Goal: Contribute content: Contribute content

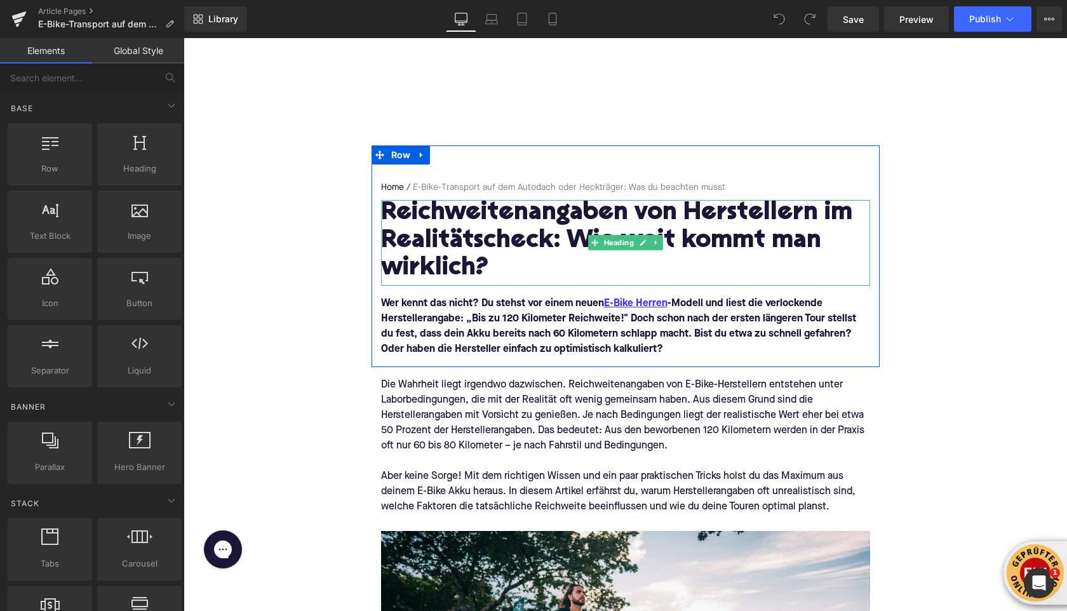
click at [458, 214] on h1 "Reichweitenangaben von Herstellern im Realitätscheck: Wie weit kommt man wirkli…" at bounding box center [625, 241] width 489 height 83
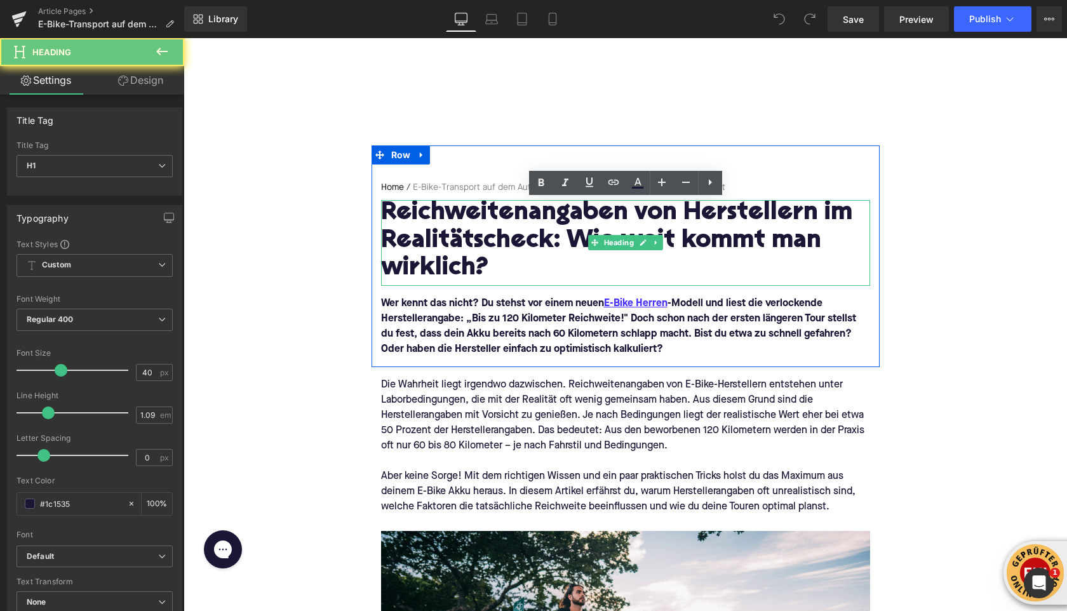
click at [458, 214] on h1 "Reichweitenangaben von Herstellern im Realitätscheck: Wie weit kommt man wirkli…" at bounding box center [625, 241] width 489 height 83
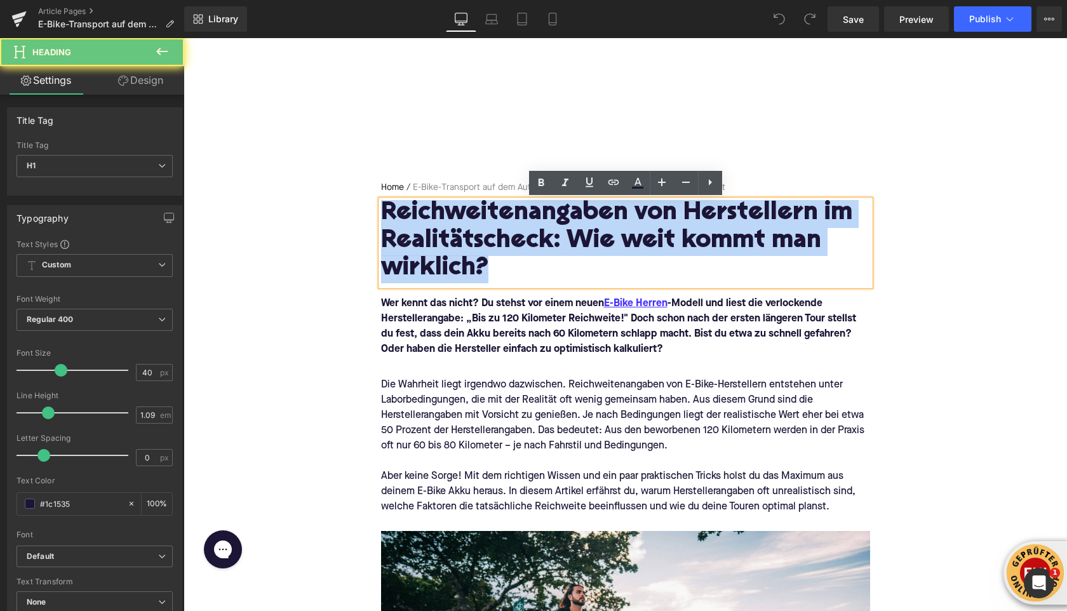
click at [458, 214] on h1 "Reichweitenangaben von Herstellern im Realitätscheck: Wie weit kommt man wirkli…" at bounding box center [625, 241] width 489 height 83
paste div
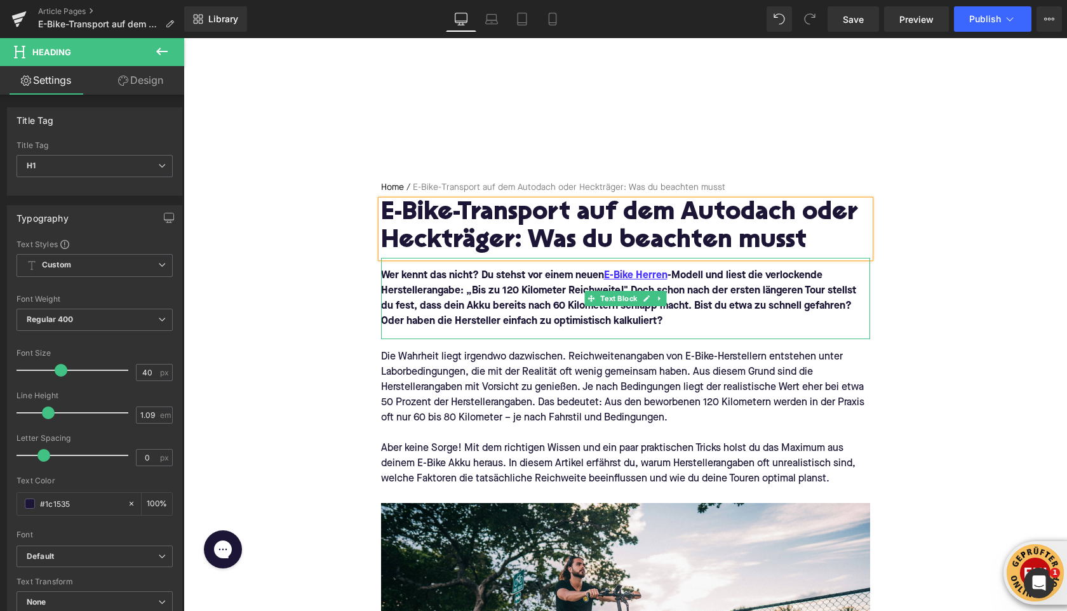
click at [450, 316] on font "Wer kennt das nicht? Du stehst vor einem neuen E-Bike Herren -Modell und liest …" at bounding box center [618, 298] width 475 height 56
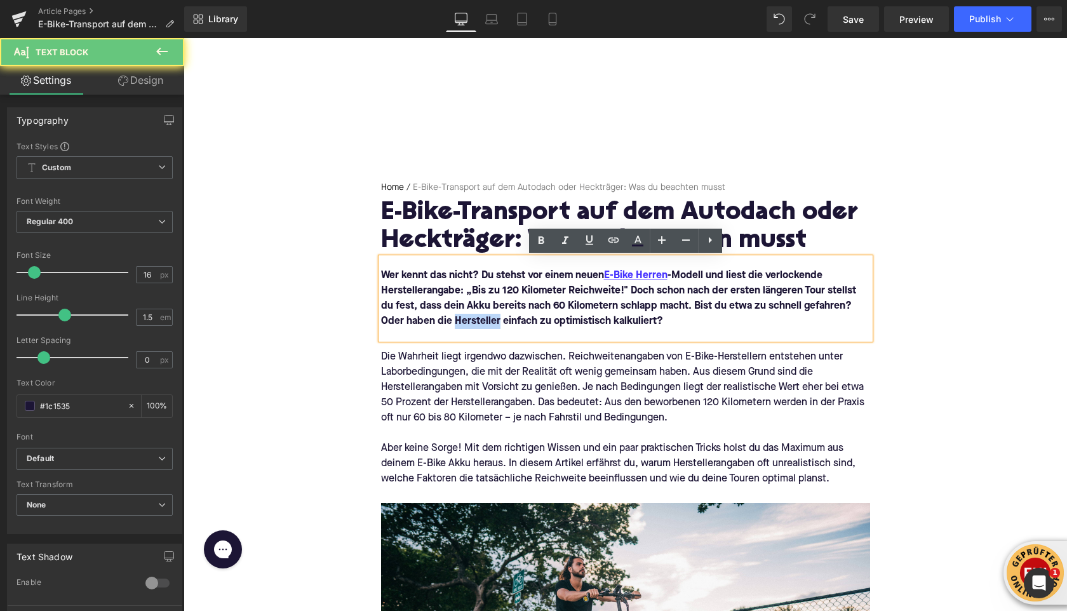
click at [451, 315] on font "Wer kennt das nicht? Du stehst vor einem neuen E-Bike Herren -Modell und liest …" at bounding box center [618, 298] width 475 height 56
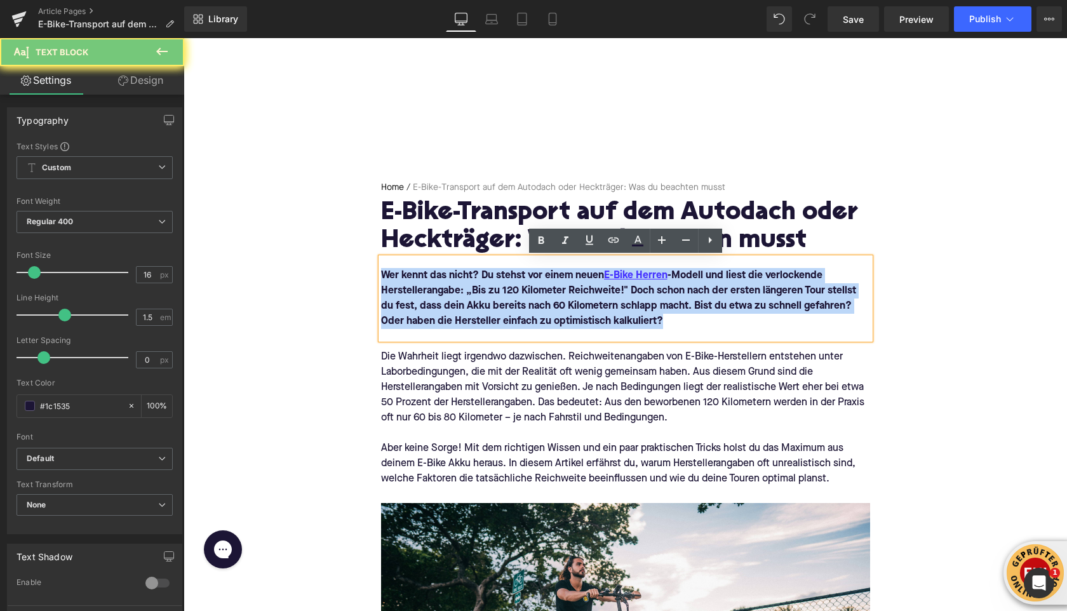
click at [451, 315] on font "Wer kennt das nicht? Du stehst vor einem neuen E-Bike Herren -Modell und liest …" at bounding box center [618, 298] width 475 height 56
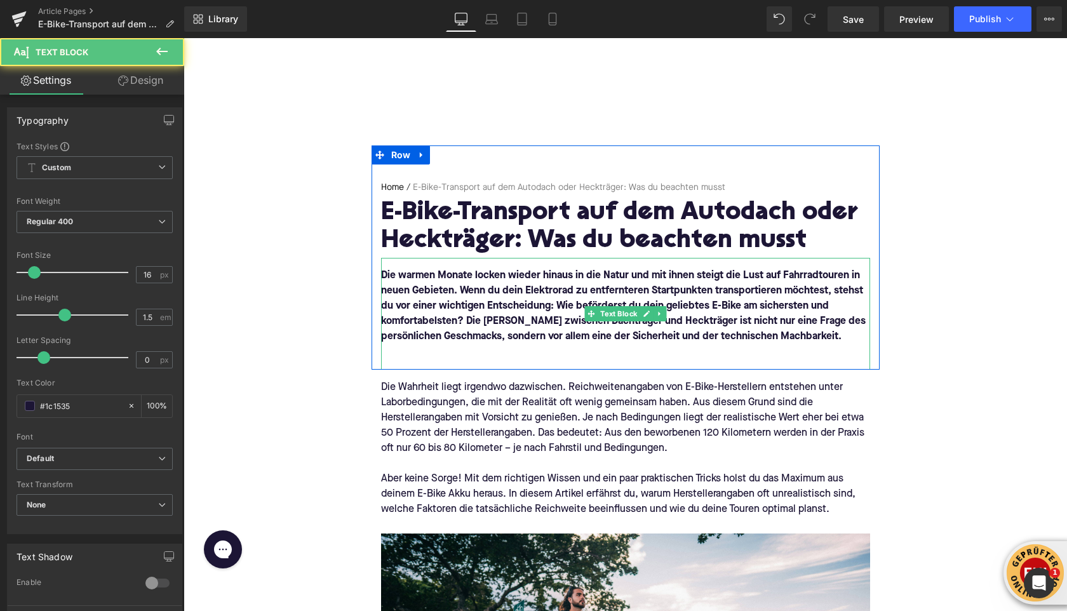
click at [530, 342] on font "Die warmen Monate locken wieder hinaus in die Natur und mit ihnen steigt die Lu…" at bounding box center [623, 305] width 484 height 71
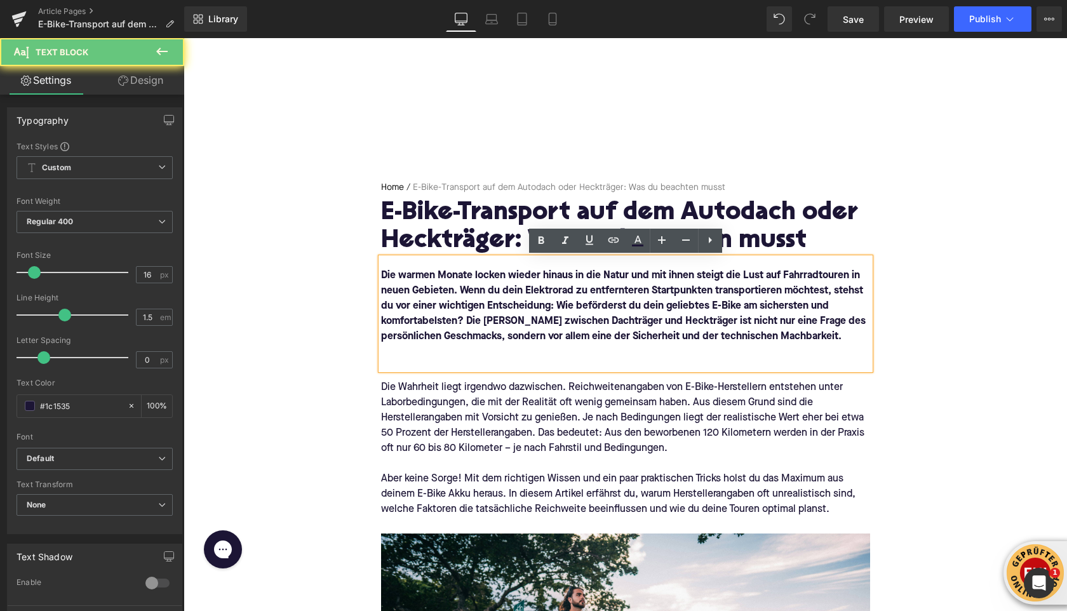
click at [509, 348] on p at bounding box center [625, 351] width 489 height 15
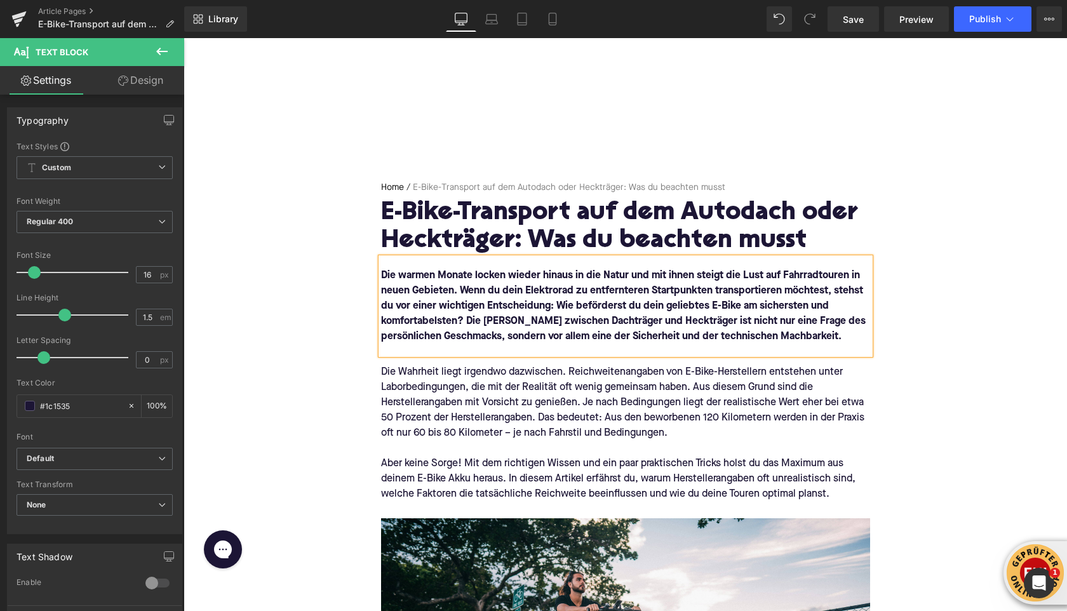
click at [383, 329] on p "Die warmen Monate locken wieder hinaus in die Natur und mit ihnen steigt die Lu…" at bounding box center [625, 306] width 489 height 76
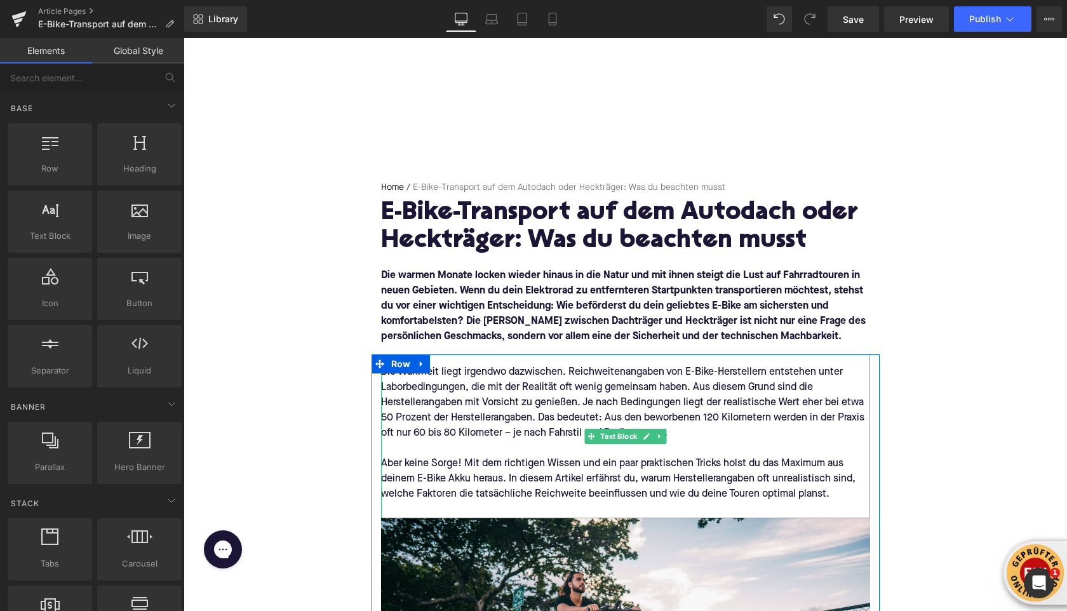
click at [408, 397] on div "Die Wahrheit liegt irgendwo dazwischen. Reichweitenangaben von E-Bike-Herstelle…" at bounding box center [625, 402] width 489 height 76
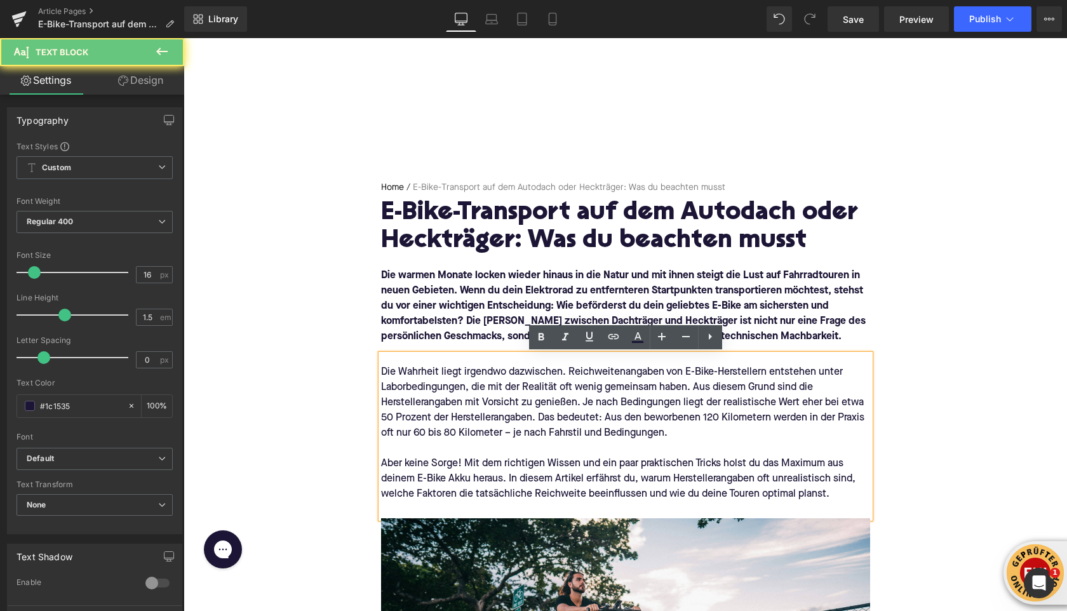
click at [408, 396] on div "Die Wahrheit liegt irgendwo dazwischen. Reichweitenangaben von E-Bike-Herstelle…" at bounding box center [625, 402] width 489 height 76
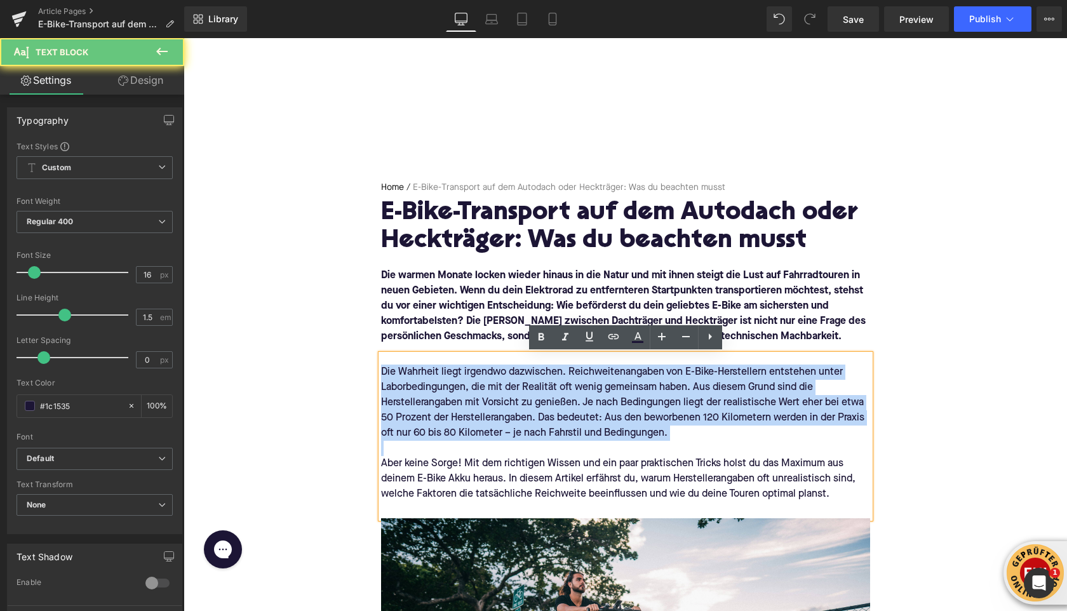
click at [408, 396] on div "Die Wahrheit liegt irgendwo dazwischen. Reichweitenangaben von E-Bike-Herstelle…" at bounding box center [625, 402] width 489 height 76
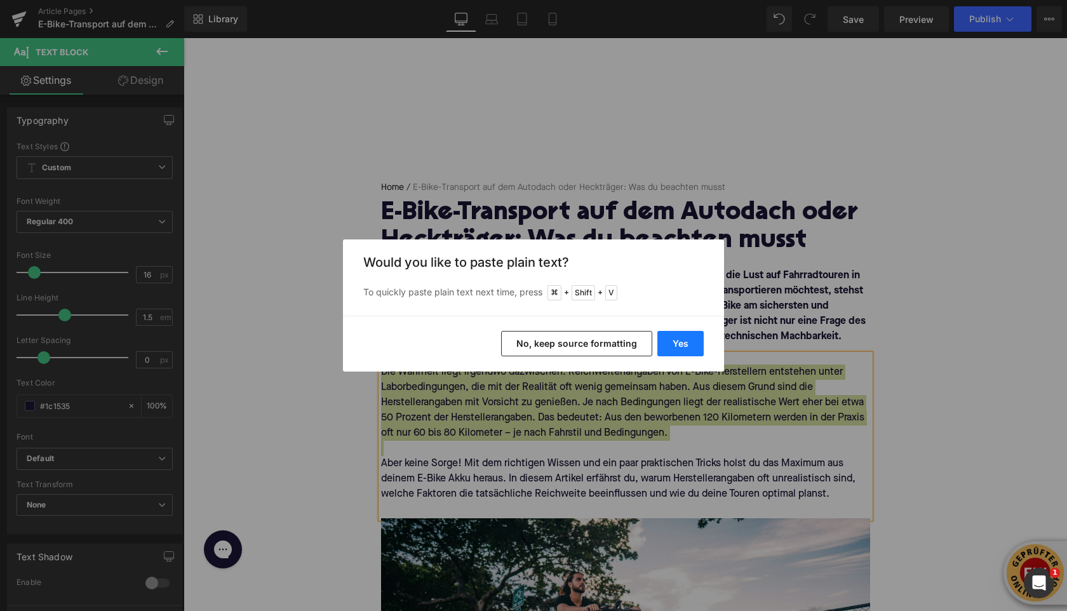
drag, startPoint x: 674, startPoint y: 349, endPoint x: 491, endPoint y: 311, distance: 187.4
click at [674, 349] on button "Yes" at bounding box center [680, 343] width 46 height 25
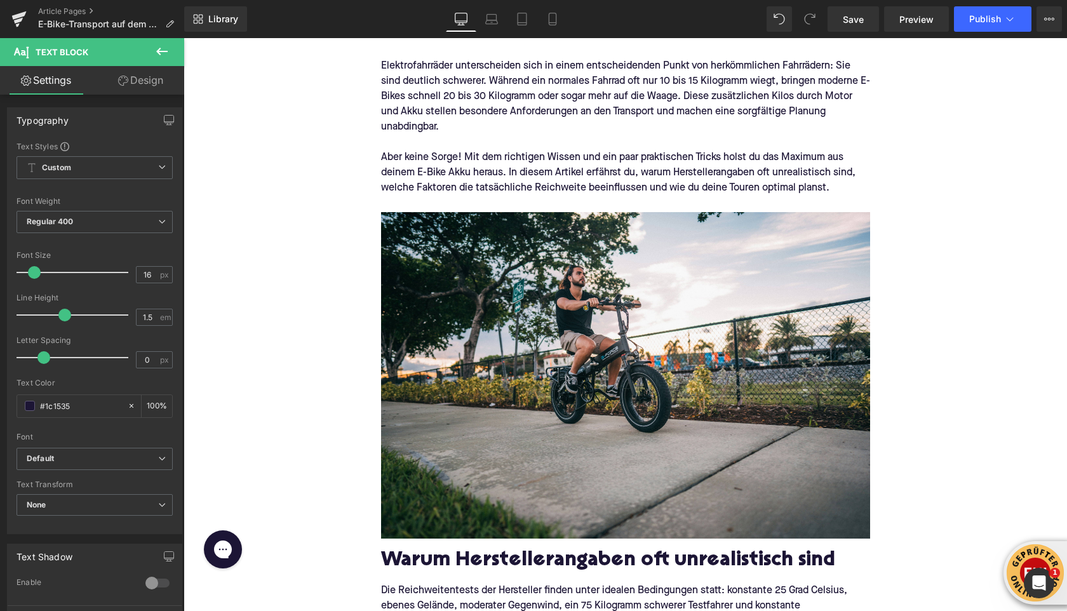
scroll to position [305, 0]
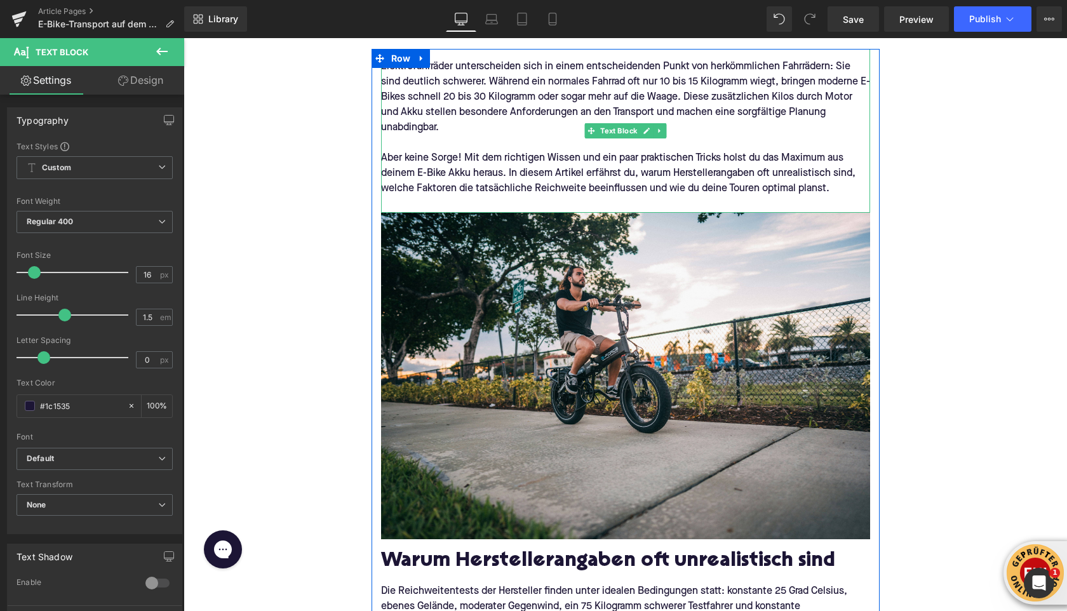
click at [422, 165] on div "Aber keine Sorge! Mit dem richtigen Wissen und ein paar praktischen Tricks hols…" at bounding box center [625, 173] width 489 height 46
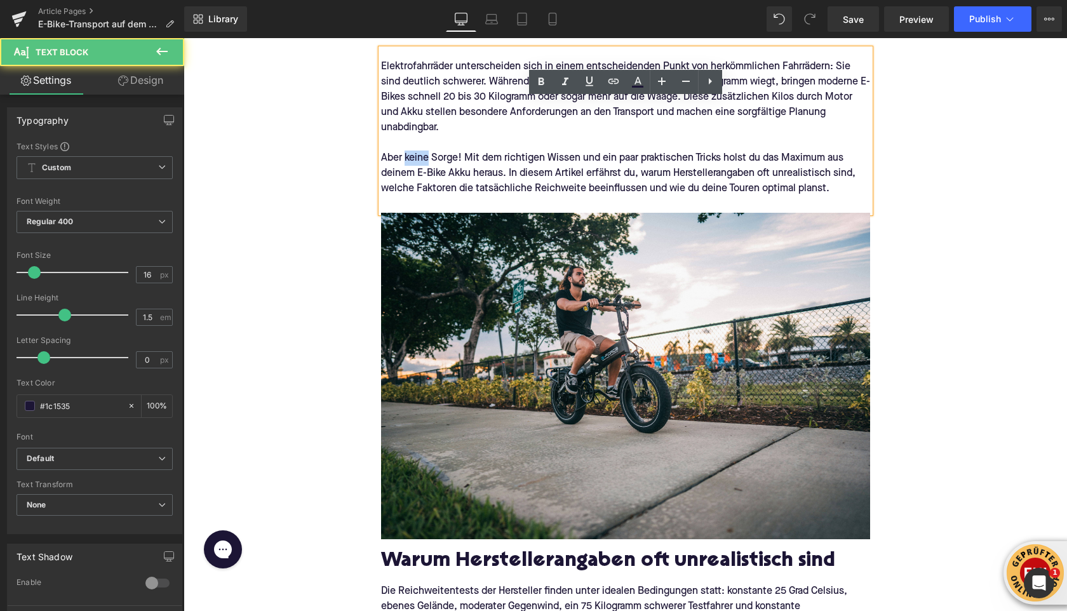
click at [422, 165] on div "Aber keine Sorge! Mit dem richtigen Wissen und ein paar praktischen Tricks hols…" at bounding box center [625, 173] width 489 height 46
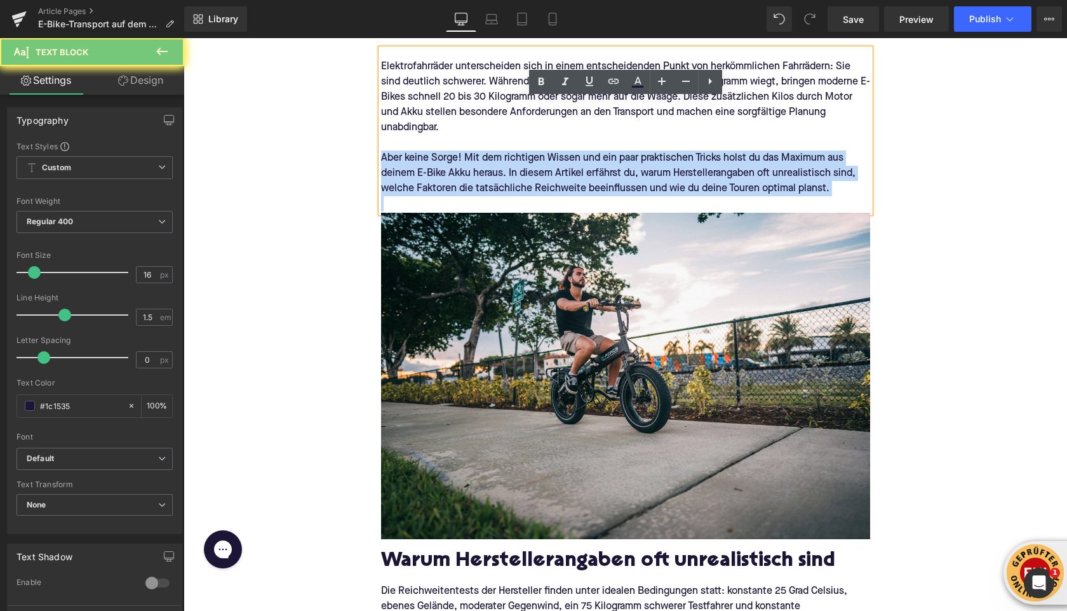
click at [422, 165] on div "Aber keine Sorge! Mit dem richtigen Wissen und ein paar praktischen Tricks hols…" at bounding box center [625, 173] width 489 height 46
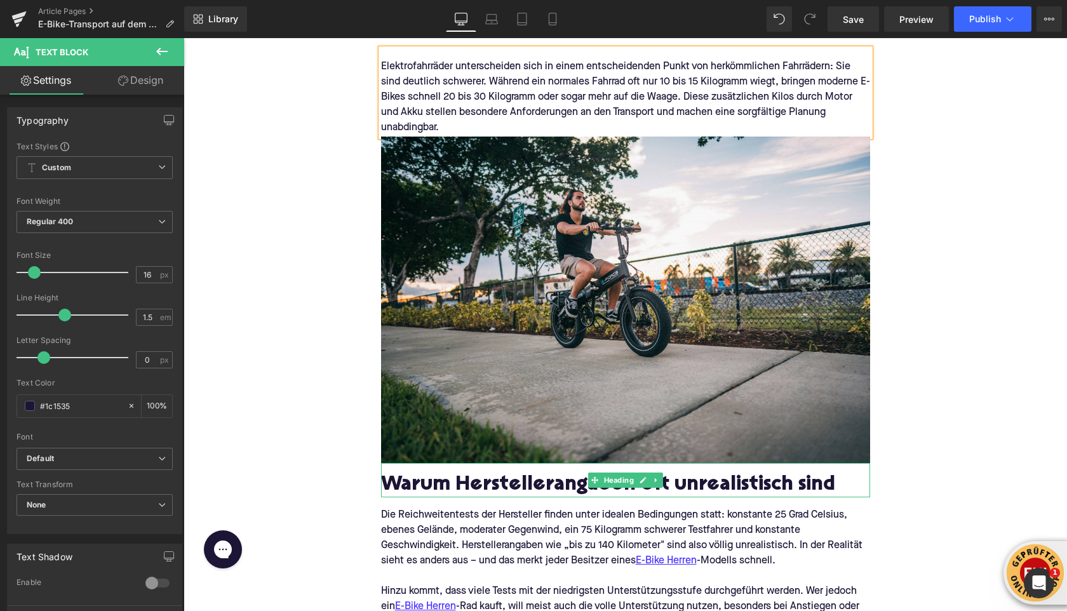
click at [493, 480] on h2 "Warum Herstellerangaben oft unrealistisch sind" at bounding box center [625, 485] width 489 height 23
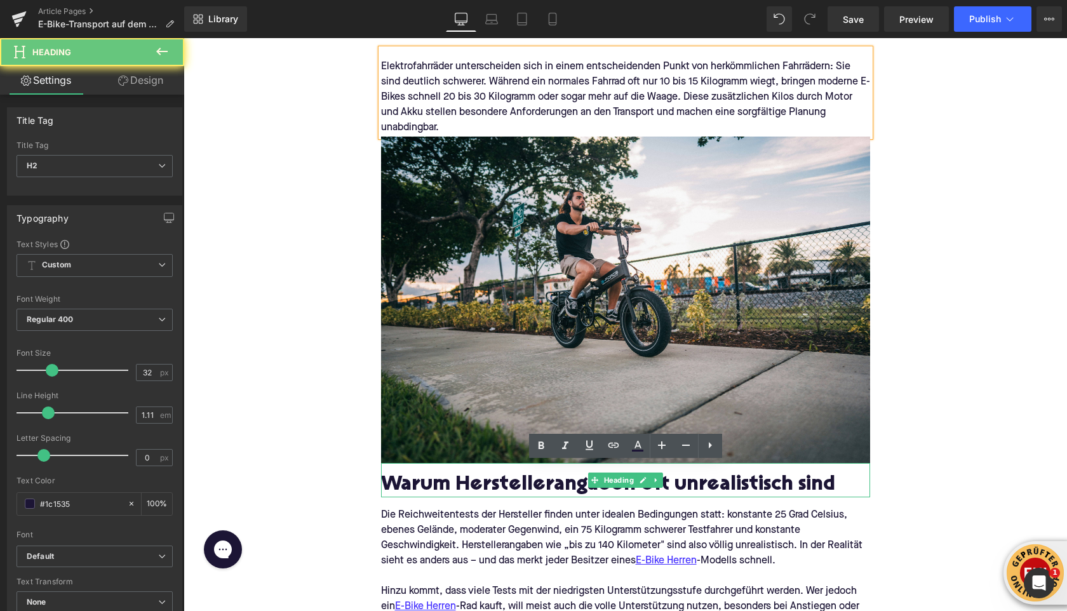
click at [493, 480] on h2 "Warum Herstellerangaben oft unrealistisch sind" at bounding box center [625, 485] width 489 height 23
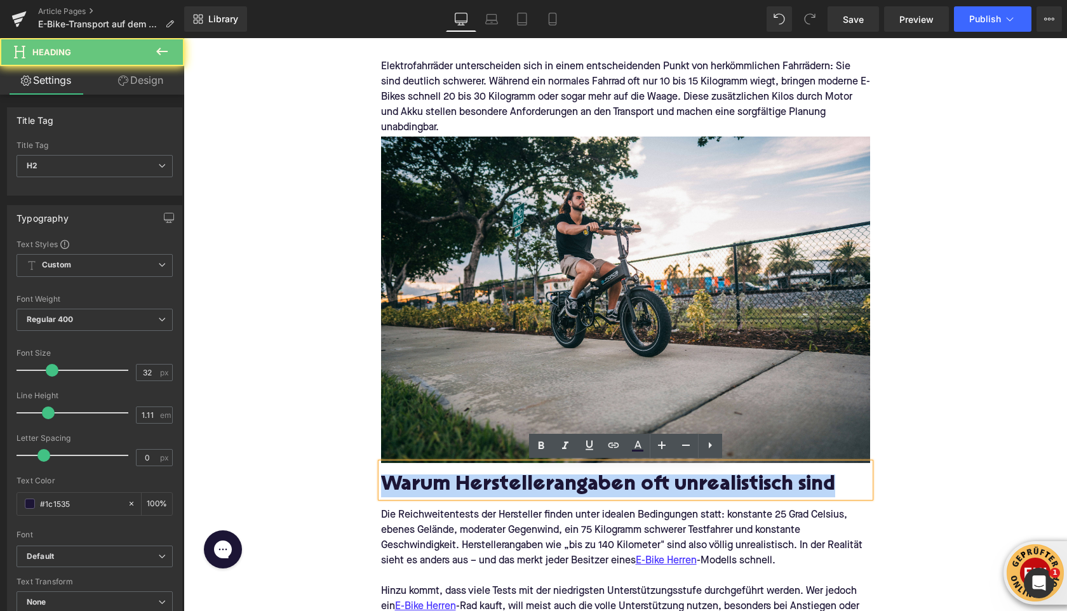
click at [493, 480] on h2 "Warum Herstellerangaben oft unrealistisch sind" at bounding box center [625, 485] width 489 height 23
paste div
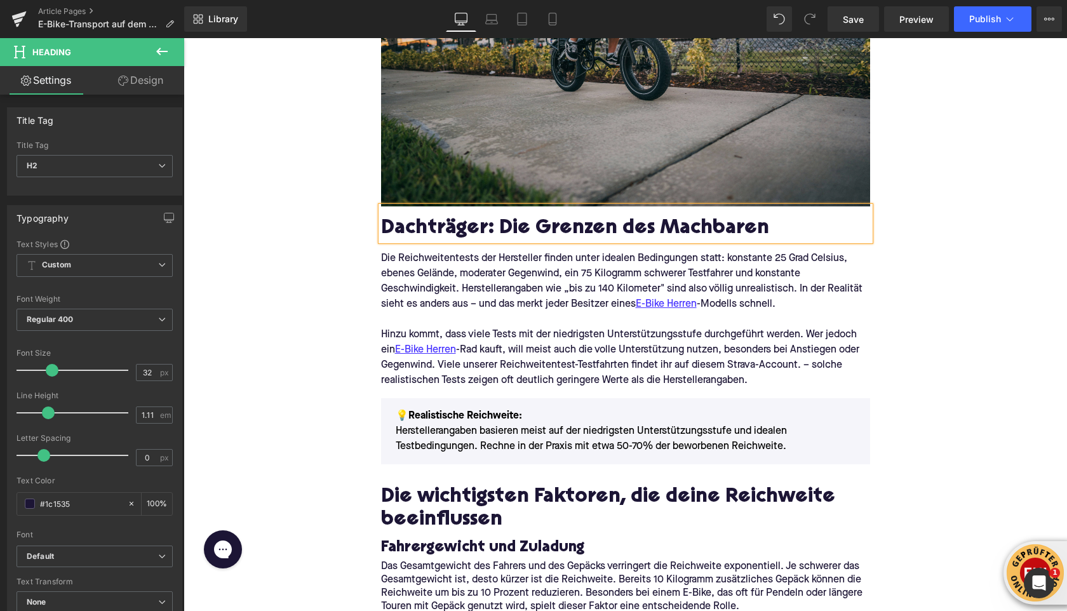
scroll to position [564, 0]
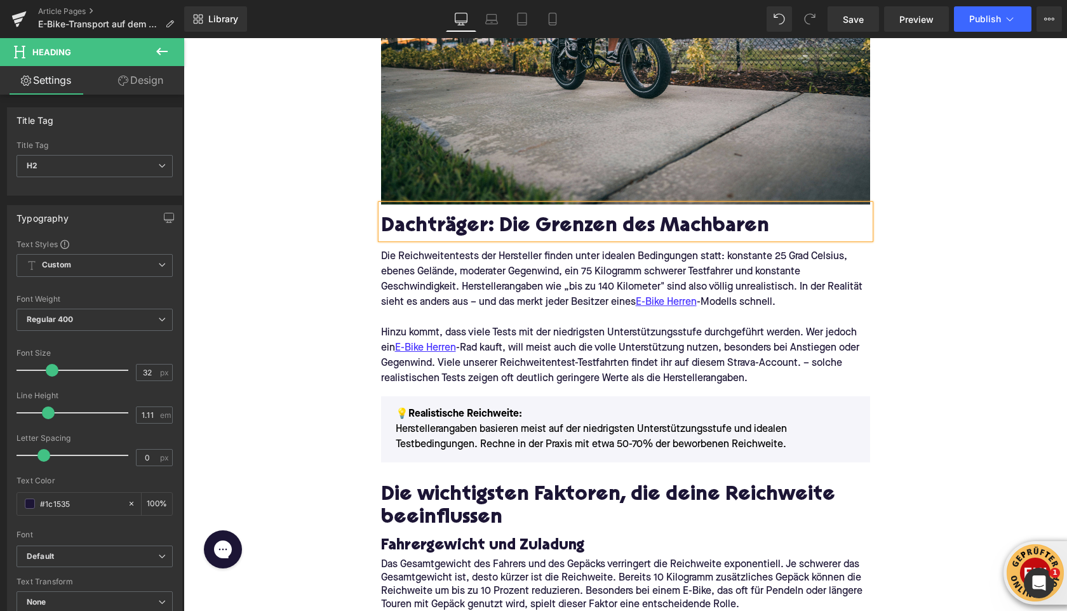
click at [508, 364] on p "Hinzu kommt, dass viele Tests mit der niedrigsten Unterstützungsstufe durchgefü…" at bounding box center [625, 355] width 489 height 61
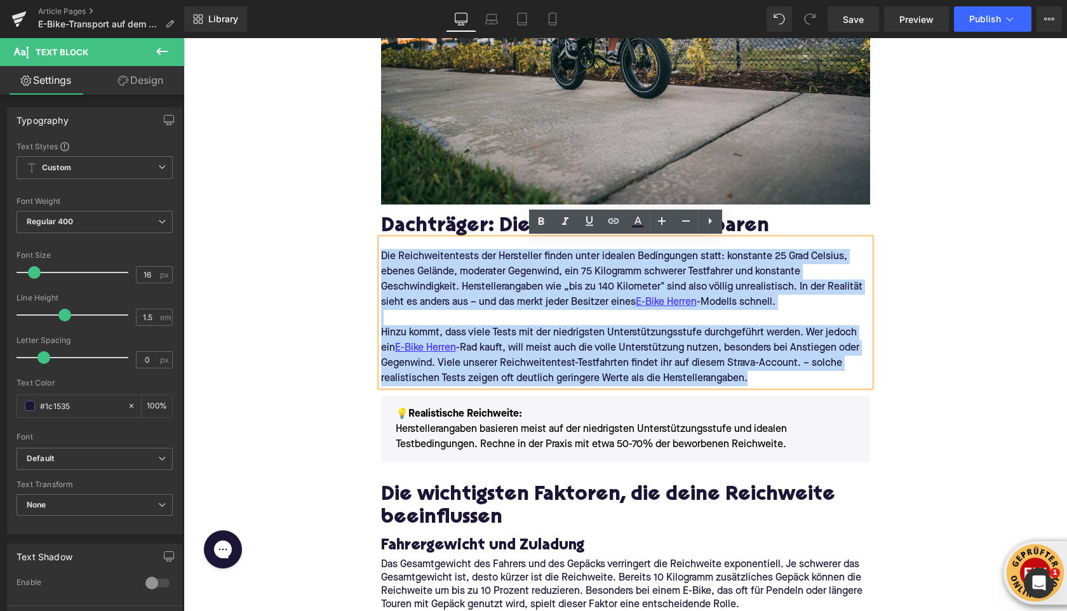
drag, startPoint x: 750, startPoint y: 380, endPoint x: 382, endPoint y: 249, distance: 390.5
click at [382, 249] on div "Die Reichweitentests der Hersteller finden unter idealen Bedingungen statt: kon…" at bounding box center [625, 312] width 489 height 147
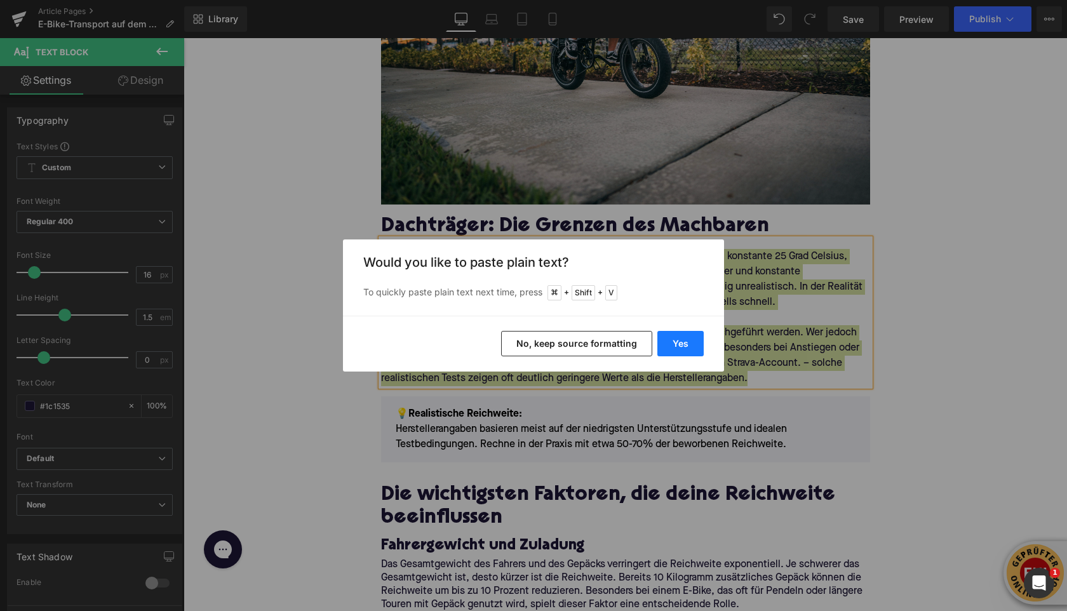
click at [688, 347] on button "Yes" at bounding box center [680, 343] width 46 height 25
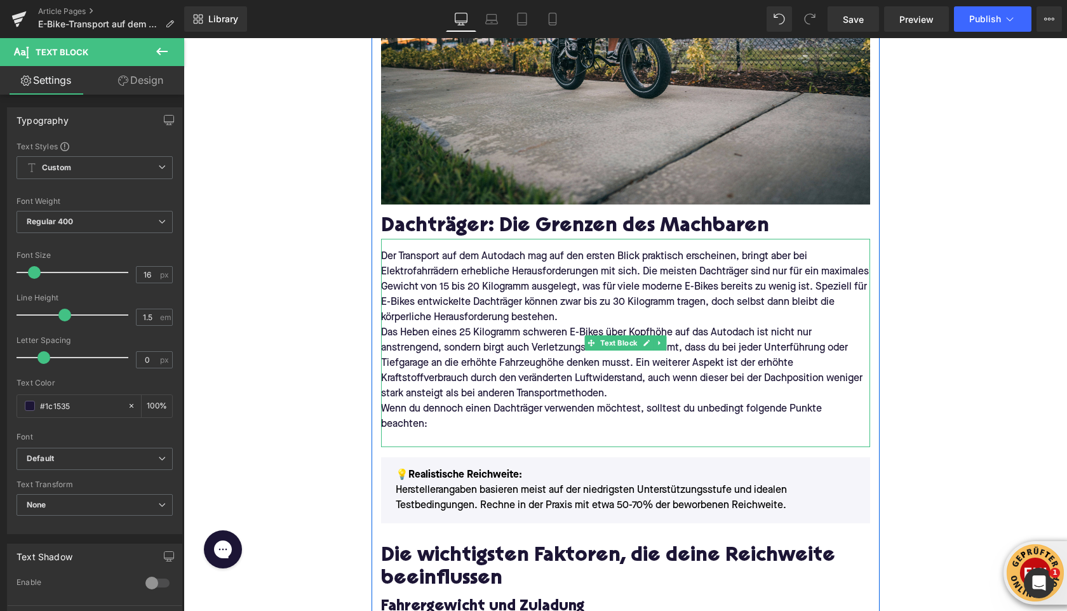
click at [610, 316] on p "Der Transport auf dem Autodach mag auf den ersten Blick praktisch erscheinen, b…" at bounding box center [625, 287] width 489 height 76
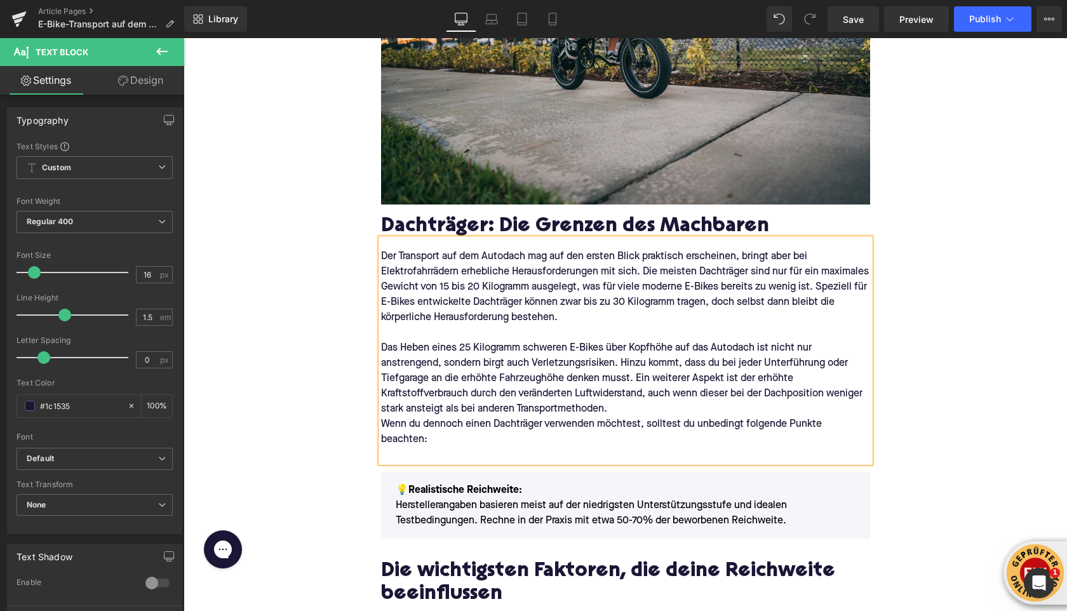
click at [632, 406] on p "Das Heben eines 25 Kilogramm schweren E-Bikes über Kopfhöhe auf das Autodach is…" at bounding box center [625, 378] width 489 height 76
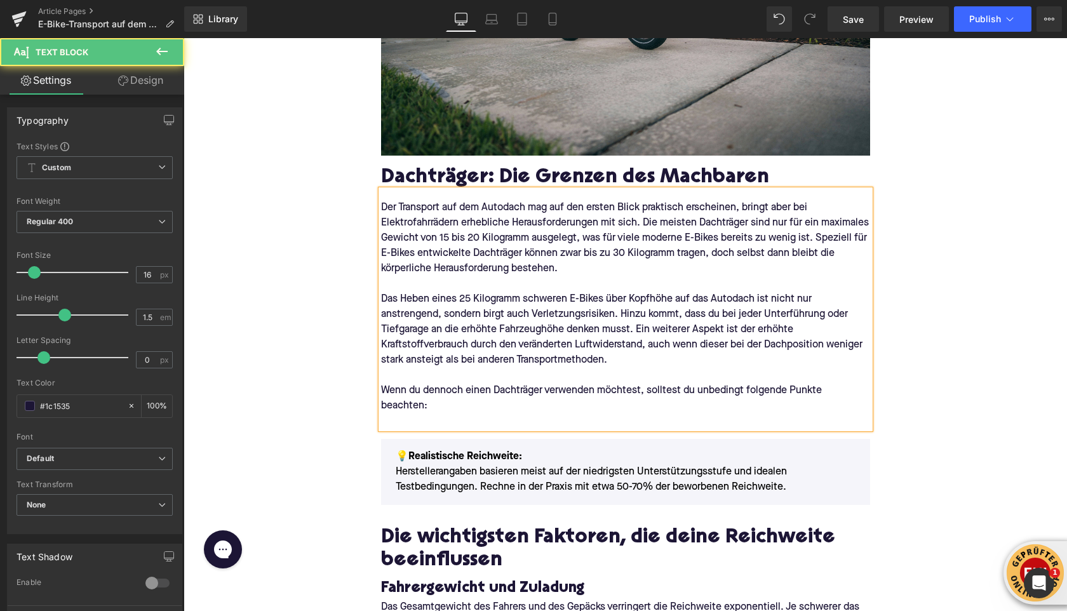
scroll to position [616, 0]
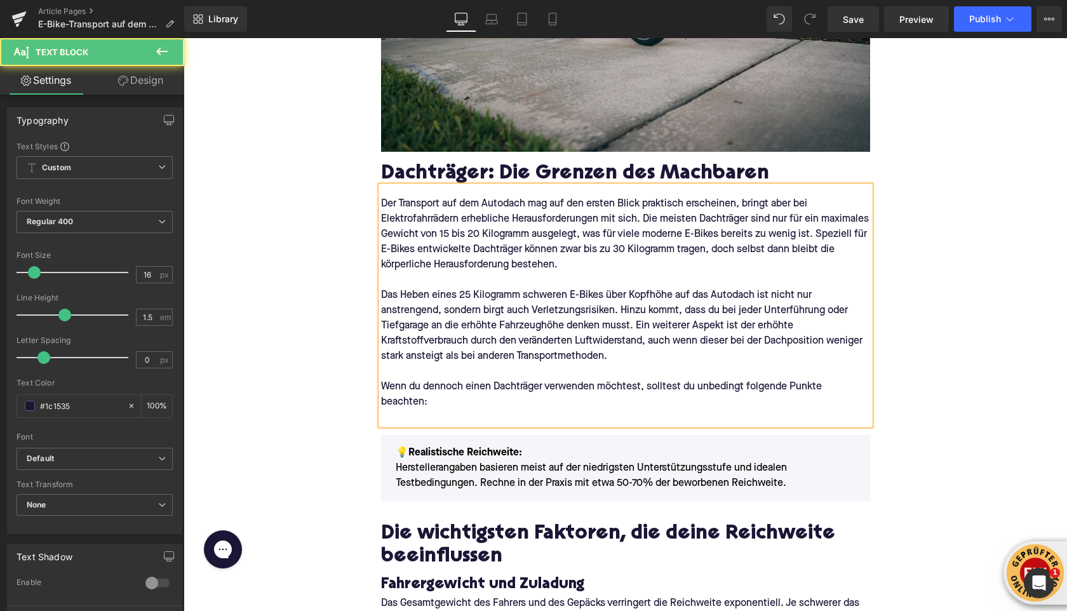
click at [384, 416] on p at bounding box center [625, 416] width 489 height 15
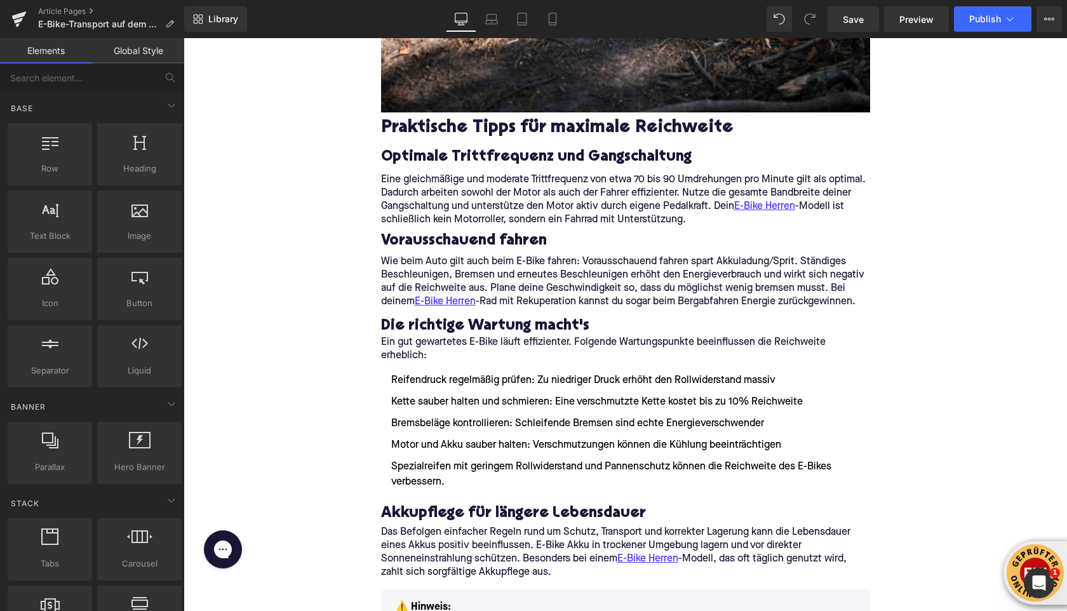
scroll to position [2235, 0]
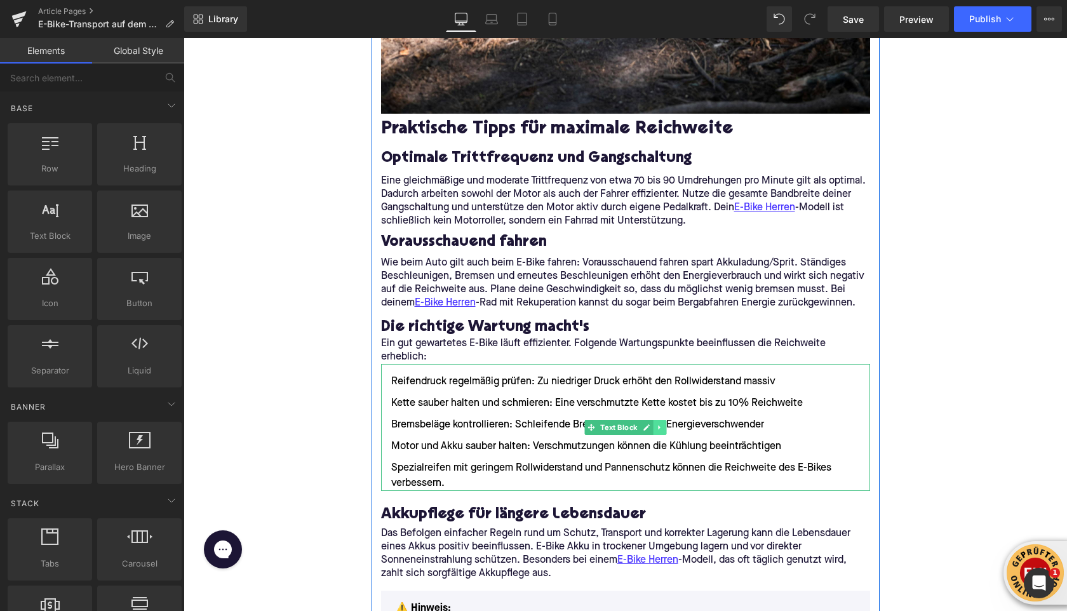
click at [662, 427] on icon at bounding box center [659, 427] width 7 height 8
click at [652, 429] on icon at bounding box center [652, 427] width 7 height 8
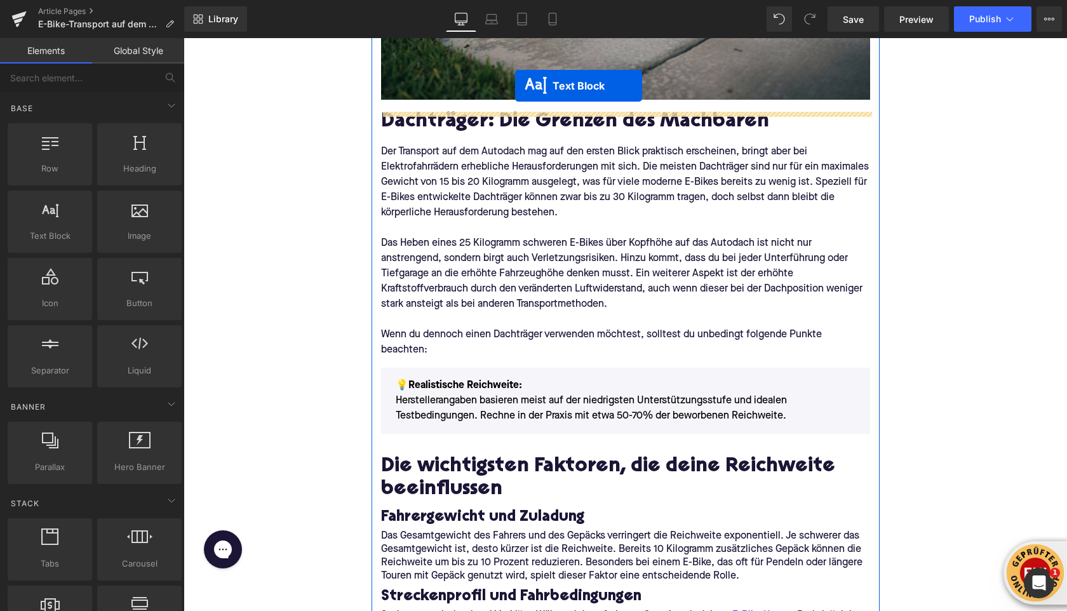
scroll to position [630, 0]
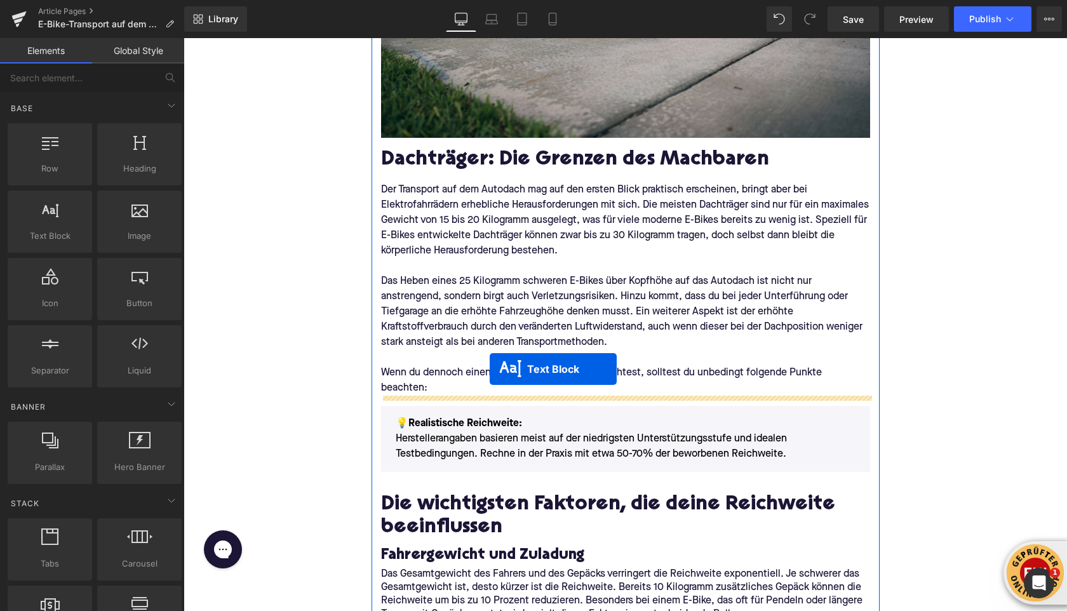
drag, startPoint x: 569, startPoint y: 395, endPoint x: 489, endPoint y: 369, distance: 83.3
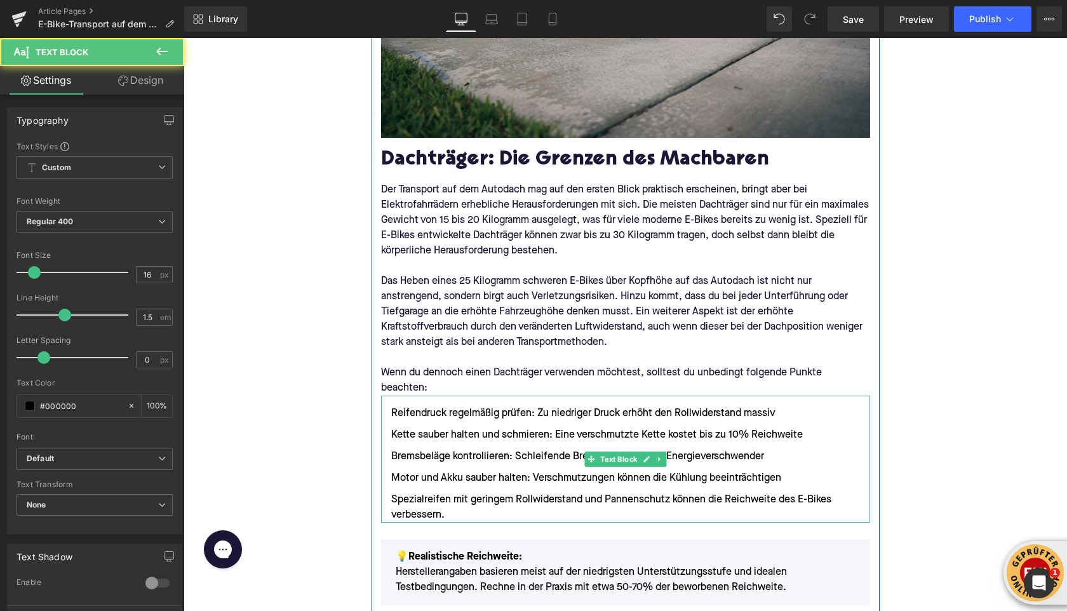
click at [427, 419] on li "Reifendruck regelmäßig prüfen: Zu niedriger Druck erhöht den Rollwiderstand mas…" at bounding box center [625, 413] width 489 height 15
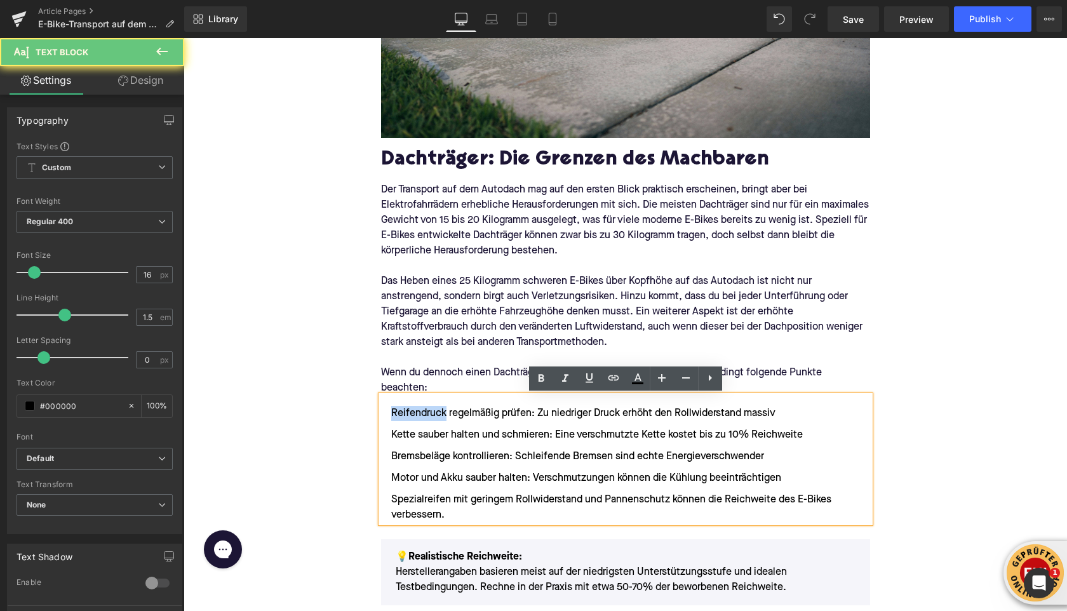
click at [427, 420] on li "Reifendruck regelmäßig prüfen: Zu niedriger Druck erhöht den Rollwiderstand mas…" at bounding box center [625, 413] width 489 height 15
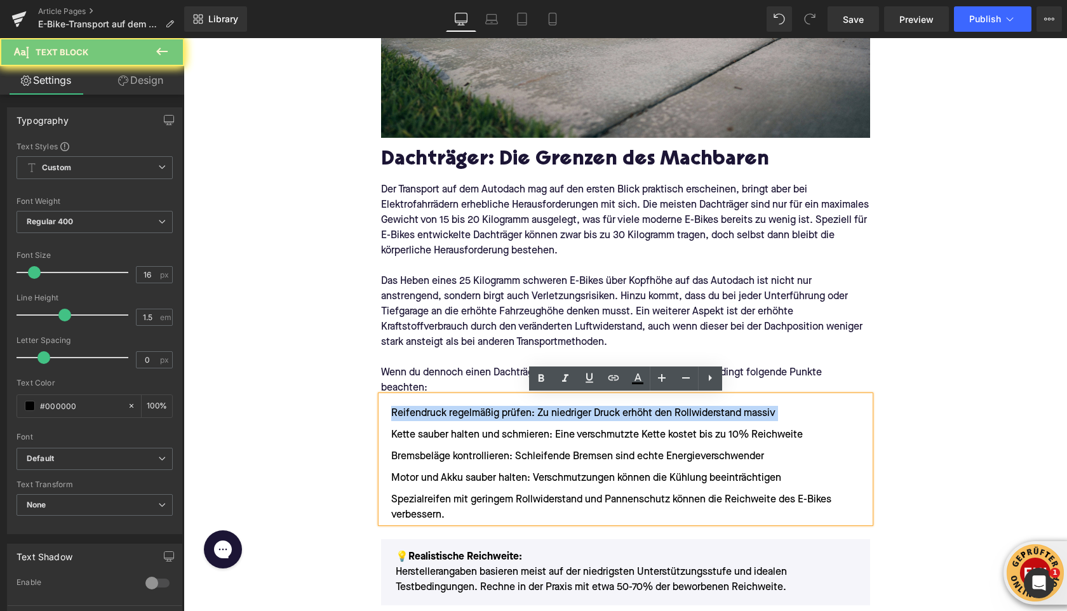
click at [427, 420] on li "Reifendruck regelmäßig prüfen: Zu niedriger Druck erhöht den Rollwiderstand mas…" at bounding box center [625, 413] width 489 height 15
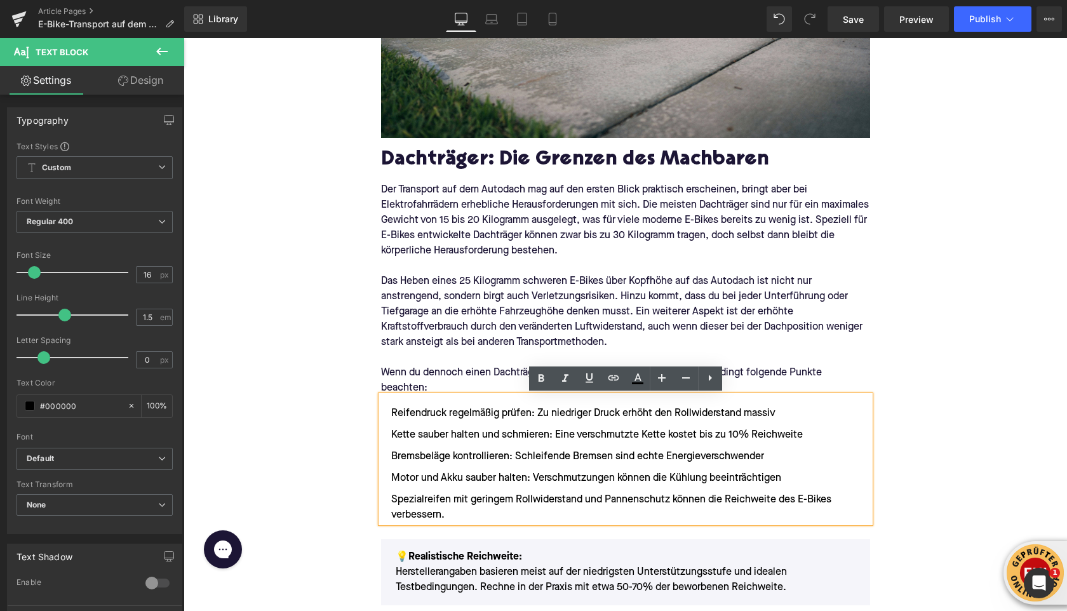
click at [451, 506] on li "Spezialreifen mit geringem Rollwiderstand und Pannenschutz können die Reichweit…" at bounding box center [625, 507] width 489 height 30
drag, startPoint x: 453, startPoint y: 519, endPoint x: 380, endPoint y: 396, distance: 143.2
click at [381, 396] on div "Reifendruck regelmäßig prüfen: Zu niedriger Druck erhöht den Rollwiderstand mas…" at bounding box center [625, 459] width 489 height 127
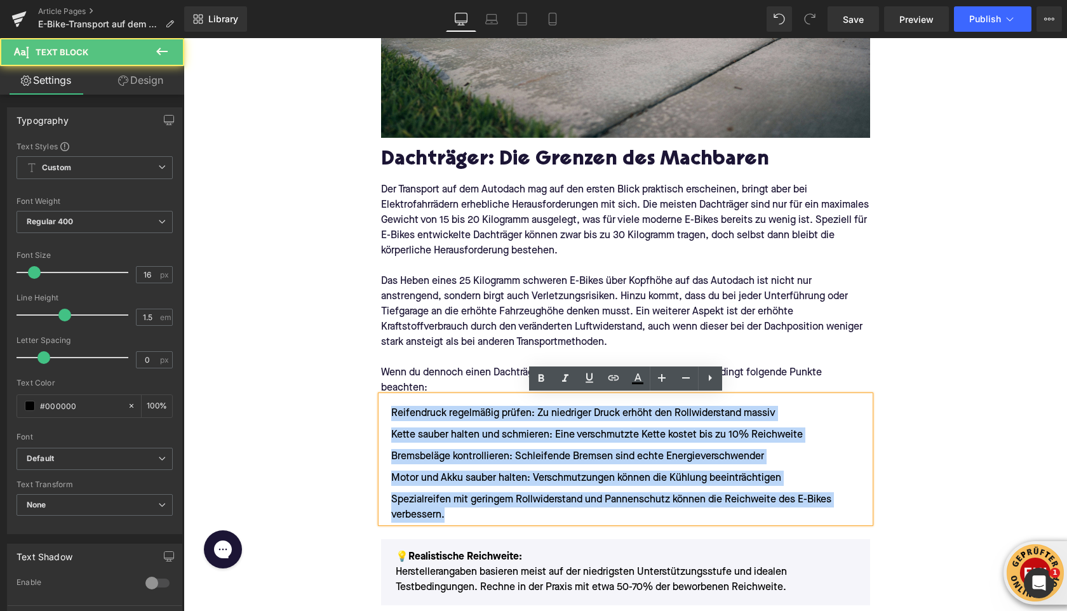
drag, startPoint x: 391, startPoint y: 413, endPoint x: 466, endPoint y: 514, distance: 126.2
click at [466, 514] on ul "Reifendruck regelmäßig prüfen: Zu niedriger Druck erhöht den Rollwiderstand mas…" at bounding box center [625, 464] width 489 height 117
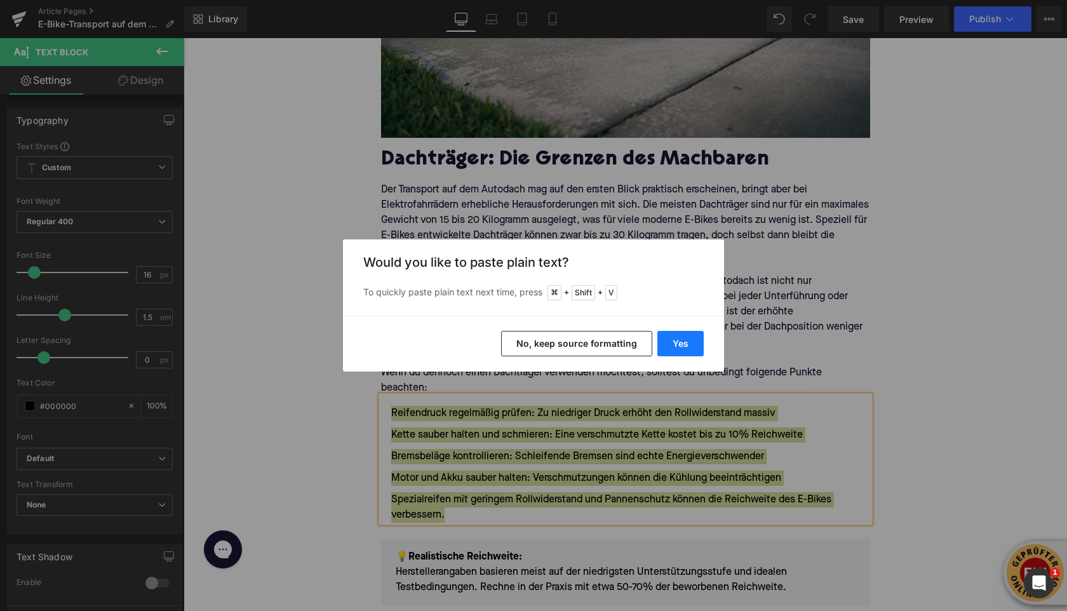
click at [676, 345] on button "Yes" at bounding box center [680, 343] width 46 height 25
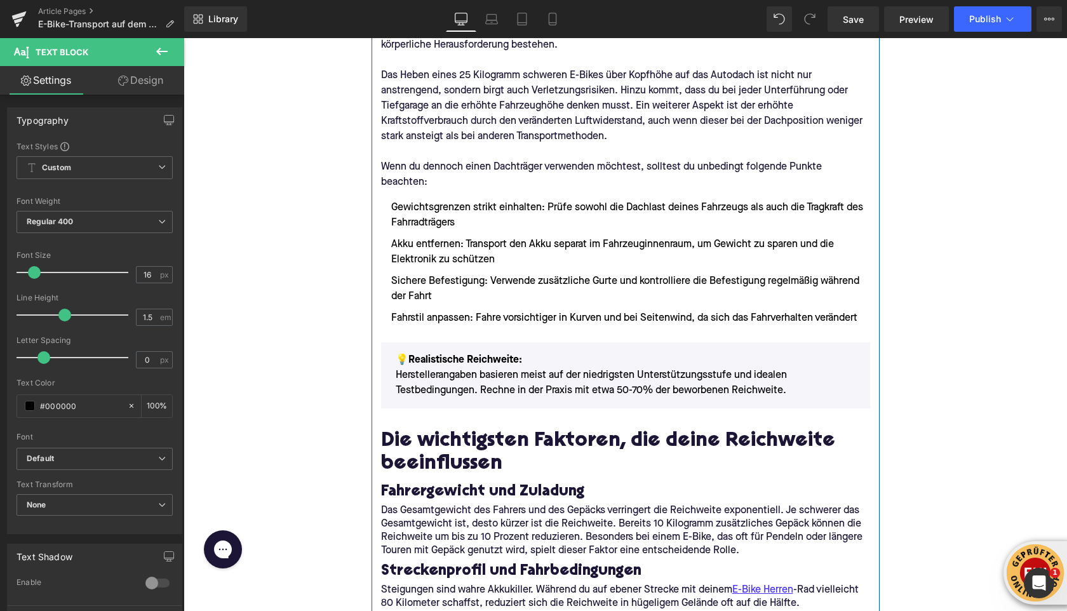
scroll to position [862, 0]
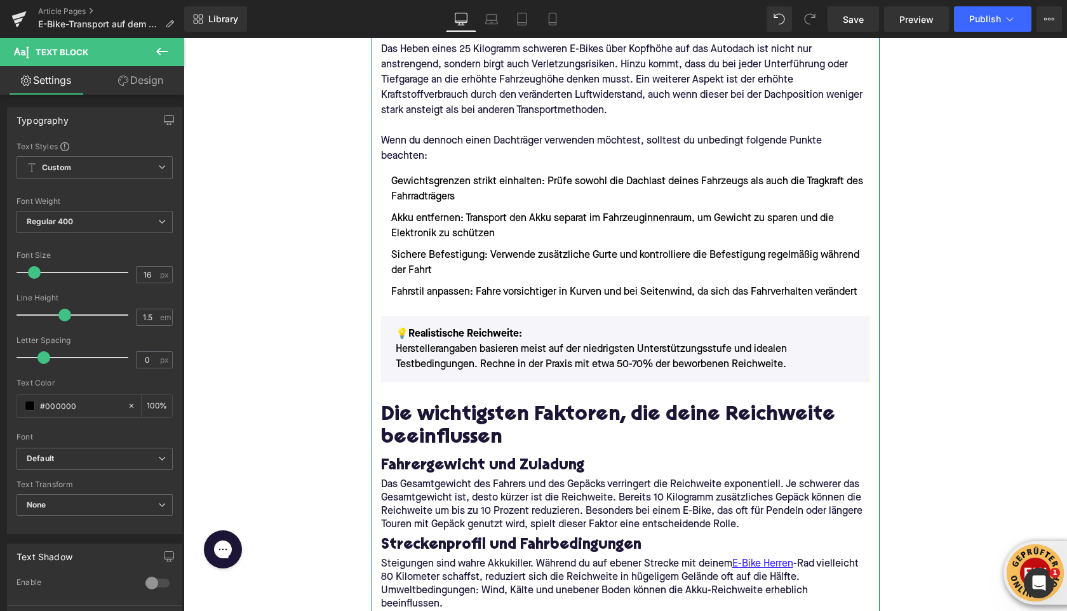
click at [465, 432] on h2 "Die wichtigsten Faktoren, die deine Reichweite beeinflussen" at bounding box center [625, 426] width 489 height 45
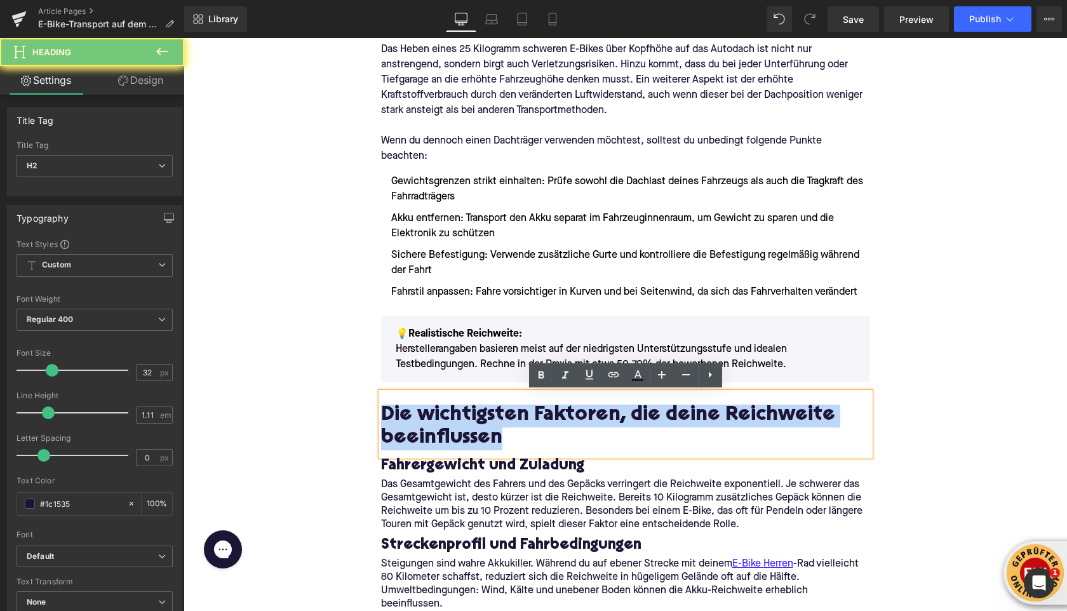
click at [465, 432] on h2 "Die wichtigsten Faktoren, die deine Reichweite beeinflussen" at bounding box center [625, 426] width 489 height 45
paste div
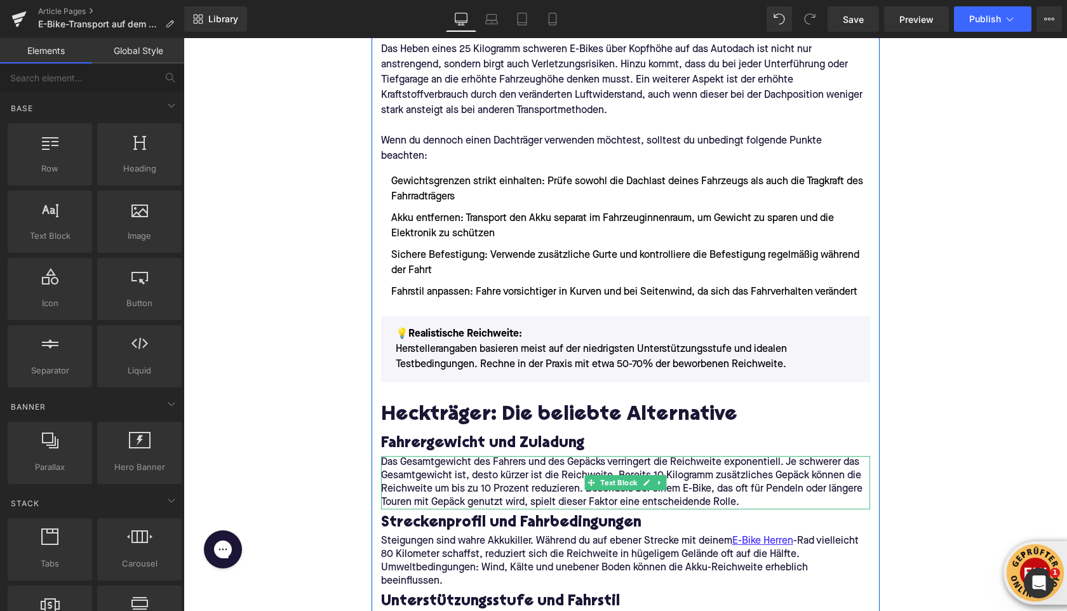
click at [416, 476] on p "Das Gesamtgewicht des Fahrers und des Gepäcks verringert die Reichweite exponen…" at bounding box center [625, 482] width 489 height 53
click at [416, 477] on p "Das Gesamtgewicht des Fahrers und des Gepäcks verringert die Reichweite exponen…" at bounding box center [625, 482] width 489 height 53
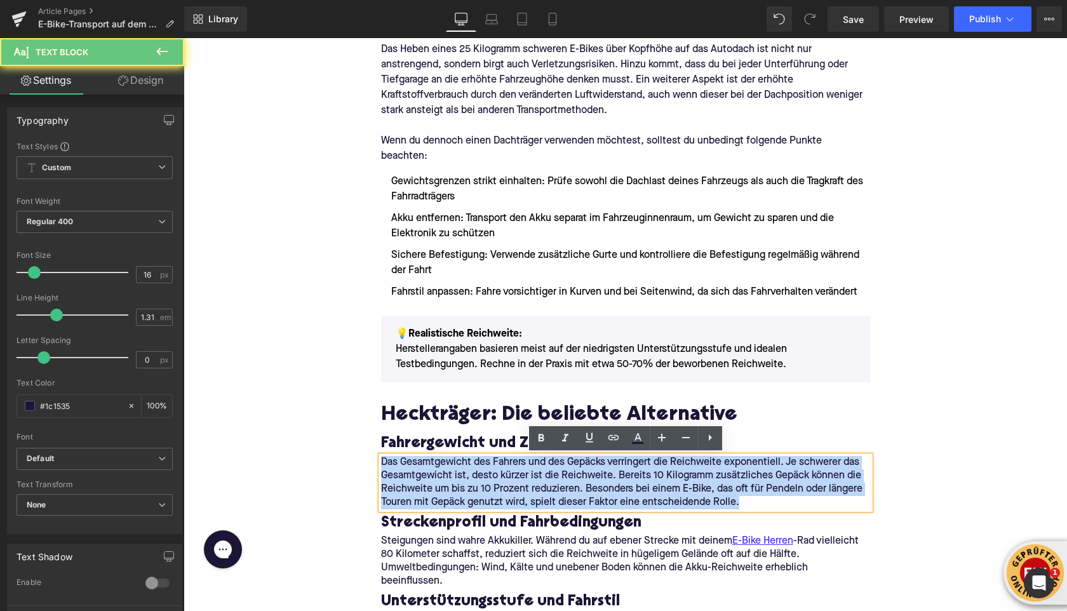
click at [416, 477] on p "Das Gesamtgewicht des Fahrers und des Gepäcks verringert die Reichweite exponen…" at bounding box center [625, 482] width 489 height 53
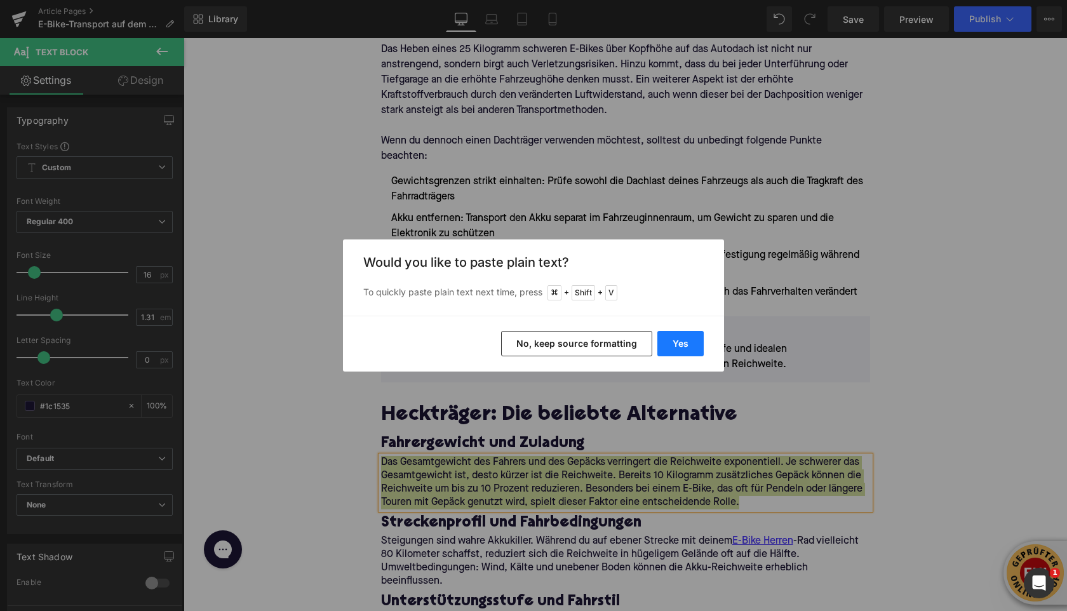
click at [670, 345] on button "Yes" at bounding box center [680, 343] width 46 height 25
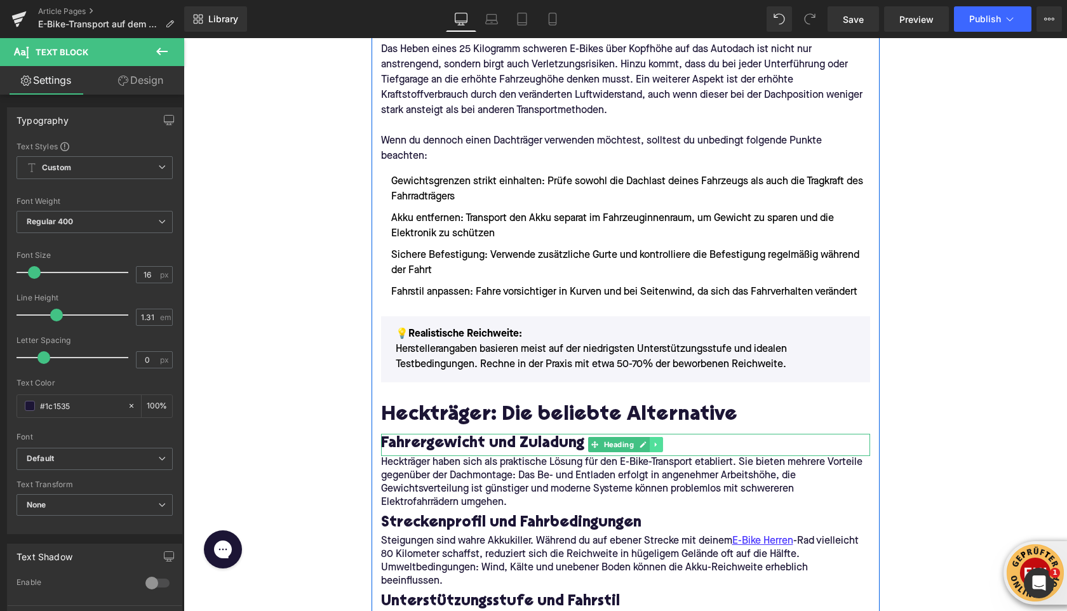
click at [658, 444] on icon at bounding box center [655, 445] width 7 height 8
click at [660, 443] on icon at bounding box center [662, 444] width 7 height 7
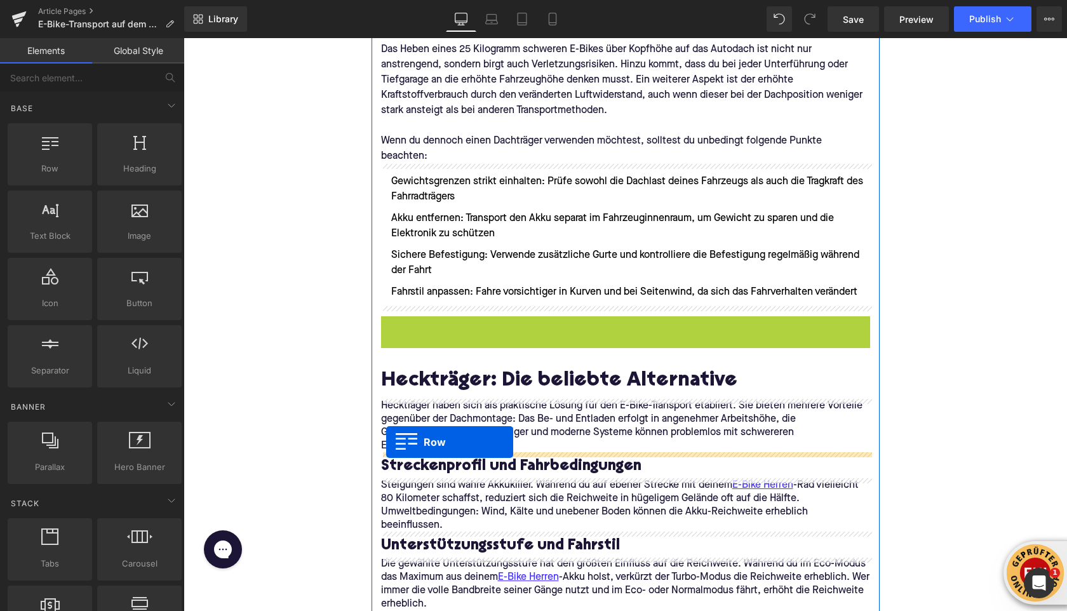
drag, startPoint x: 390, startPoint y: 324, endPoint x: 386, endPoint y: 442, distance: 118.1
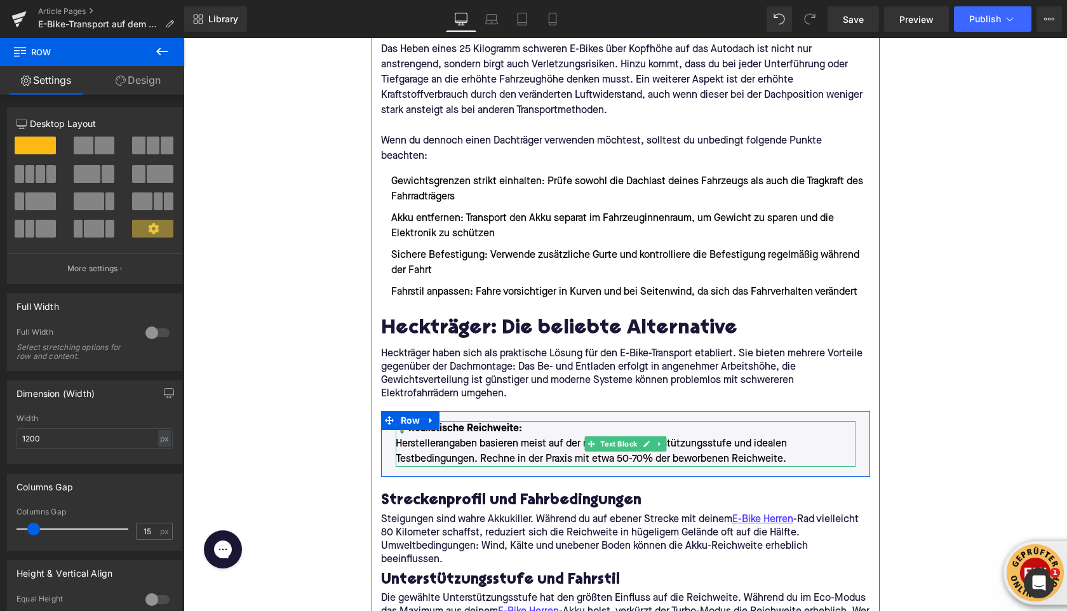
click at [479, 442] on p "💡Realistische Reichweite: Herstellerangaben basieren meist auf der niedrigsten …" at bounding box center [626, 444] width 460 height 46
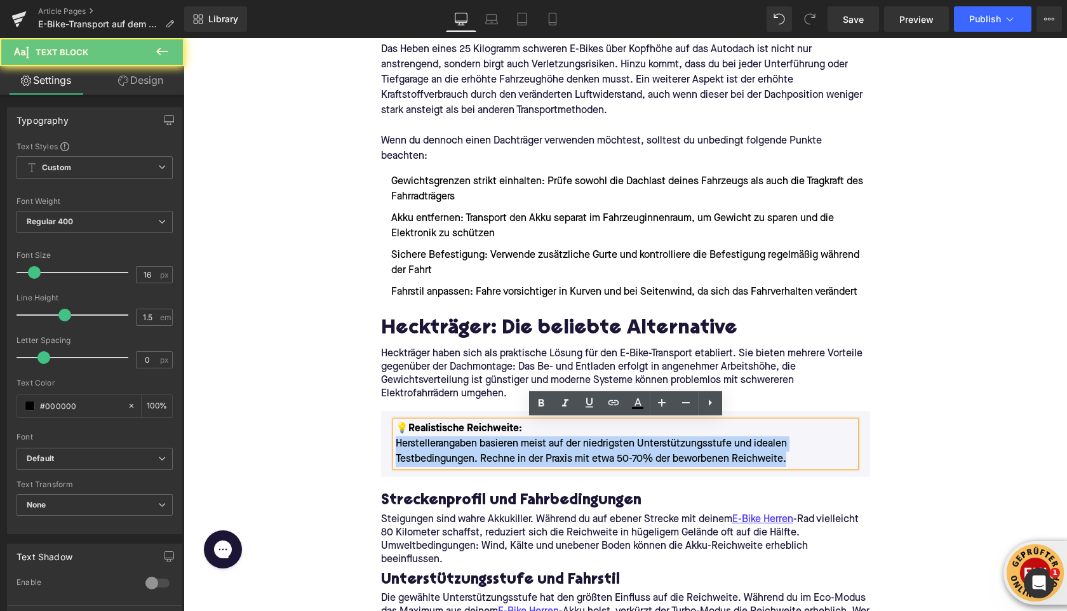
click at [479, 442] on p "💡Realistische Reichweite: Herstellerangaben basieren meist auf der niedrigsten …" at bounding box center [626, 444] width 460 height 46
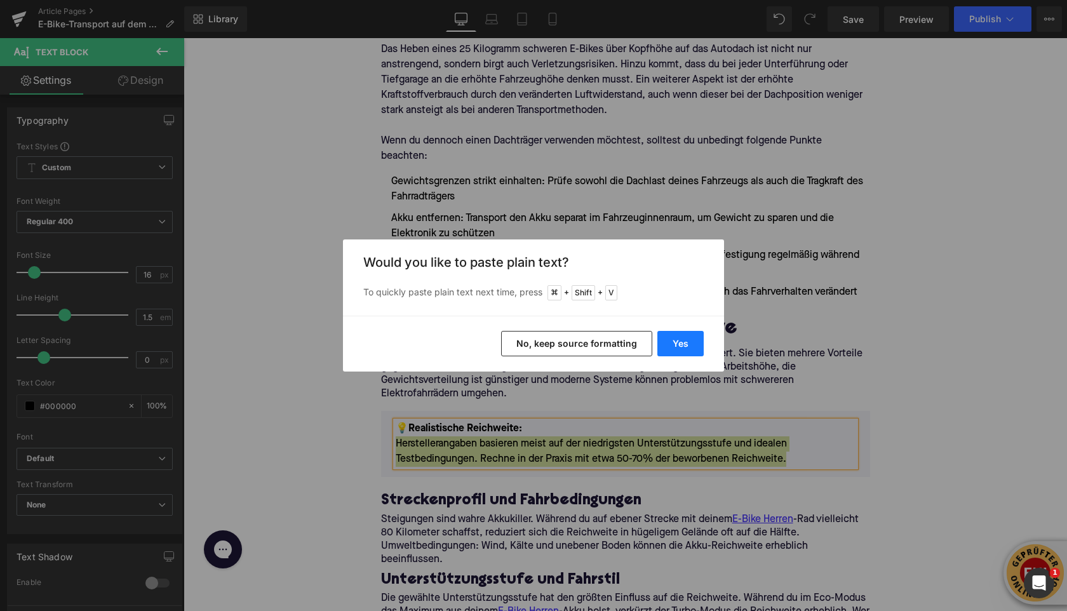
drag, startPoint x: 667, startPoint y: 342, endPoint x: 484, endPoint y: 303, distance: 186.8
click at [667, 342] on button "Yes" at bounding box center [680, 343] width 46 height 25
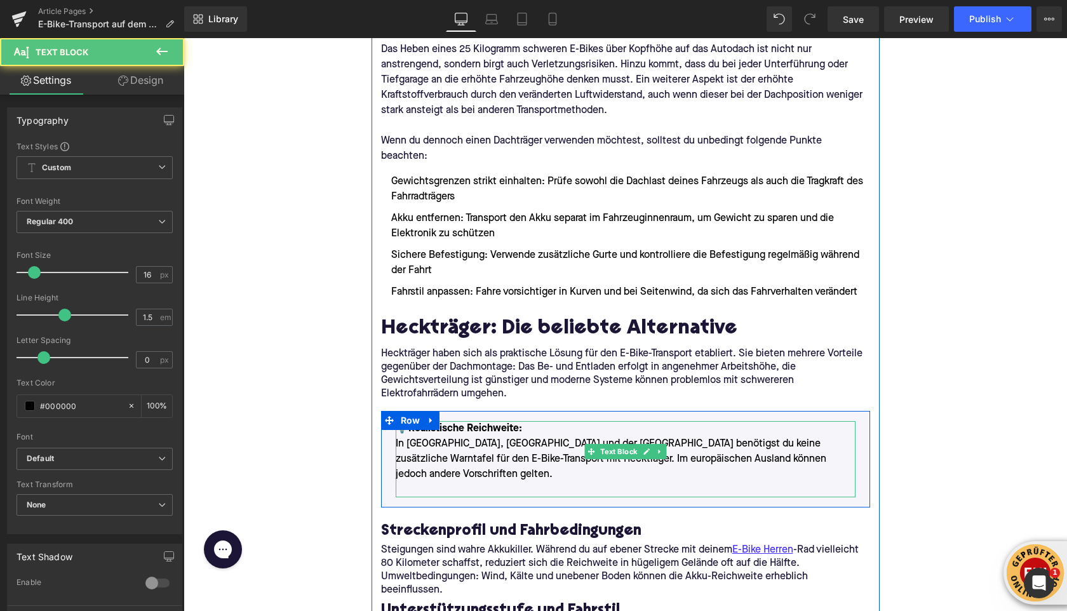
click at [472, 482] on p at bounding box center [626, 489] width 460 height 15
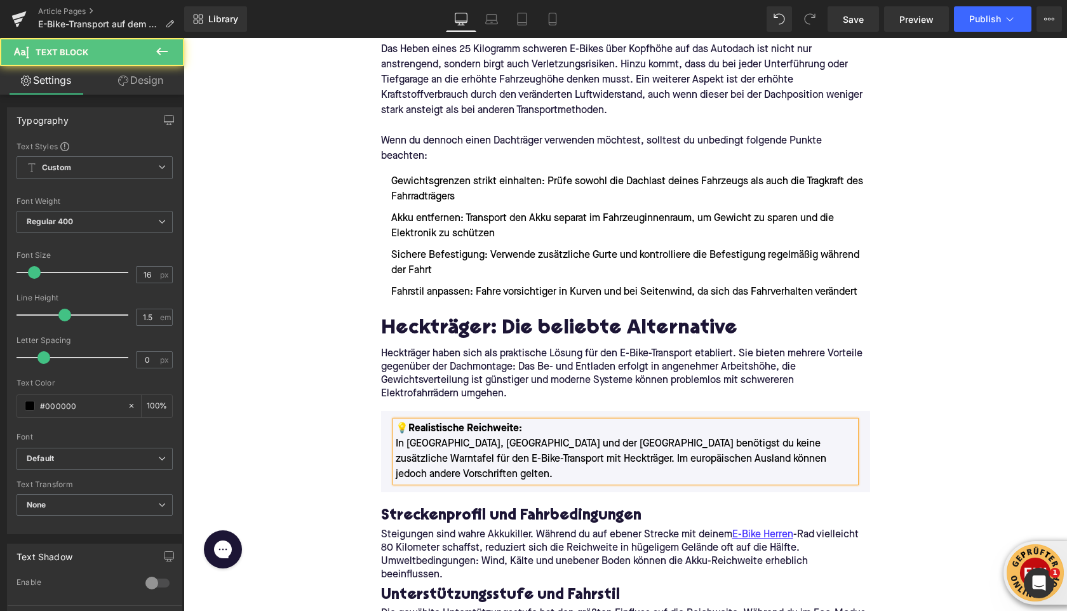
click at [434, 426] on font "💡Realistische Reichweite:" at bounding box center [459, 428] width 126 height 10
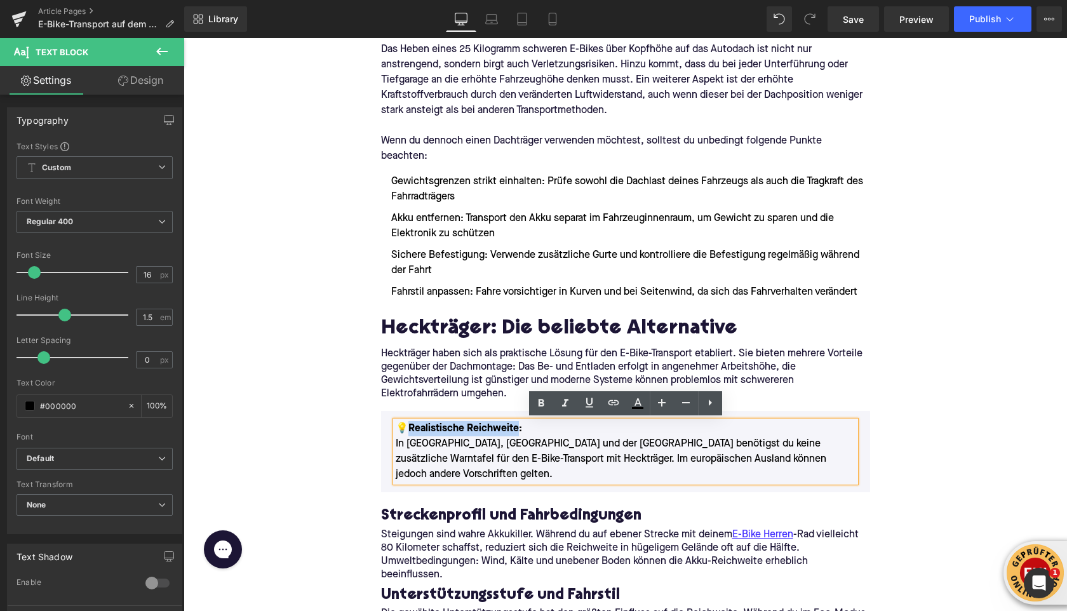
drag, startPoint x: 406, startPoint y: 426, endPoint x: 514, endPoint y: 427, distance: 107.3
click at [514, 427] on font "💡Realistische Reichweite:" at bounding box center [459, 428] width 126 height 10
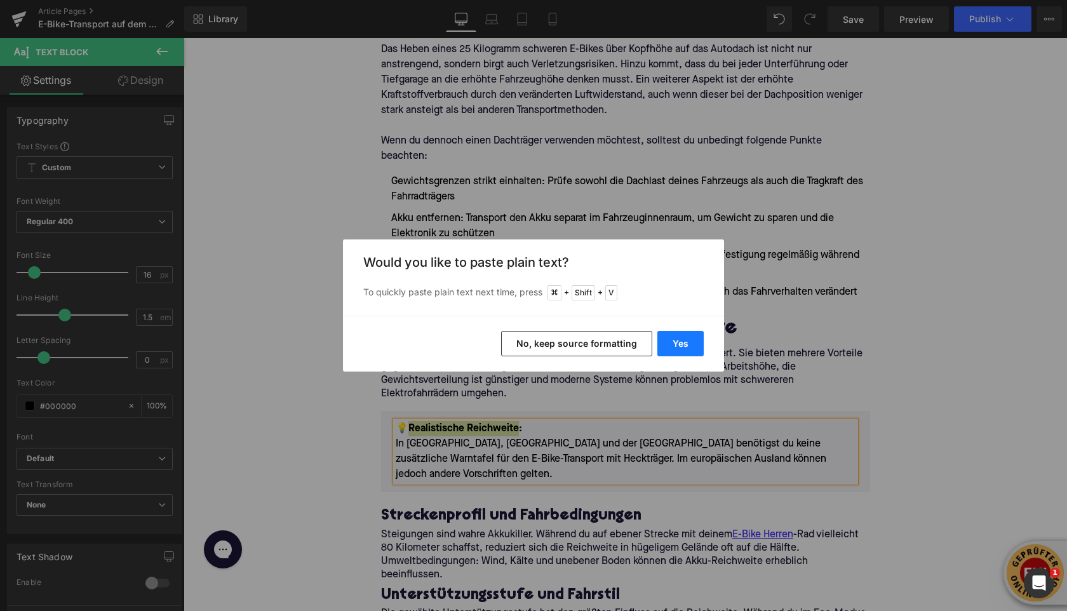
drag, startPoint x: 684, startPoint y: 340, endPoint x: 500, endPoint y: 302, distance: 187.4
click at [684, 340] on button "Yes" at bounding box center [680, 343] width 46 height 25
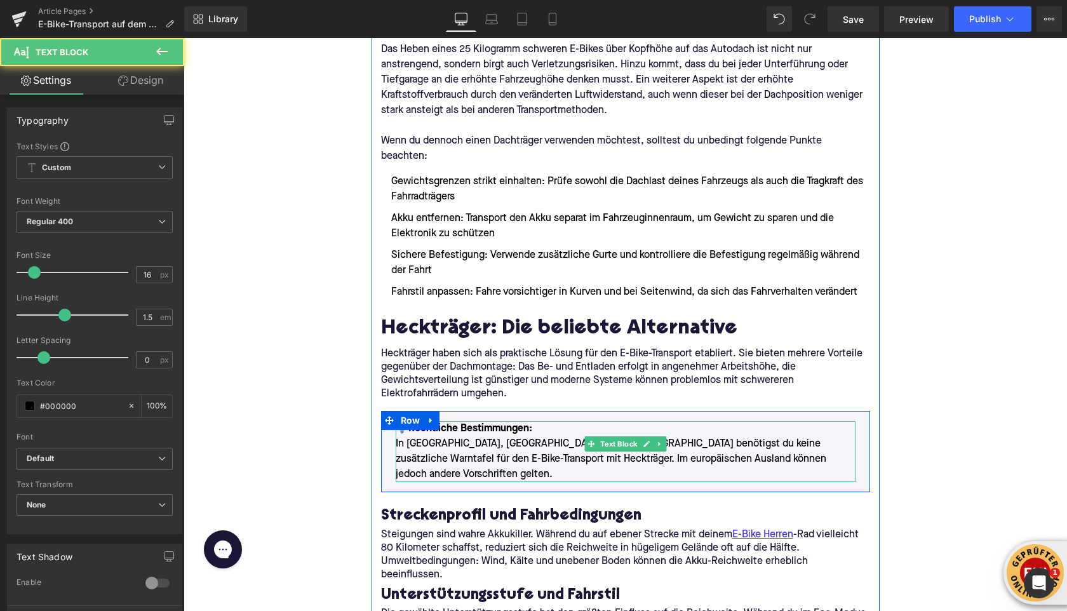
click at [466, 426] on font "💡Rechtliche Bestimmungen:" at bounding box center [464, 428] width 136 height 10
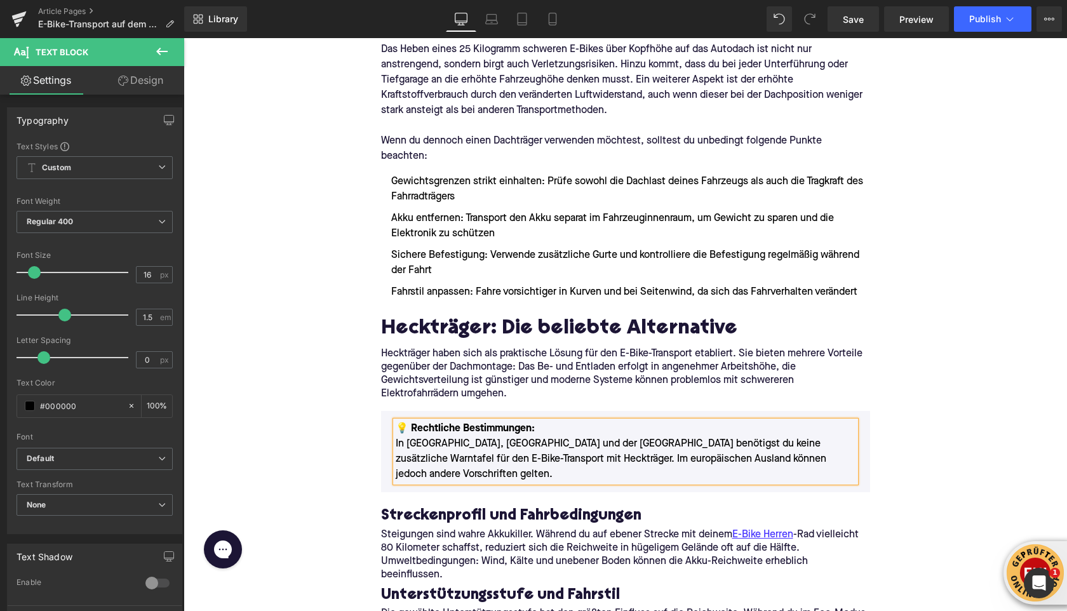
click at [432, 460] on p "💡 Rechtliche Bestimmungen: In [GEOGRAPHIC_DATA], [GEOGRAPHIC_DATA] und der [GEO…" at bounding box center [626, 451] width 460 height 61
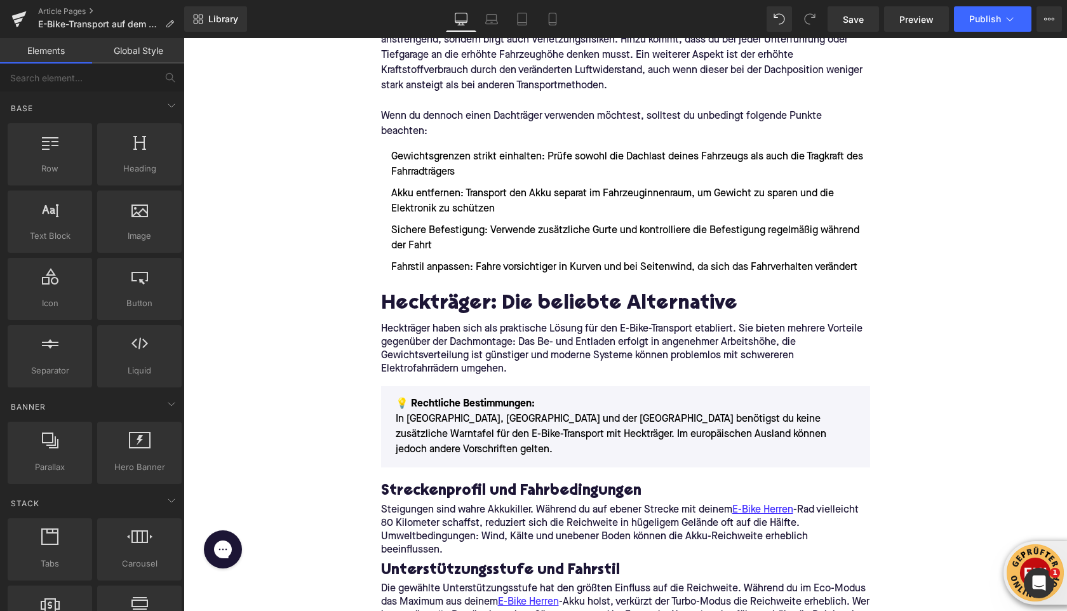
scroll to position [891, 0]
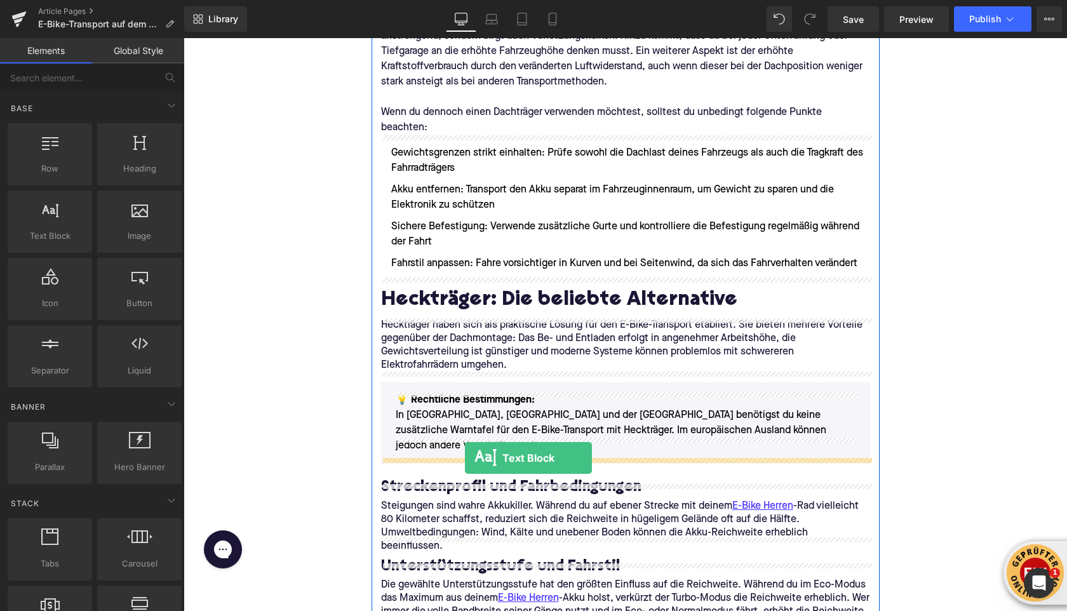
drag, startPoint x: 231, startPoint y: 263, endPoint x: 465, endPoint y: 457, distance: 303.4
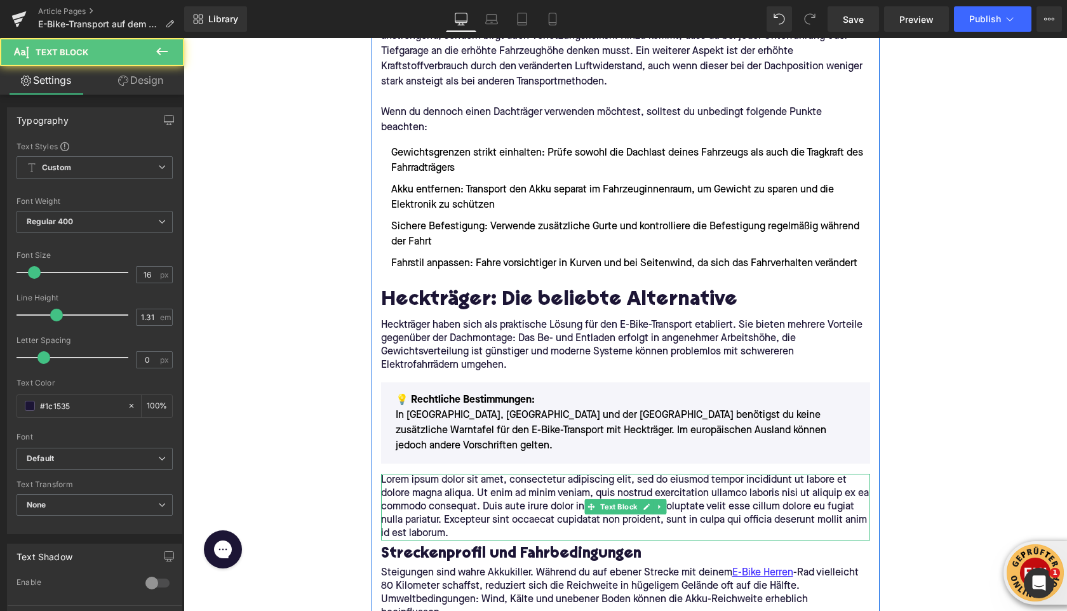
click at [443, 482] on p "Lorem ipsum dolor sit amet, consectetur adipiscing elit, sed do eiusmod tempor …" at bounding box center [625, 507] width 489 height 67
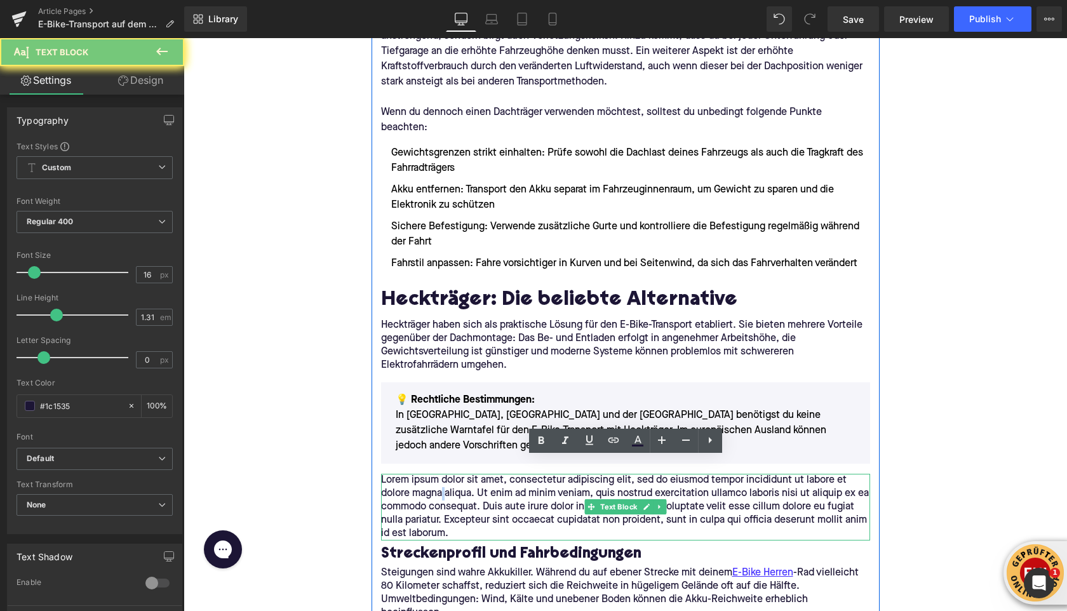
click at [443, 482] on p "Lorem ipsum dolor sit amet, consectetur adipiscing elit, sed do eiusmod tempor …" at bounding box center [625, 507] width 489 height 67
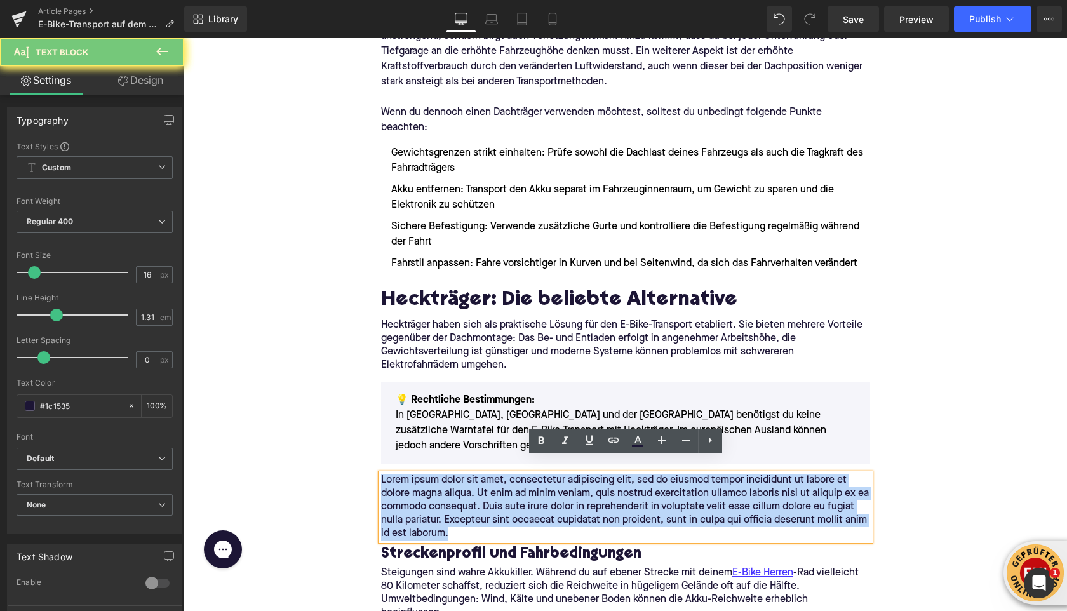
click at [443, 482] on p "Lorem ipsum dolor sit amet, consectetur adipiscing elit, sed do eiusmod tempor …" at bounding box center [625, 507] width 489 height 67
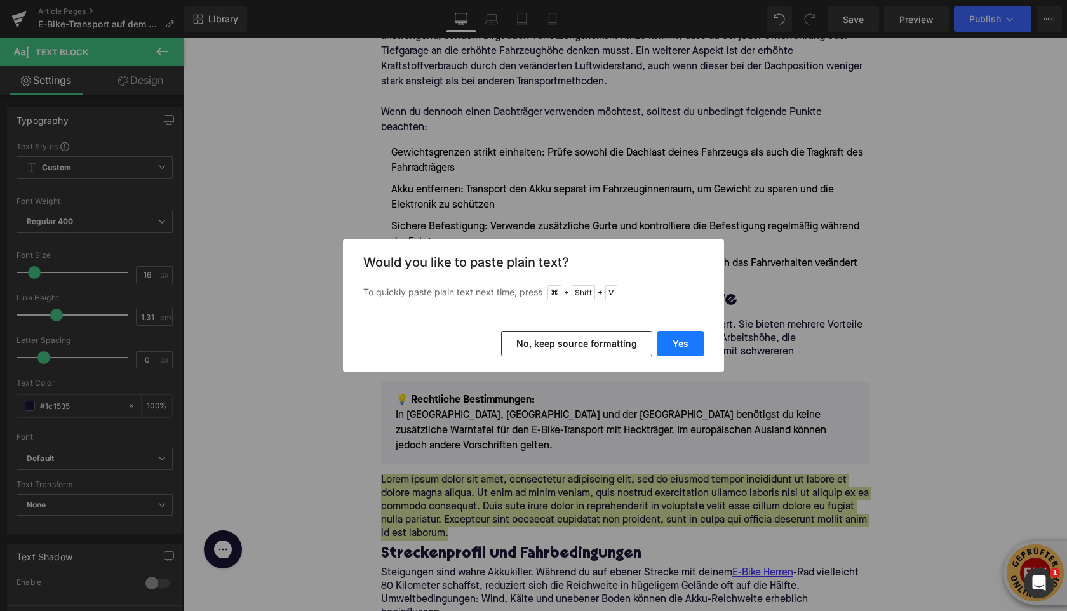
click at [672, 342] on button "Yes" at bounding box center [680, 343] width 46 height 25
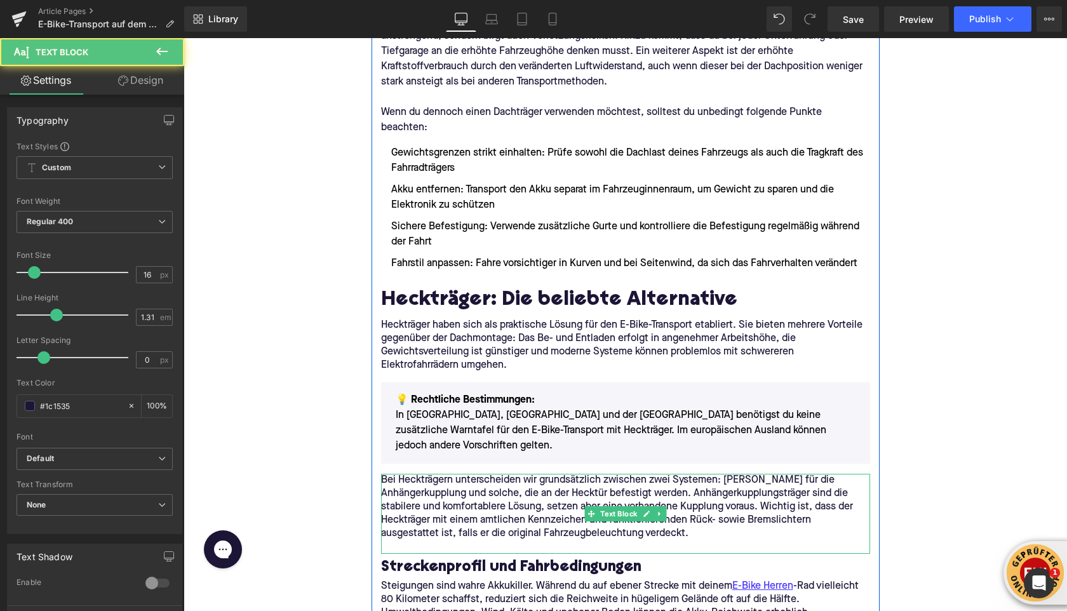
click at [637, 540] on p at bounding box center [625, 546] width 489 height 13
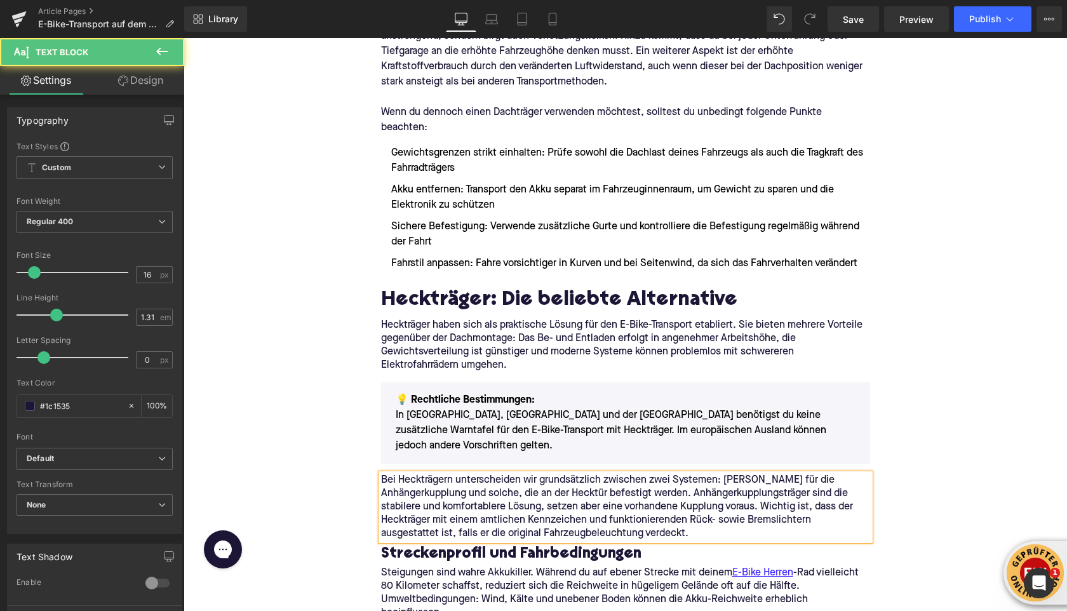
click at [382, 488] on p "Bei Heckträgern unterscheiden wir grundsätzlich zwischen zwei Systemen: [PERSON…" at bounding box center [625, 507] width 489 height 67
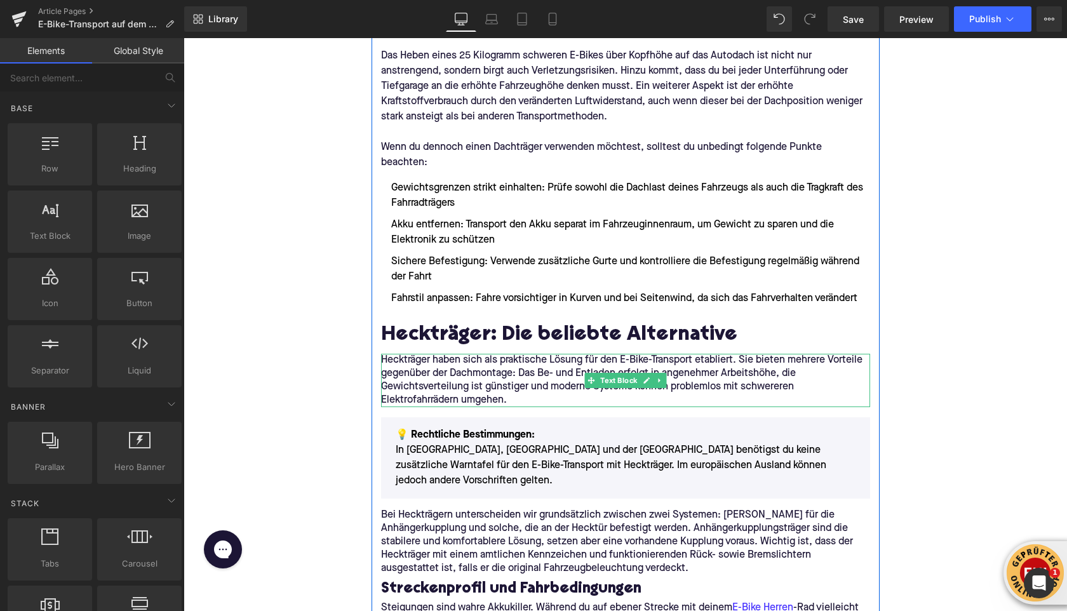
scroll to position [840, 0]
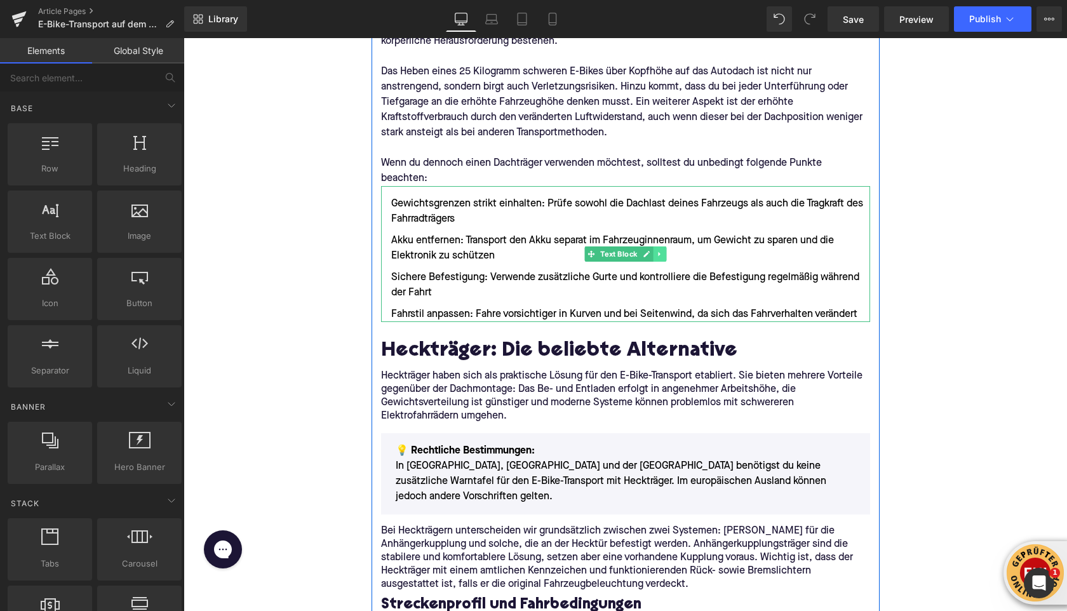
click at [656, 255] on icon at bounding box center [659, 254] width 7 height 8
click at [656, 253] on icon at bounding box center [652, 253] width 7 height 7
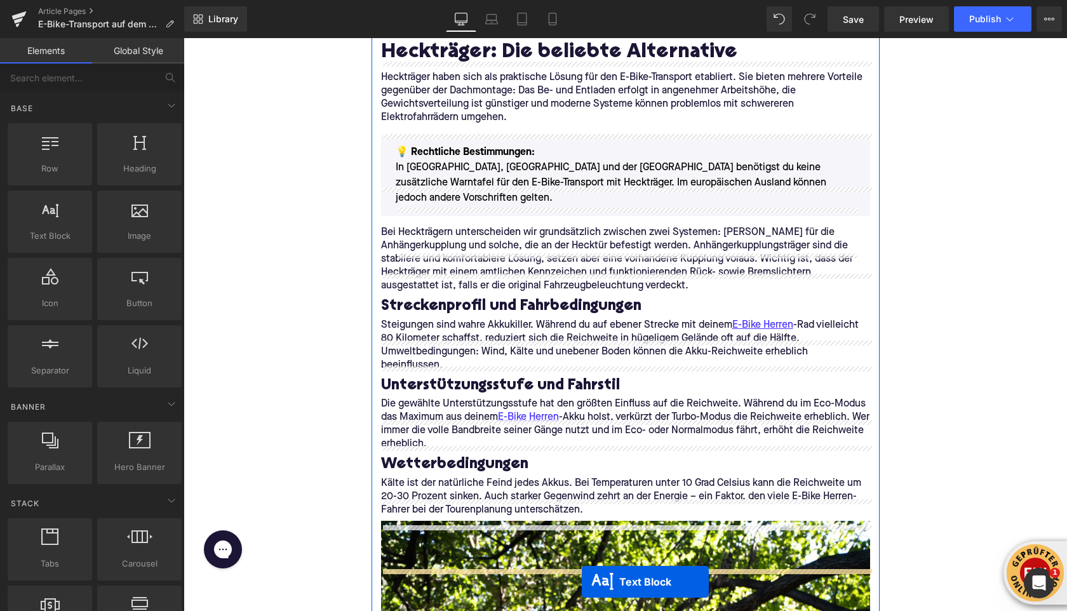
scroll to position [1195, 0]
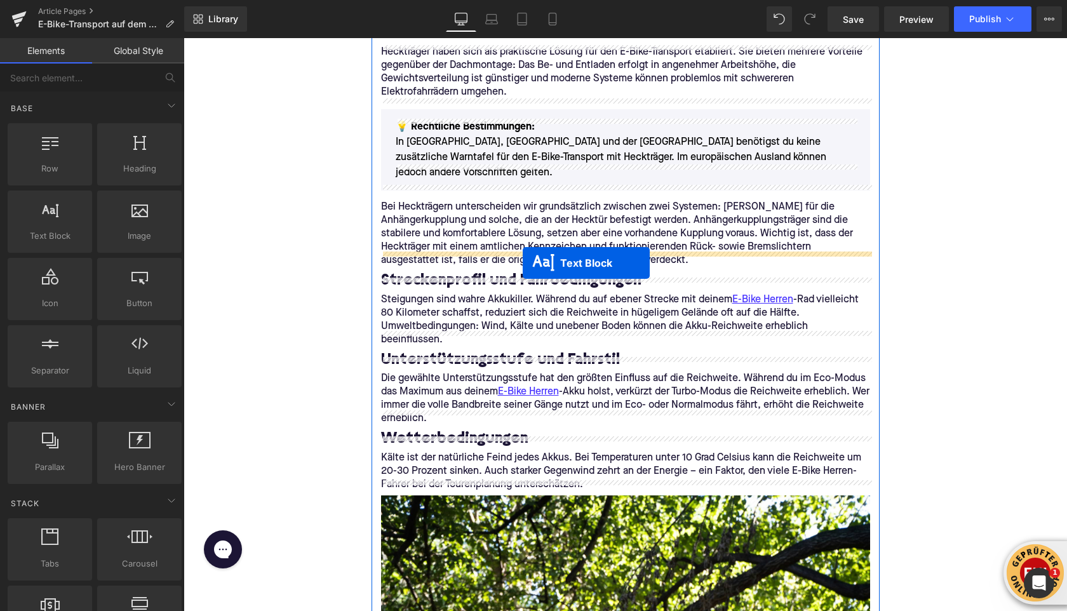
drag, startPoint x: 590, startPoint y: 397, endPoint x: 522, endPoint y: 262, distance: 151.0
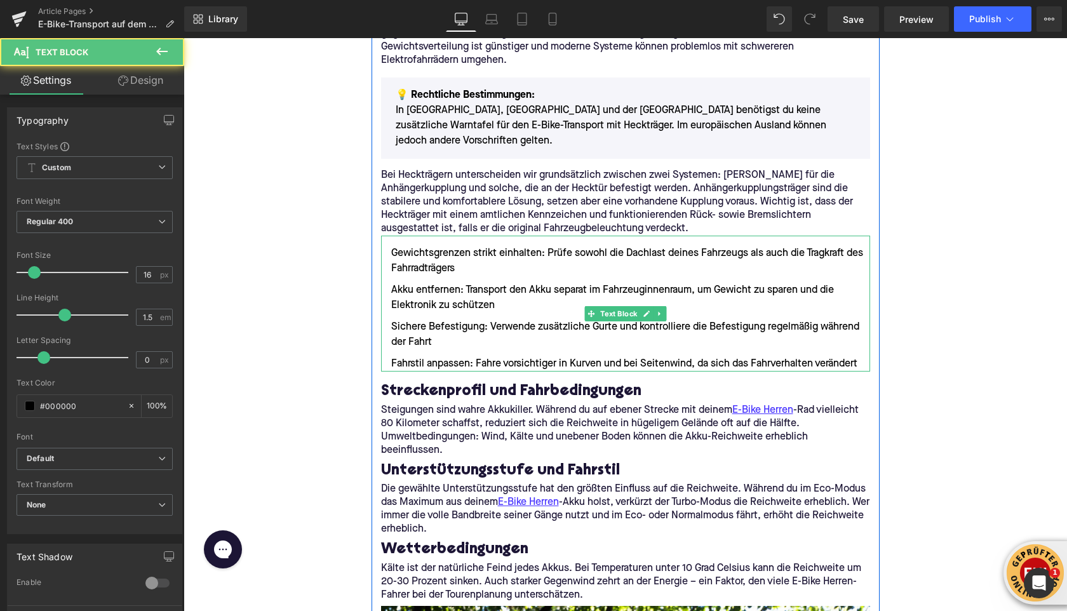
scroll to position [1164, 0]
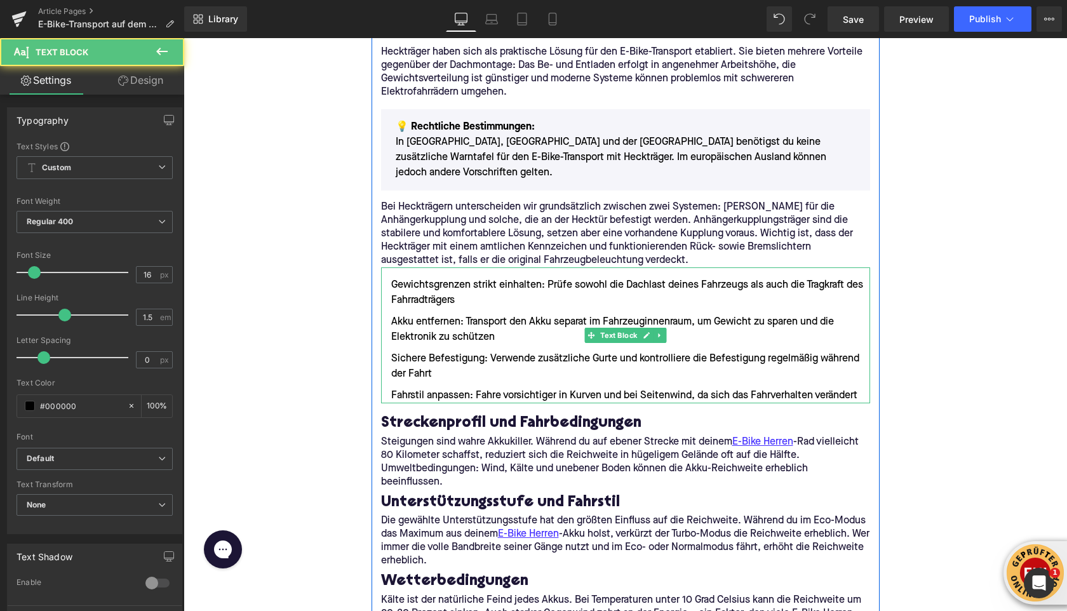
click at [392, 277] on li "Gewichtsgrenzen strikt einhalten: Prüfe sowohl die Dachlast deines Fahrzeugs al…" at bounding box center [625, 292] width 489 height 30
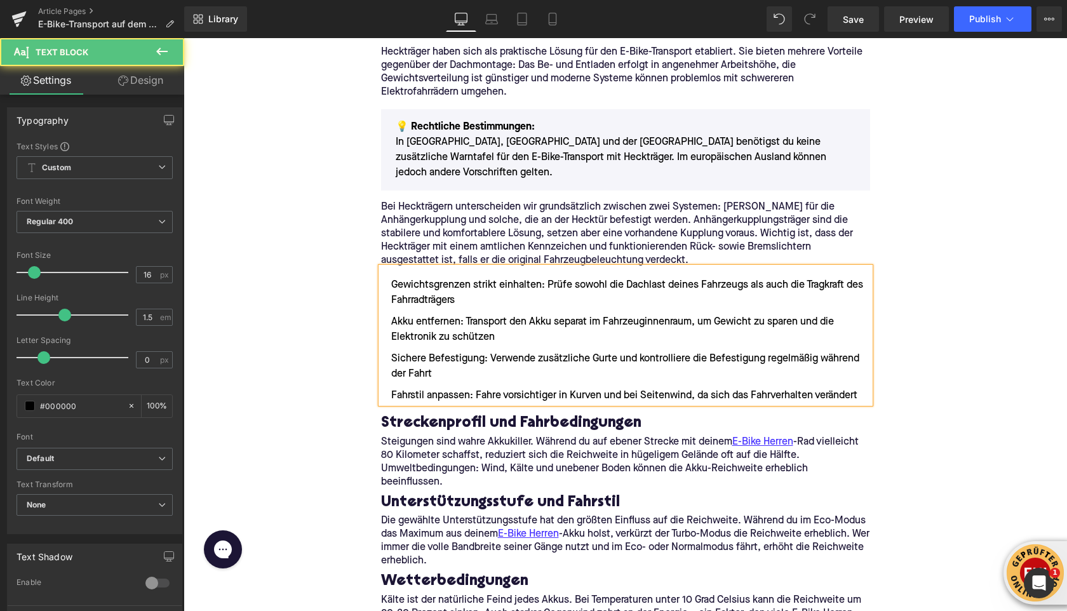
click at [392, 277] on li "Gewichtsgrenzen strikt einhalten: Prüfe sowohl die Dachlast deines Fahrzeugs al…" at bounding box center [625, 292] width 489 height 30
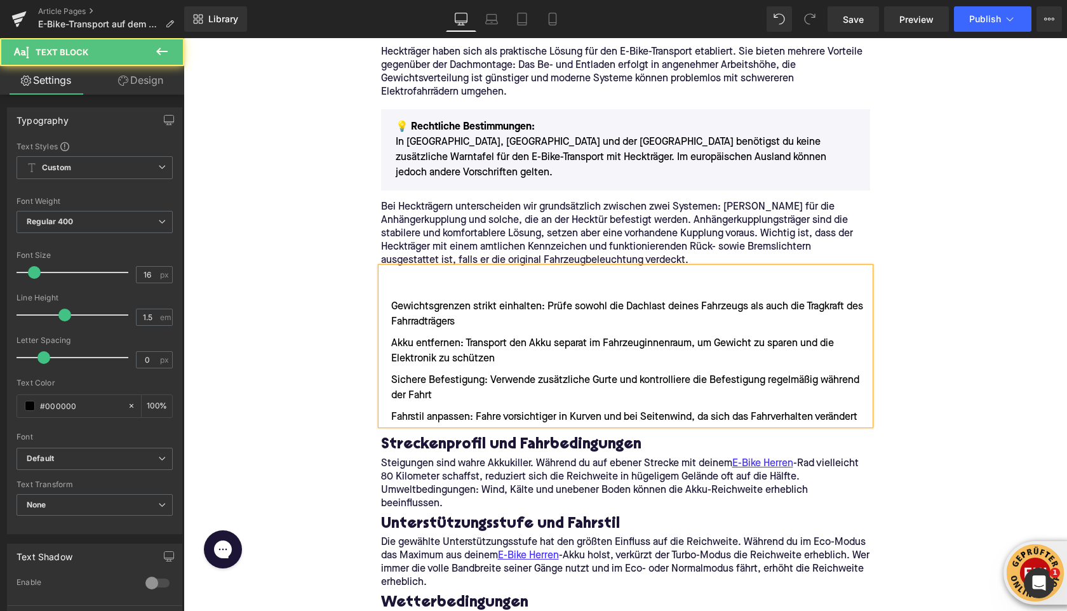
click at [394, 277] on li at bounding box center [625, 284] width 489 height 15
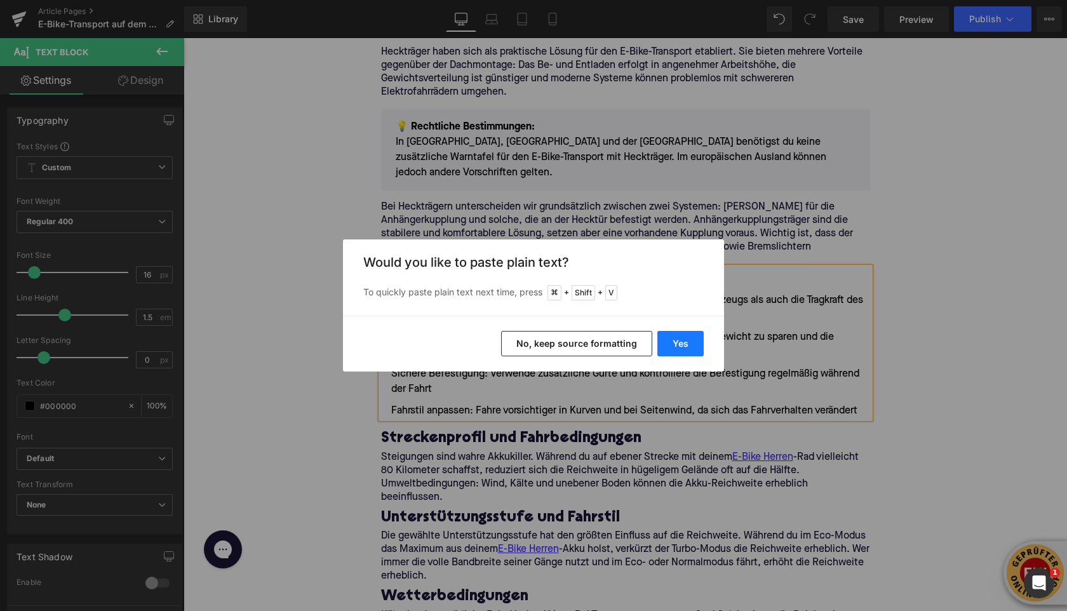
click at [695, 345] on button "Yes" at bounding box center [680, 343] width 46 height 25
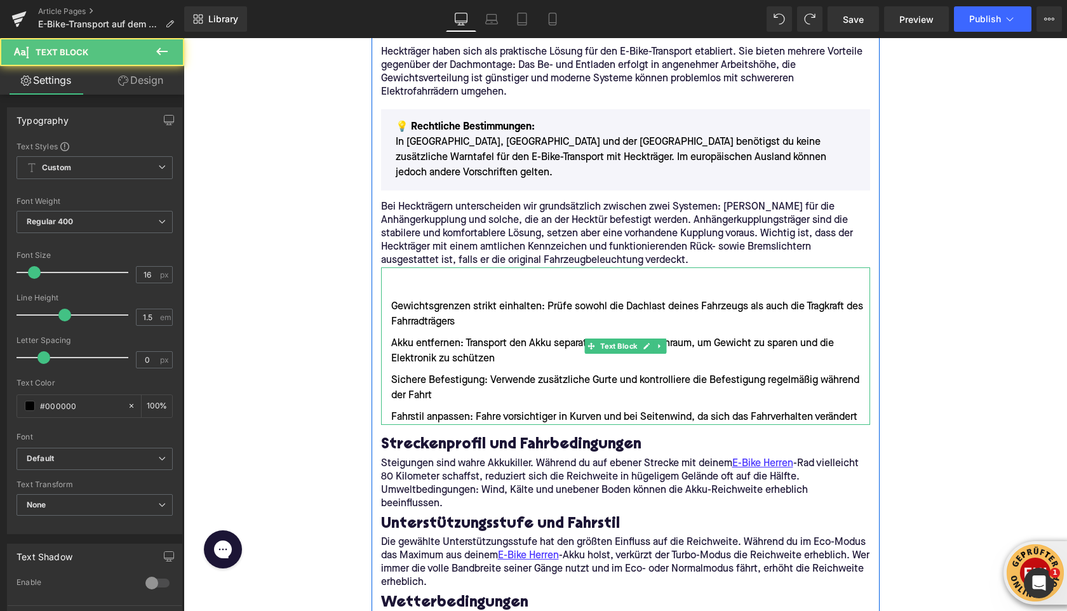
click at [850, 409] on li "Fahrstil anpassen: Fahre vorsichtiger in Kurven und bei Seitenwind, da sich das…" at bounding box center [625, 416] width 489 height 15
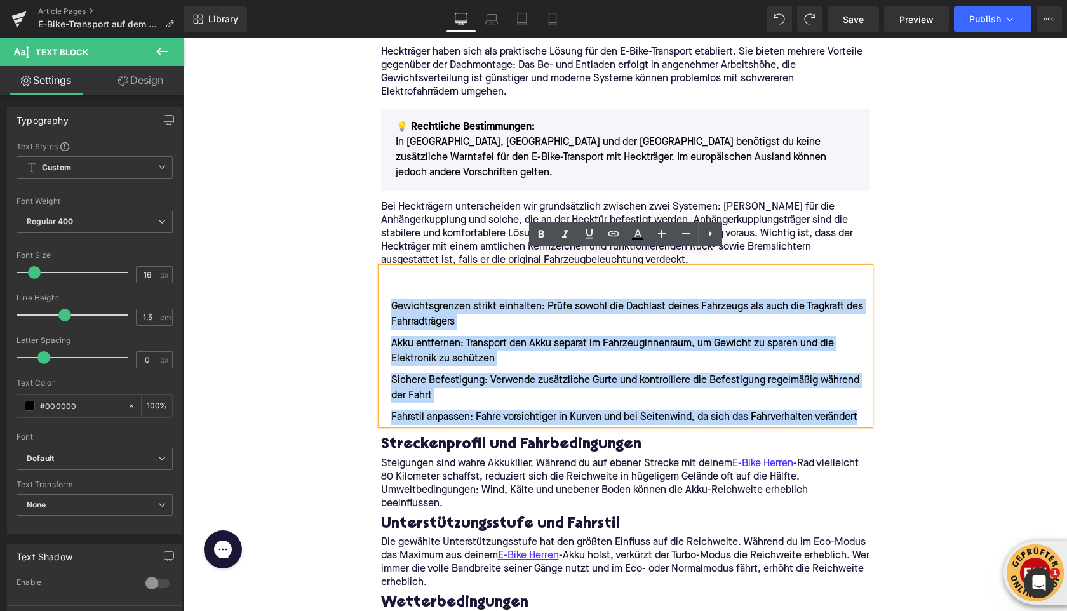
drag, startPoint x: 860, startPoint y: 401, endPoint x: 313, endPoint y: 293, distance: 557.0
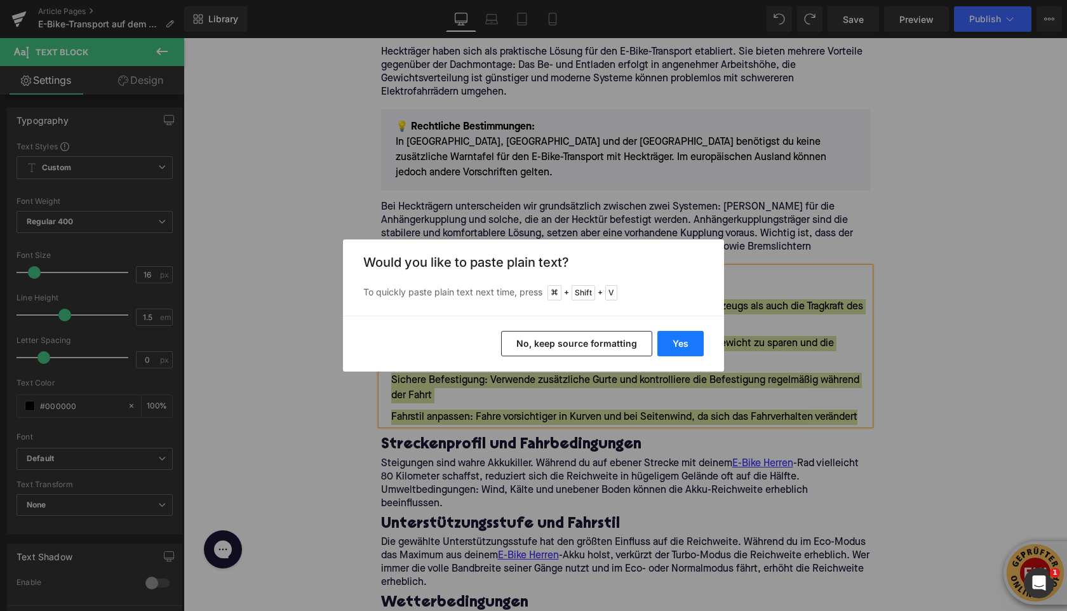
click at [685, 349] on button "Yes" at bounding box center [680, 343] width 46 height 25
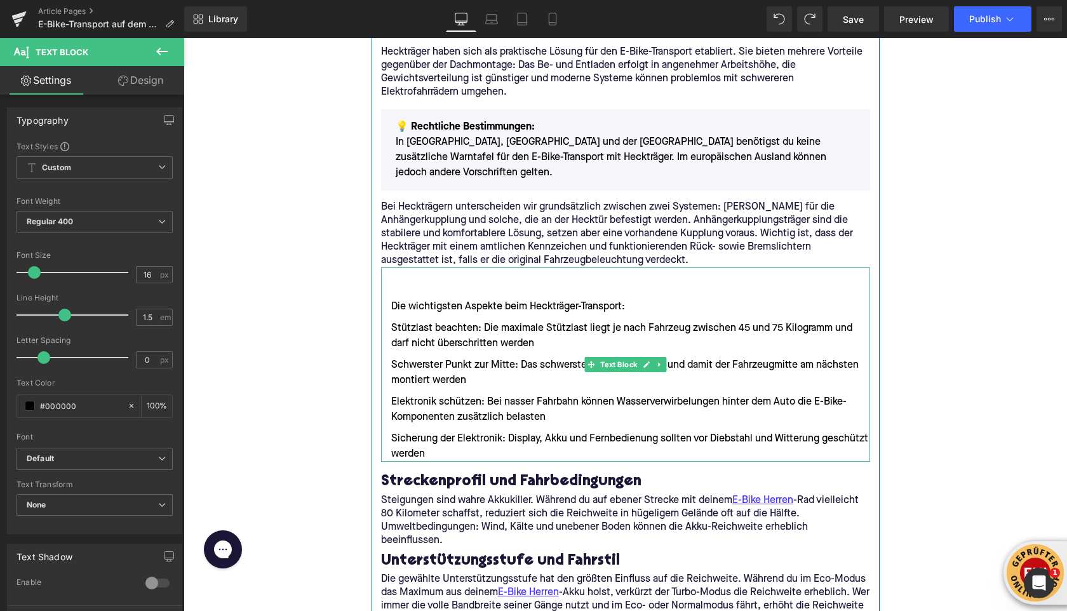
click at [391, 299] on li "Die wichtigsten Aspekte beim Heckträger-Transport:" at bounding box center [625, 306] width 489 height 15
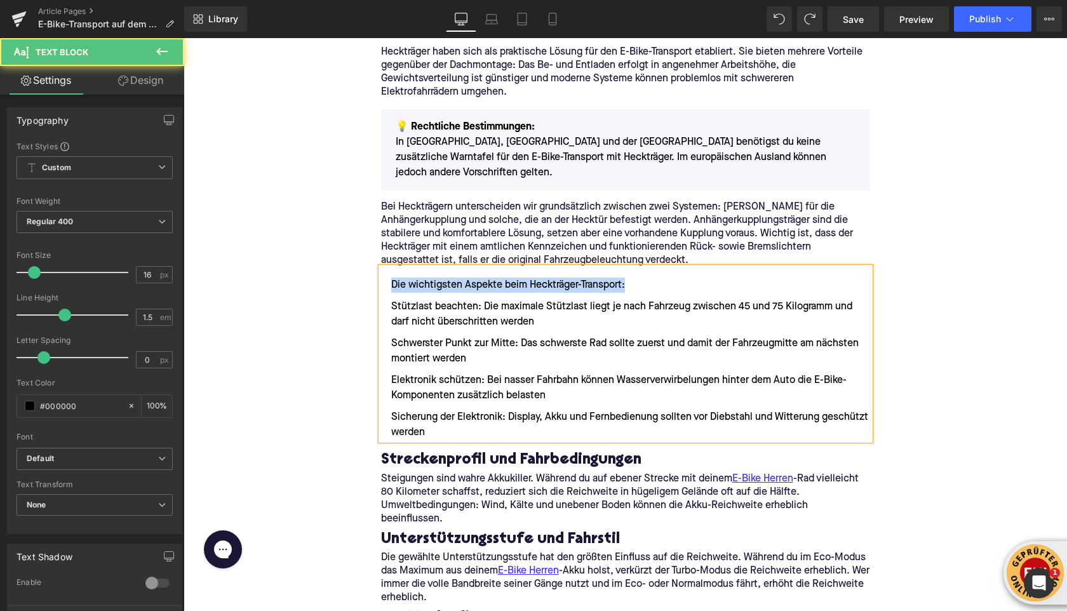
drag, startPoint x: 392, startPoint y: 267, endPoint x: 677, endPoint y: 270, distance: 285.1
click at [677, 277] on li "Die wichtigsten Aspekte beim Heckträger-Transport:" at bounding box center [625, 284] width 489 height 15
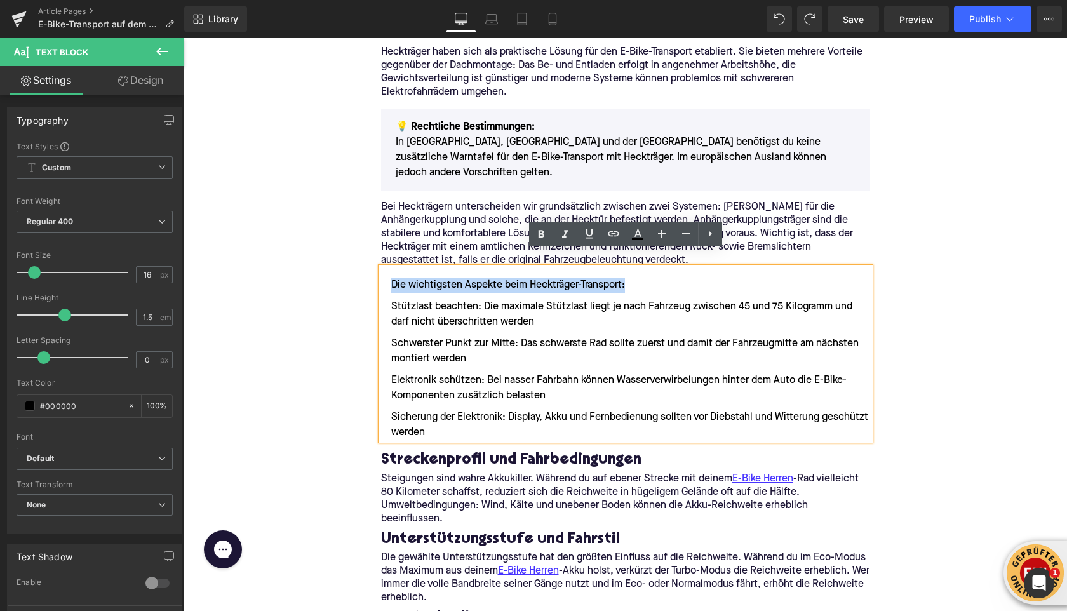
copy li "Die wichtigsten Aspekte beim Heckträger-Transport:"
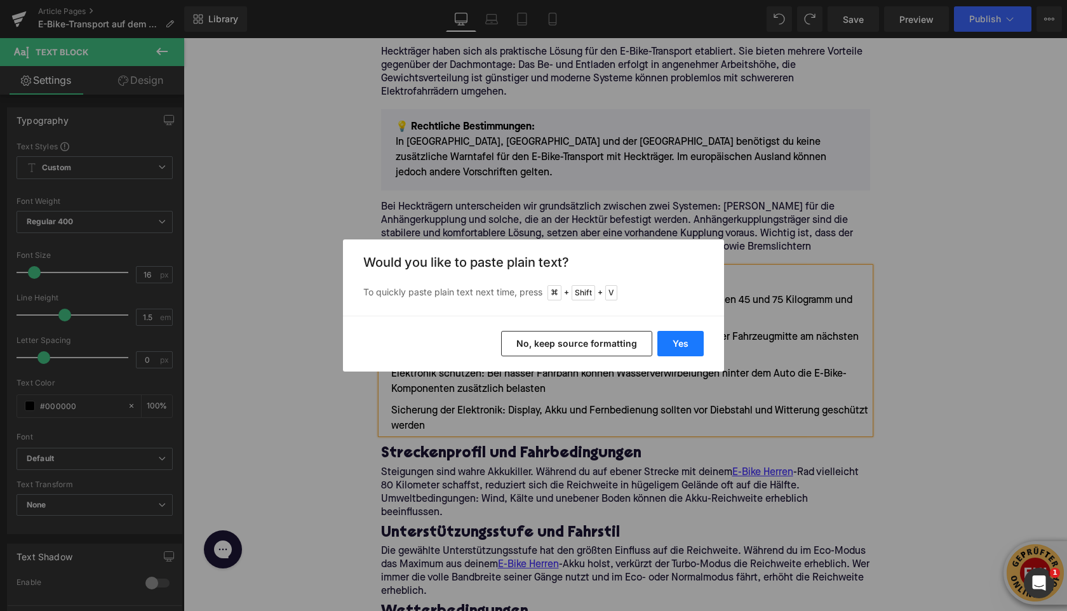
drag, startPoint x: 672, startPoint y: 342, endPoint x: 488, endPoint y: 304, distance: 187.3
click at [672, 342] on button "Yes" at bounding box center [680, 343] width 46 height 25
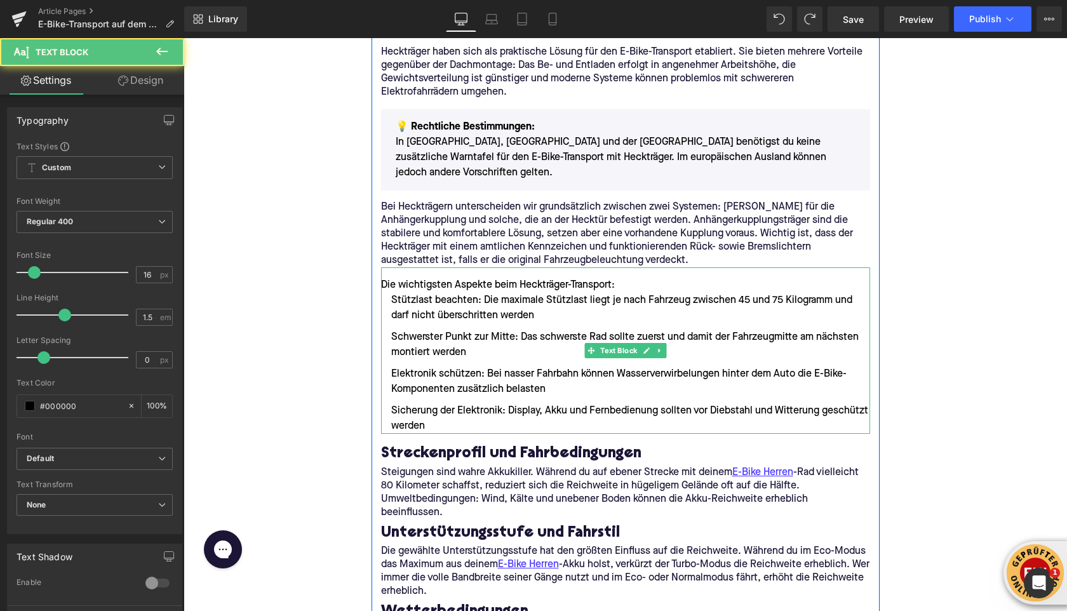
click at [630, 277] on div "Die wichtigsten Aspekte beim Heckträger-Transport:" at bounding box center [625, 284] width 489 height 15
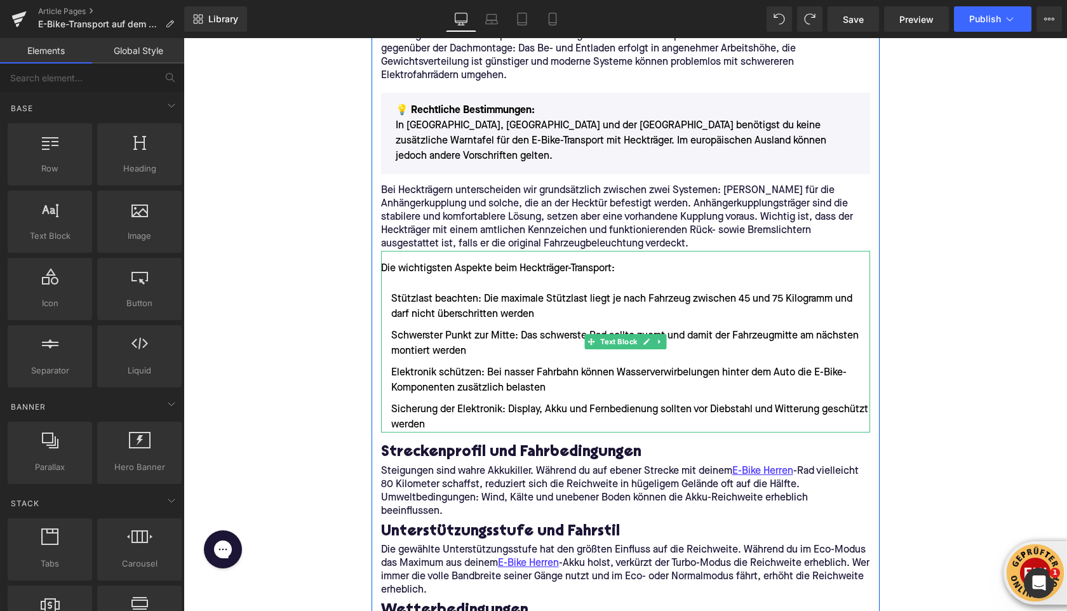
scroll to position [1195, 0]
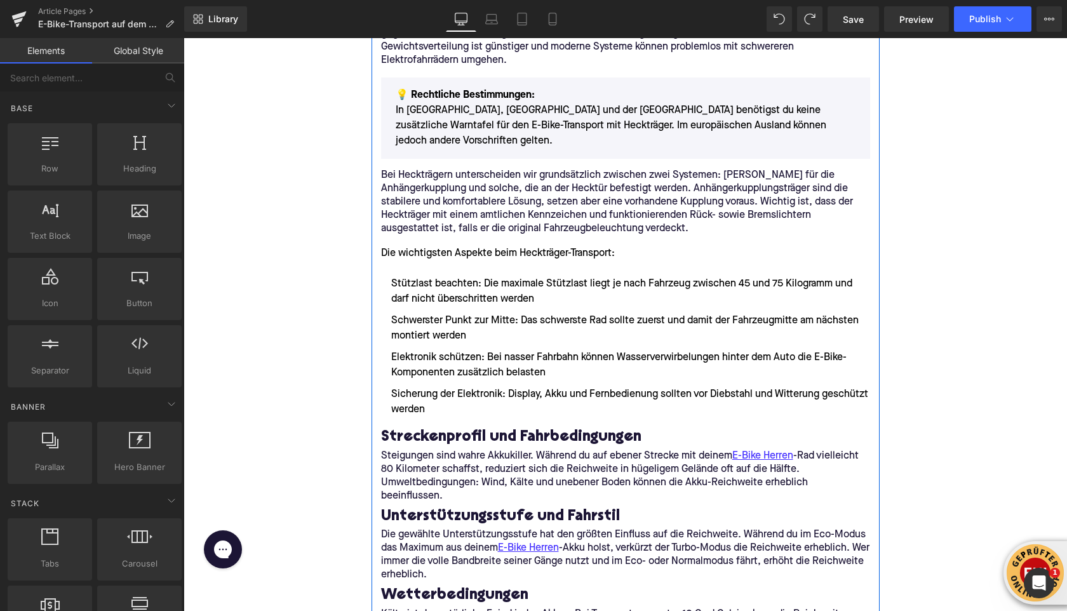
click at [413, 427] on h3 "Streckenprofil und Fahrbedingungen" at bounding box center [625, 437] width 489 height 20
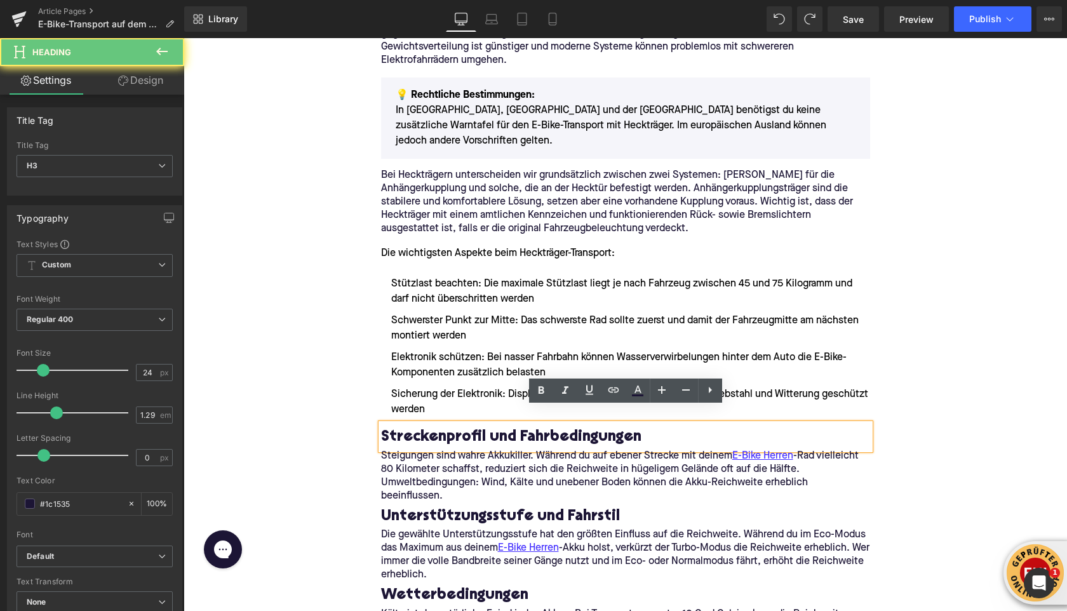
click at [413, 427] on h3 "Streckenprofil und Fahrbedingungen" at bounding box center [625, 437] width 489 height 20
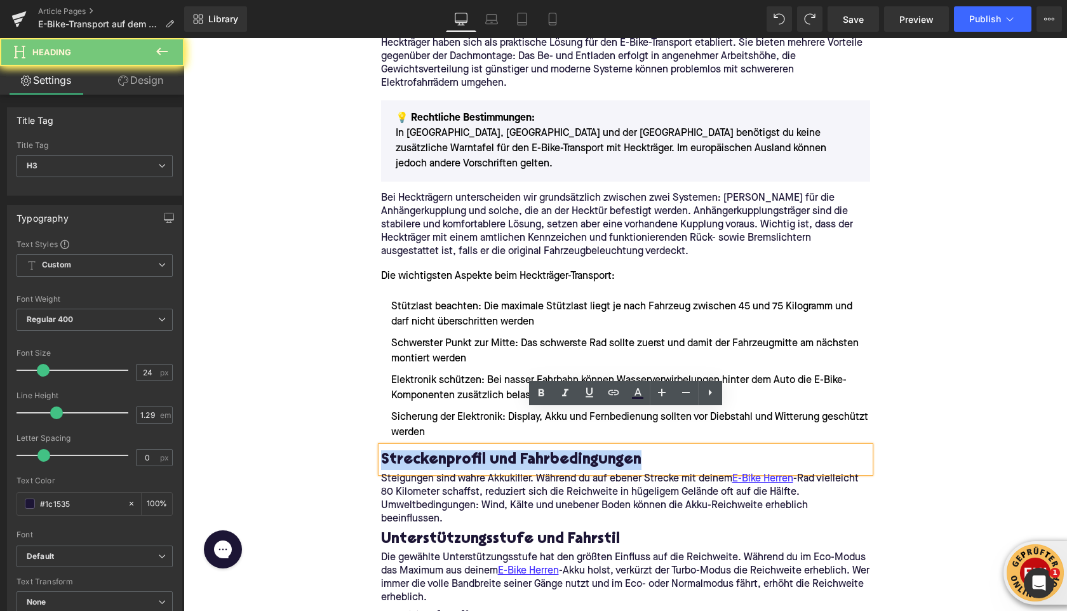
scroll to position [1162, 0]
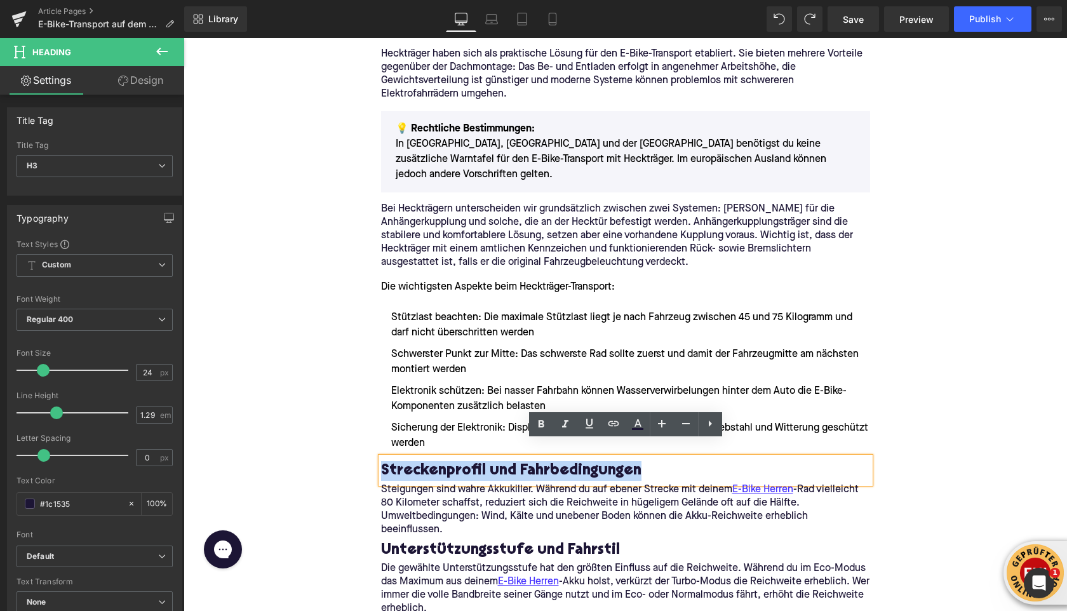
paste div
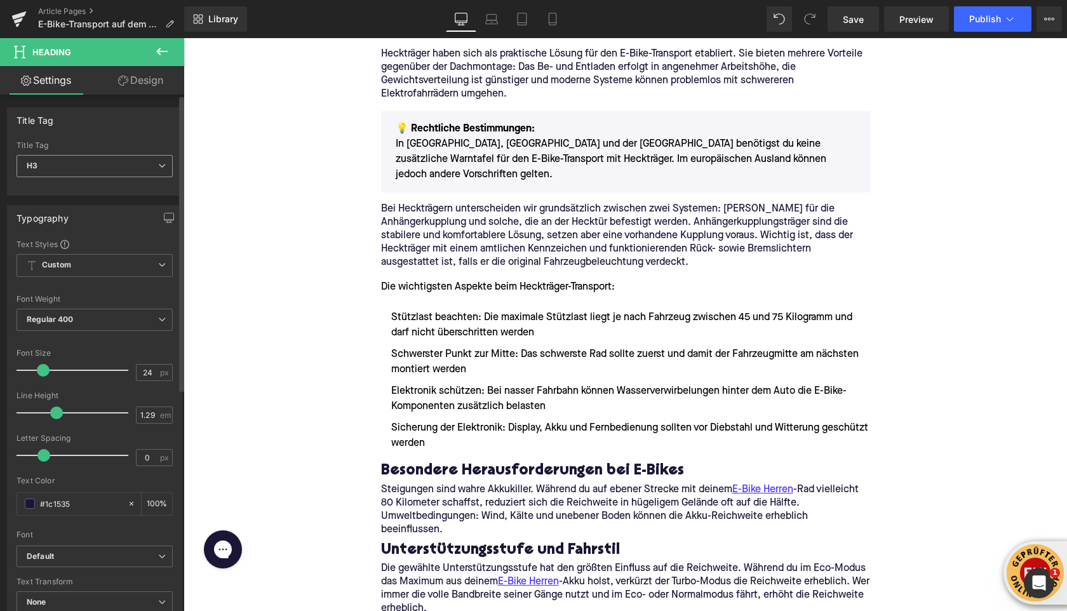
click at [102, 157] on span "H3" at bounding box center [95, 166] width 156 height 22
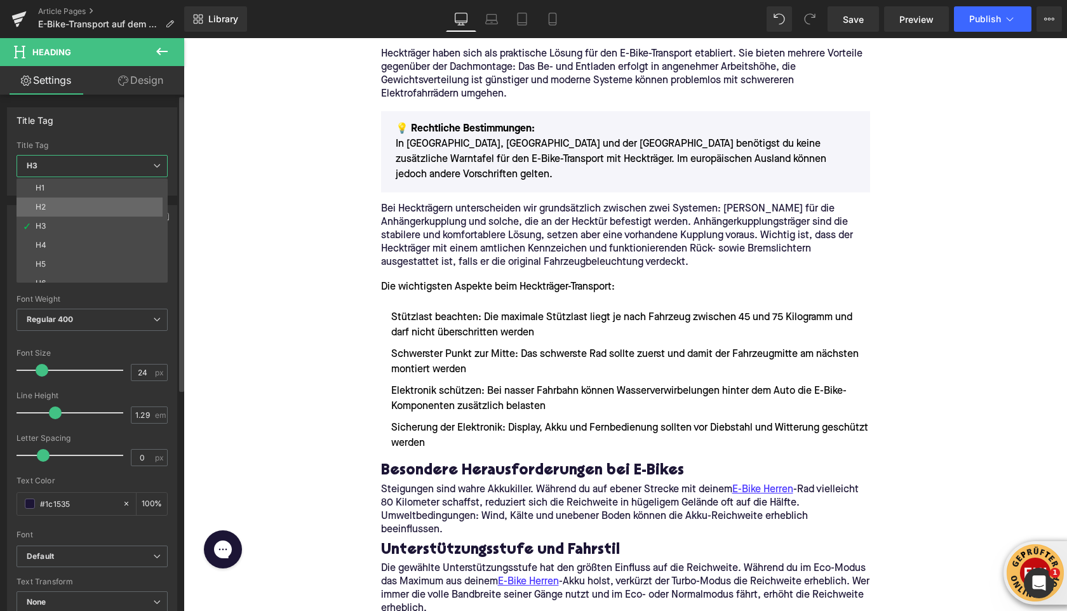
click at [100, 203] on li "H2" at bounding box center [95, 206] width 157 height 19
type input "28"
type input "1.11"
type input "100"
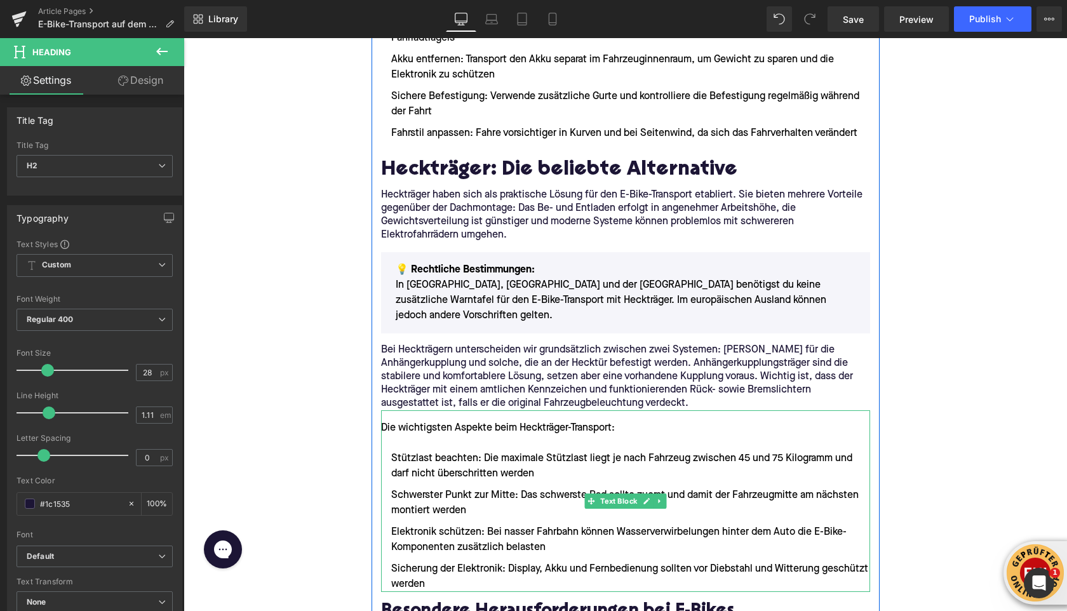
scroll to position [1016, 0]
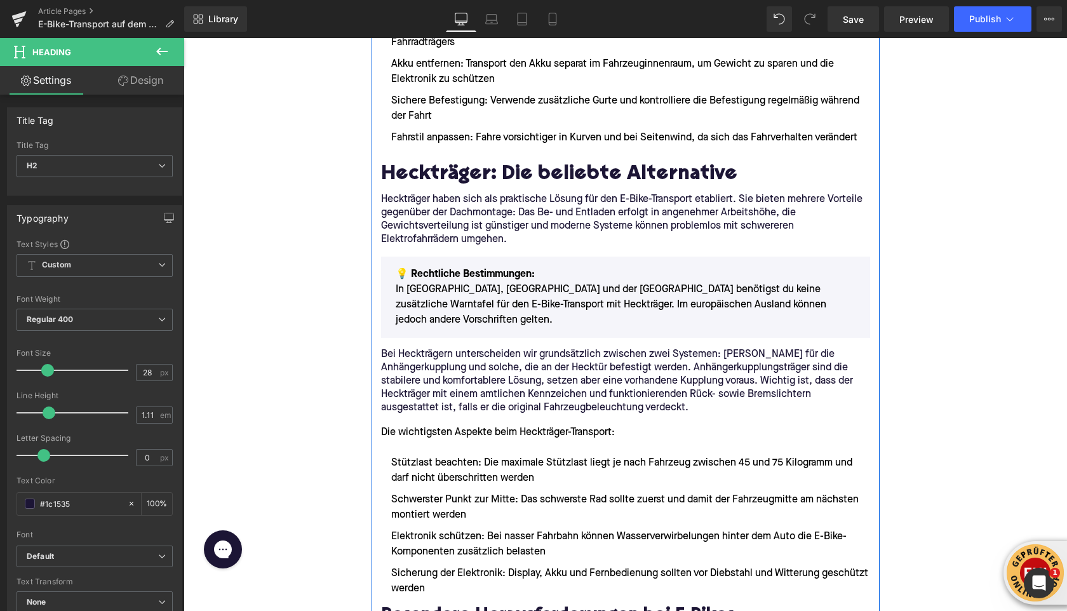
click at [416, 170] on h2 "Heckträger: Die beliebte Alternative" at bounding box center [625, 175] width 489 height 23
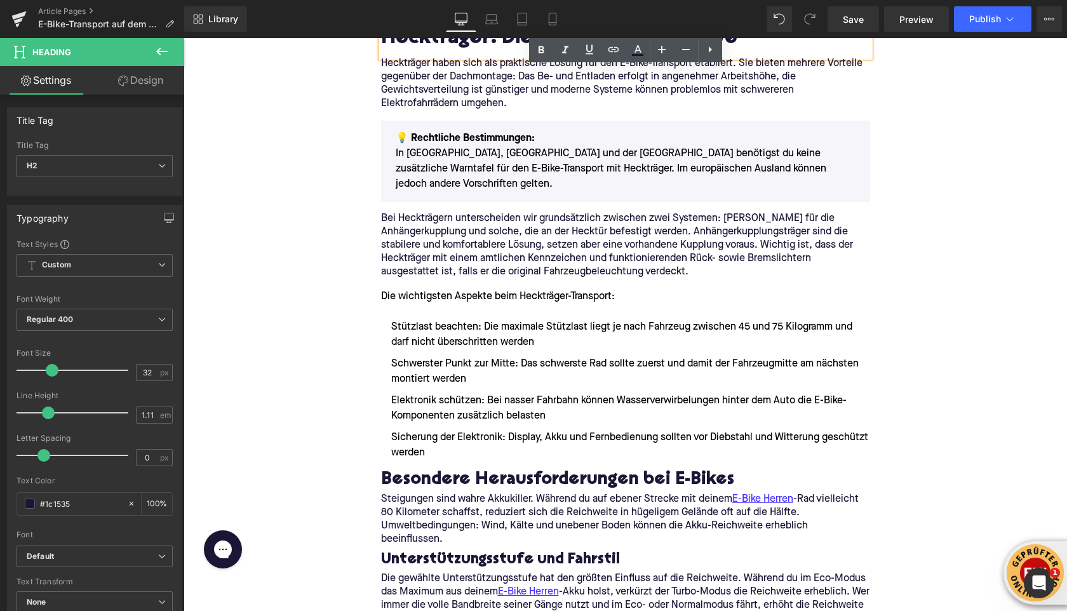
scroll to position [1173, 0]
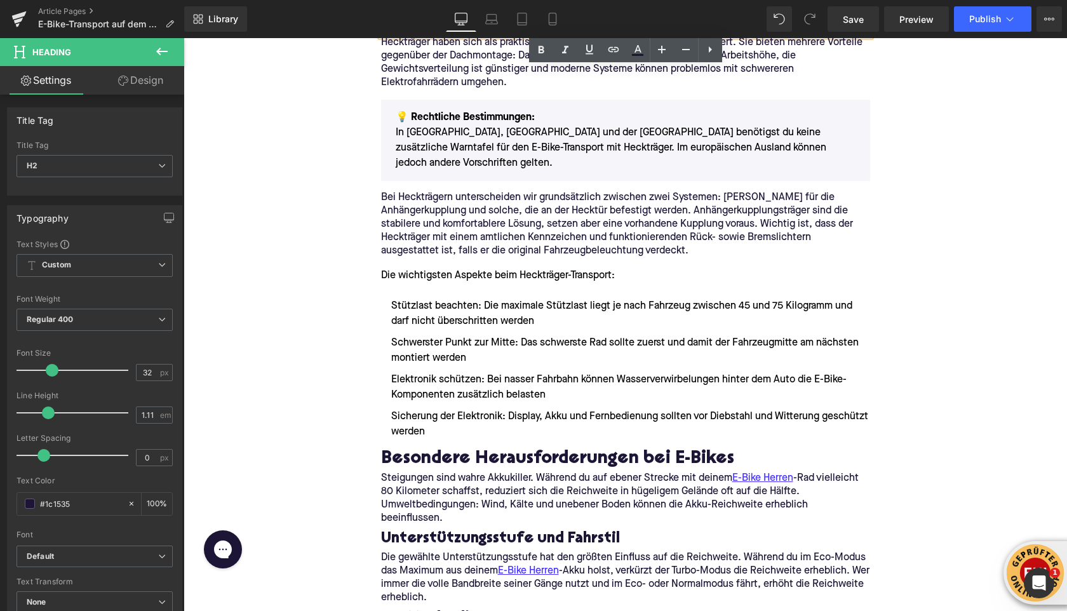
click at [397, 449] on h2 "Besondere Herausforderungen bei E-Bikes" at bounding box center [625, 459] width 489 height 20
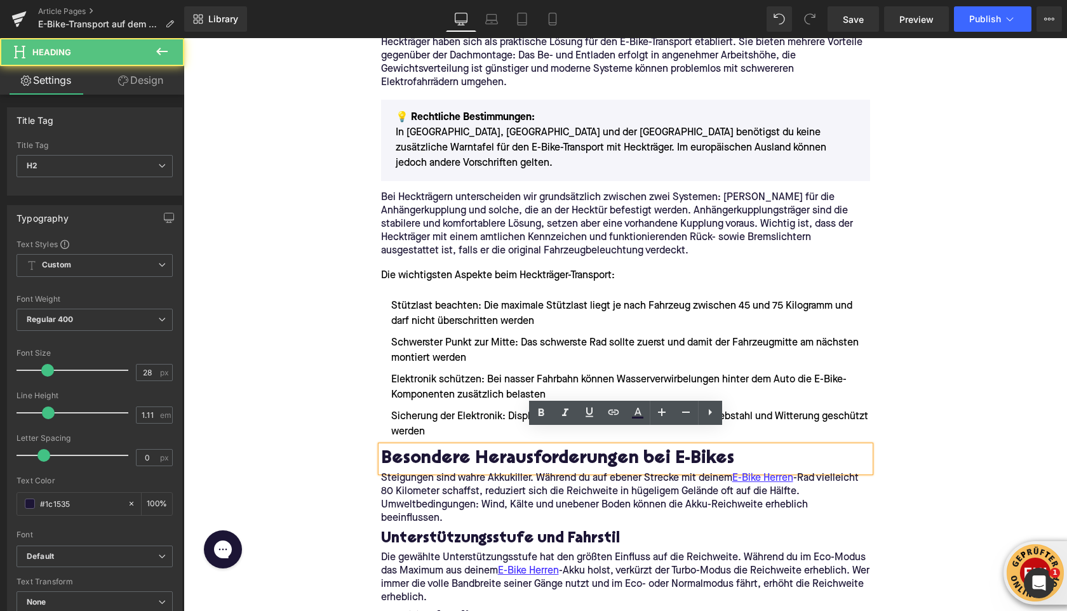
click at [397, 449] on h2 "Besondere Herausforderungen bei E-Bikes" at bounding box center [625, 459] width 489 height 20
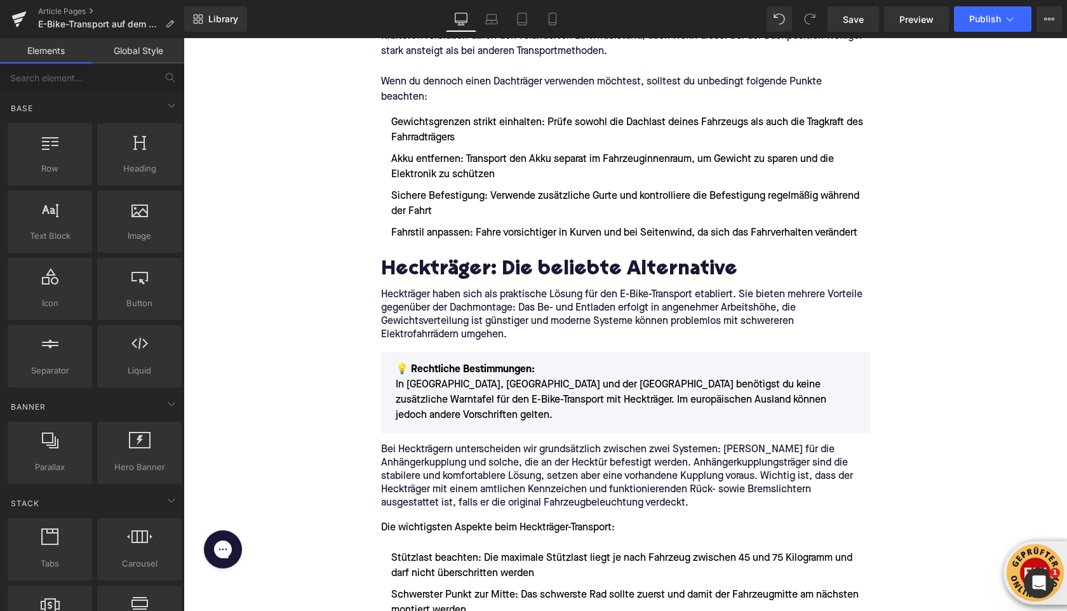
scroll to position [889, 0]
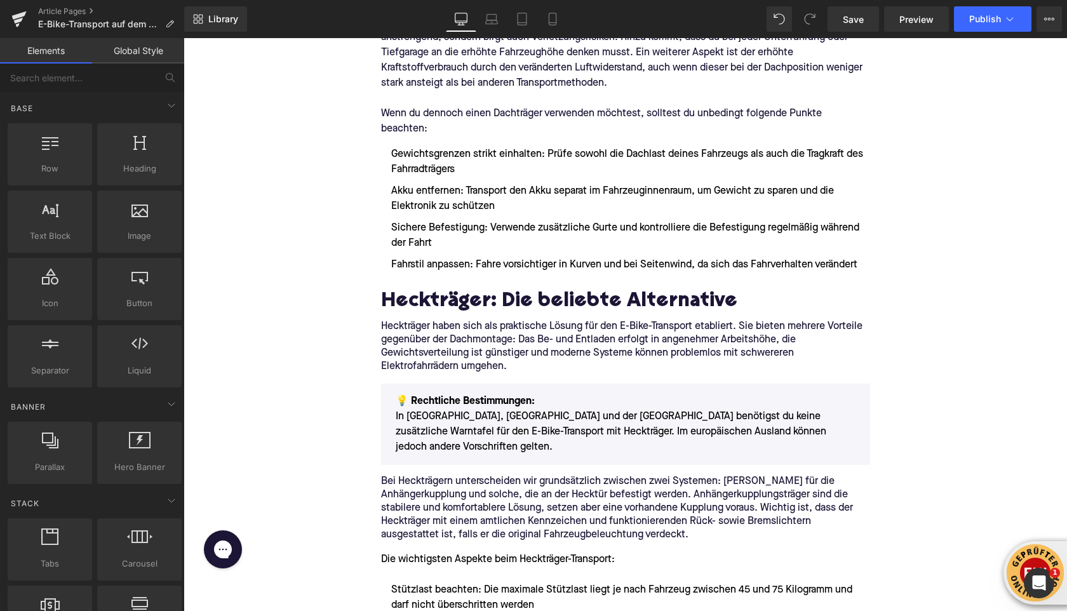
click at [419, 301] on h2 "Heckträger: Die beliebte Alternative" at bounding box center [625, 302] width 489 height 23
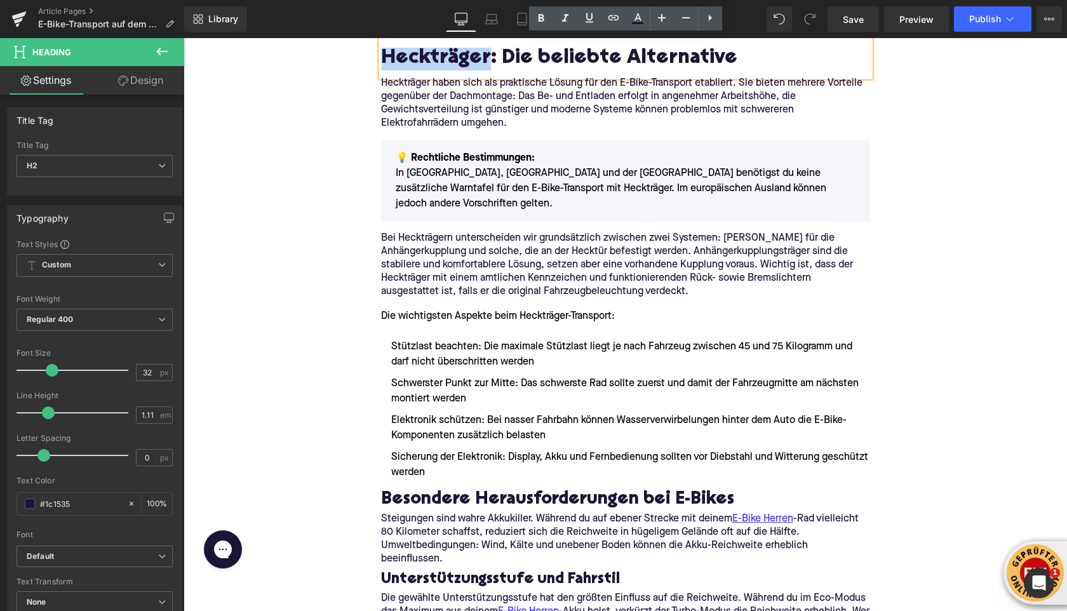
scroll to position [1257, 0]
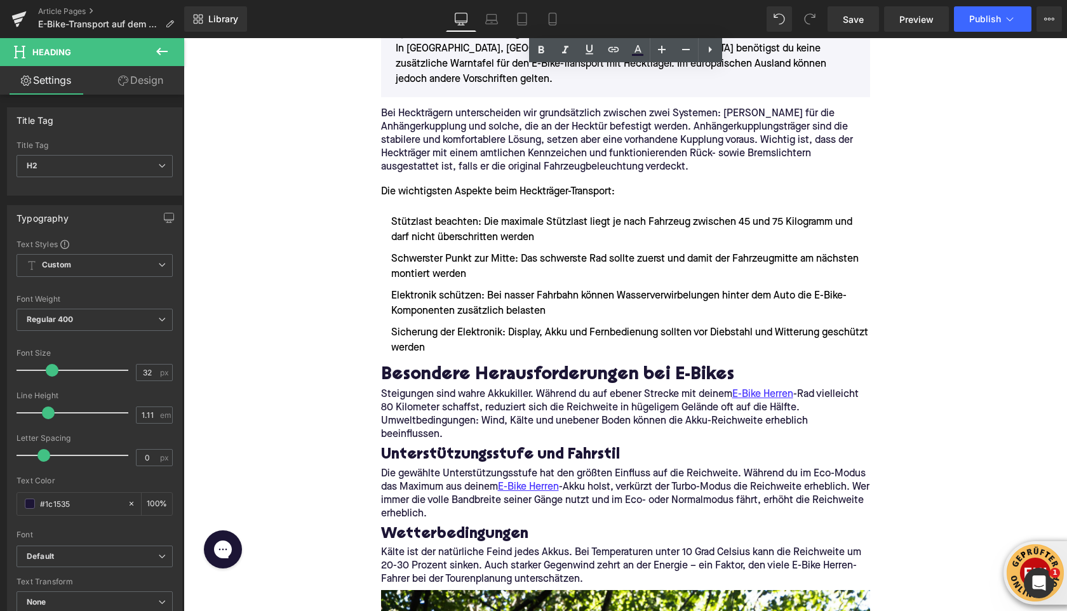
click at [394, 366] on h2 "Besondere Herausforderungen bei E-Bikes" at bounding box center [625, 376] width 489 height 20
click at [395, 366] on h2 "Besondere Herausforderungen bei E-Bikes" at bounding box center [625, 376] width 489 height 20
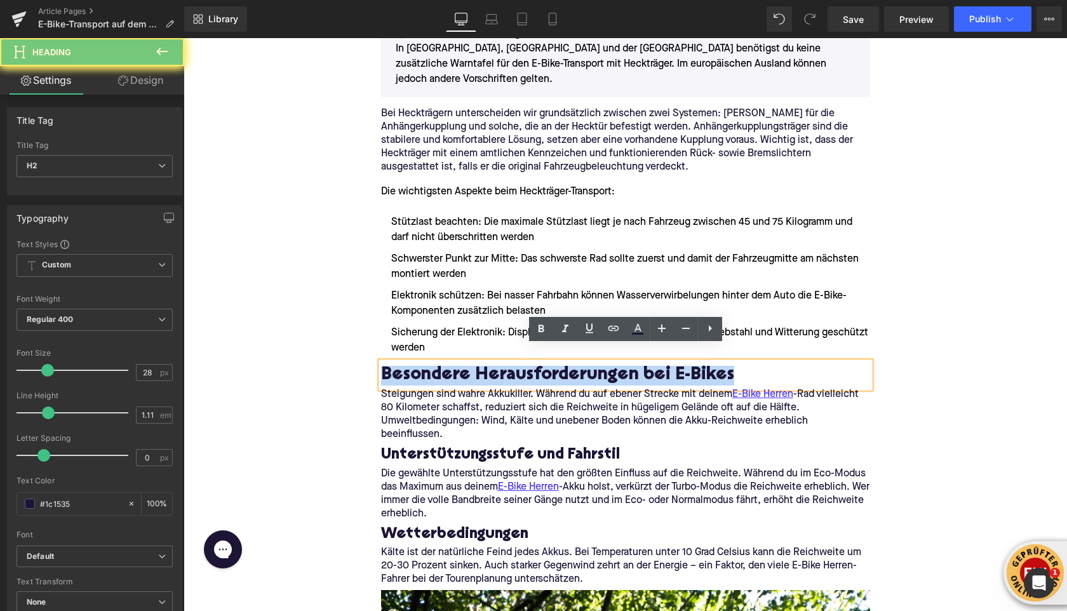
click at [395, 366] on h2 "Besondere Herausforderungen bei E-Bikes" at bounding box center [625, 376] width 489 height 20
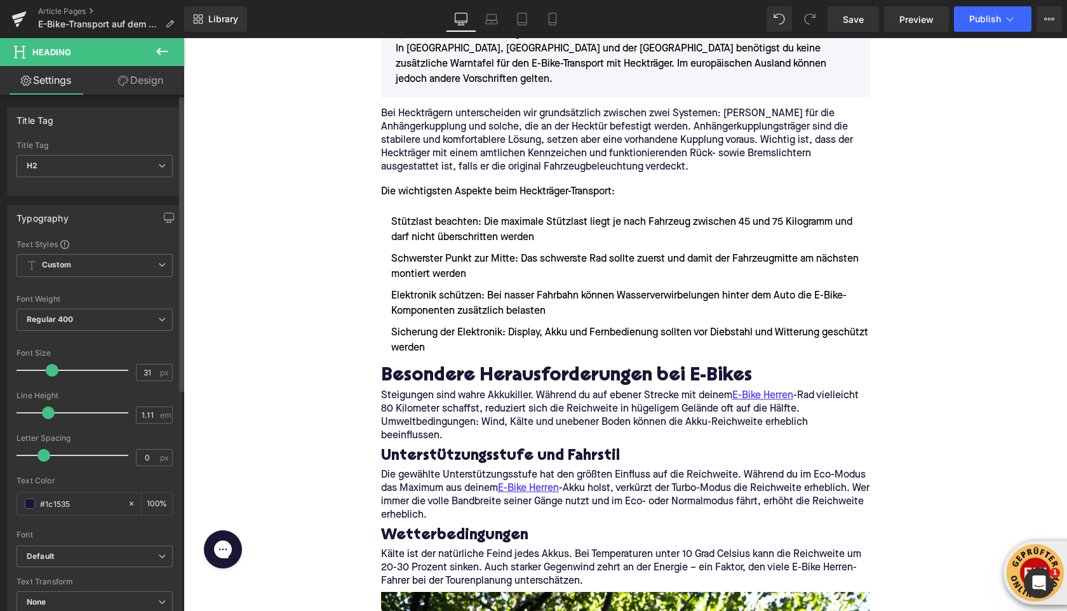
type input "32"
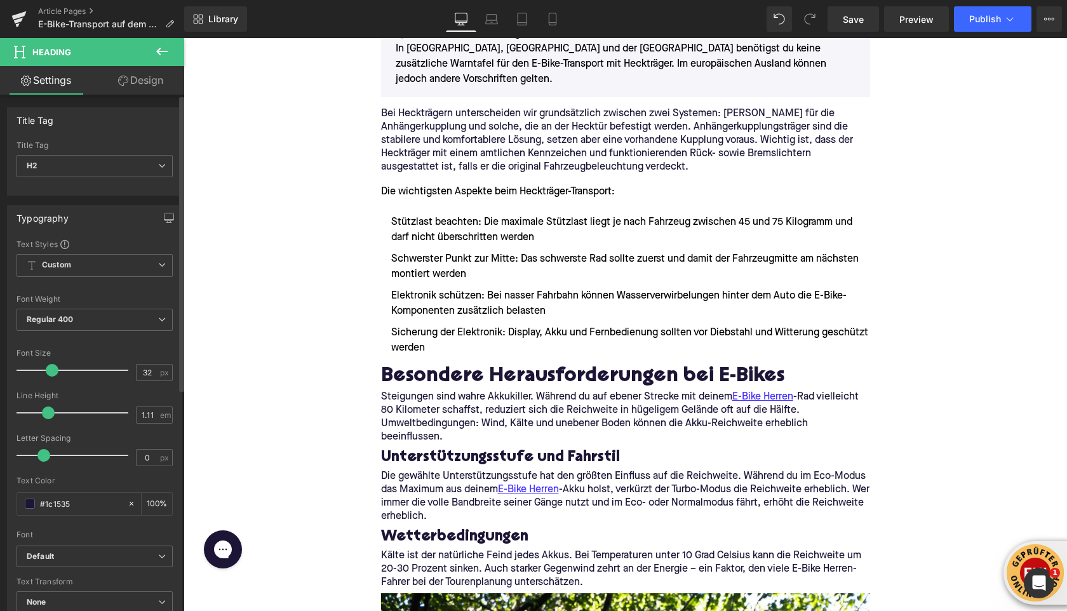
click at [51, 371] on span at bounding box center [52, 370] width 13 height 13
click at [858, 21] on span "Save" at bounding box center [852, 19] width 21 height 13
click at [418, 394] on p "Steigungen sind wahre Akkukiller. Während du auf ebener Strecke mit deinem E-Bi…" at bounding box center [625, 416] width 489 height 53
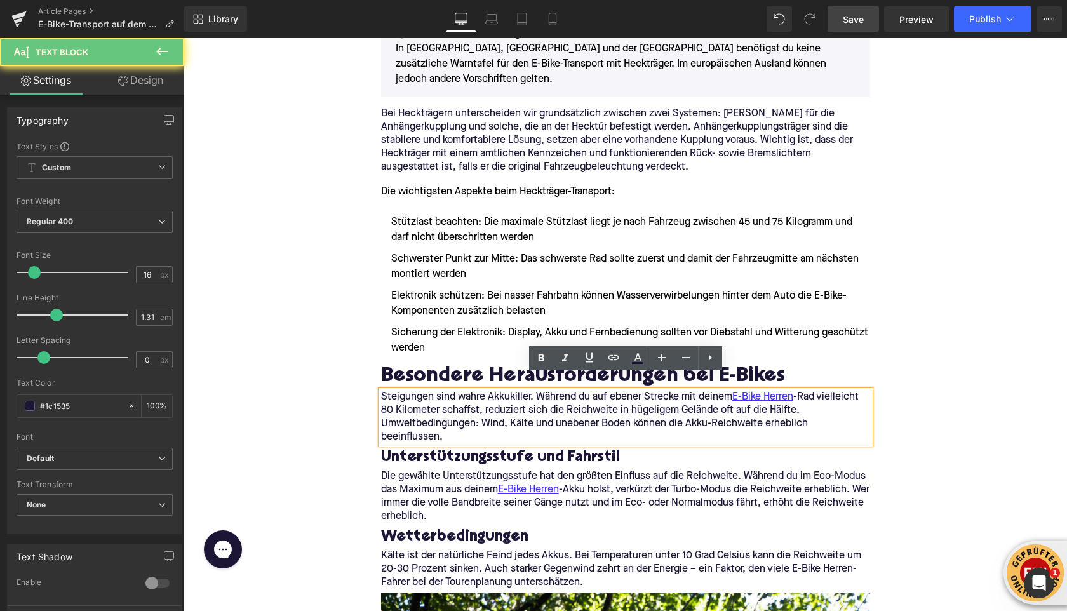
click at [418, 394] on p "Steigungen sind wahre Akkukiller. Während du auf ebener Strecke mit deinem E-Bi…" at bounding box center [625, 416] width 489 height 53
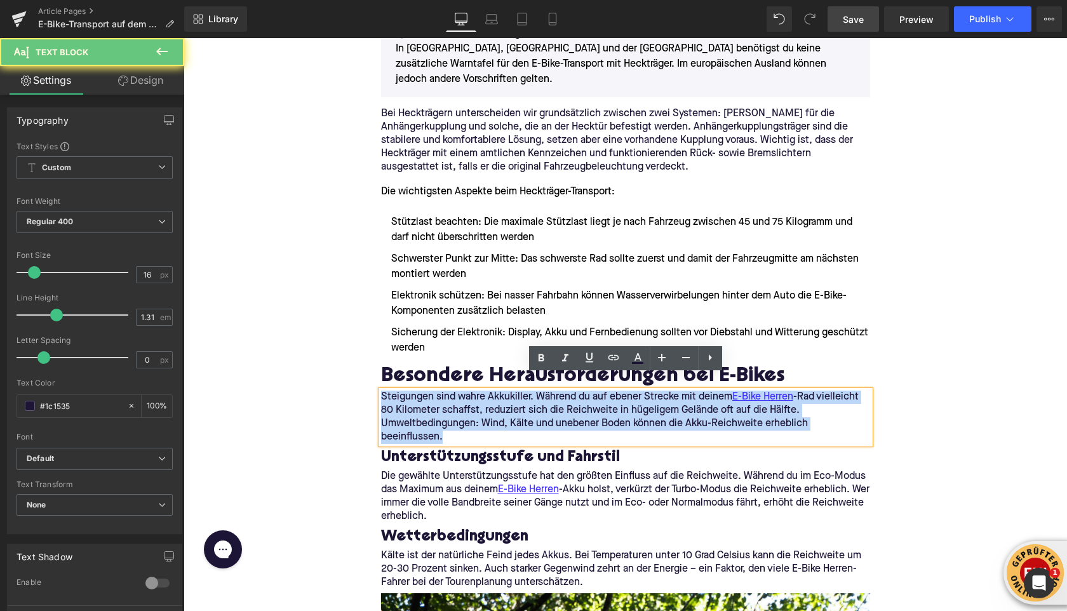
click at [418, 394] on p "Steigungen sind wahre Akkukiller. Während du auf ebener Strecke mit deinem E-Bi…" at bounding box center [625, 416] width 489 height 53
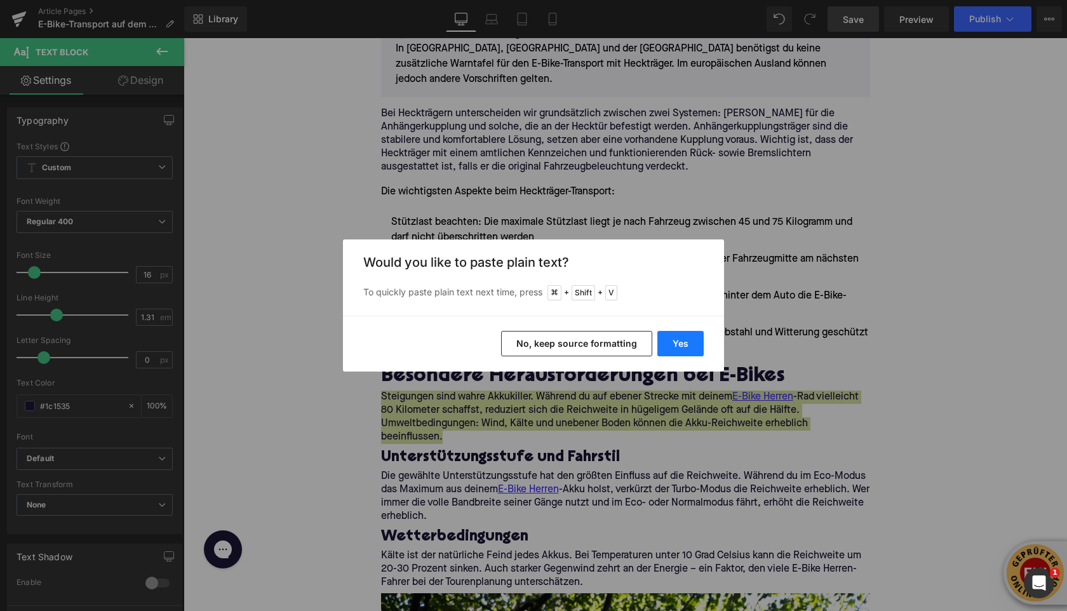
click at [670, 345] on button "Yes" at bounding box center [680, 343] width 46 height 25
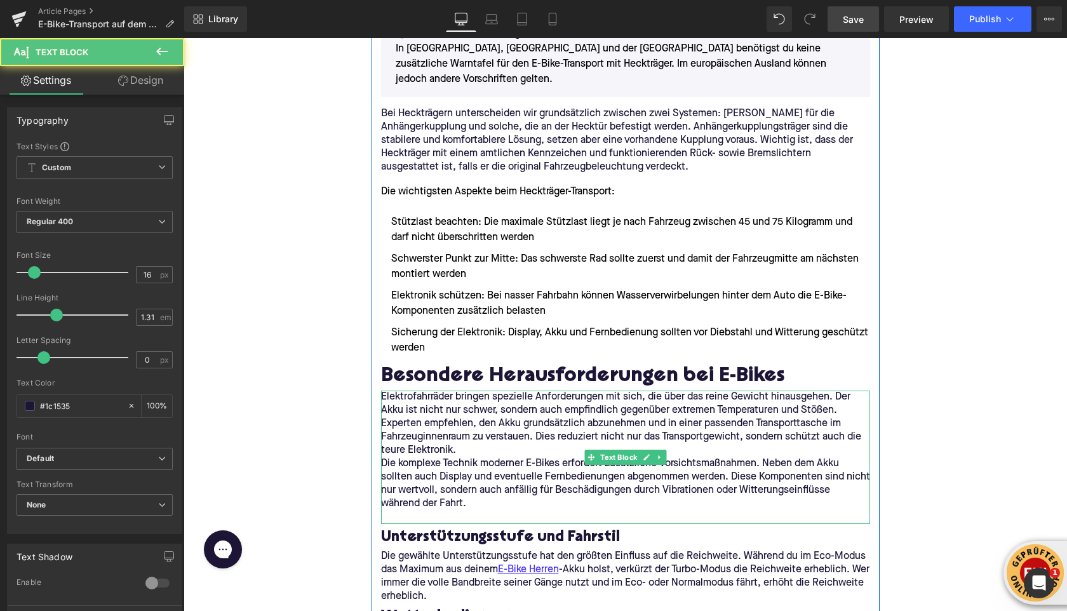
click at [841, 397] on p "Elektrofahrräder bringen spezielle Anforderungen mit sich, die über das reine G…" at bounding box center [625, 423] width 489 height 67
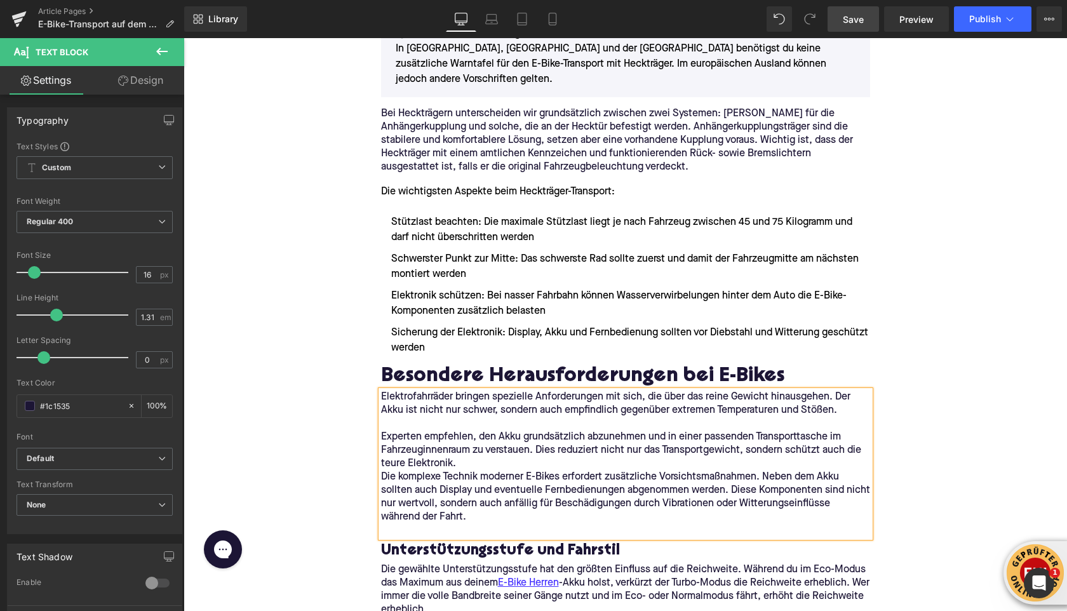
click at [458, 450] on p "Experten empfehlen, den Akku grundsätzlich abzunehmen und in einer passenden Tr…" at bounding box center [625, 450] width 489 height 40
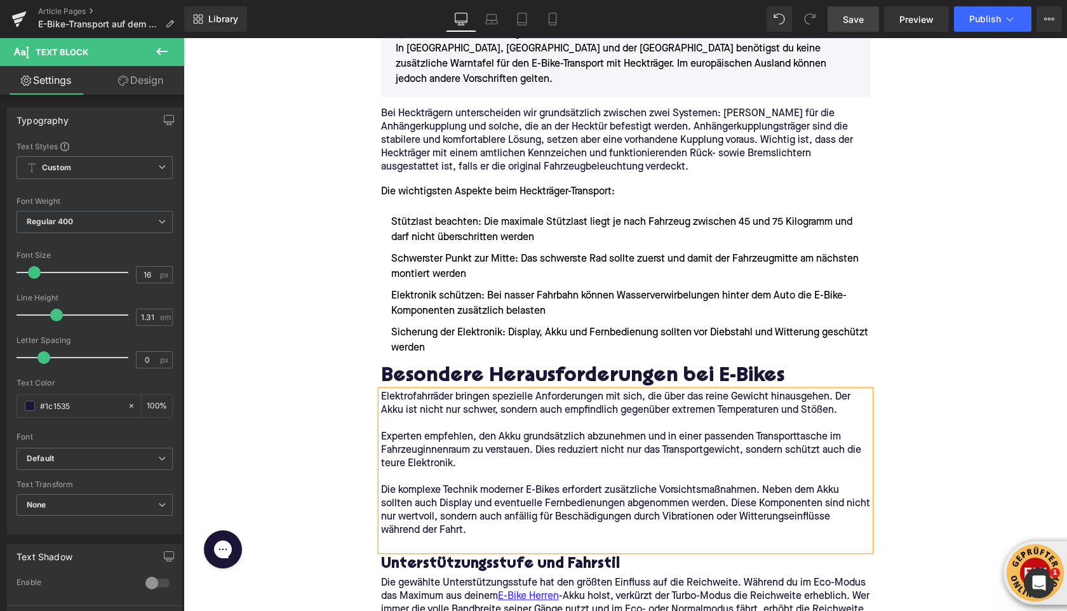
click at [446, 537] on p at bounding box center [625, 543] width 489 height 13
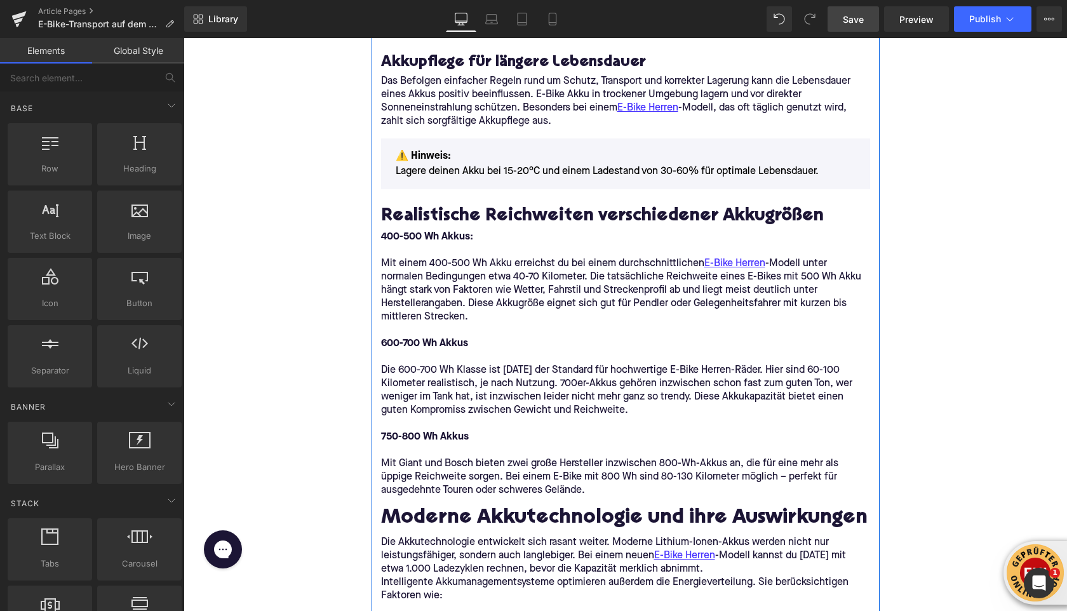
scroll to position [3144, 0]
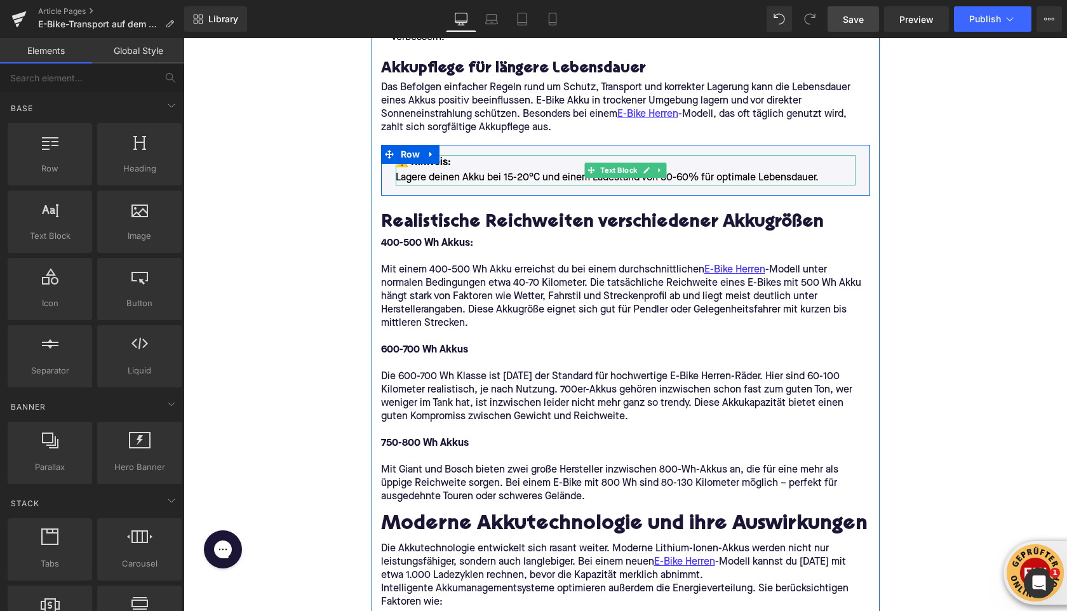
click at [423, 161] on p "⚠️ Hinweis: Lagere deinen Akku bei 15-20°C und einem Ladestand von 30-60% für o…" at bounding box center [626, 170] width 460 height 30
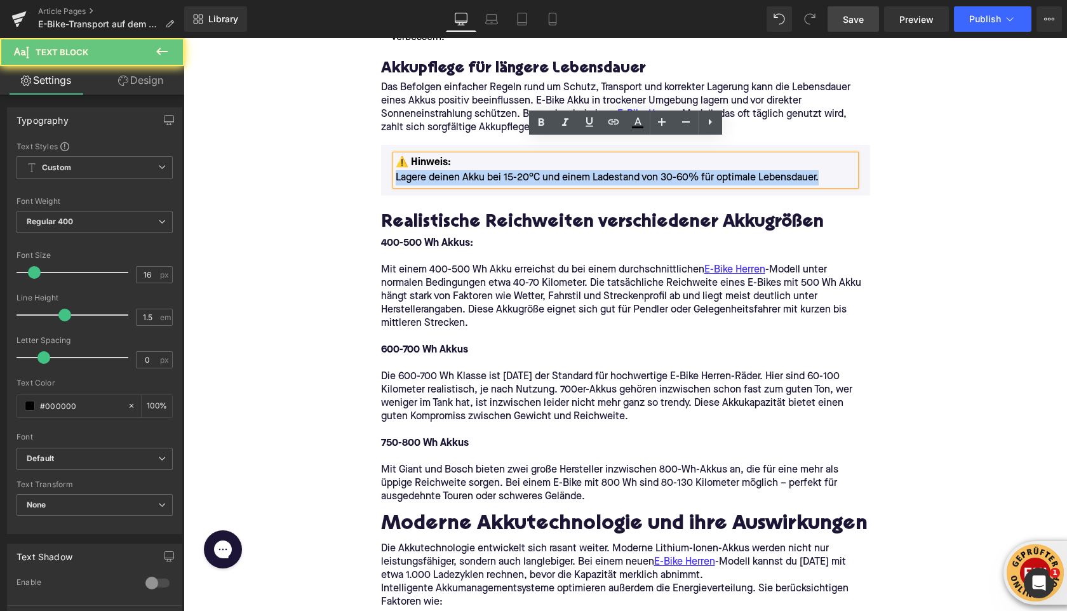
click at [423, 161] on p "⚠️ Hinweis: Lagere deinen Akku bei 15-20°C und einem Ladestand von 30-60% für o…" at bounding box center [626, 170] width 460 height 30
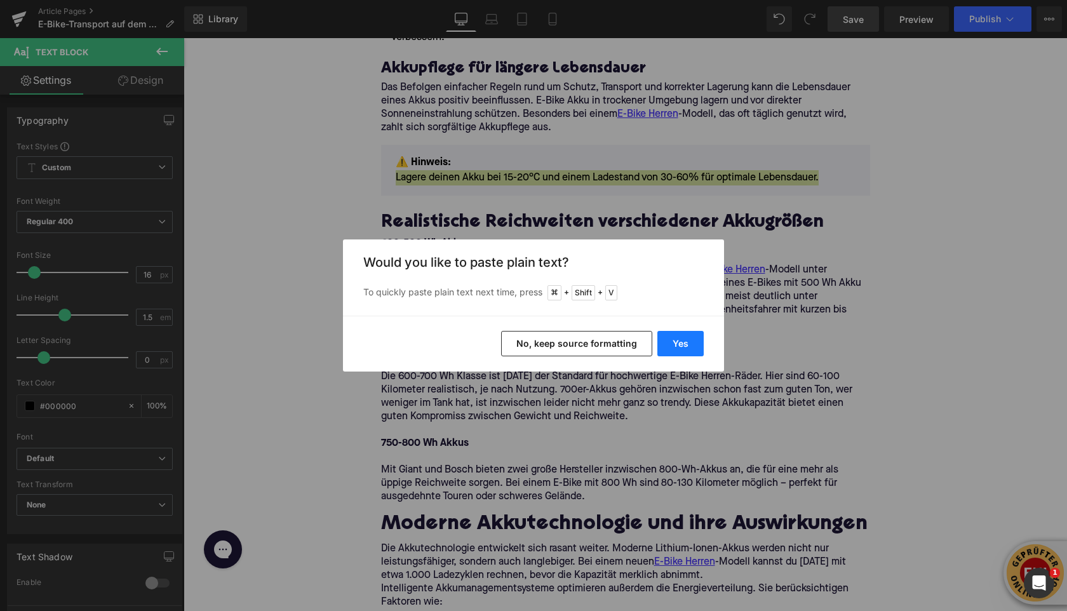
click at [669, 344] on button "Yes" at bounding box center [680, 343] width 46 height 25
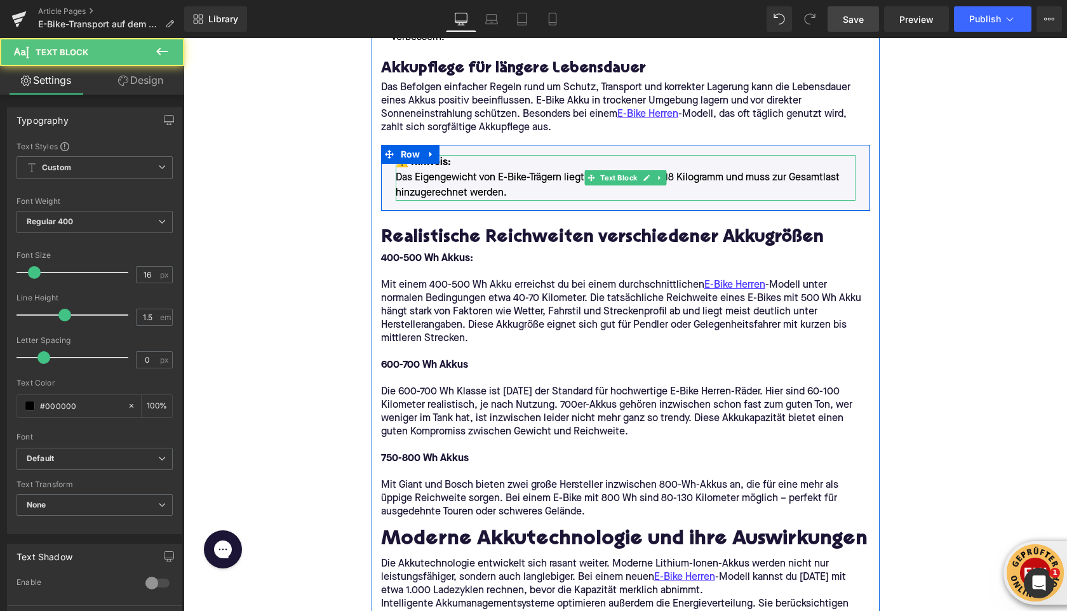
click at [439, 157] on font "⚠️ Hinweis:" at bounding box center [423, 162] width 55 height 10
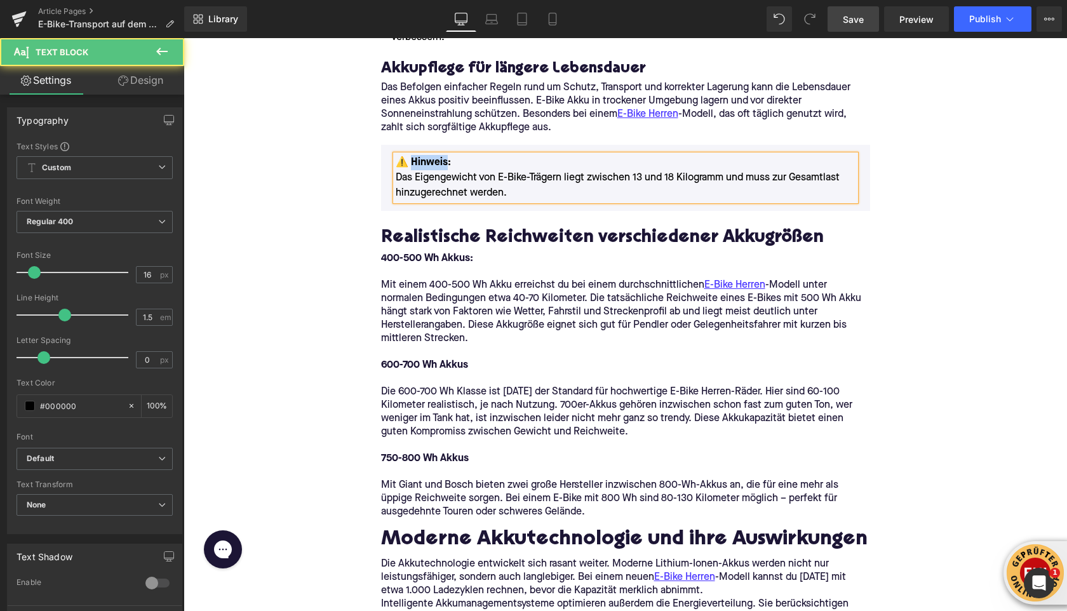
click at [439, 157] on font "⚠️ Hinweis:" at bounding box center [423, 162] width 55 height 10
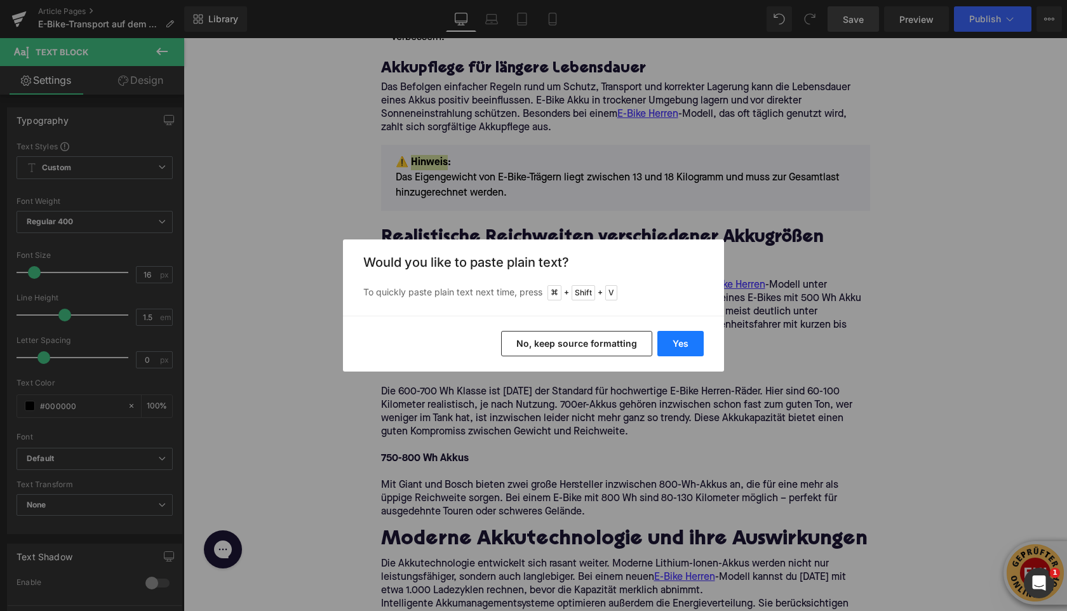
click at [682, 345] on button "Yes" at bounding box center [680, 343] width 46 height 25
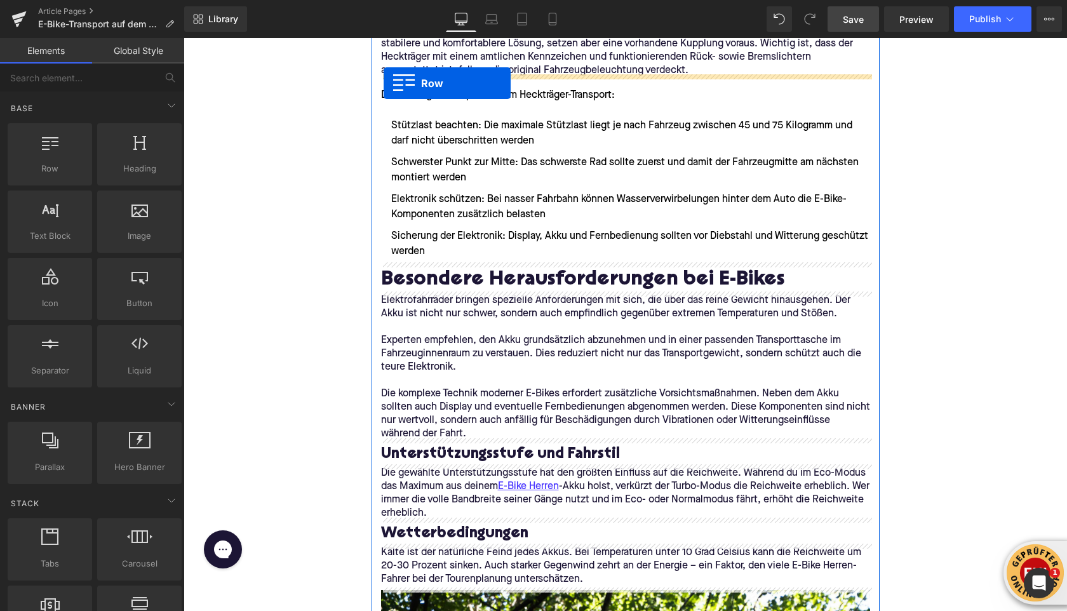
scroll to position [1315, 0]
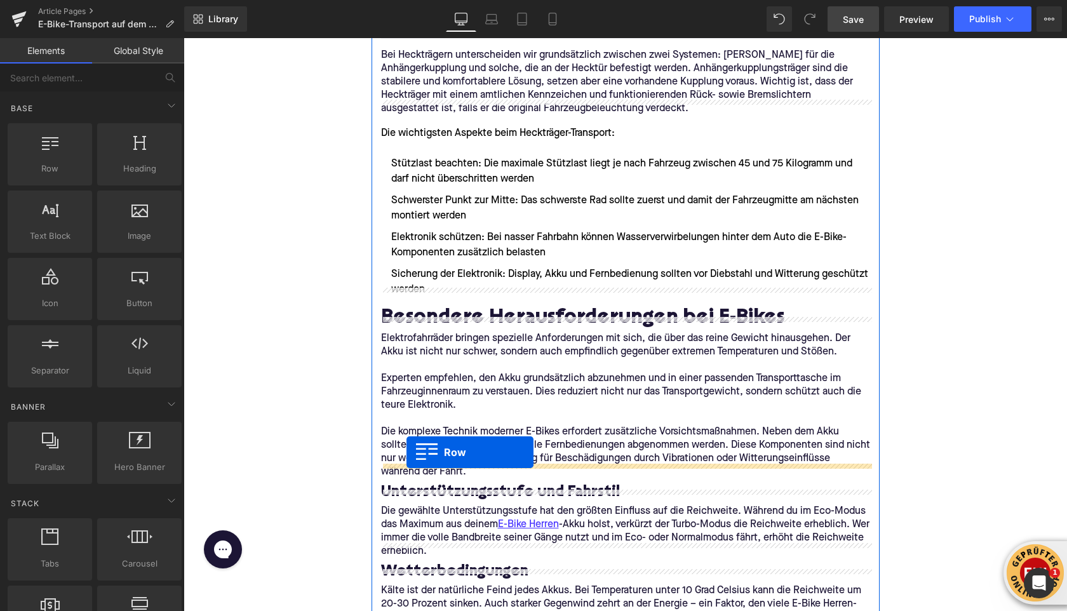
drag, startPoint x: 389, startPoint y: 138, endPoint x: 406, endPoint y: 451, distance: 313.5
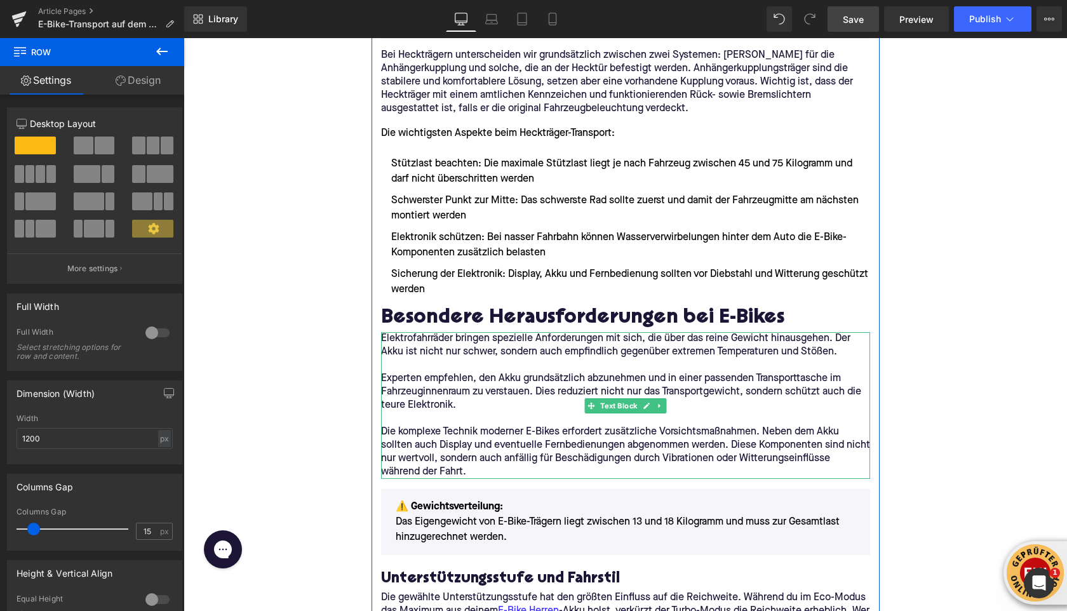
scroll to position [1430, 0]
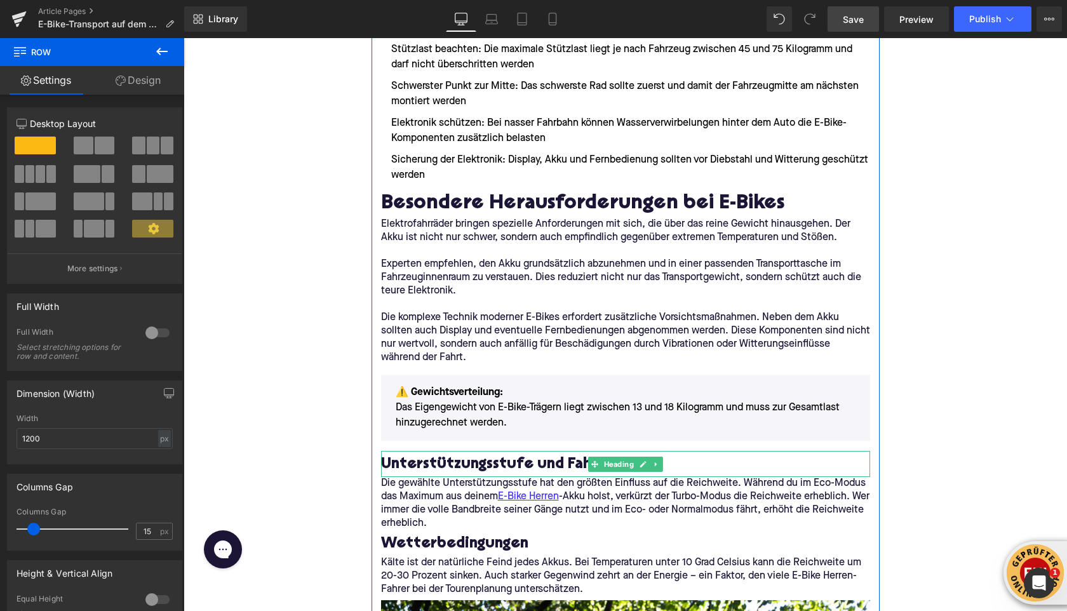
click at [460, 455] on h3 "Unterstützungsstufe und Fahrstil" at bounding box center [625, 465] width 489 height 20
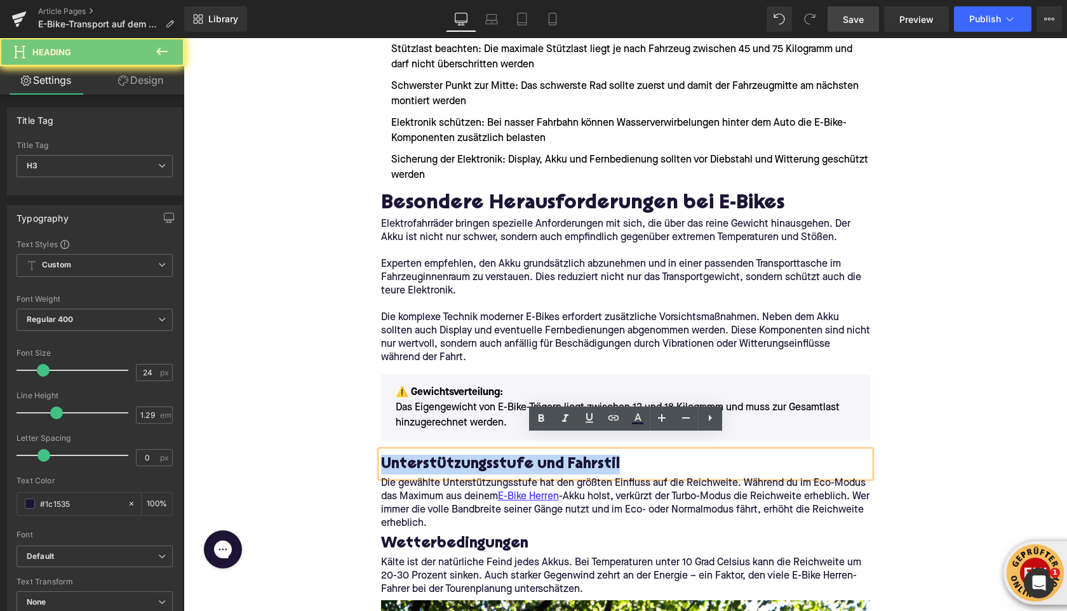
click at [460, 455] on h3 "Unterstützungsstufe und Fahrstil" at bounding box center [625, 465] width 489 height 20
paste div
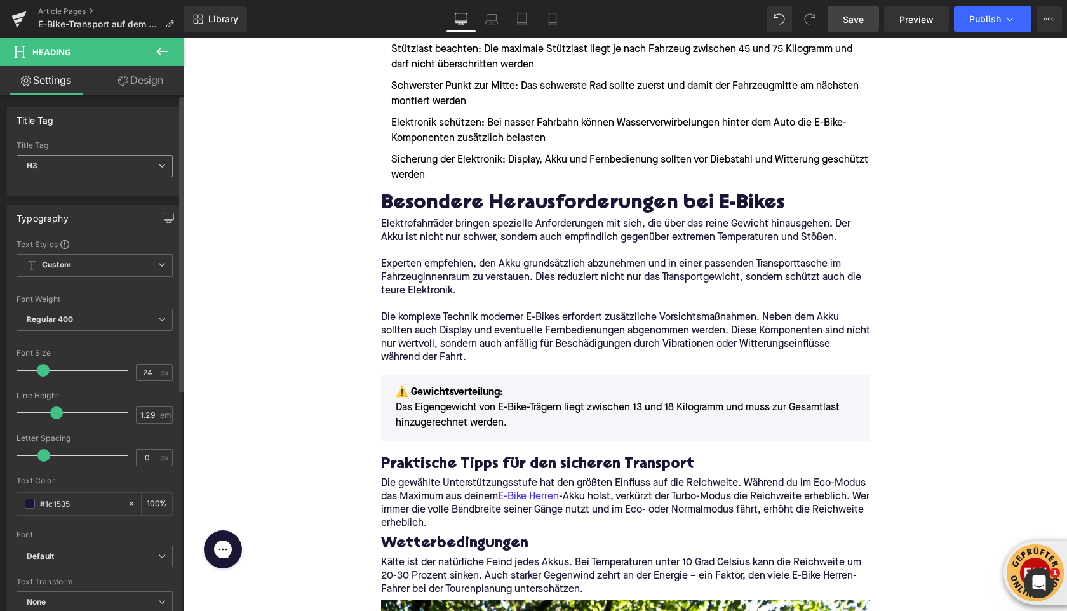
click at [40, 170] on span "H3" at bounding box center [95, 166] width 156 height 22
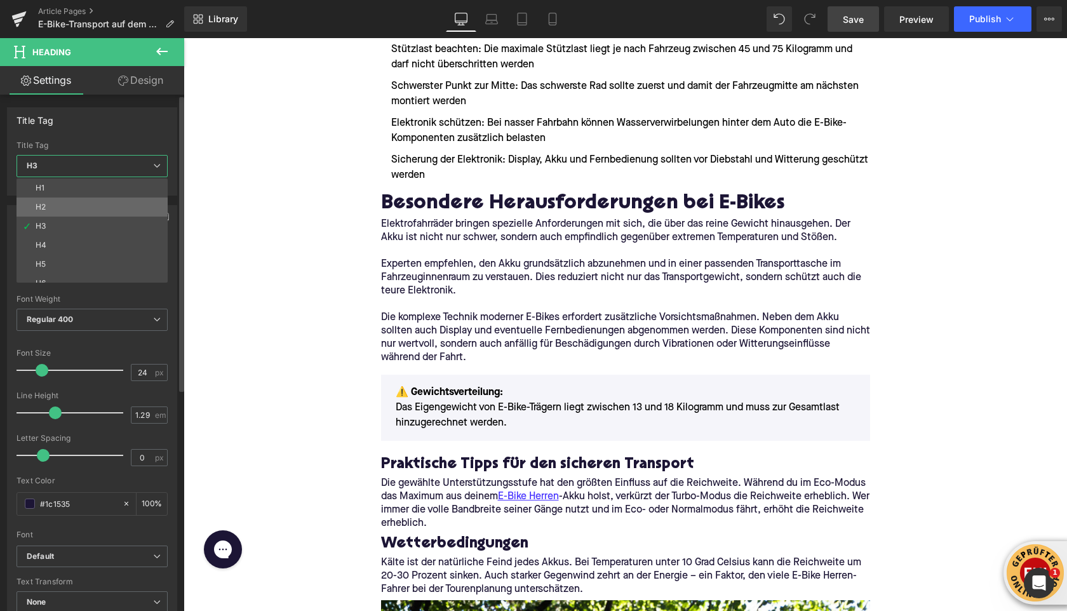
click at [46, 206] on li "H2" at bounding box center [95, 206] width 157 height 19
type input "28"
type input "1.11"
type input "100"
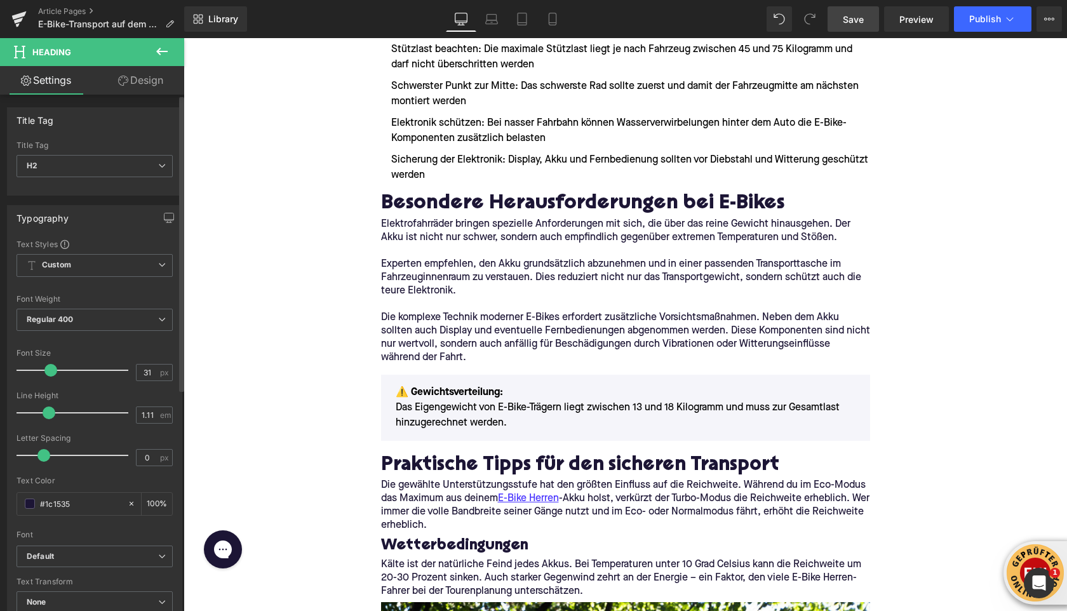
type input "32"
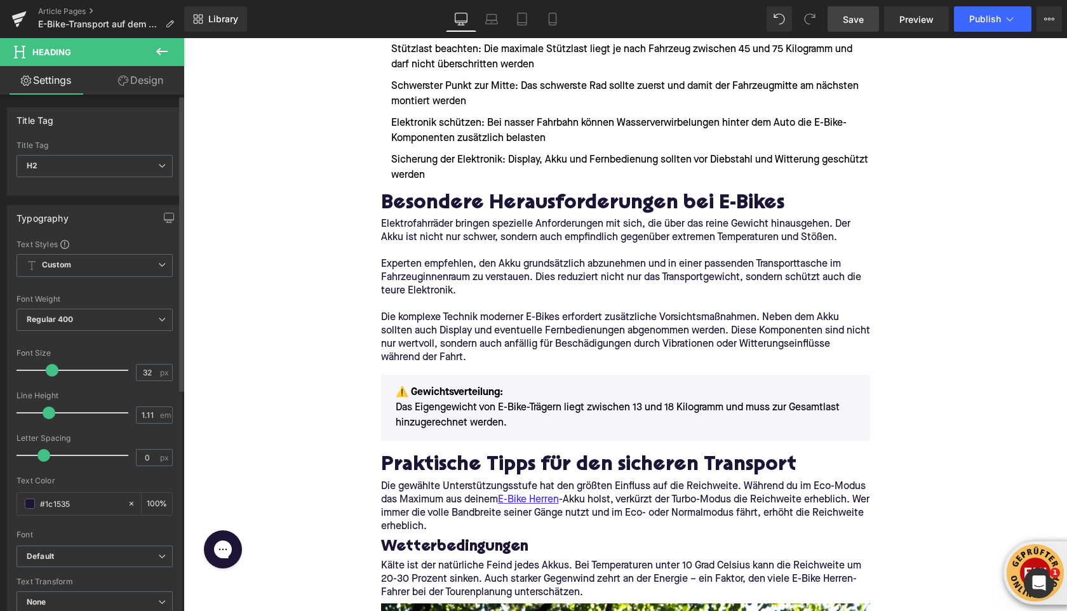
click at [53, 372] on span at bounding box center [52, 370] width 13 height 13
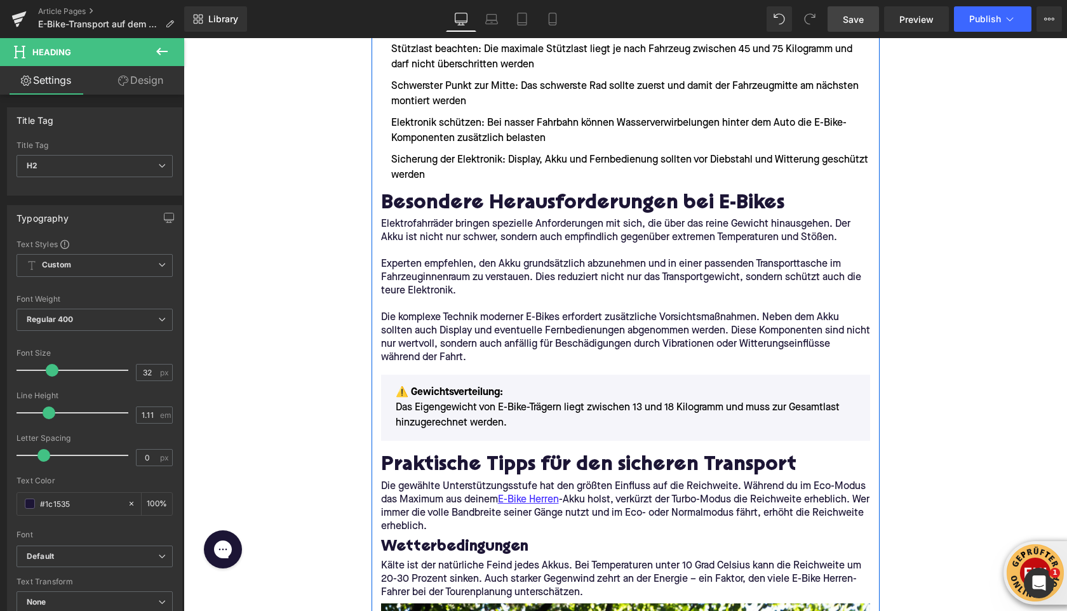
click at [460, 483] on p "Die gewählte Unterstützungsstufe hat den größten Einfluss auf die Reichweite. W…" at bounding box center [625, 506] width 489 height 53
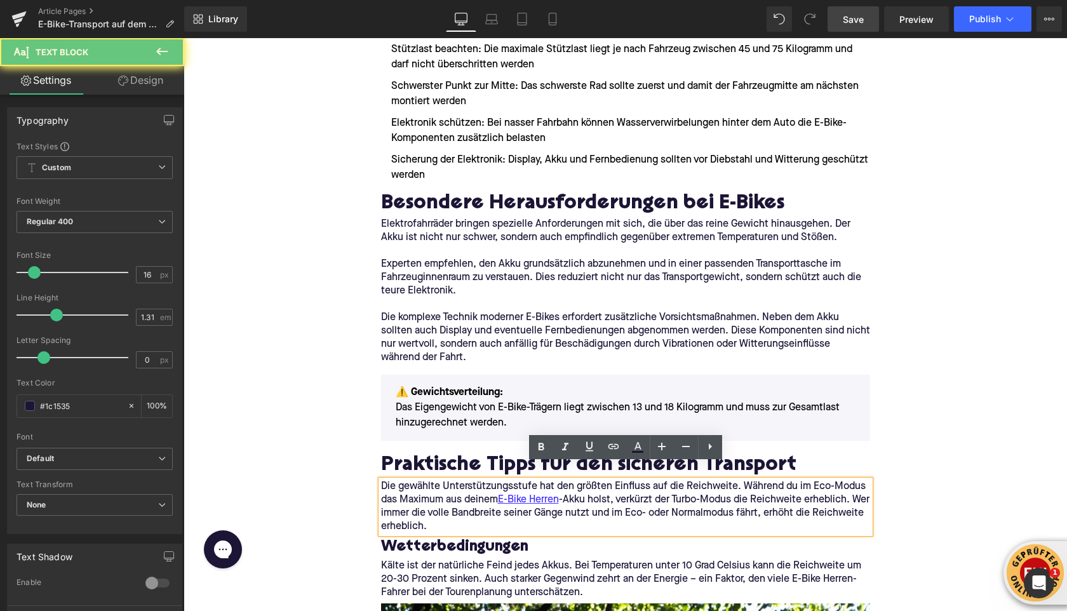
click at [460, 483] on p "Die gewählte Unterstützungsstufe hat den größten Einfluss auf die Reichweite. W…" at bounding box center [625, 506] width 489 height 53
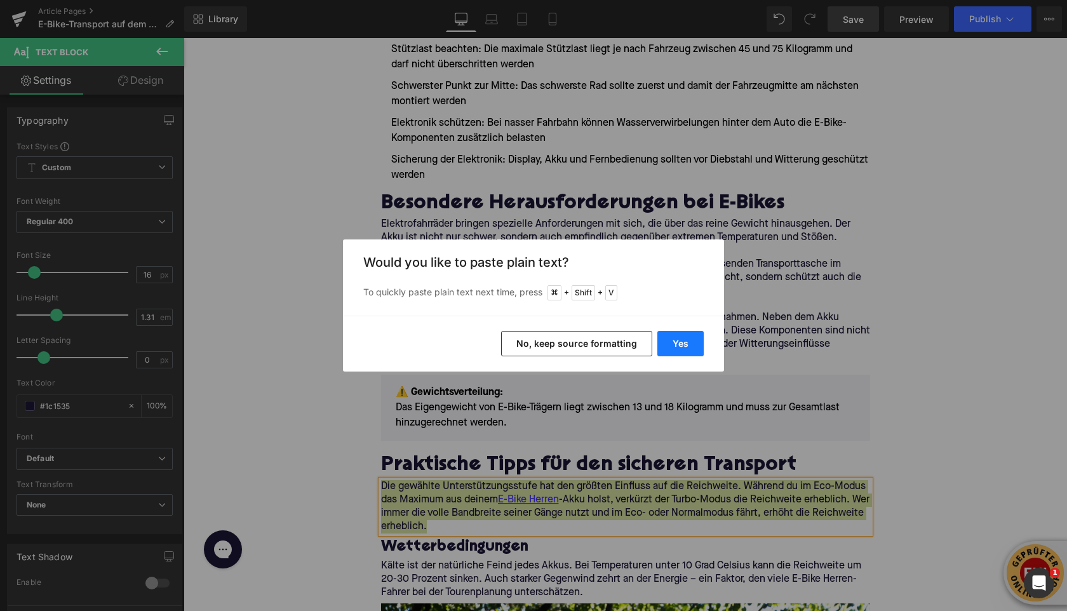
click at [688, 347] on button "Yes" at bounding box center [680, 343] width 46 height 25
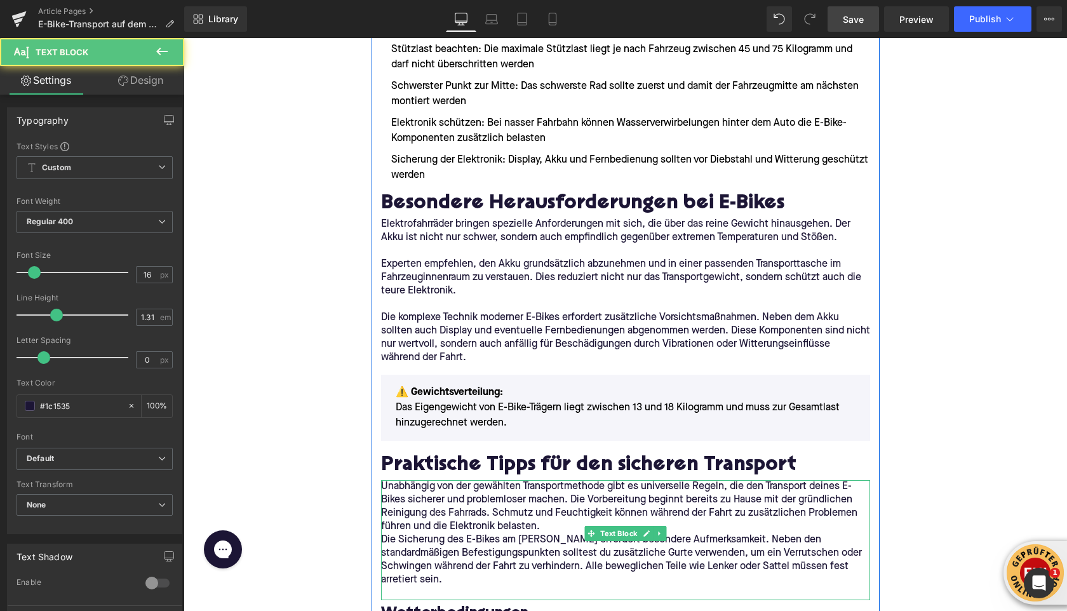
click at [560, 514] on p "Unabhängig von der gewählten Transportmethode gibt es universelle Regeln, die d…" at bounding box center [625, 506] width 489 height 53
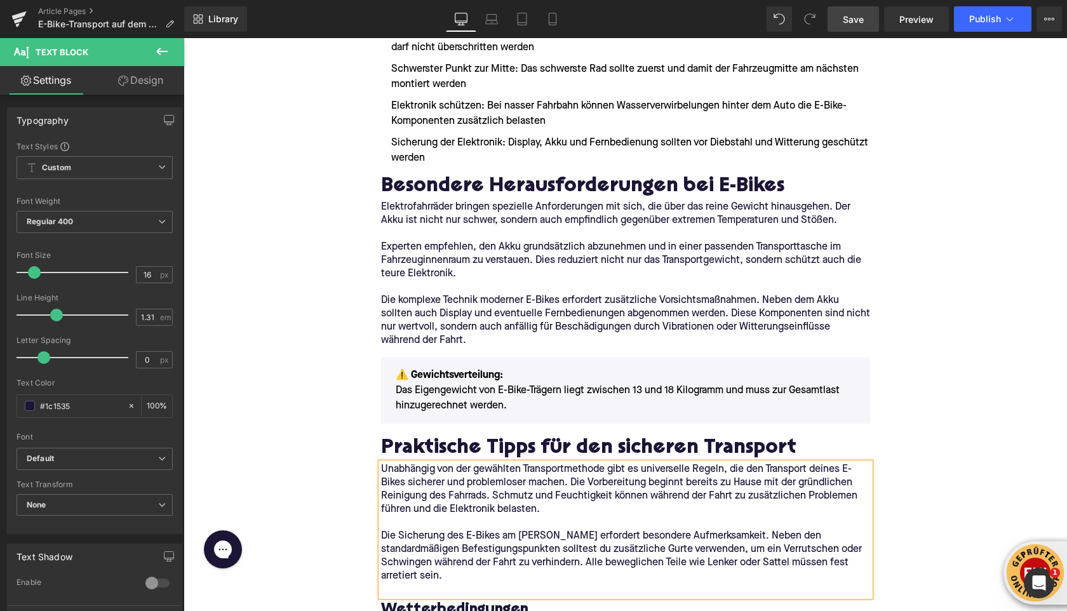
scroll to position [1463, 0]
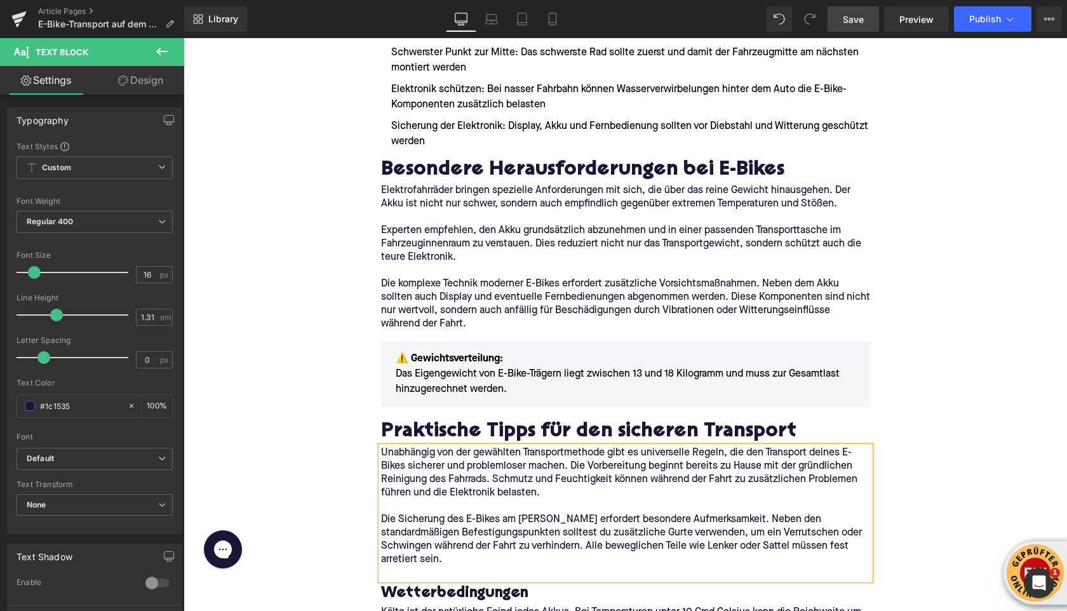
click at [392, 566] on p at bounding box center [625, 572] width 489 height 13
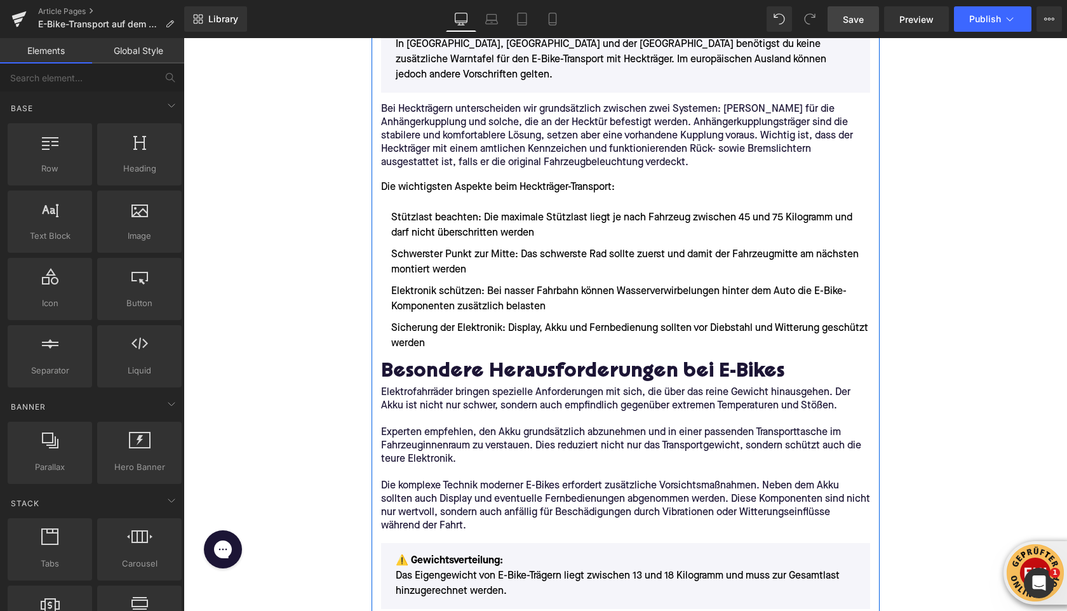
scroll to position [1264, 0]
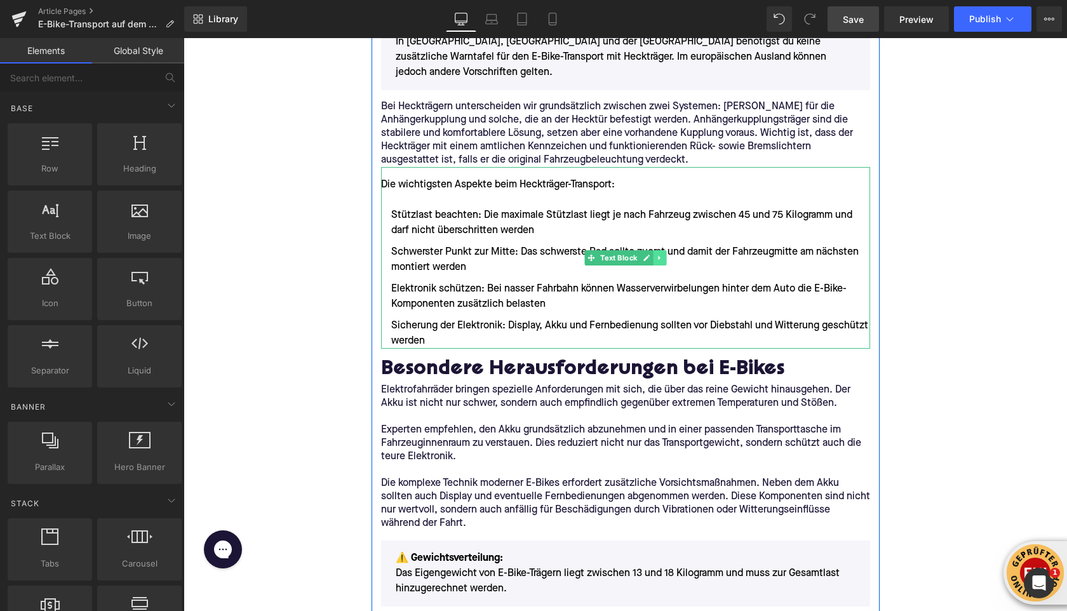
click at [660, 254] on icon at bounding box center [659, 258] width 7 height 8
click at [656, 254] on icon at bounding box center [652, 257] width 7 height 7
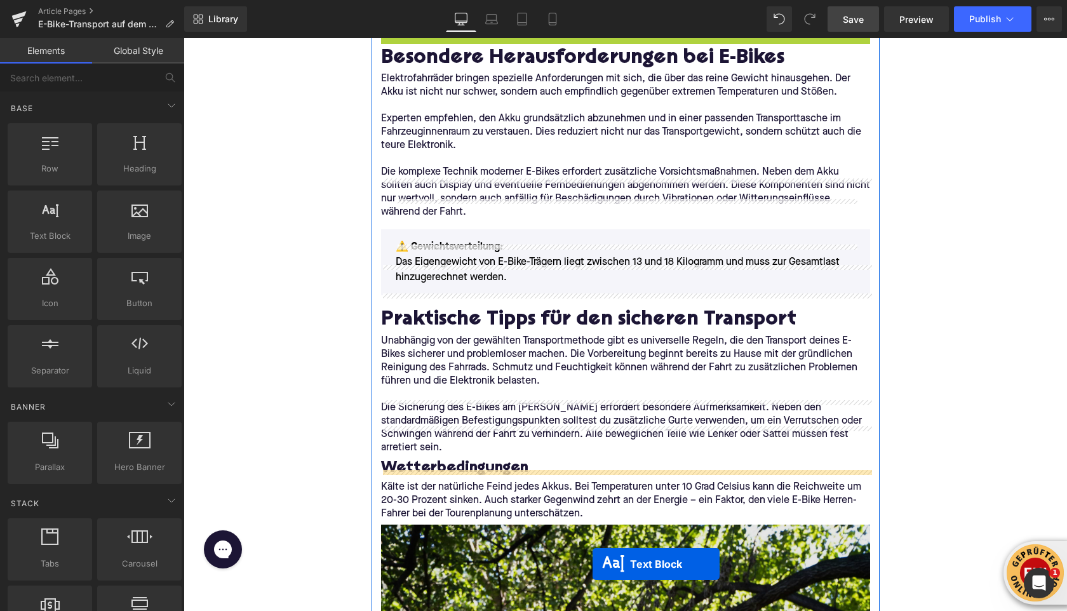
scroll to position [1645, 0]
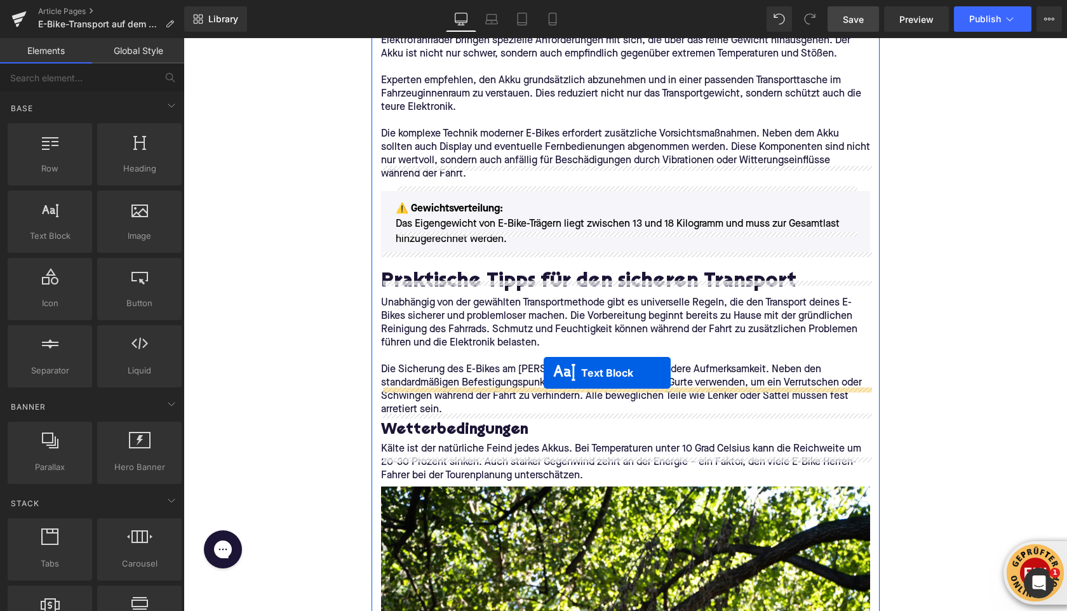
drag, startPoint x: 592, startPoint y: 429, endPoint x: 543, endPoint y: 371, distance: 75.3
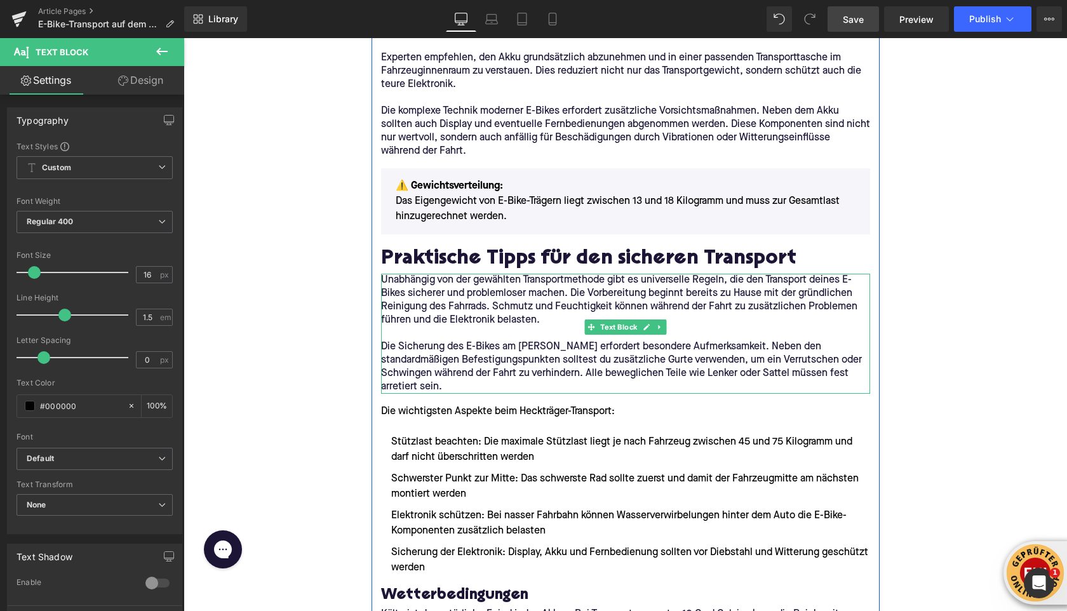
scroll to position [1644, 0]
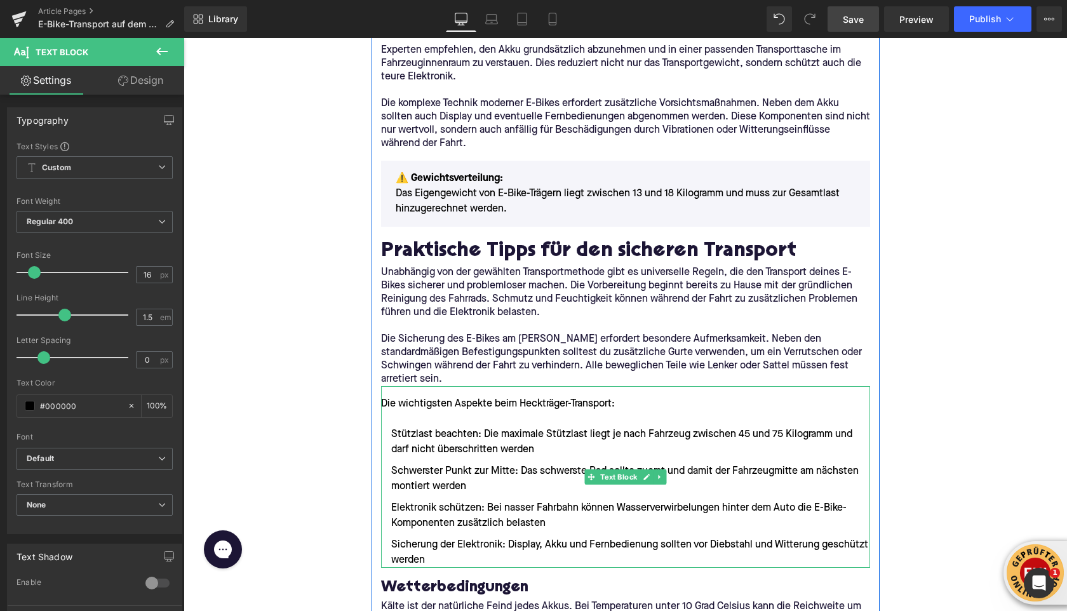
click at [422, 396] on div "Die wichtigsten Aspekte beim Heckträger-Transport:" at bounding box center [625, 403] width 489 height 15
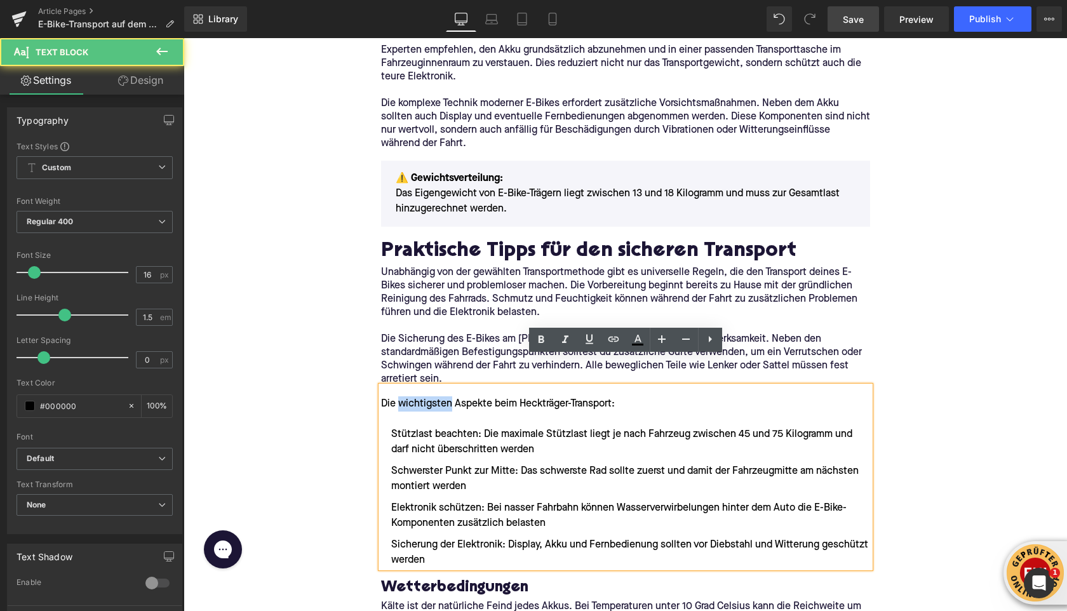
click at [422, 396] on div "Die wichtigsten Aspekte beim Heckträger-Transport:" at bounding box center [625, 403] width 489 height 15
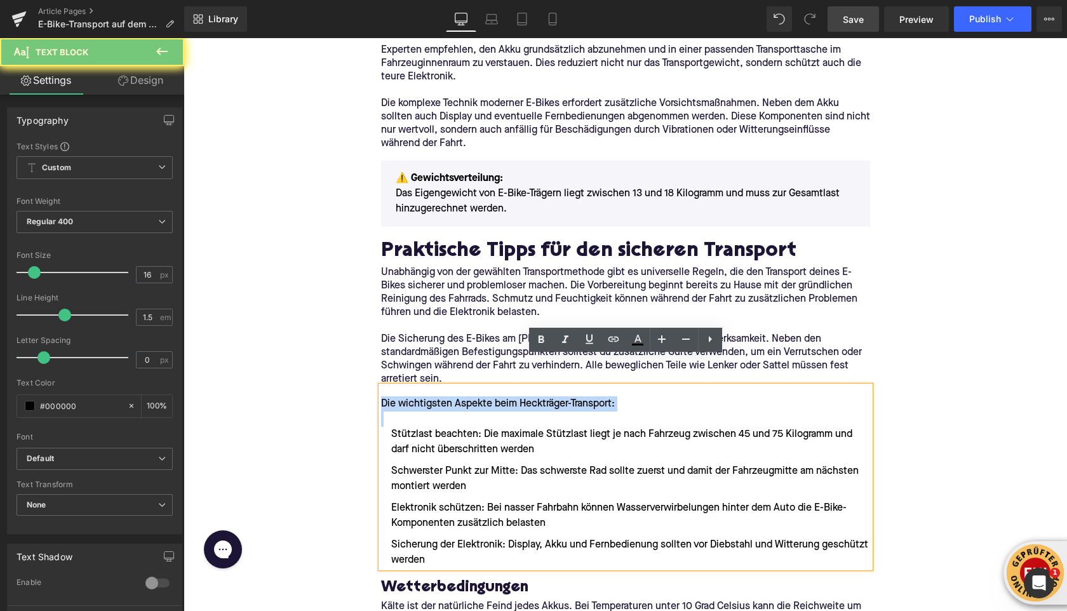
click at [422, 396] on div "Die wichtigsten Aspekte beim Heckträger-Transport:" at bounding box center [625, 403] width 489 height 15
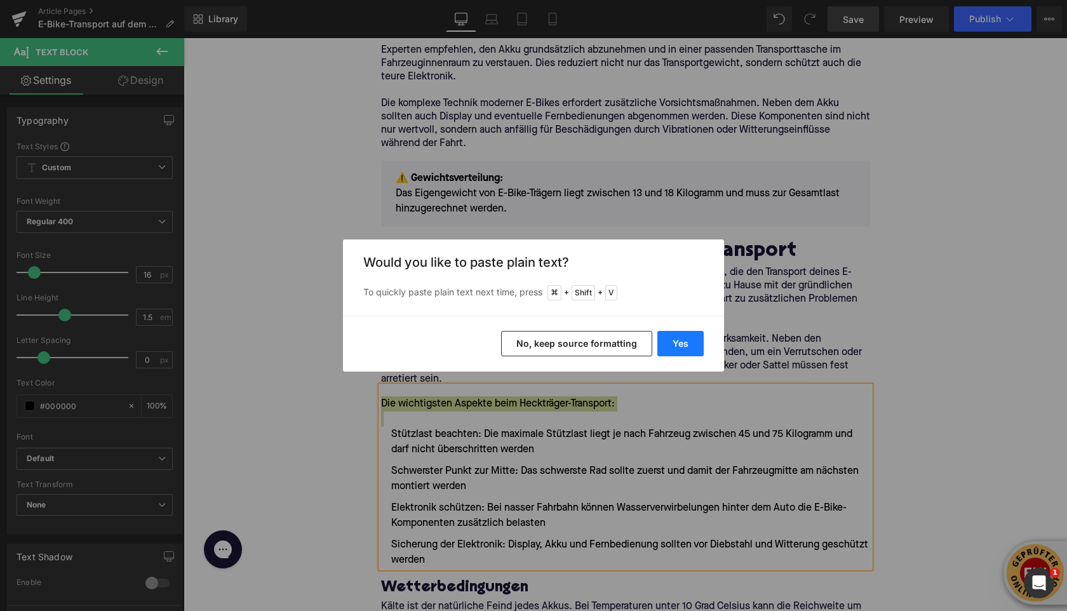
click at [668, 341] on button "Yes" at bounding box center [680, 343] width 46 height 25
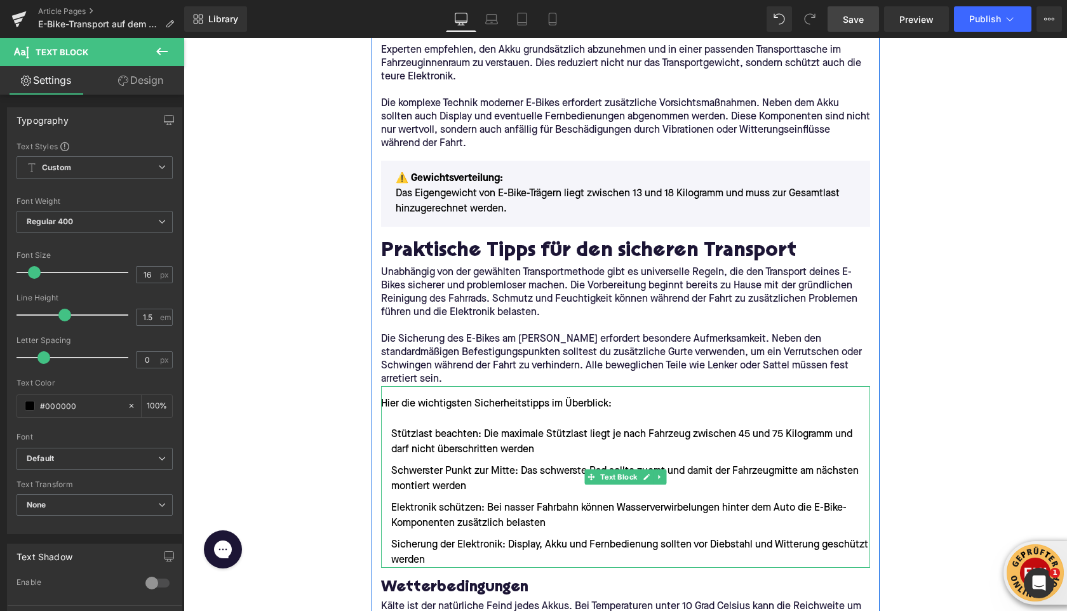
click at [456, 396] on div "Hier die wichtigsten Sicherheitstipps im Überblick:" at bounding box center [625, 403] width 489 height 15
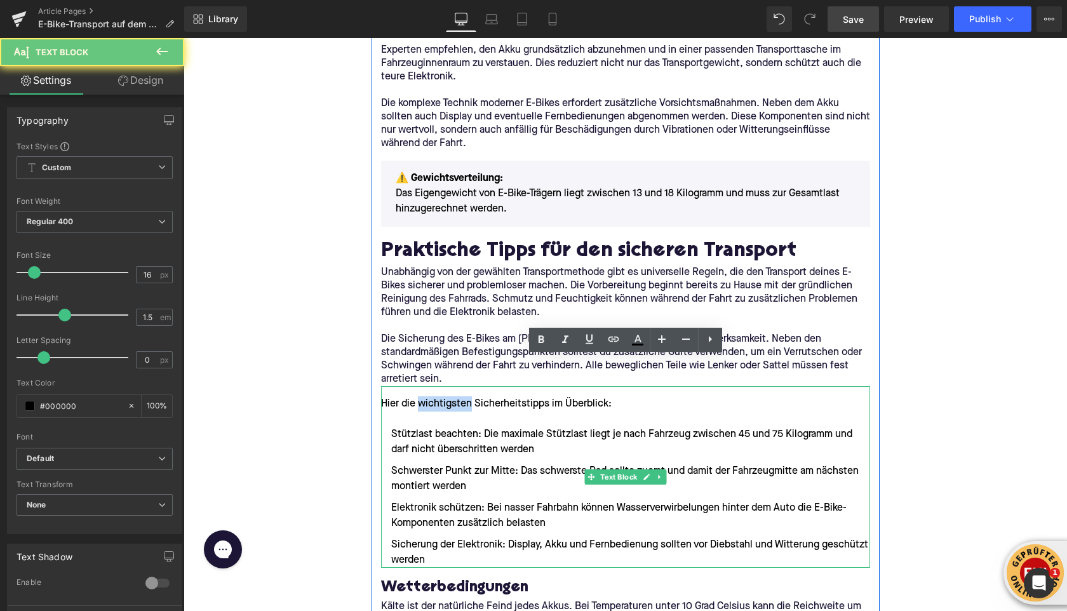
click at [456, 396] on div "Hier die wichtigsten Sicherheitstipps im Überblick:" at bounding box center [625, 403] width 489 height 15
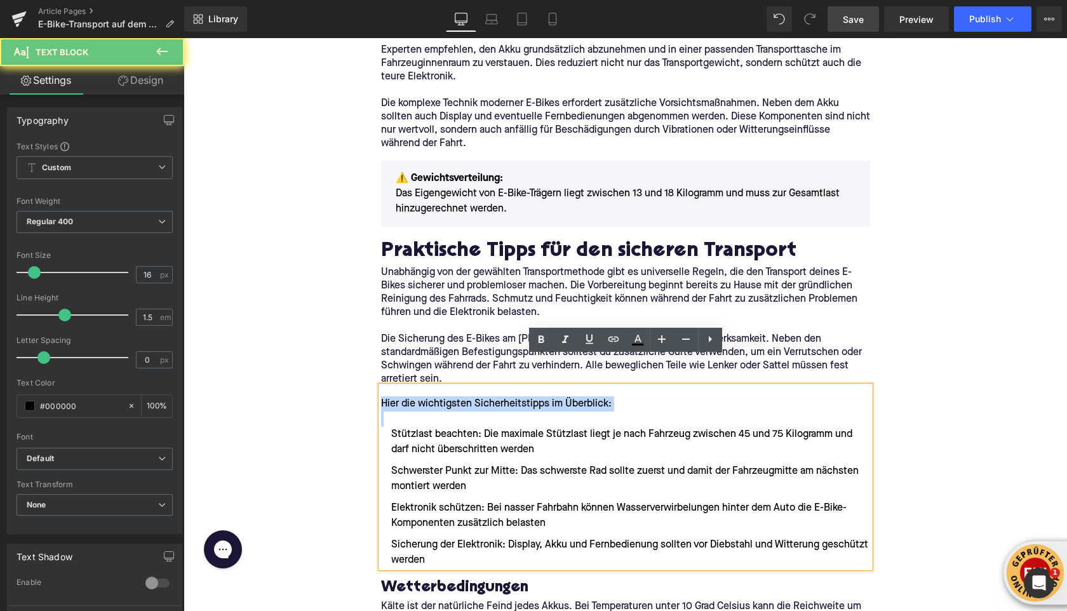
click at [456, 396] on div "Hier die wichtigsten Sicherheitstipps im Überblick:" at bounding box center [625, 403] width 489 height 15
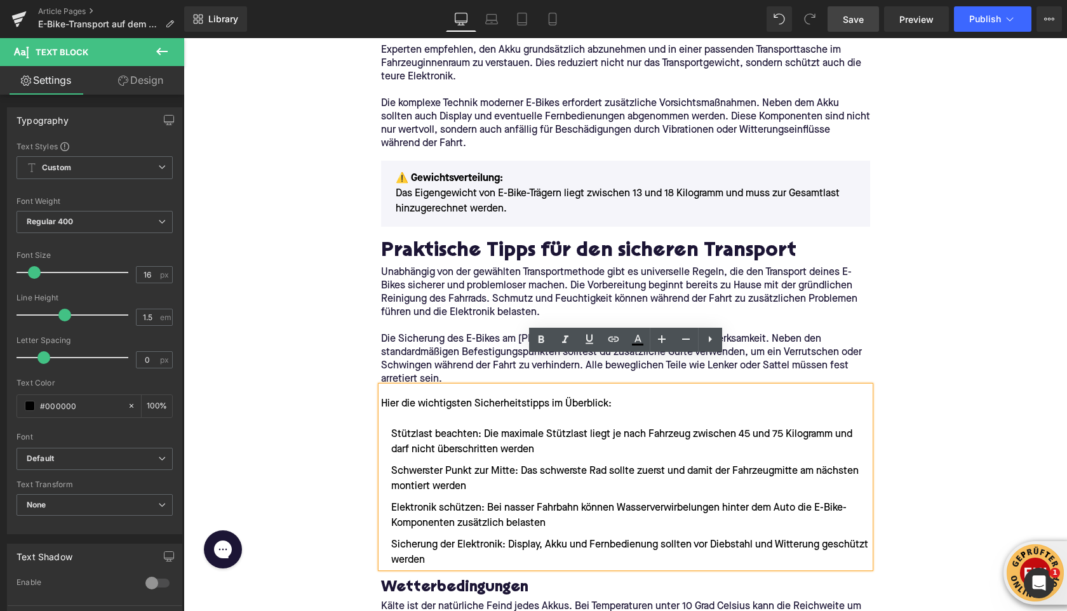
click at [445, 537] on li "Sicherung der Elektronik: Display, Akku und Fernbedienung sollten vor Diebstahl…" at bounding box center [625, 552] width 489 height 30
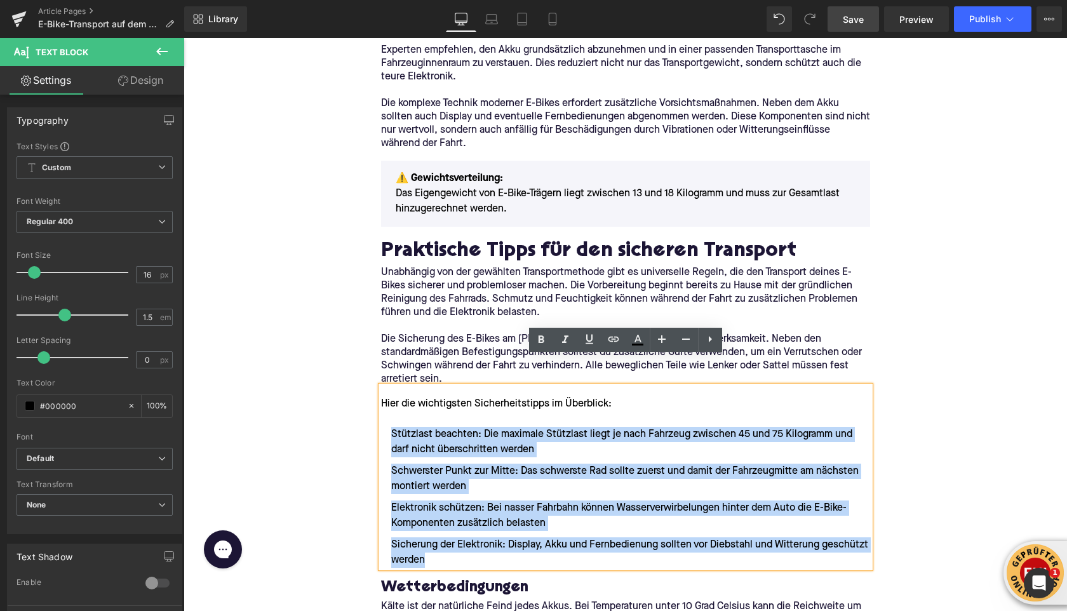
drag, startPoint x: 434, startPoint y: 533, endPoint x: 388, endPoint y: 411, distance: 130.8
click at [388, 427] on ul "Stützlast beachten: Die maximale Stützlast liegt je nach Fahrzeug zwischen 45 u…" at bounding box center [625, 497] width 489 height 141
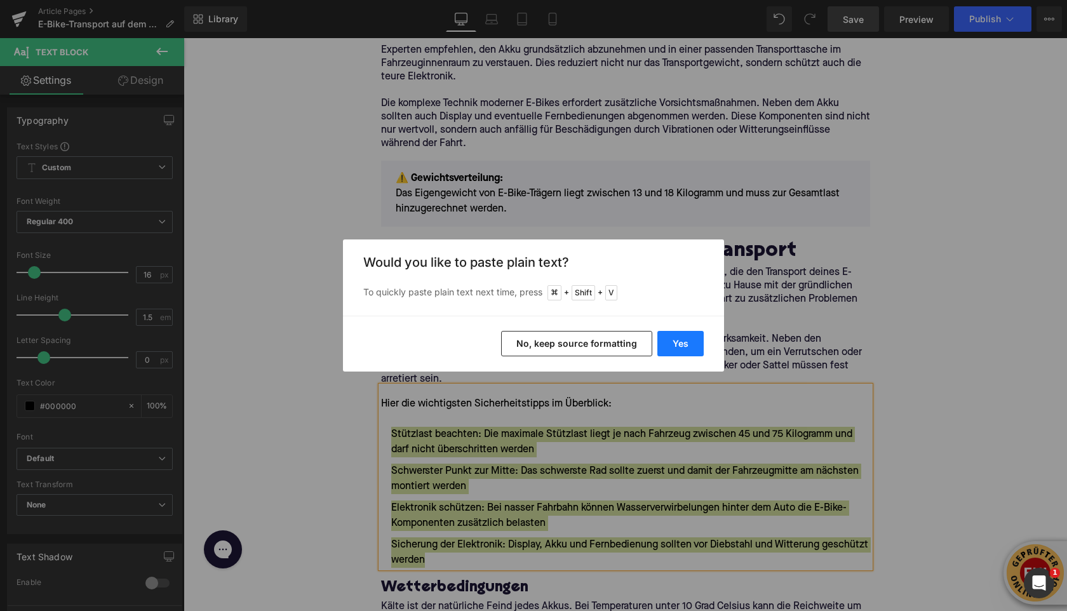
click at [685, 345] on button "Yes" at bounding box center [680, 343] width 46 height 25
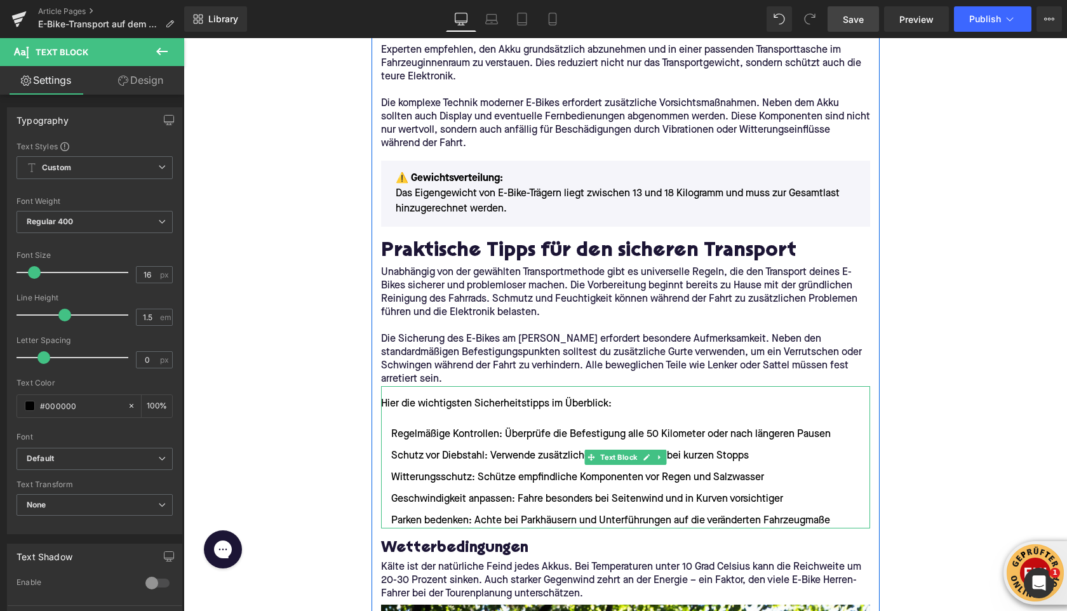
click at [439, 396] on div "Hier die wichtigsten Sicherheitstipps im Überblick:" at bounding box center [625, 403] width 489 height 15
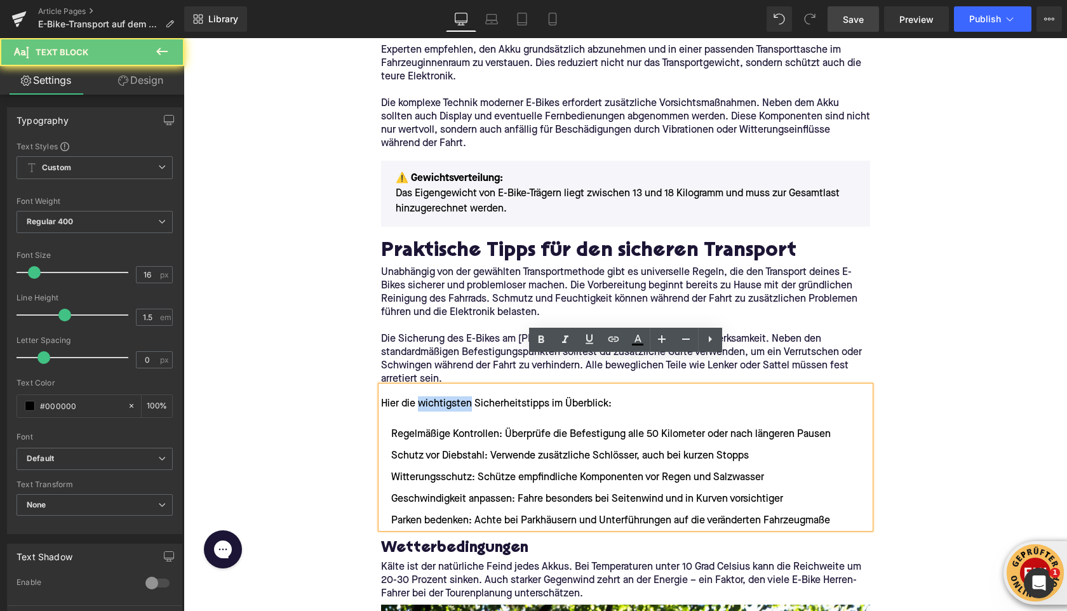
click at [439, 396] on div "Hier die wichtigsten Sicherheitstipps im Überblick:" at bounding box center [625, 403] width 489 height 15
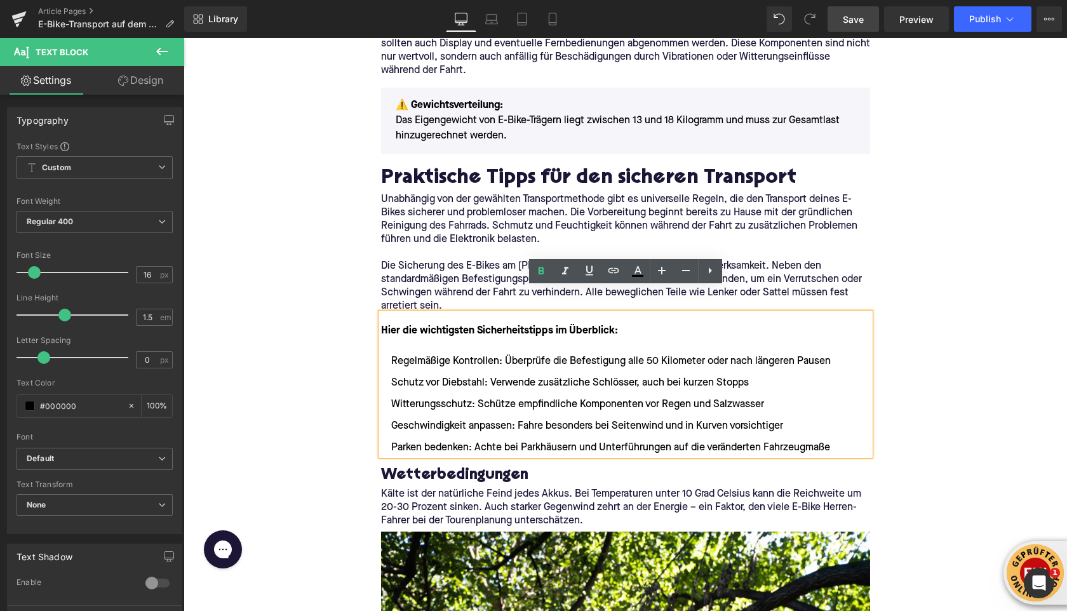
scroll to position [1724, 0]
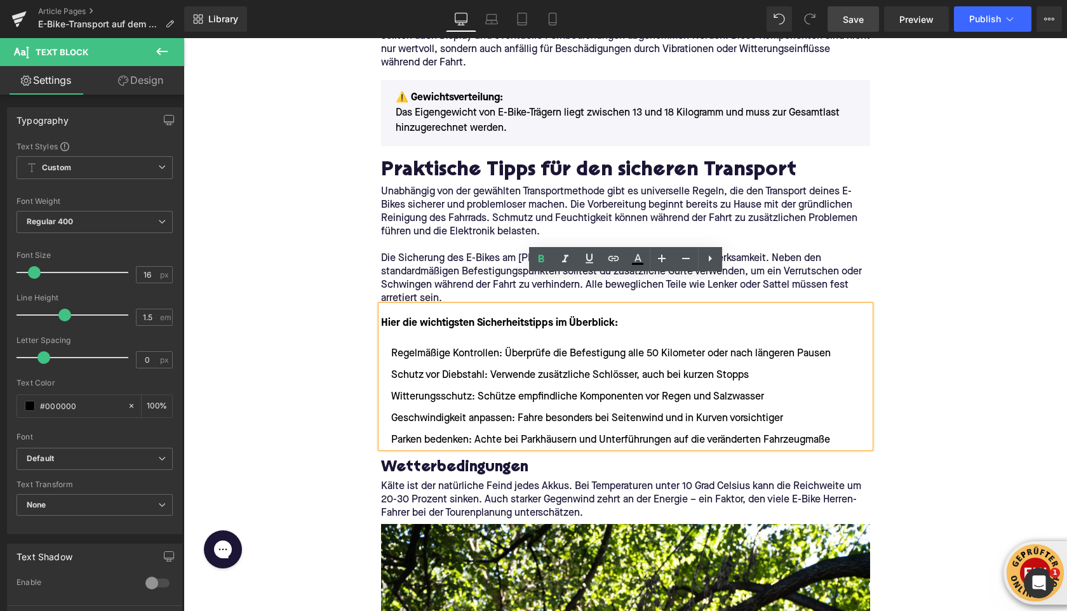
click at [430, 458] on h3 "Wetterbedingungen" at bounding box center [625, 468] width 489 height 20
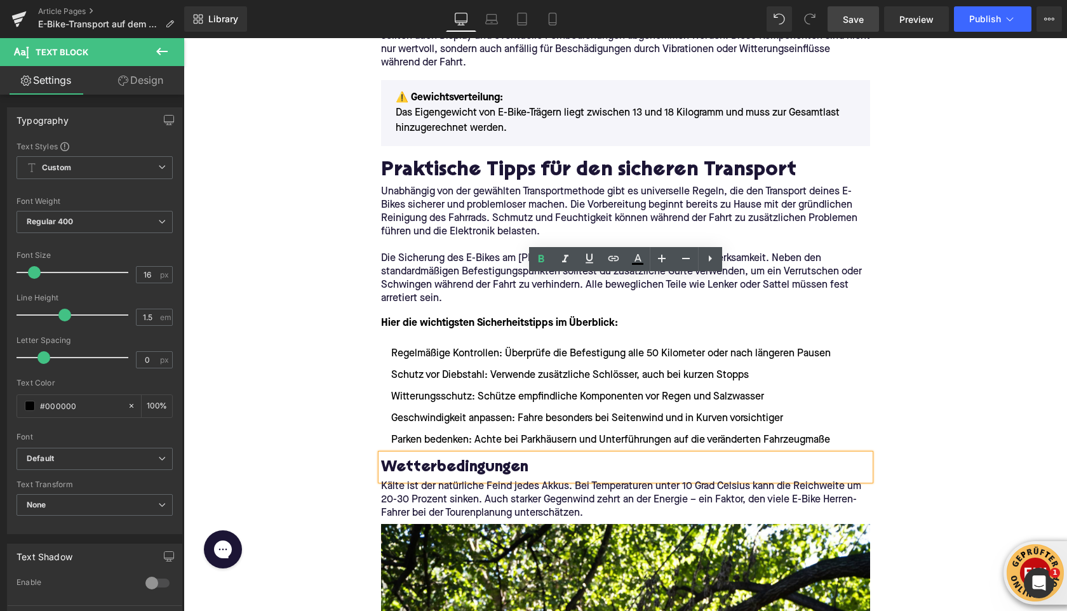
click at [430, 458] on h3 "Wetterbedingungen" at bounding box center [625, 468] width 489 height 20
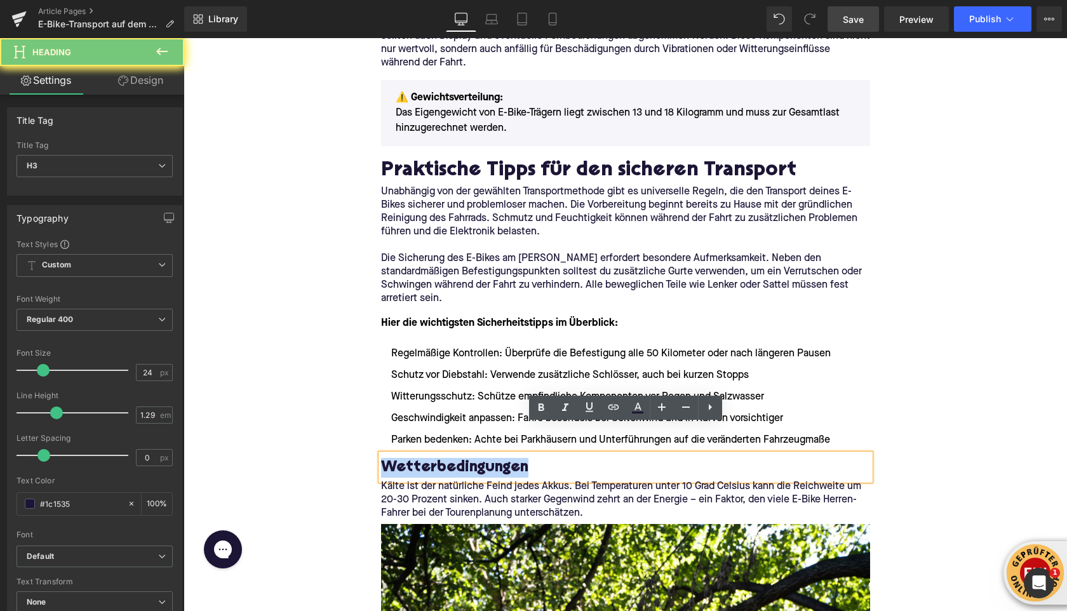
paste div
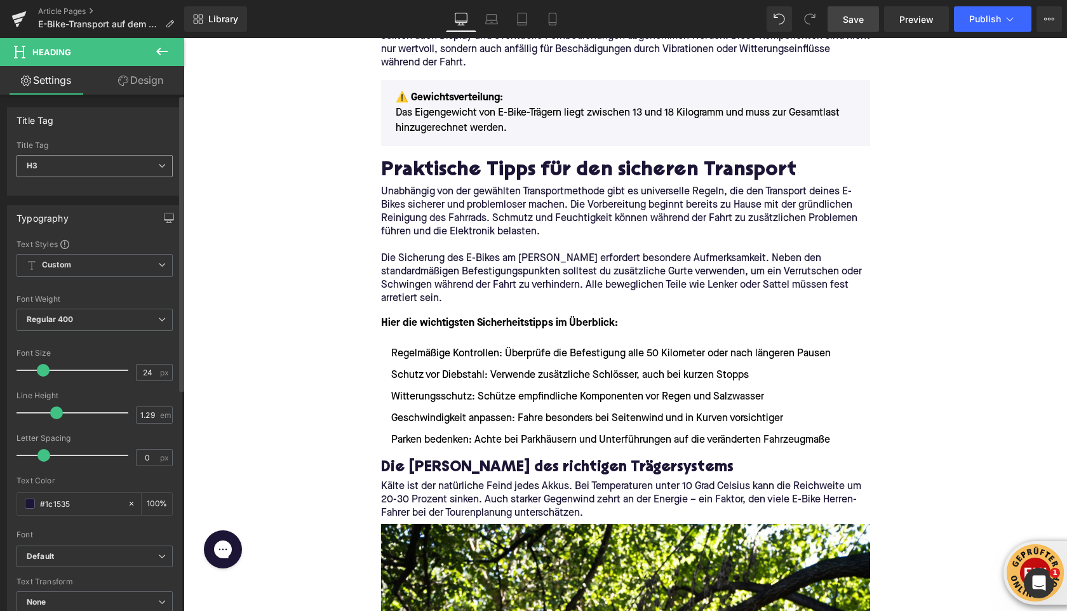
click at [132, 163] on span "H3" at bounding box center [95, 166] width 156 height 22
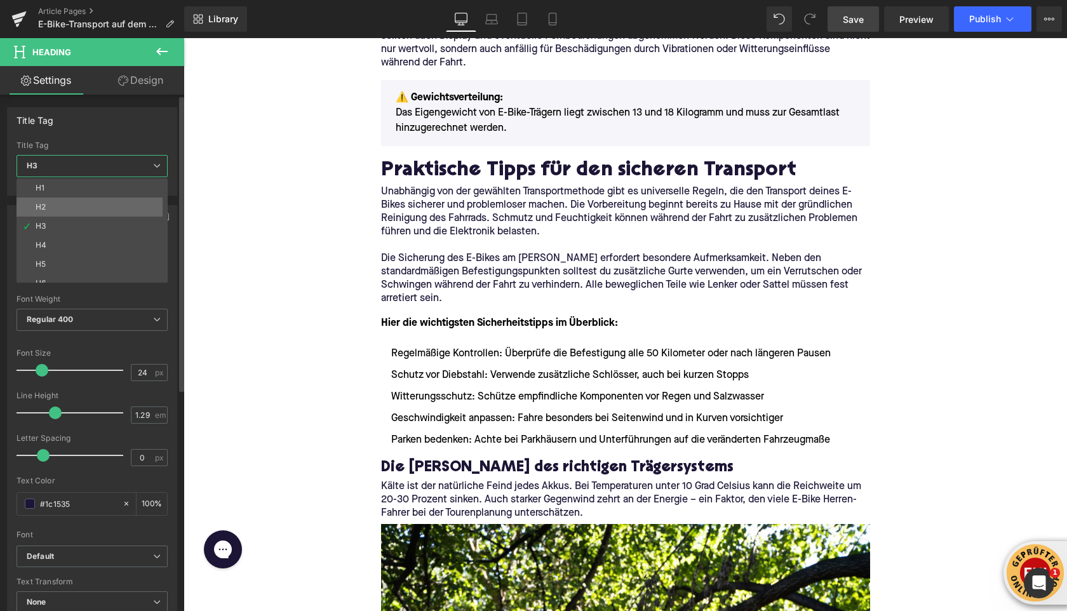
click at [102, 209] on li "H2" at bounding box center [95, 206] width 157 height 19
type input "28"
type input "1.11"
type input "100"
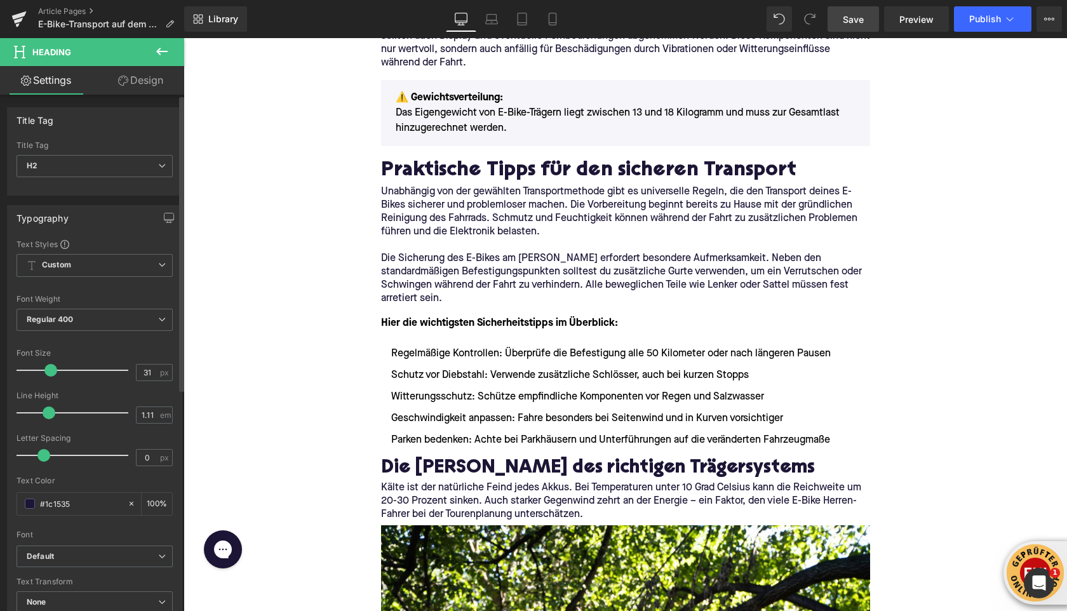
type input "32"
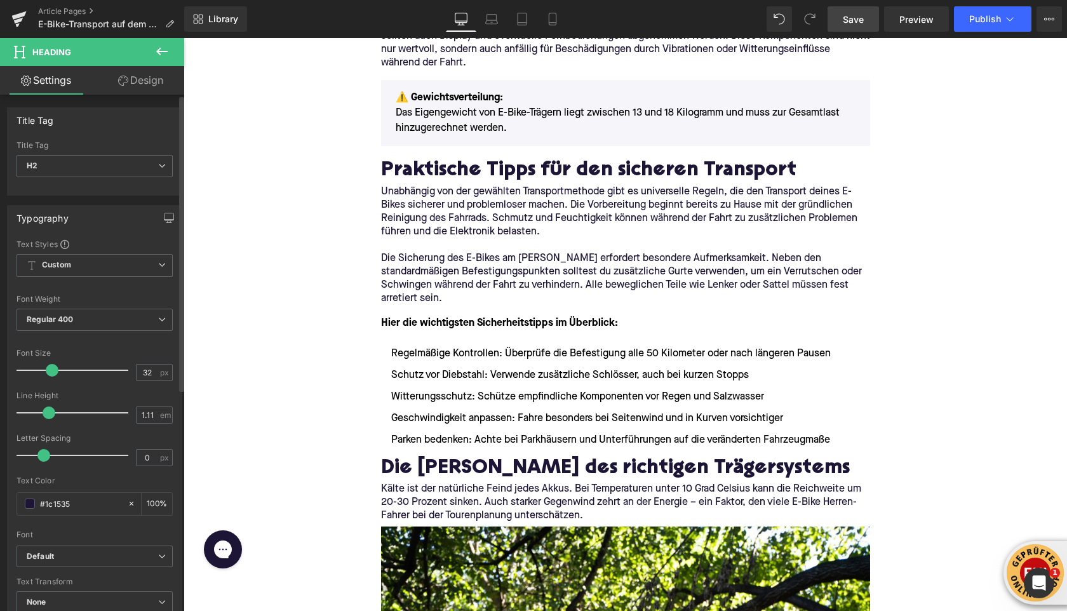
click at [53, 372] on span at bounding box center [52, 370] width 13 height 13
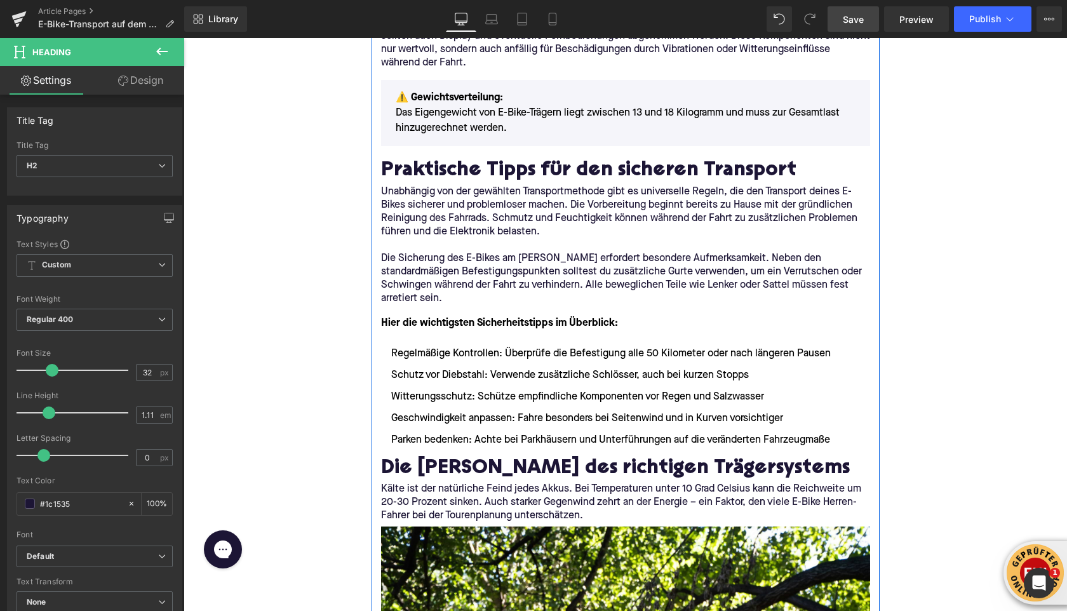
click at [425, 482] on p "Kälte ist der natürliche Feind jedes Akkus. Bei Temperaturen unter 10 Grad Cels…" at bounding box center [625, 502] width 489 height 40
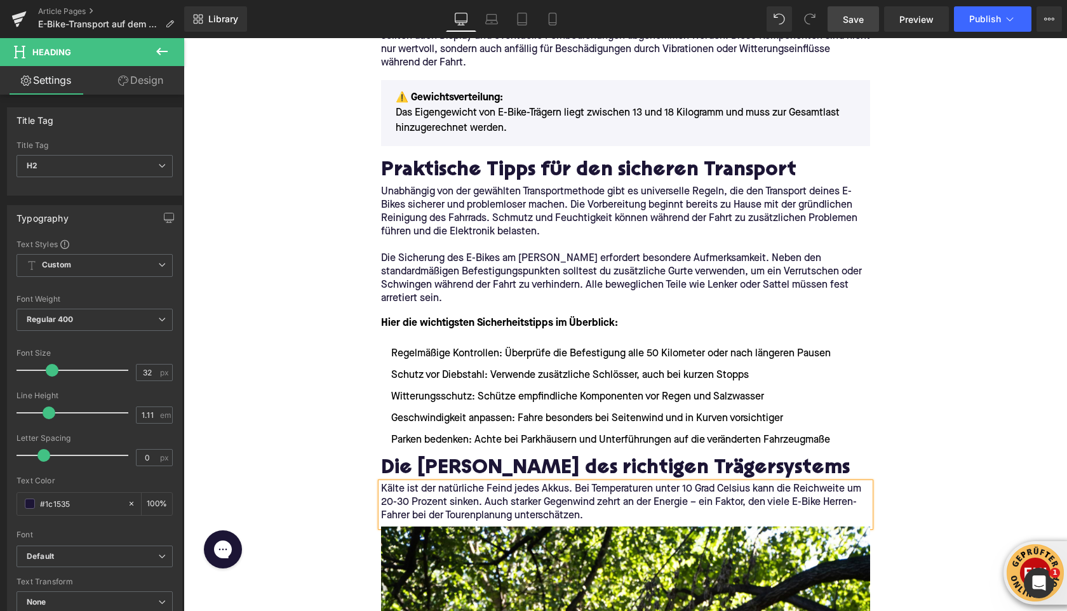
click at [425, 482] on p "Kälte ist der natürliche Feind jedes Akkus. Bei Temperaturen unter 10 Grad Cels…" at bounding box center [625, 502] width 489 height 40
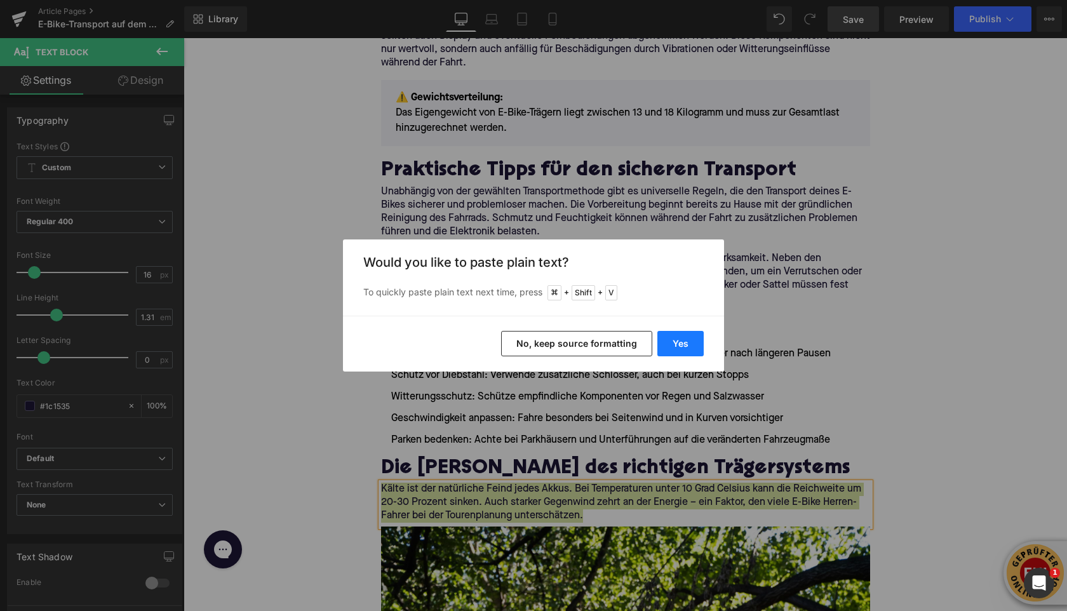
click at [679, 341] on button "Yes" at bounding box center [680, 343] width 46 height 25
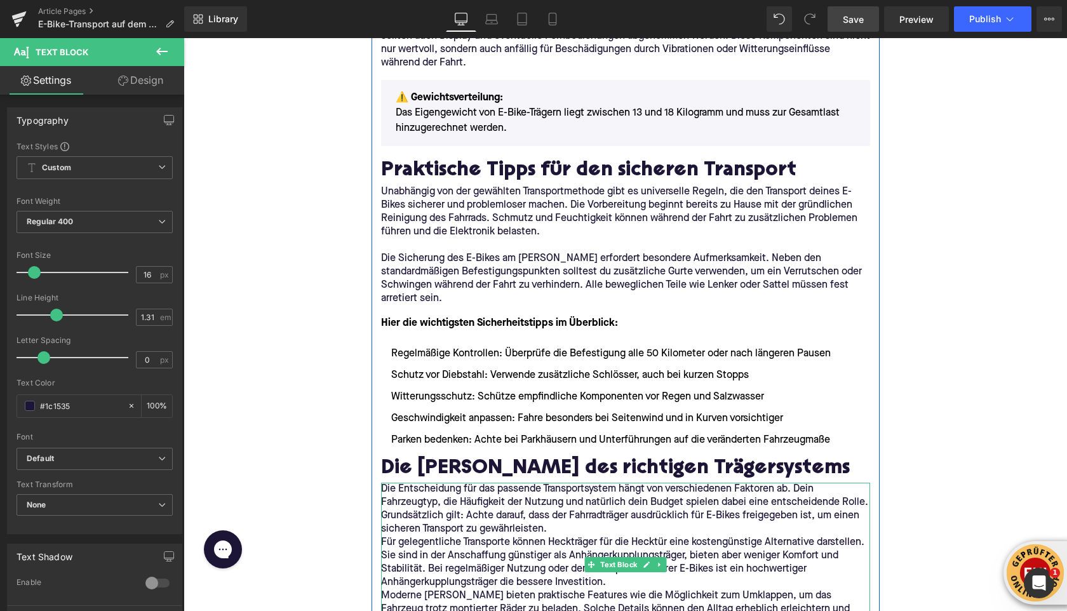
click at [583, 536] on p "Für gelegentliche Transporte können Heckträger für die Hecktür eine kostengünst…" at bounding box center [625, 562] width 489 height 53
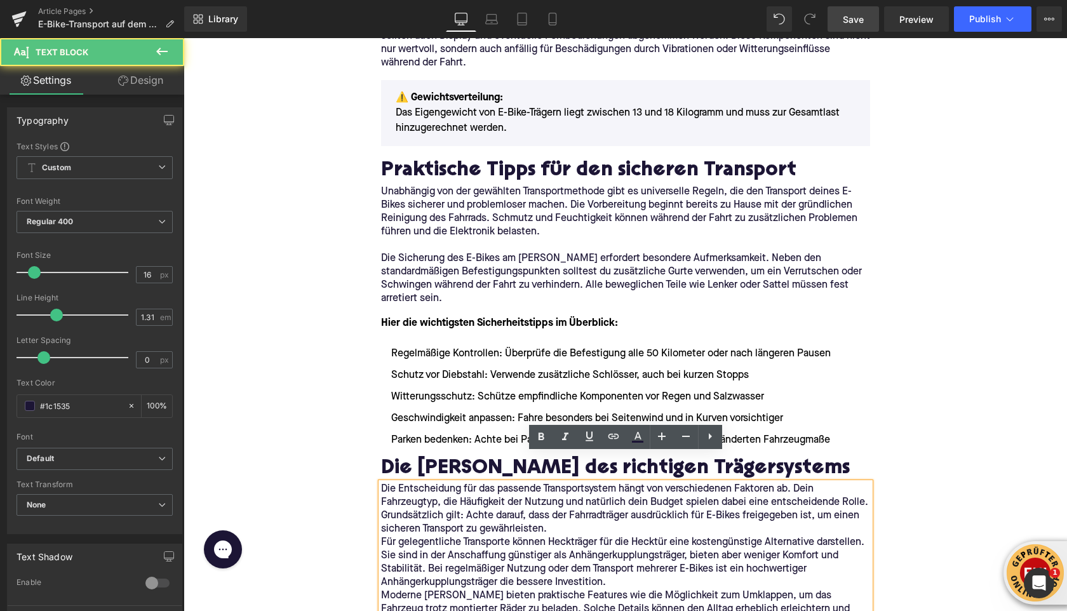
click at [570, 501] on p "Die Entscheidung für das passende Transportsystem hängt von verschiedenen Fakto…" at bounding box center [625, 508] width 489 height 53
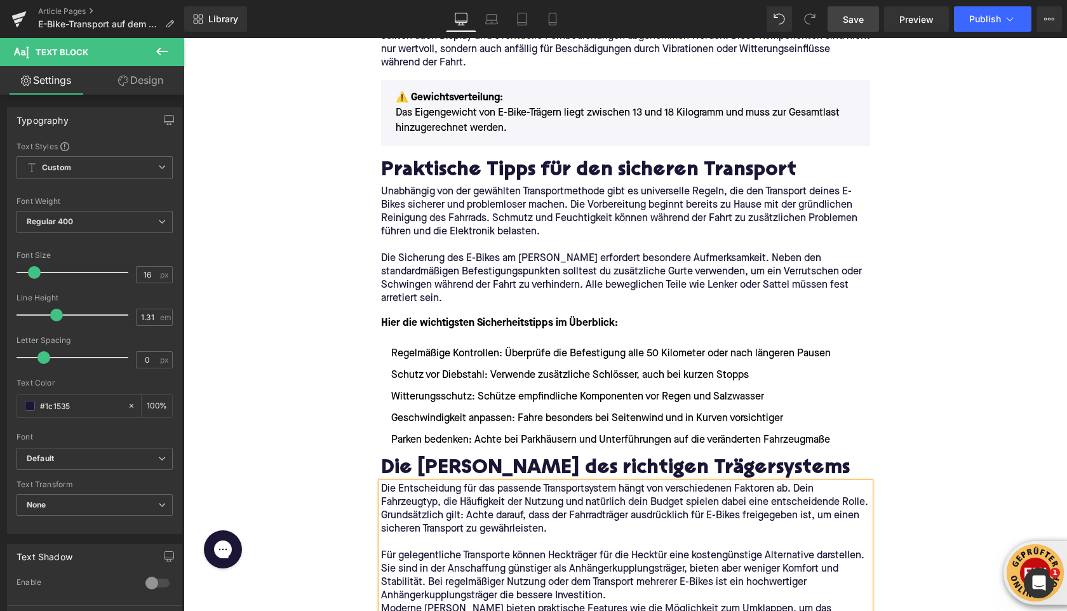
click at [622, 561] on p "Für gelegentliche Transporte können Heckträger für die Hecktür eine kostengünst…" at bounding box center [625, 575] width 489 height 53
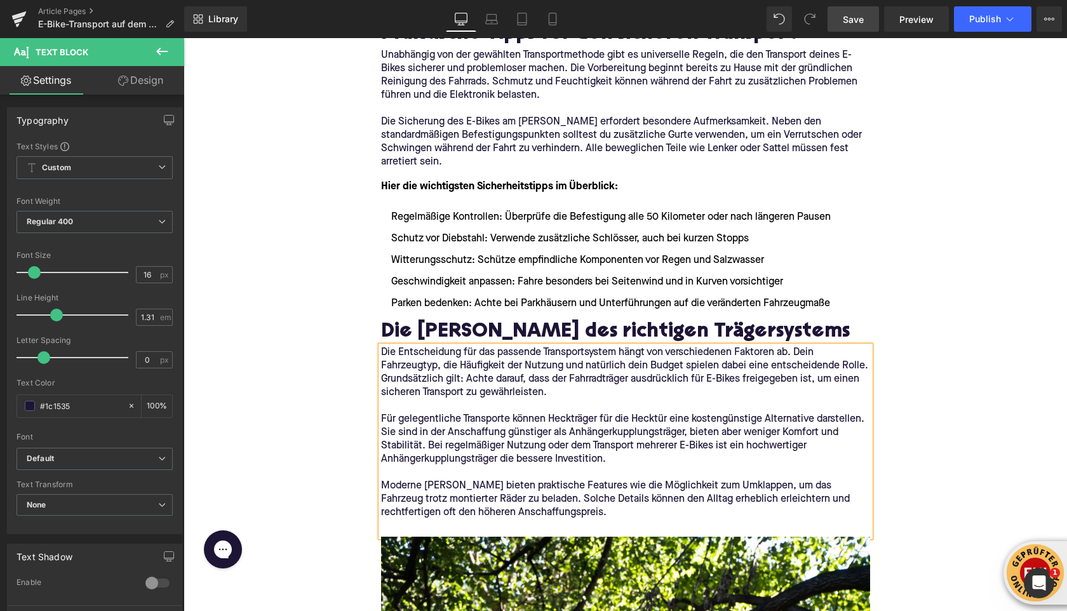
scroll to position [1864, 0]
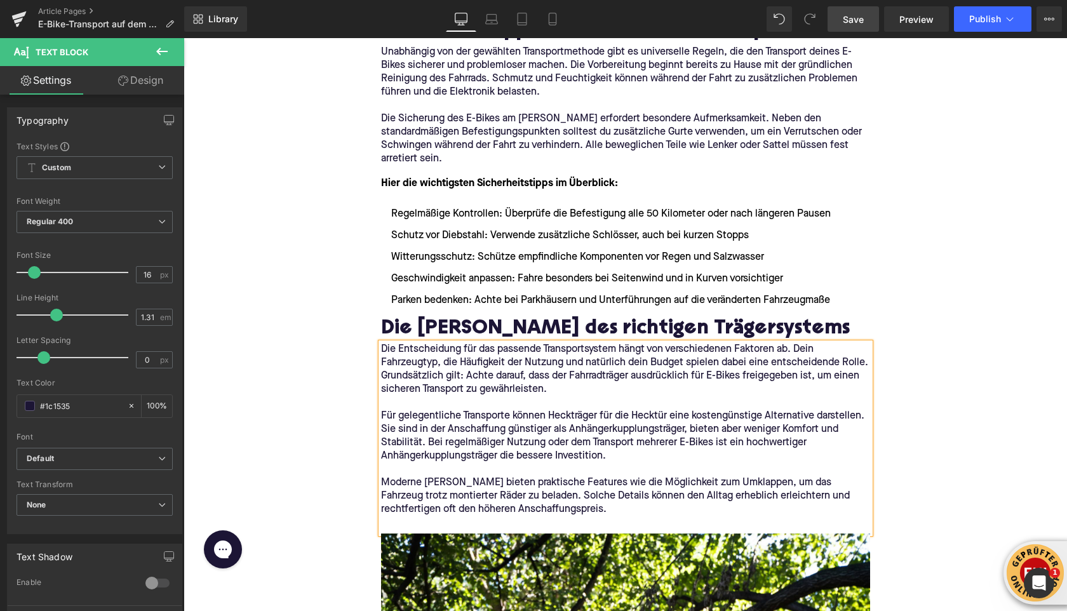
click at [444, 516] on p at bounding box center [625, 522] width 489 height 13
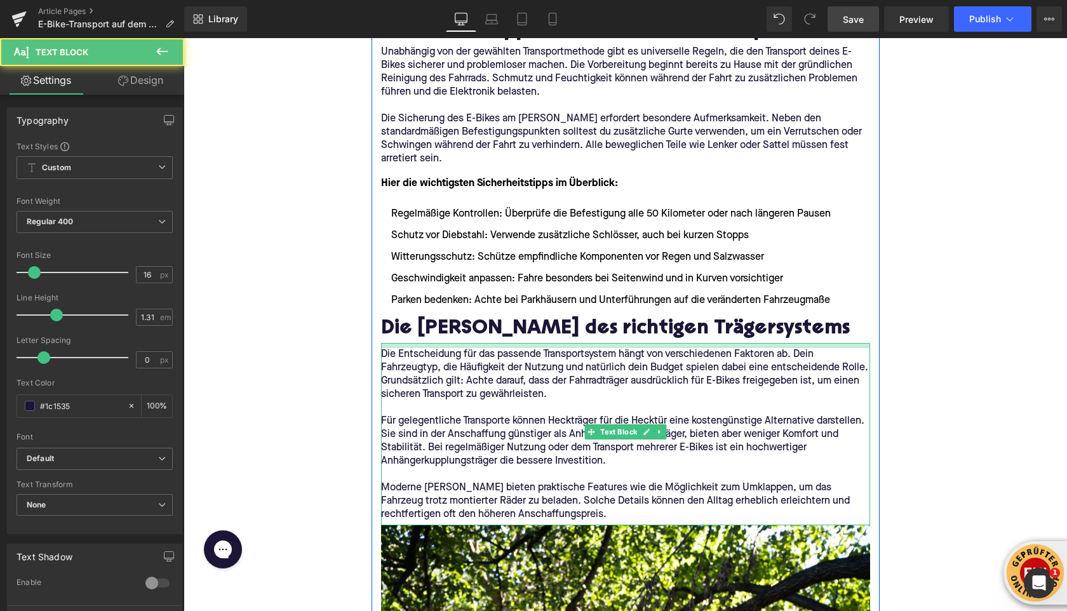
click at [397, 343] on div "Die Entscheidung für das passende Transportsystem hängt von verschiedenen Fakto…" at bounding box center [625, 434] width 489 height 182
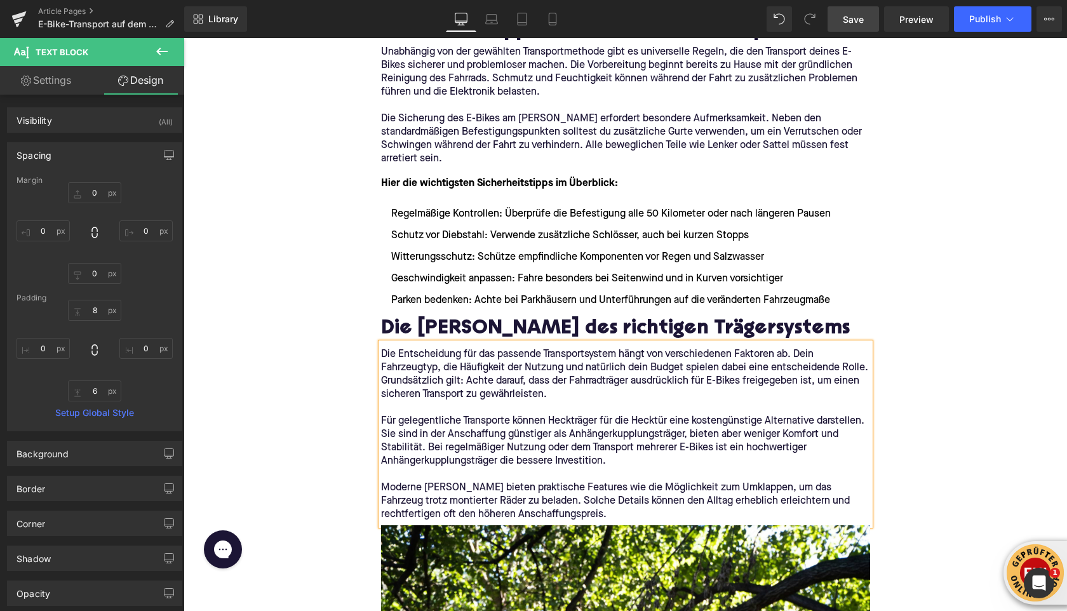
click at [849, 20] on span "Save" at bounding box center [852, 19] width 21 height 13
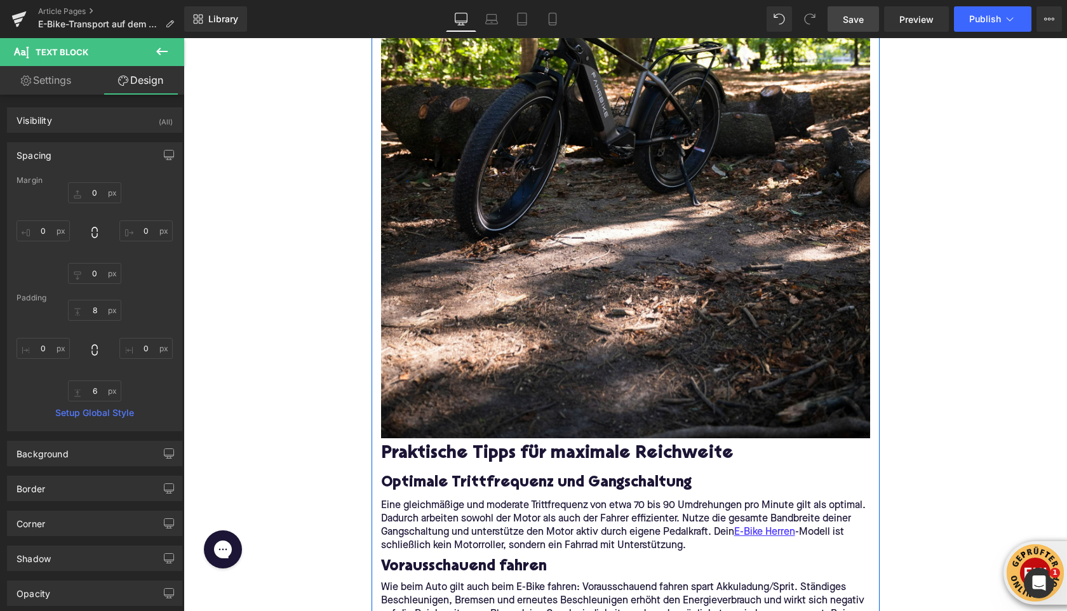
scroll to position [2821, 0]
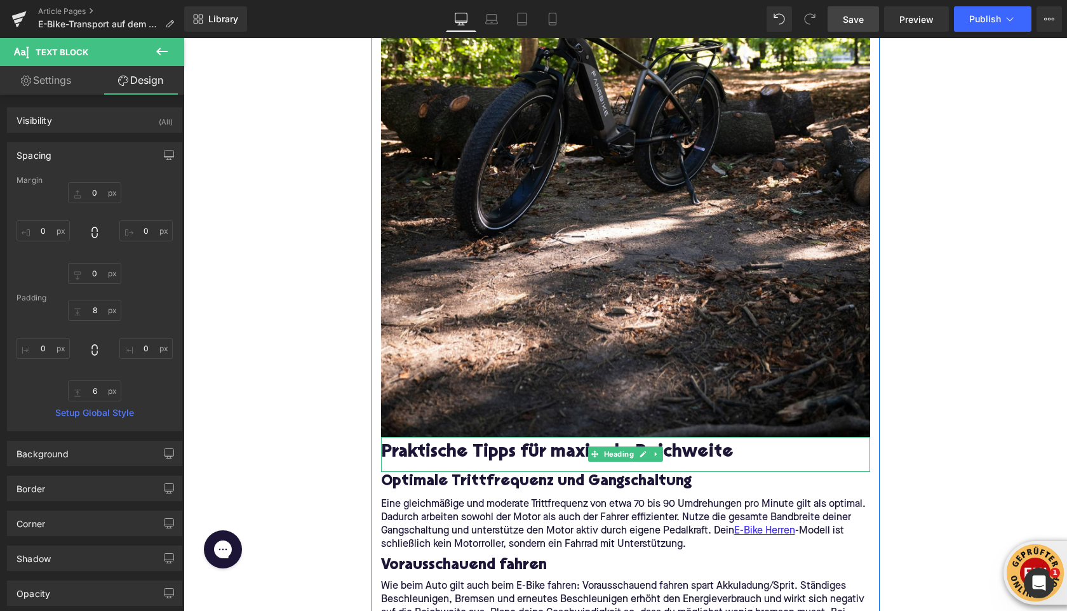
click at [441, 443] on h2 "Praktische Tipps für maximale Reichweite" at bounding box center [625, 453] width 489 height 20
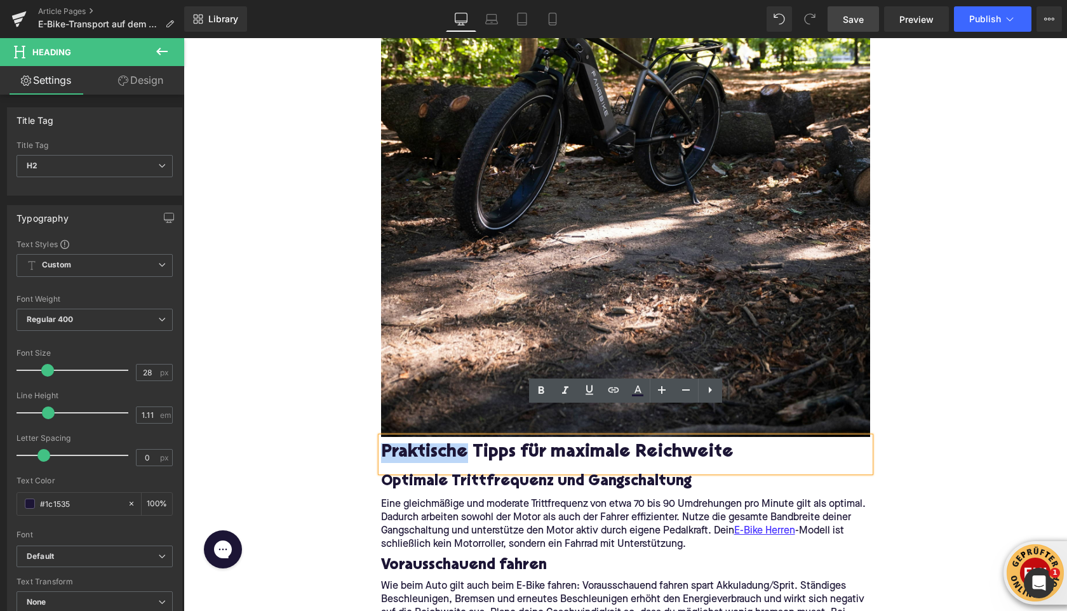
click at [441, 443] on h2 "Praktische Tipps für maximale Reichweite" at bounding box center [625, 453] width 489 height 20
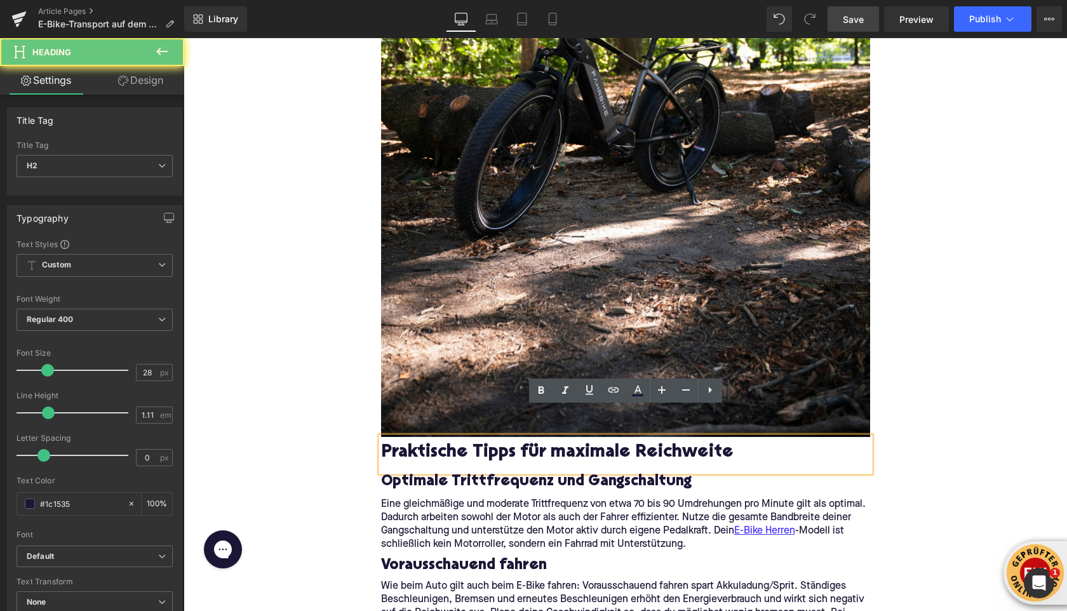
click at [441, 443] on h2 "Praktische Tipps für maximale Reichweite" at bounding box center [625, 453] width 489 height 20
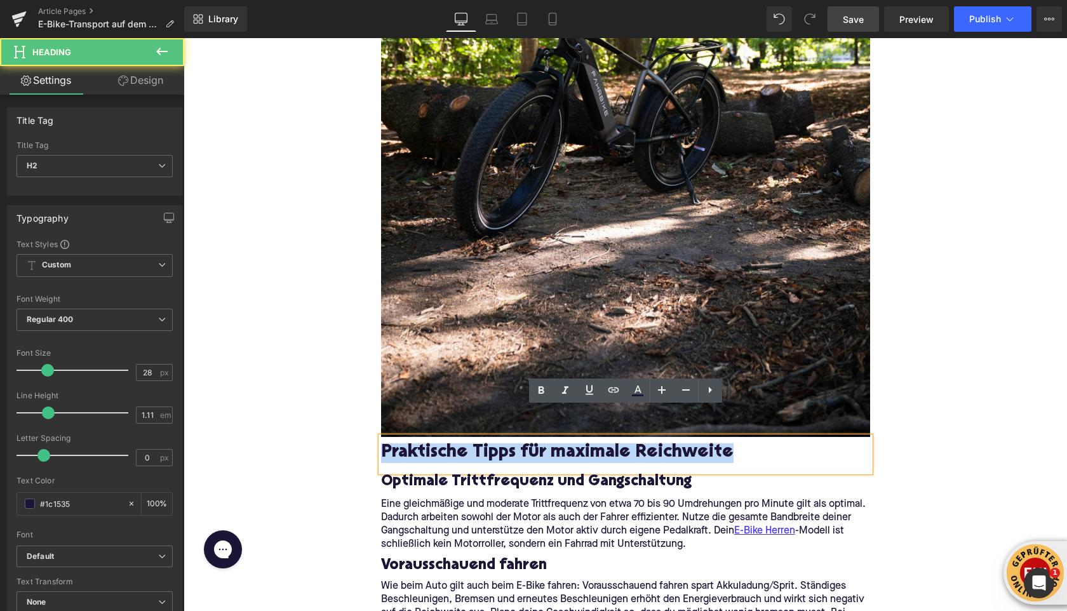
paste div
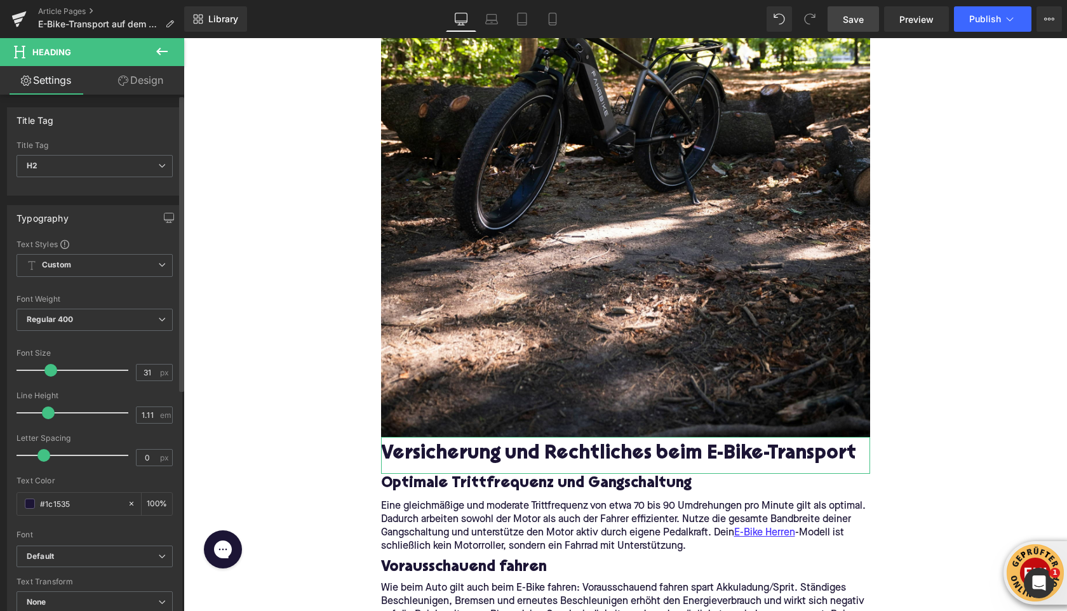
type input "32"
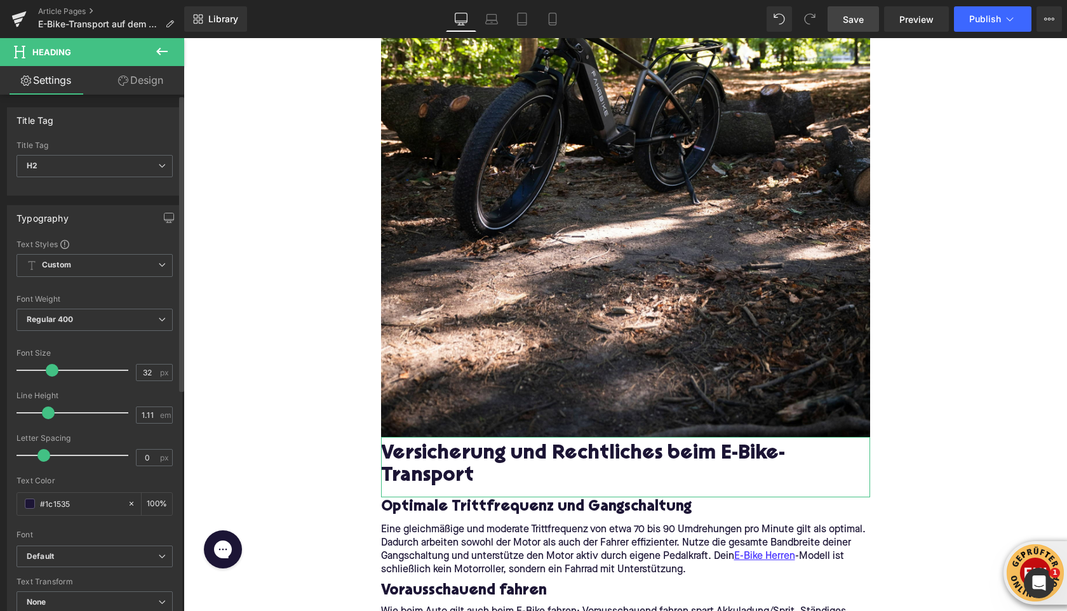
click at [53, 370] on span at bounding box center [52, 370] width 13 height 13
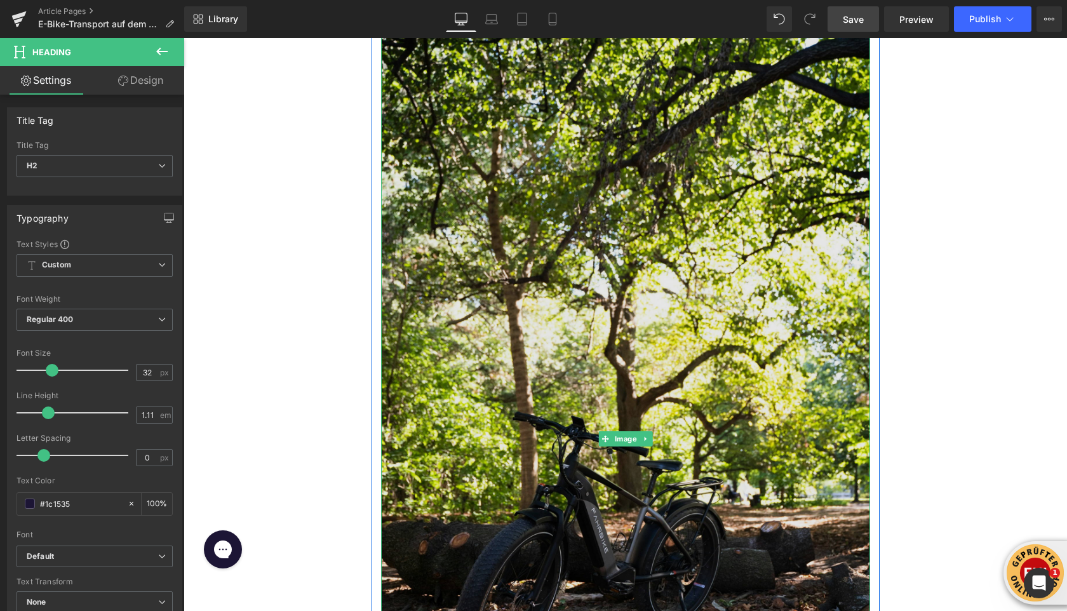
scroll to position [2523, 0]
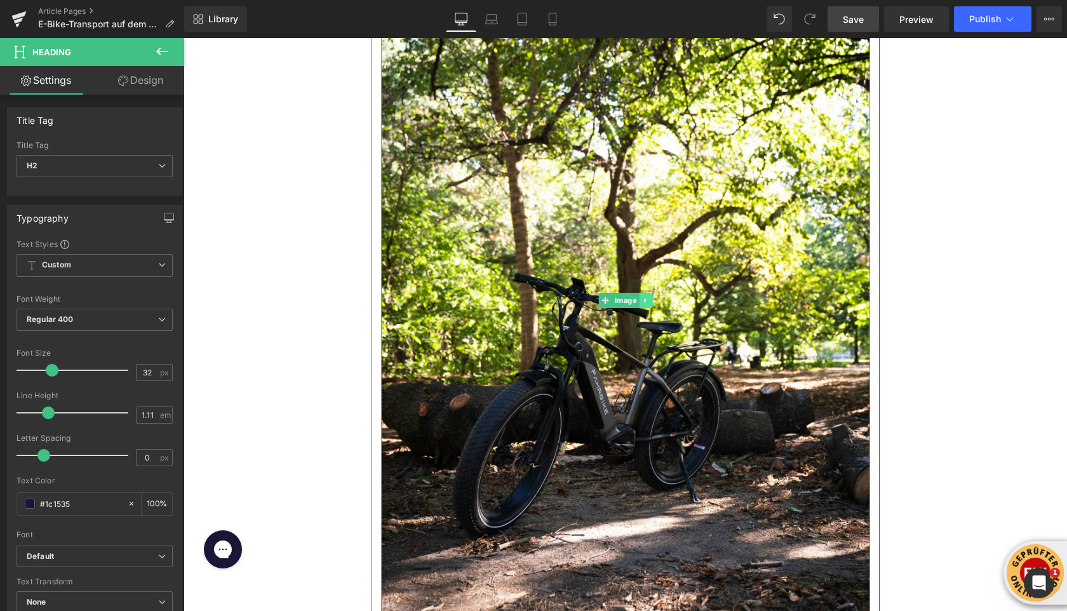
click at [649, 293] on link at bounding box center [645, 300] width 13 height 15
click at [649, 297] on icon at bounding box center [651, 300] width 7 height 7
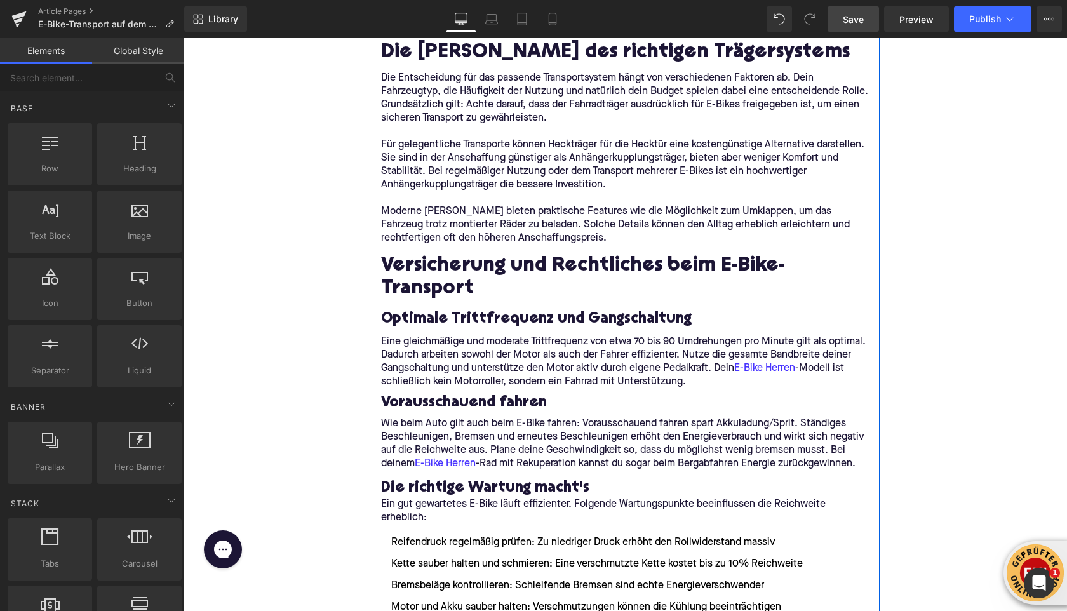
scroll to position [2127, 0]
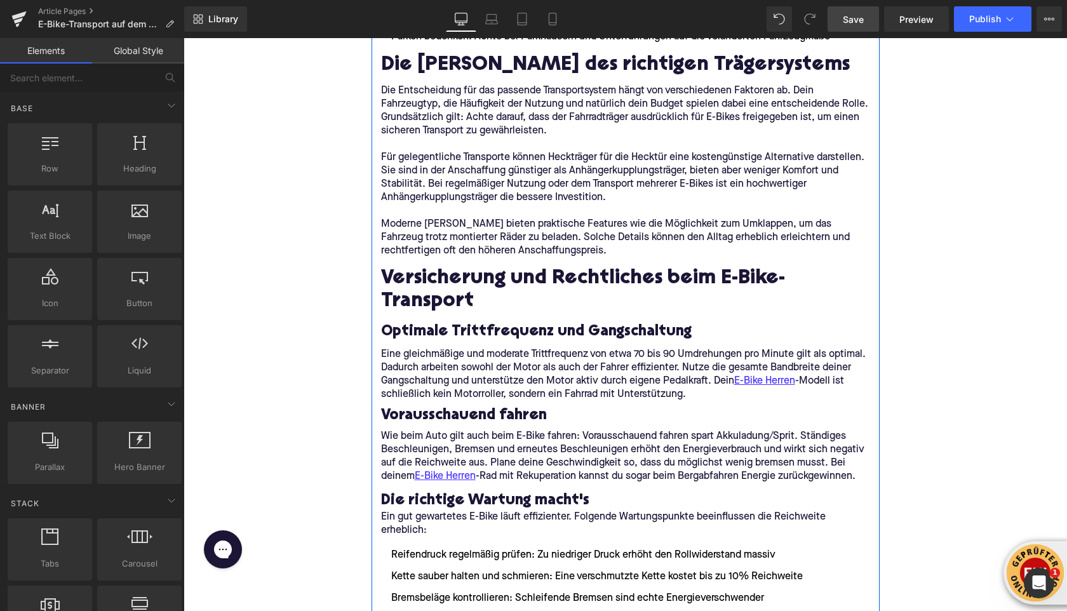
click at [471, 268] on h2 "Versicherung und Rechtliches beim E-Bike-Transport" at bounding box center [625, 290] width 489 height 45
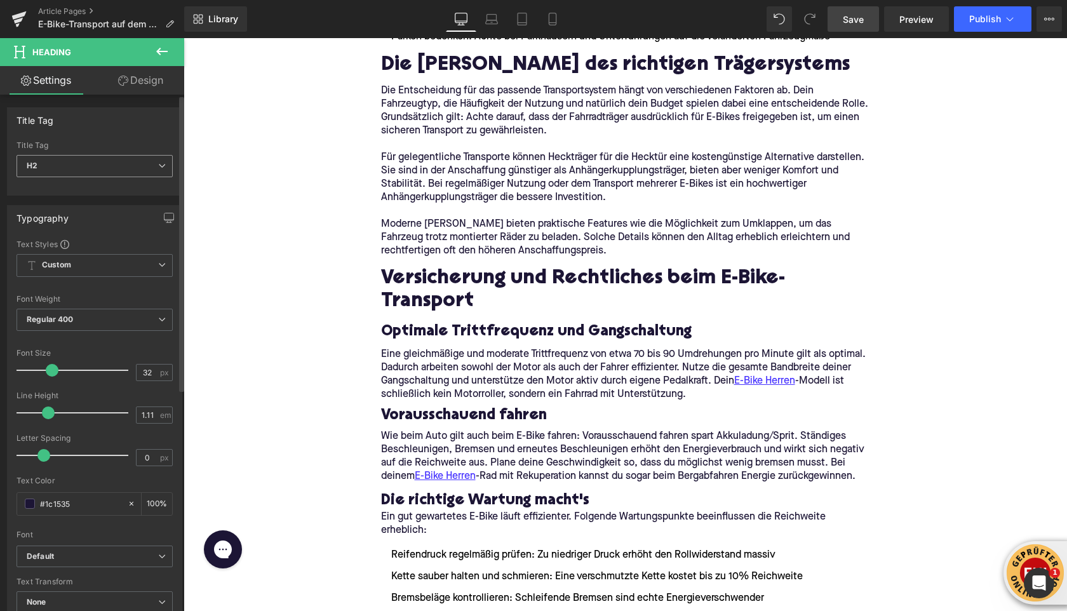
click at [86, 167] on span "H2" at bounding box center [95, 166] width 156 height 22
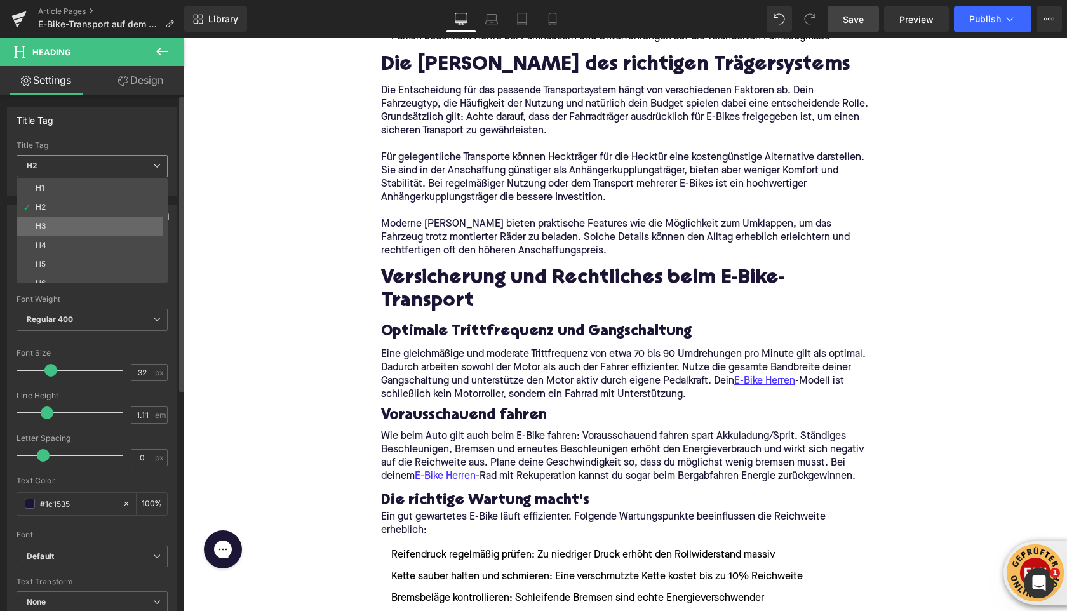
click at [74, 227] on li "H3" at bounding box center [95, 225] width 157 height 19
type input "24"
type input "1.29"
type input "100"
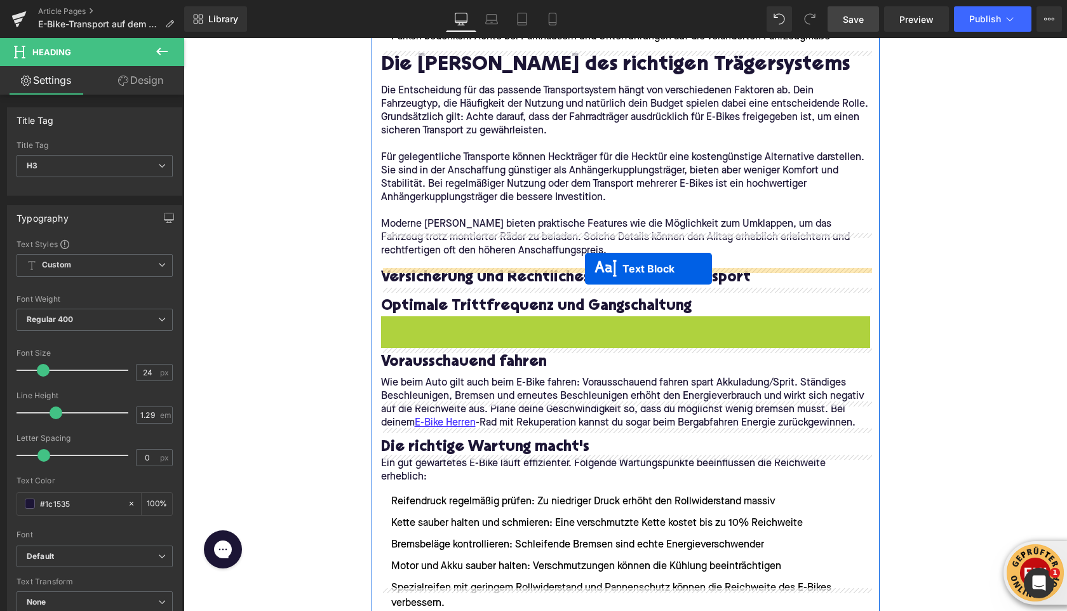
drag, startPoint x: 592, startPoint y: 317, endPoint x: 585, endPoint y: 269, distance: 49.4
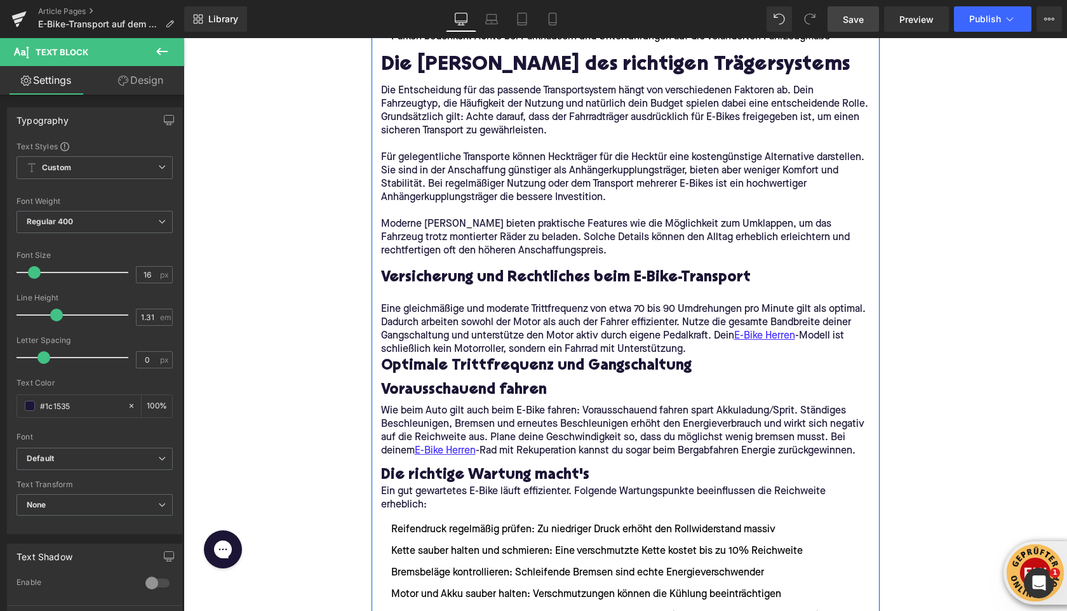
click at [477, 262] on div "Versicherung und Rechtliches beim E-Bike-Transport" at bounding box center [625, 279] width 489 height 35
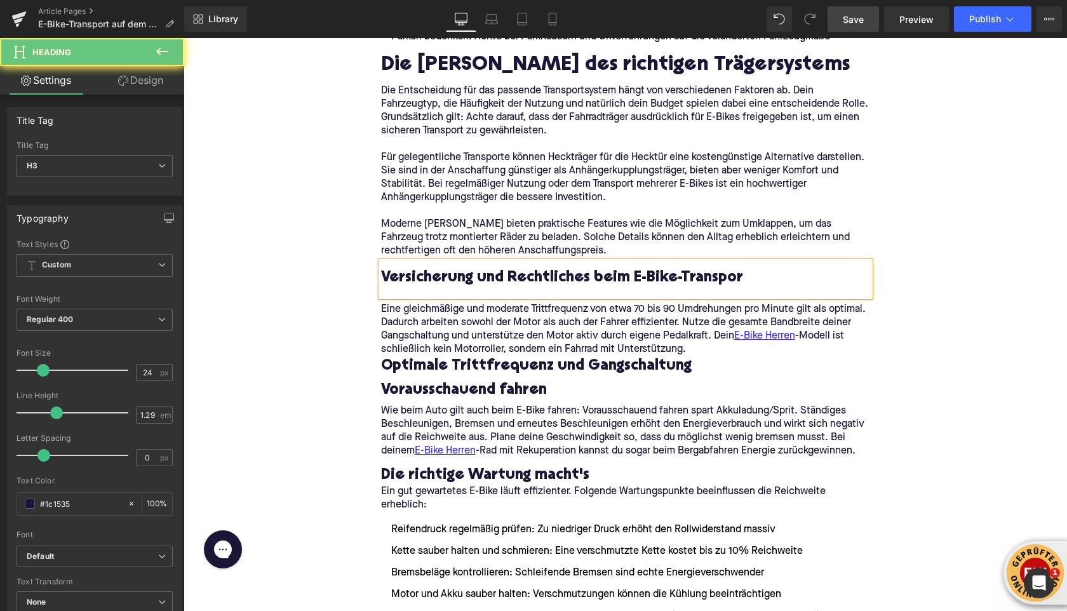
click at [477, 262] on div "Versicherung und Rechtliches beim E-Bike-Transpor" at bounding box center [625, 279] width 489 height 35
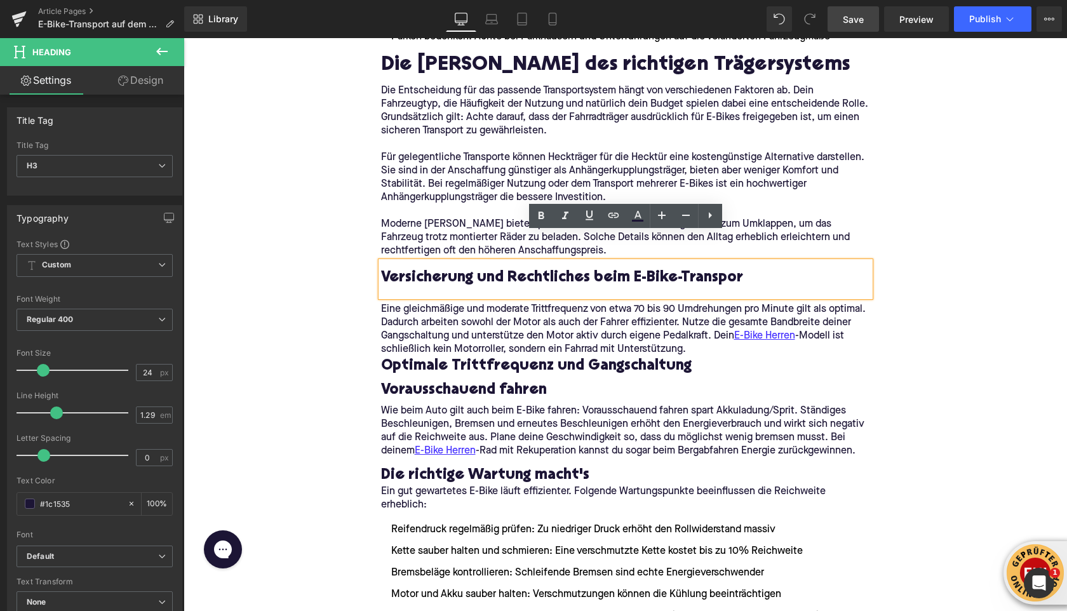
click at [477, 262] on div "Versicherung und Rechtliches beim E-Bike-Transpor" at bounding box center [625, 279] width 489 height 35
click at [327, 260] on div "Home / E-Bike-Transport auf dem Autodach oder Heckträger: Was du beachten musst…" at bounding box center [624, 157] width 883 height 4278
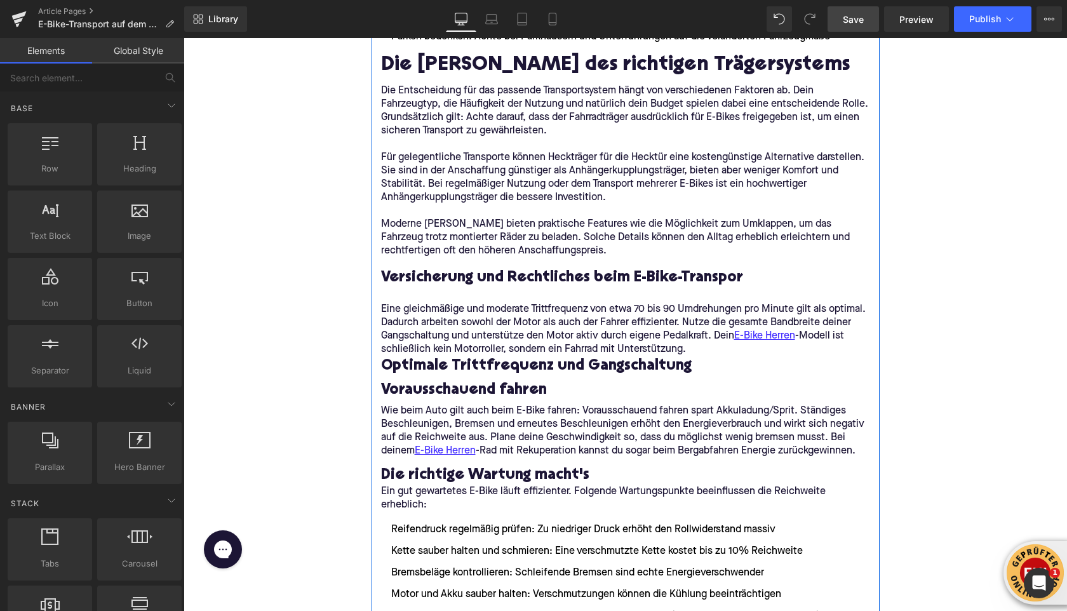
click at [754, 268] on h3 "Versicherung und Rechtliches beim E-Bike-Transpor" at bounding box center [625, 278] width 489 height 20
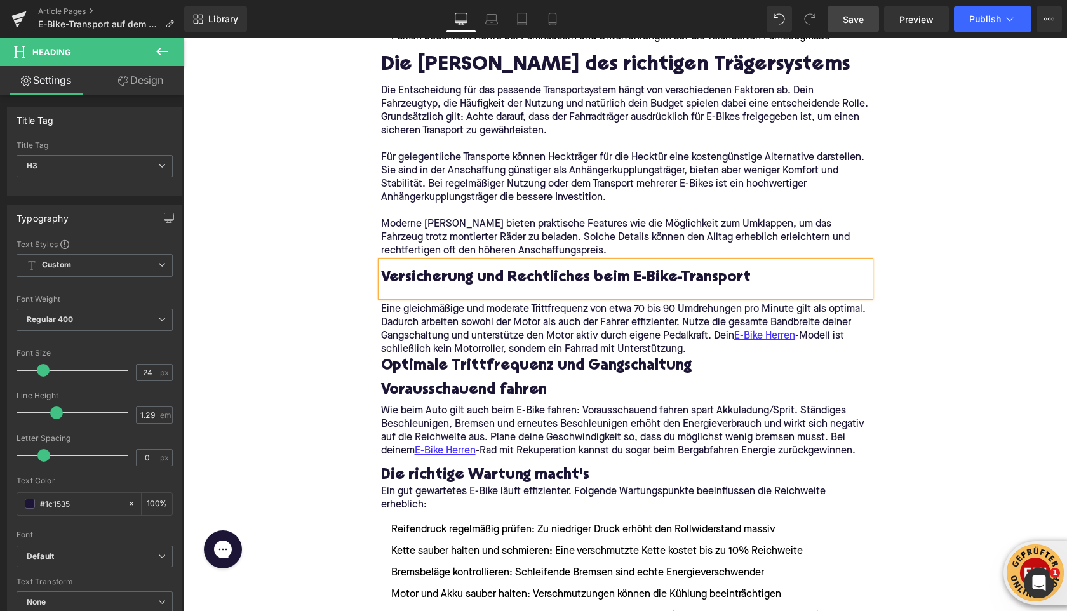
click at [399, 268] on h3 "Versicherung und Rechtliches beim E-Bike-Transport" at bounding box center [625, 278] width 489 height 20
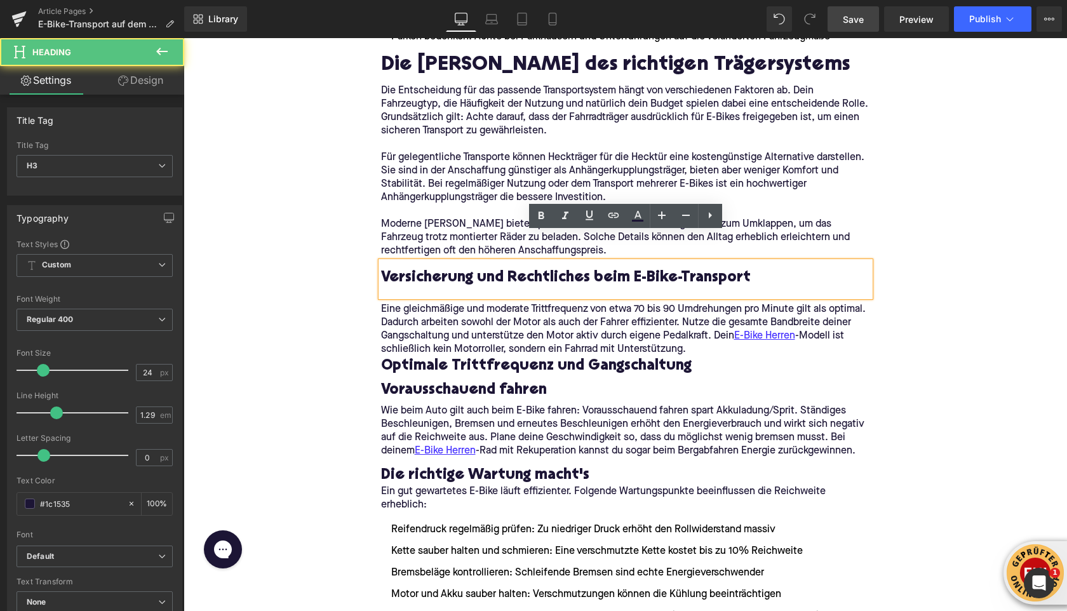
click at [343, 256] on div "Home / E-Bike-Transport auf dem Autodach oder Heckträger: Was du beachten musst…" at bounding box center [624, 157] width 883 height 4278
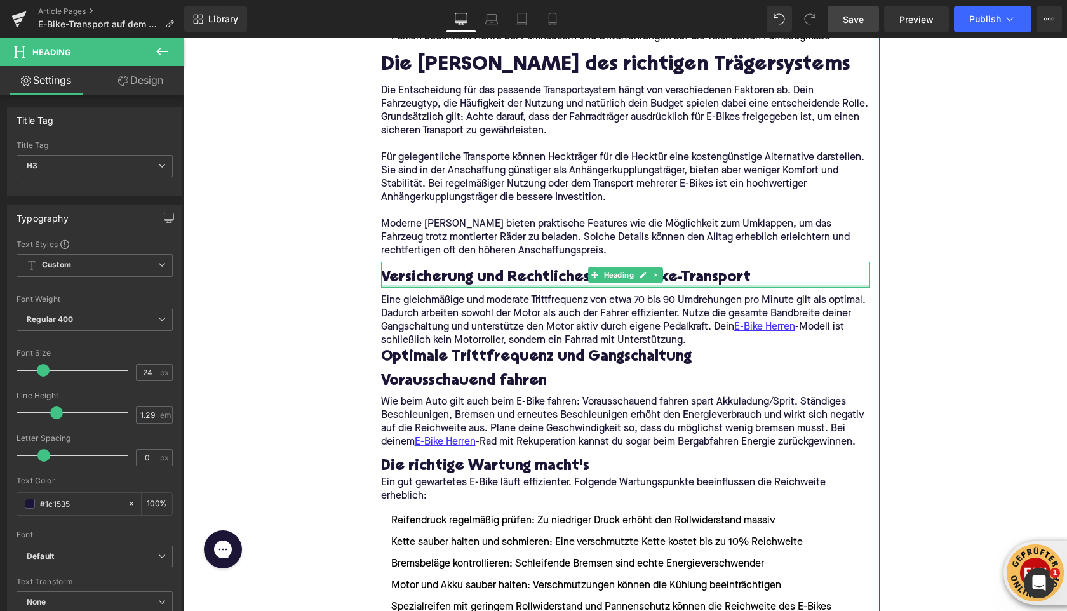
drag, startPoint x: 421, startPoint y: 267, endPoint x: 420, endPoint y: 257, distance: 9.6
click at [420, 284] on div at bounding box center [625, 285] width 489 height 3
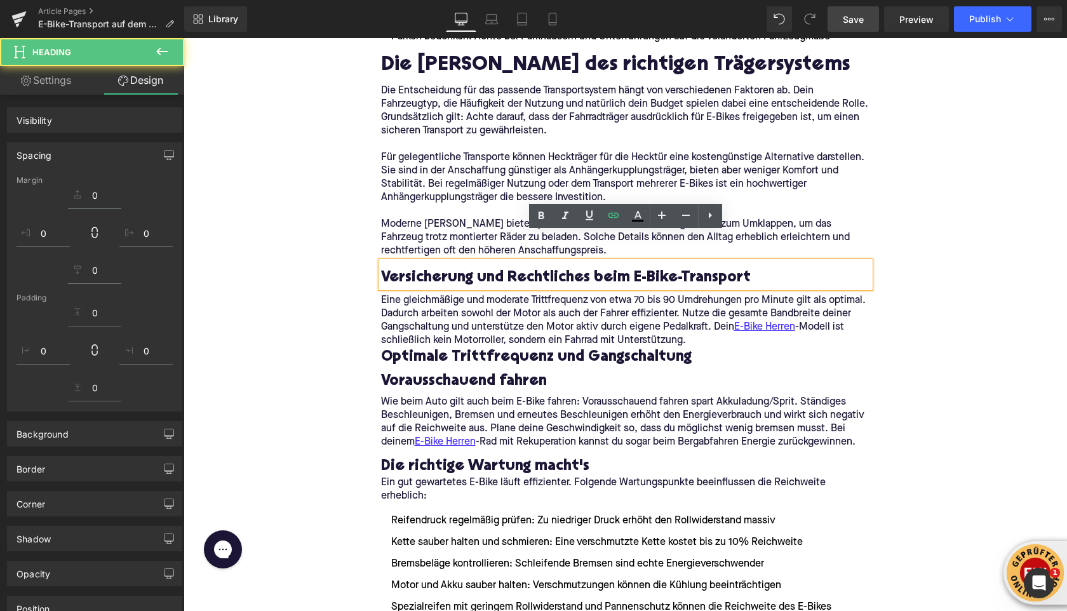
click at [326, 226] on div "Home / E-Bike-Transport auf dem Autodach oder Heckträger: Was du beachten musst…" at bounding box center [624, 152] width 883 height 4269
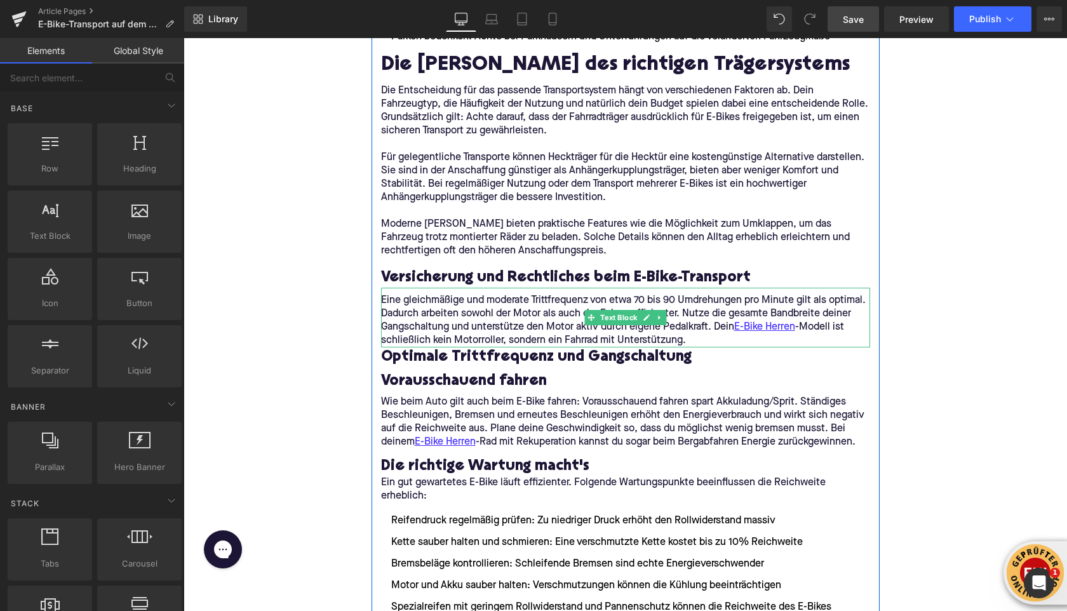
click at [430, 301] on p "Eine gleichmäßige und moderate Trittfrequenz von etwa 70 bis 90 Umdrehungen pro…" at bounding box center [625, 320] width 489 height 53
click at [430, 300] on p "Eine gleichmäßige und moderate Trittfrequenz von etwa 70 bis 90 Umdrehungen pro…" at bounding box center [625, 320] width 489 height 53
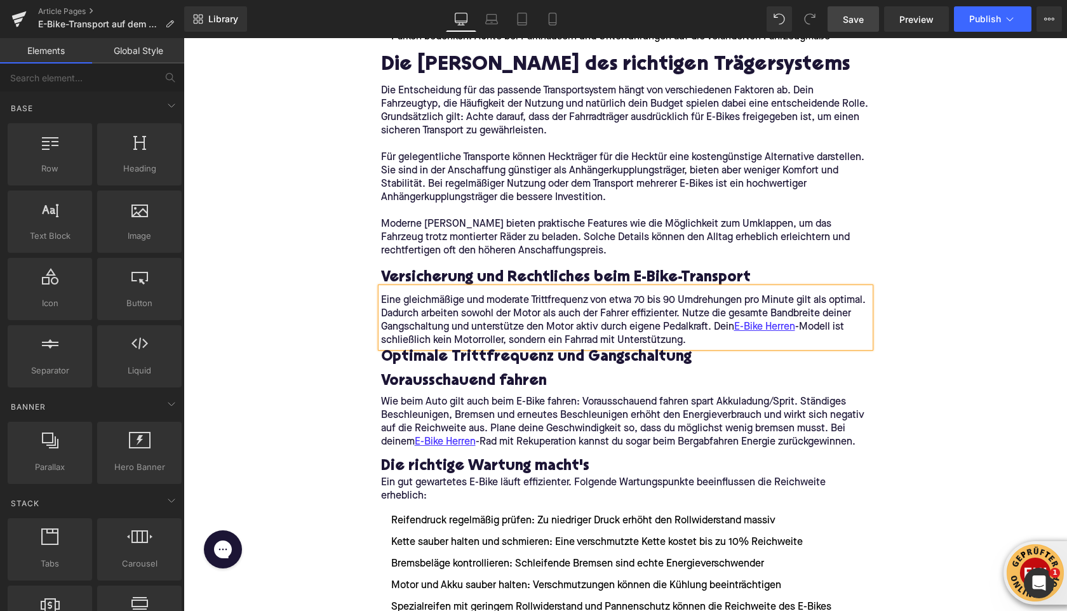
click at [430, 300] on p "Eine gleichmäßige und moderate Trittfrequenz von etwa 70 bis 90 Umdrehungen pro…" at bounding box center [625, 320] width 489 height 53
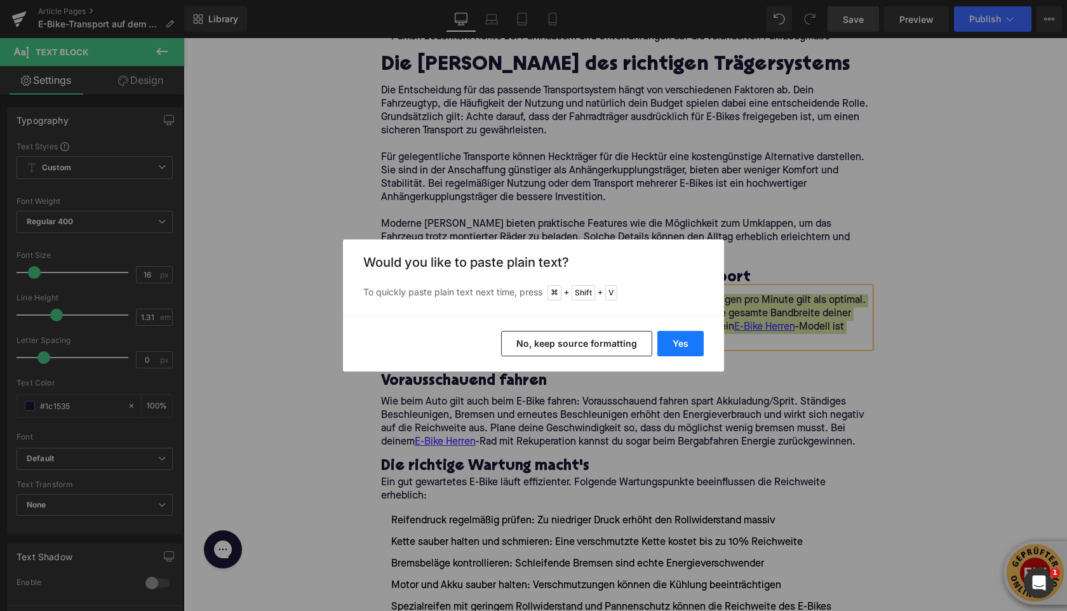
click at [686, 340] on button "Yes" at bounding box center [680, 343] width 46 height 25
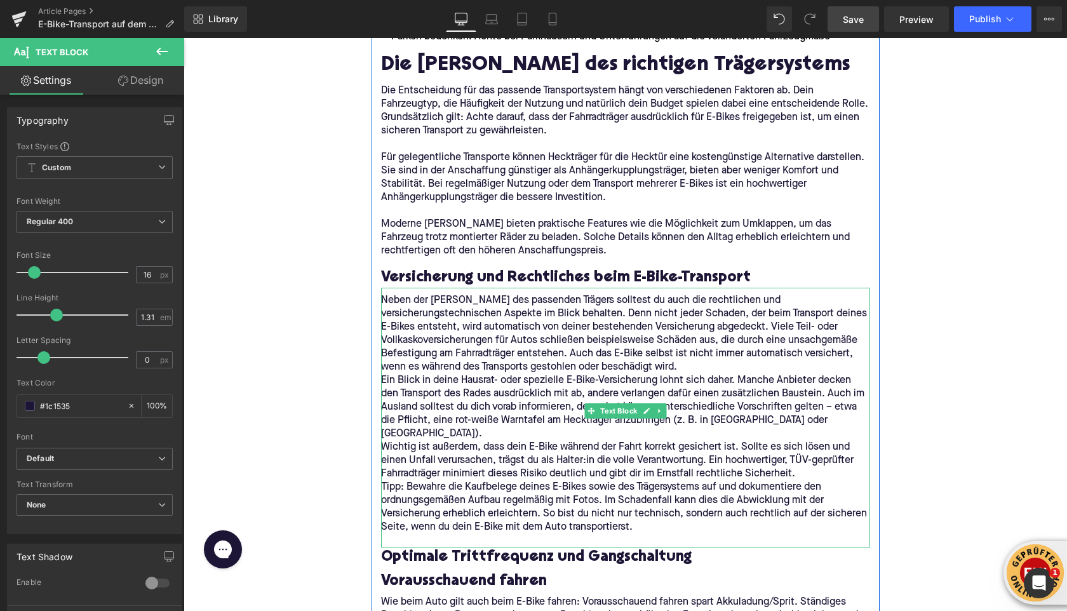
click at [556, 338] on p "Neben der Wahl des passenden Trägers solltest du auch die rechtlichen und versi…" at bounding box center [625, 334] width 489 height 80
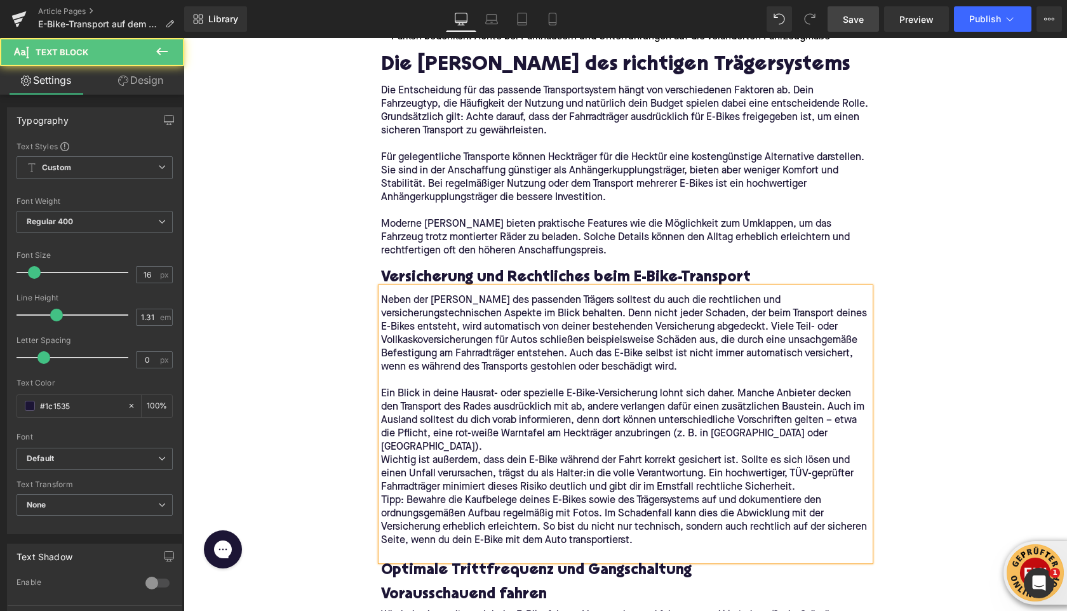
click at [812, 408] on p "Ein Blick in deine Hausrat- oder spezielle E-Bike-Versicherung lohnt sich daher…" at bounding box center [625, 420] width 489 height 67
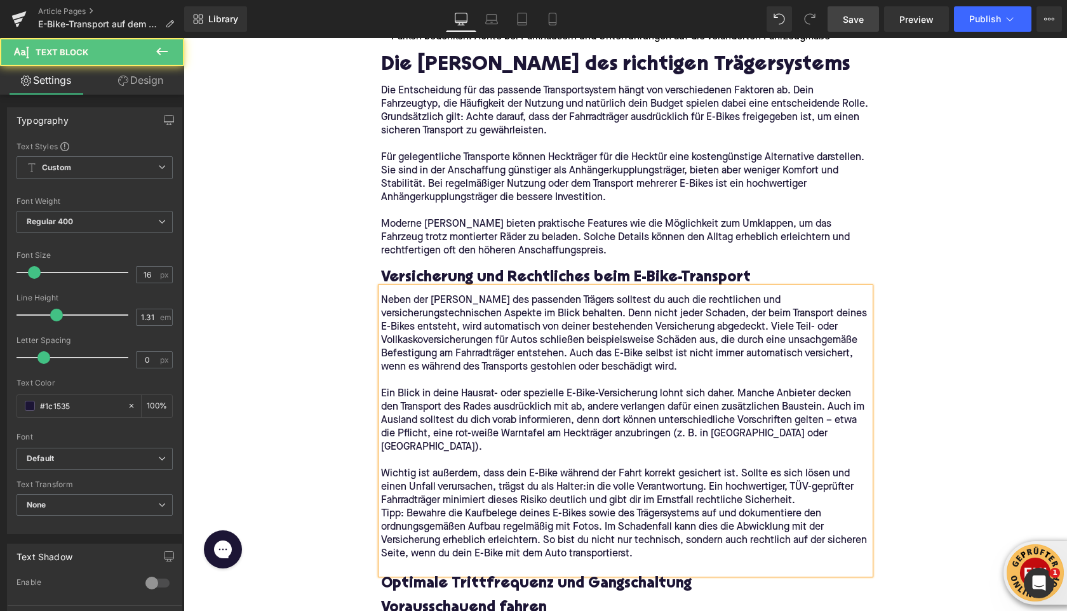
click at [801, 467] on p "Wichtig ist außerdem, dass dein E-Bike während der Fahrt korrekt gesichert ist.…" at bounding box center [625, 487] width 489 height 40
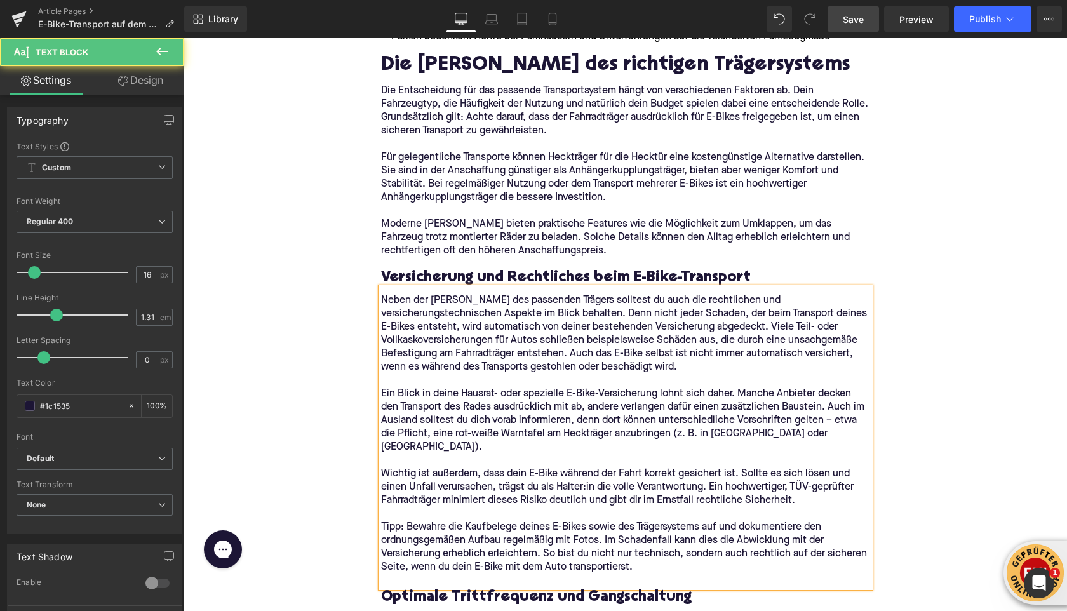
click at [670, 298] on p "Neben der Wahl des passenden Trägers solltest du auch die rechtlichen und versi…" at bounding box center [625, 334] width 489 height 80
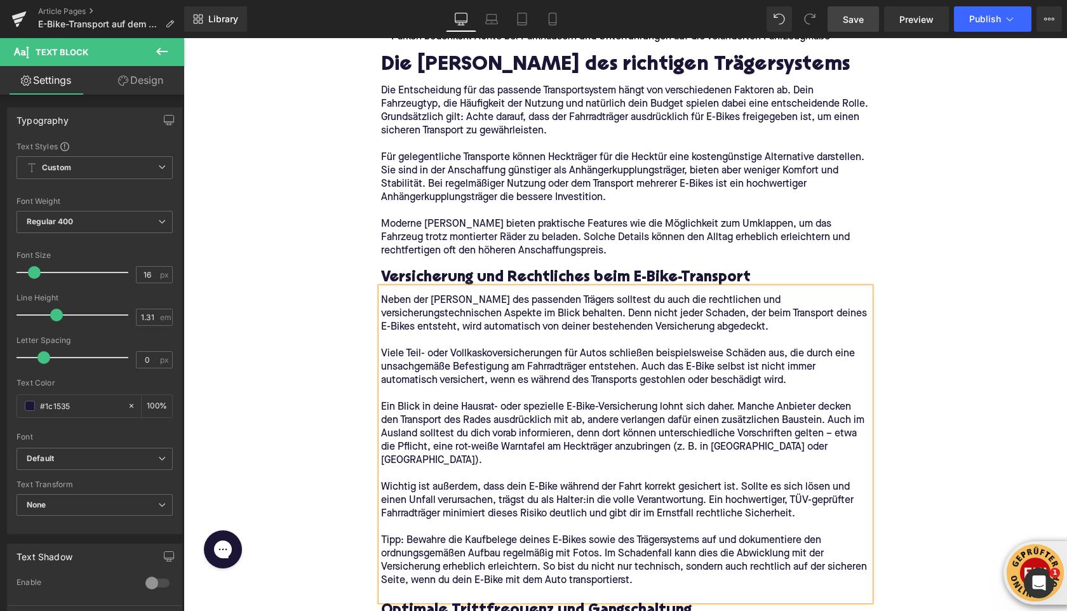
click at [277, 333] on div "Home / E-Bike-Transport auf dem Autodach oder Heckträger: Was du beachten musst…" at bounding box center [624, 279] width 883 height 4522
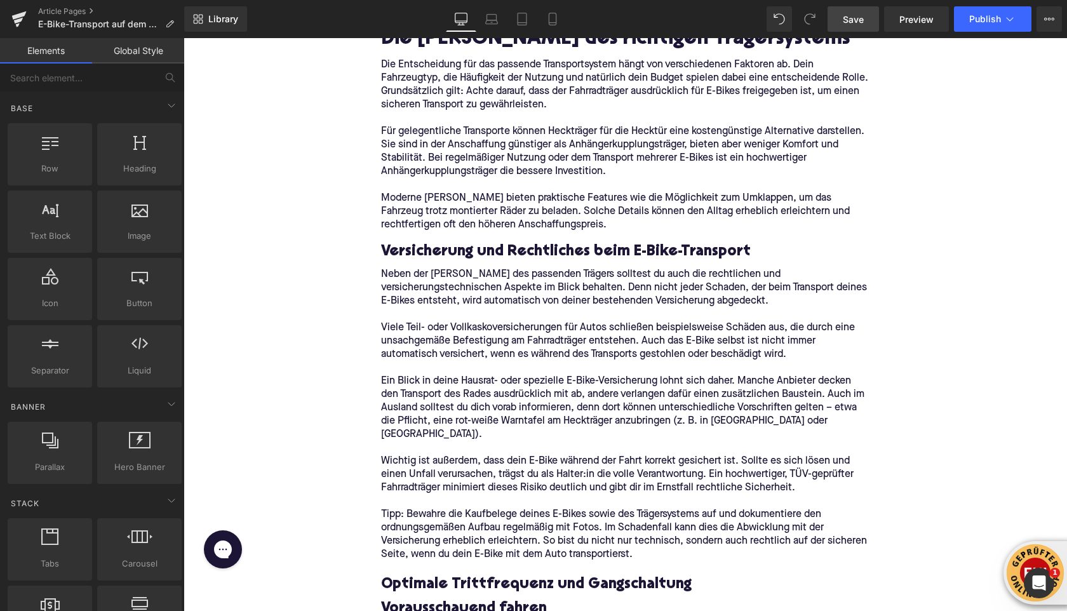
scroll to position [2157, 0]
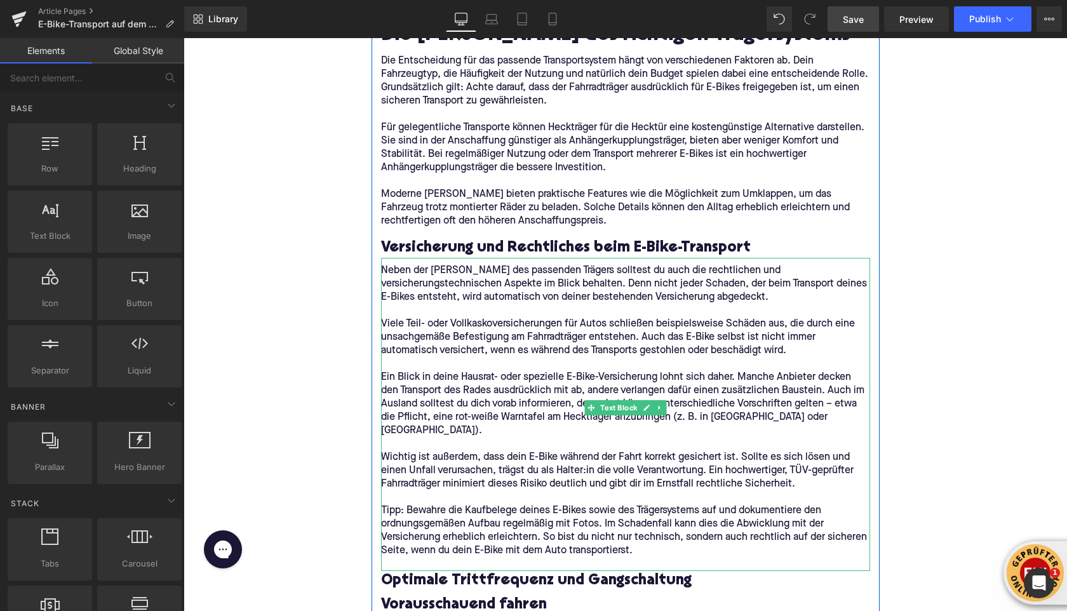
click at [408, 557] on p at bounding box center [625, 563] width 489 height 13
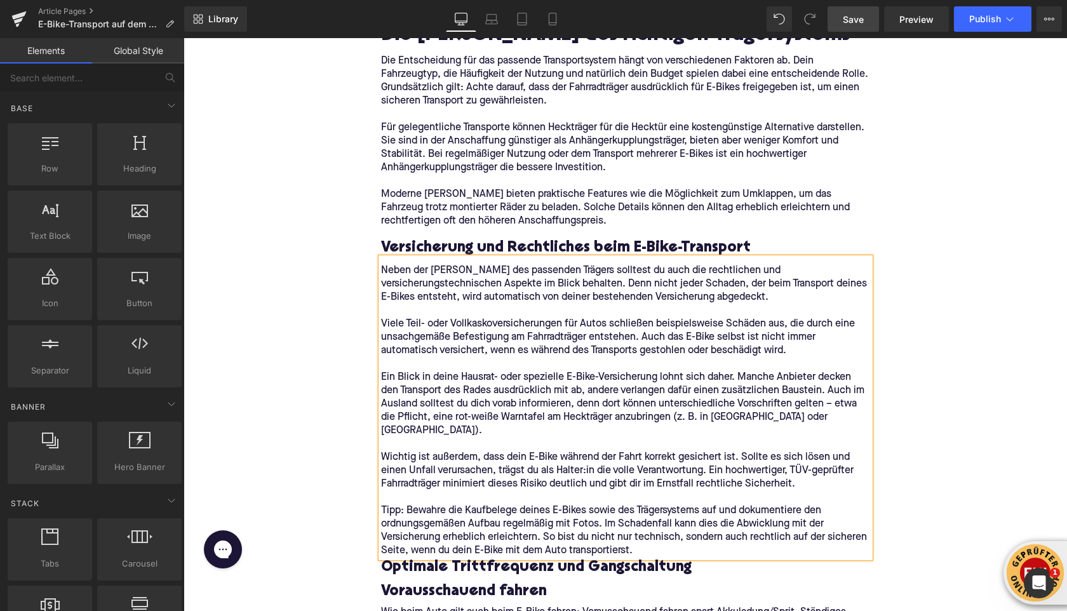
click at [316, 441] on div "Home / E-Bike-Transport auf dem Autodach oder Heckträger: Was du beachten musst…" at bounding box center [624, 242] width 883 height 4509
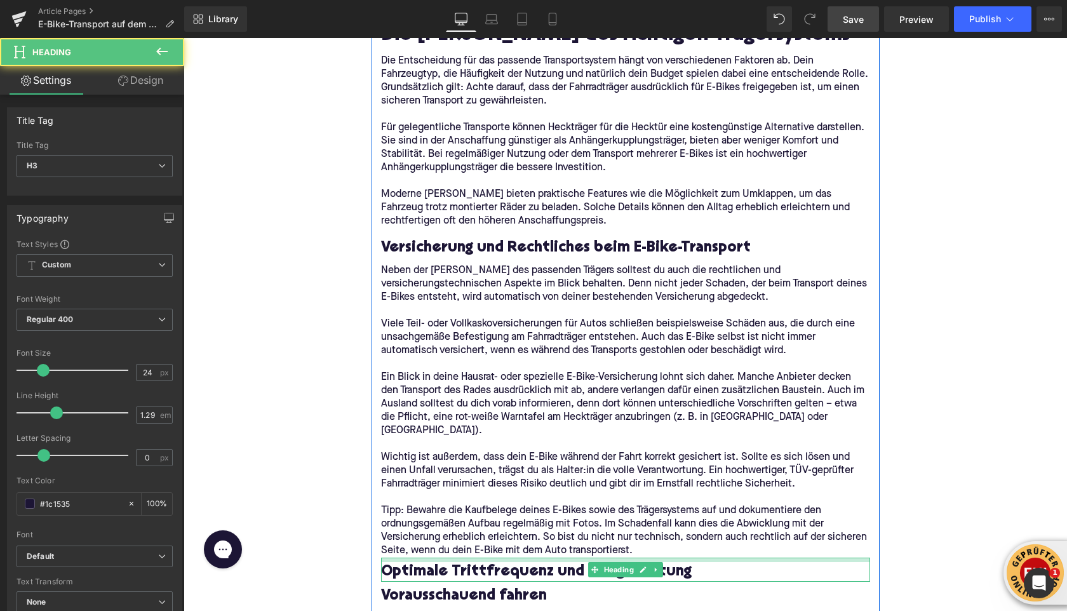
click at [389, 557] on div "Optimale Trittfrequenz und Gangschaltung Heading" at bounding box center [625, 569] width 489 height 24
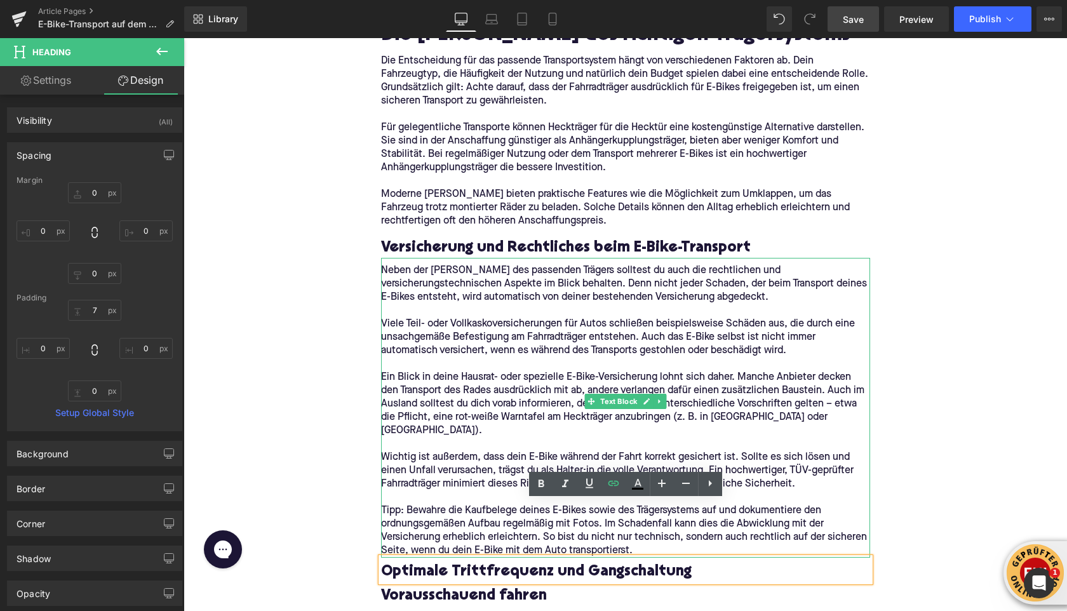
scroll to position [2300, 0]
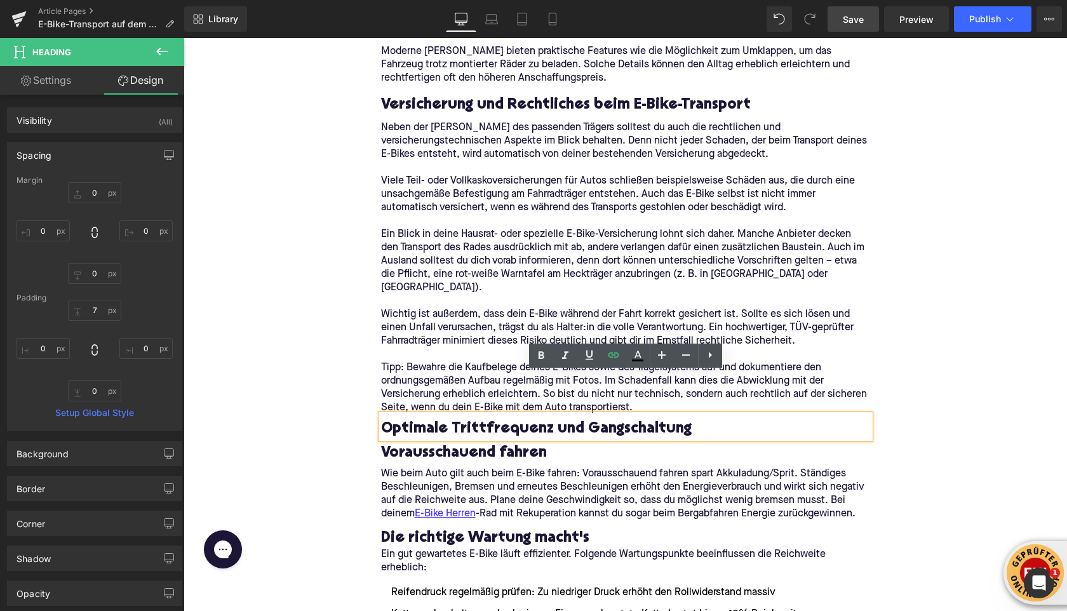
click at [417, 419] on h3 "Optimale Trittfrequenz und Gangschaltung" at bounding box center [625, 429] width 489 height 20
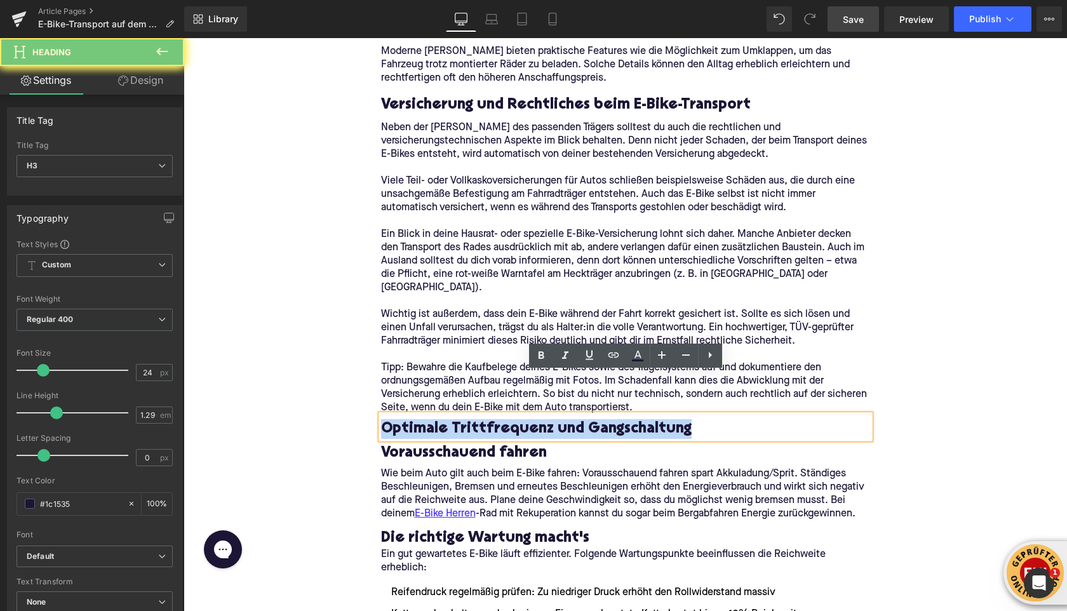
paste div
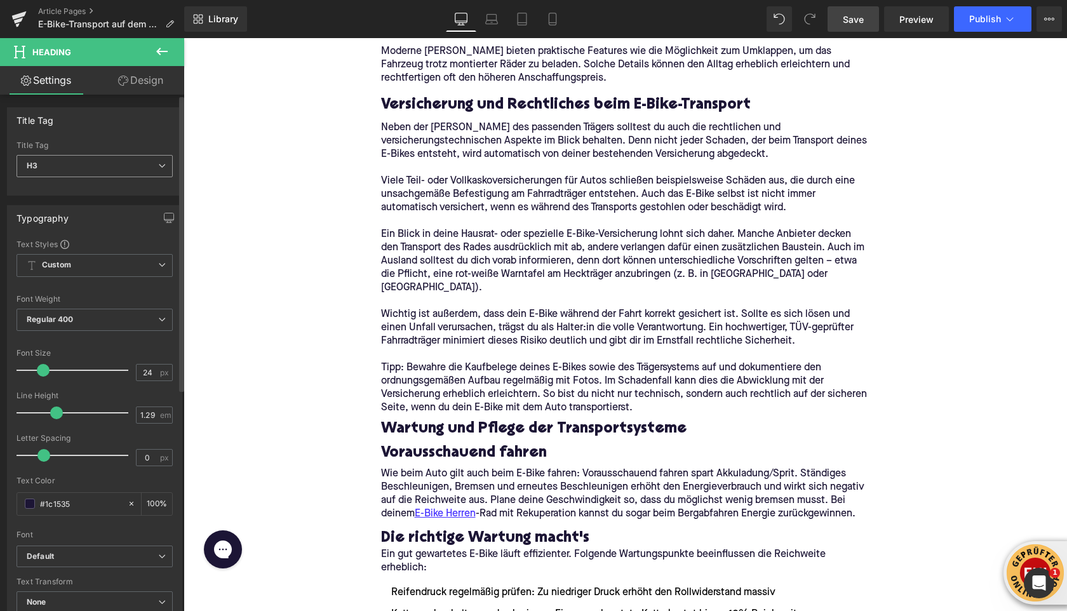
click at [118, 163] on span "H3" at bounding box center [95, 166] width 156 height 22
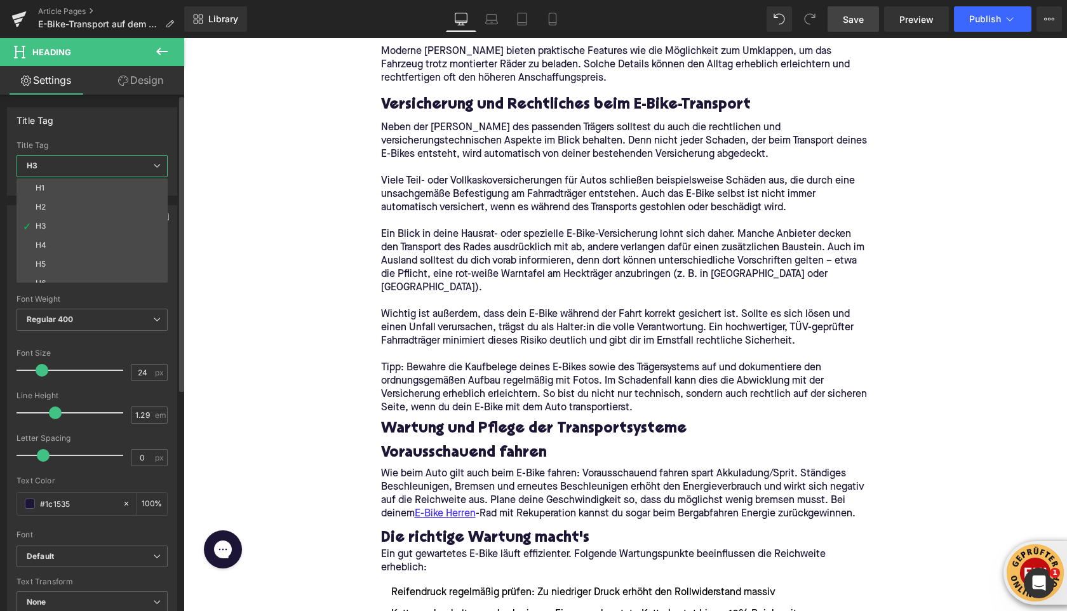
click at [103, 202] on li "H2" at bounding box center [95, 206] width 157 height 19
type input "28"
type input "1.11"
type input "100"
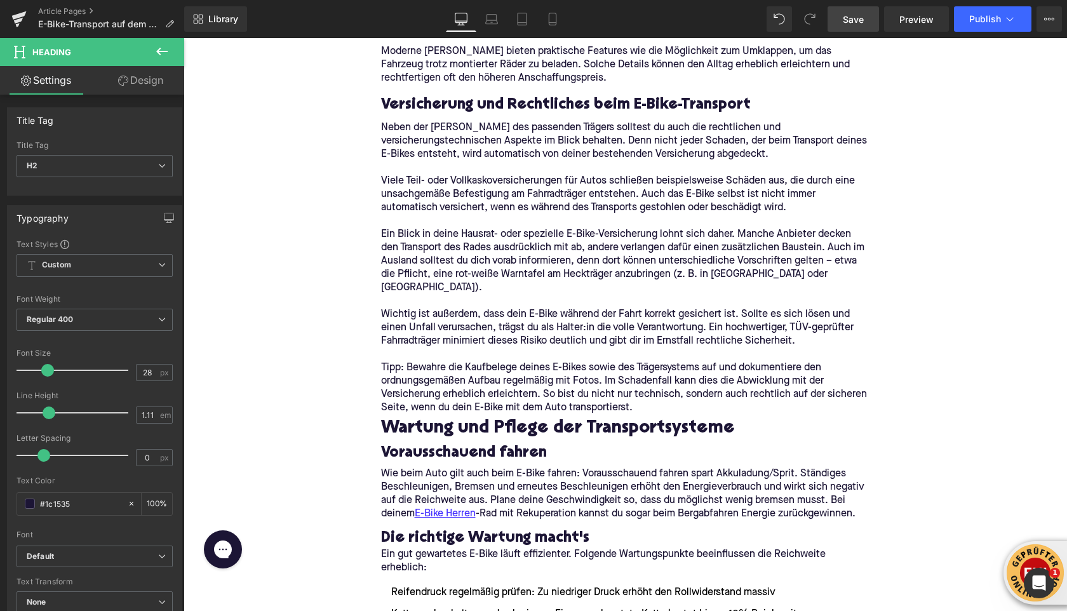
click at [160, 51] on icon at bounding box center [161, 52] width 11 height 8
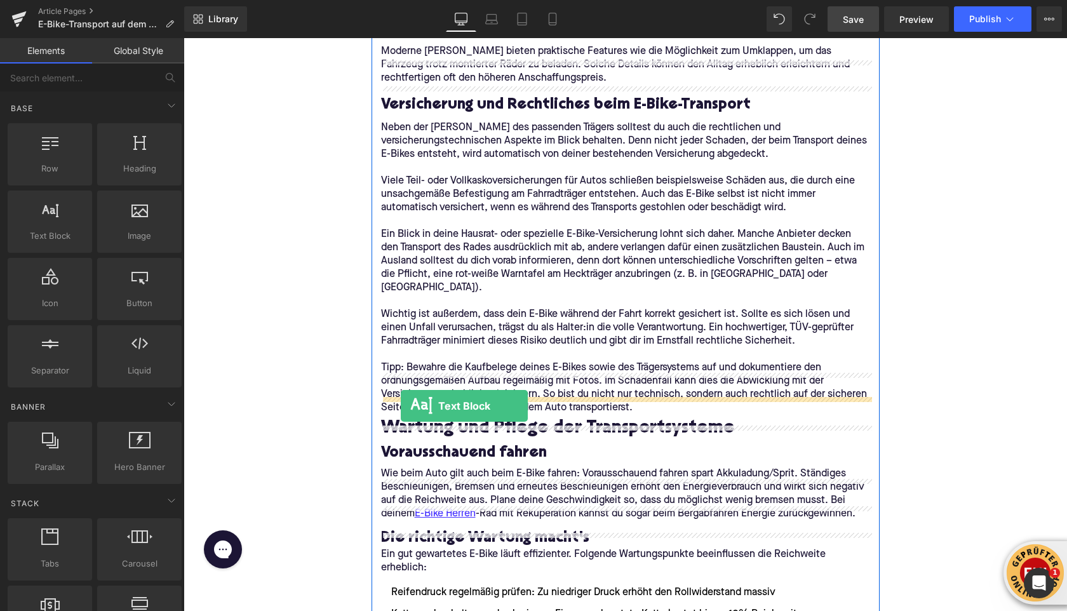
drag, startPoint x: 222, startPoint y: 267, endPoint x: 401, endPoint y: 405, distance: 225.4
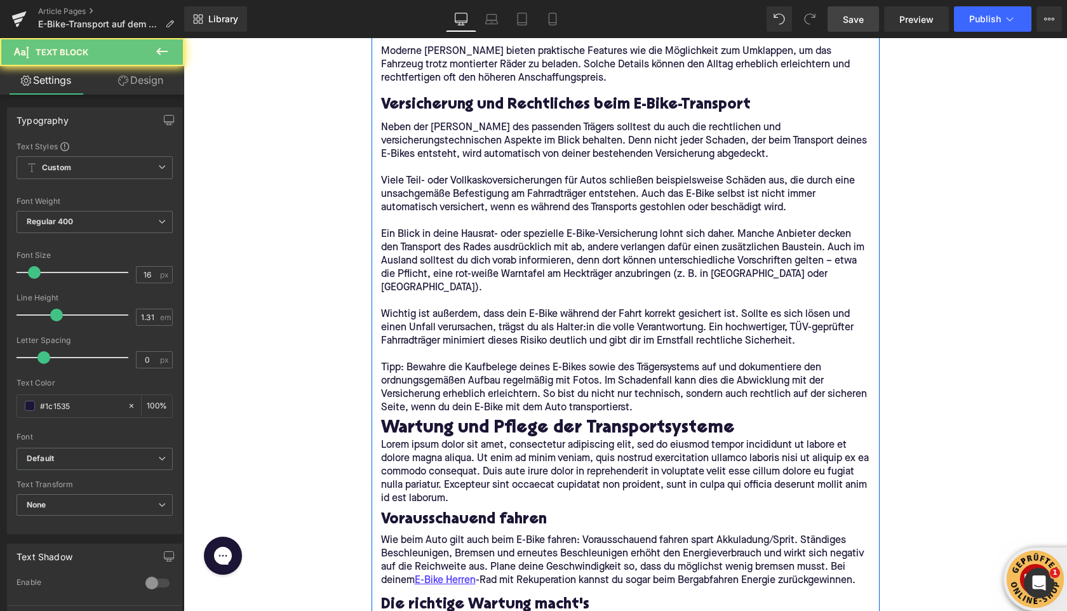
click at [427, 439] on p "Lorem ipsum dolor sit amet, consectetur adipiscing elit, sed do eiusmod tempor …" at bounding box center [625, 472] width 489 height 67
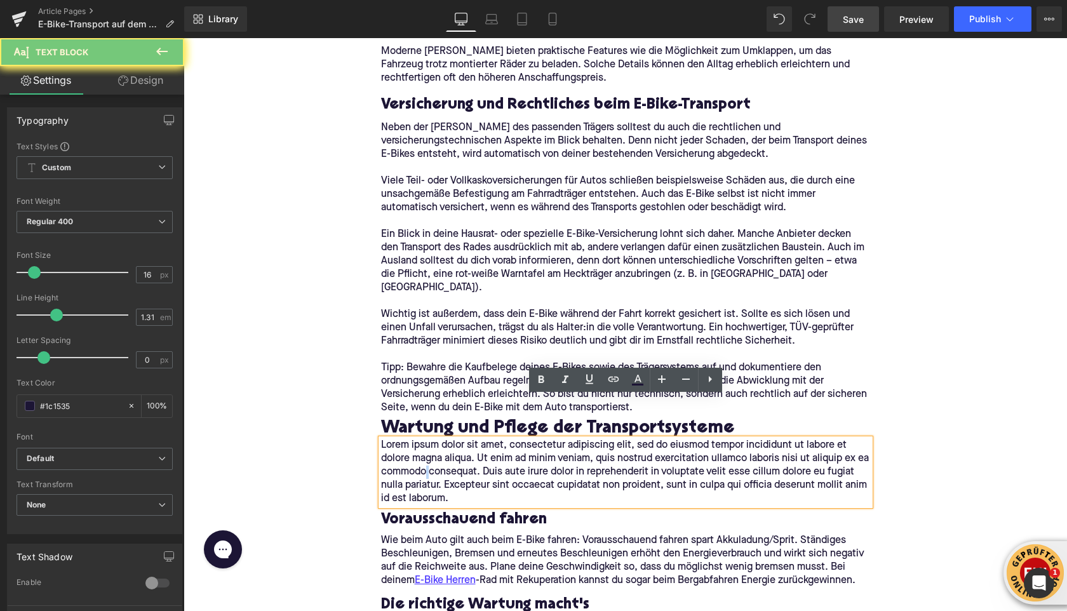
click at [427, 439] on p "Lorem ipsum dolor sit amet, consectetur adipiscing elit, sed do eiusmod tempor …" at bounding box center [625, 472] width 489 height 67
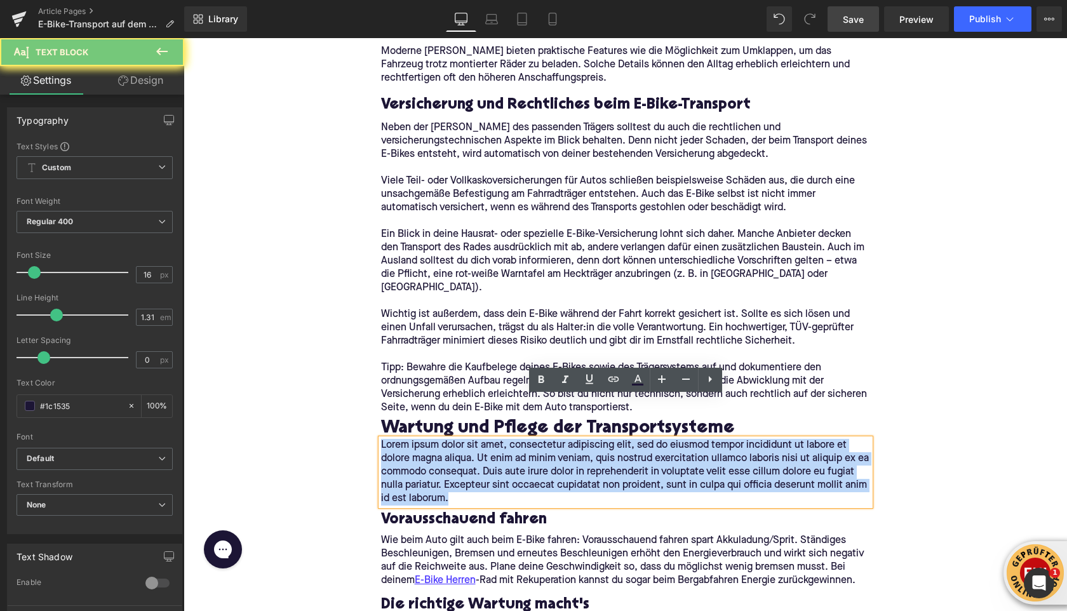
click at [427, 439] on p "Lorem ipsum dolor sit amet, consectetur adipiscing elit, sed do eiusmod tempor …" at bounding box center [625, 472] width 489 height 67
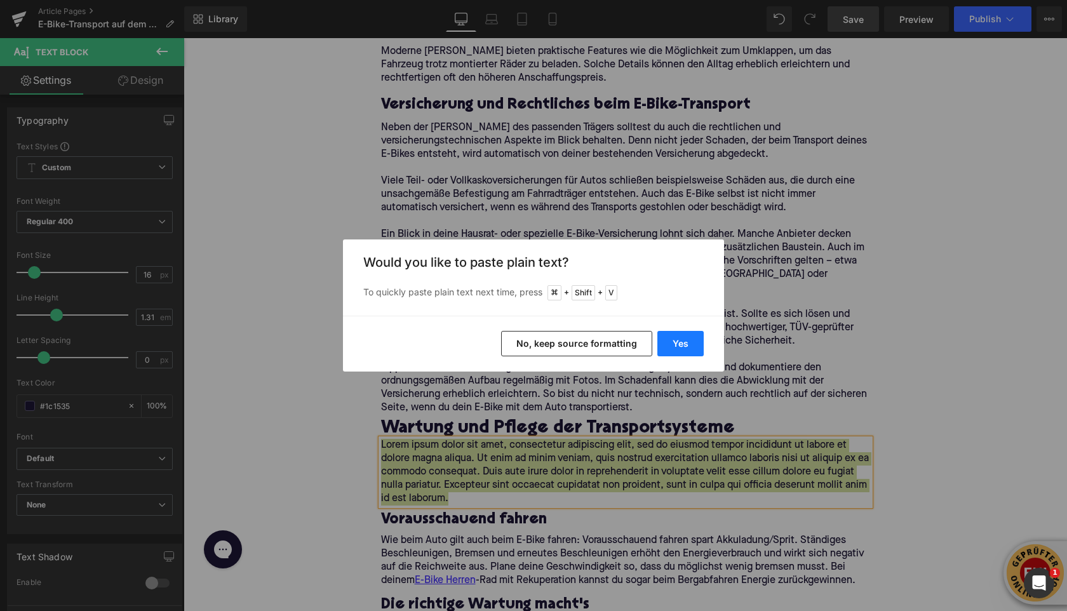
click at [683, 355] on button "Yes" at bounding box center [680, 343] width 46 height 25
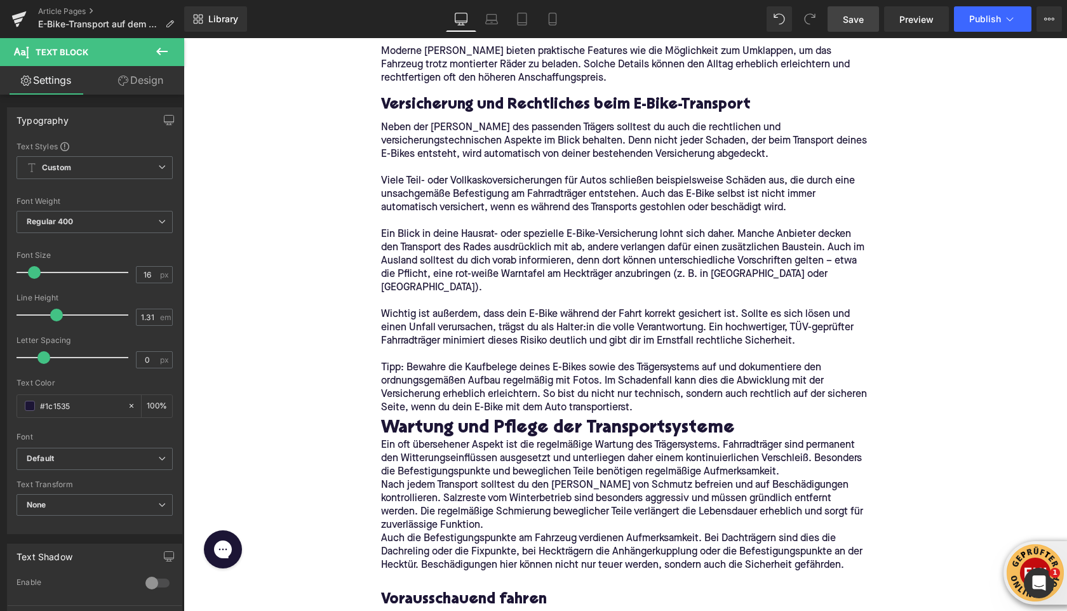
click at [300, 375] on div "Home / E-Bike-Transport auf dem Autodach oder Heckträger: Was du beachten musst…" at bounding box center [624, 175] width 883 height 4660
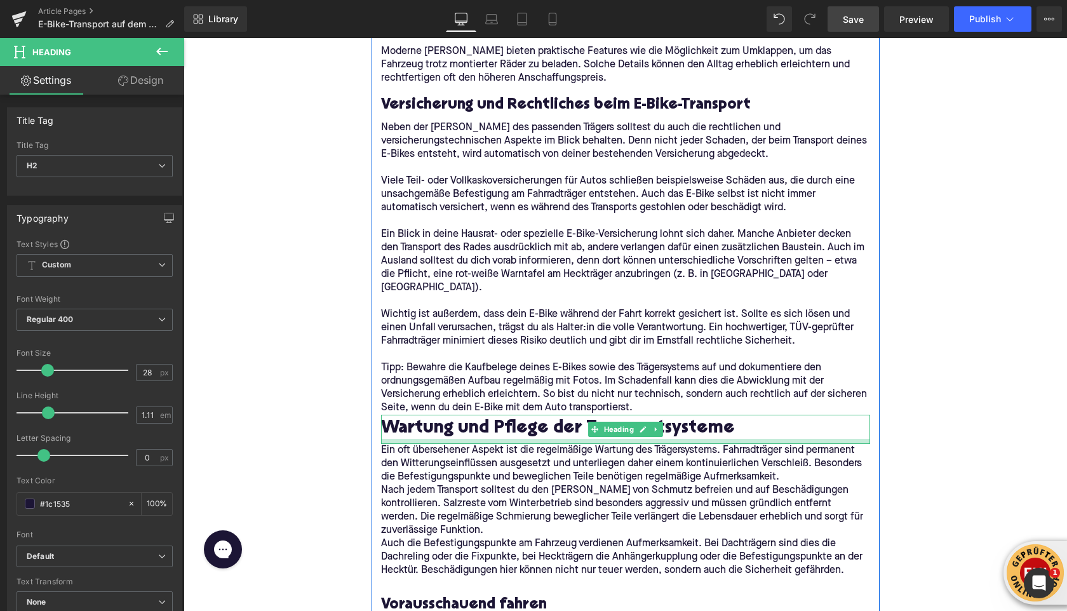
drag, startPoint x: 411, startPoint y: 396, endPoint x: 763, endPoint y: 498, distance: 367.0
click at [410, 401] on div "Elektrofahrräder unterscheiden sich in einem entscheidenden Punkt von herkömmli…" at bounding box center [625, 180] width 508 height 4253
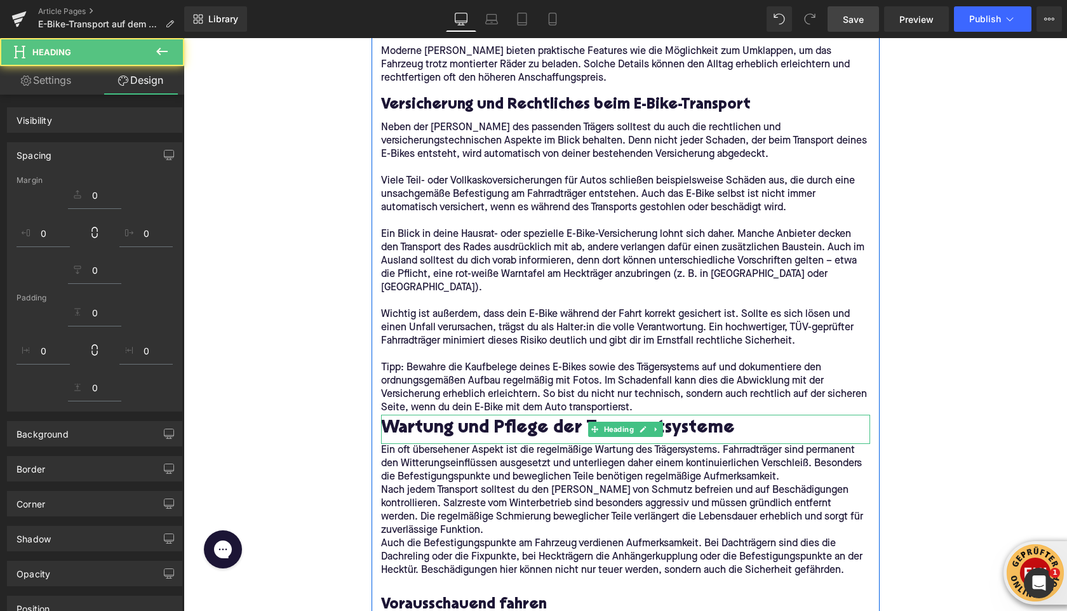
click at [795, 444] on p "Ein oft übersehener Aspekt ist die regelmäßige Wartung des Trägersystems. Fahrr…" at bounding box center [625, 464] width 489 height 40
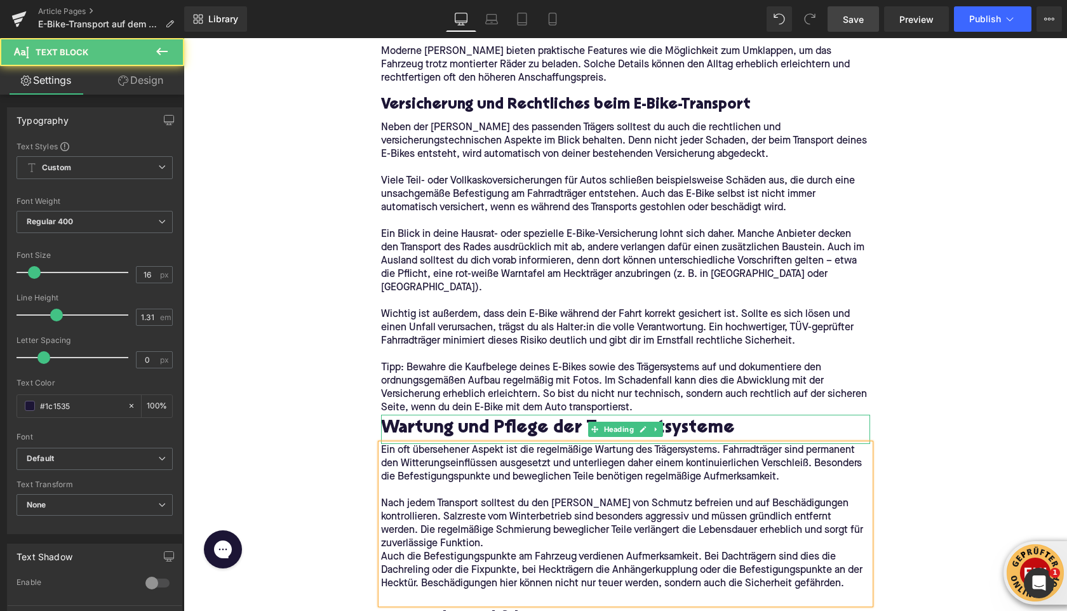
click at [549, 503] on p "Nach jedem Transport solltest du den [PERSON_NAME] von Schmutz befreien und auf…" at bounding box center [625, 523] width 489 height 53
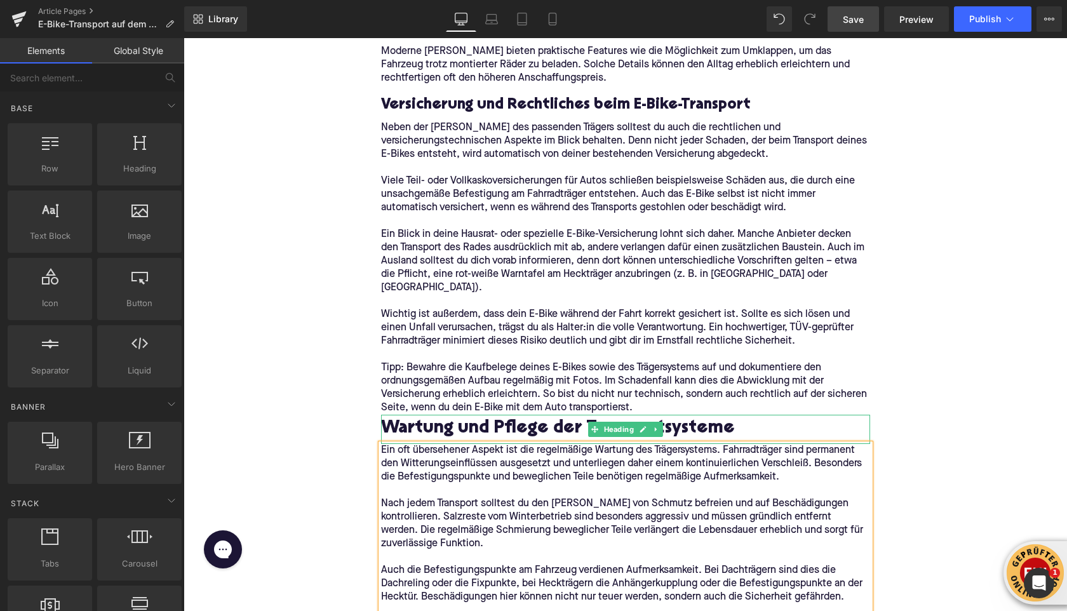
click at [265, 414] on div "Home / E-Bike-Transport auf dem Autodach oder Heckträger: Was du beachten musst…" at bounding box center [624, 191] width 883 height 4692
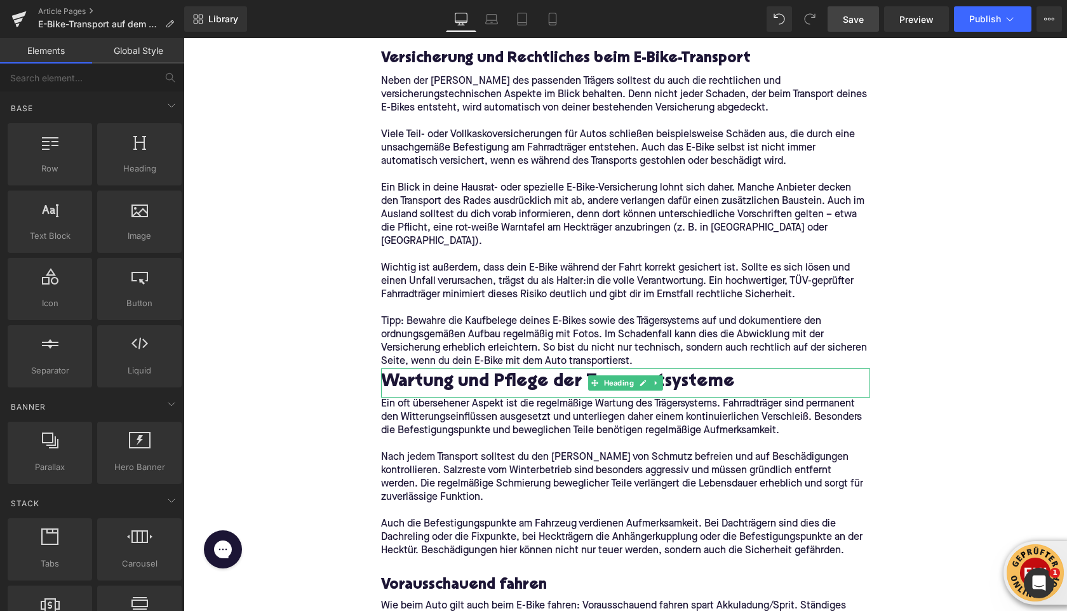
scroll to position [2347, 0]
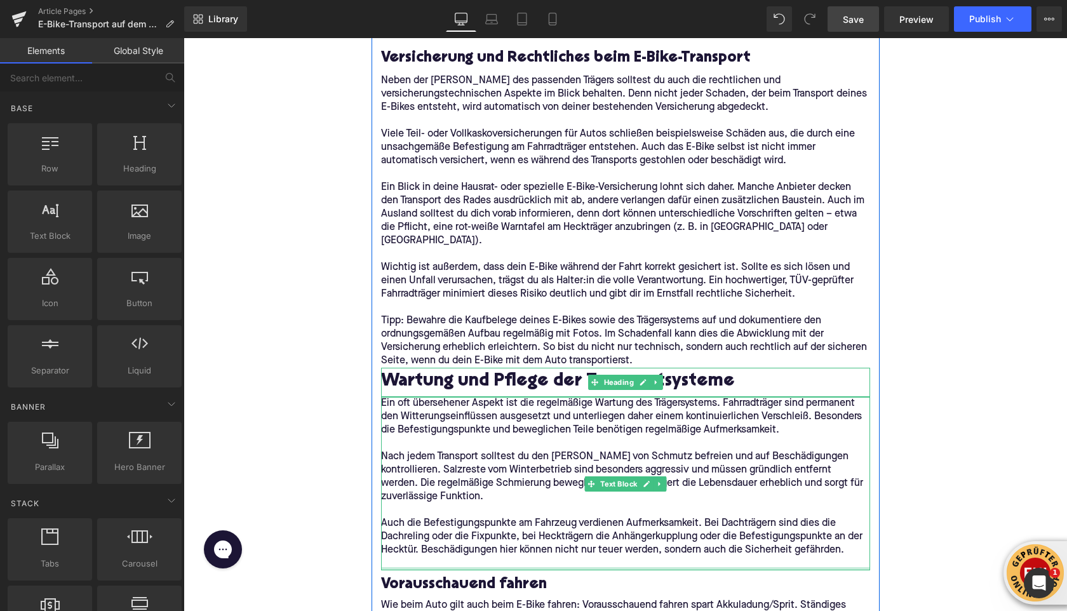
click at [394, 557] on p at bounding box center [625, 563] width 489 height 13
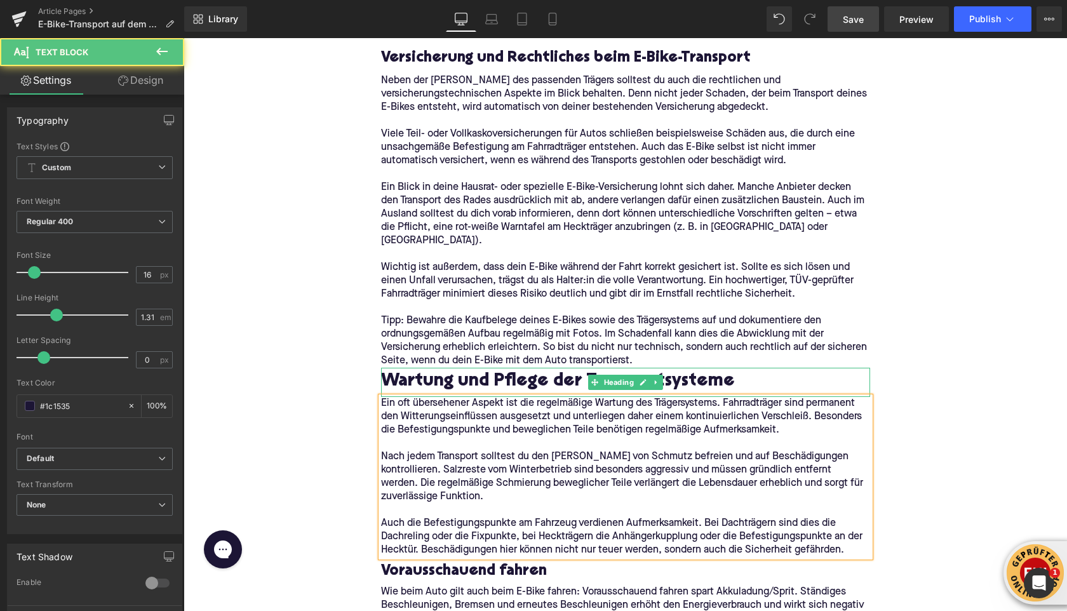
click at [298, 389] on div "Home / E-Bike-Transport auf dem Autodach oder Heckträger: Was du beachten musst…" at bounding box center [624, 137] width 883 height 4678
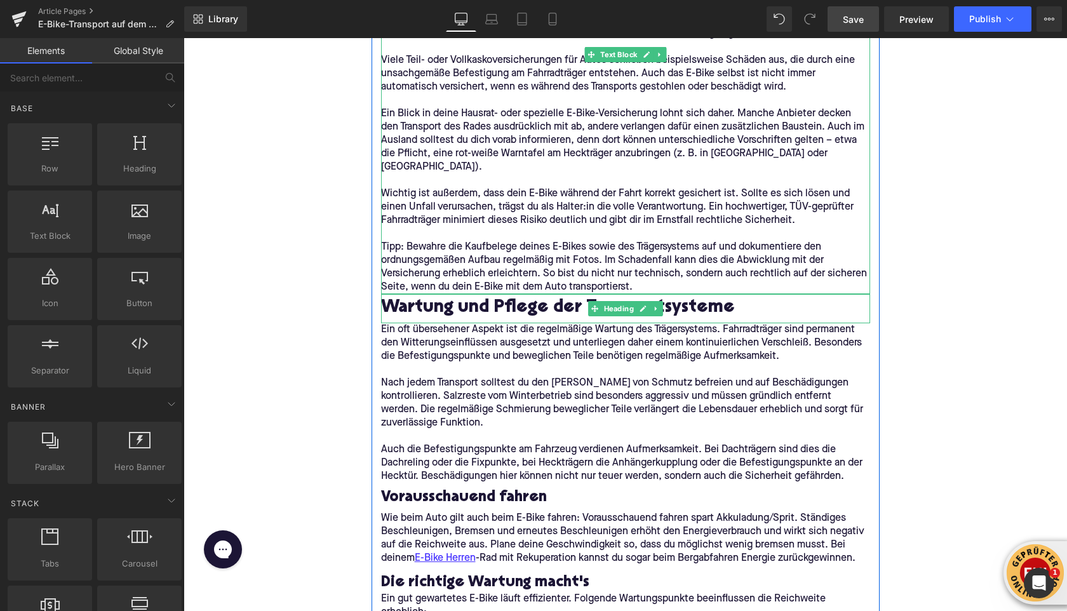
scroll to position [2446, 0]
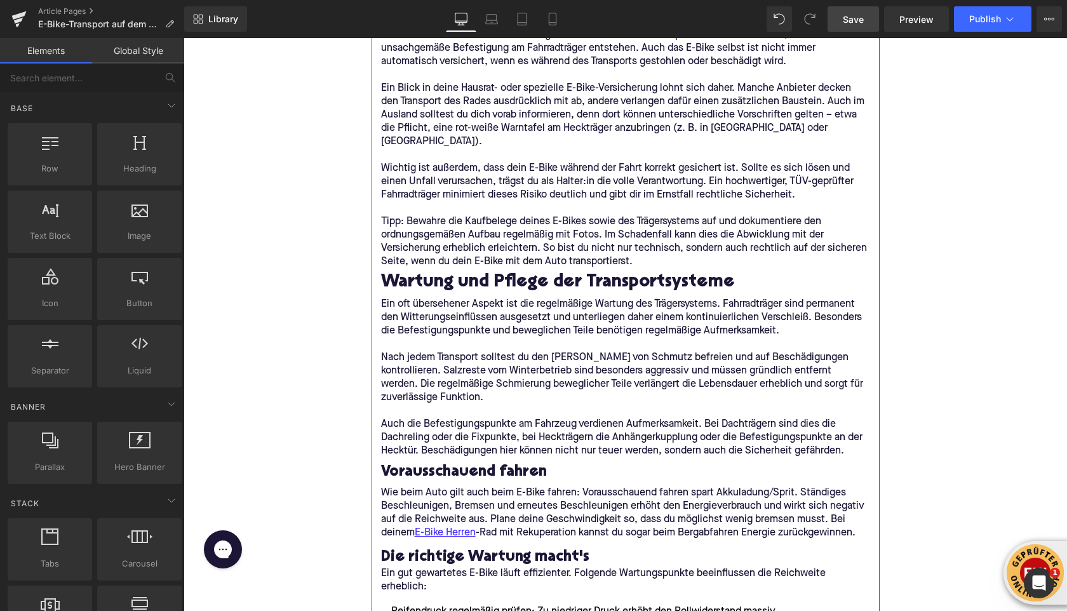
click at [435, 462] on h3 "Vorausschauend fahren" at bounding box center [625, 472] width 489 height 20
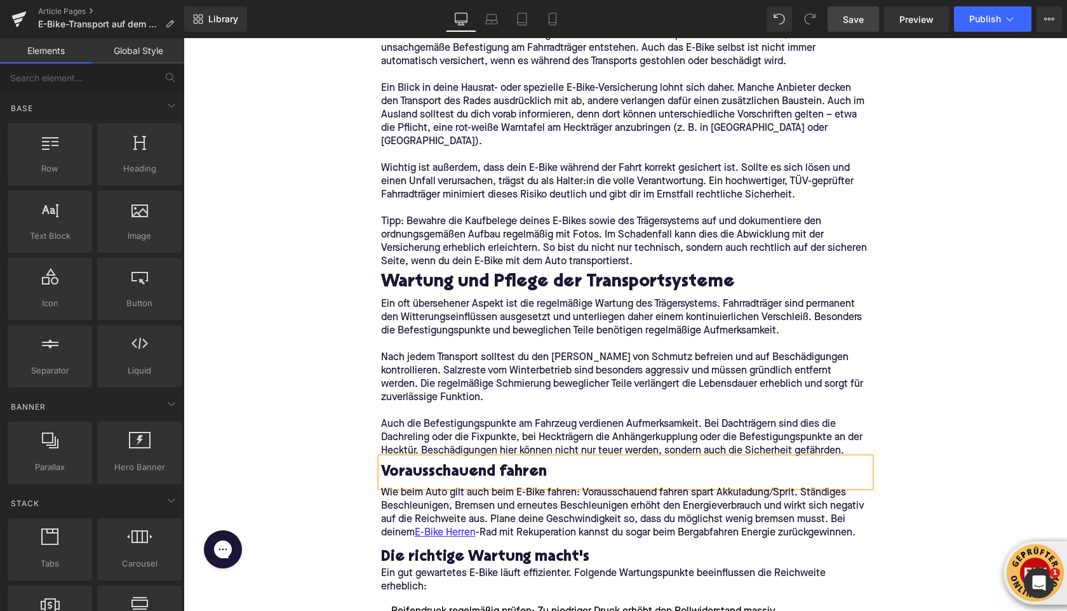
click at [435, 462] on h3 "Vorausschauend fahren" at bounding box center [625, 472] width 489 height 20
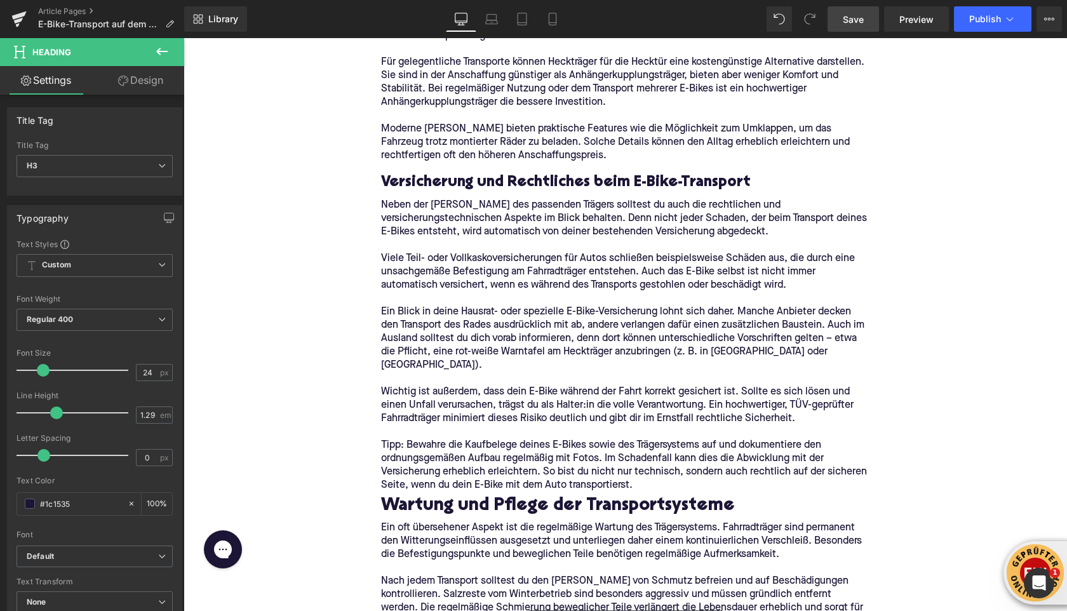
scroll to position [2113, 0]
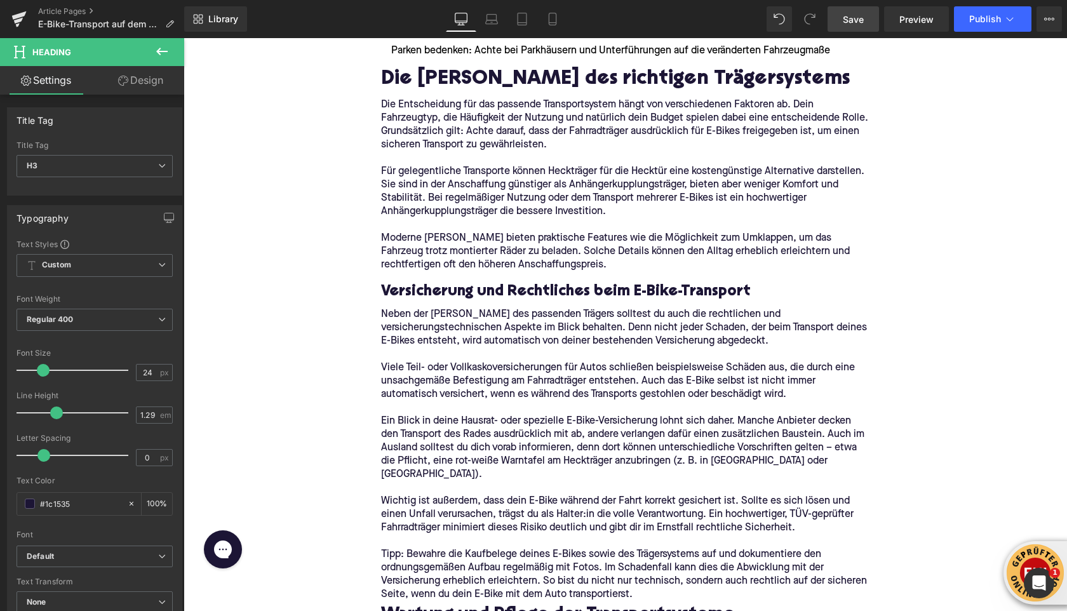
click at [418, 606] on h2 "Wartung und Pflege der Transportsysteme" at bounding box center [625, 616] width 489 height 20
type input "32"
click at [51, 369] on span at bounding box center [52, 370] width 13 height 13
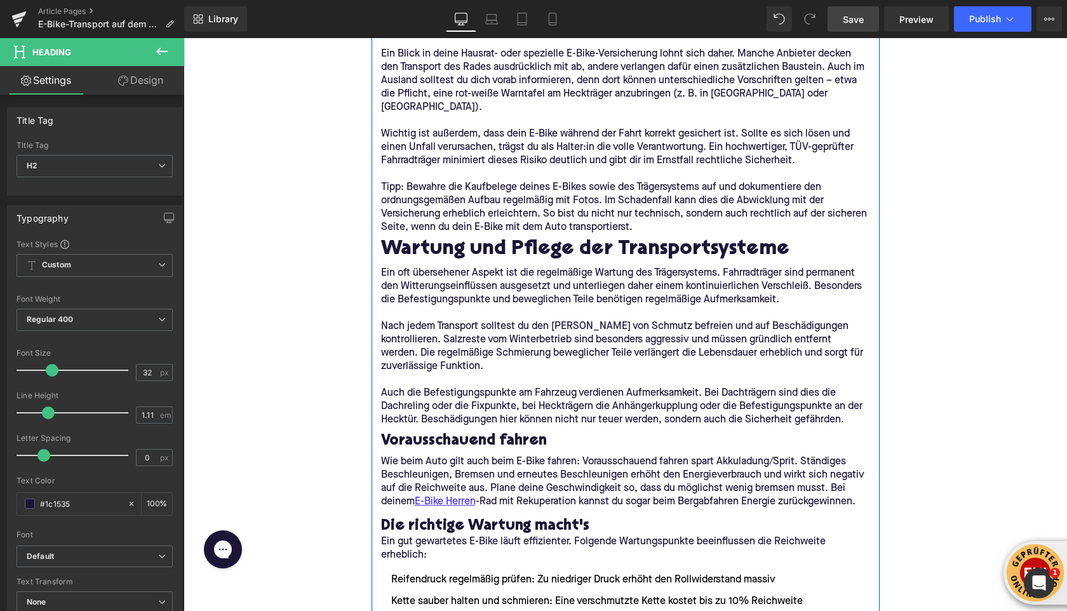
scroll to position [2486, 0]
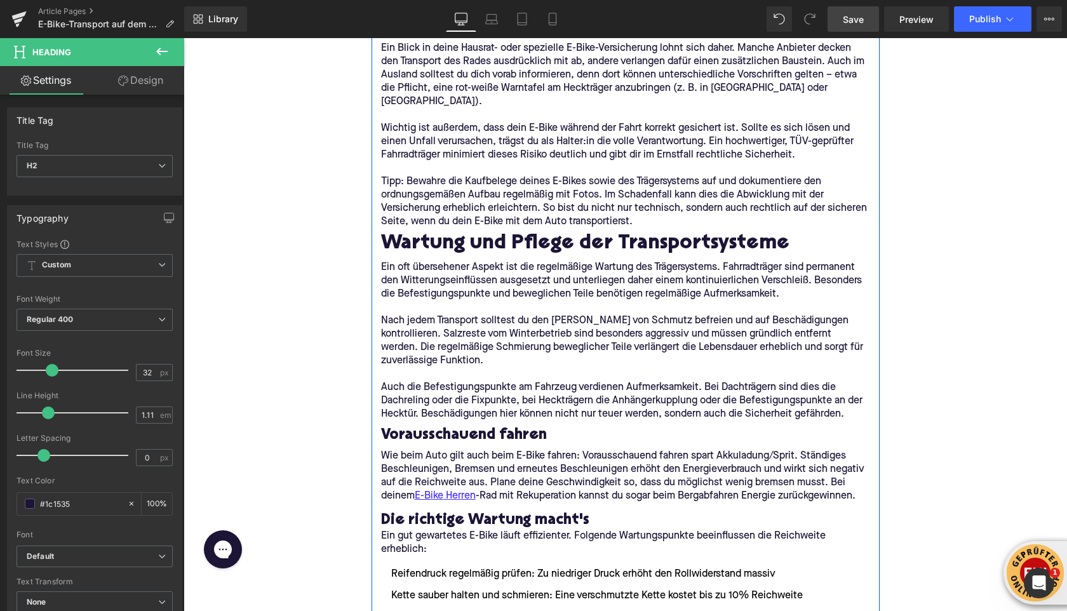
click at [402, 425] on h3 "Vorausschauend fahren" at bounding box center [625, 435] width 489 height 20
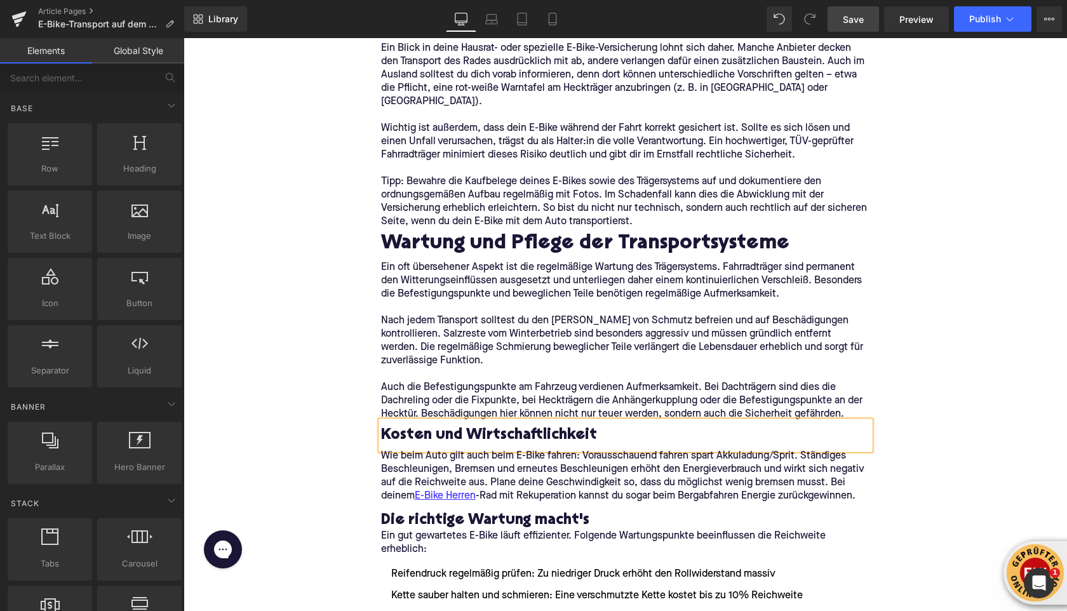
click at [254, 351] on div "Home / E-Bike-Transport auf dem Autodach oder Heckträger: Was du beachten musst…" at bounding box center [624, -1] width 883 height 4681
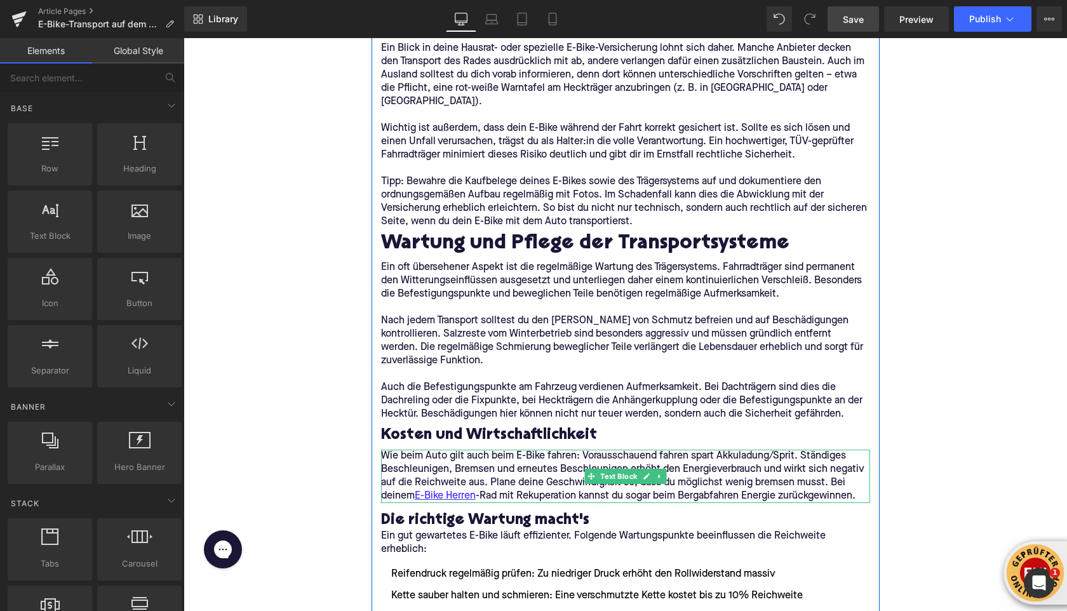
click at [427, 449] on p "Wie beim Auto gilt auch beim E-Bike fahren: Vorausschauend fahren spart Akkulad…" at bounding box center [625, 475] width 489 height 53
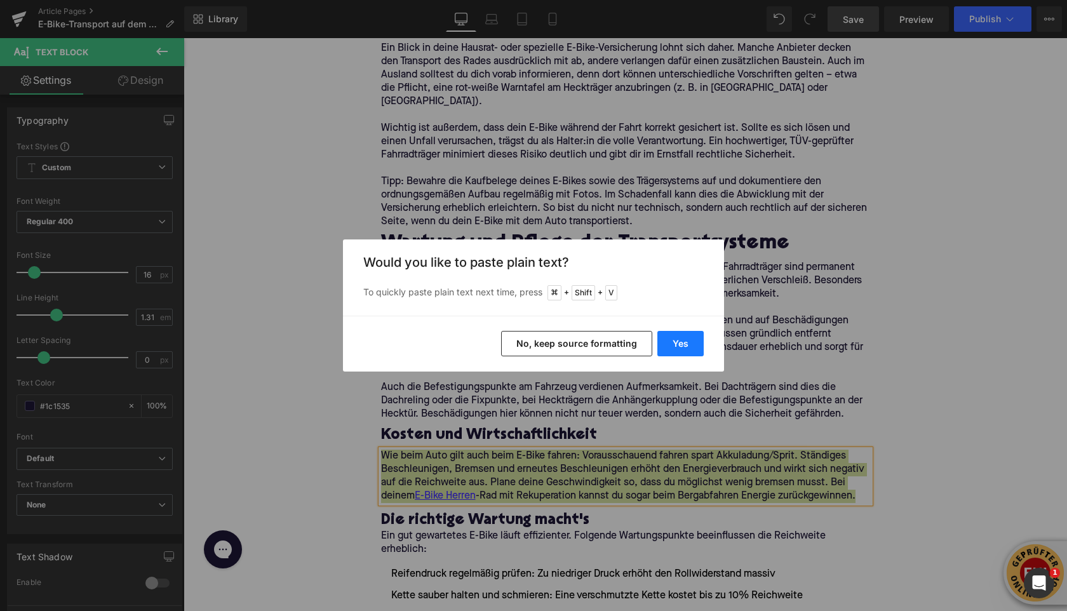
click at [673, 343] on button "Yes" at bounding box center [680, 343] width 46 height 25
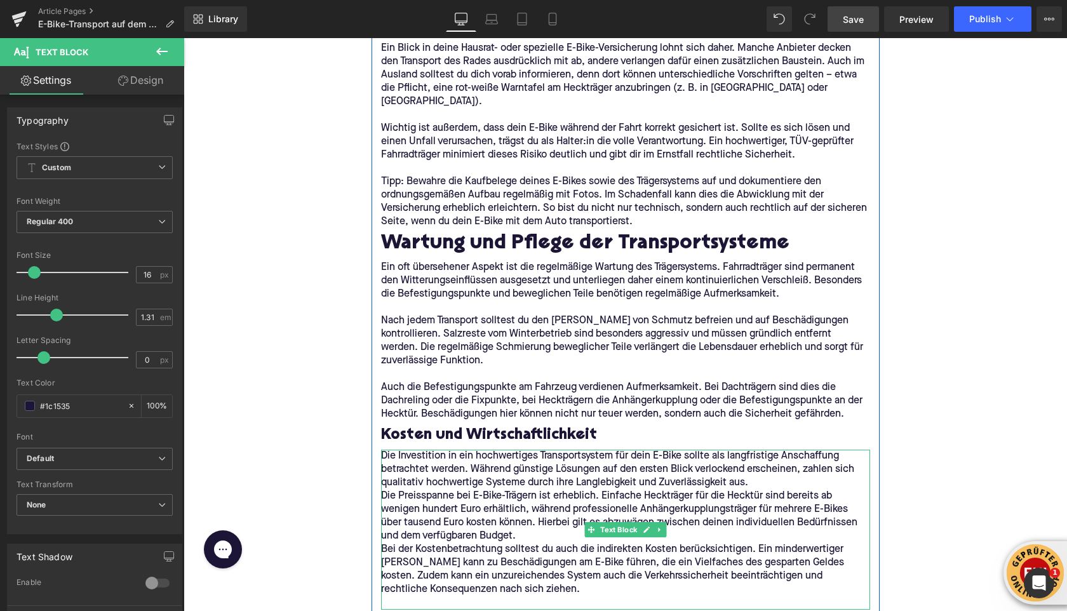
click at [753, 449] on p "Die Investition in ein hochwertiges Transportsystem für dein E-Bike sollte als …" at bounding box center [625, 469] width 489 height 40
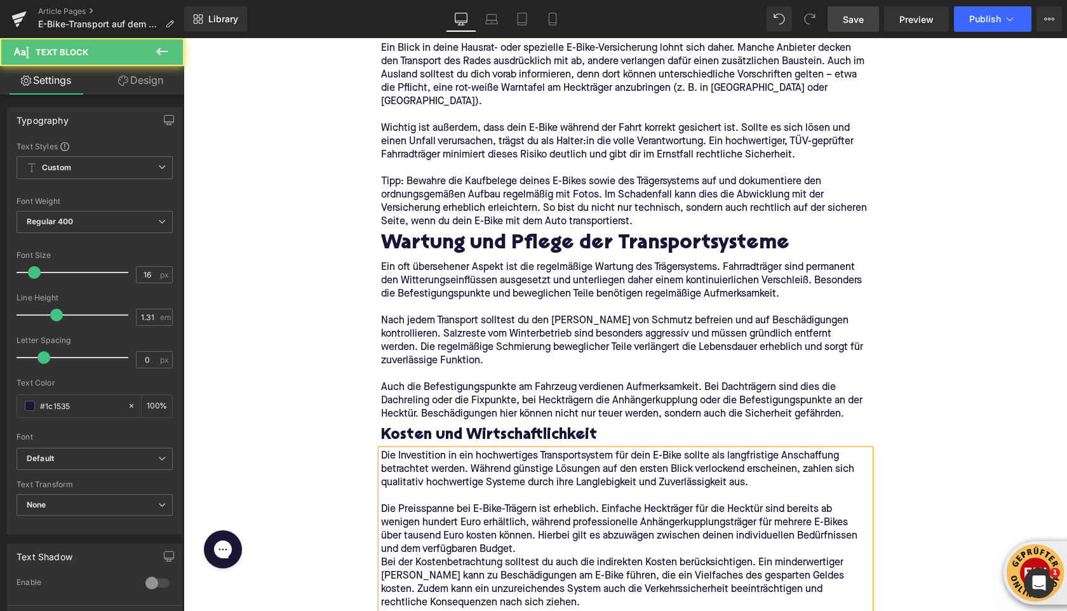
click at [601, 507] on p "Die Preisspanne bei E-Bike-Trägern ist erheblich. Einfache Heckträger für die H…" at bounding box center [625, 529] width 489 height 53
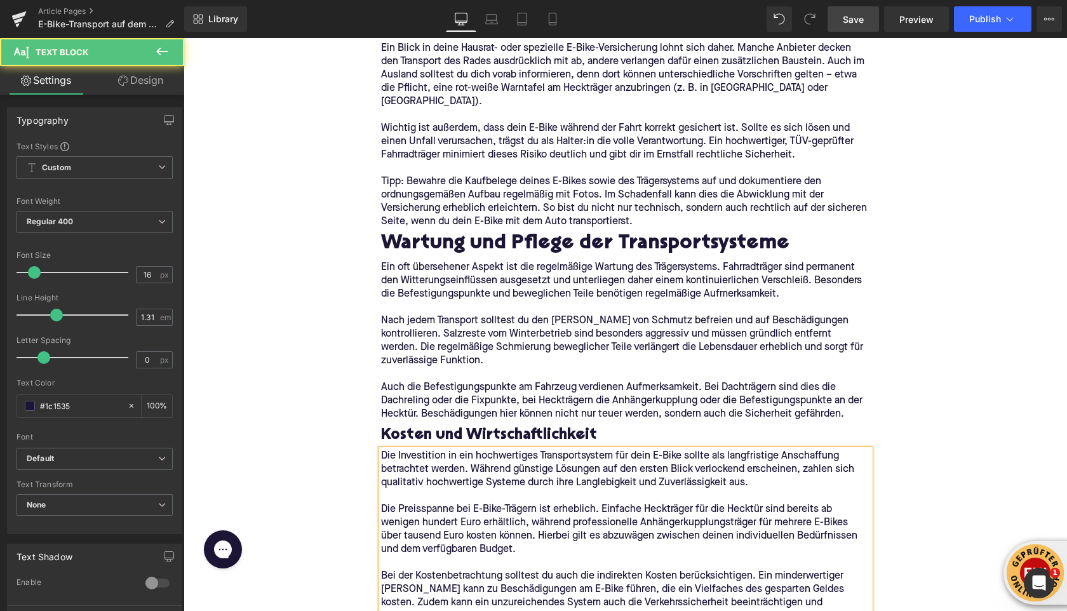
click at [324, 477] on div "Home / E-Bike-Transport auf dem Autodach oder Heckträger: Was du beachten musst…" at bounding box center [624, 59] width 883 height 4801
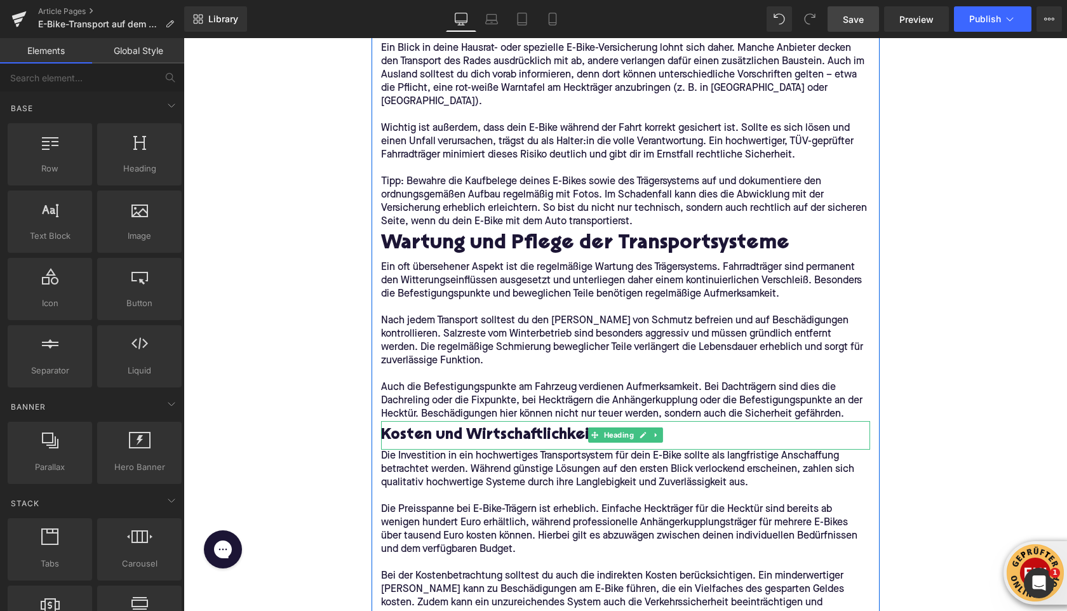
click at [400, 425] on h3 "Kosten und Wirtschaftlichkeit" at bounding box center [625, 435] width 489 height 20
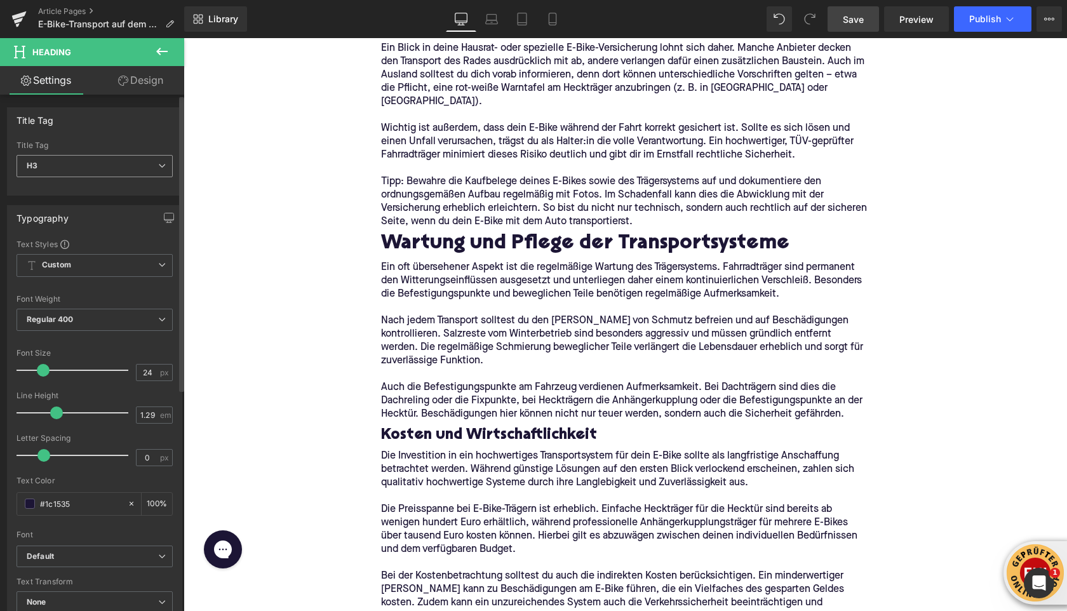
click at [53, 162] on span "H3" at bounding box center [95, 166] width 156 height 22
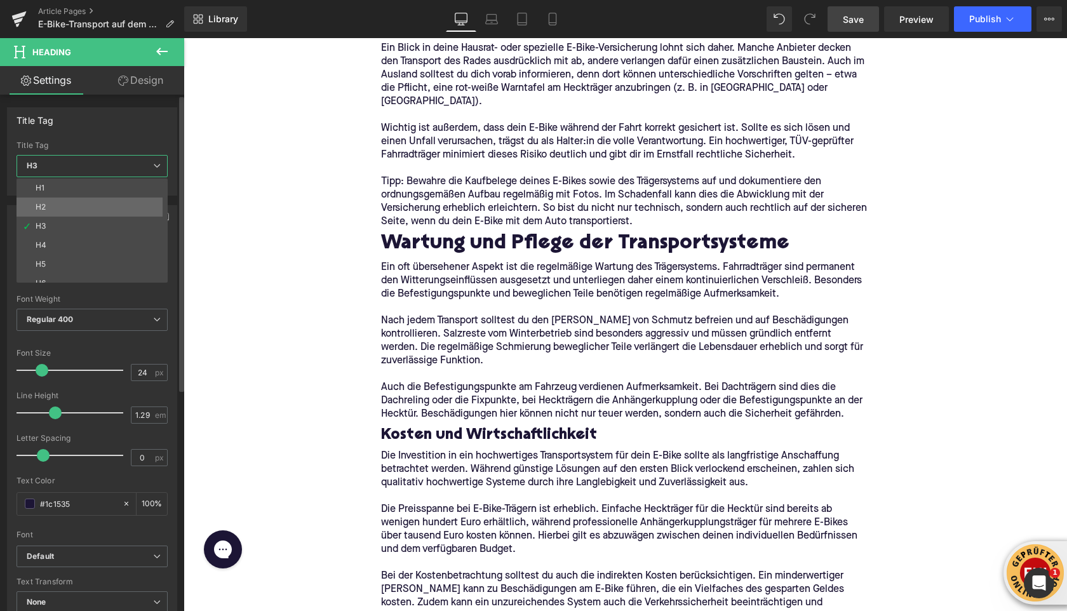
click at [51, 209] on li "H2" at bounding box center [95, 206] width 157 height 19
type input "28"
type input "1.11"
type input "100"
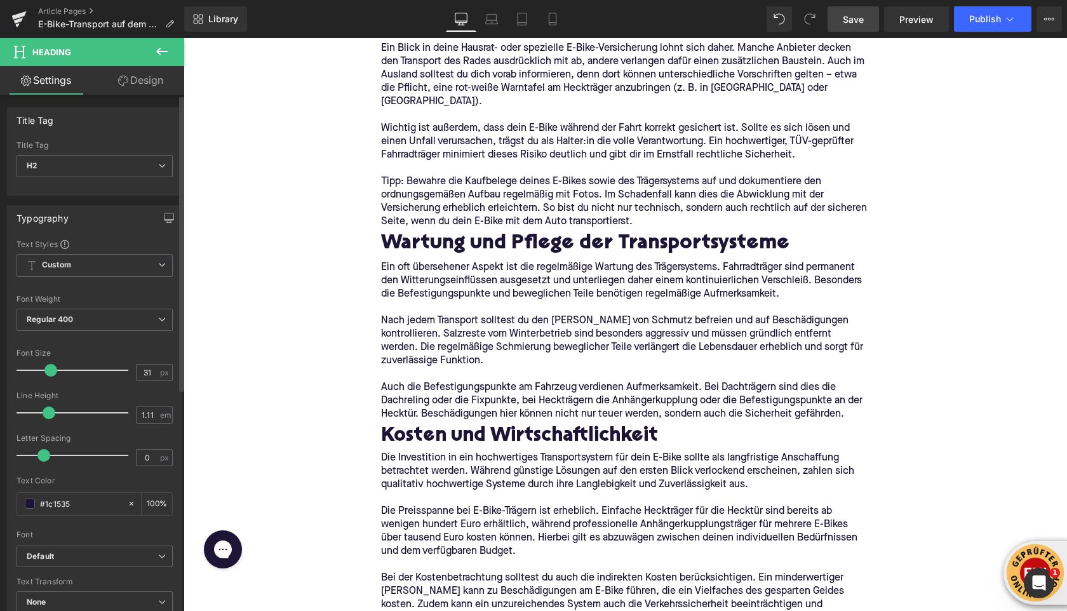
type input "32"
click at [51, 371] on span at bounding box center [52, 370] width 13 height 13
click at [317, 502] on div "Home / E-Bike-Transport auf dem Autodach oder Heckträger: Was du beachten musst…" at bounding box center [624, 61] width 883 height 4804
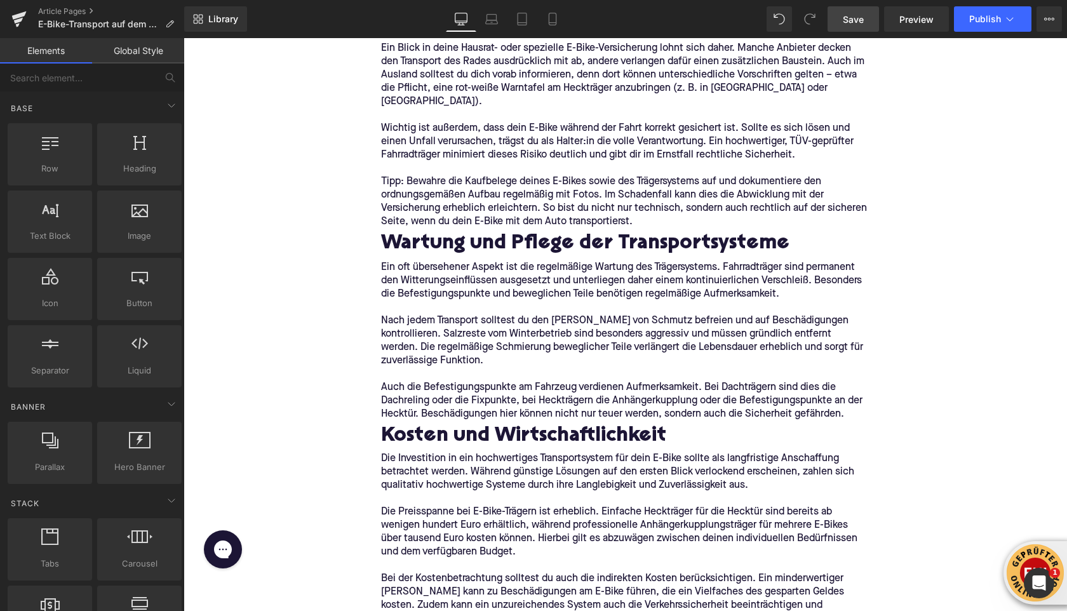
click at [307, 364] on div "Home / E-Bike-Transport auf dem Autodach oder Heckträger: Was du beachten musst…" at bounding box center [624, 61] width 883 height 4804
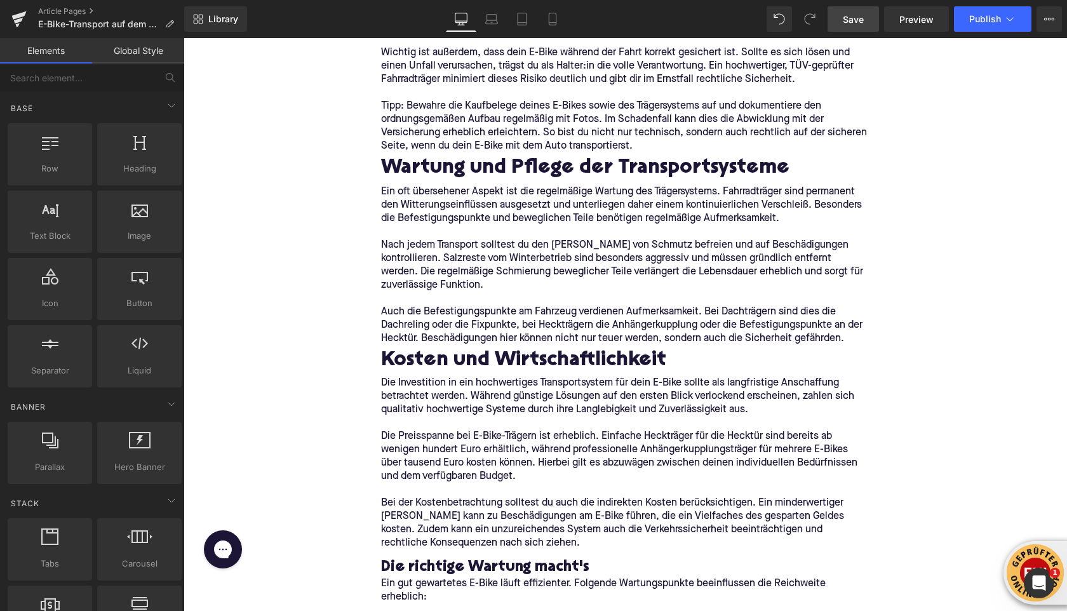
scroll to position [2566, 0]
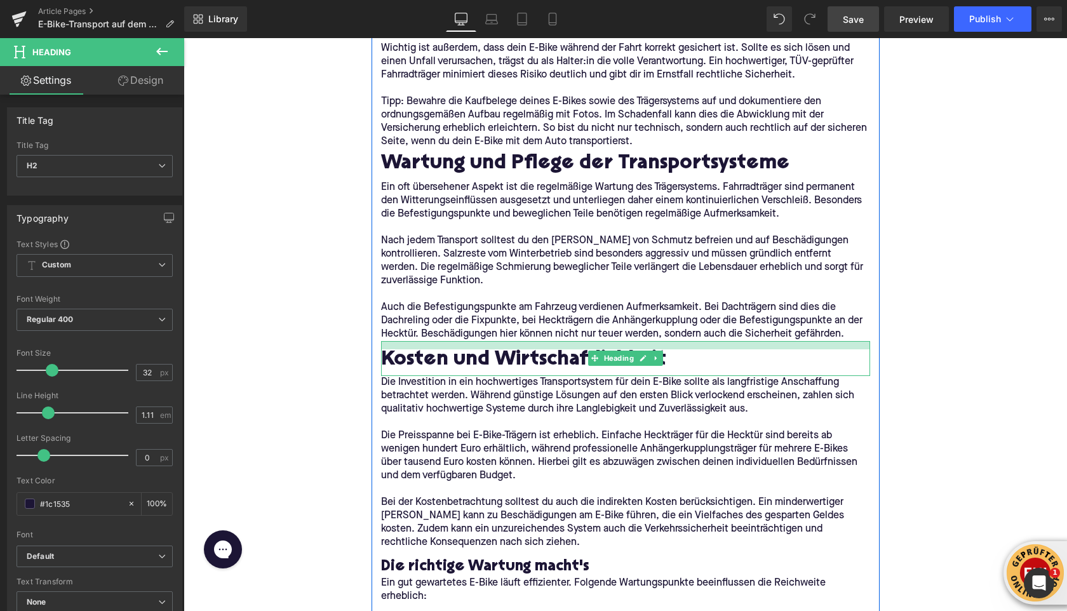
drag, startPoint x: 410, startPoint y: 300, endPoint x: 310, endPoint y: 308, distance: 100.0
click at [409, 341] on div at bounding box center [625, 345] width 489 height 8
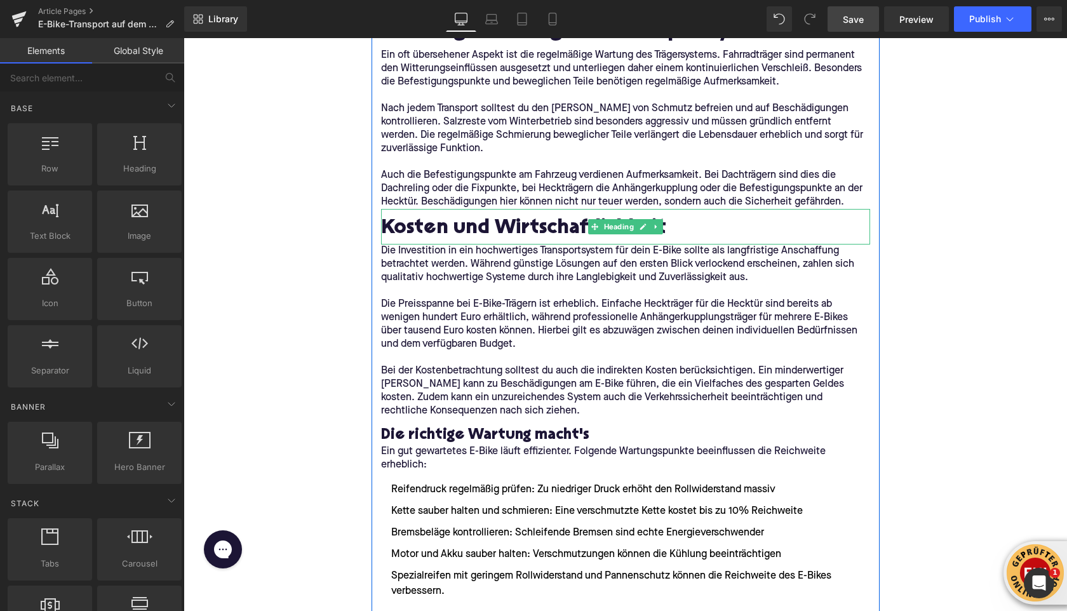
scroll to position [2708, 0]
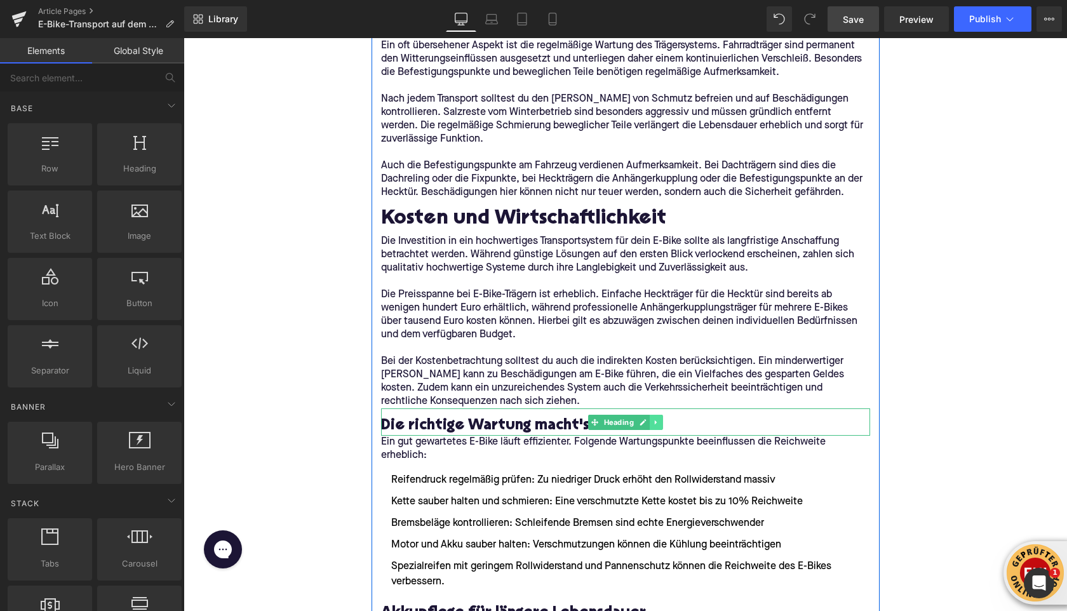
click at [653, 418] on icon at bounding box center [655, 422] width 7 height 8
click at [659, 418] on icon at bounding box center [662, 421] width 7 height 7
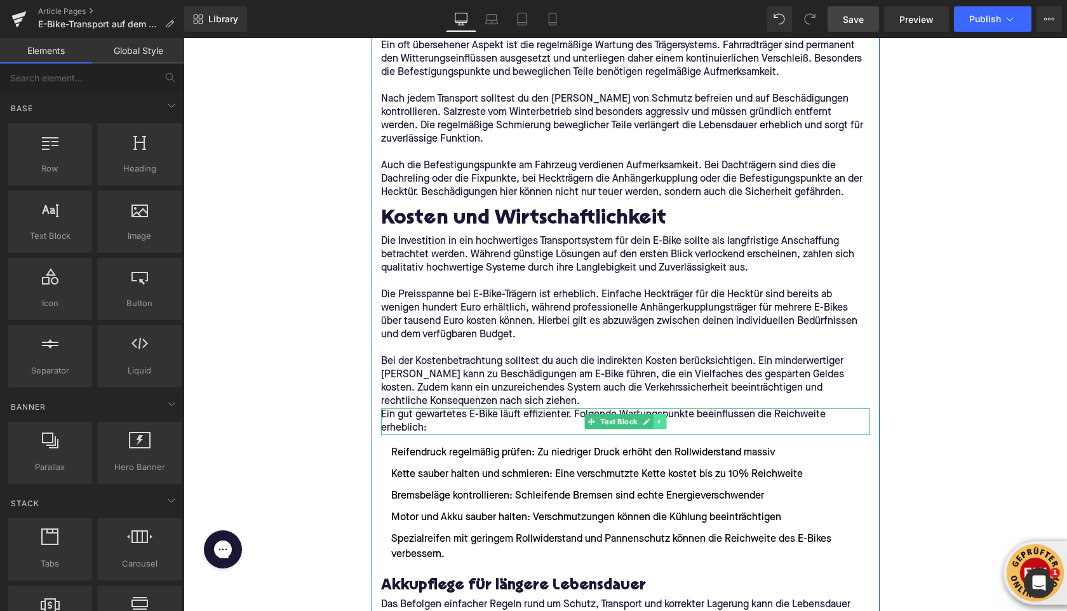
click at [659, 420] on icon at bounding box center [659, 422] width 2 height 4
click at [664, 418] on icon at bounding box center [665, 421] width 7 height 7
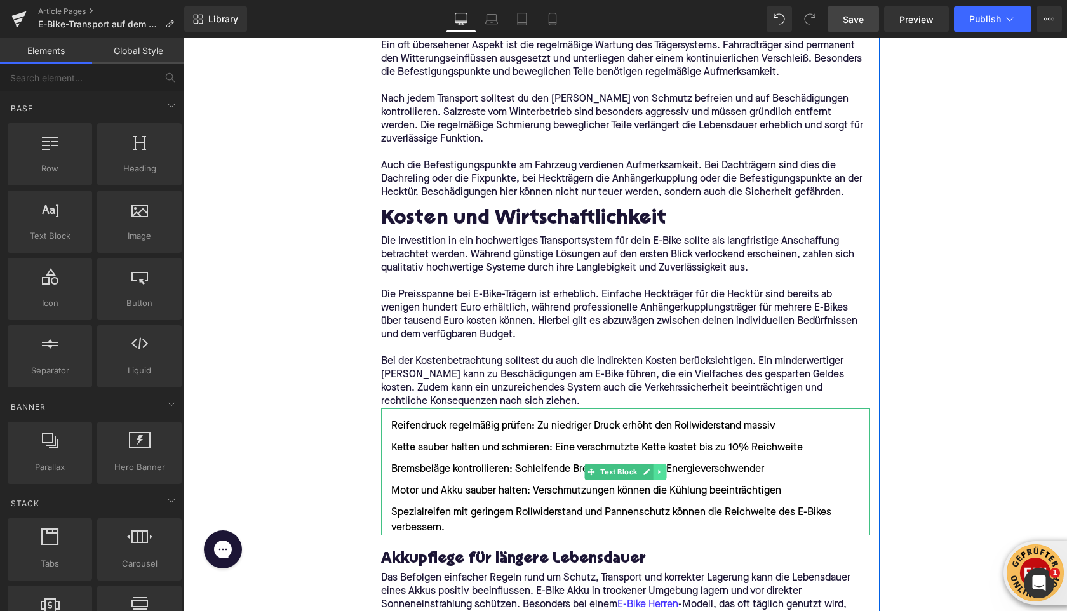
click at [661, 468] on icon at bounding box center [659, 472] width 7 height 8
click at [664, 468] on icon at bounding box center [665, 471] width 7 height 7
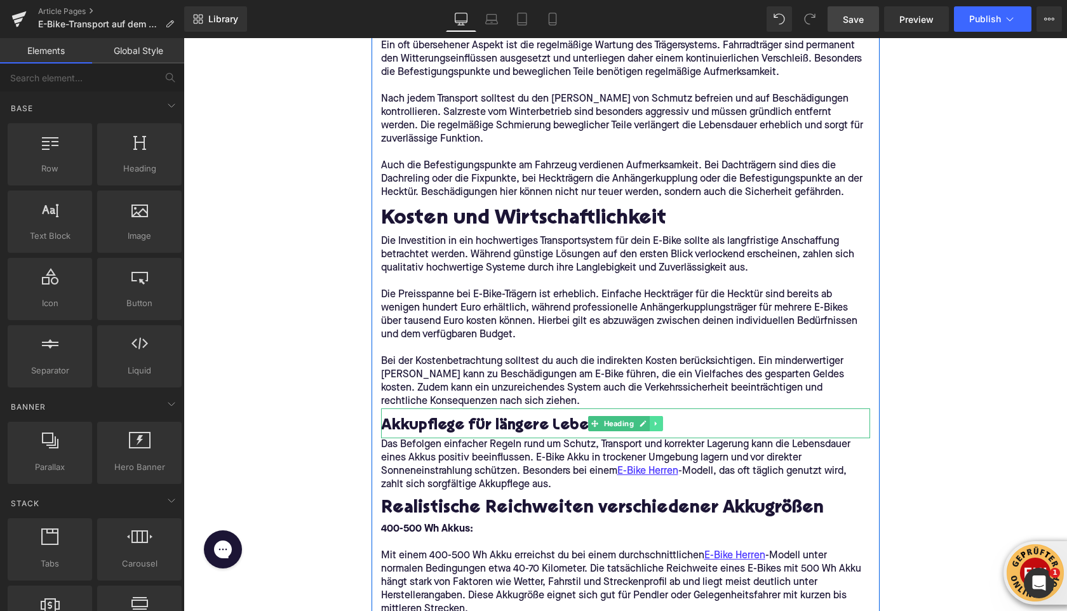
click at [658, 420] on icon at bounding box center [655, 424] width 7 height 8
click at [659, 420] on icon at bounding box center [662, 424] width 7 height 8
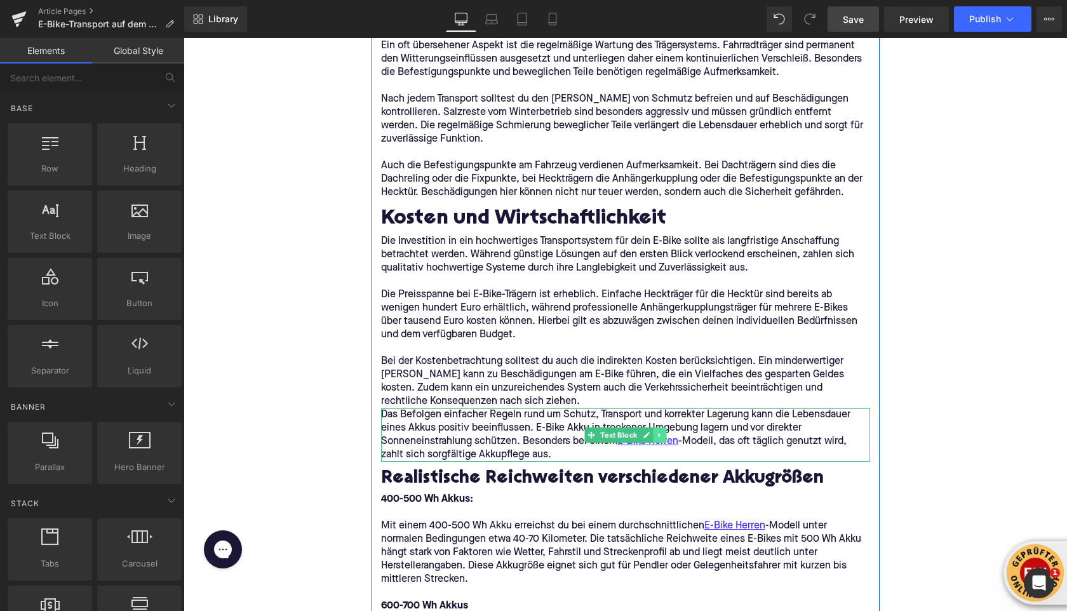
click at [658, 427] on link at bounding box center [659, 434] width 13 height 15
click at [667, 431] on icon at bounding box center [665, 434] width 7 height 7
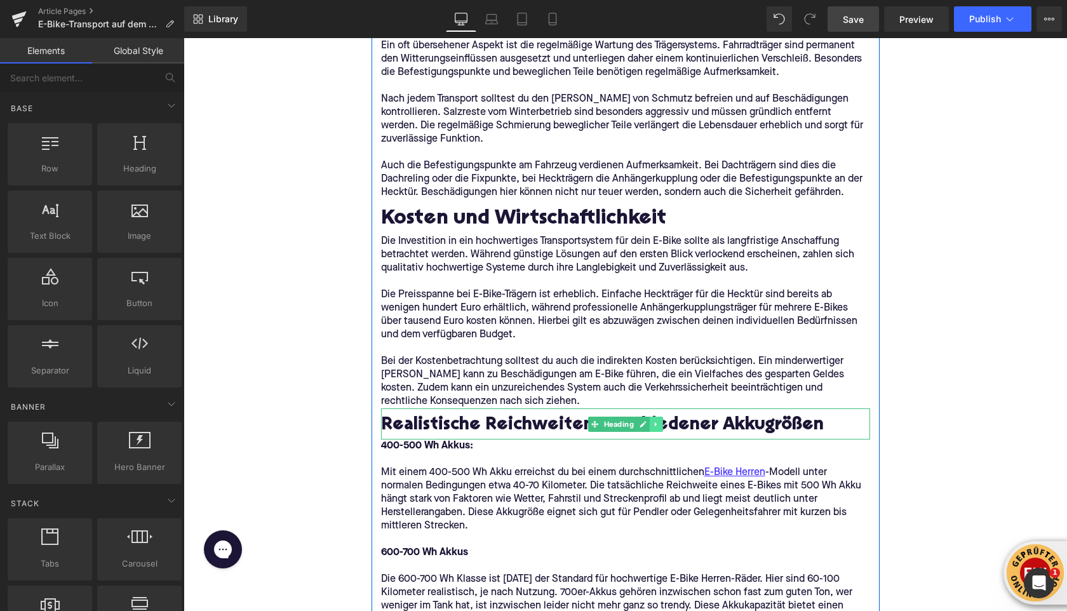
click at [660, 416] on link at bounding box center [655, 423] width 13 height 15
click at [662, 420] on icon at bounding box center [662, 424] width 7 height 8
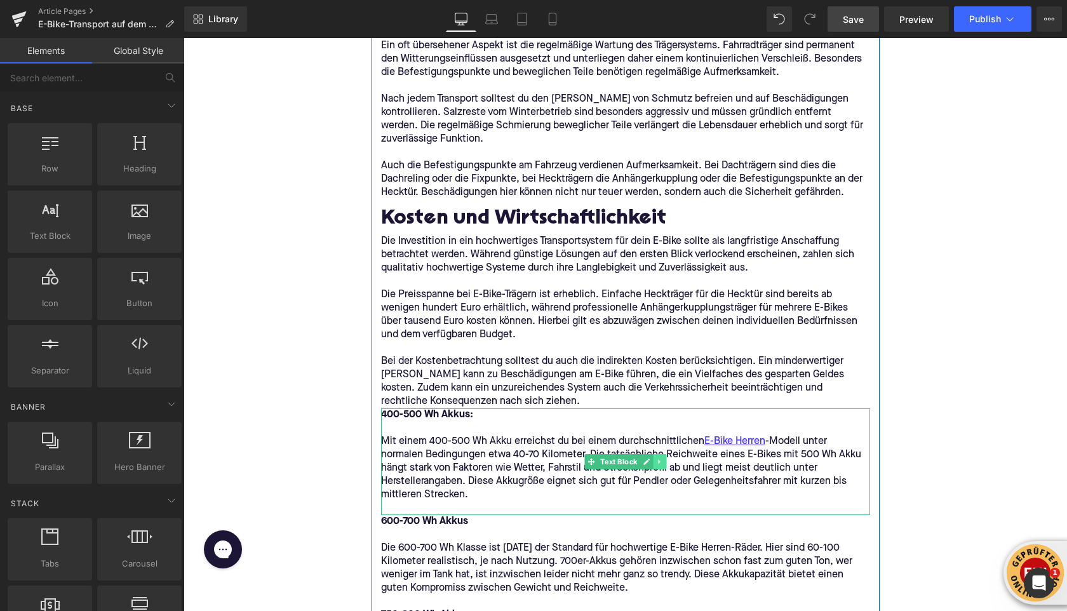
click at [664, 454] on link at bounding box center [659, 461] width 13 height 15
click at [665, 458] on icon at bounding box center [665, 462] width 7 height 8
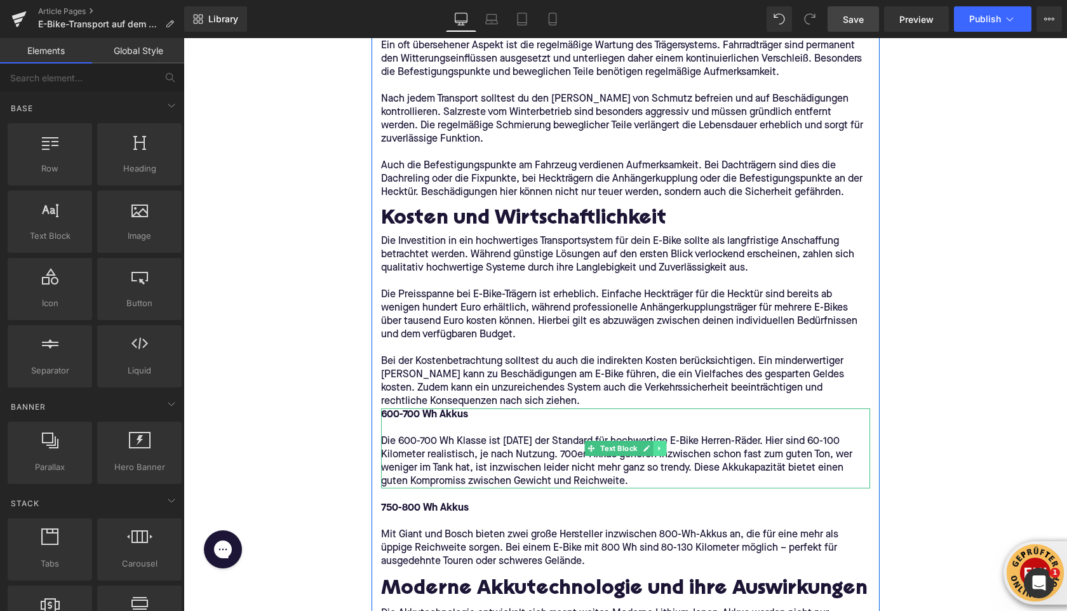
click at [661, 444] on icon at bounding box center [659, 448] width 7 height 8
click at [662, 444] on icon at bounding box center [665, 447] width 7 height 7
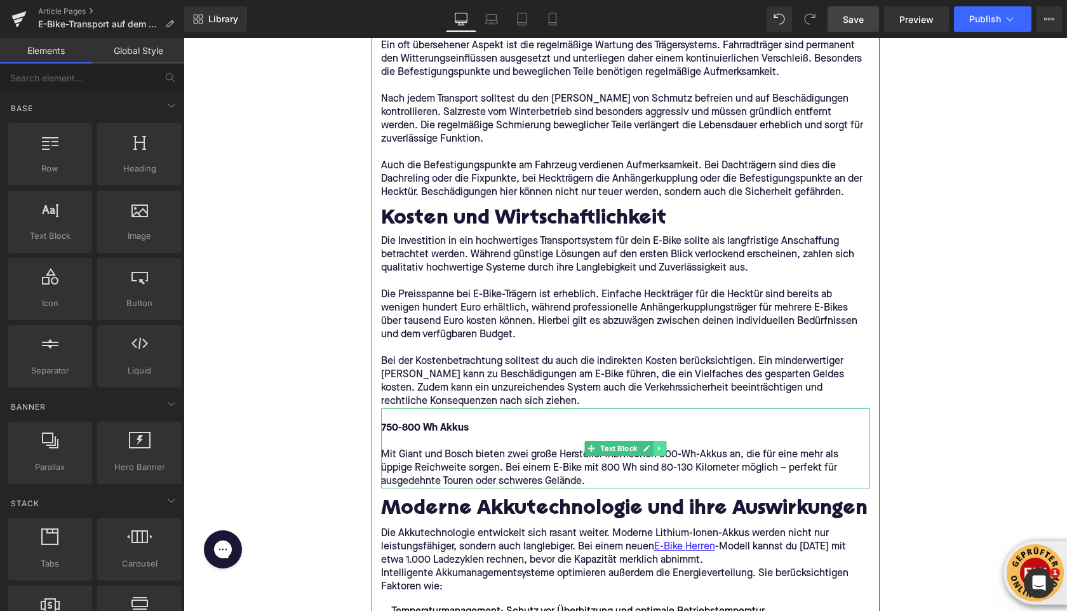
click at [663, 444] on icon at bounding box center [659, 448] width 7 height 8
click at [663, 444] on icon at bounding box center [665, 447] width 7 height 7
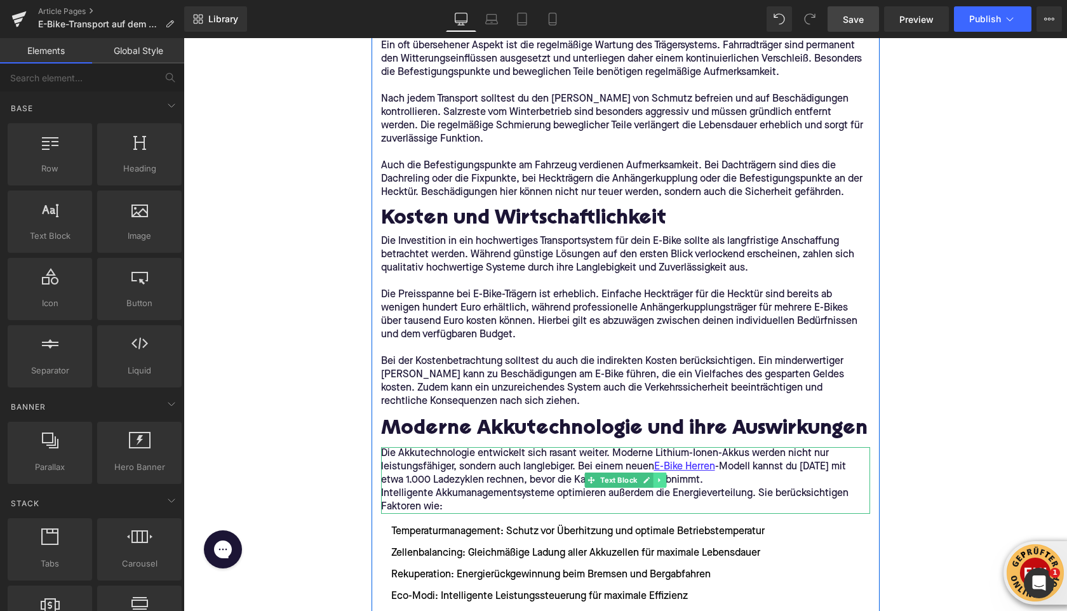
click at [659, 472] on link at bounding box center [659, 479] width 13 height 15
click at [665, 472] on link at bounding box center [666, 479] width 13 height 15
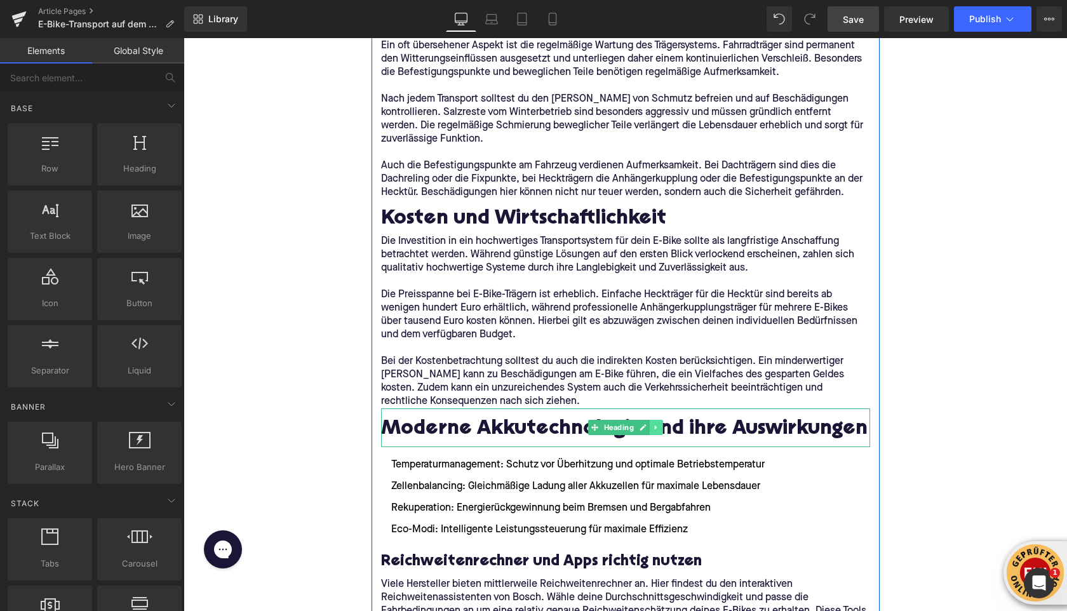
click at [660, 420] on link at bounding box center [655, 427] width 13 height 15
click at [660, 424] on icon at bounding box center [662, 427] width 7 height 7
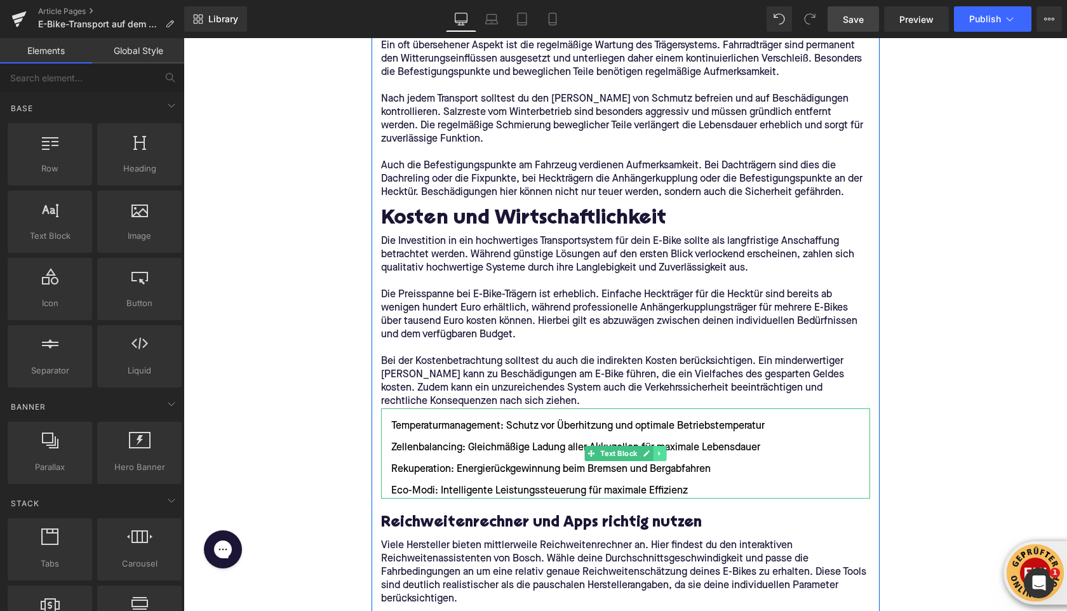
click at [659, 451] on icon at bounding box center [659, 453] width 2 height 4
click at [662, 449] on icon at bounding box center [665, 452] width 7 height 7
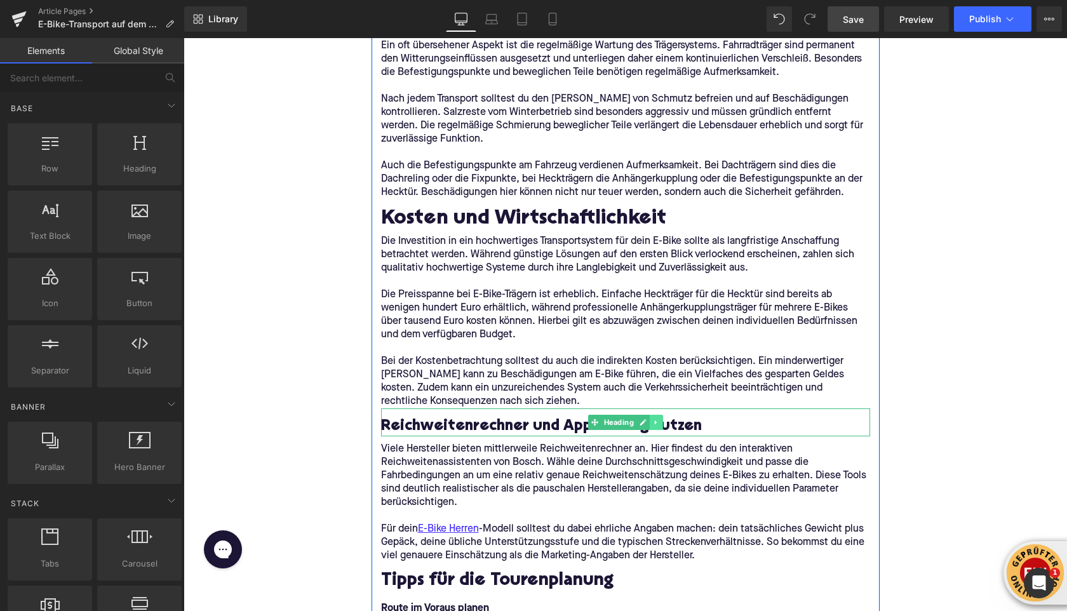
click at [658, 418] on icon at bounding box center [655, 422] width 7 height 8
click at [659, 418] on icon at bounding box center [662, 421] width 7 height 7
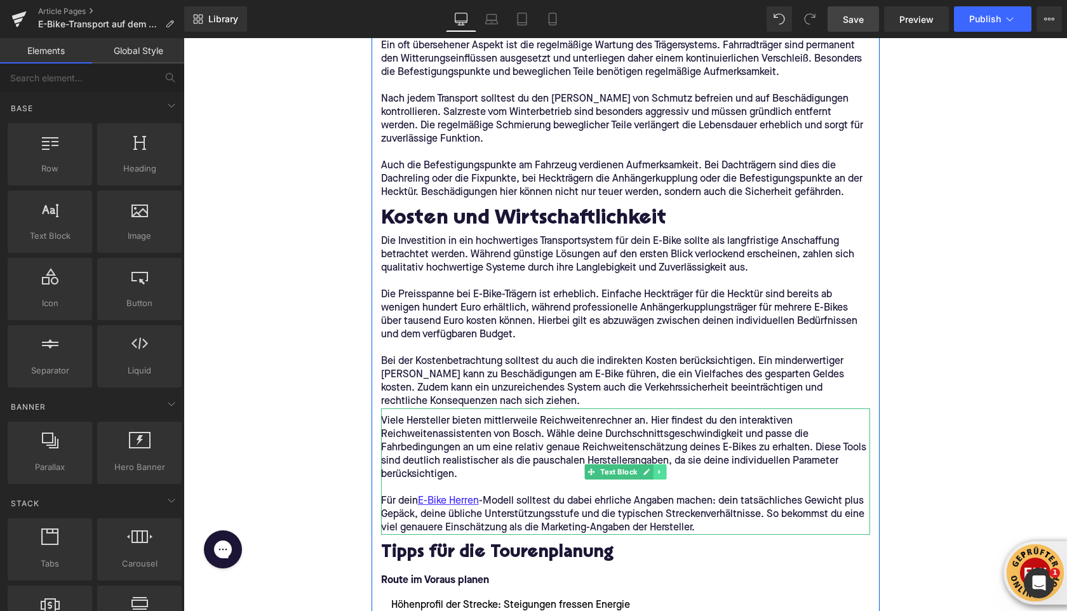
click at [661, 468] on icon at bounding box center [659, 472] width 7 height 8
click at [665, 468] on icon at bounding box center [665, 472] width 7 height 8
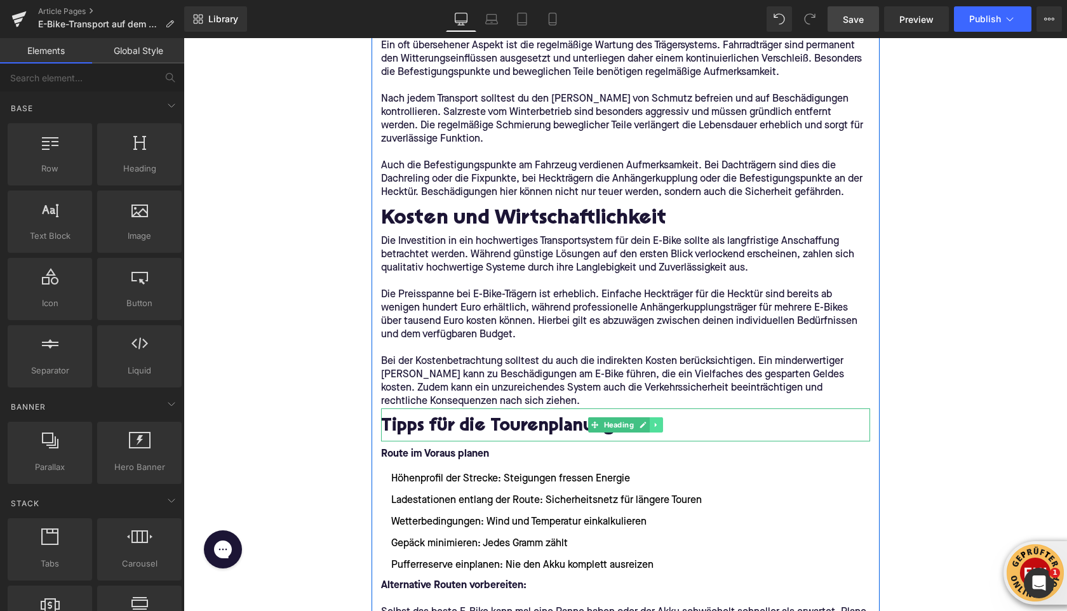
click at [653, 417] on link at bounding box center [655, 424] width 13 height 15
click at [660, 421] on icon at bounding box center [662, 425] width 7 height 8
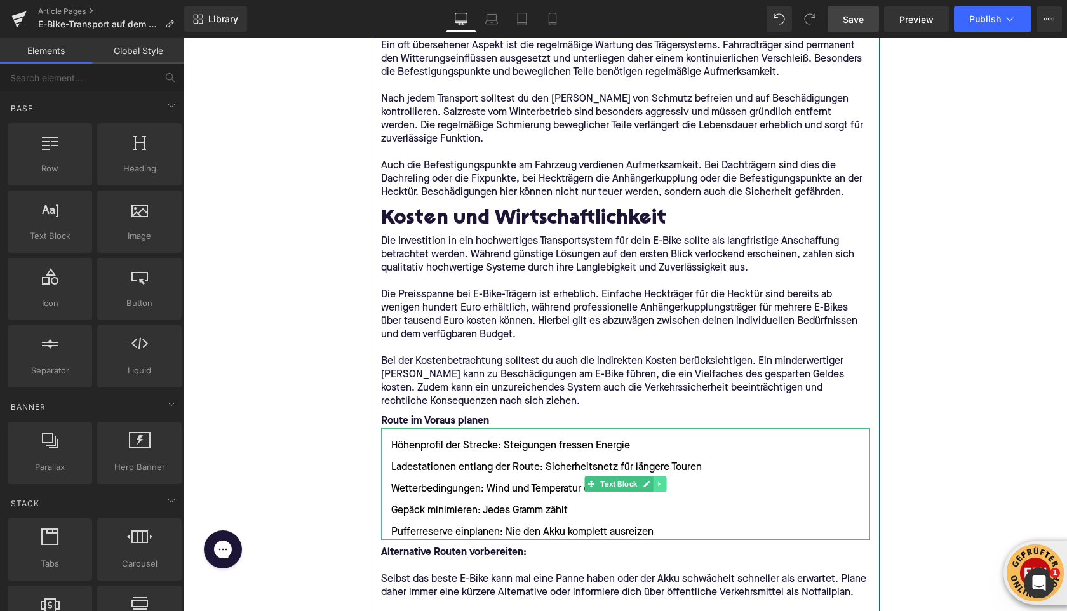
click at [659, 482] on icon at bounding box center [659, 484] width 2 height 4
click at [663, 480] on icon at bounding box center [665, 483] width 7 height 7
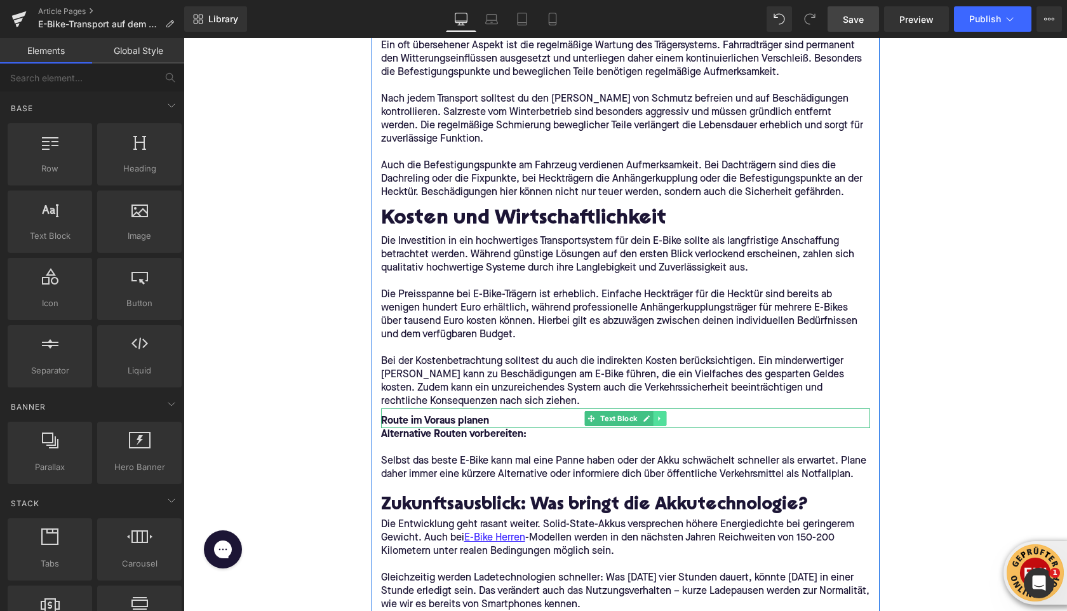
click at [656, 415] on icon at bounding box center [659, 419] width 7 height 8
click at [661, 411] on link at bounding box center [666, 418] width 13 height 15
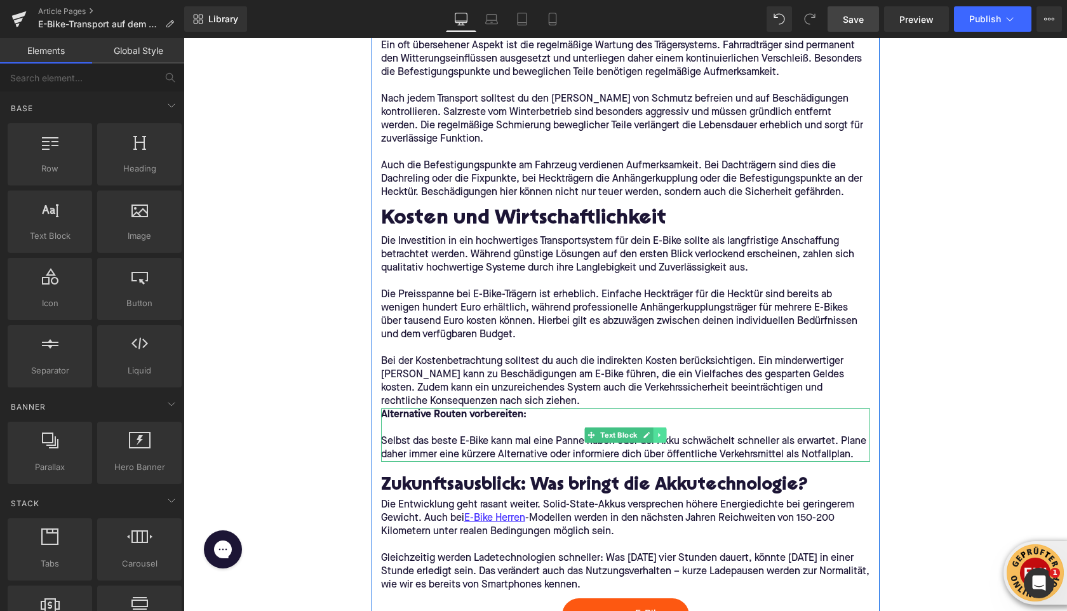
click at [659, 431] on icon at bounding box center [659, 435] width 7 height 8
click at [663, 431] on icon at bounding box center [665, 434] width 7 height 7
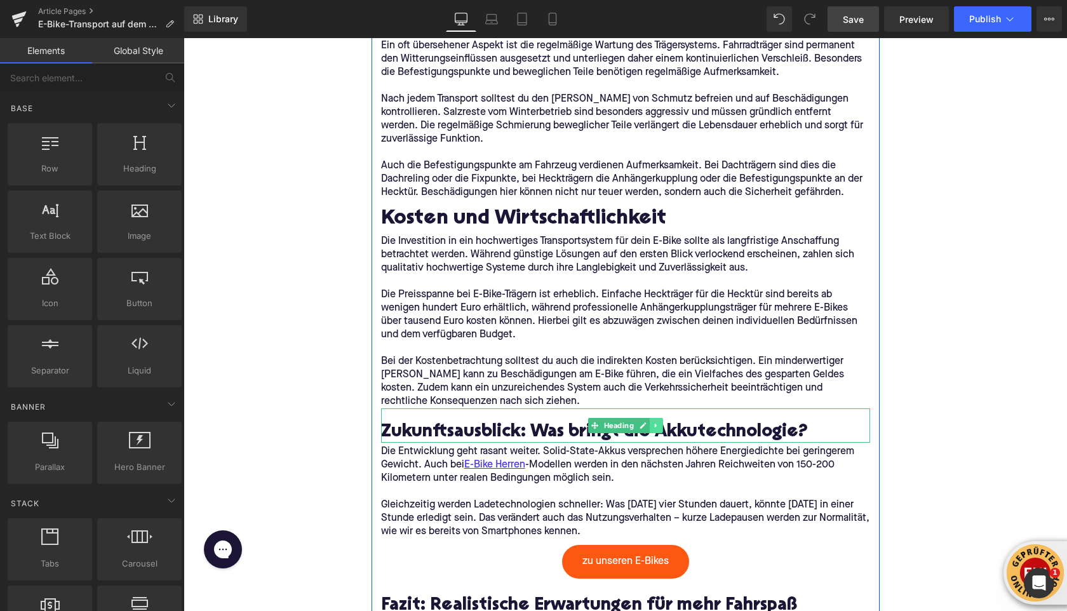
click at [662, 418] on link at bounding box center [655, 425] width 13 height 15
click at [661, 422] on icon at bounding box center [662, 425] width 7 height 7
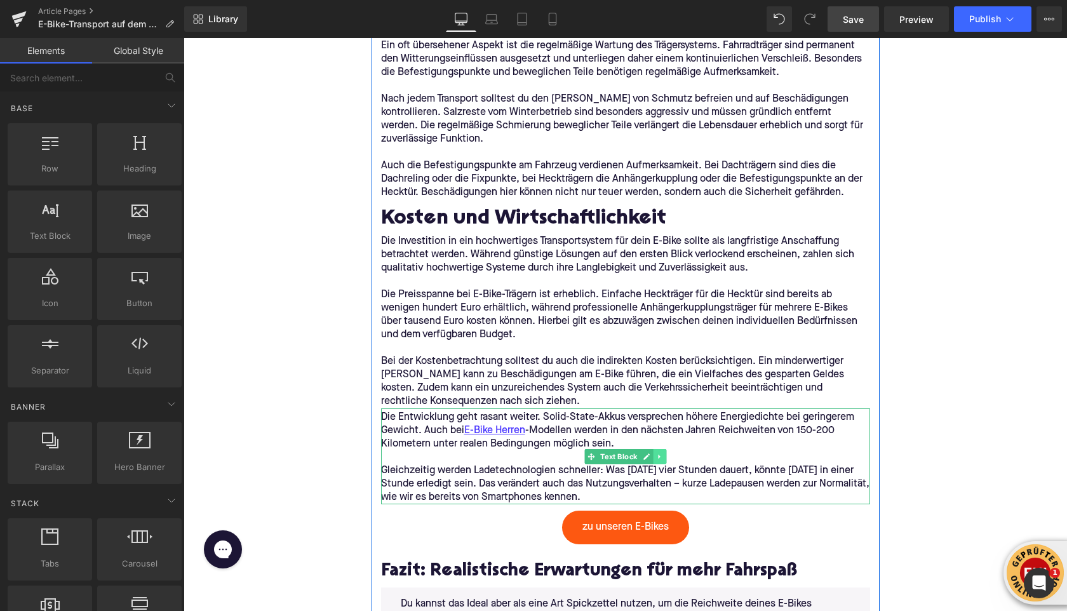
click at [658, 453] on icon at bounding box center [659, 457] width 7 height 8
click at [664, 453] on icon at bounding box center [665, 457] width 7 height 8
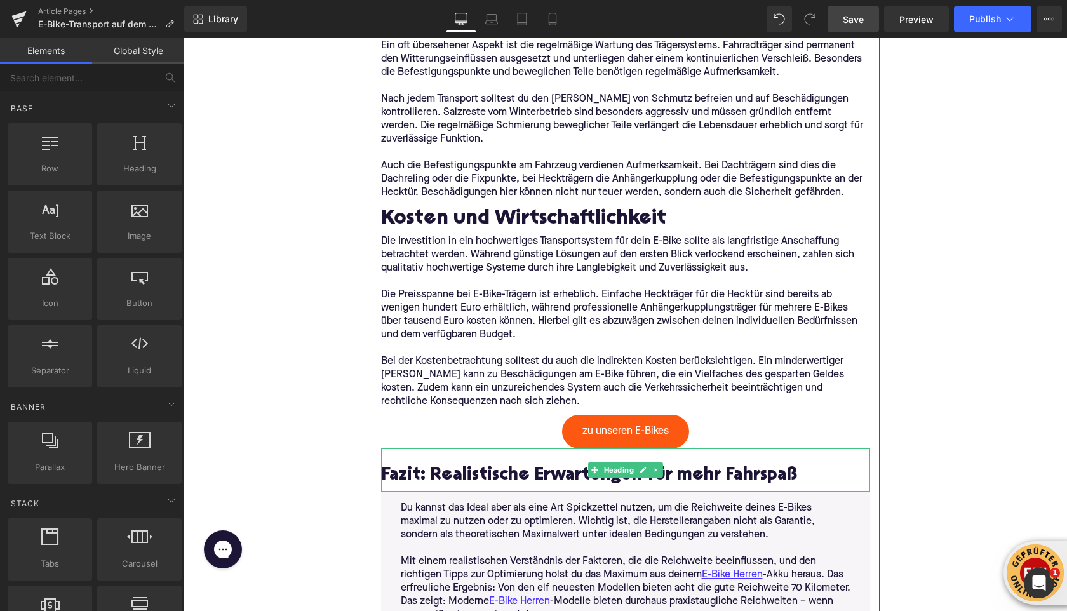
click at [533, 466] on h2 "Fazit: Realistische Erwartungen für mehr Fahrspaß" at bounding box center [625, 476] width 489 height 20
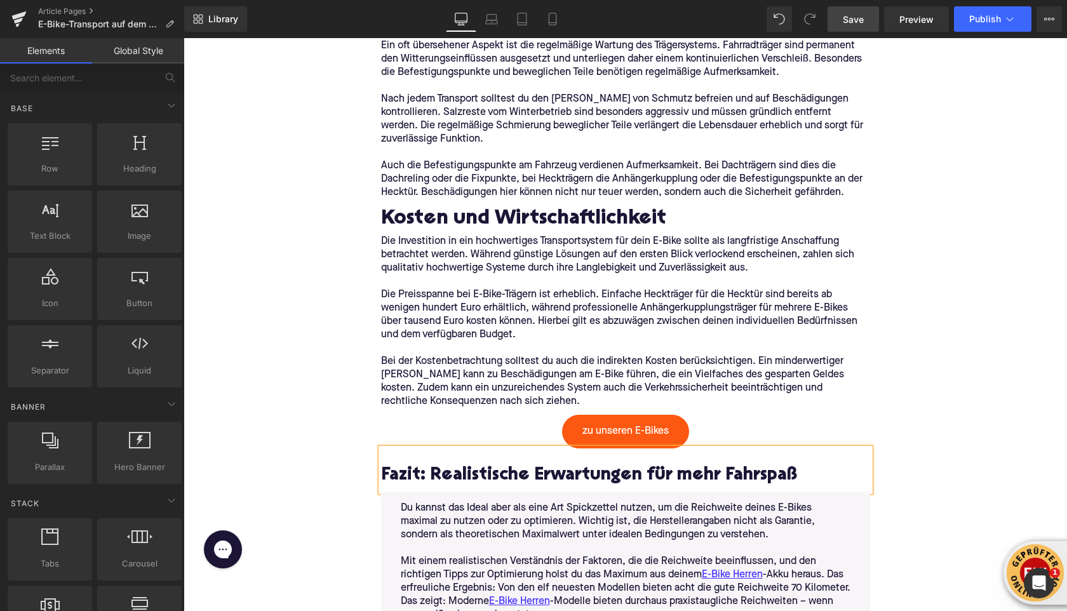
click at [532, 466] on h2 "Fazit: Realistische Erwartungen für mehr Fahrspaß" at bounding box center [625, 476] width 489 height 20
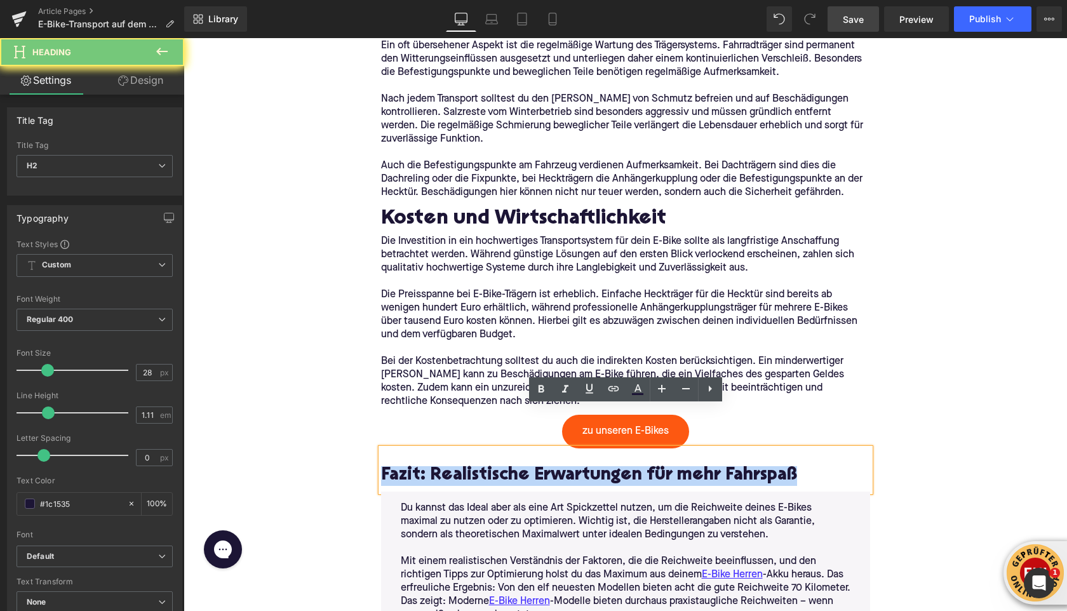
paste div
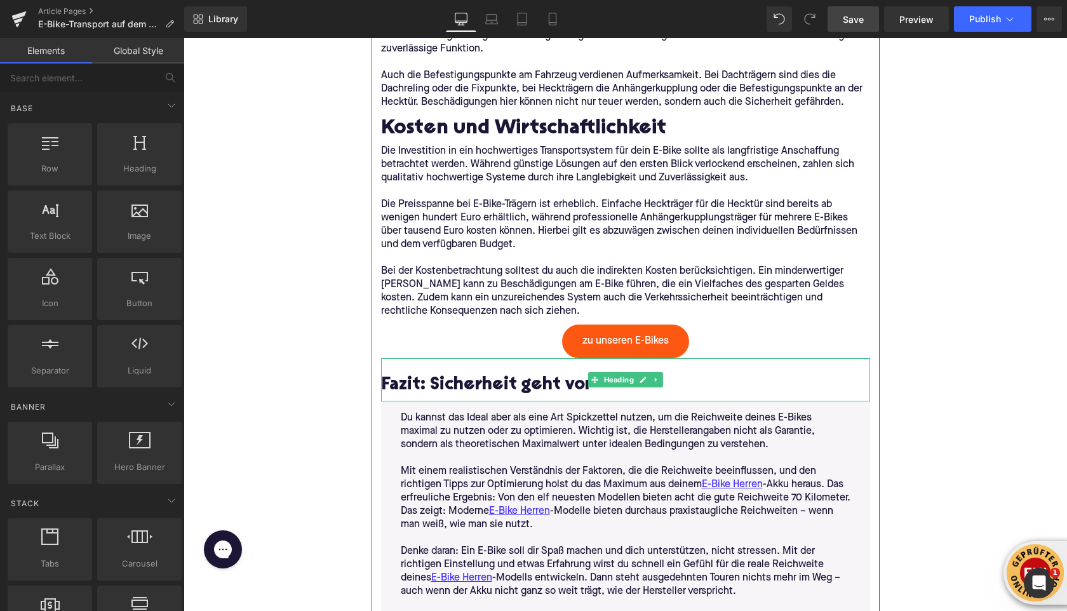
scroll to position [2911, 0]
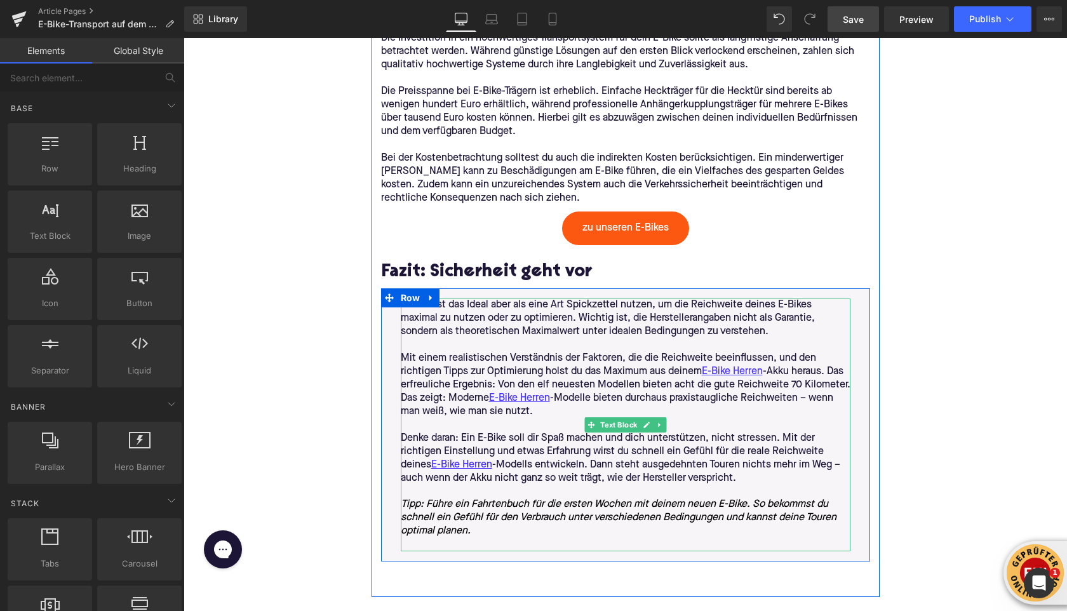
drag, startPoint x: 557, startPoint y: 458, endPoint x: 522, endPoint y: 465, distance: 36.4
click at [557, 498] on icon "Tipp: Führe ein Fahrtenbuch für die ersten Wochen mit deinem neuen E-Bike. So b…" at bounding box center [625, 518] width 449 height 40
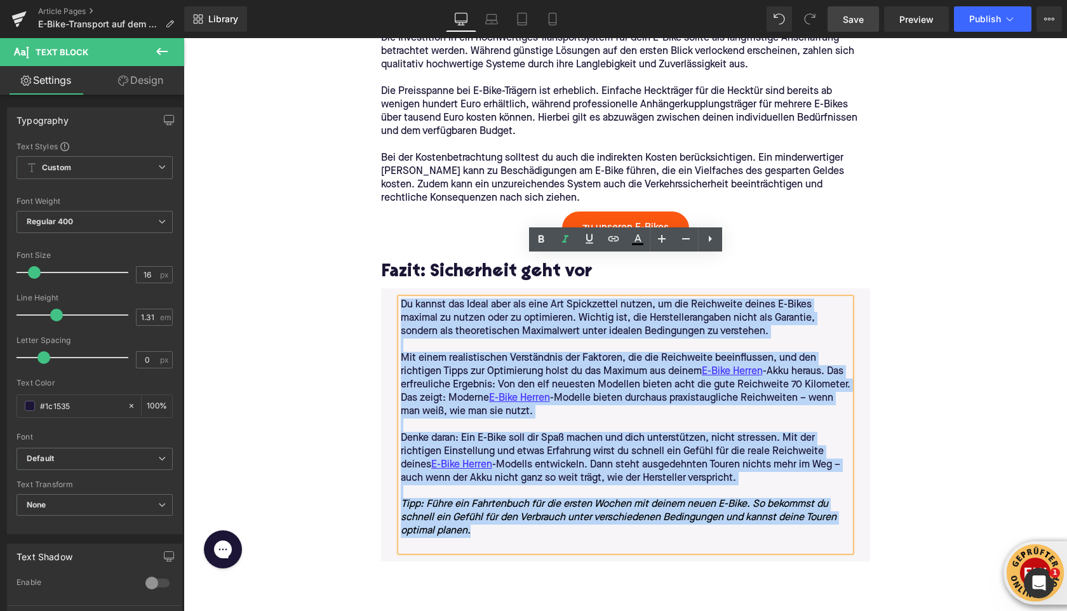
drag, startPoint x: 482, startPoint y: 494, endPoint x: 401, endPoint y: 266, distance: 242.0
click at [402, 298] on div "Du kannst das Ideal aber als eine Art Spickzettel nutzen, um die Reichweite dei…" at bounding box center [625, 424] width 449 height 253
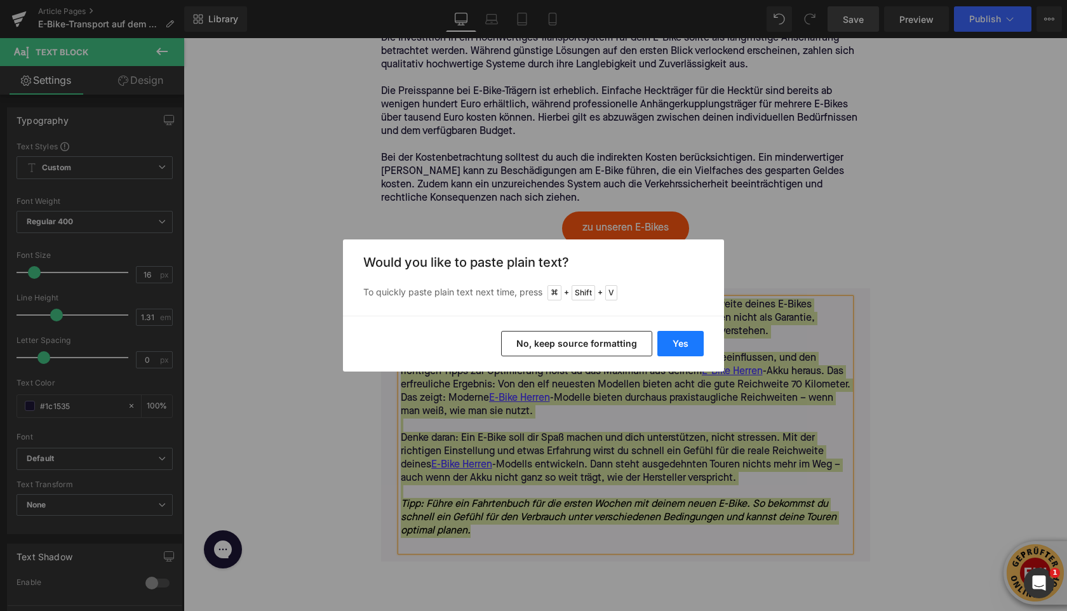
click at [668, 341] on button "Yes" at bounding box center [680, 343] width 46 height 25
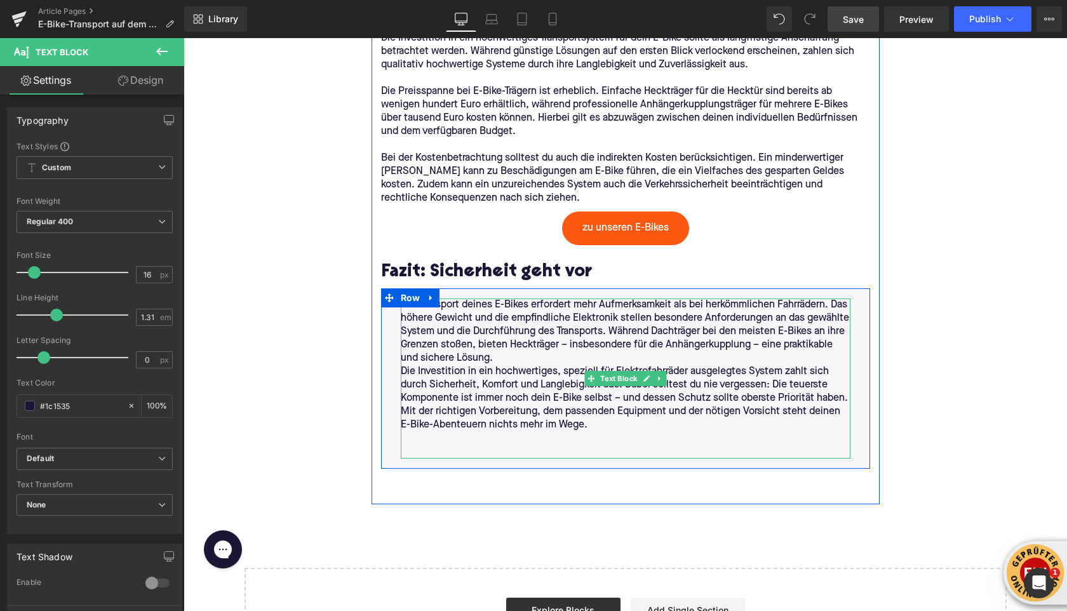
click at [566, 317] on p "Der Transport deines E-Bikes erfordert mehr Aufmerksamkeit als bei herkömmliche…" at bounding box center [625, 331] width 449 height 67
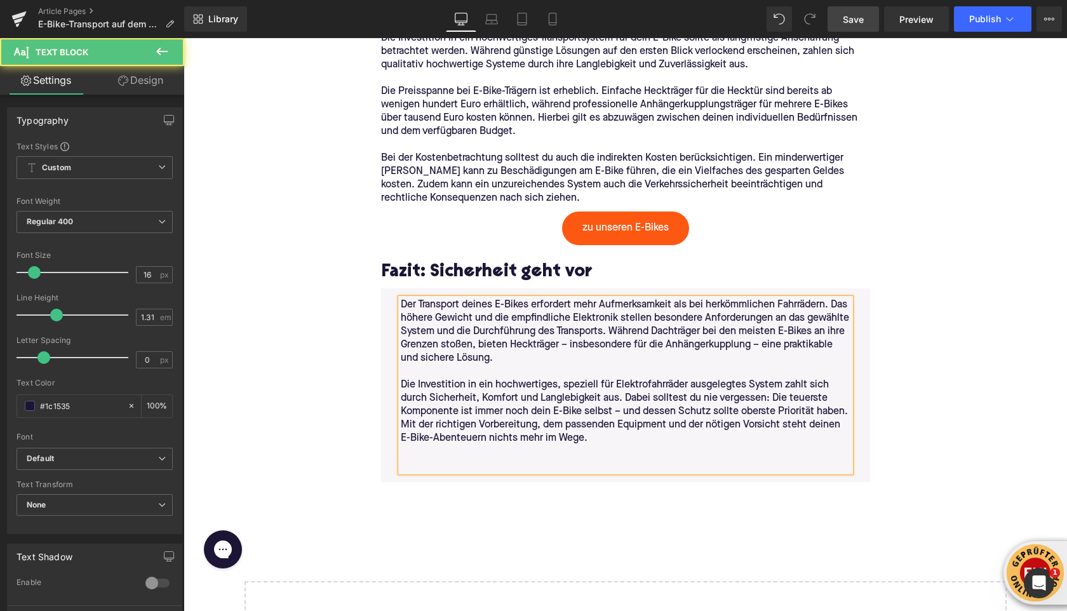
click at [470, 458] on p at bounding box center [625, 464] width 449 height 13
click at [653, 298] on p "Der Transport deines E-Bikes erfordert mehr Aufmerksamkeit als bei herkömmliche…" at bounding box center [625, 331] width 449 height 67
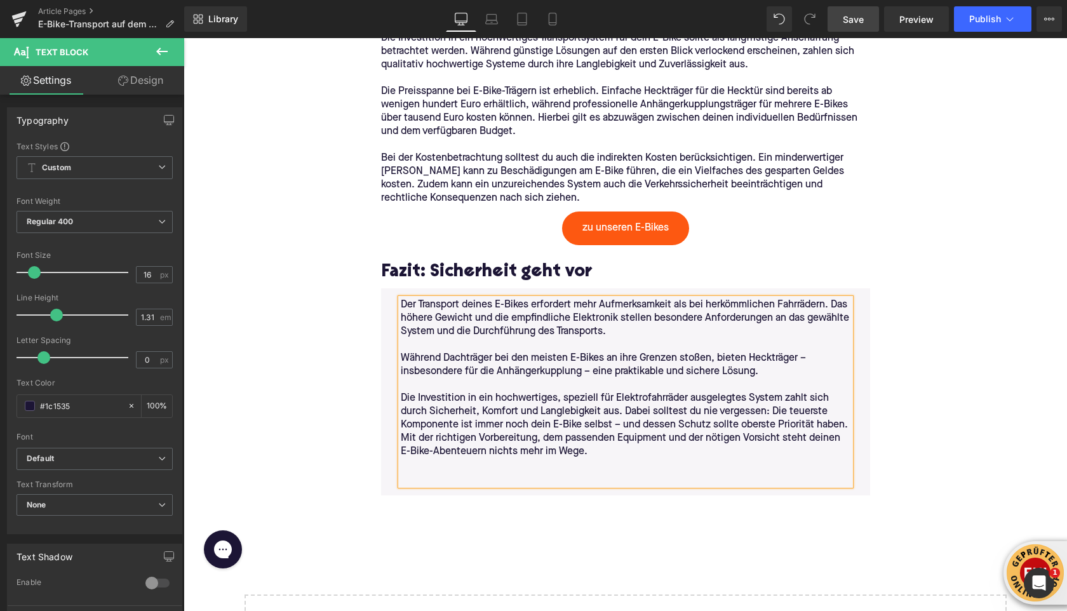
click at [846, 392] on p "Die Investition in ein hochwertiges, speziell für Elektrofahrräder ausgelegtes …" at bounding box center [625, 425] width 449 height 67
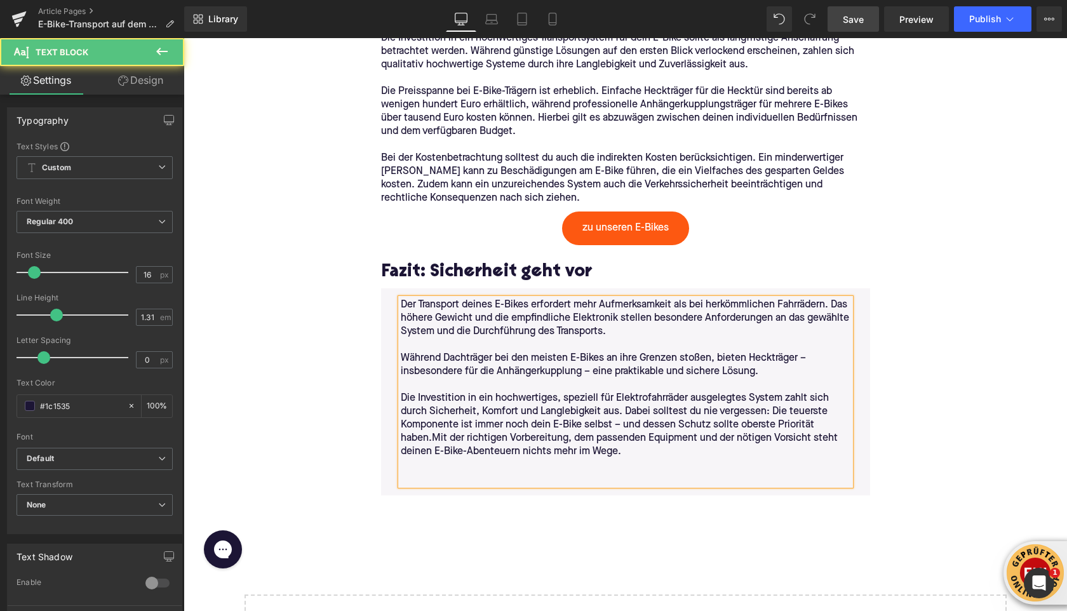
click at [554, 433] on span "Mit der richtigen Vorbereitung, dem passenden Equipment und der nötigen Vorsich…" at bounding box center [619, 444] width 437 height 23
click at [533, 458] on p at bounding box center [625, 464] width 449 height 13
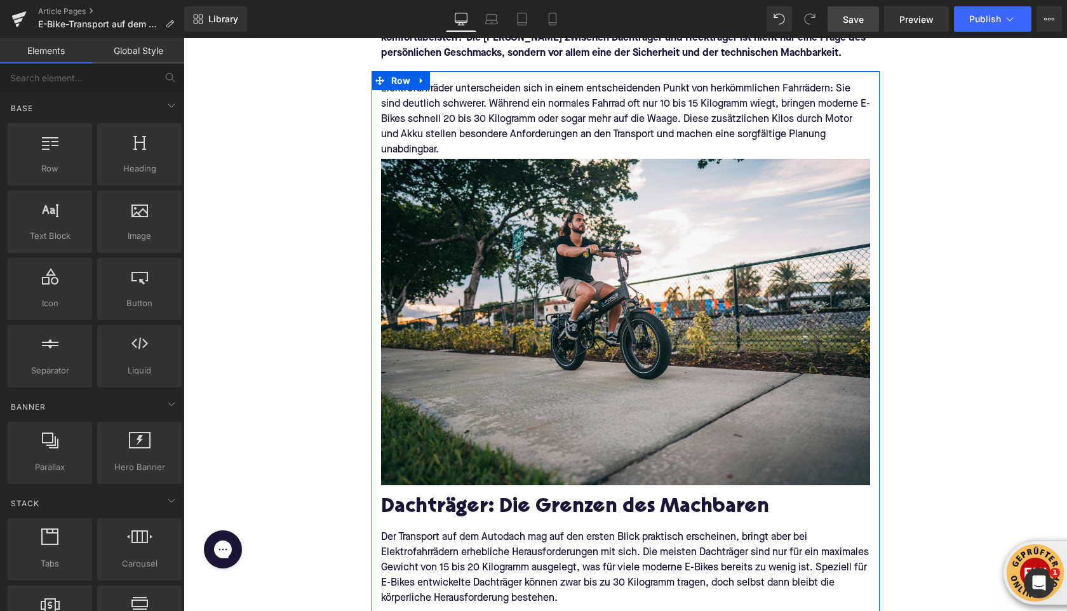
scroll to position [0, 0]
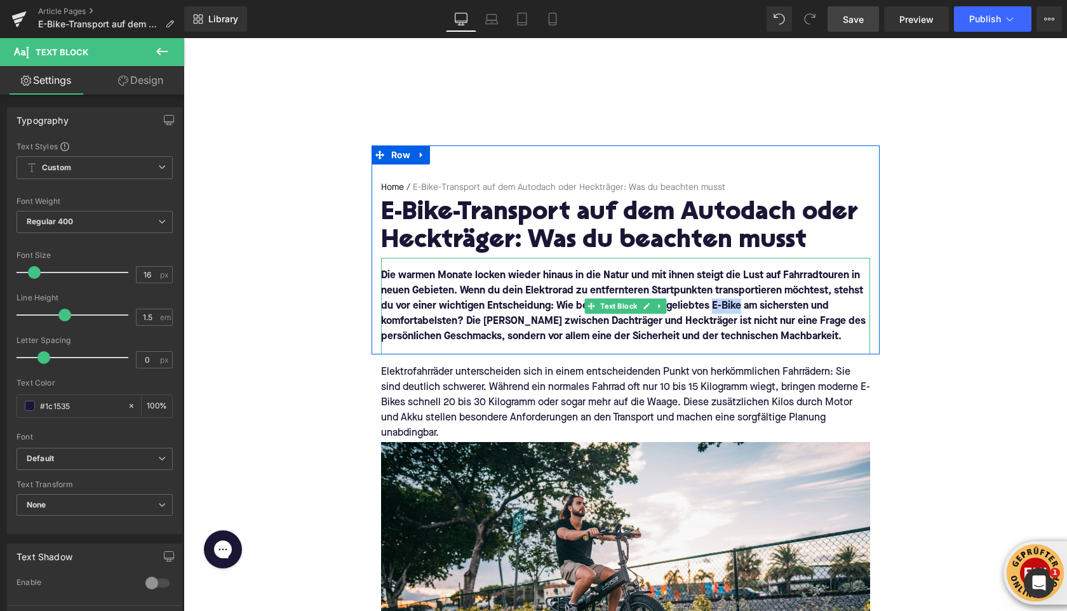
drag, startPoint x: 710, startPoint y: 305, endPoint x: 738, endPoint y: 305, distance: 27.9
click at [738, 305] on font "Die warmen Monate locken wieder hinaus in die Natur und mit ihnen steigt die Lu…" at bounding box center [623, 305] width 484 height 71
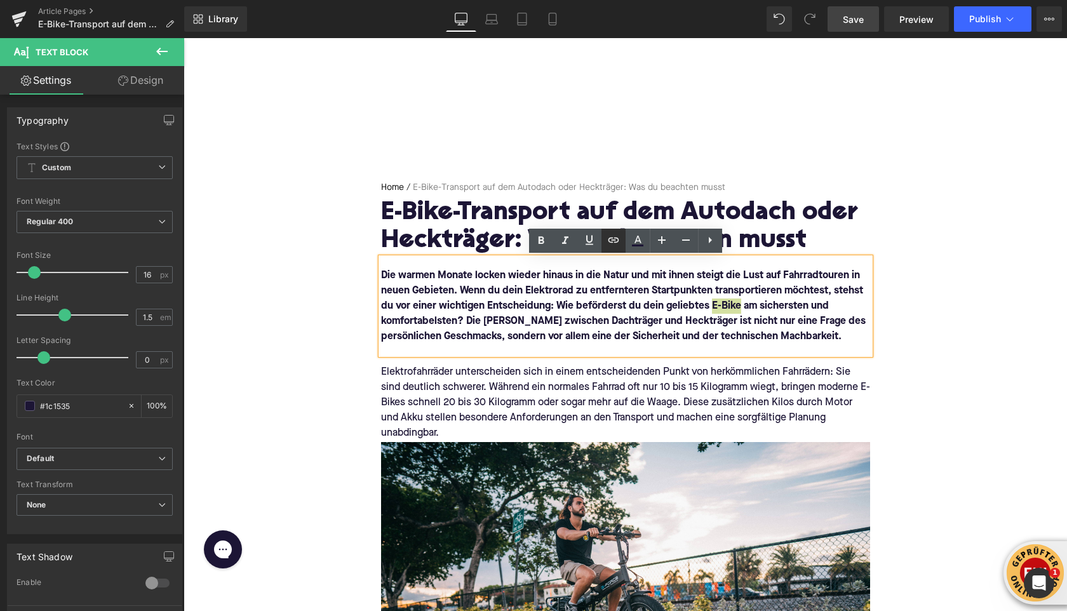
click at [604, 244] on link at bounding box center [613, 241] width 24 height 24
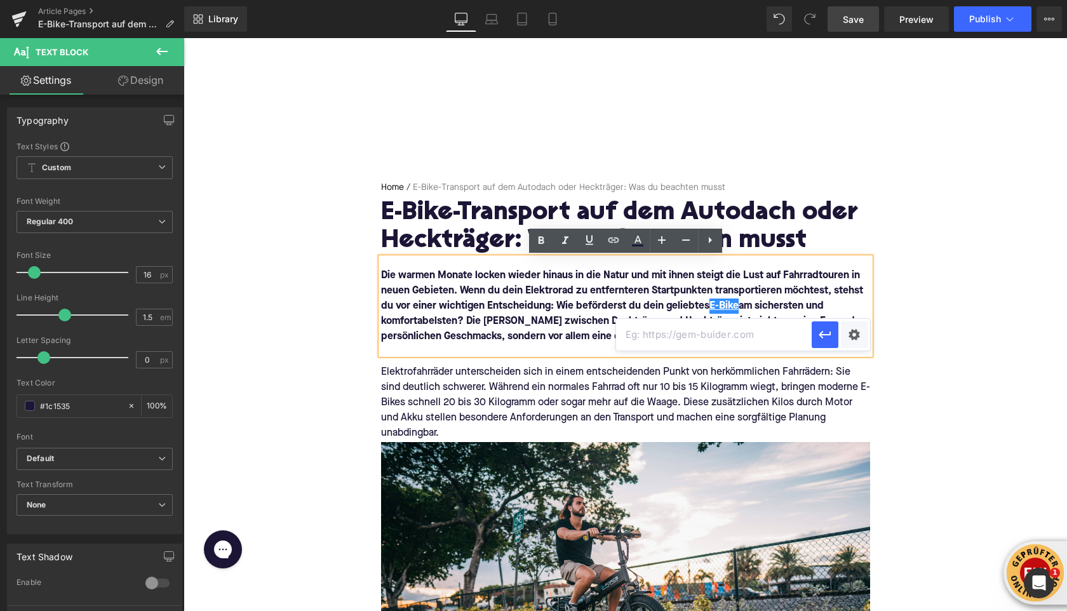
click at [636, 331] on input "text" at bounding box center [714, 335] width 196 height 32
paste input "https://upway.de/"
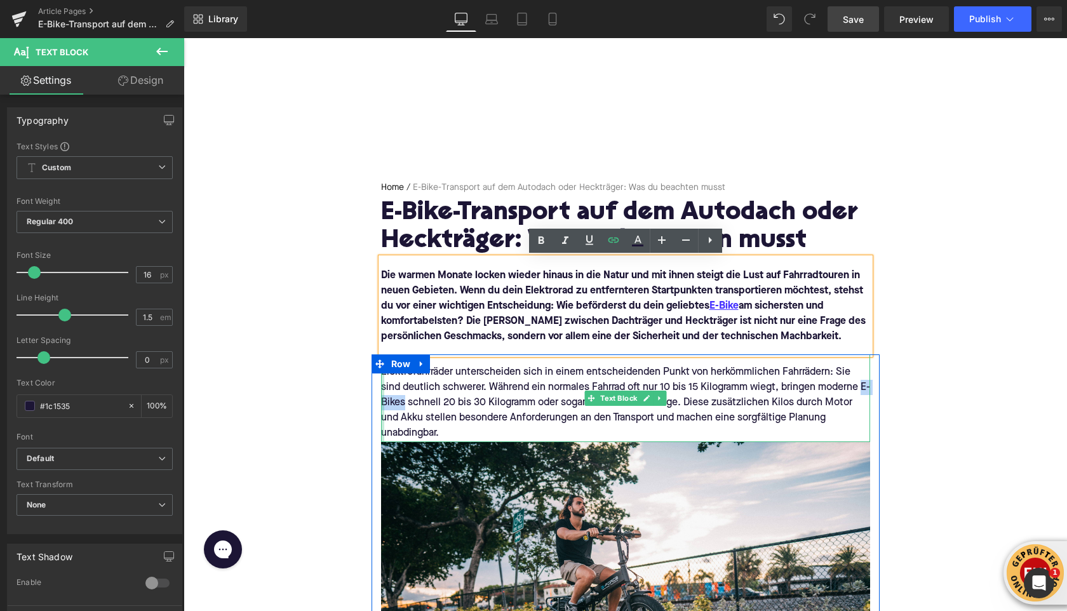
drag, startPoint x: 402, startPoint y: 402, endPoint x: 383, endPoint y: 406, distance: 19.3
click at [383, 406] on div "Elektrofahrräder unterscheiden sich in einem entscheidenden Punkt von herkömmli…" at bounding box center [625, 398] width 489 height 88
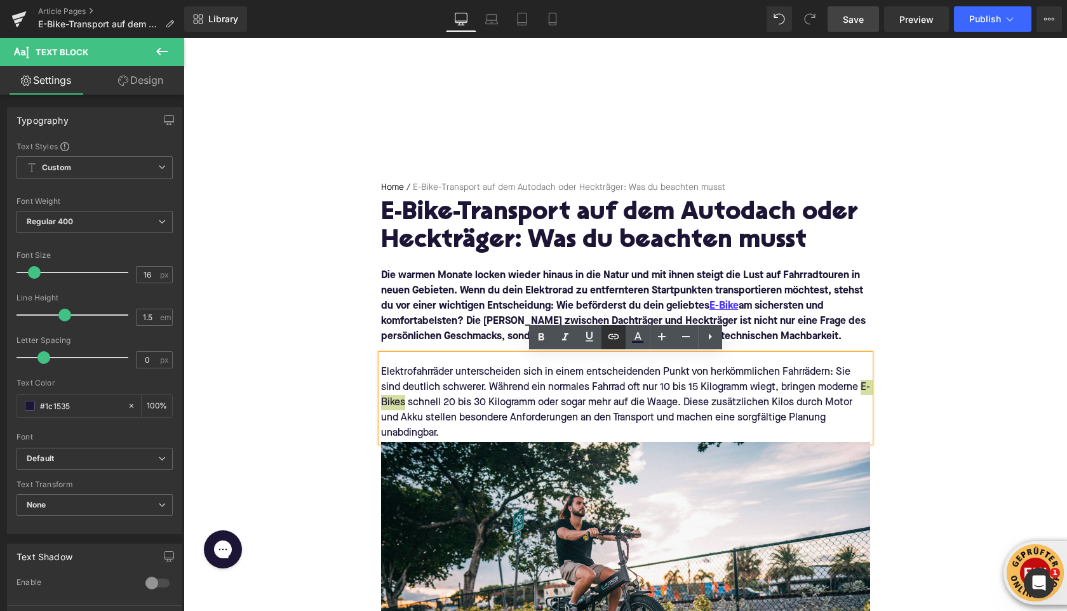
click at [614, 336] on icon at bounding box center [613, 336] width 11 height 5
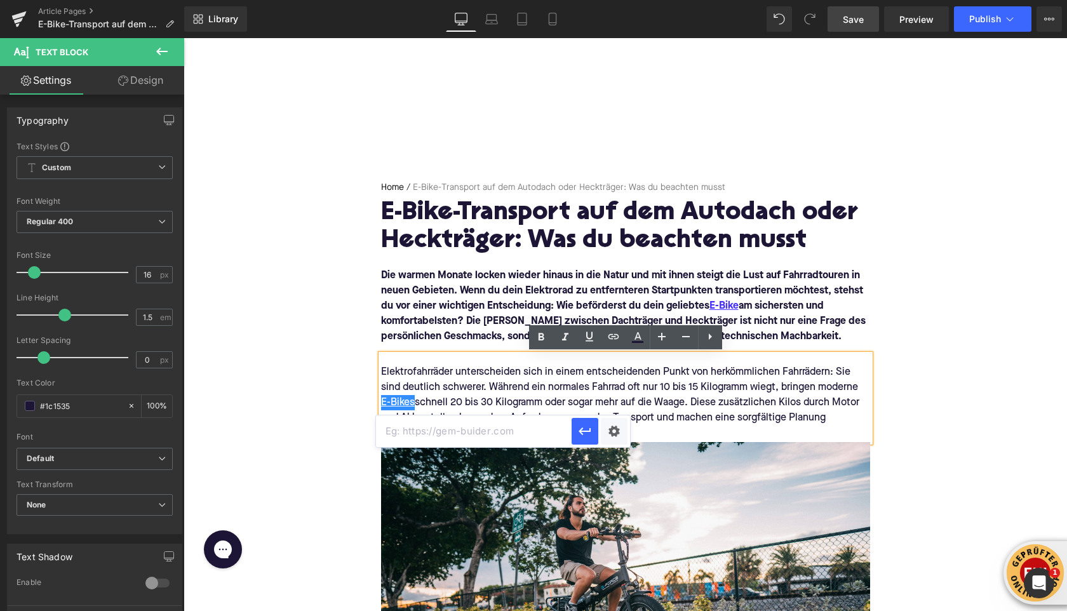
click at [498, 442] on input "text" at bounding box center [474, 431] width 196 height 32
paste input "https://upway.de/"
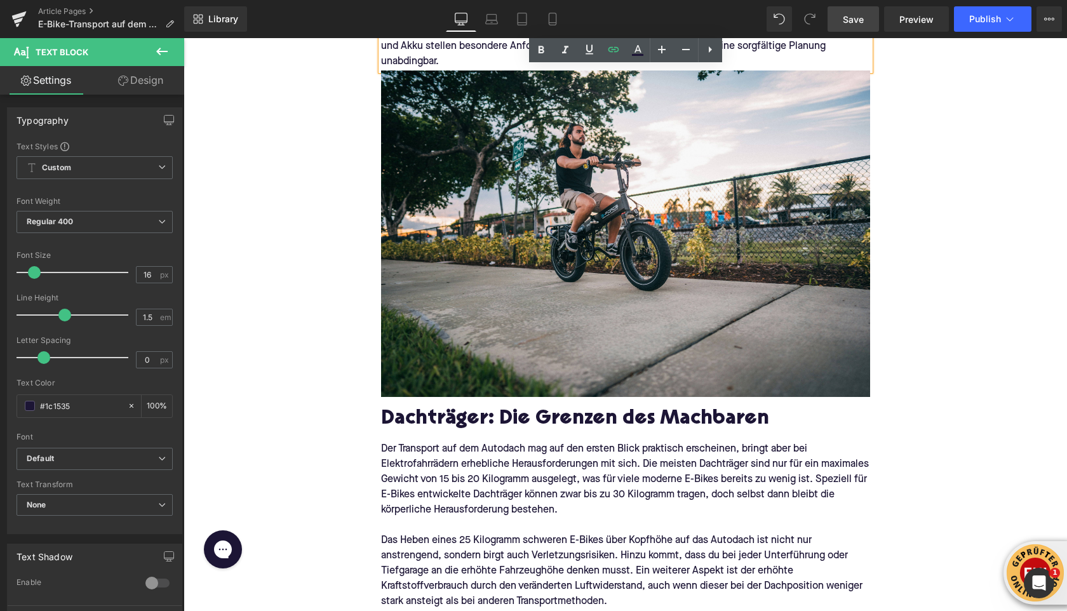
scroll to position [372, 0]
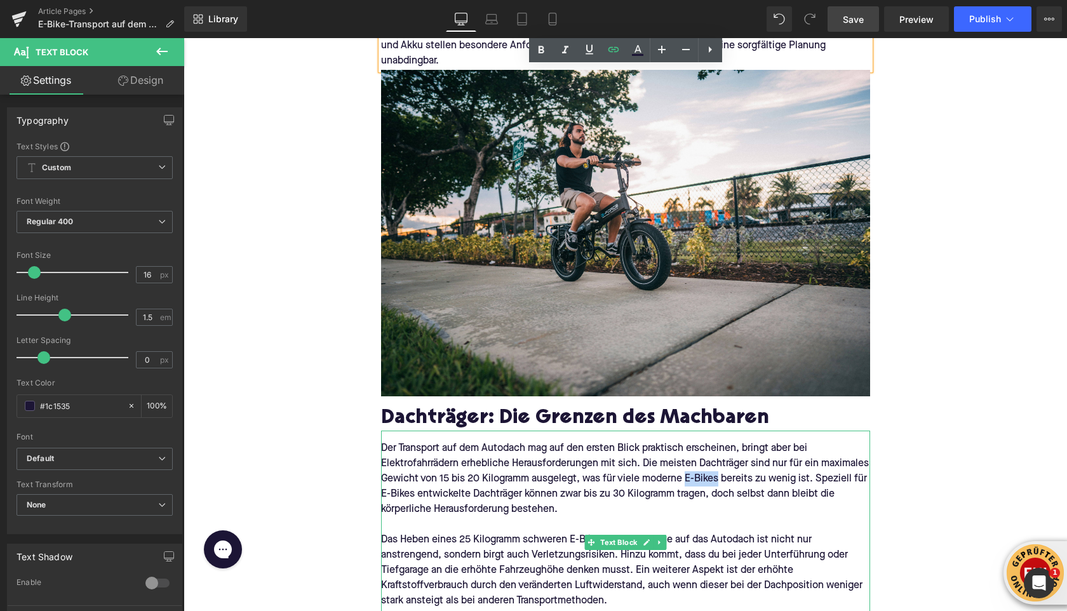
drag, startPoint x: 769, startPoint y: 479, endPoint x: 738, endPoint y: 483, distance: 31.4
click at [738, 483] on p "Der Transport auf dem Autodach mag auf den ersten Blick praktisch erscheinen, b…" at bounding box center [625, 479] width 489 height 76
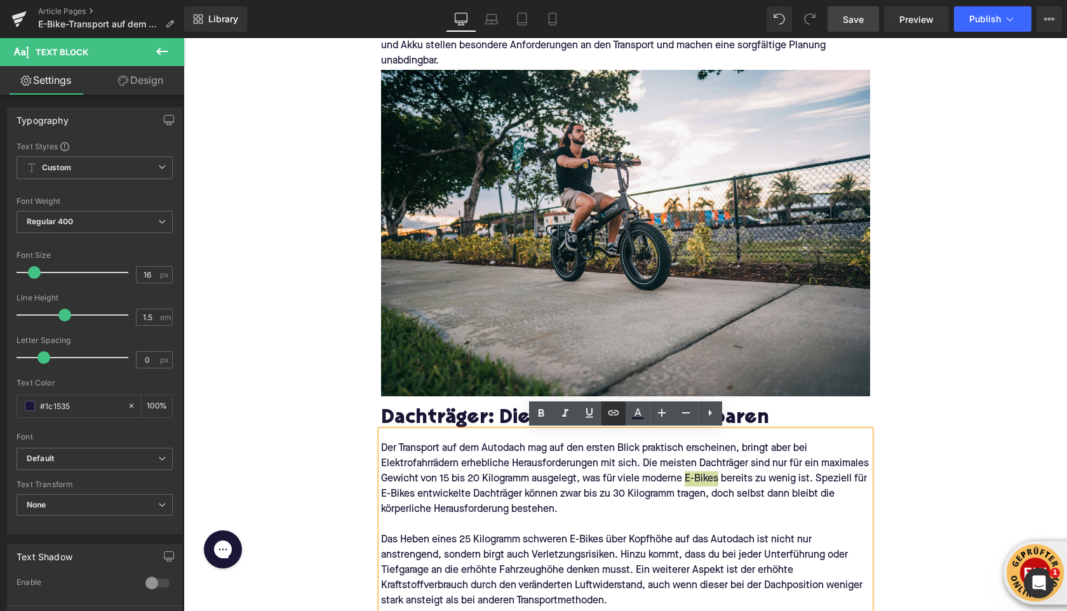
click at [610, 413] on icon at bounding box center [613, 412] width 15 height 15
click at [635, 507] on input "text" at bounding box center [714, 507] width 196 height 32
paste input "https://upway.de/"
type input "https://upway.de/"
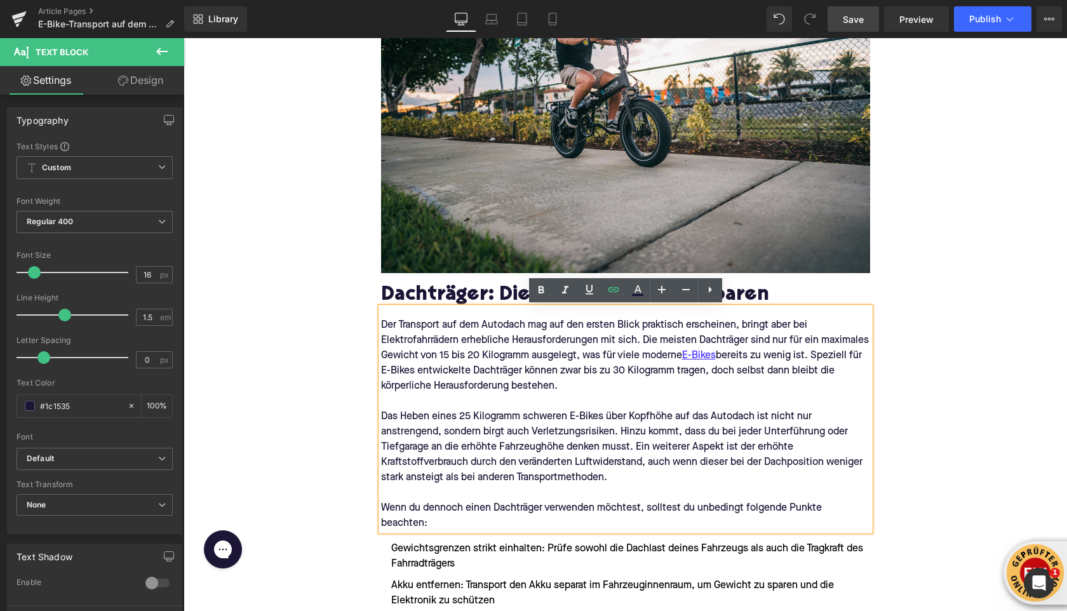
scroll to position [561, 0]
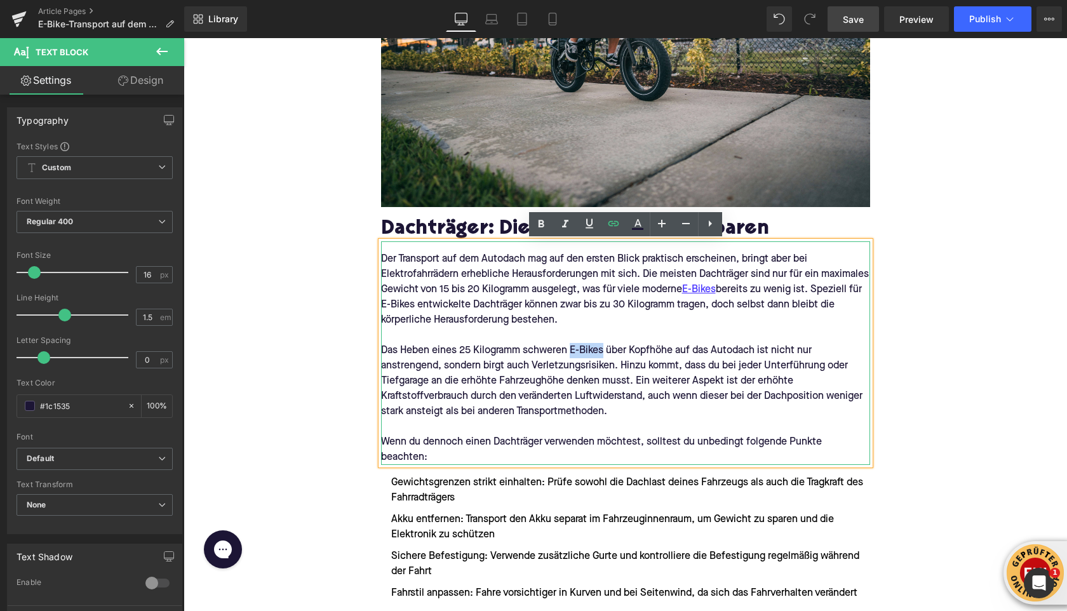
drag, startPoint x: 572, startPoint y: 348, endPoint x: 604, endPoint y: 348, distance: 32.4
click at [604, 348] on p "Das Heben eines 25 Kilogramm schweren E-Bikes über Kopfhöhe auf das Autodach is…" at bounding box center [625, 381] width 489 height 76
click at [609, 222] on icon at bounding box center [613, 223] width 15 height 15
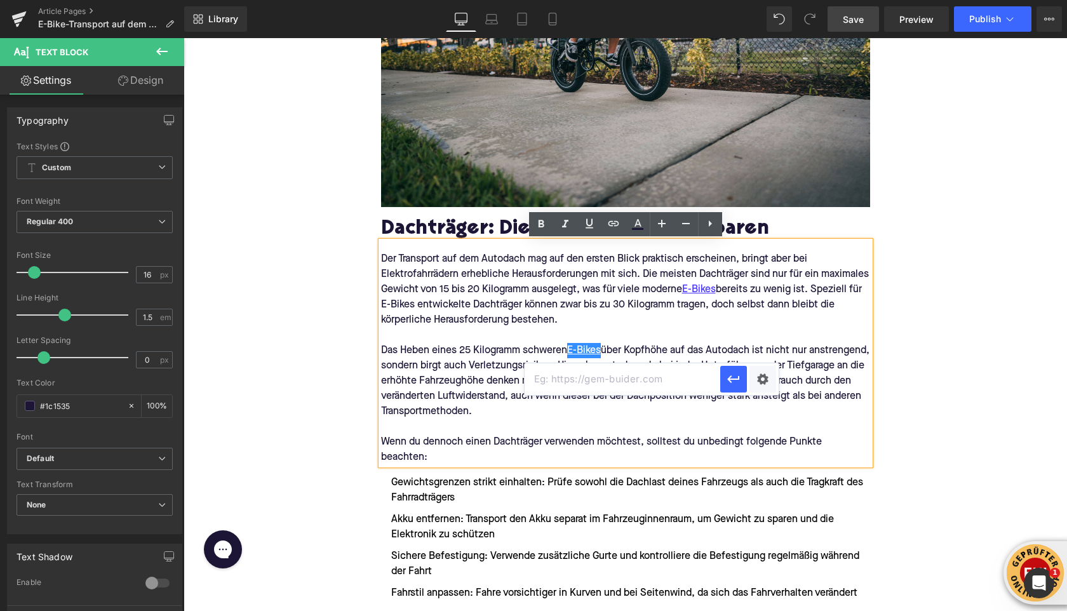
click at [608, 386] on input "text" at bounding box center [622, 379] width 196 height 32
paste input "https://upway.de/"
type input "https://upway.de/"
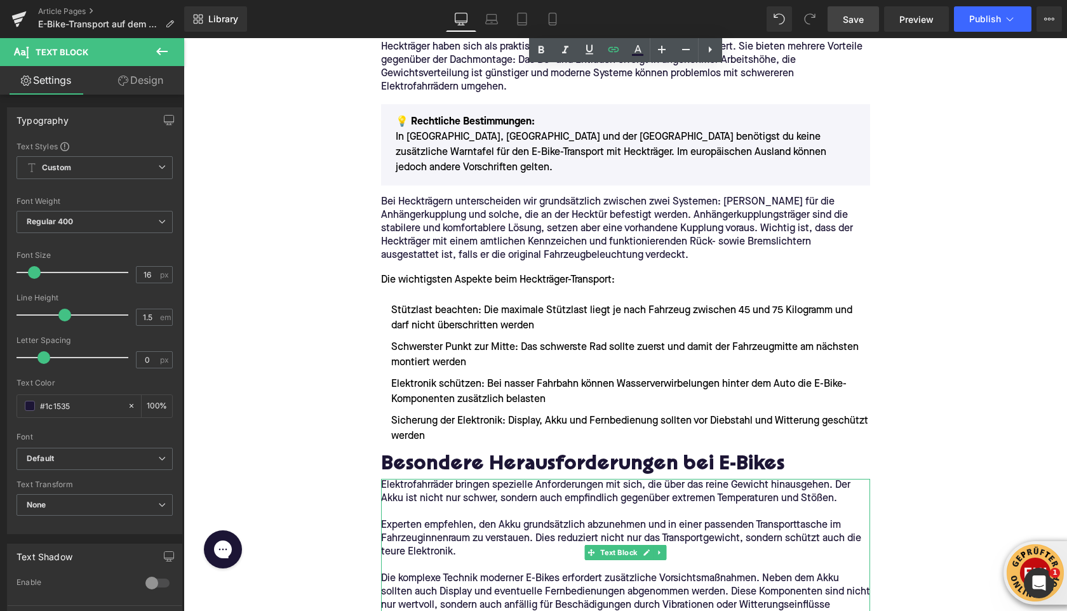
scroll to position [1181, 0]
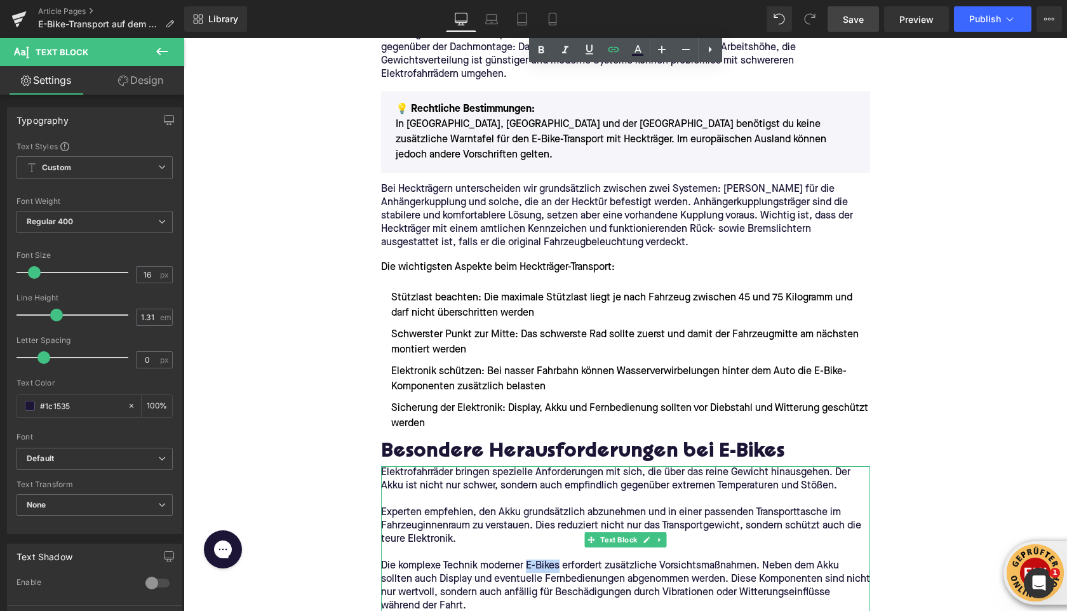
drag, startPoint x: 561, startPoint y: 551, endPoint x: 530, endPoint y: 552, distance: 30.5
click at [530, 559] on p "Die komplexe Technik moderner E-Bikes erfordert zusätzliche Vorsichtsmaßnahmen.…" at bounding box center [625, 585] width 489 height 53
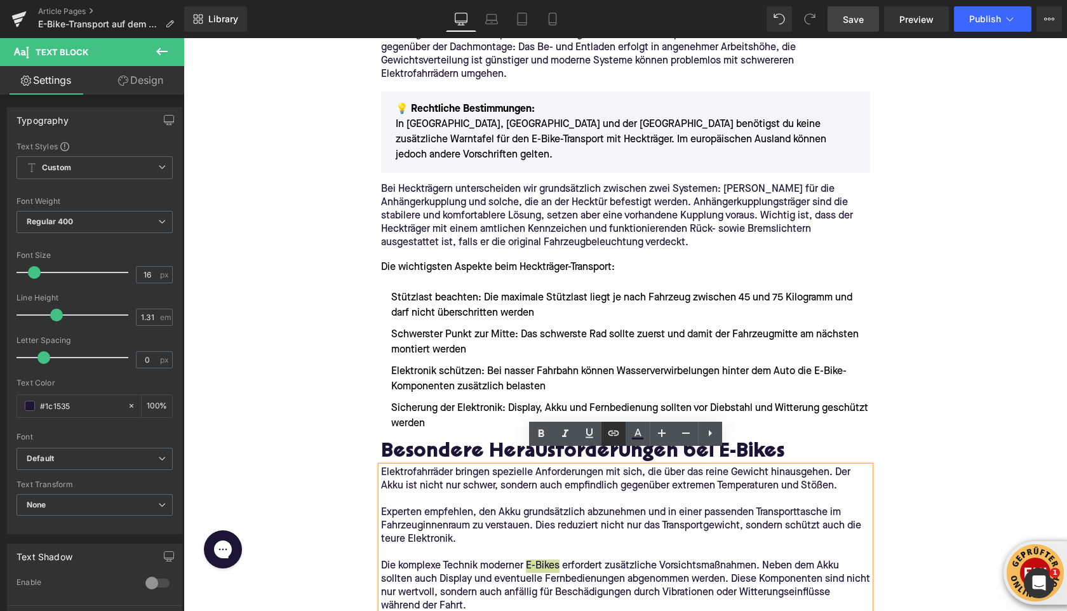
click at [604, 437] on link at bounding box center [613, 434] width 24 height 24
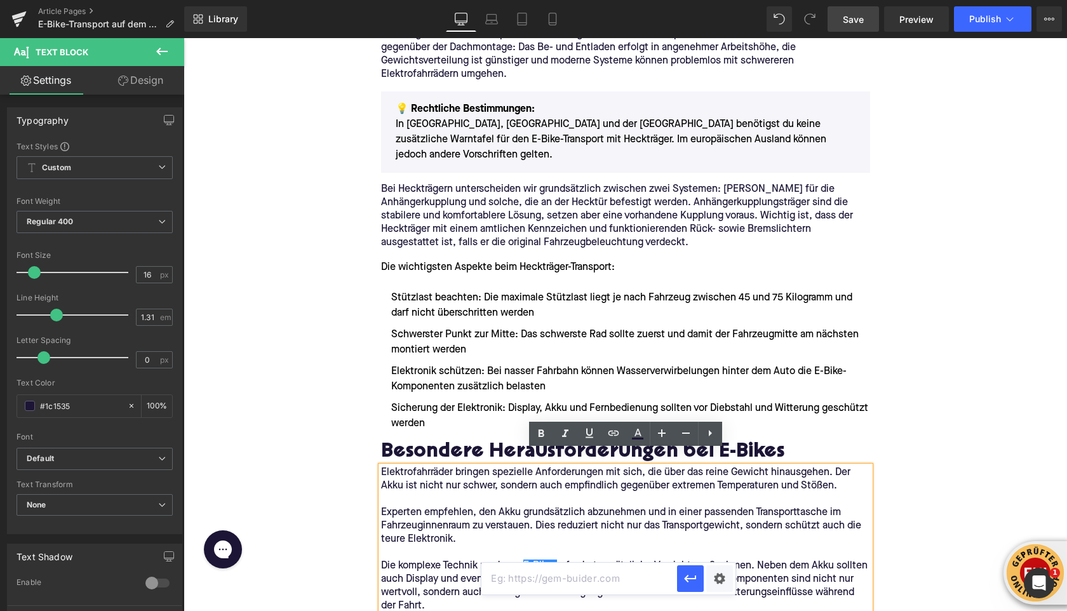
click at [578, 568] on input "text" at bounding box center [579, 578] width 196 height 32
paste input "https://upway.de/"
type input "https://upway.de/"
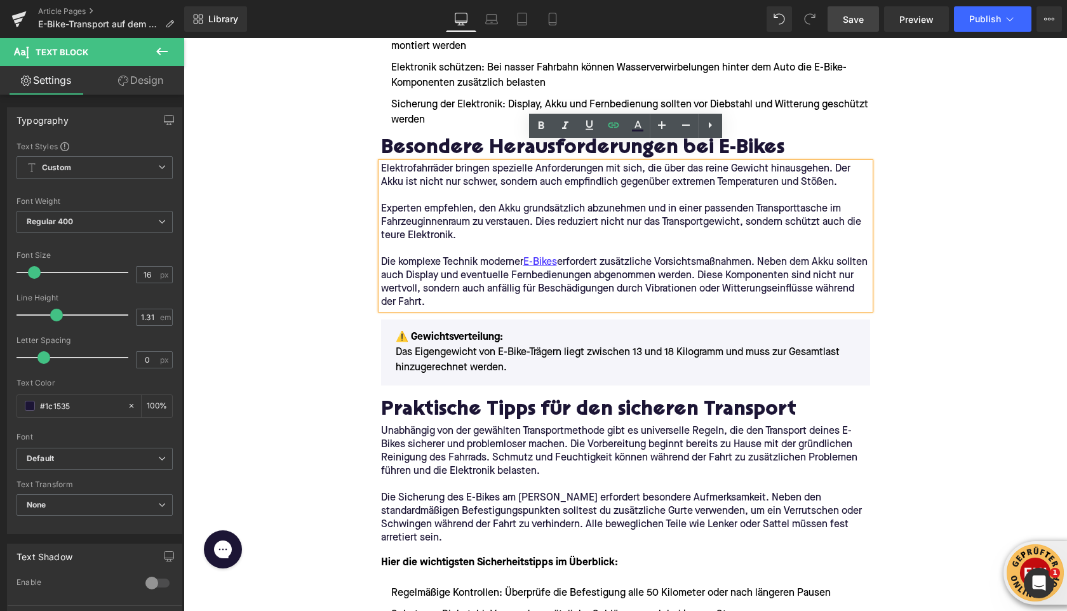
scroll to position [1506, 0]
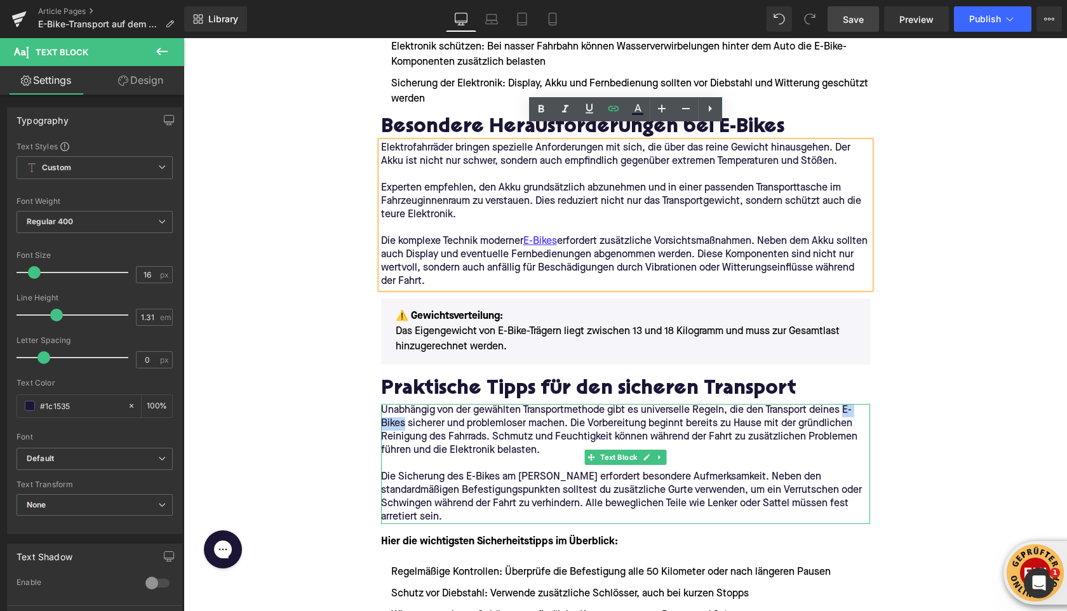
drag, startPoint x: 844, startPoint y: 396, endPoint x: 404, endPoint y: 411, distance: 440.9
click at [404, 411] on p "Unabhängig von der gewählten Transportmethode gibt es universelle Regeln, die d…" at bounding box center [625, 430] width 489 height 53
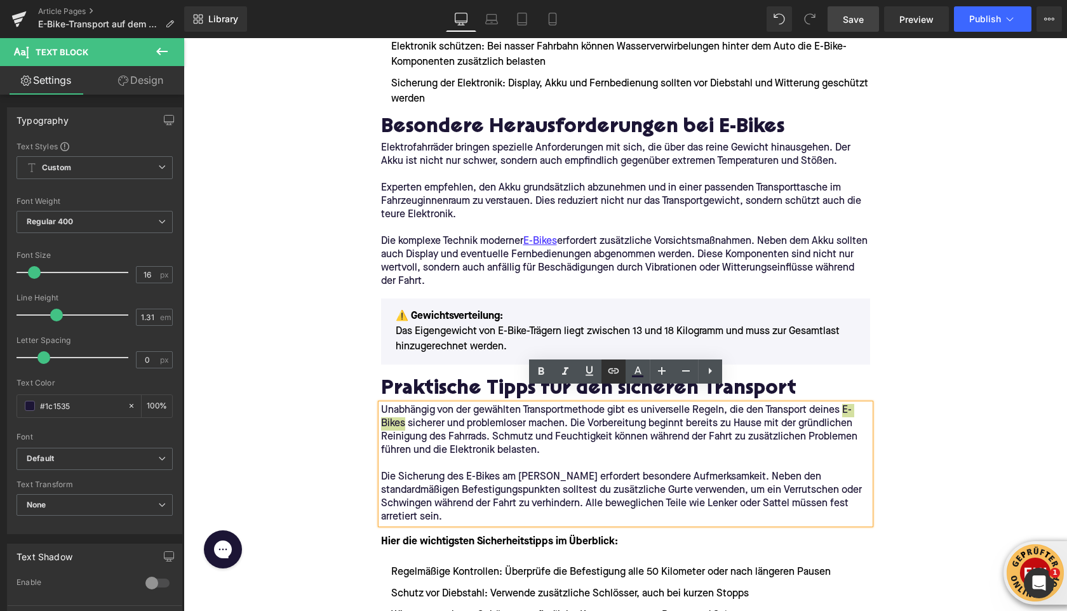
click at [608, 378] on icon at bounding box center [613, 370] width 15 height 15
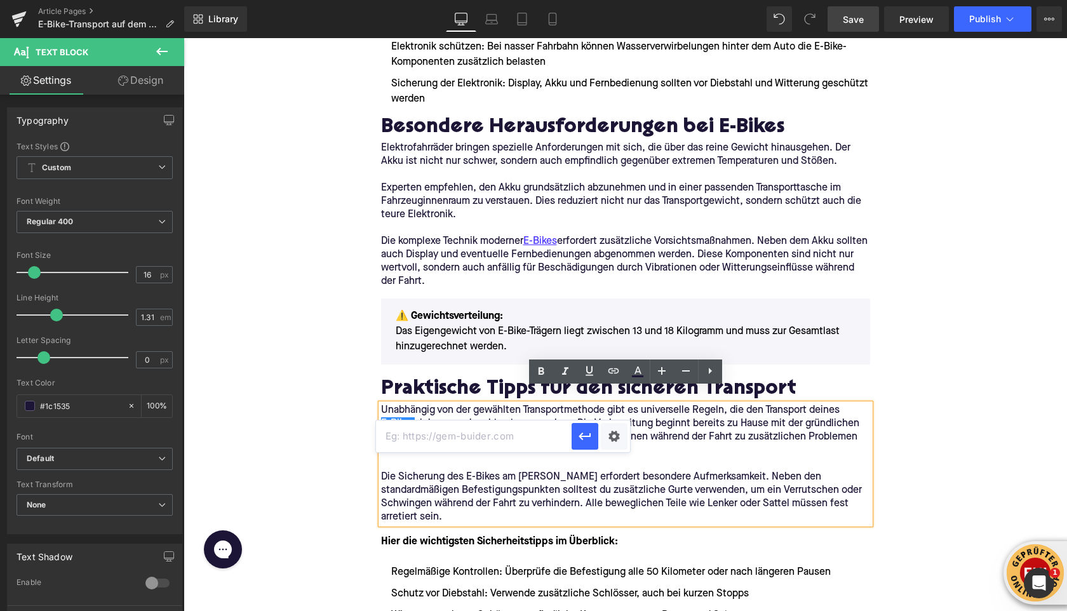
click at [547, 436] on input "text" at bounding box center [474, 436] width 196 height 32
paste input "https://upway.de/"
type input "https://upway.de/"
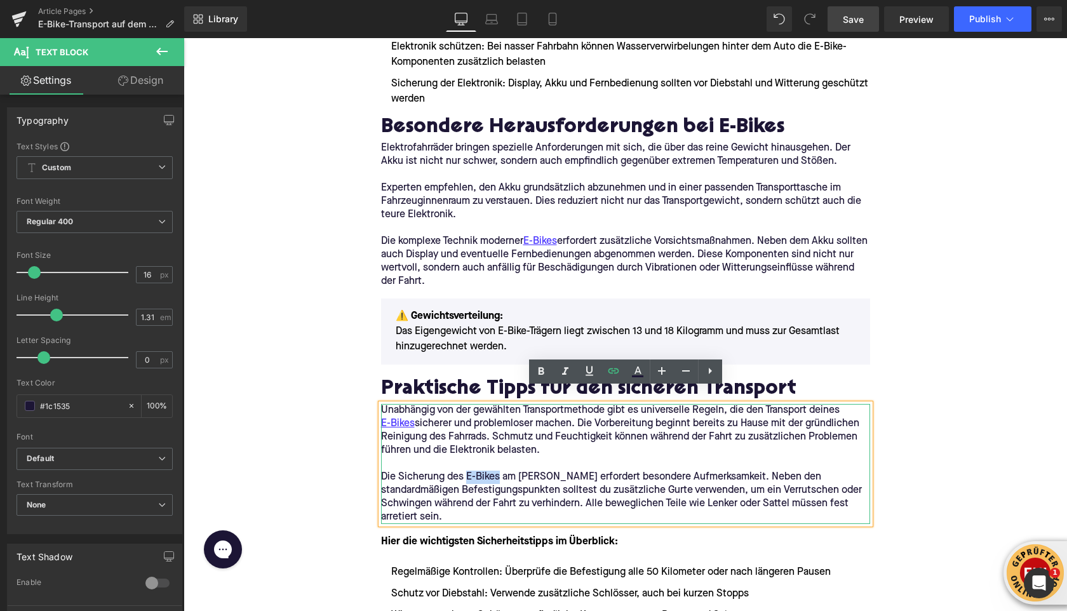
drag, startPoint x: 466, startPoint y: 461, endPoint x: 498, endPoint y: 463, distance: 32.4
click at [498, 470] on p "Die Sicherung des E-Bikes am Träger erfordert besondere Aufmerksamkeit. Neben d…" at bounding box center [625, 496] width 489 height 53
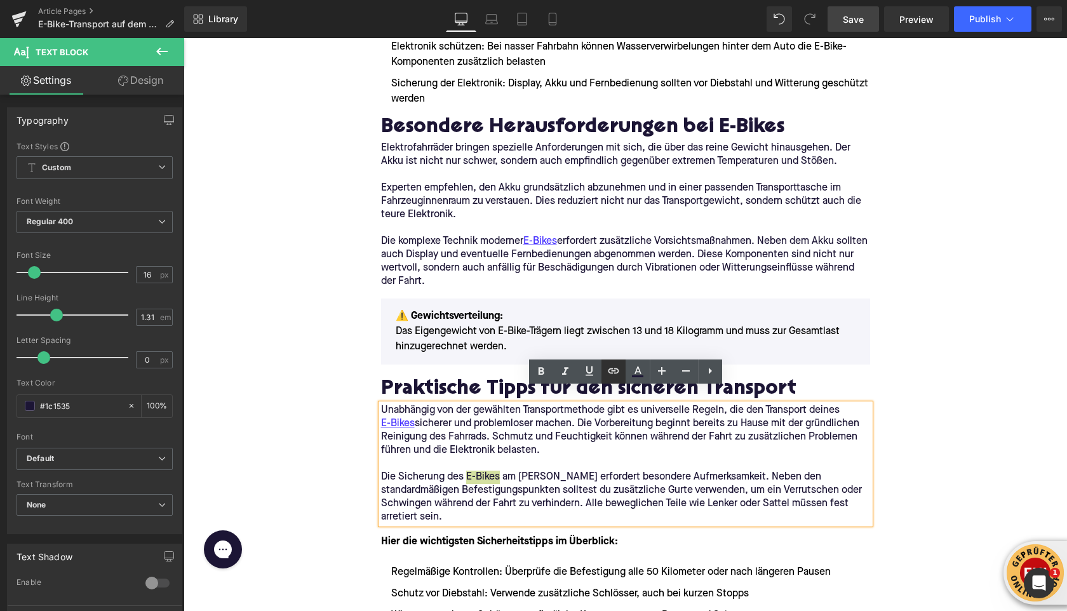
click at [607, 380] on link at bounding box center [613, 371] width 24 height 24
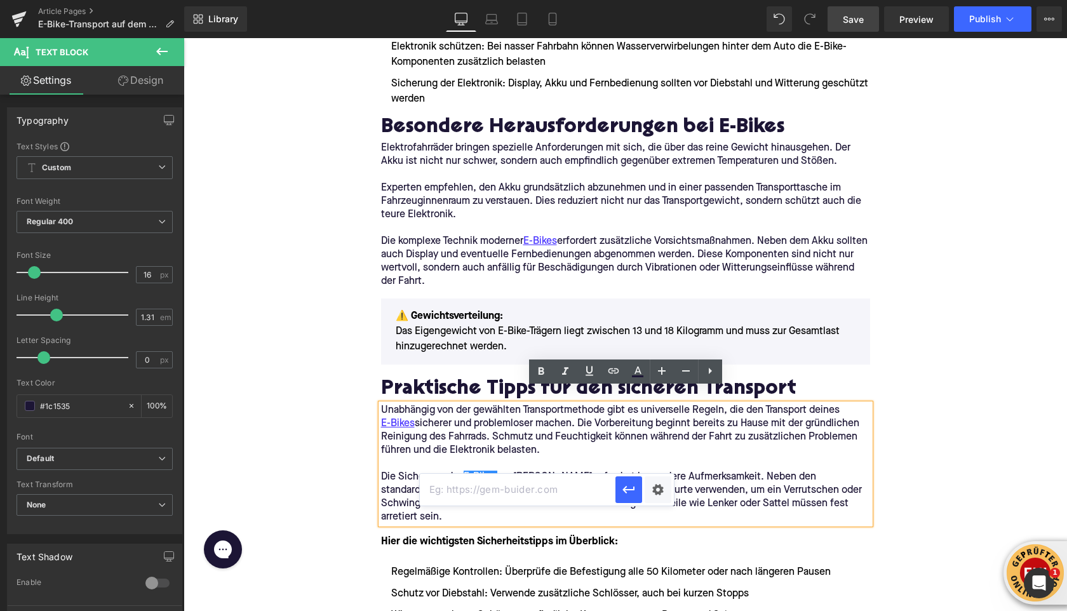
click at [554, 487] on input "text" at bounding box center [518, 490] width 196 height 32
paste input "https://upway.de/"
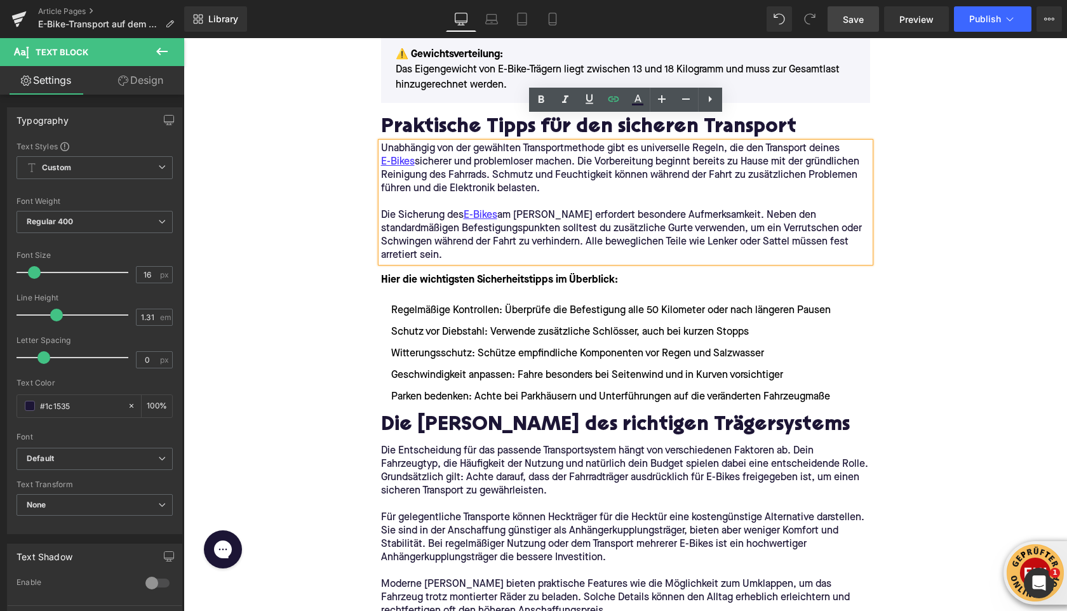
scroll to position [1778, 0]
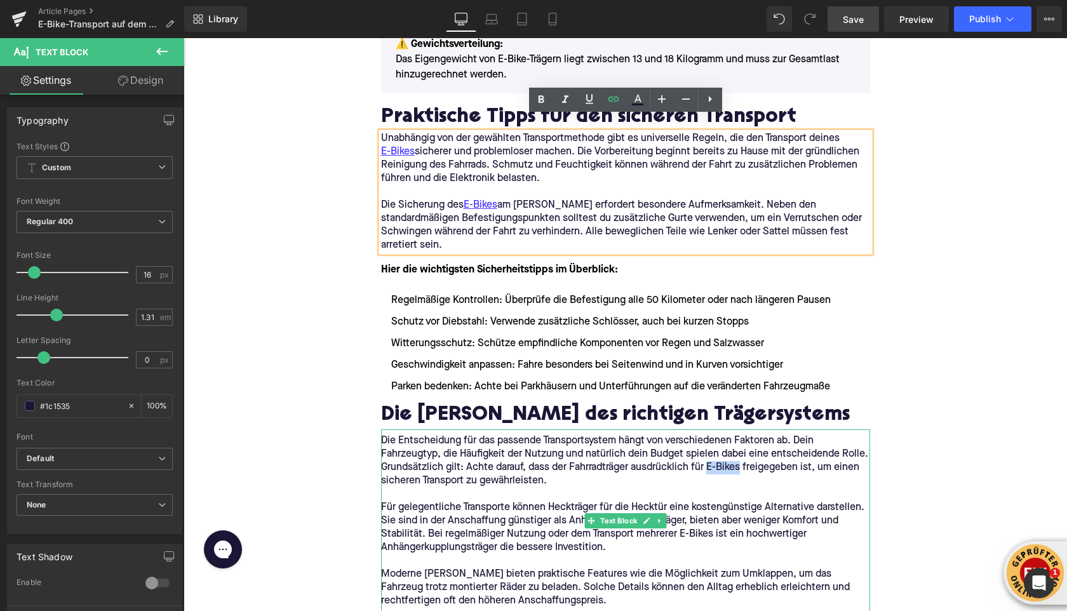
drag, startPoint x: 709, startPoint y: 440, endPoint x: 740, endPoint y: 439, distance: 31.1
click at [741, 439] on p "Die Entscheidung für das passende Transportsystem hängt von verschiedenen Fakto…" at bounding box center [625, 460] width 489 height 53
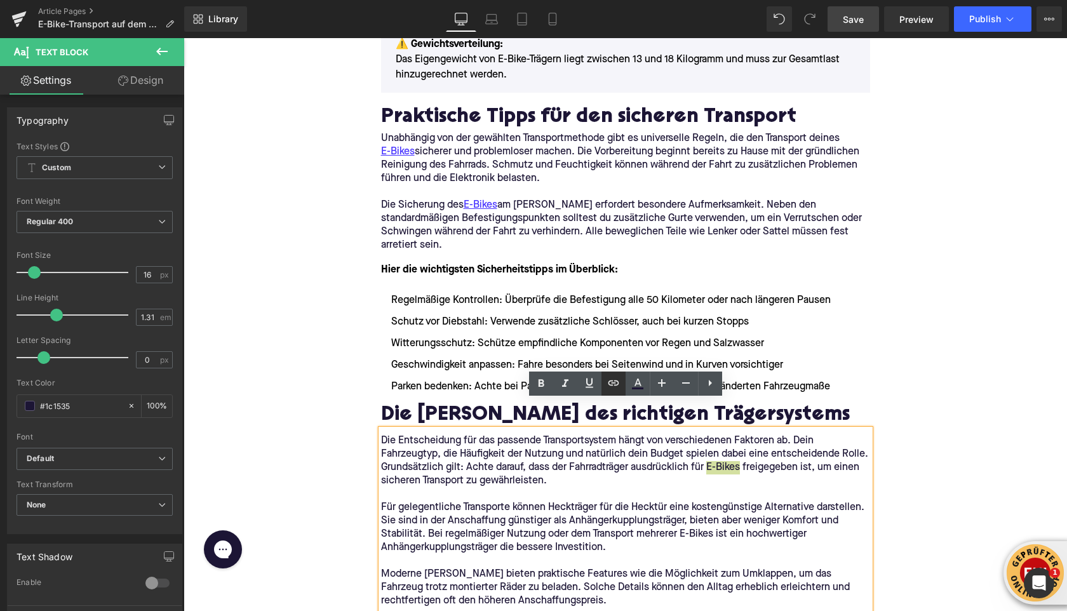
click at [615, 382] on icon at bounding box center [613, 382] width 15 height 15
click at [634, 469] on input "text" at bounding box center [714, 467] width 196 height 32
paste input "https://upway.de/"
type input "https://upway.de/"
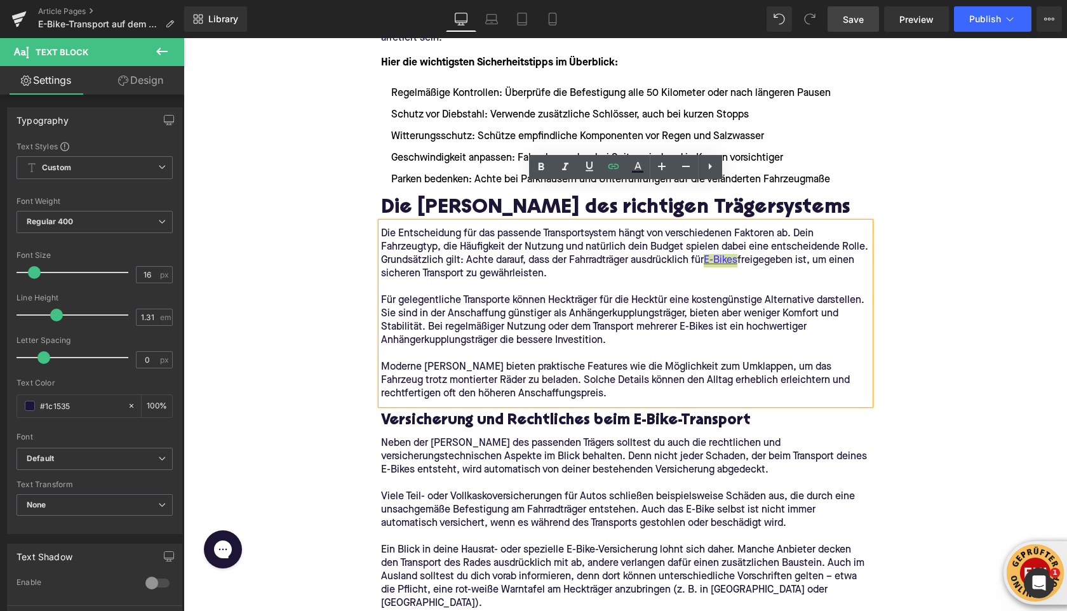
scroll to position [1994, 0]
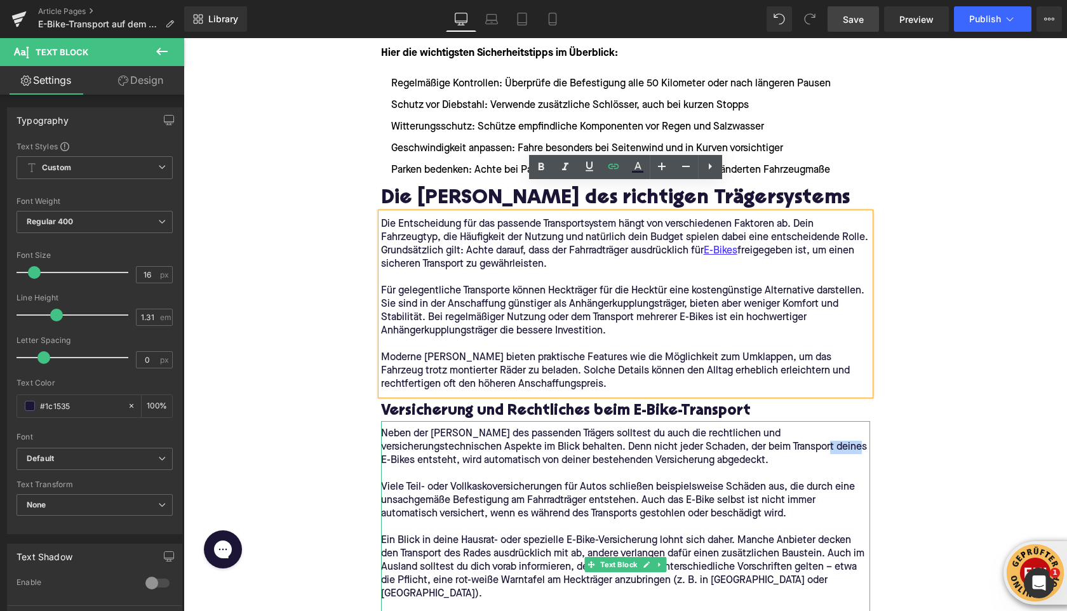
drag, startPoint x: 780, startPoint y: 417, endPoint x: 749, endPoint y: 418, distance: 31.1
click at [749, 427] on p "Neben der Wahl des passenden Trägers solltest du auch die rechtlichen und versi…" at bounding box center [625, 447] width 489 height 40
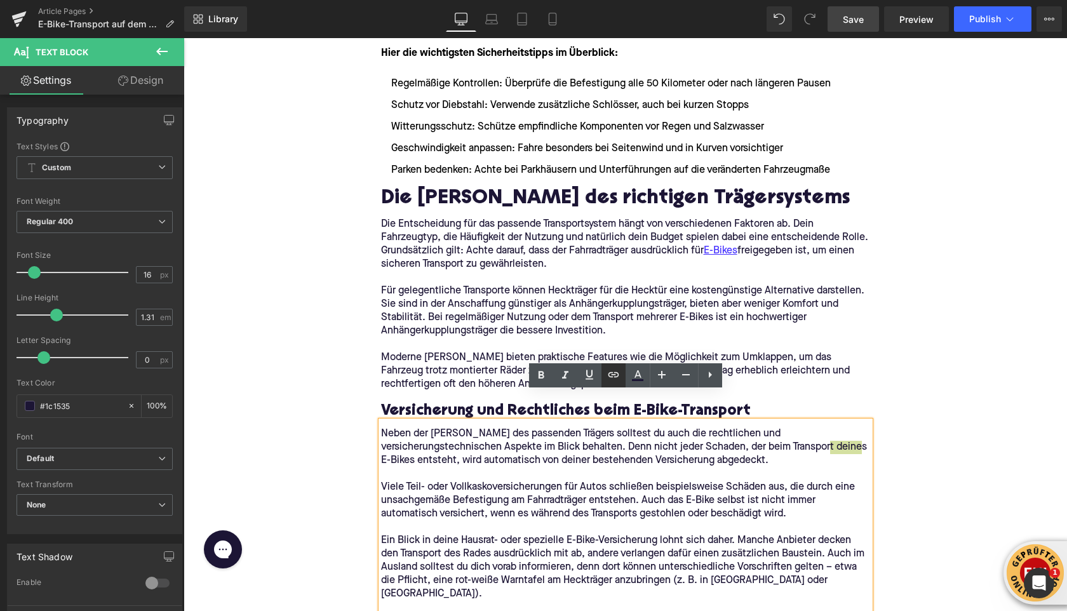
click at [608, 378] on icon at bounding box center [613, 374] width 15 height 15
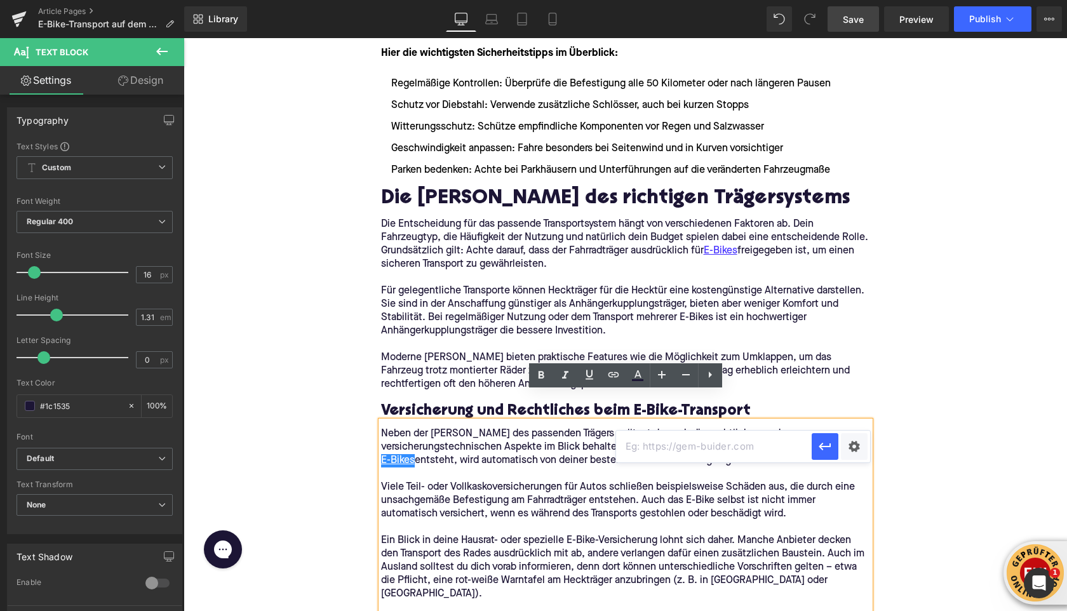
click at [643, 446] on input "text" at bounding box center [714, 446] width 196 height 32
paste input "https://upway.de/"
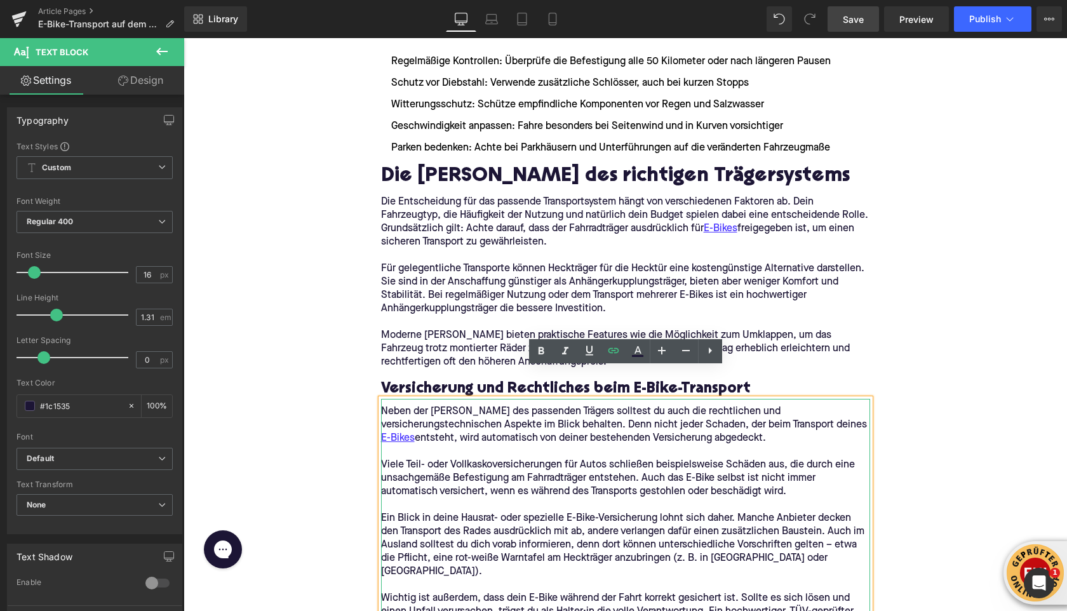
scroll to position [2018, 0]
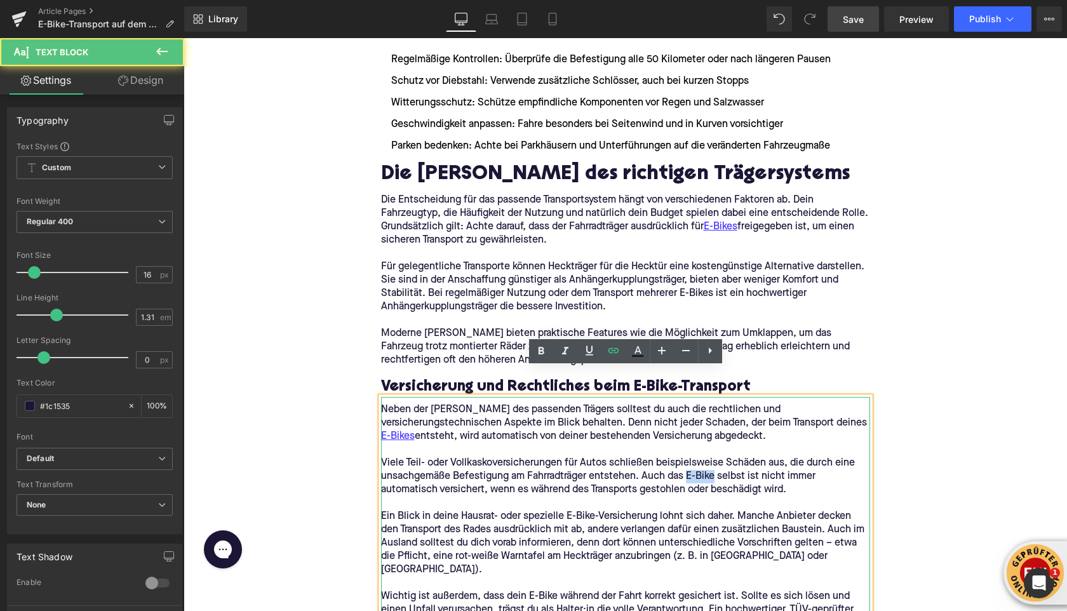
drag, startPoint x: 715, startPoint y: 448, endPoint x: 686, endPoint y: 451, distance: 29.3
click at [686, 456] on p "Viele Teil- oder Vollkaskoversicherungen für Autos schließen beispielsweise Sch…" at bounding box center [625, 476] width 489 height 40
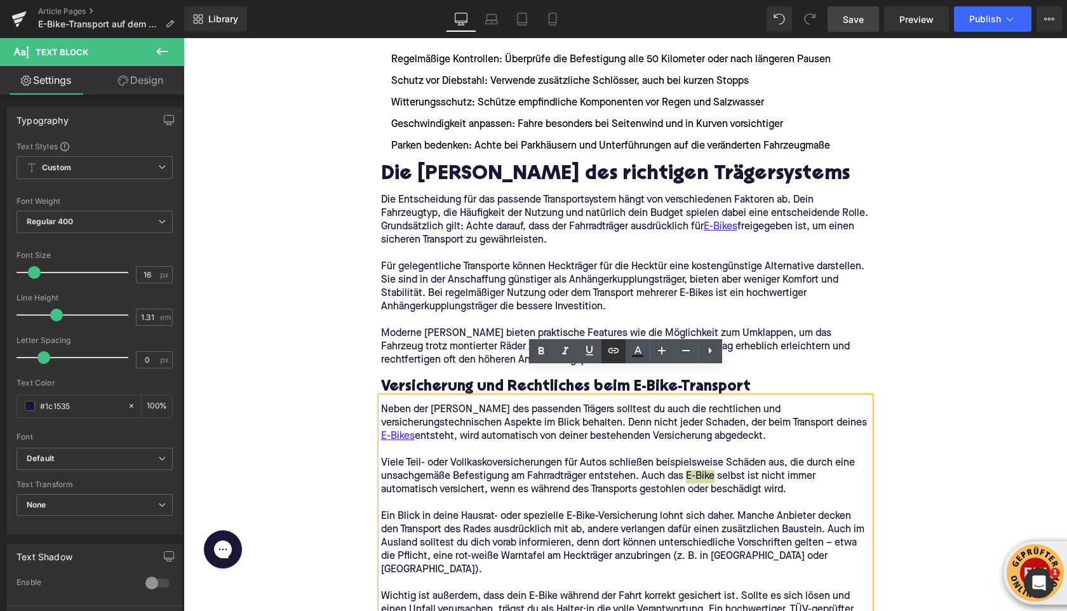
click at [608, 353] on icon at bounding box center [613, 350] width 15 height 15
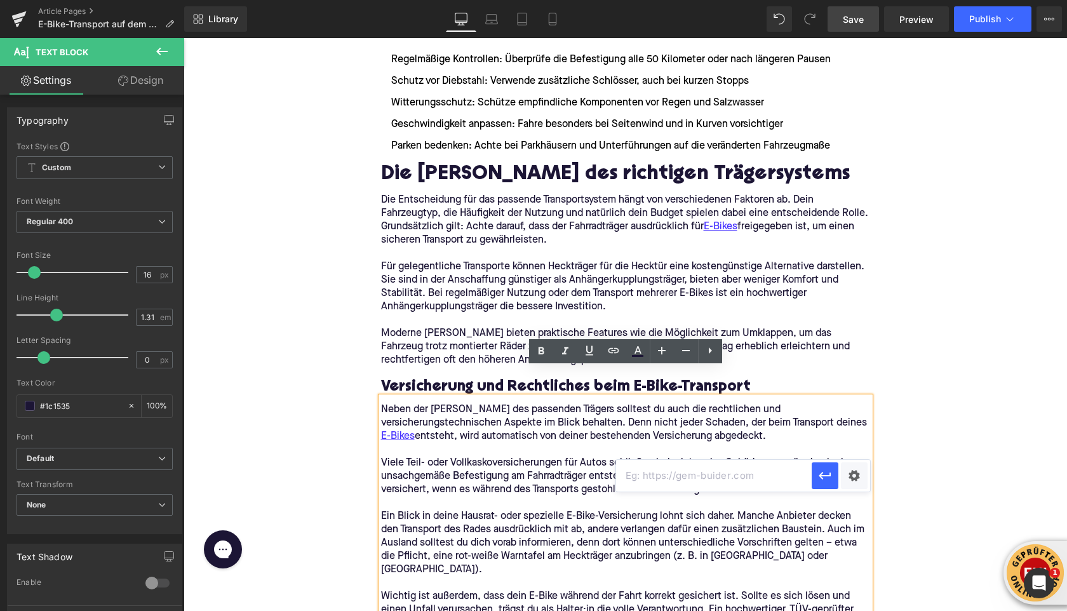
click at [630, 470] on input "text" at bounding box center [714, 476] width 196 height 32
paste input "https://upway.de/"
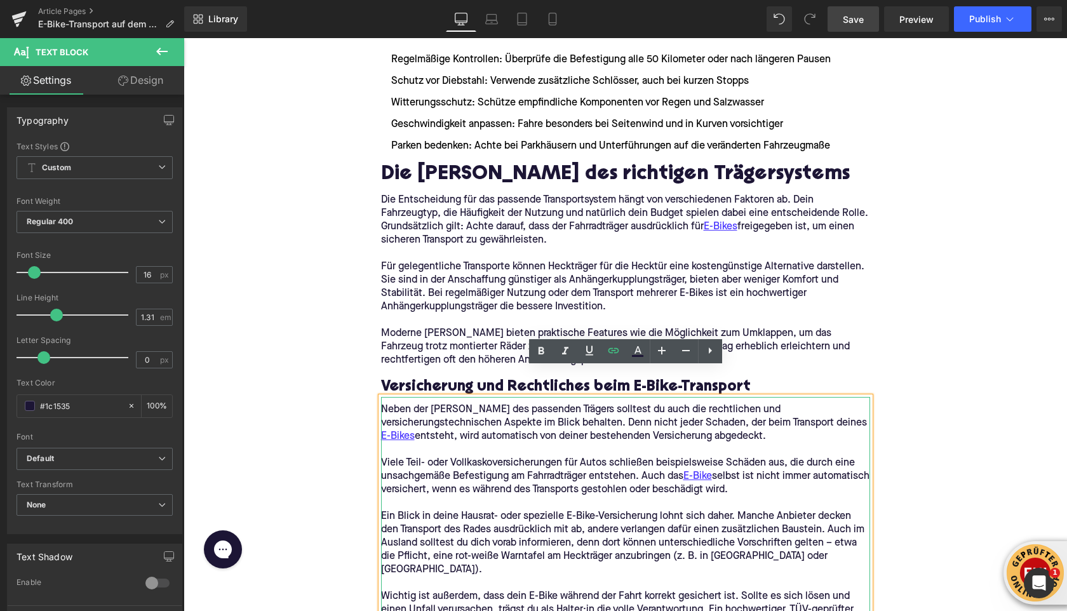
scroll to position [2040, 0]
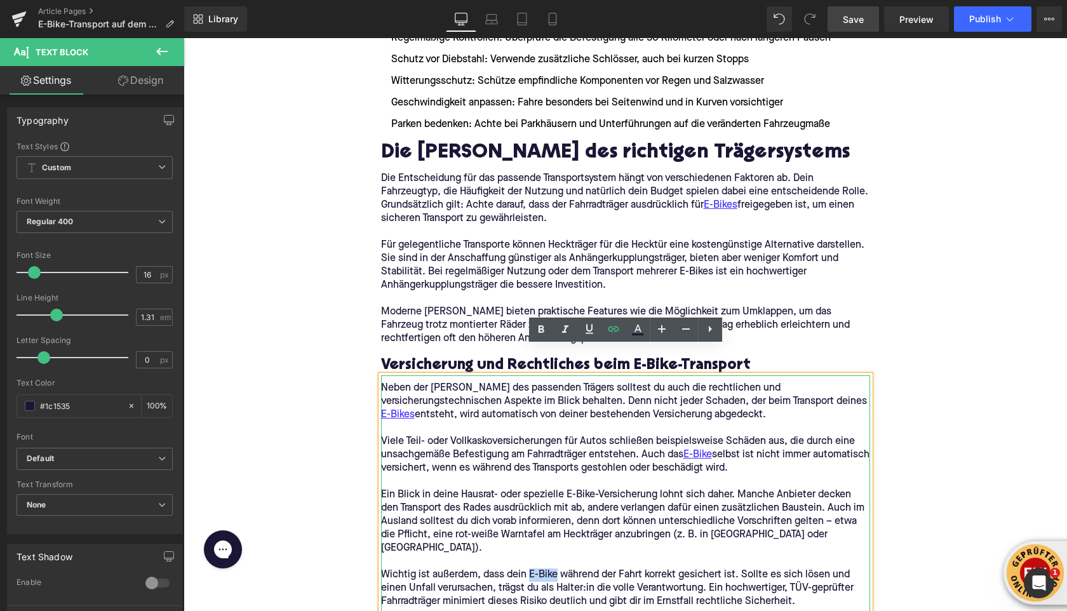
drag, startPoint x: 529, startPoint y: 534, endPoint x: 555, endPoint y: 534, distance: 26.0
click at [555, 568] on p "Wichtig ist außerdem, dass dein E-Bike während der Fahrt korrekt gesichert ist.…" at bounding box center [625, 588] width 489 height 40
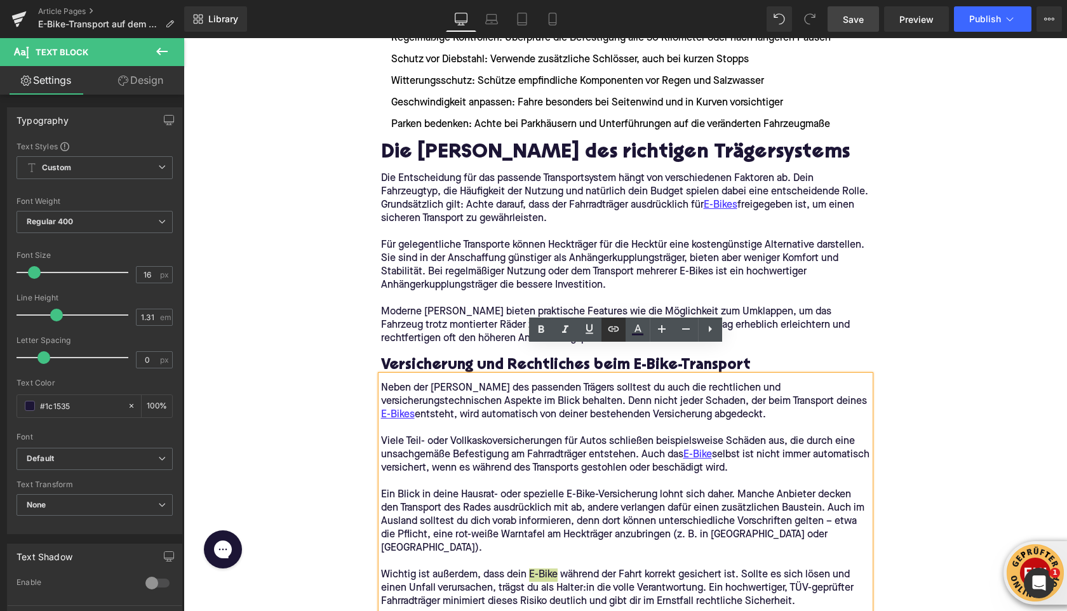
click at [608, 331] on icon at bounding box center [613, 328] width 15 height 15
click at [573, 555] on input "text" at bounding box center [577, 561] width 196 height 32
paste input "https://upway.de/"
type input "https://upway.de/"
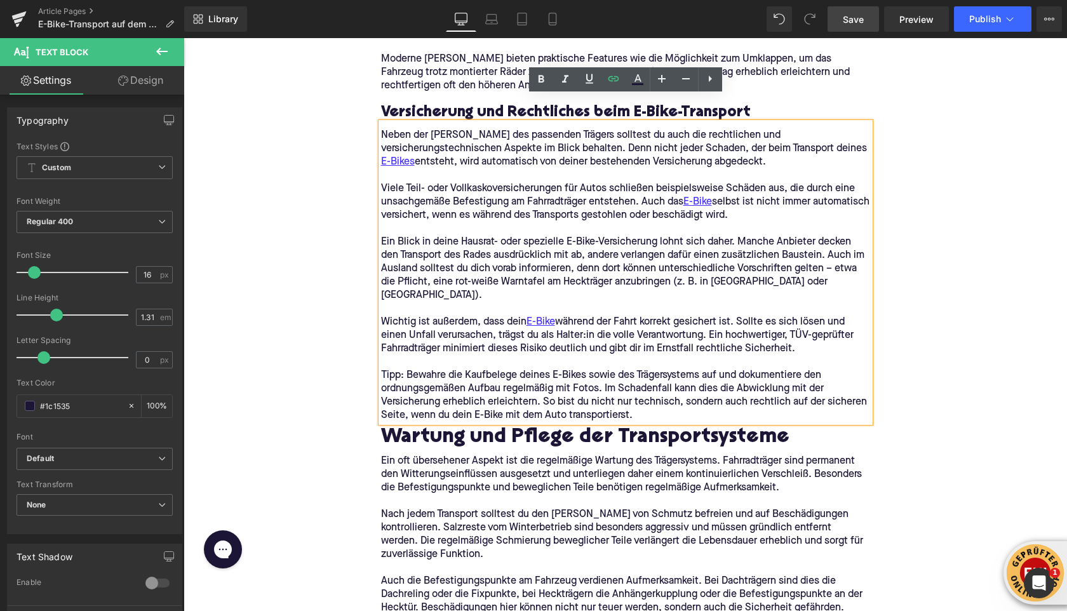
scroll to position [2298, 0]
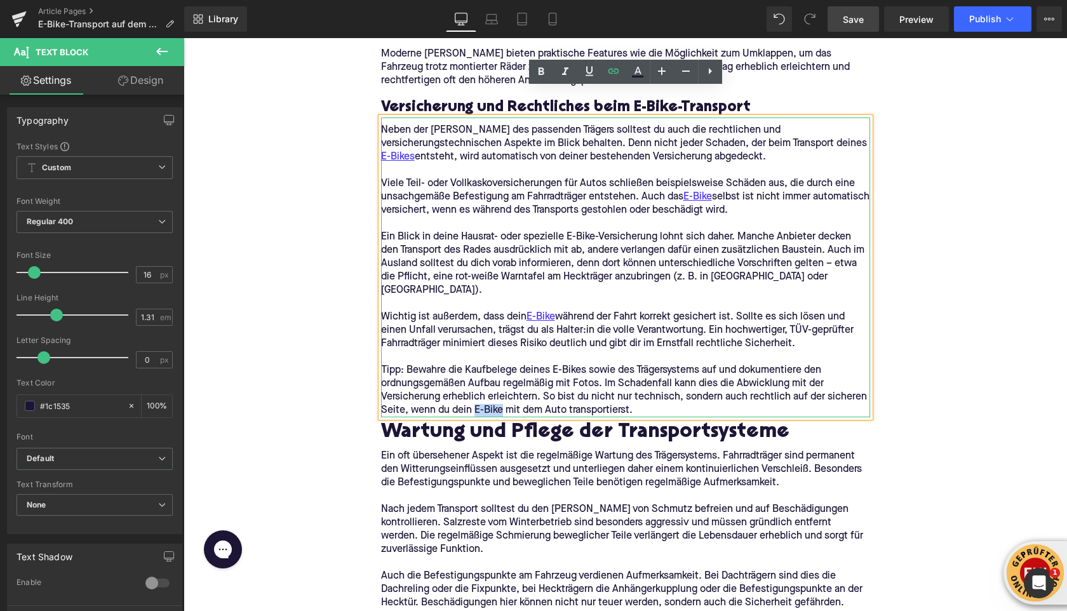
drag, startPoint x: 502, startPoint y: 369, endPoint x: 474, endPoint y: 369, distance: 27.3
click at [474, 369] on p "Tipp: Bewahre die Kaufbelege deines E-Bikes sowie des Trägersystems auf und dok…" at bounding box center [625, 390] width 489 height 53
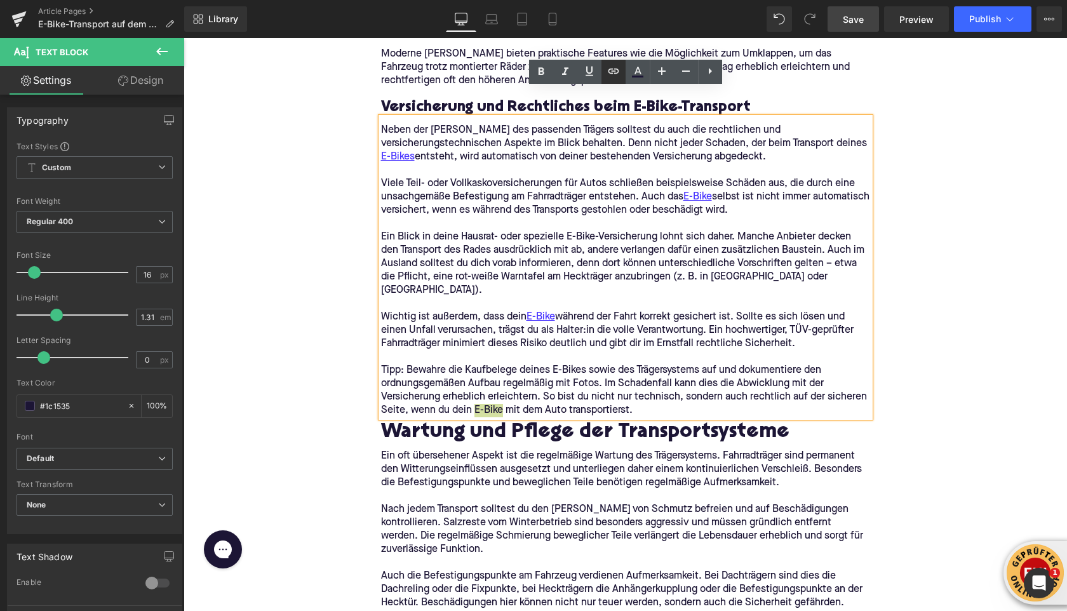
click at [609, 79] on link at bounding box center [613, 72] width 24 height 24
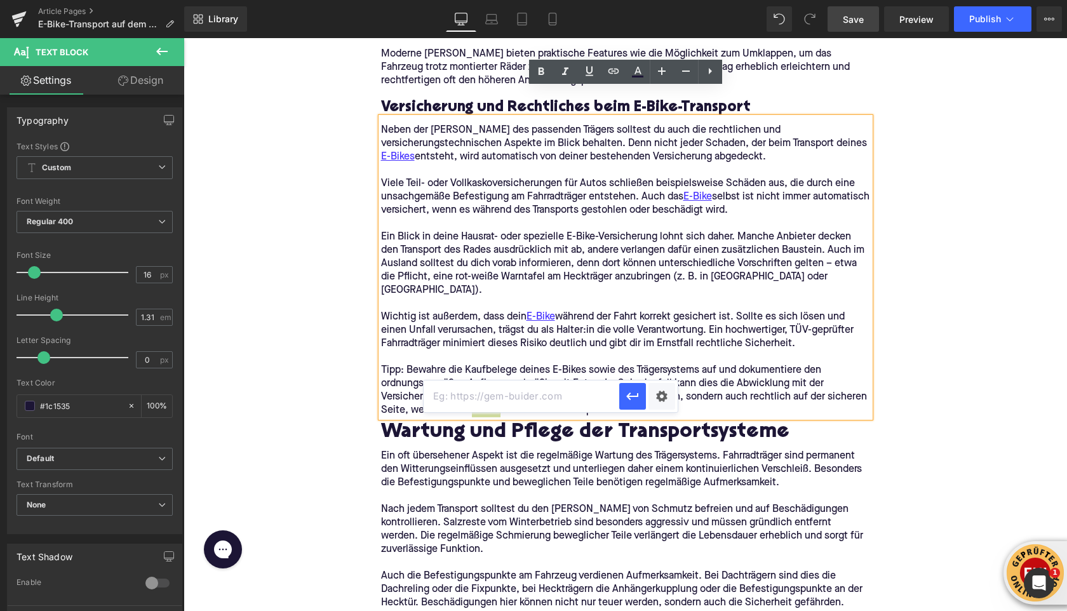
click at [562, 382] on input "text" at bounding box center [521, 396] width 196 height 32
paste input "https://upway.de/"
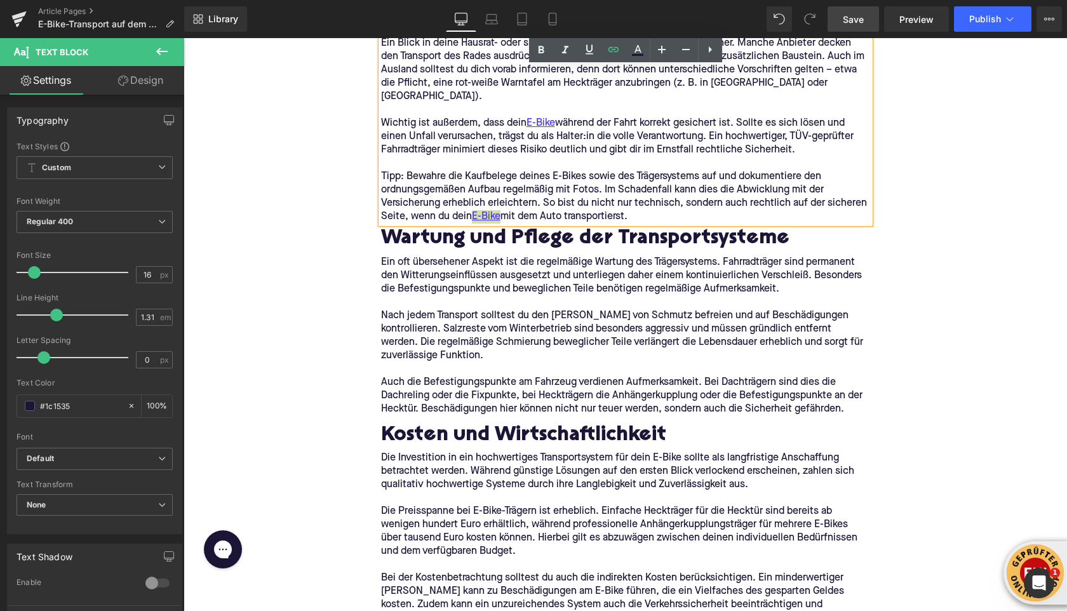
scroll to position [2494, 0]
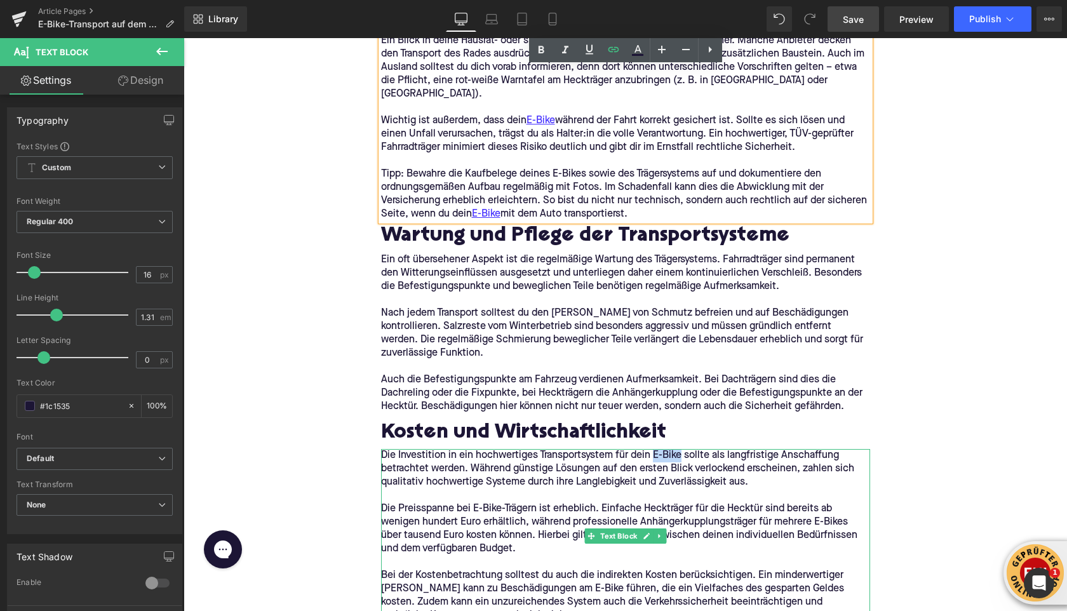
drag, startPoint x: 654, startPoint y: 414, endPoint x: 681, endPoint y: 415, distance: 26.7
click at [681, 449] on p "Die Investition in ein hochwertiges Transportsystem für dein E-Bike sollte als …" at bounding box center [625, 469] width 489 height 40
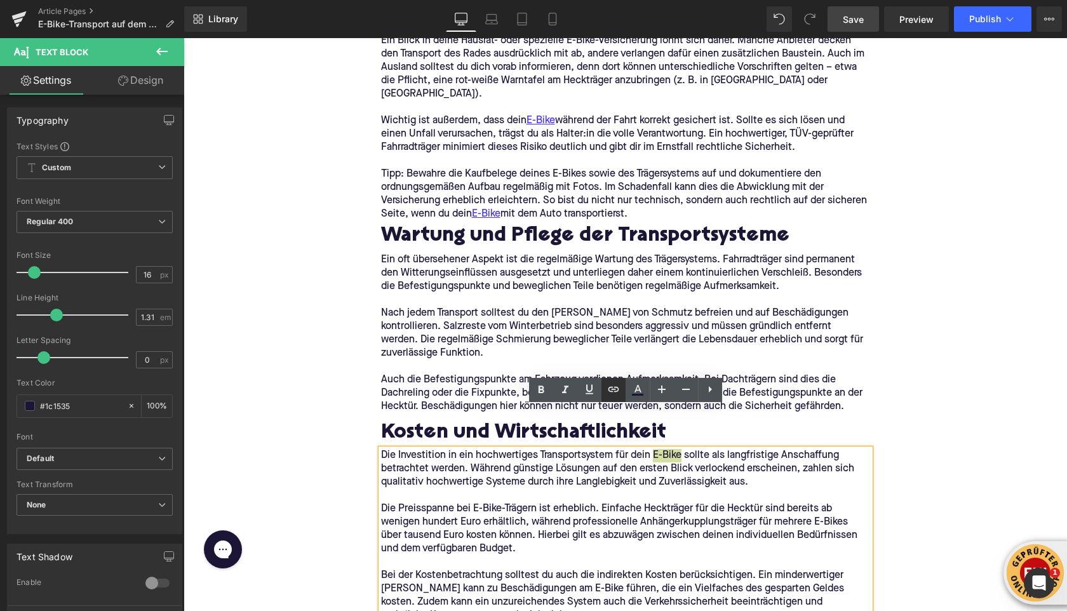
click at [613, 388] on icon at bounding box center [613, 389] width 15 height 15
click at [623, 449] on input "text" at bounding box center [702, 441] width 196 height 32
paste input "https://upway.de/"
type input "https://upway.de/"
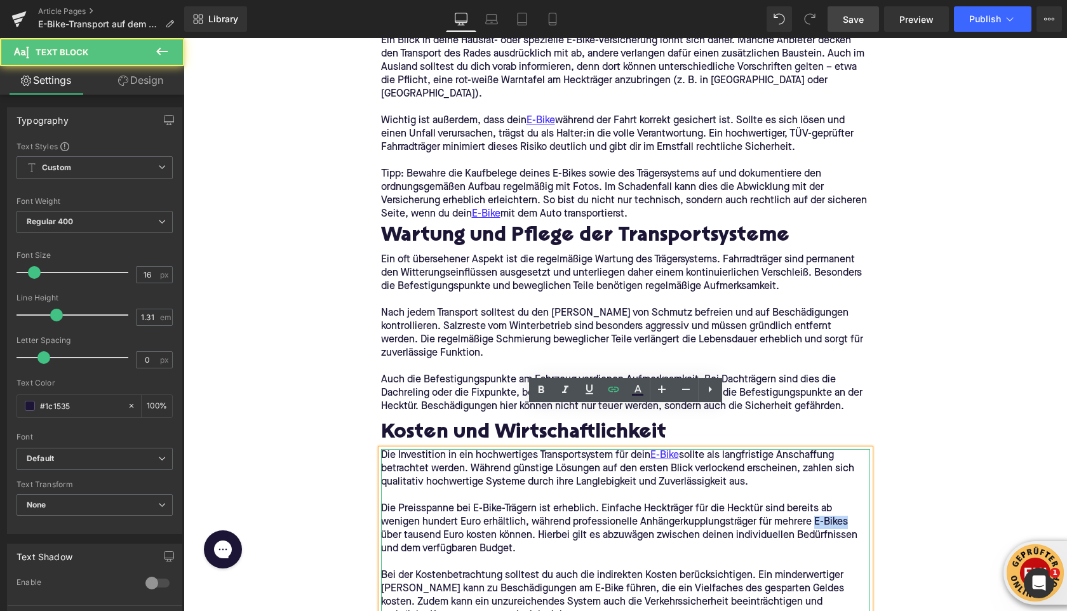
drag, startPoint x: 816, startPoint y: 481, endPoint x: 850, endPoint y: 482, distance: 34.3
click at [850, 502] on p "Die Preisspanne bei E-Bike-Trägern ist erheblich. Einfache Heckträger für die H…" at bounding box center [625, 528] width 489 height 53
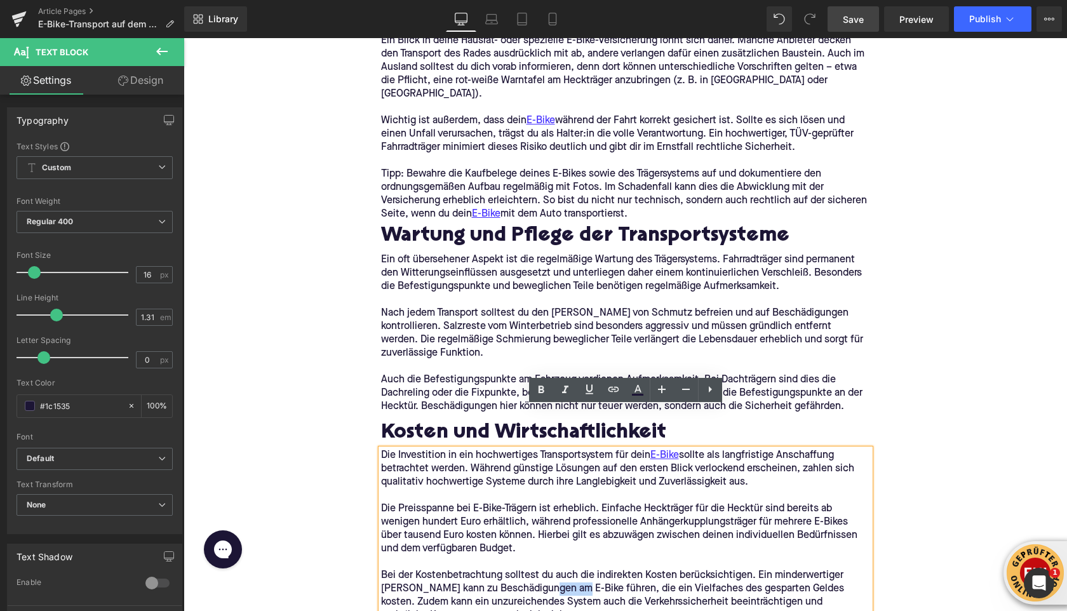
drag, startPoint x: 545, startPoint y: 547, endPoint x: 573, endPoint y: 549, distance: 28.0
click at [573, 569] on p "Bei der Kostenbetrachtung solltest du auch die indirekten Kosten berücksichtige…" at bounding box center [625, 595] width 489 height 53
click at [606, 391] on icon at bounding box center [613, 389] width 15 height 15
click at [578, 569] on input "text" at bounding box center [593, 575] width 196 height 32
paste input "https://upway.de/"
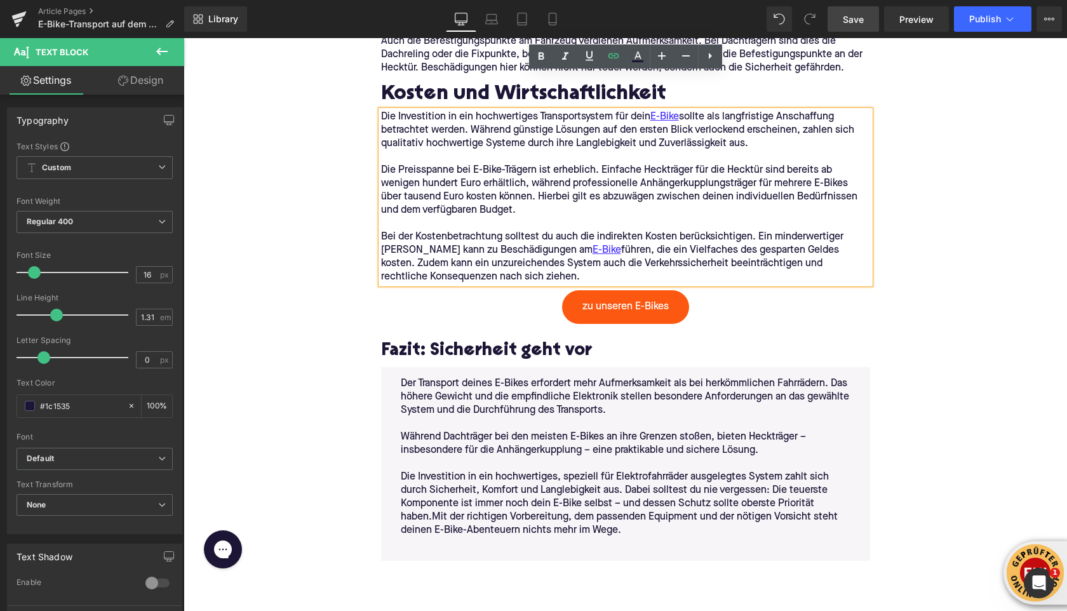
scroll to position [2834, 0]
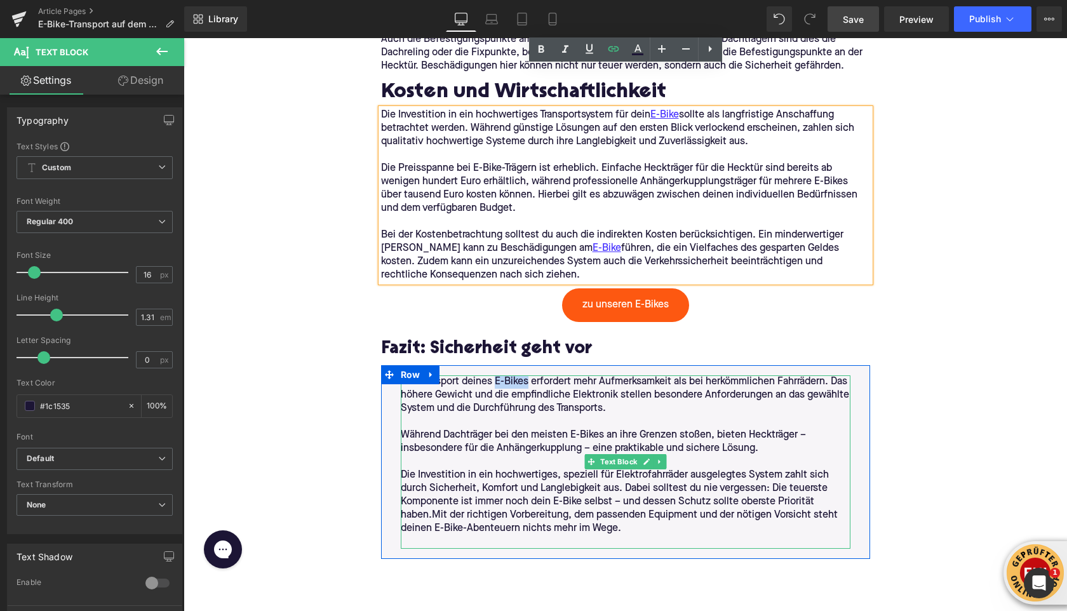
drag, startPoint x: 530, startPoint y: 340, endPoint x: 497, endPoint y: 342, distance: 33.0
click at [497, 375] on p "Der Transport deines E-Bikes erfordert mehr Aufmerksamkeit als bei herkömmliche…" at bounding box center [625, 395] width 449 height 40
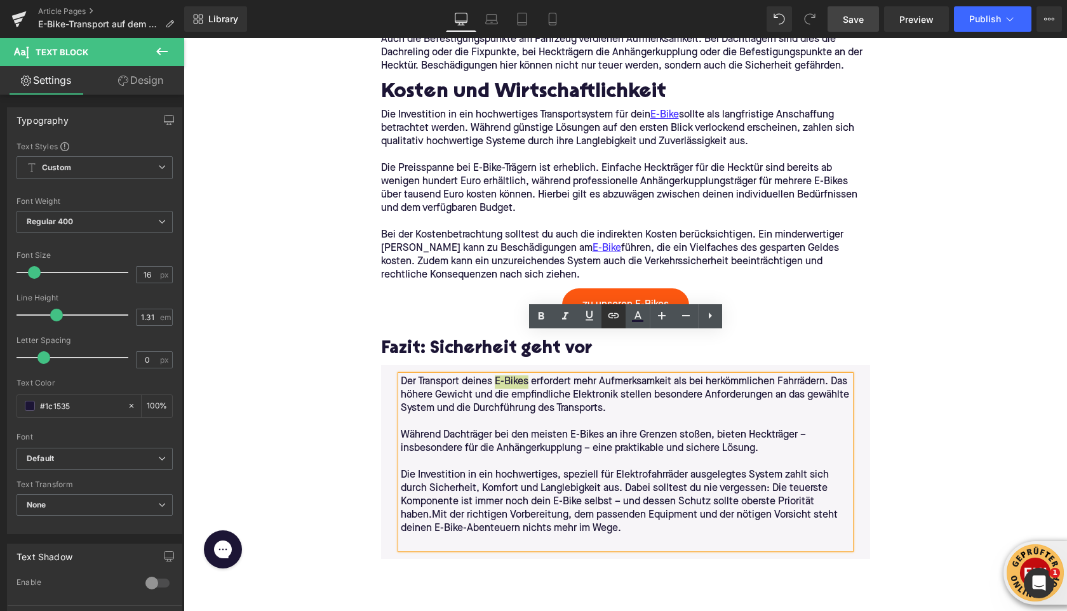
click at [615, 322] on icon at bounding box center [613, 315] width 15 height 15
click at [581, 374] on input "text" at bounding box center [547, 368] width 196 height 32
paste input "https://upway.de/"
drag, startPoint x: 555, startPoint y: 462, endPoint x: 581, endPoint y: 461, distance: 26.0
click at [581, 469] on p "Die Investition in ein hochwertiges, speziell für Elektrofahrräder ausgelegtes …" at bounding box center [625, 502] width 449 height 67
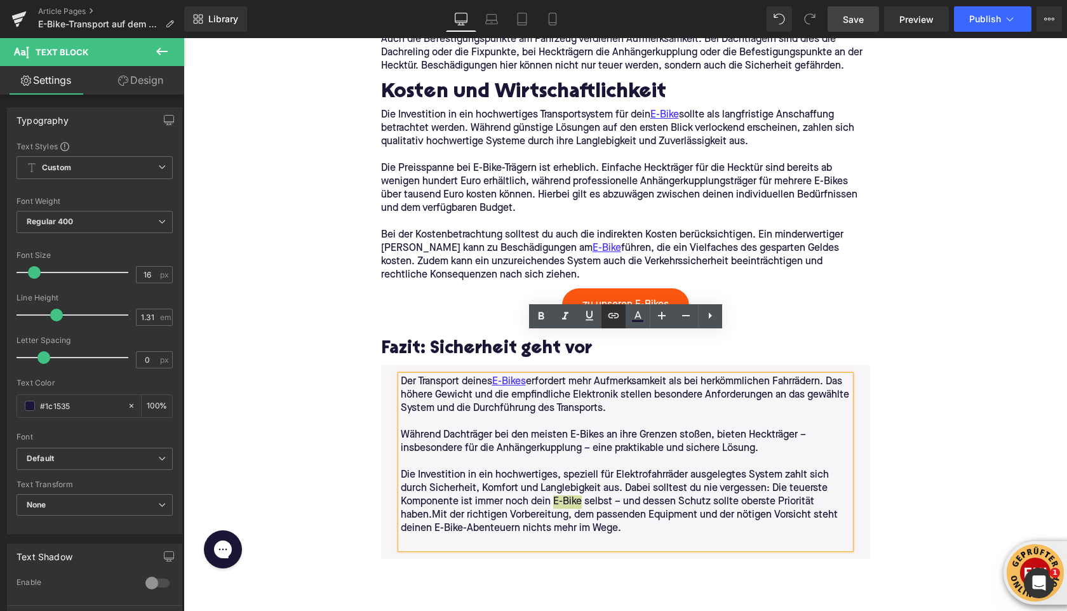
click at [606, 319] on icon at bounding box center [613, 315] width 15 height 15
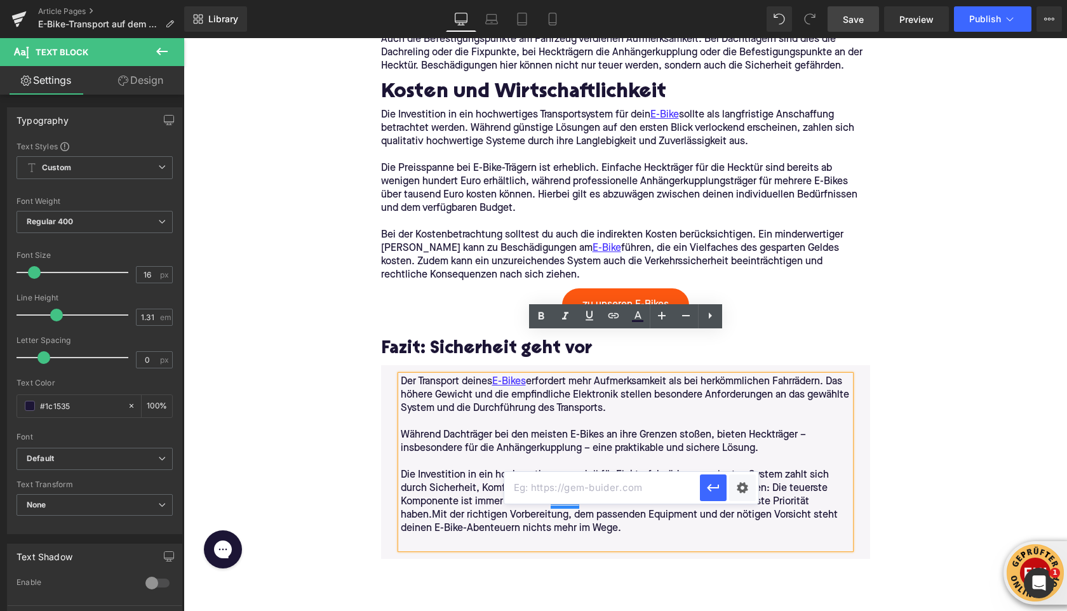
click at [569, 474] on input "text" at bounding box center [602, 488] width 196 height 32
paste input "https://upway.de/"
type input "https://upway.de/"
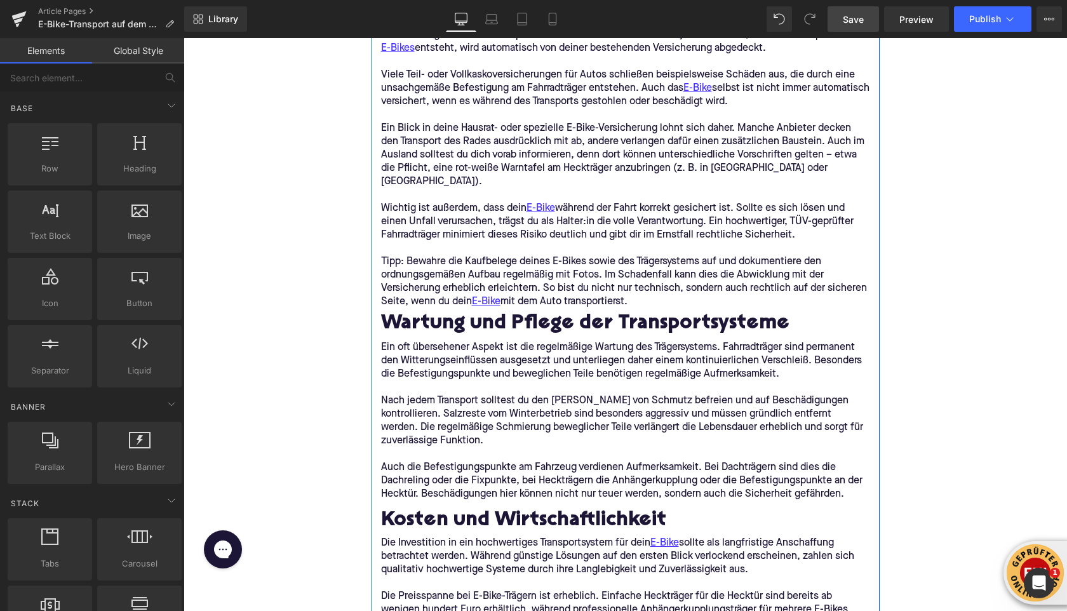
scroll to position [2266, 0]
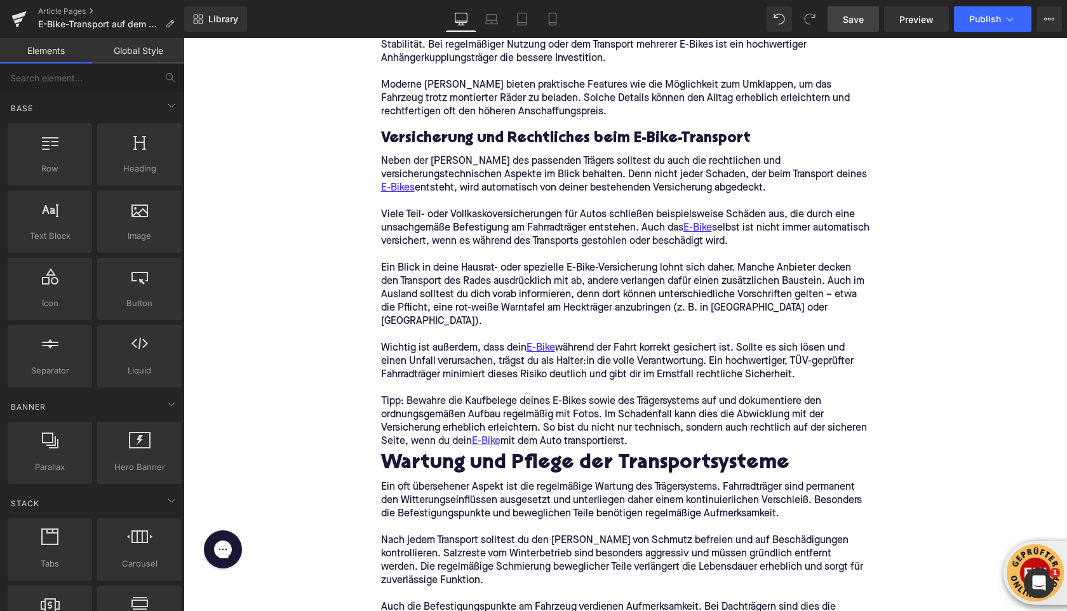
click at [846, 27] on link "Save" at bounding box center [852, 18] width 51 height 25
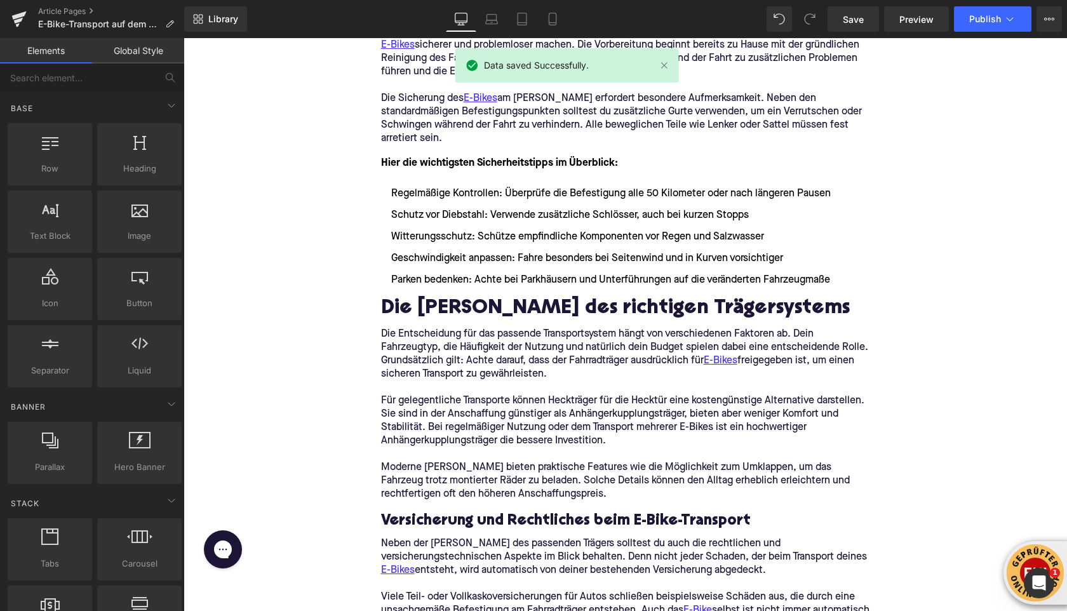
scroll to position [1836, 0]
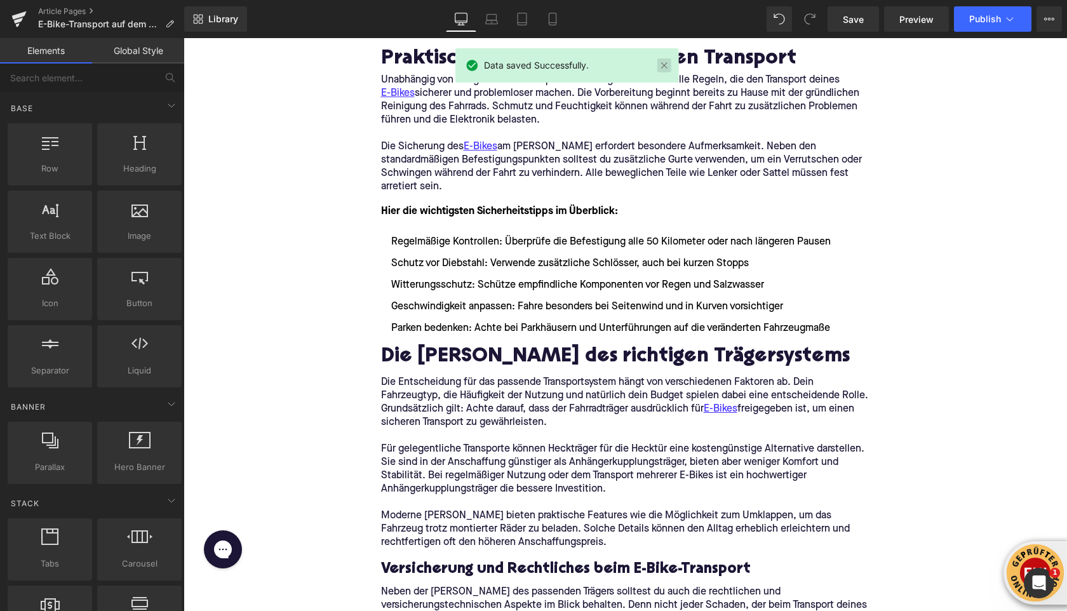
click at [664, 64] on link at bounding box center [664, 65] width 14 height 14
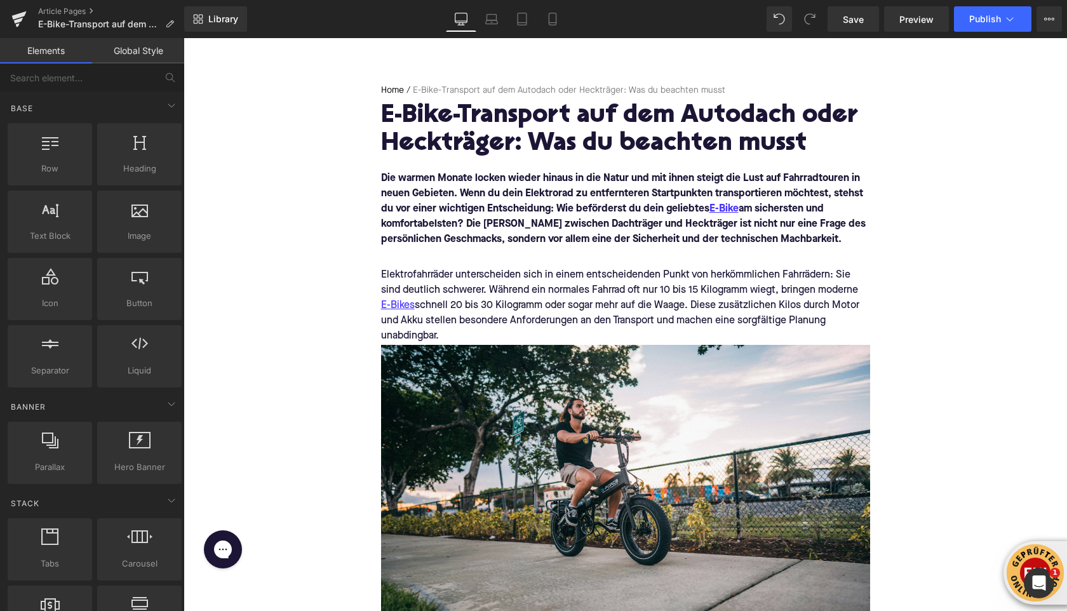
scroll to position [0, 0]
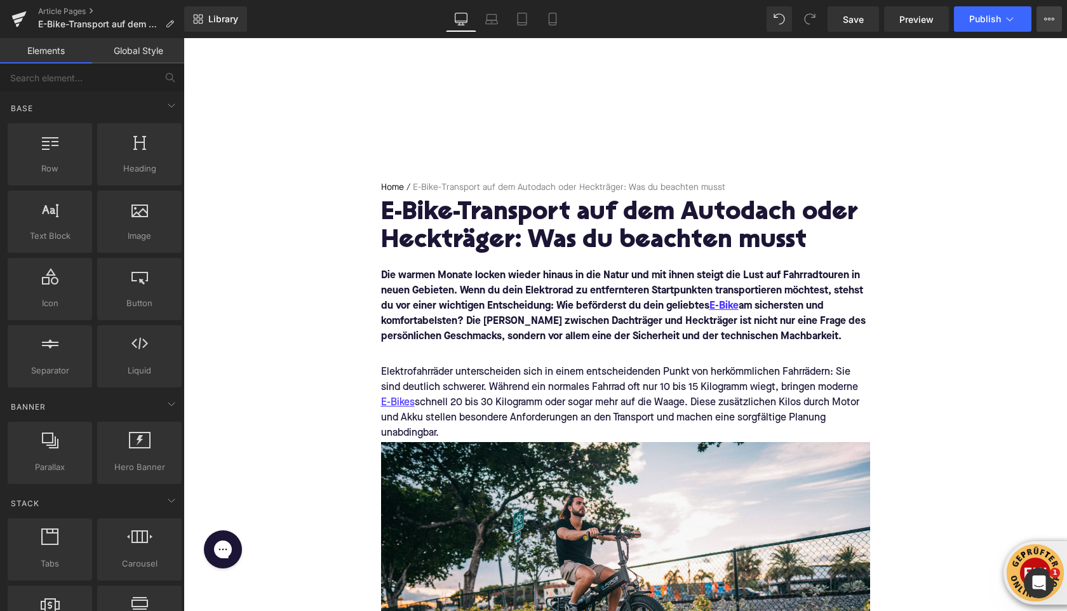
click at [1048, 18] on icon at bounding box center [1049, 19] width 10 height 10
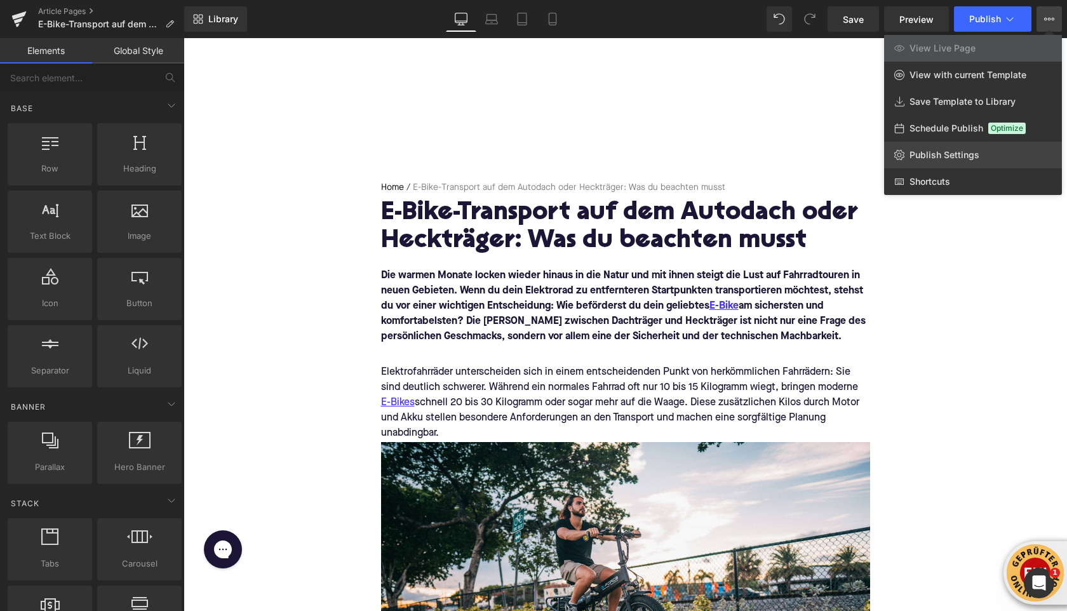
click at [948, 155] on span "Publish Settings" at bounding box center [944, 154] width 70 height 11
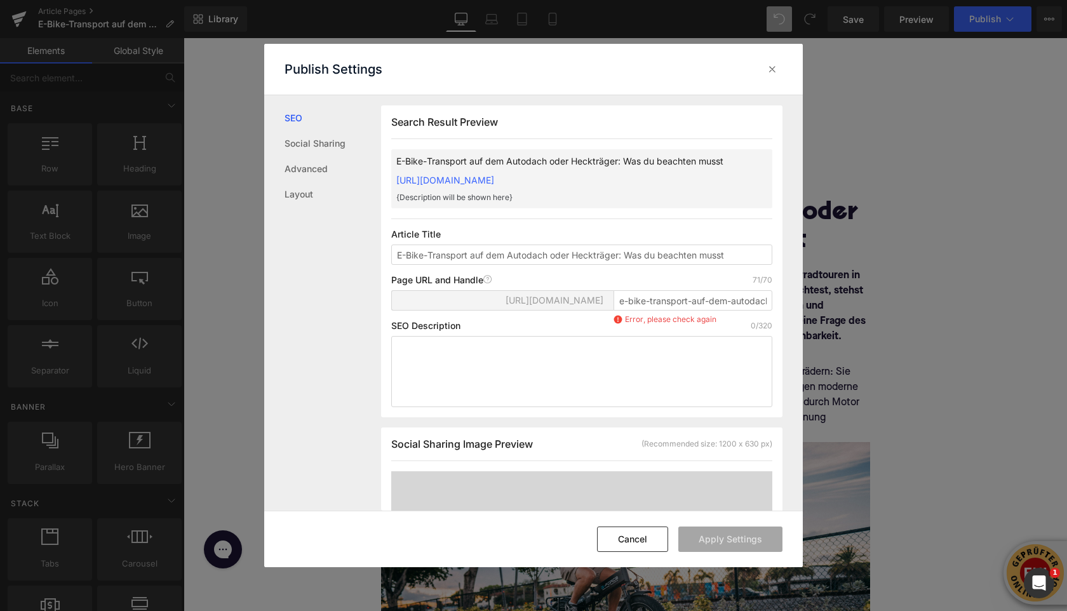
scroll to position [1, 0]
drag, startPoint x: 468, startPoint y: 267, endPoint x: 617, endPoint y: 270, distance: 149.2
click at [617, 264] on input "E-Bike-Transport auf dem Autodach oder Heckträger: Was du beachten musst" at bounding box center [581, 254] width 381 height 20
type input "E-Bike-Transport: Was du beachten musst"
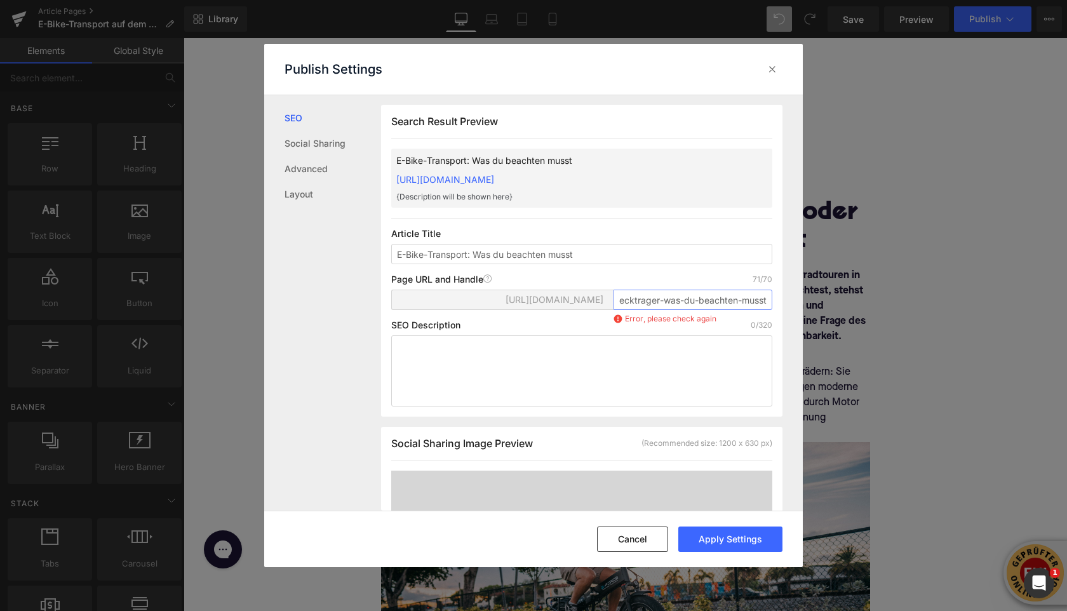
drag, startPoint x: 685, startPoint y: 315, endPoint x: 653, endPoint y: 314, distance: 32.4
click at [653, 310] on input "e-bike-transport-auf-dem-autodach-oder-hecktrager-was-du-beachten-musst" at bounding box center [692, 299] width 159 height 20
type input "e-bike-transport-was-du-beachten-musst"
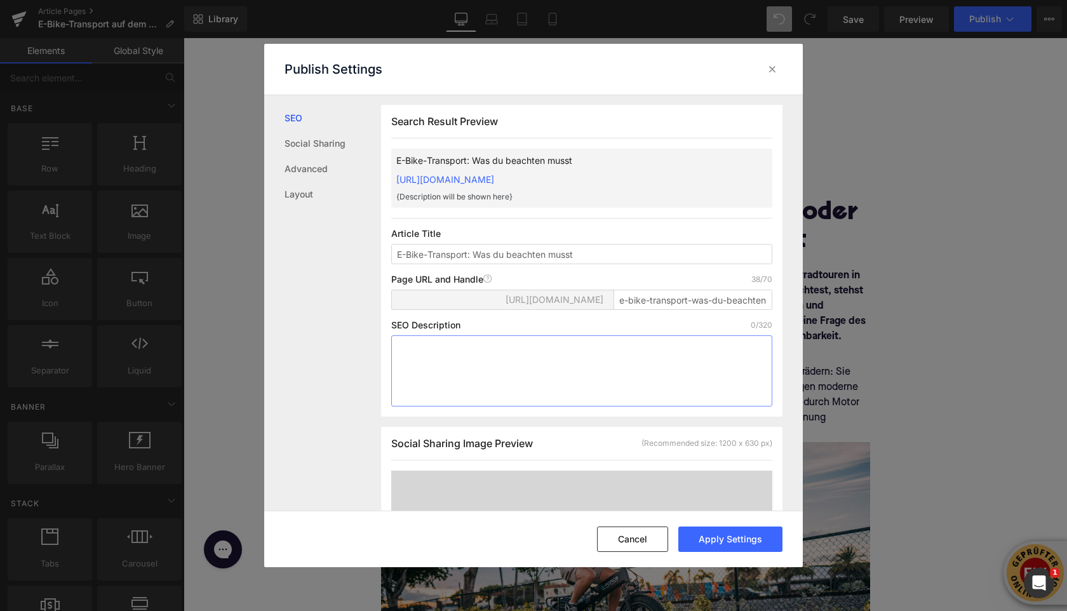
click at [618, 363] on textarea at bounding box center [581, 370] width 381 height 71
paste textarea "E-Bike sicher transportieren: Erfahre, welche Vor- und Nachteile Dach- und Heck…"
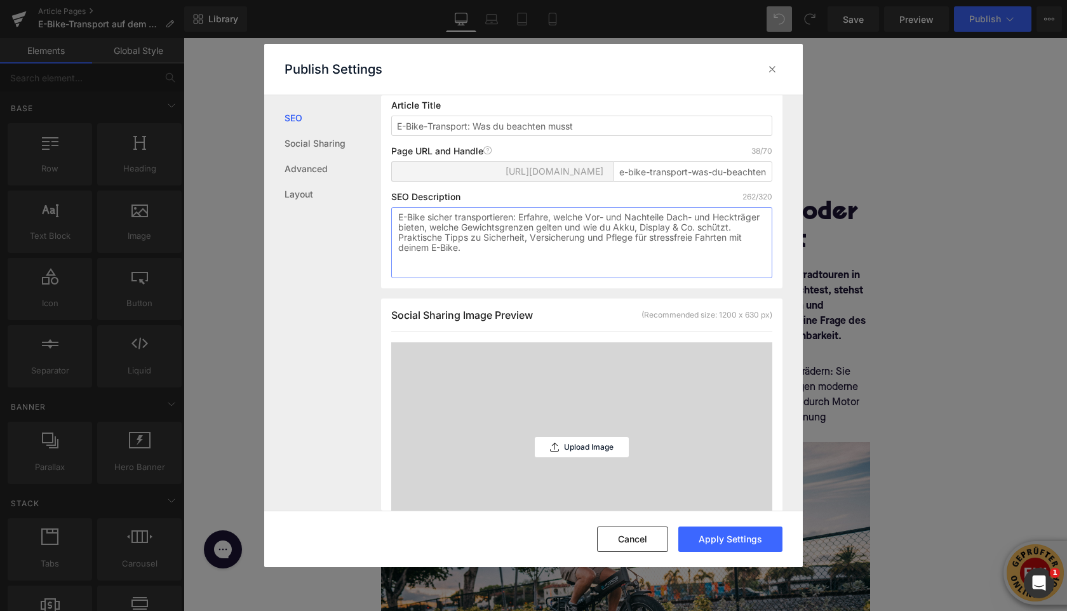
scroll to position [217, 0]
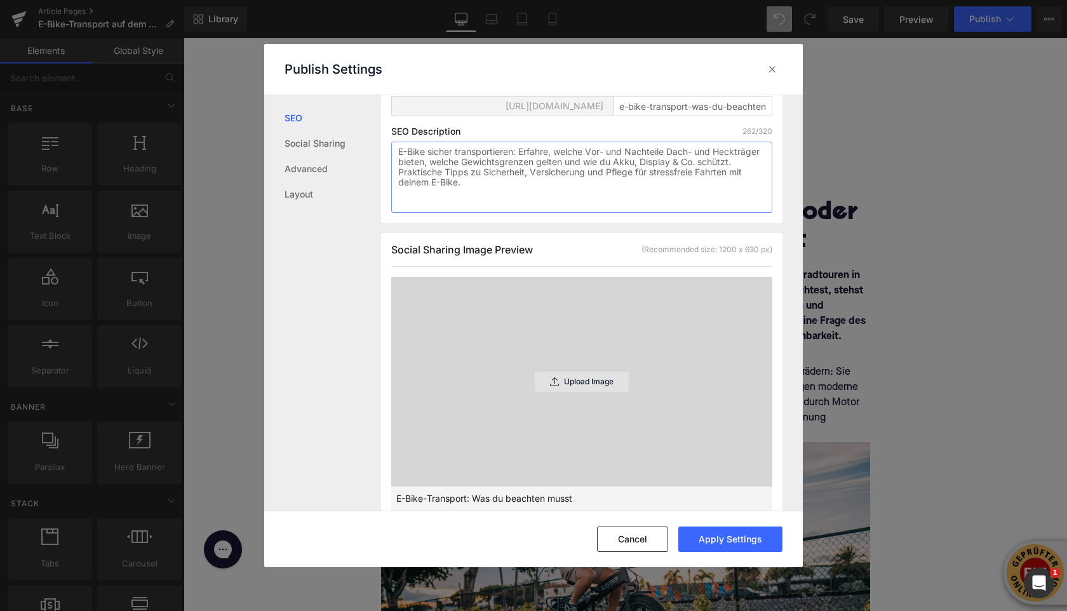
type textarea "E-Bike sicher transportieren: Erfahre, welche Vor- und Nachteile Dach- und Heck…"
click at [564, 386] on p "Upload Image" at bounding box center [589, 381] width 50 height 9
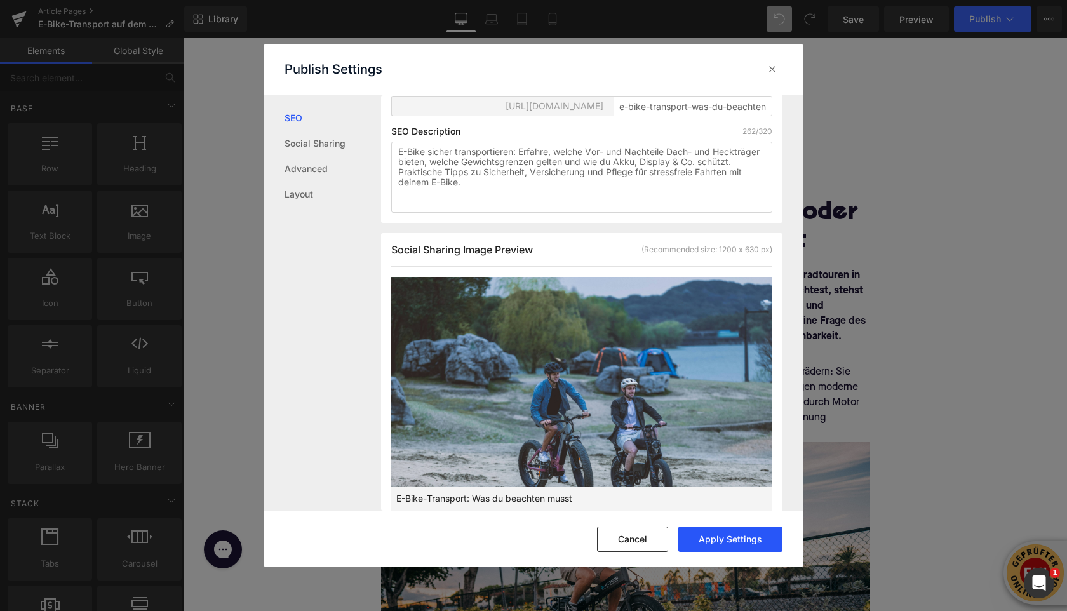
click at [728, 537] on button "Apply Settings" at bounding box center [730, 538] width 104 height 25
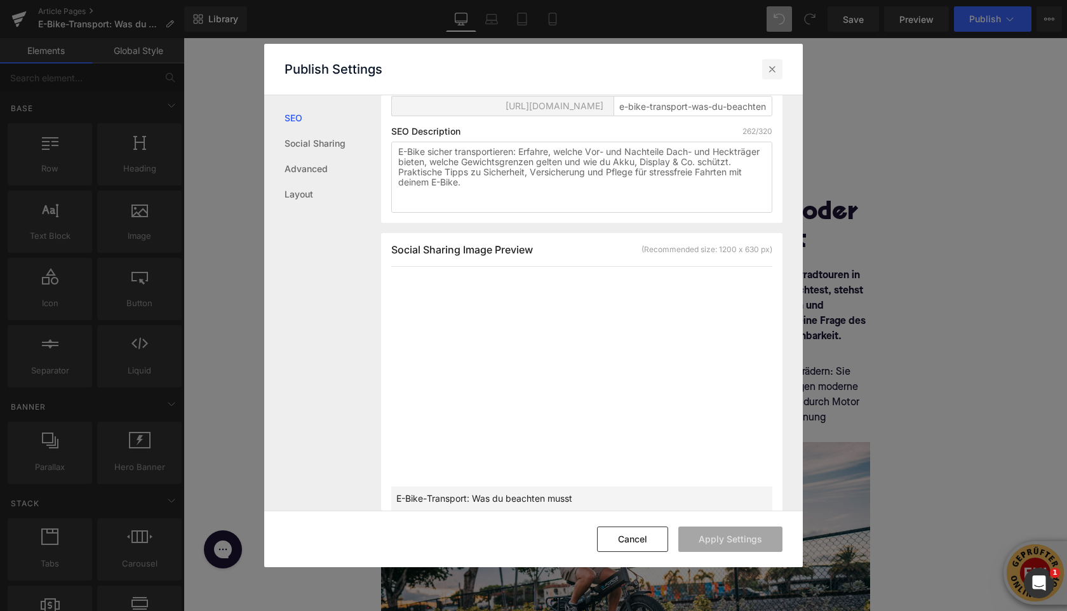
drag, startPoint x: 769, startPoint y: 70, endPoint x: 586, endPoint y: 32, distance: 187.4
click at [769, 70] on icon at bounding box center [772, 69] width 13 height 13
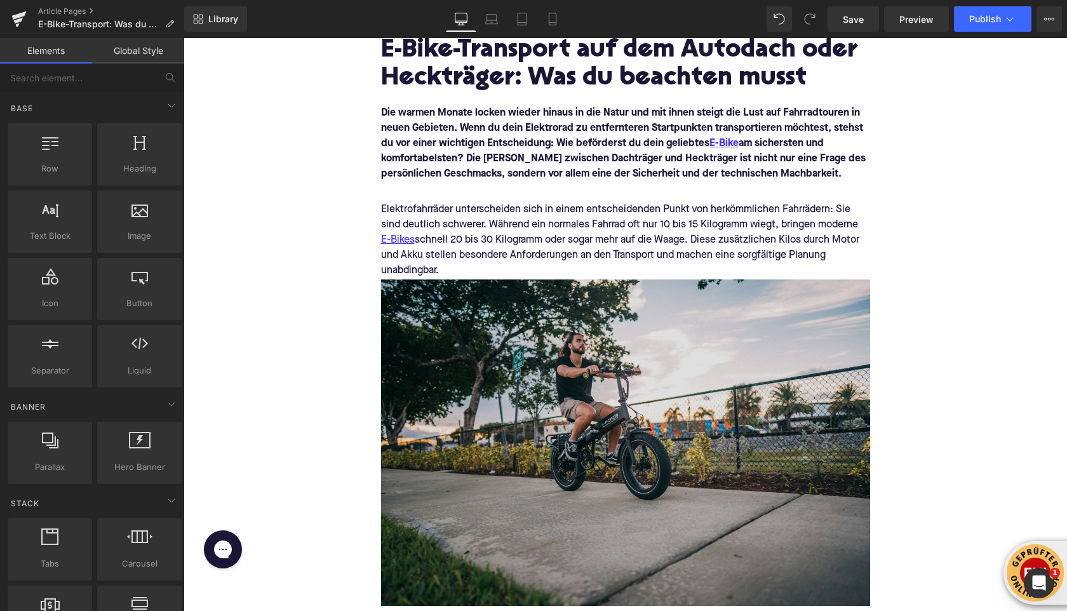
scroll to position [422, 0]
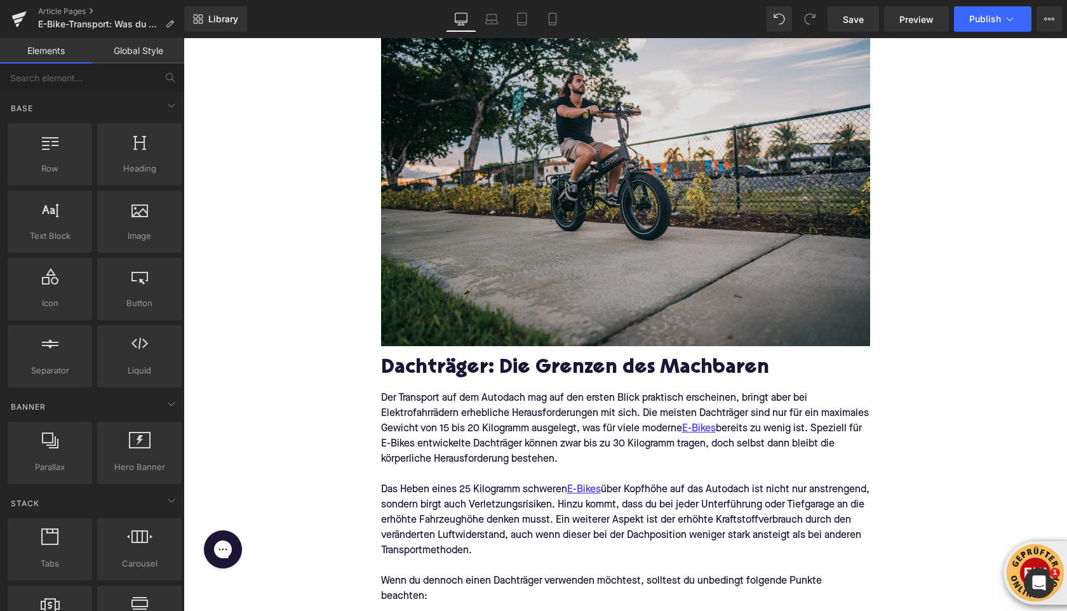
click at [540, 252] on img at bounding box center [625, 183] width 489 height 326
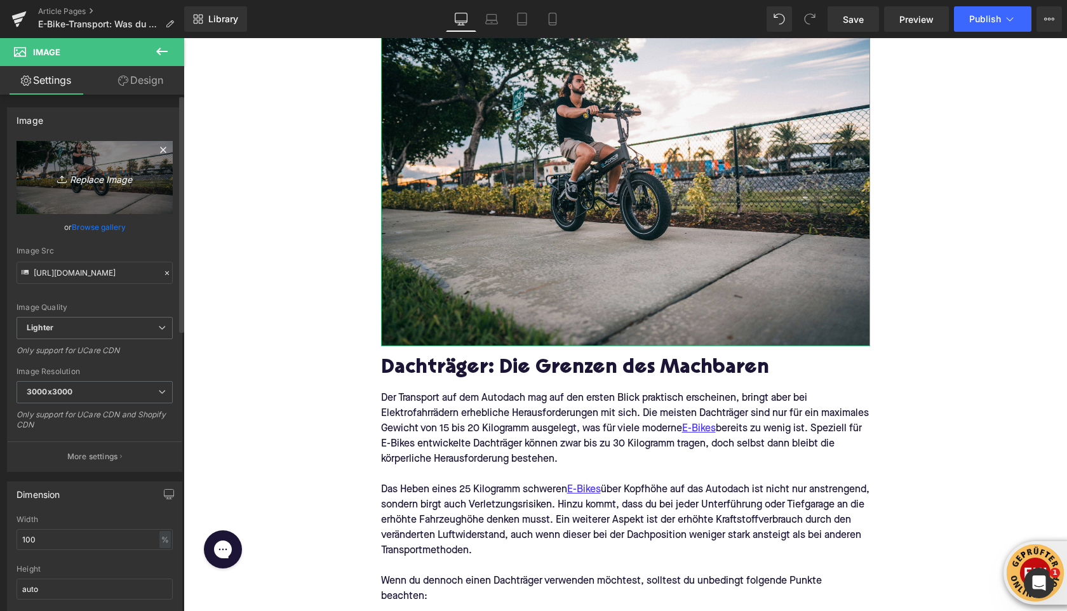
click at [77, 187] on link "Replace Image" at bounding box center [95, 177] width 156 height 73
type input "C:\fakepath\fahrbike-official-1SB4_7bYeNc-unsplash.jpg"
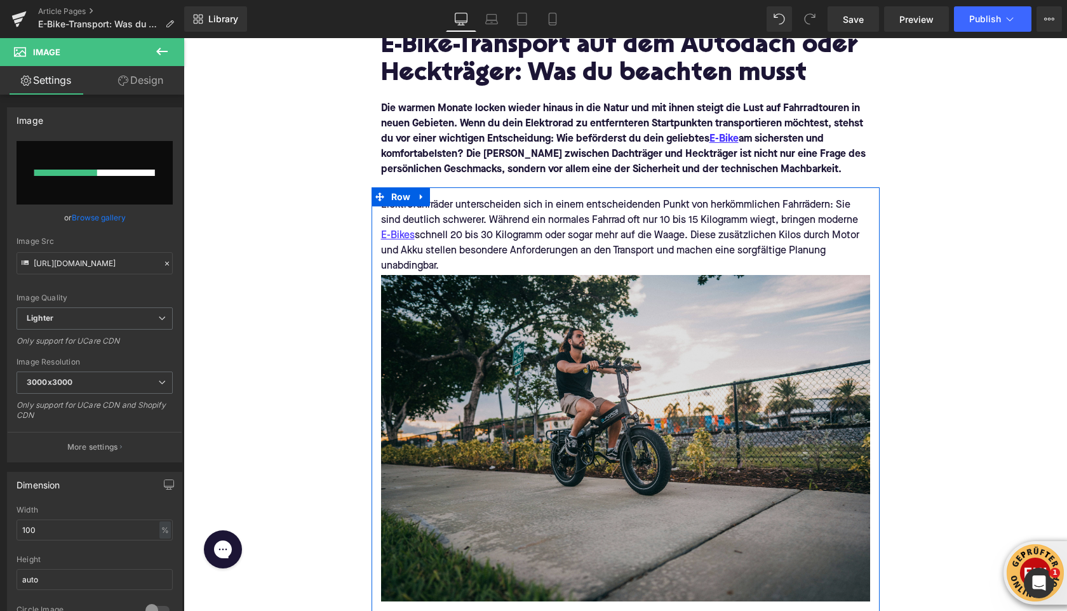
scroll to position [190, 0]
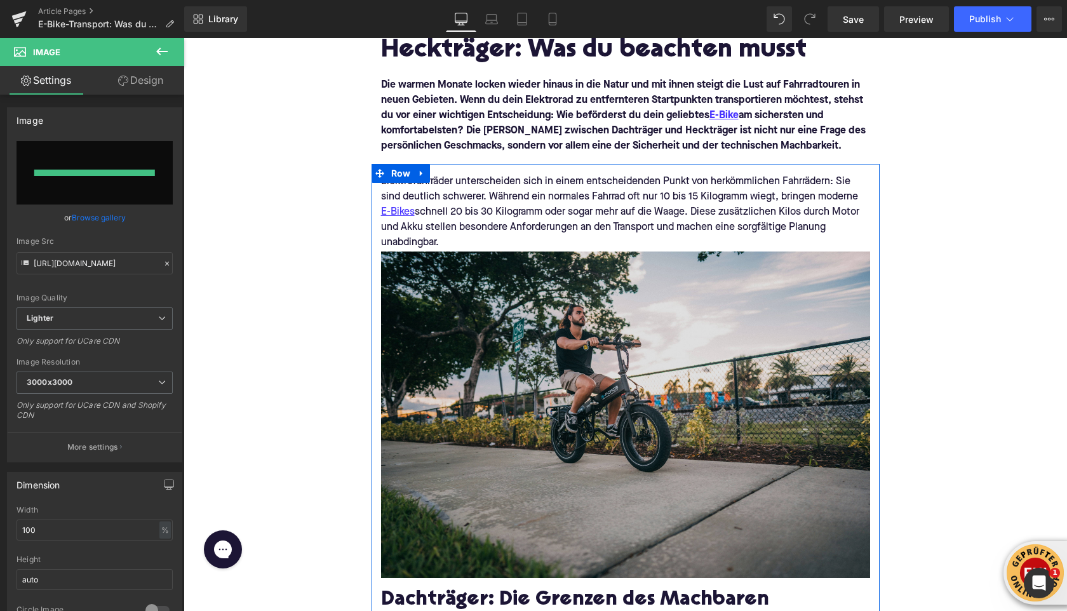
type input "https://ucarecdn.com/3cd5a562-352b-49aa-88fa-ab10eb749282/-/format/auto/-/previ…"
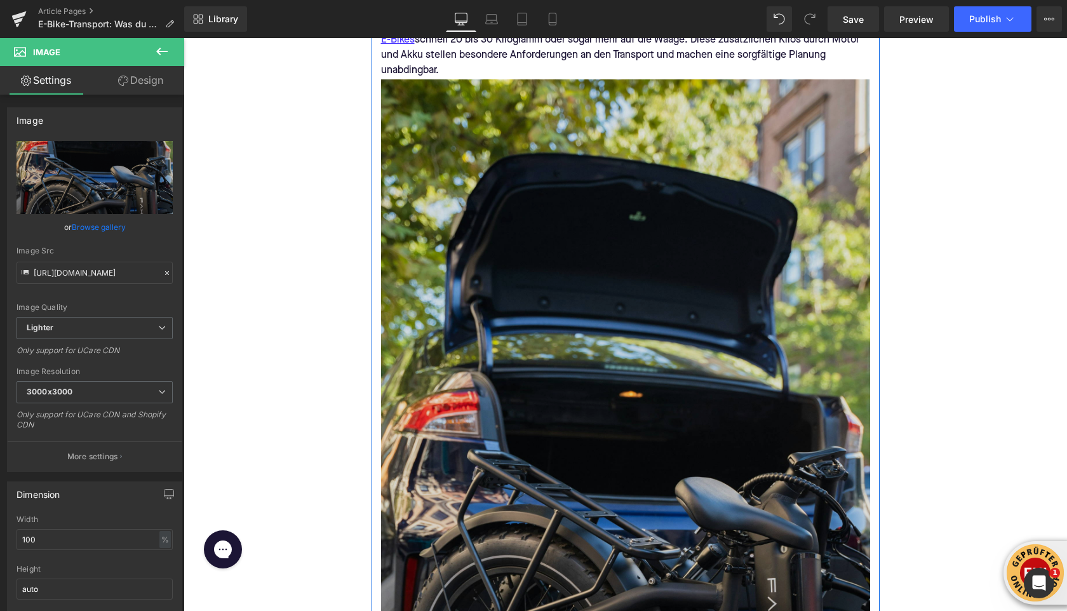
scroll to position [316, 0]
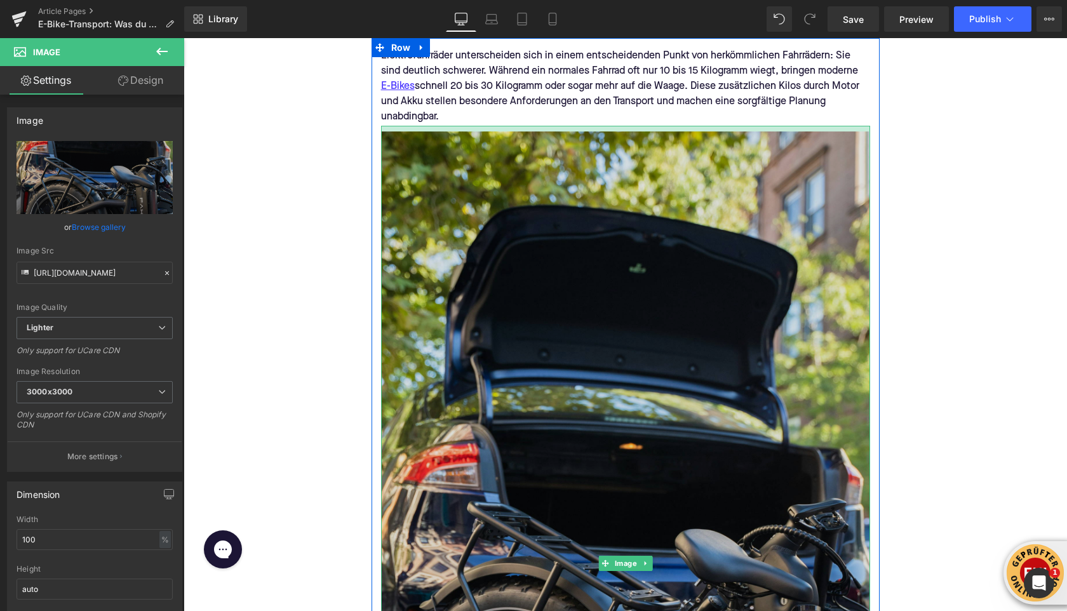
click at [426, 132] on div "Image" at bounding box center [625, 563] width 489 height 874
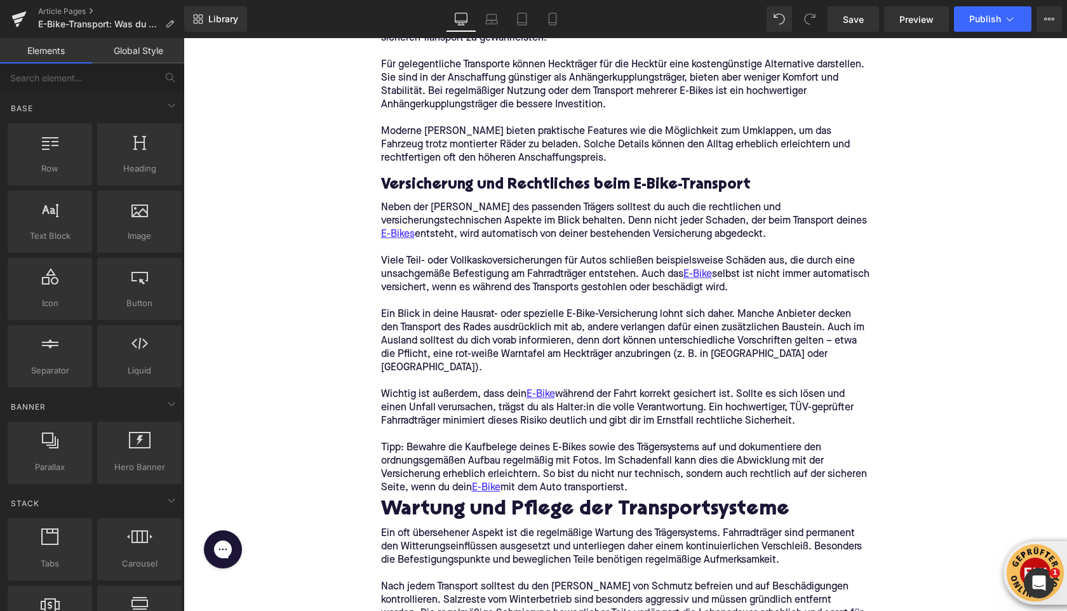
scroll to position [2769, 0]
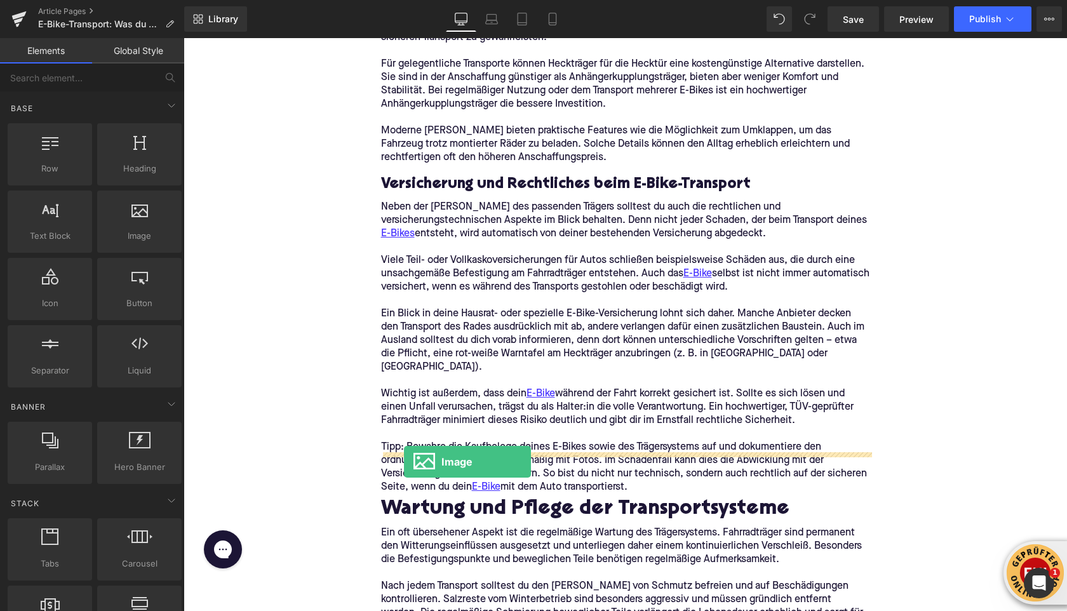
drag, startPoint x: 312, startPoint y: 261, endPoint x: 404, endPoint y: 462, distance: 220.7
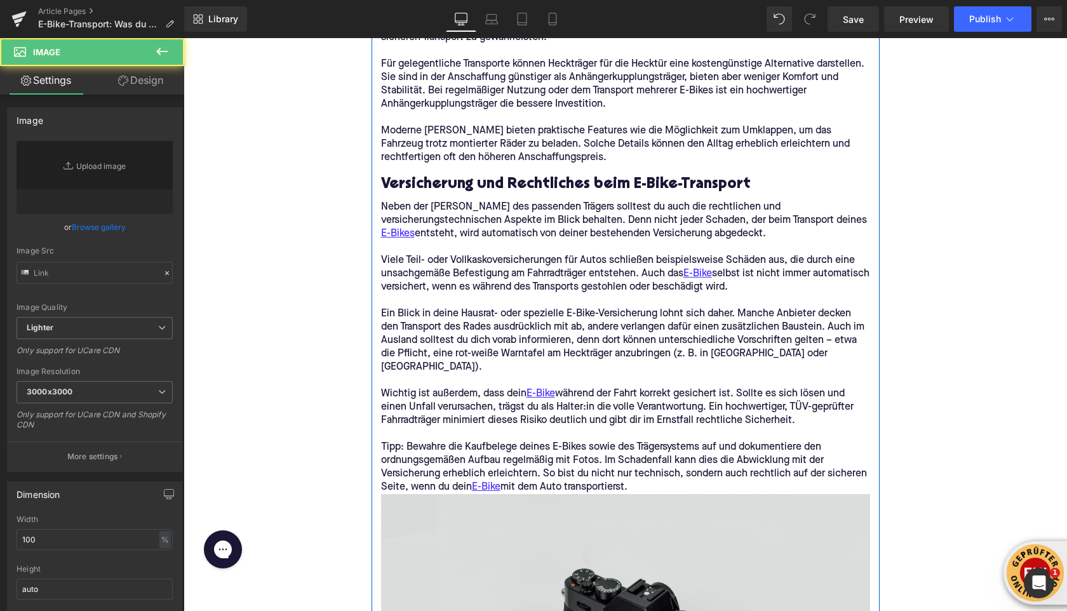
type input "//d1um8515vdn9kb.cloudfront.net/images/parallax.jpg"
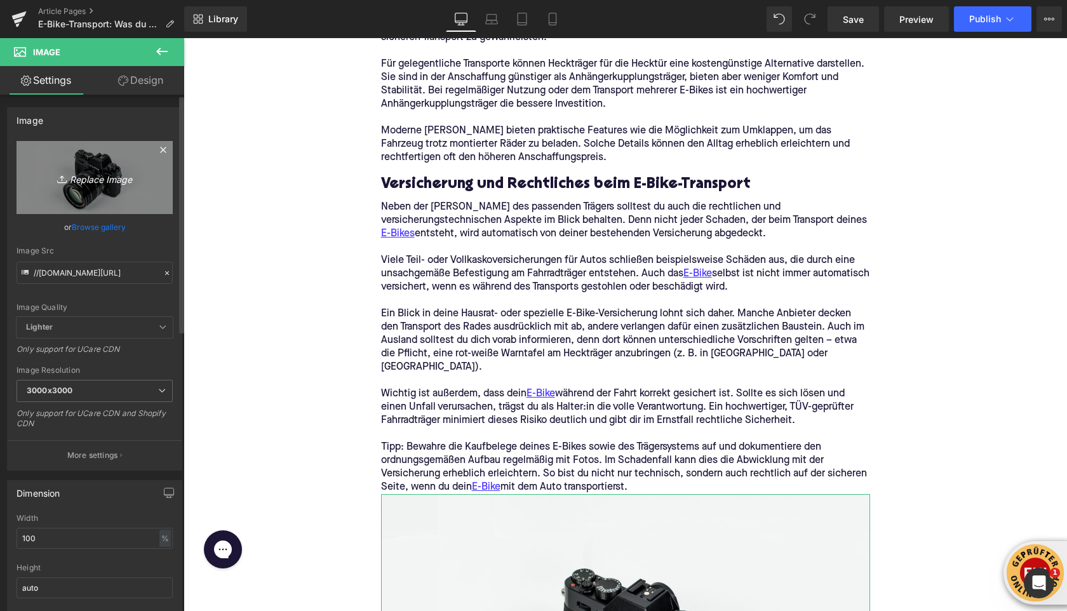
click at [70, 177] on icon "Replace Image" at bounding box center [95, 178] width 102 height 16
type input "C:\fakepath\kbo-bike-4Ly-hg8NvWc-unsplash.jpg"
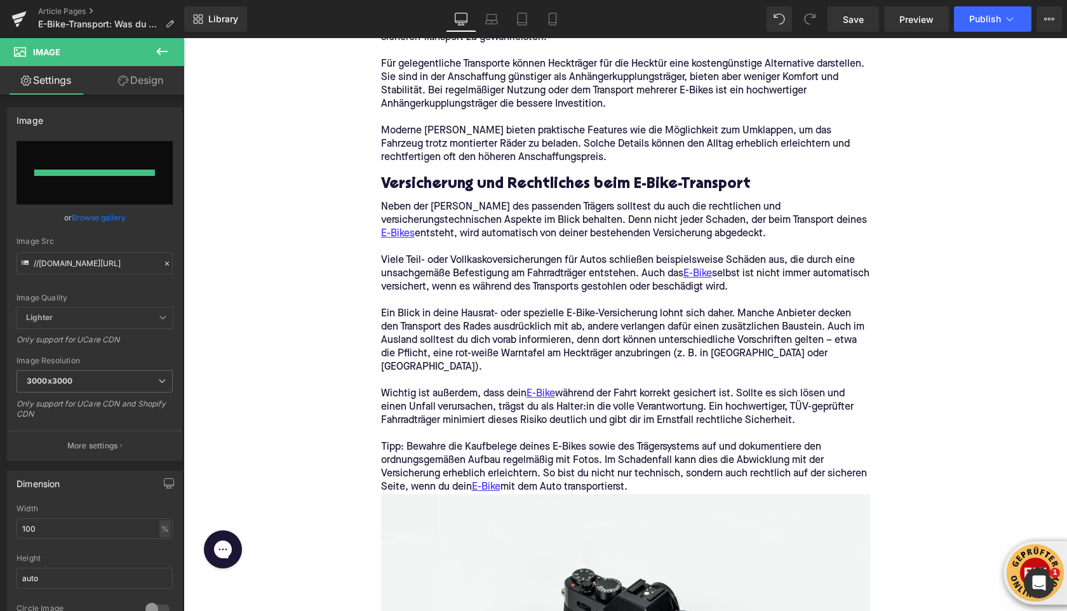
type input "https://ucarecdn.com/3f55b266-6bc8-482d-bbc8-8c79e6ea21a1/-/format/auto/-/previ…"
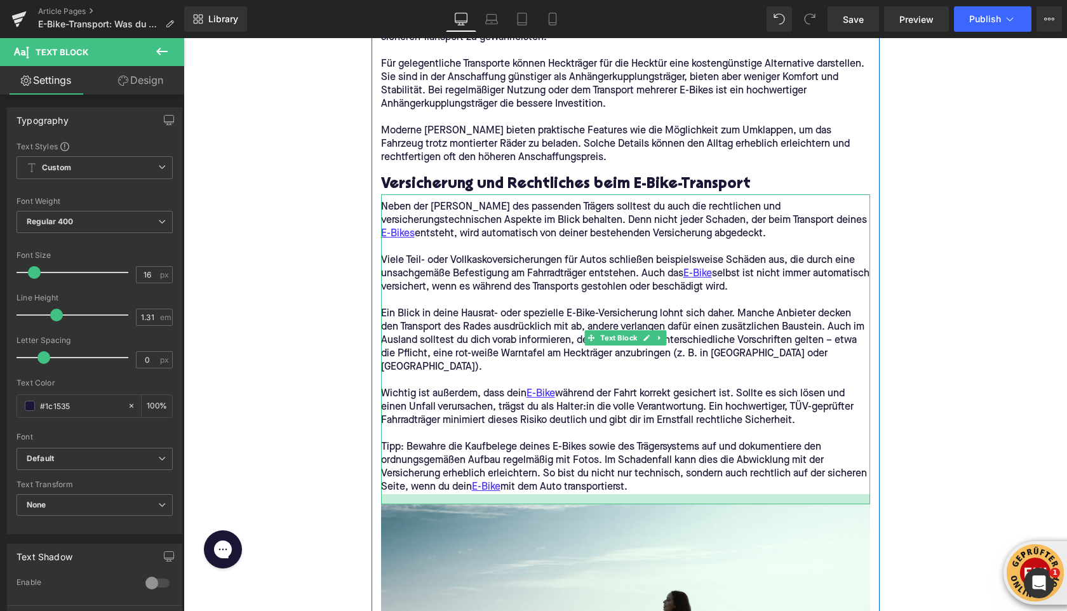
drag, startPoint x: 453, startPoint y: 450, endPoint x: 236, endPoint y: 374, distance: 230.1
click at [454, 494] on div at bounding box center [625, 499] width 489 height 10
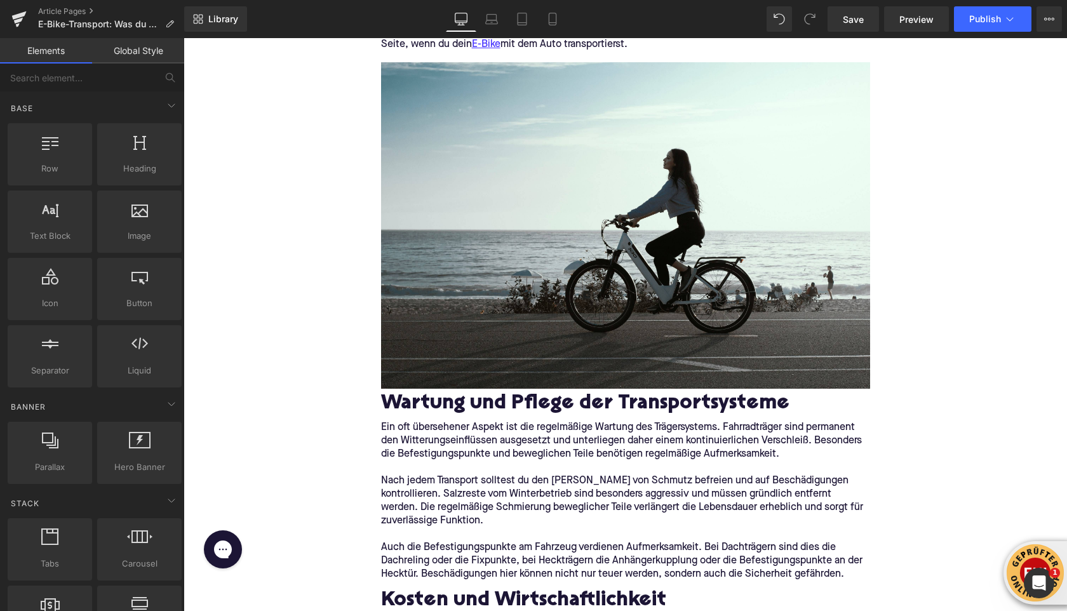
scroll to position [3111, 0]
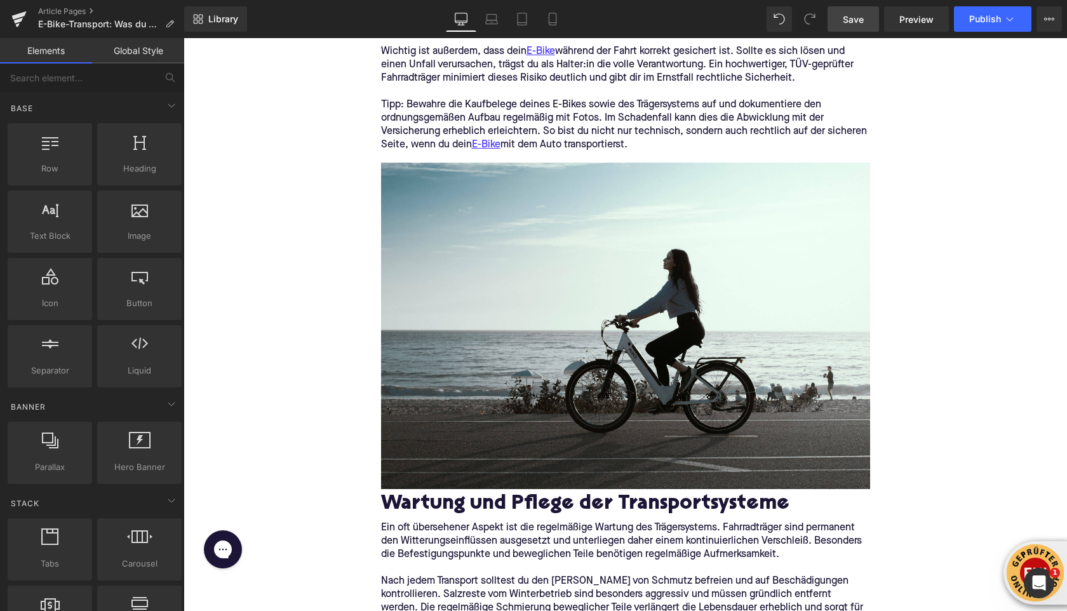
click at [860, 23] on span "Save" at bounding box center [852, 19] width 21 height 13
click at [1010, 20] on icon at bounding box center [1009, 19] width 13 height 13
click at [912, 23] on span "Preview" at bounding box center [916, 19] width 34 height 13
click at [1009, 22] on icon at bounding box center [1009, 19] width 13 height 13
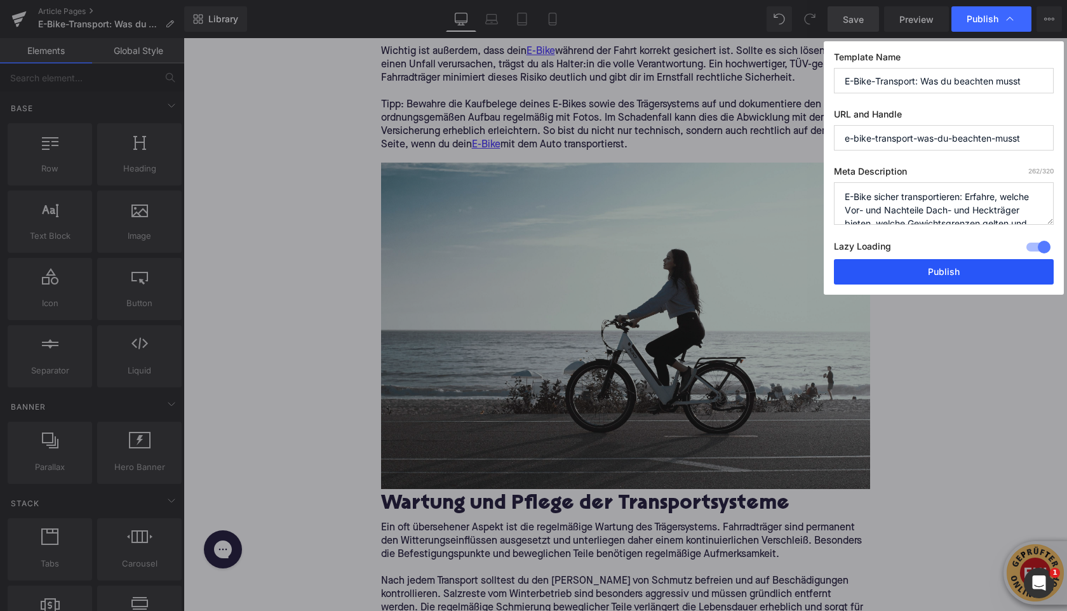
click at [935, 280] on button "Publish" at bounding box center [944, 271] width 220 height 25
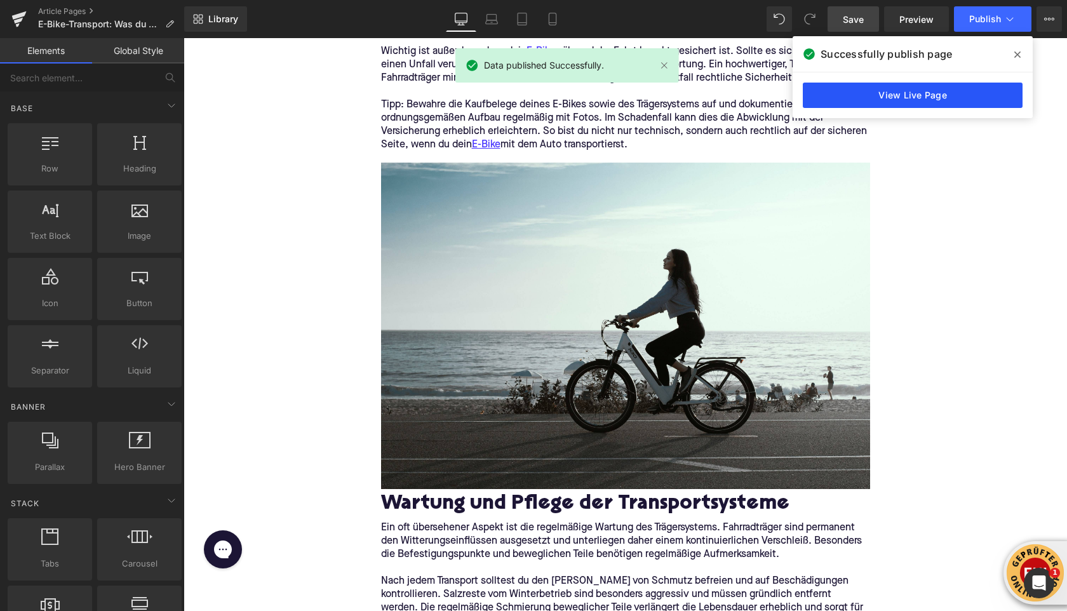
click at [912, 100] on link "View Live Page" at bounding box center [912, 95] width 220 height 25
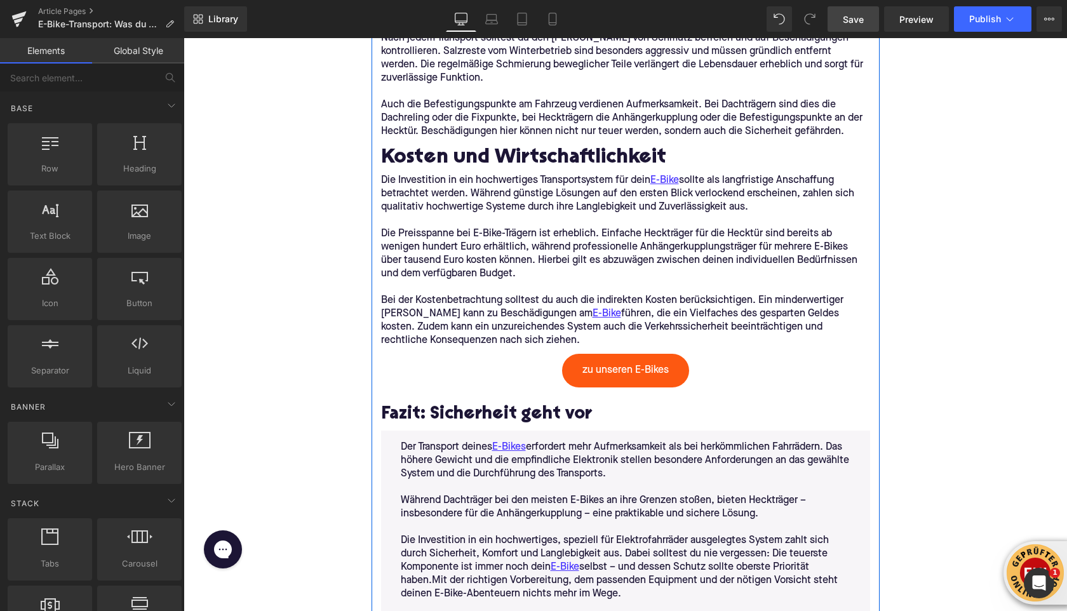
scroll to position [3653, 0]
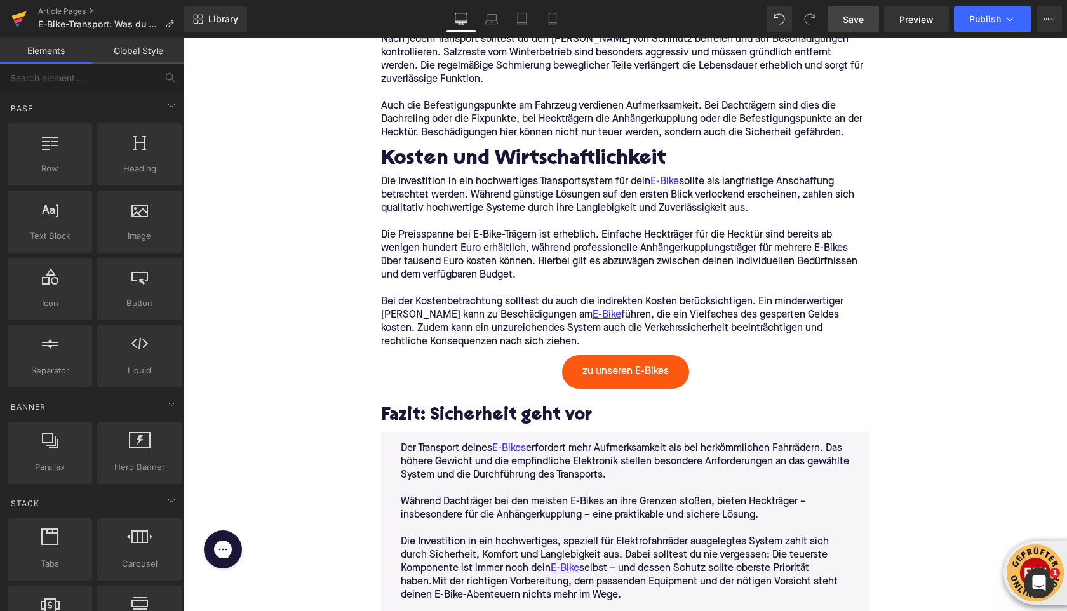
click at [15, 20] on icon at bounding box center [18, 21] width 9 height 6
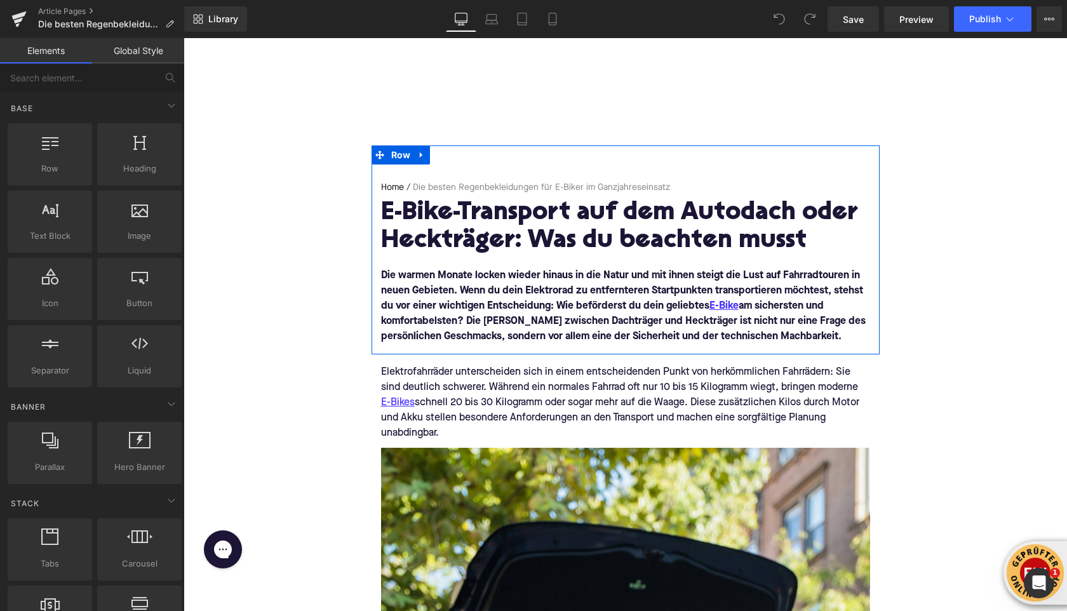
click at [441, 220] on h1 "E-Bike-Transport auf dem Autodach oder Heckträger: Was du beachten musst" at bounding box center [625, 227] width 489 height 55
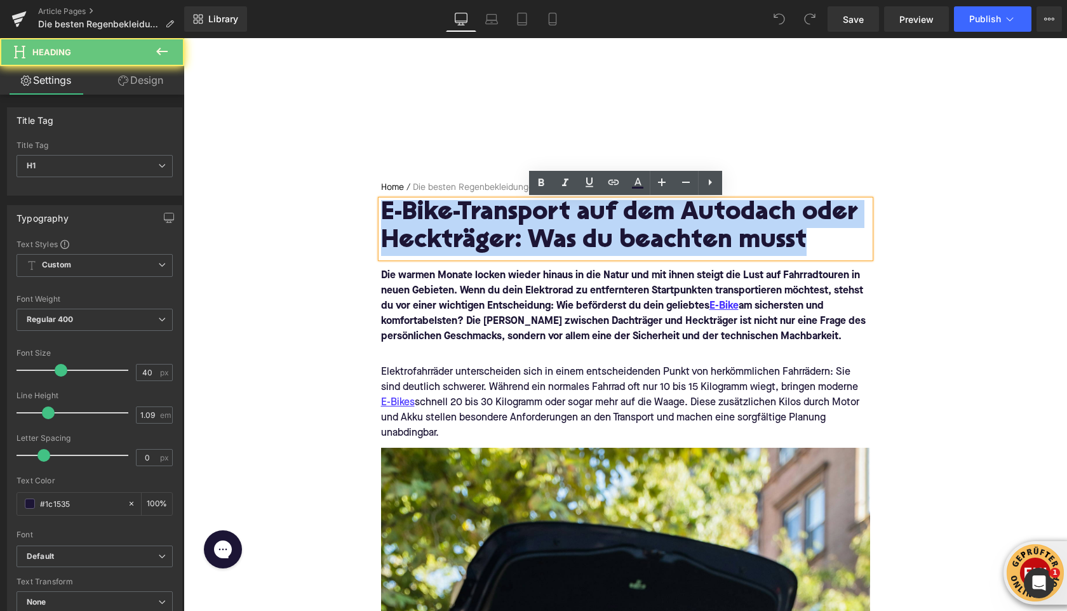
click at [441, 220] on h1 "E-Bike-Transport auf dem Autodach oder Heckträger: Was du beachten musst" at bounding box center [625, 227] width 489 height 55
paste div
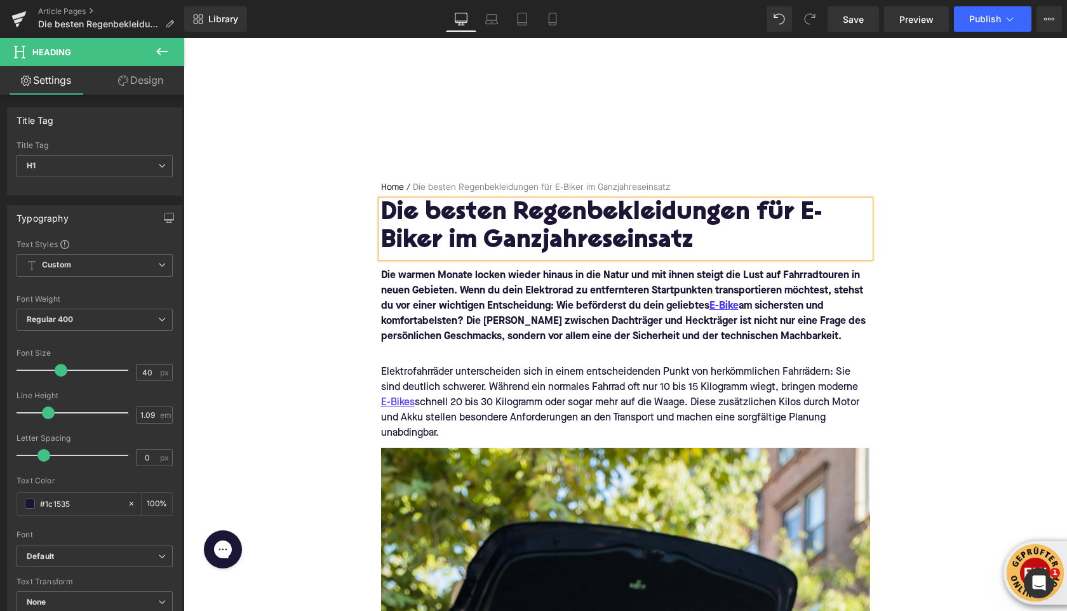
click at [428, 336] on font "Die warmen Monate locken wieder hinaus in die Natur und mit ihnen steigt die Lu…" at bounding box center [623, 305] width 484 height 71
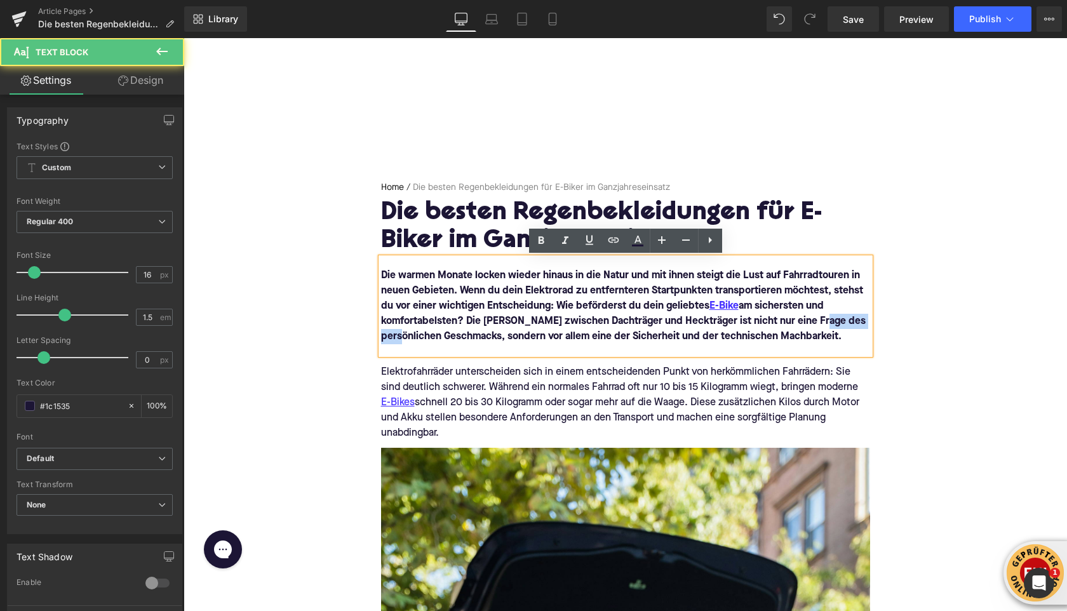
click at [428, 336] on font "Die warmen Monate locken wieder hinaus in die Natur und mit ihnen steigt die Lu…" at bounding box center [623, 305] width 484 height 71
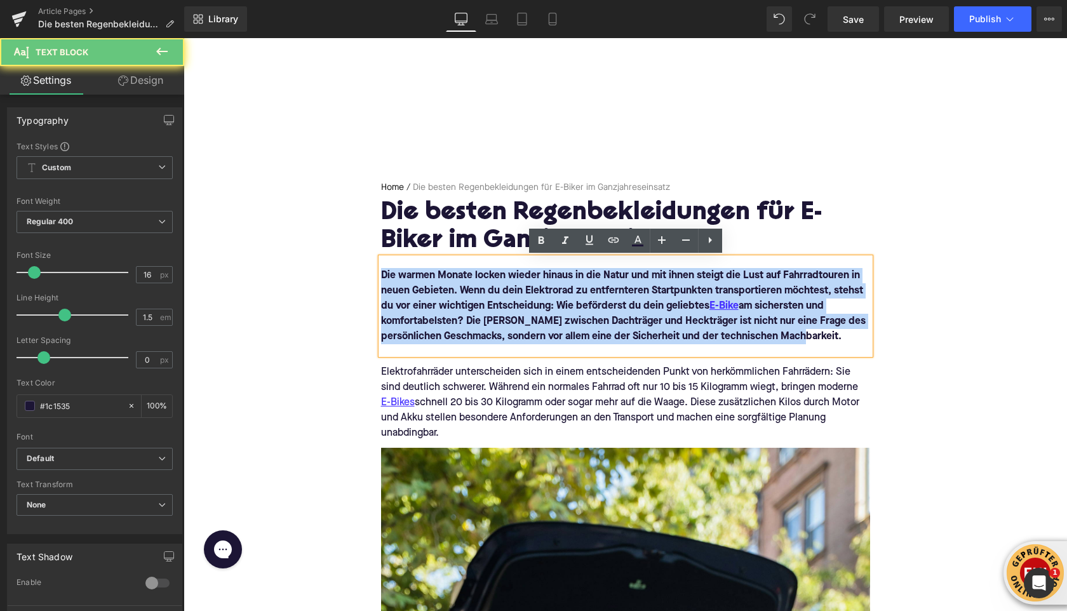
click at [428, 336] on font "Die warmen Monate locken wieder hinaus in die Natur und mit ihnen steigt die Lu…" at bounding box center [623, 305] width 484 height 71
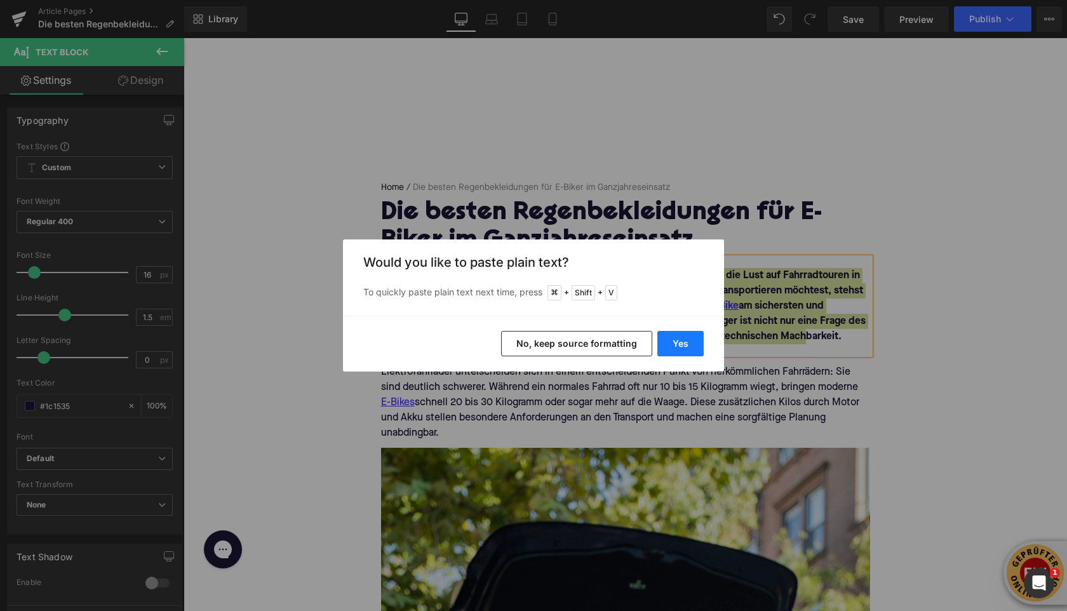
click at [684, 340] on button "Yes" at bounding box center [680, 343] width 46 height 25
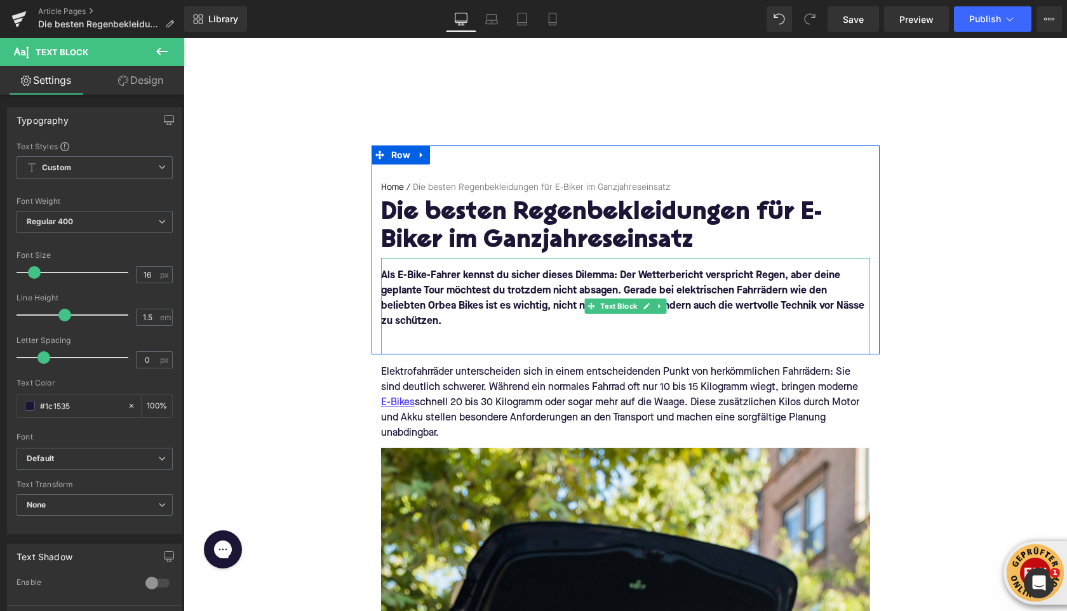
click at [492, 331] on p at bounding box center [625, 336] width 489 height 15
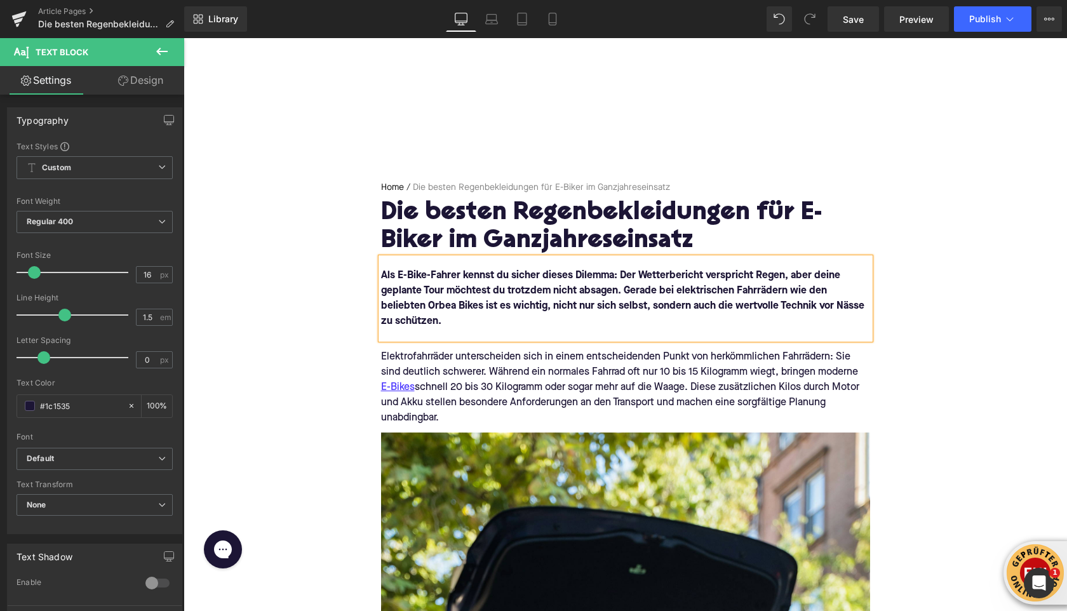
click at [477, 379] on div "Elektrofahrräder unterscheiden sich in einem entscheidenden Punkt von herkömmli…" at bounding box center [625, 387] width 489 height 76
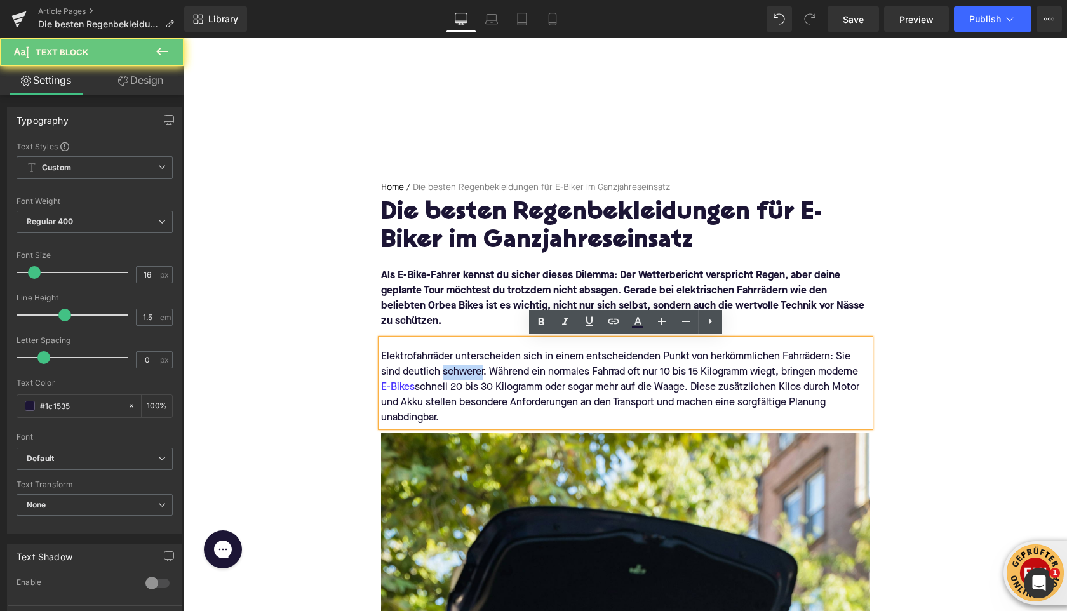
click at [477, 379] on div "Elektrofahrräder unterscheiden sich in einem entscheidenden Punkt von herkömmli…" at bounding box center [625, 387] width 489 height 76
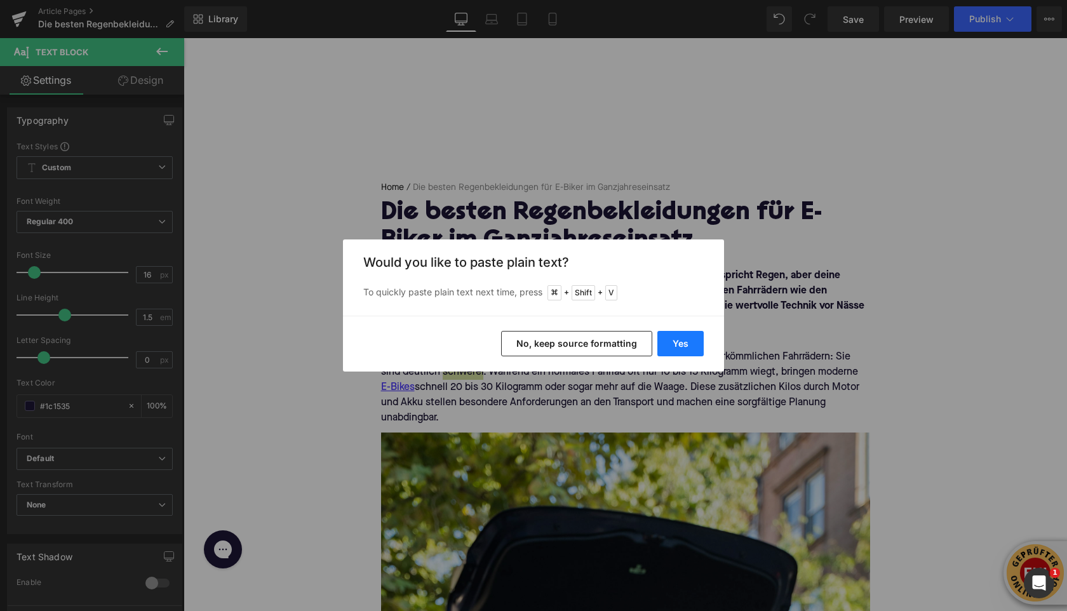
click at [669, 346] on button "Yes" at bounding box center [680, 343] width 46 height 25
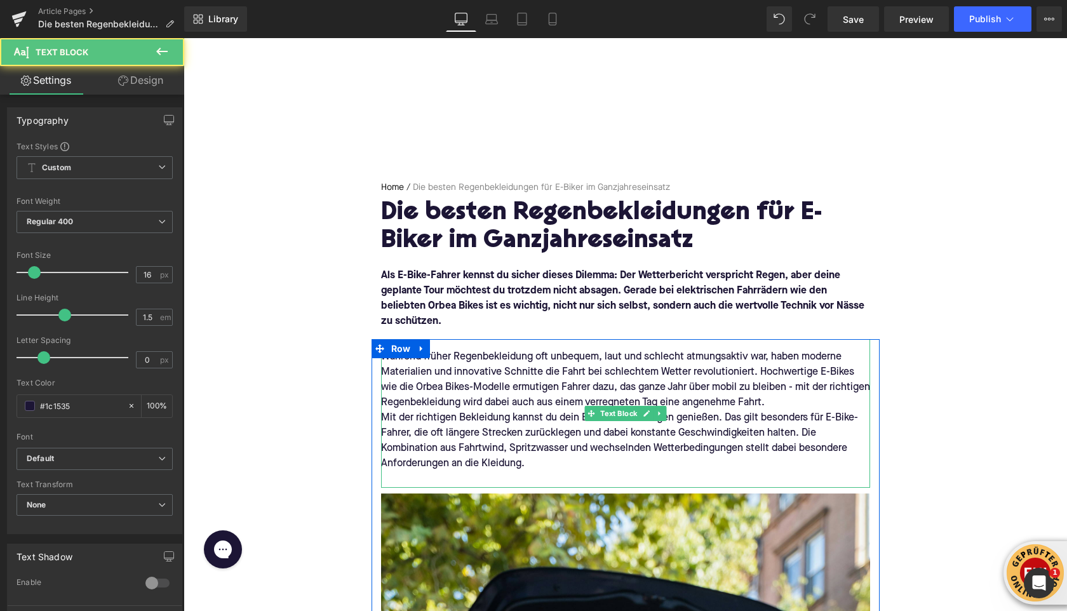
click at [769, 402] on div "Während früher Regenbekleidung oft unbequem, laut und schlecht atmungsaktiv war…" at bounding box center [625, 379] width 489 height 61
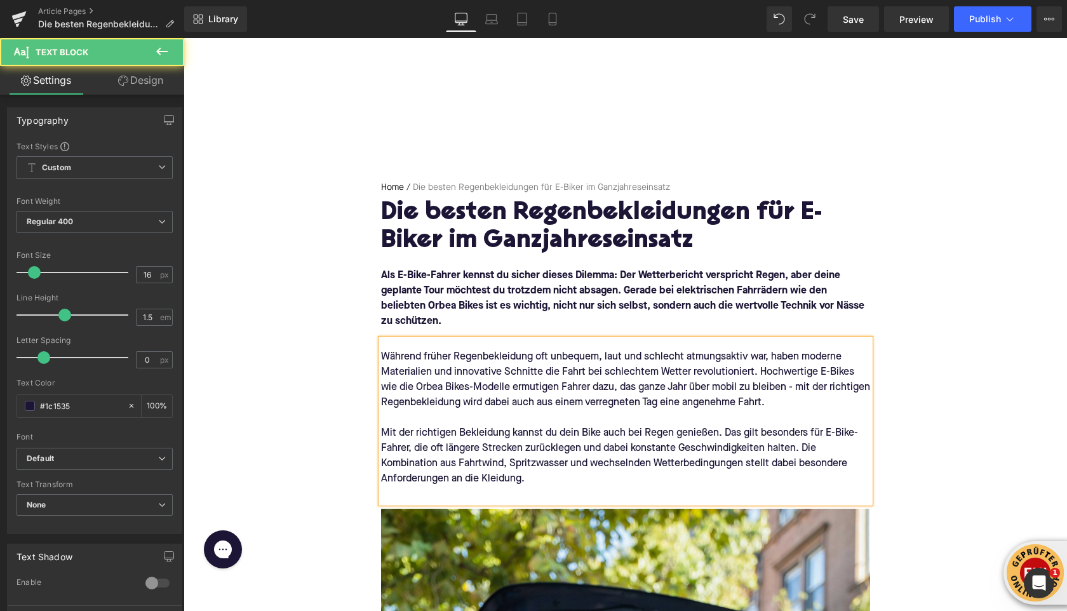
click at [495, 492] on div at bounding box center [625, 493] width 489 height 15
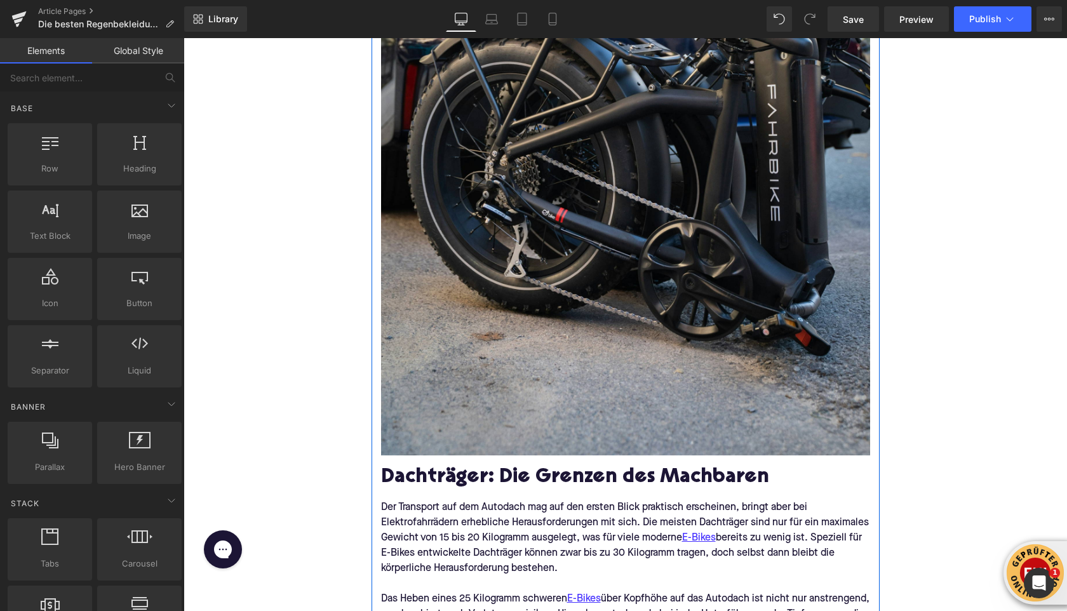
scroll to position [895, 0]
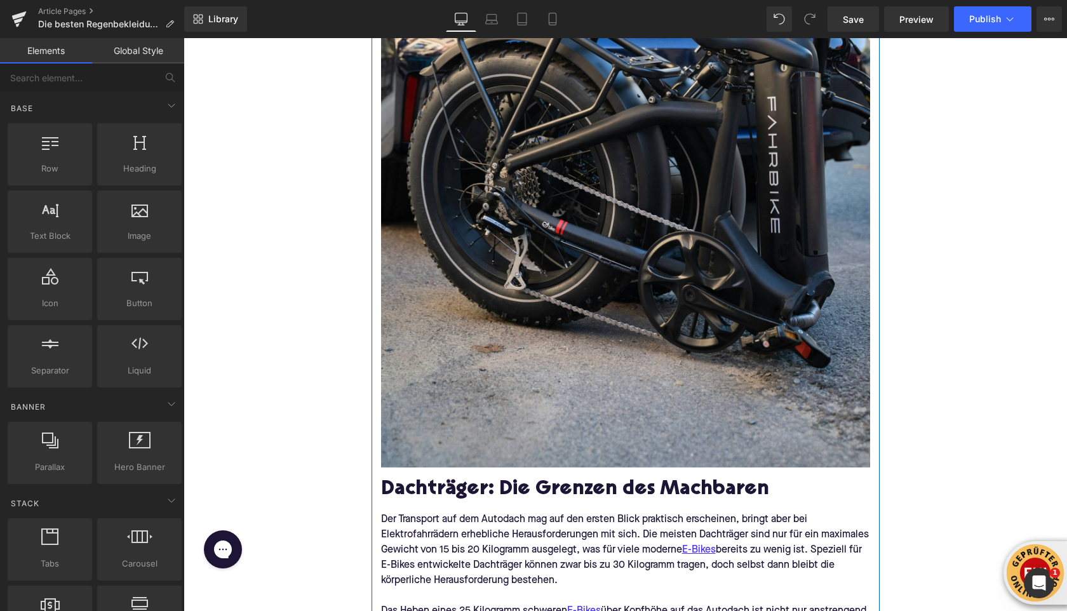
click at [486, 488] on h2 "Dachträger: Die Grenzen des Machbaren" at bounding box center [625, 490] width 489 height 23
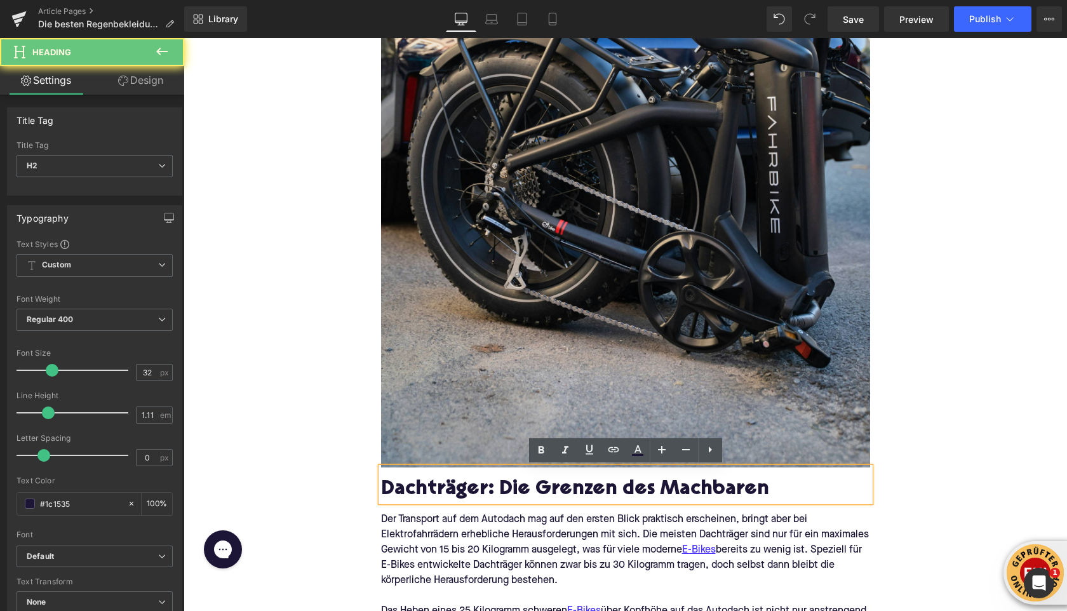
click at [486, 488] on h2 "Dachträger: Die Grenzen des Machbaren" at bounding box center [625, 490] width 489 height 23
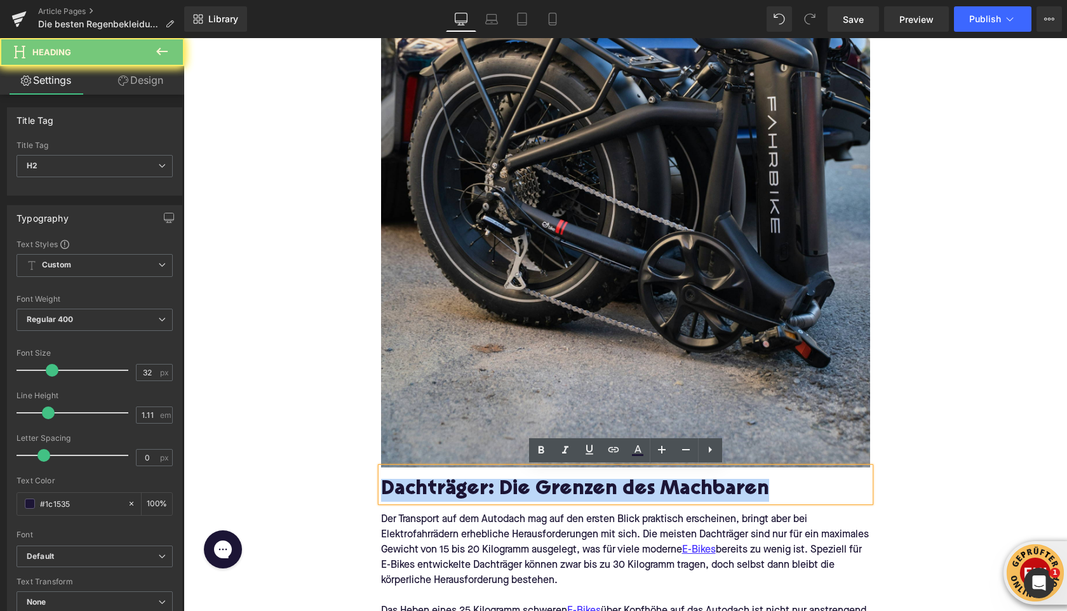
paste div
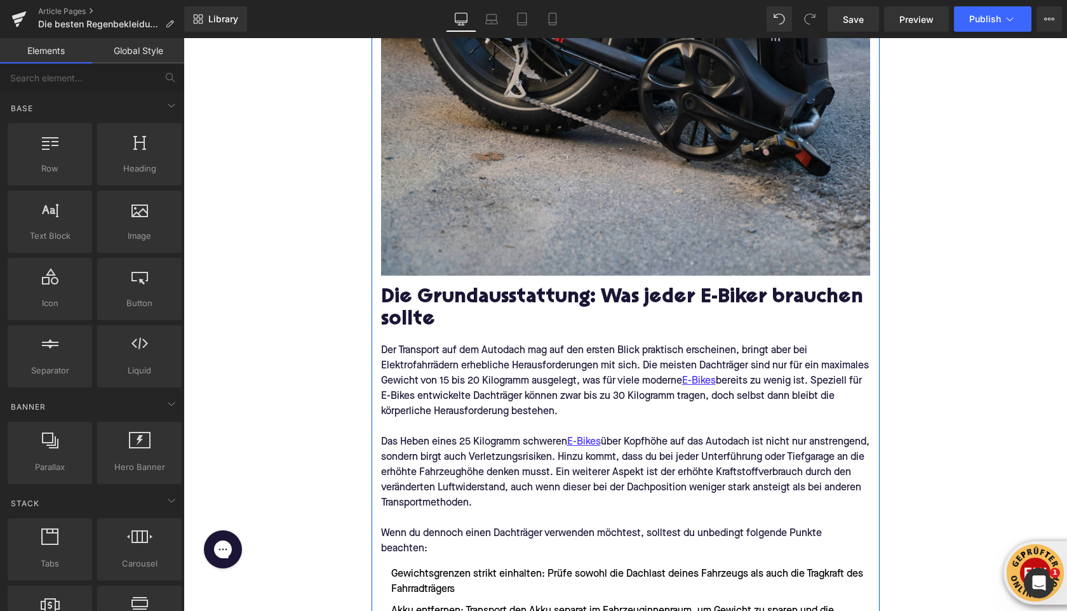
scroll to position [1106, 0]
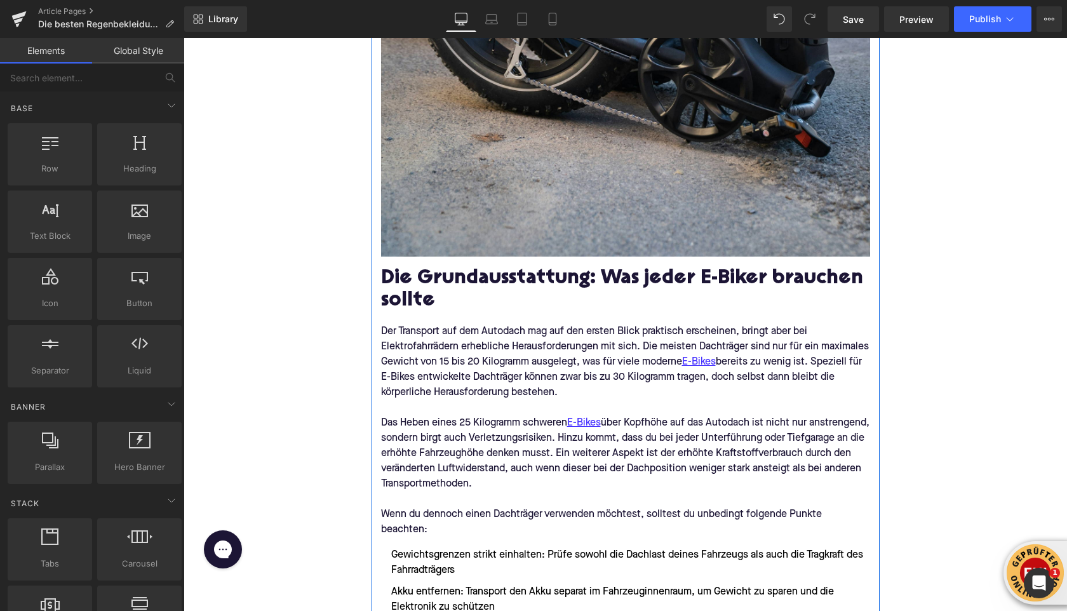
click at [456, 359] on p "Der Transport auf dem Autodach mag auf den ersten Blick praktisch erscheinen, b…" at bounding box center [625, 362] width 489 height 76
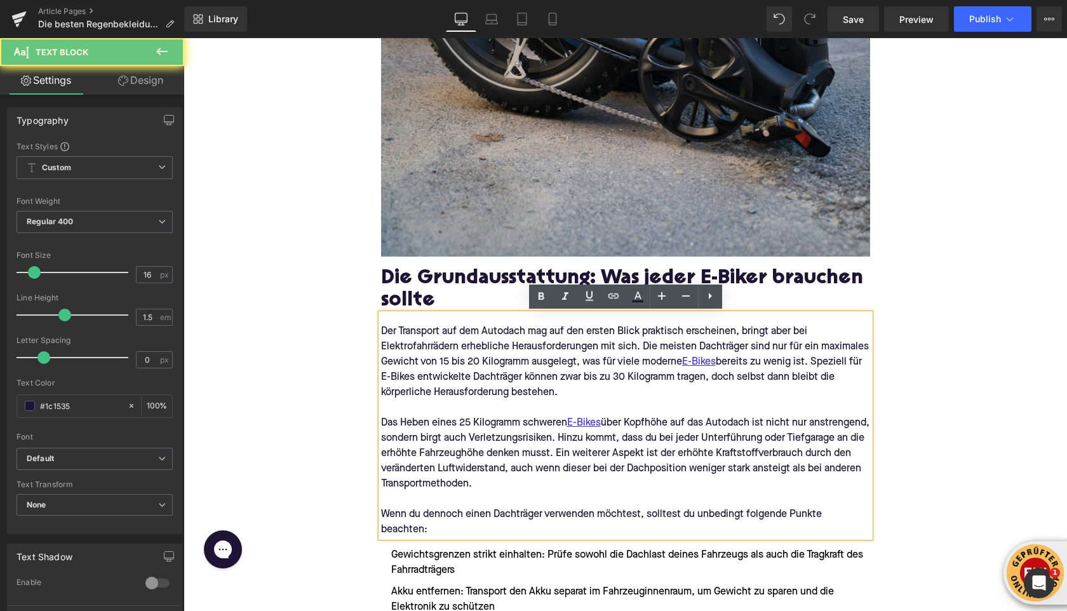
click at [456, 359] on p "Der Transport auf dem Autodach mag auf den ersten Blick praktisch erscheinen, b…" at bounding box center [625, 362] width 489 height 76
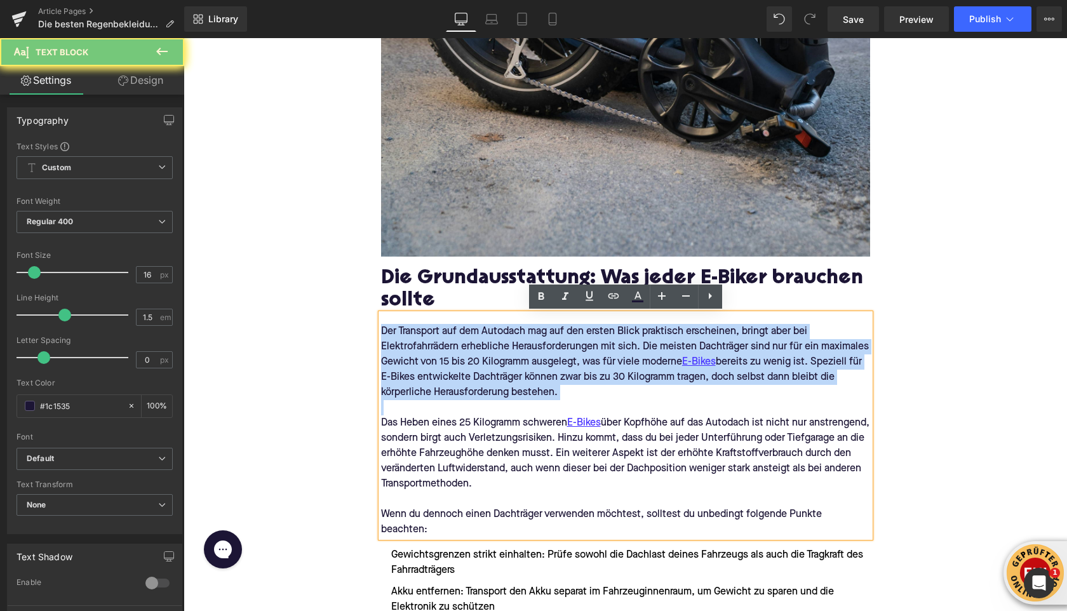
click at [456, 359] on p "Der Transport auf dem Autodach mag auf den ersten Blick praktisch erscheinen, b…" at bounding box center [625, 362] width 489 height 76
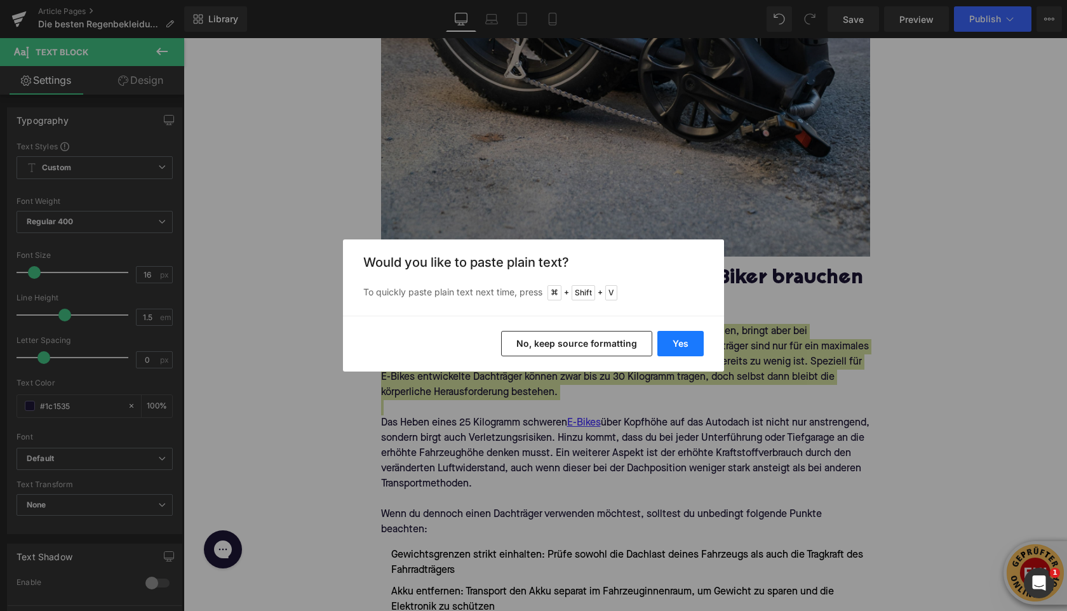
click at [684, 336] on button "Yes" at bounding box center [680, 343] width 46 height 25
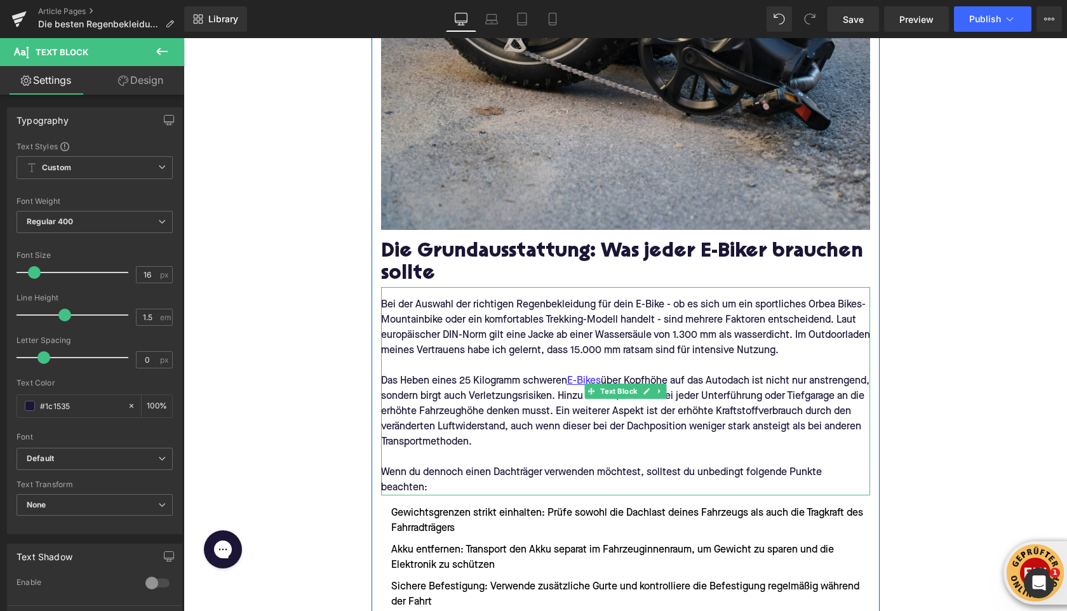
scroll to position [1201, 0]
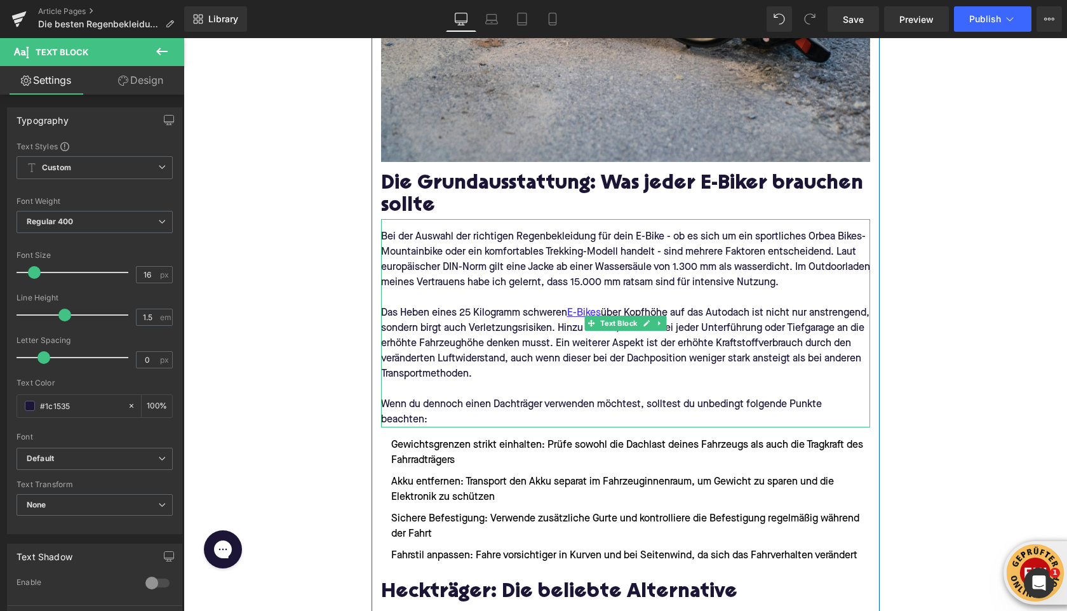
click at [385, 312] on p "Das Heben eines 25 Kilogramm schweren E-Bikes über Kopfhöhe auf das Autodach is…" at bounding box center [625, 343] width 489 height 76
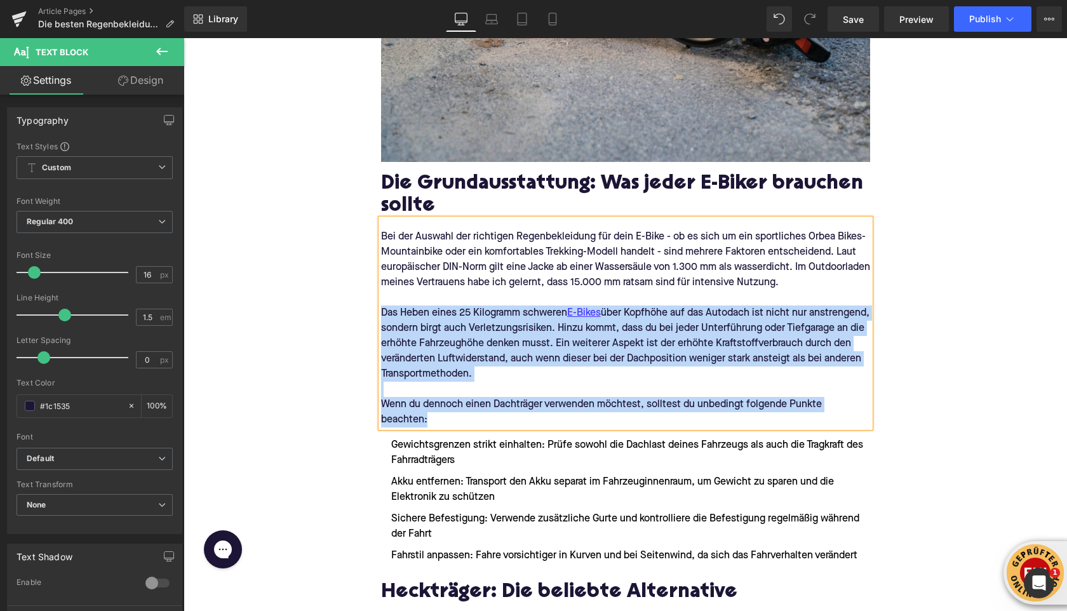
drag, startPoint x: 383, startPoint y: 312, endPoint x: 509, endPoint y: 413, distance: 160.7
click at [509, 413] on div "Bei der Auswahl der richtigen Regenbekleidung für dein E-Bike - ob es sich um e…" at bounding box center [625, 323] width 489 height 208
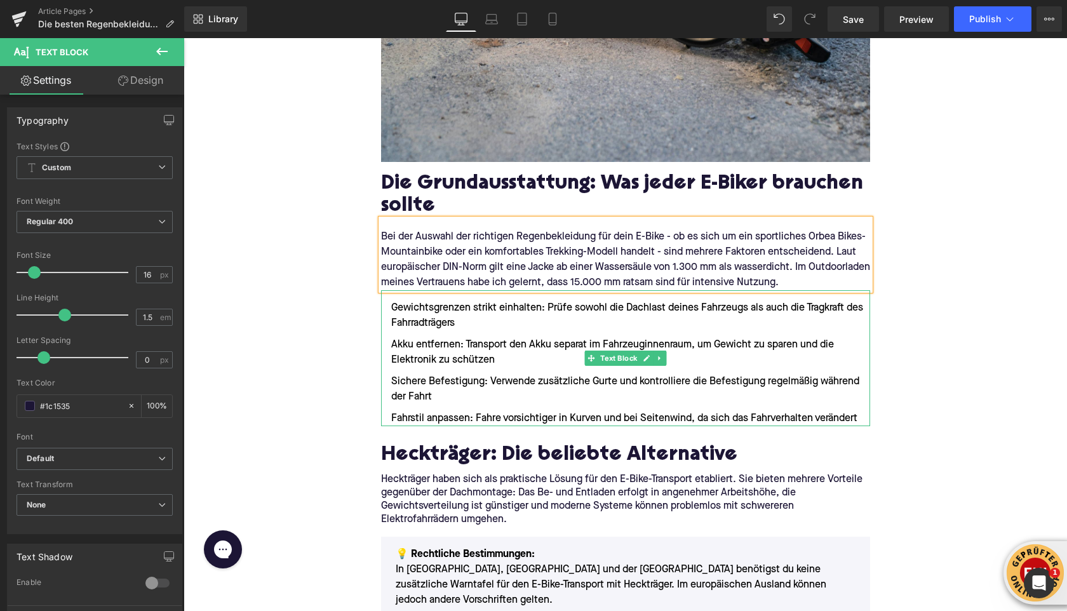
click at [392, 305] on li "Gewichtsgrenzen strikt einhalten: Prüfe sowohl die Dachlast deines Fahrzeugs al…" at bounding box center [625, 315] width 489 height 30
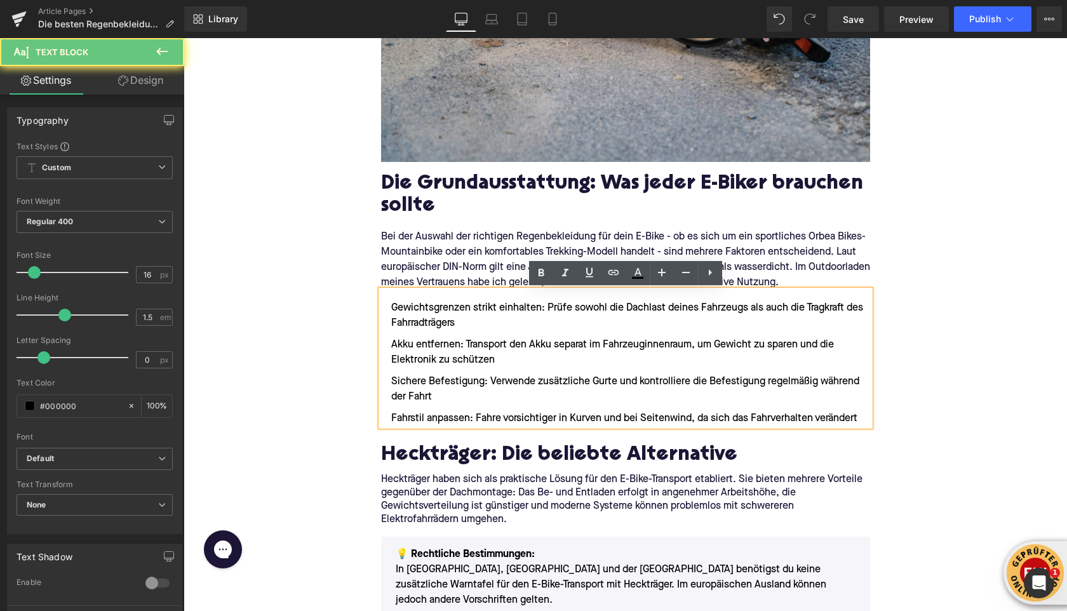
click at [393, 305] on li "Gewichtsgrenzen strikt einhalten: Prüfe sowohl die Dachlast deines Fahrzeugs al…" at bounding box center [625, 315] width 489 height 30
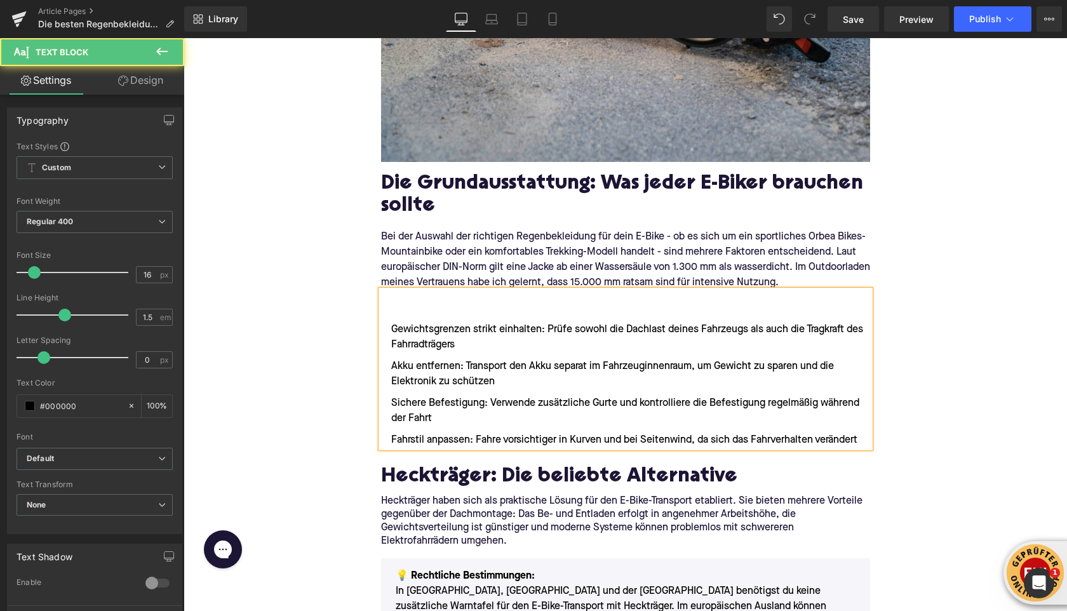
click at [393, 303] on li at bounding box center [625, 307] width 489 height 15
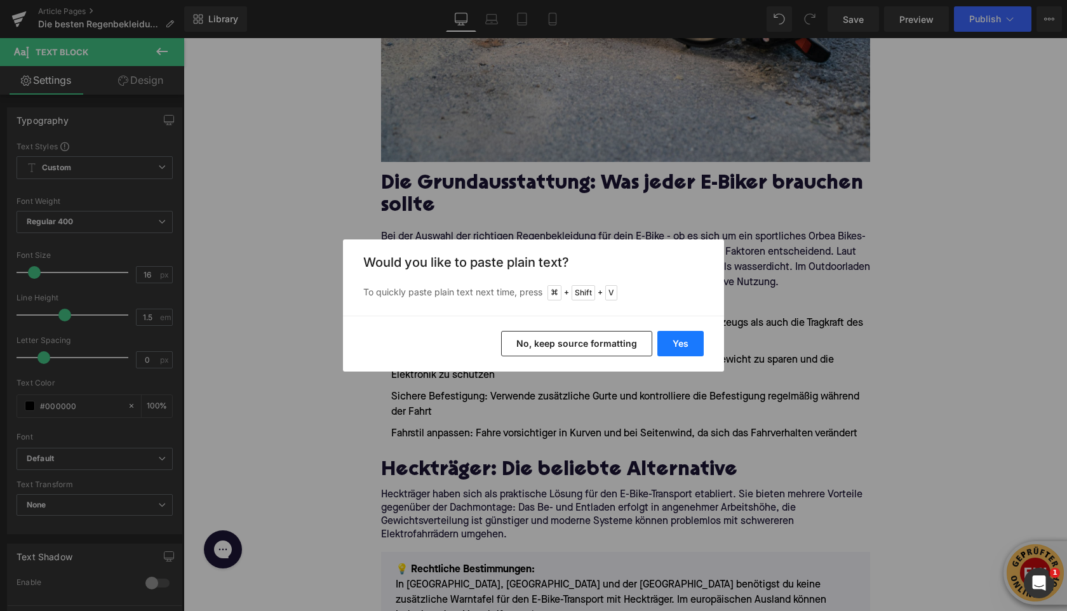
click at [664, 343] on button "Yes" at bounding box center [680, 343] width 46 height 25
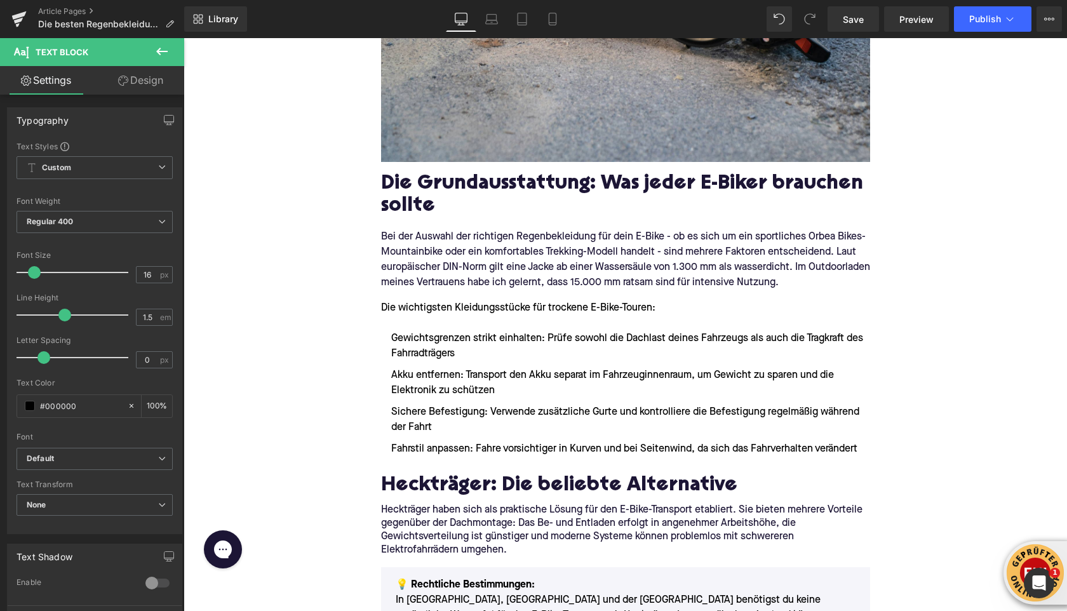
click at [495, 406] on li "Sichere Befestigung: Verwende zusätzliche Gurte und kontrolliere die Befestigun…" at bounding box center [625, 419] width 489 height 30
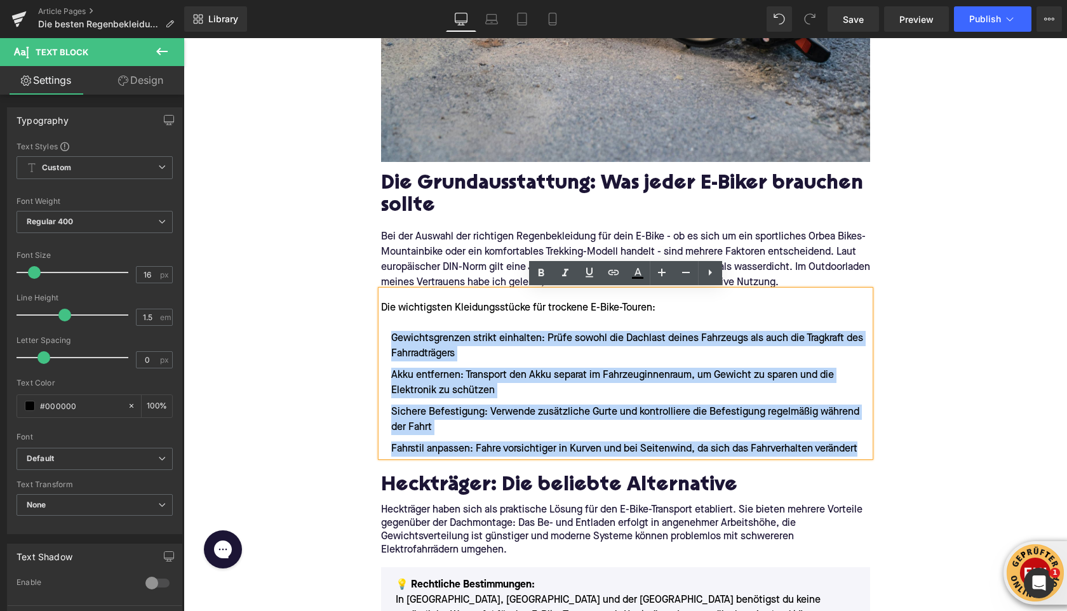
drag, startPoint x: 860, startPoint y: 448, endPoint x: 390, endPoint y: 341, distance: 481.9
click at [390, 341] on ul "Gewichtsgrenzen strikt einhalten: Prüfe sowohl die Dachlast deines Fahrzeugs al…" at bounding box center [625, 394] width 489 height 126
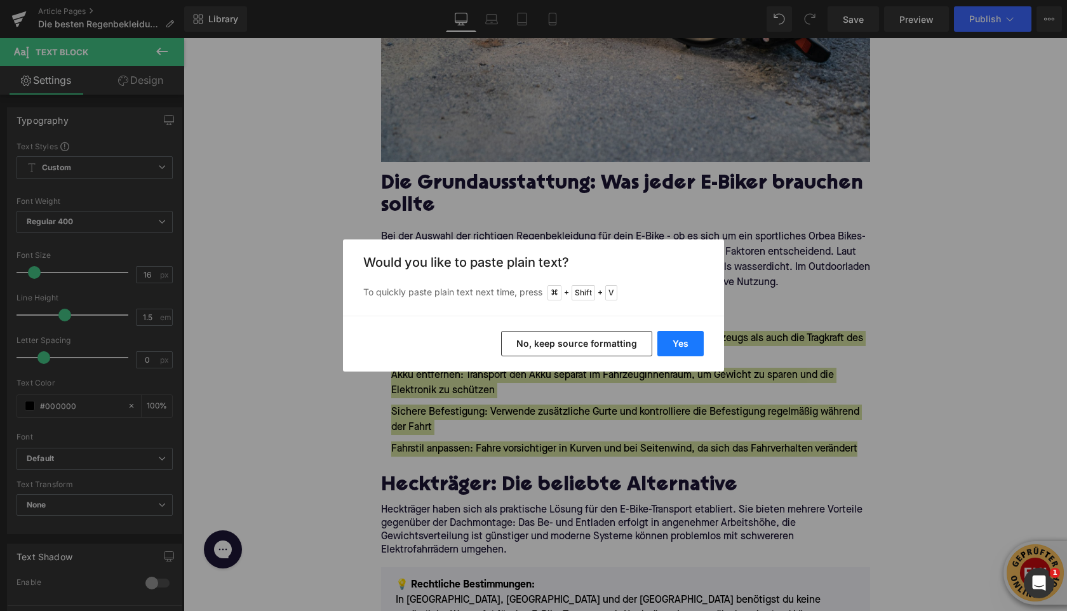
click at [692, 339] on button "Yes" at bounding box center [680, 343] width 46 height 25
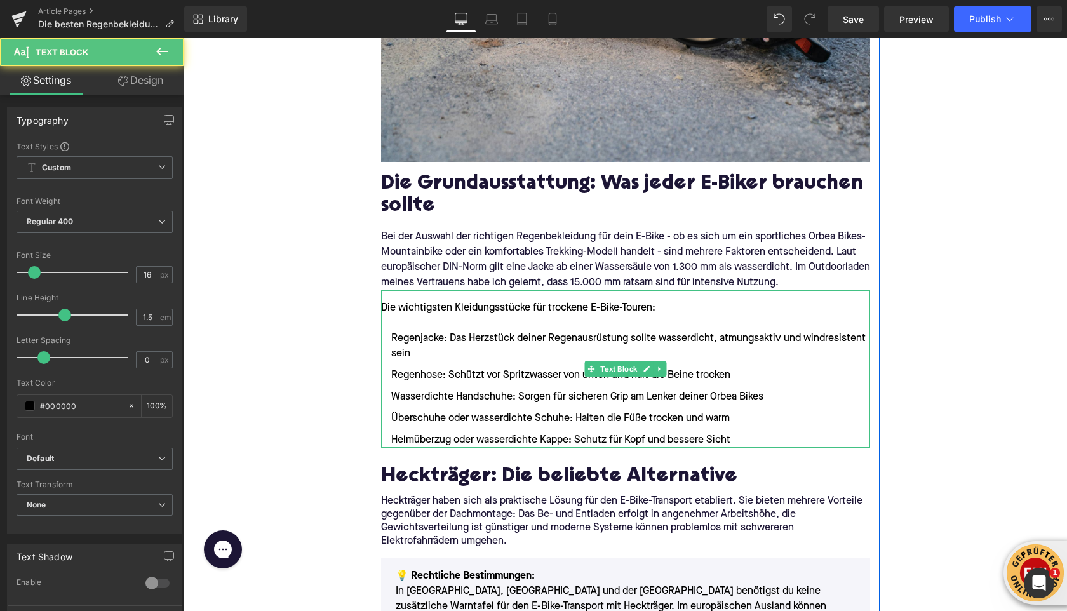
click at [426, 312] on div "Die wichtigsten Kleidungsstücke für trockene E-Bike-Touren:" at bounding box center [625, 307] width 489 height 15
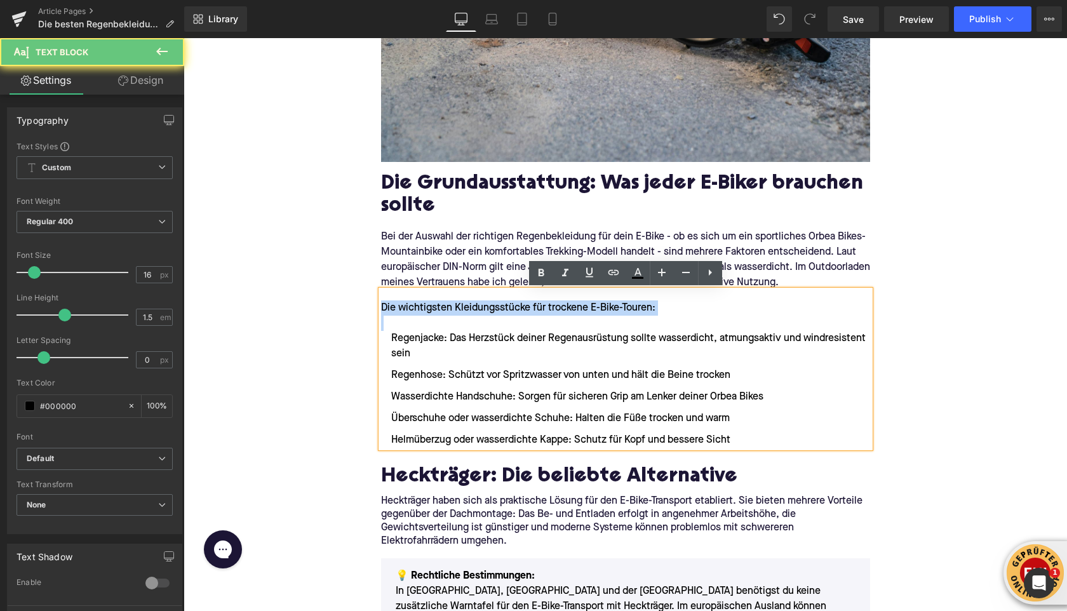
click at [426, 312] on div "Die wichtigsten Kleidungsstücke für trockene E-Bike-Touren:" at bounding box center [625, 307] width 489 height 15
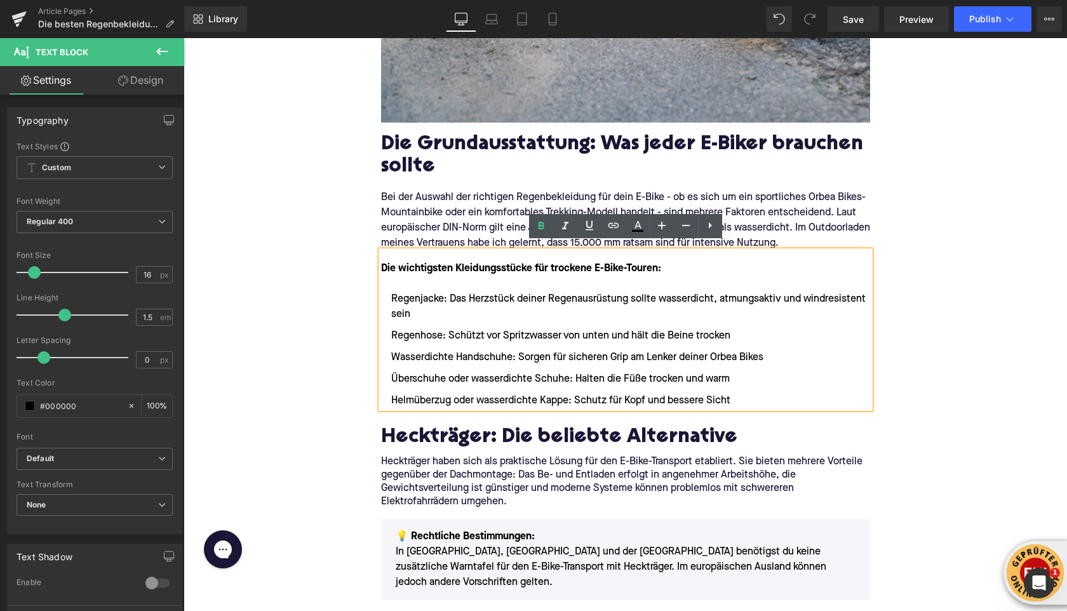
scroll to position [1255, 0]
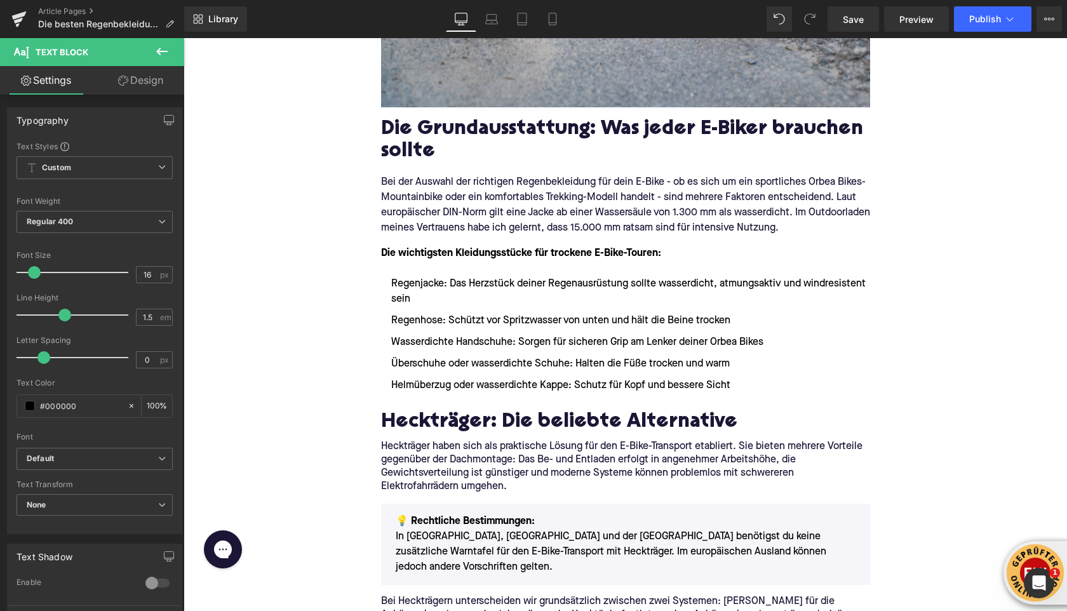
click at [161, 55] on icon at bounding box center [161, 51] width 15 height 15
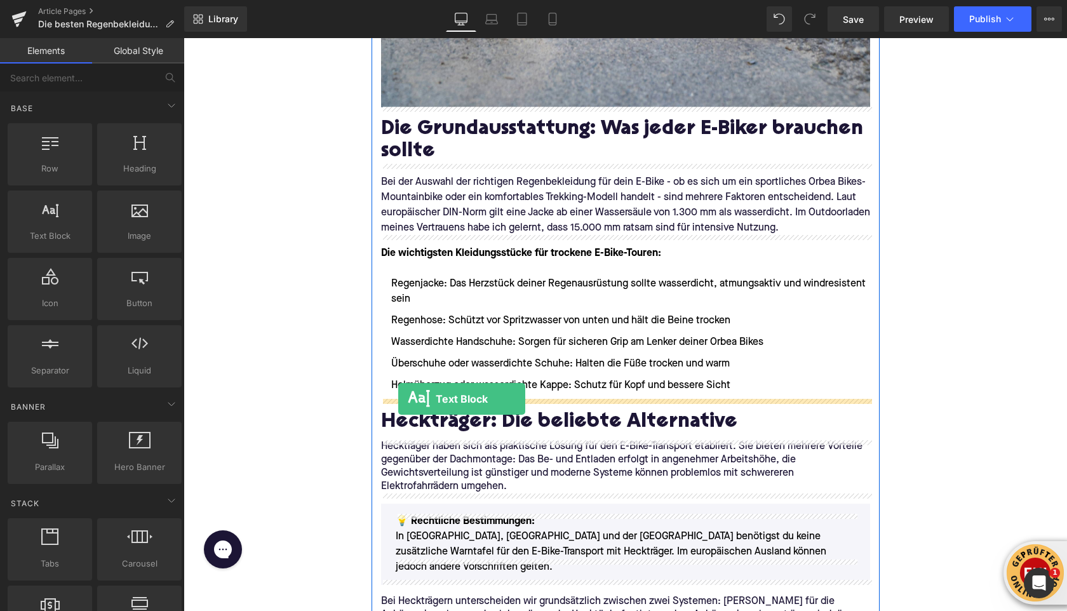
drag, startPoint x: 226, startPoint y: 270, endPoint x: 400, endPoint y: 399, distance: 216.1
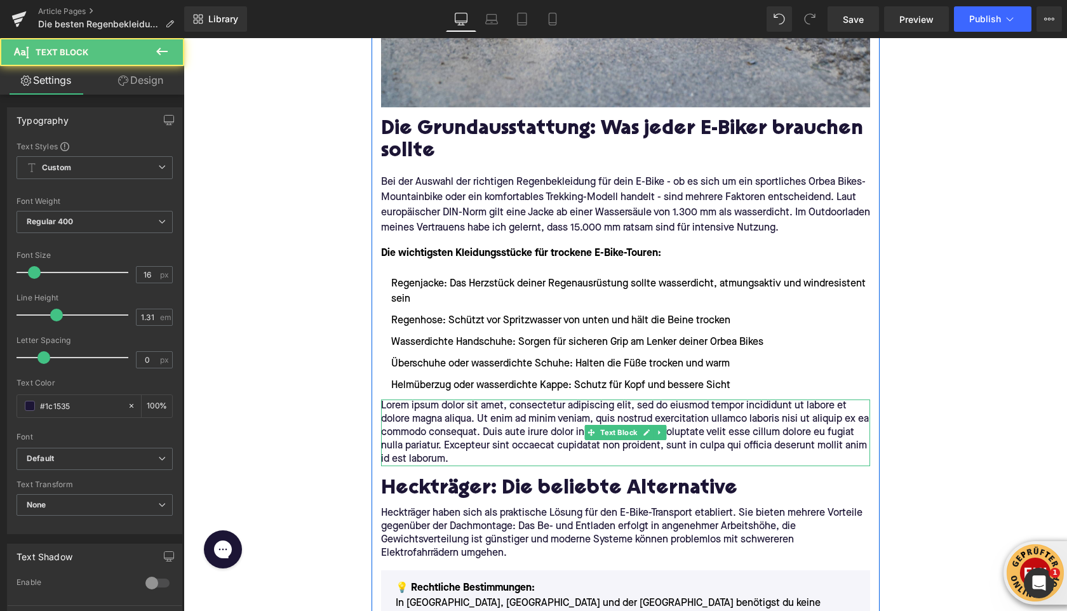
click at [434, 418] on p "Lorem ipsum dolor sit amet, consectetur adipiscing elit, sed do eiusmod tempor …" at bounding box center [625, 432] width 489 height 67
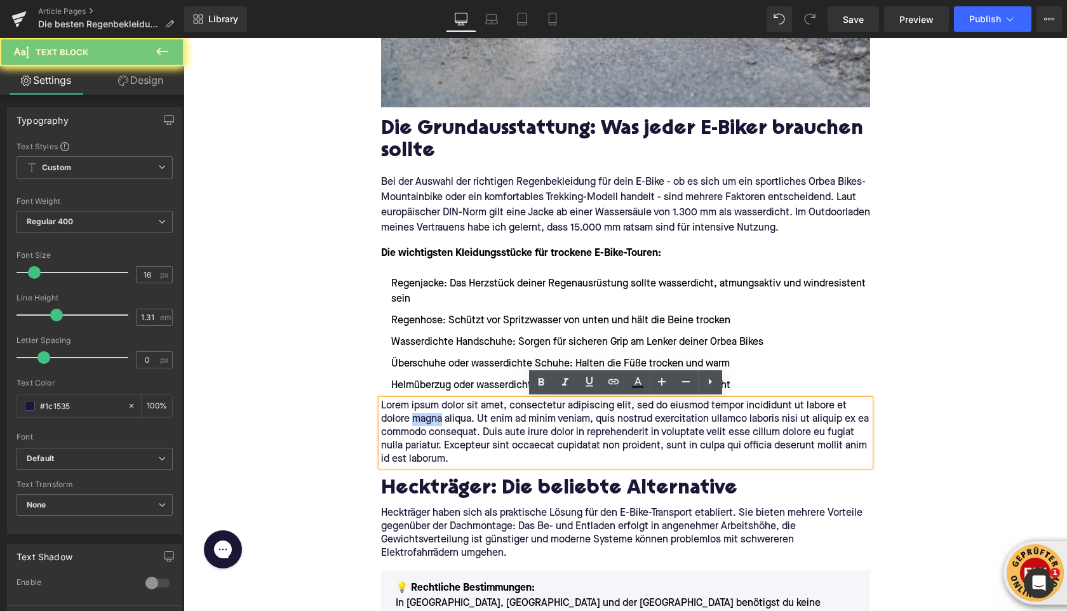
click at [434, 418] on p "Lorem ipsum dolor sit amet, consectetur adipiscing elit, sed do eiusmod tempor …" at bounding box center [625, 432] width 489 height 67
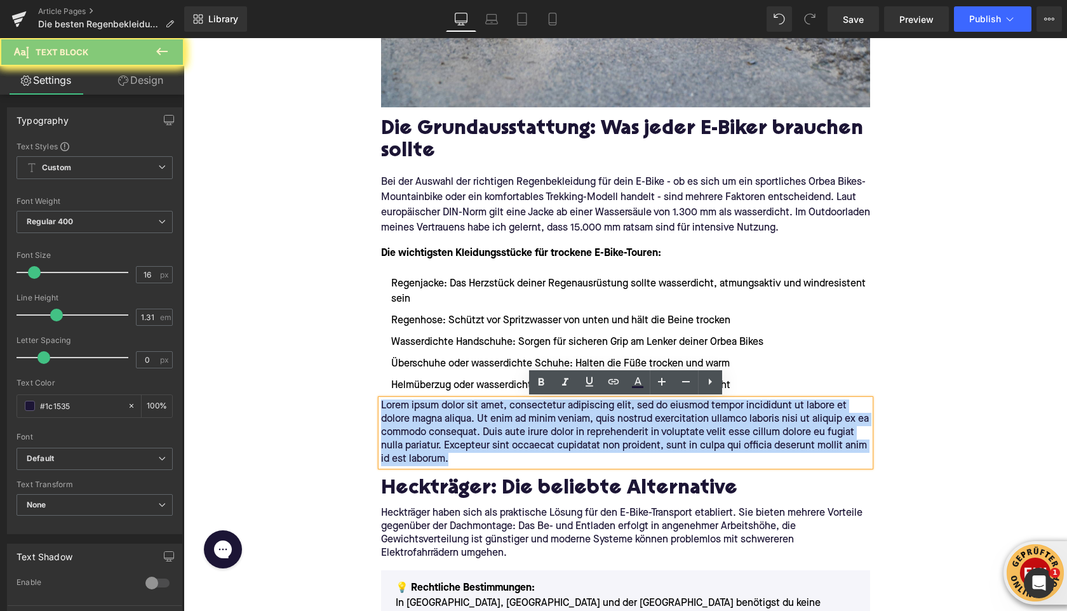
click at [434, 418] on p "Lorem ipsum dolor sit amet, consectetur adipiscing elit, sed do eiusmod tempor …" at bounding box center [625, 432] width 489 height 67
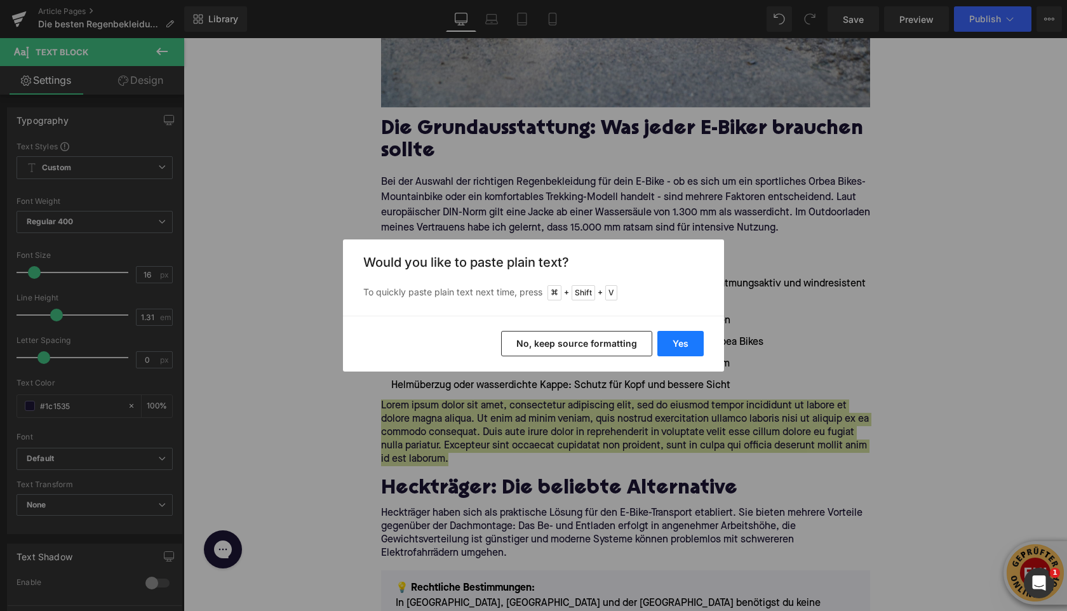
click at [689, 350] on button "Yes" at bounding box center [680, 343] width 46 height 25
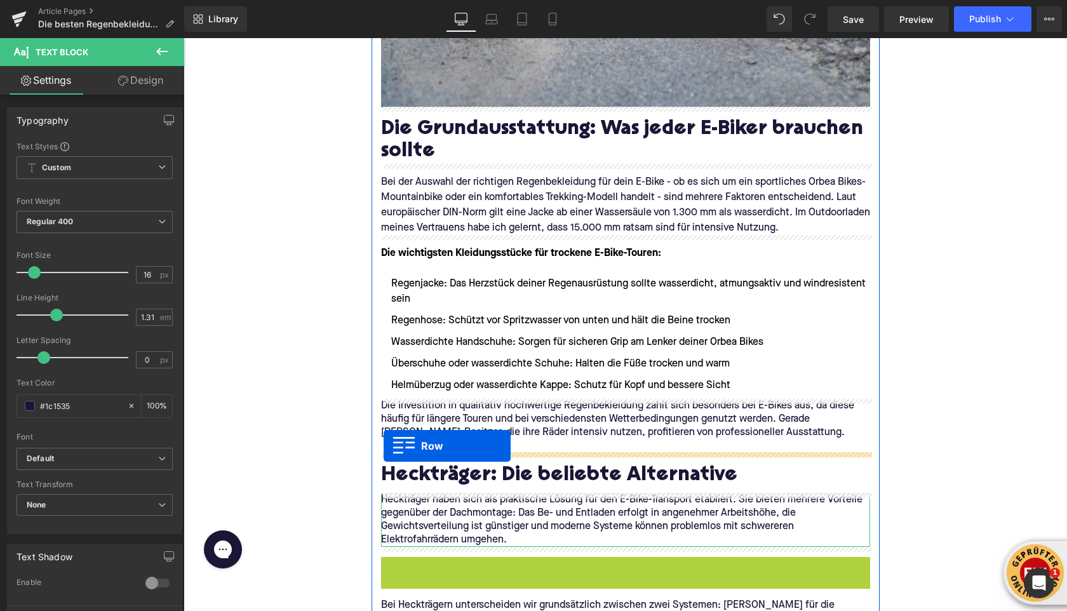
drag, startPoint x: 387, startPoint y: 567, endPoint x: 383, endPoint y: 446, distance: 121.3
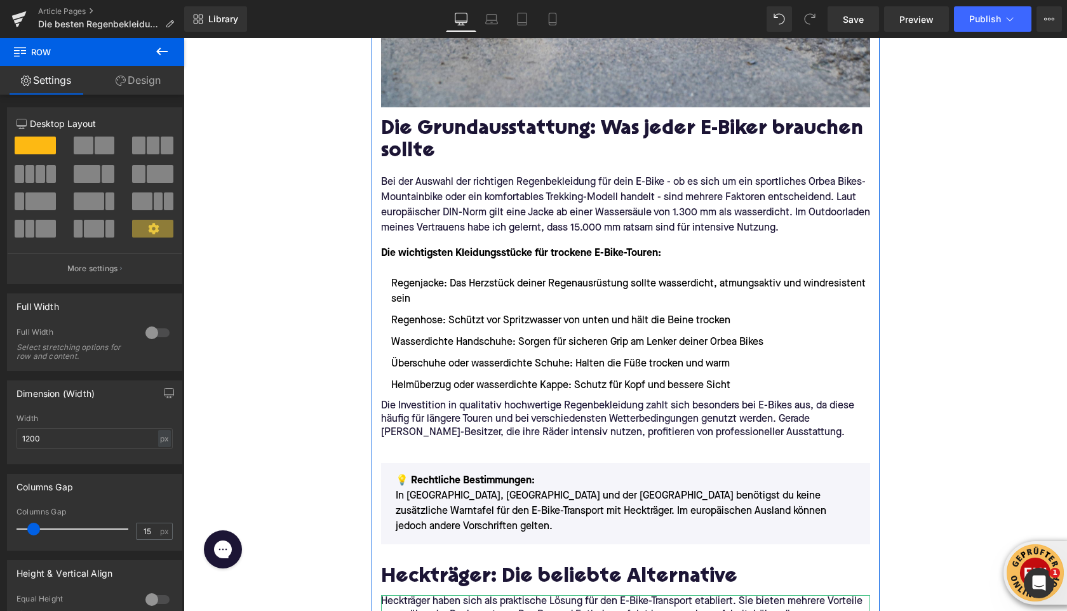
click at [401, 442] on p at bounding box center [625, 445] width 489 height 13
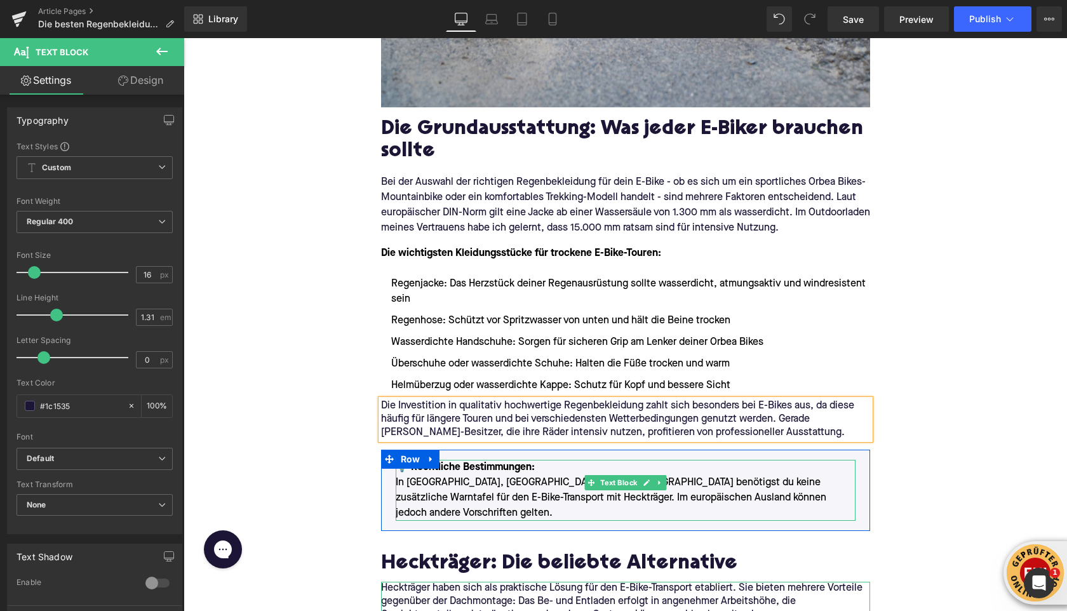
click at [487, 465] on font "💡 Rechtliche Bestimmungen:" at bounding box center [465, 467] width 139 height 10
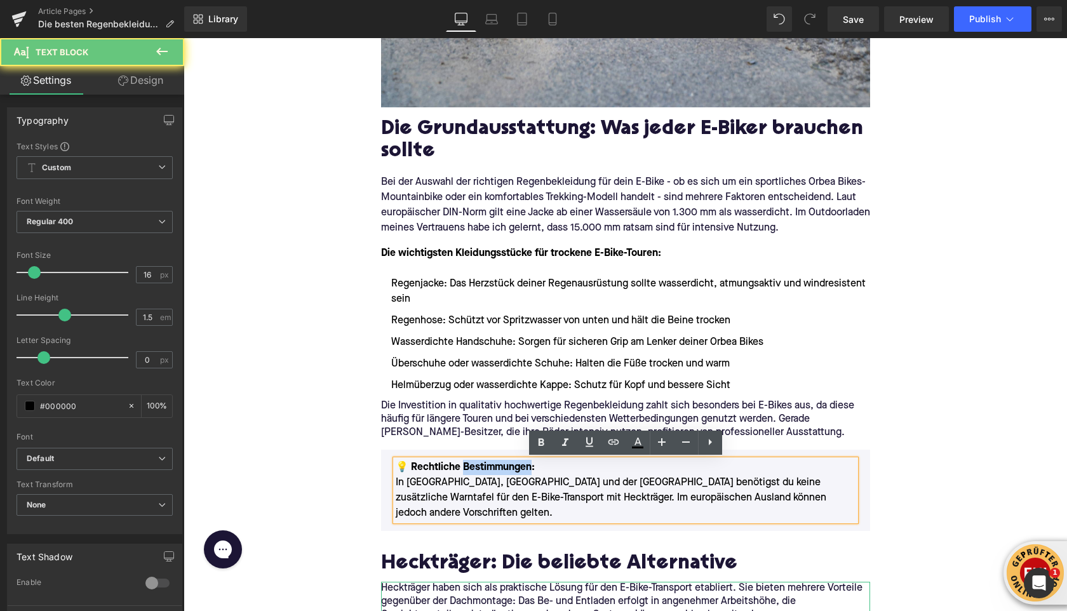
click at [487, 465] on font "💡 Rechtliche Bestimmungen:" at bounding box center [465, 467] width 139 height 10
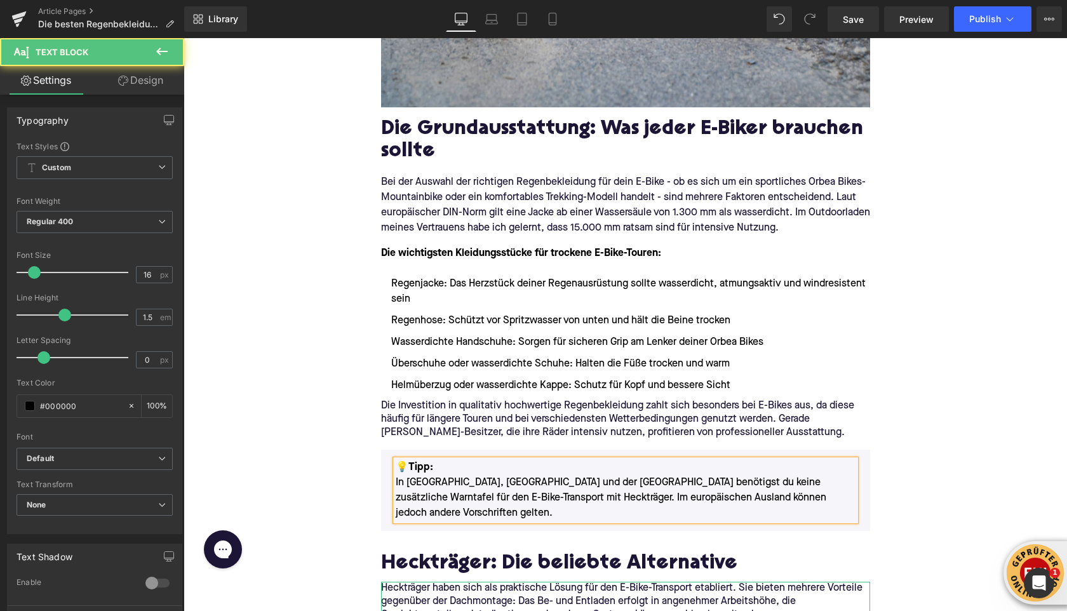
click at [436, 496] on p "💡Tipp: In [GEOGRAPHIC_DATA], [GEOGRAPHIC_DATA] und der [GEOGRAPHIC_DATA] benöti…" at bounding box center [626, 490] width 460 height 61
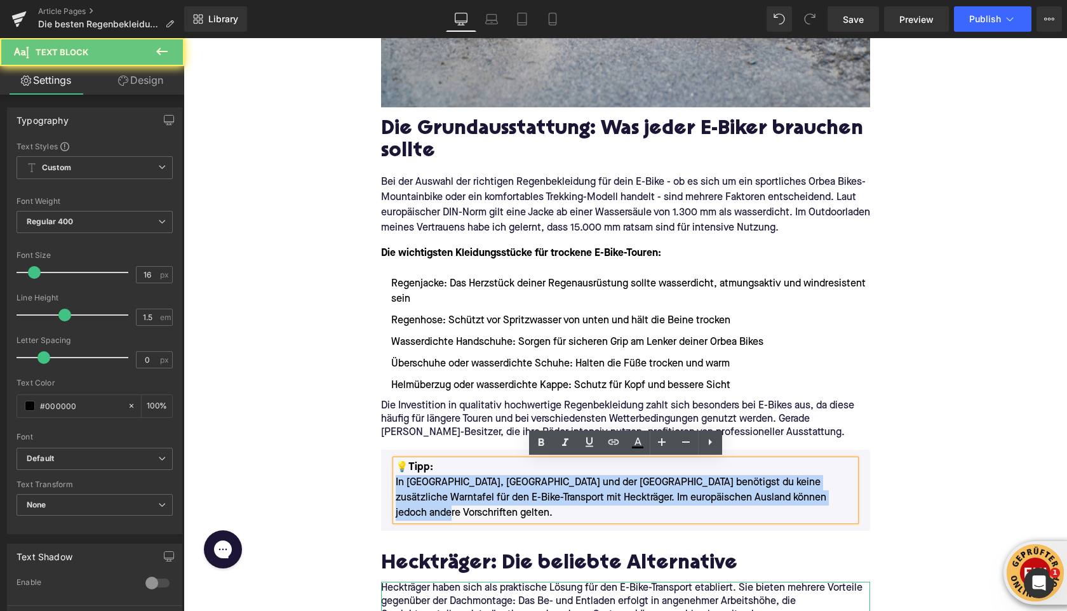
click at [436, 496] on p "💡Tipp: In [GEOGRAPHIC_DATA], [GEOGRAPHIC_DATA] und der [GEOGRAPHIC_DATA] benöti…" at bounding box center [626, 490] width 460 height 61
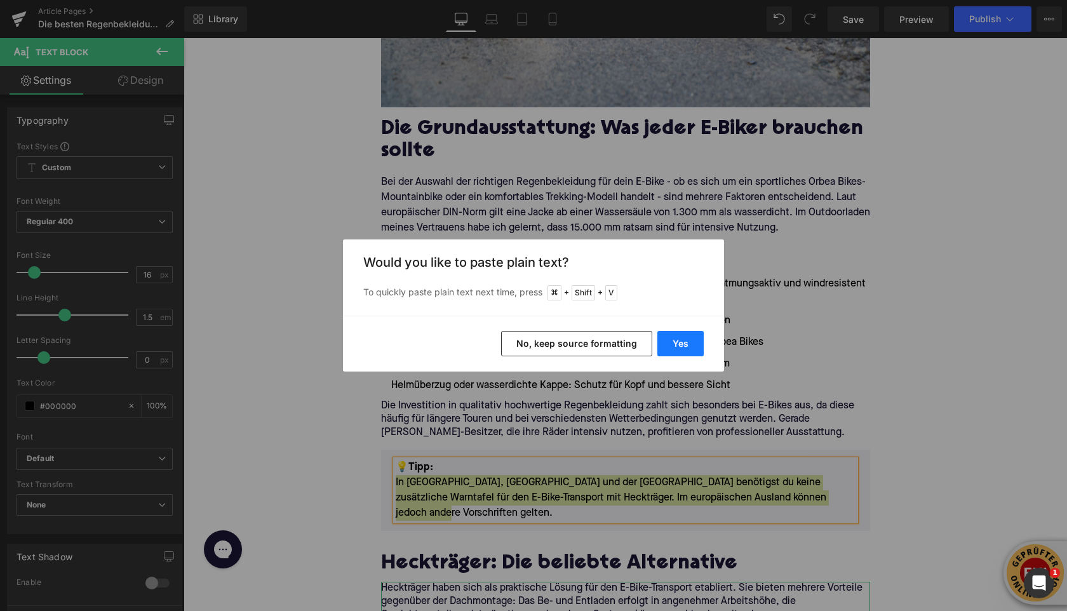
click at [686, 349] on button "Yes" at bounding box center [680, 343] width 46 height 25
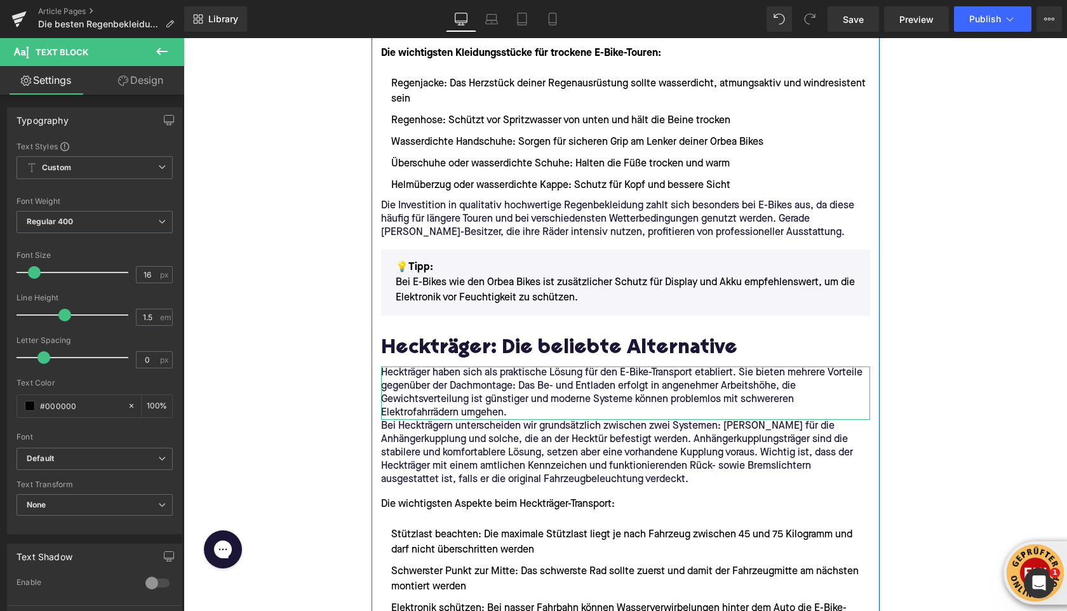
scroll to position [1488, 0]
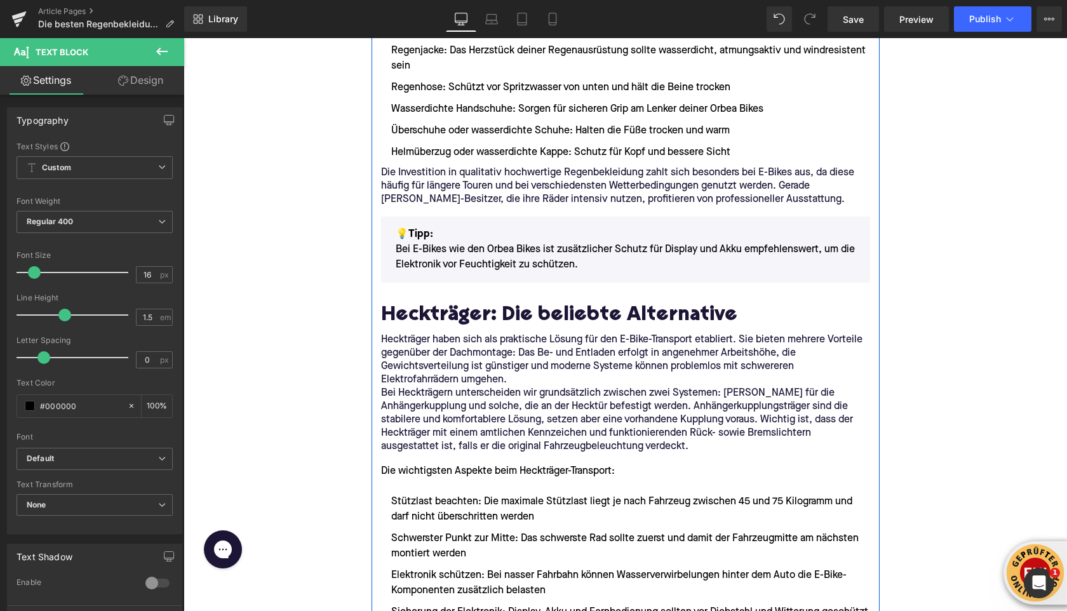
click at [473, 314] on h2 "Heckträger: Die beliebte Alternative" at bounding box center [625, 316] width 489 height 23
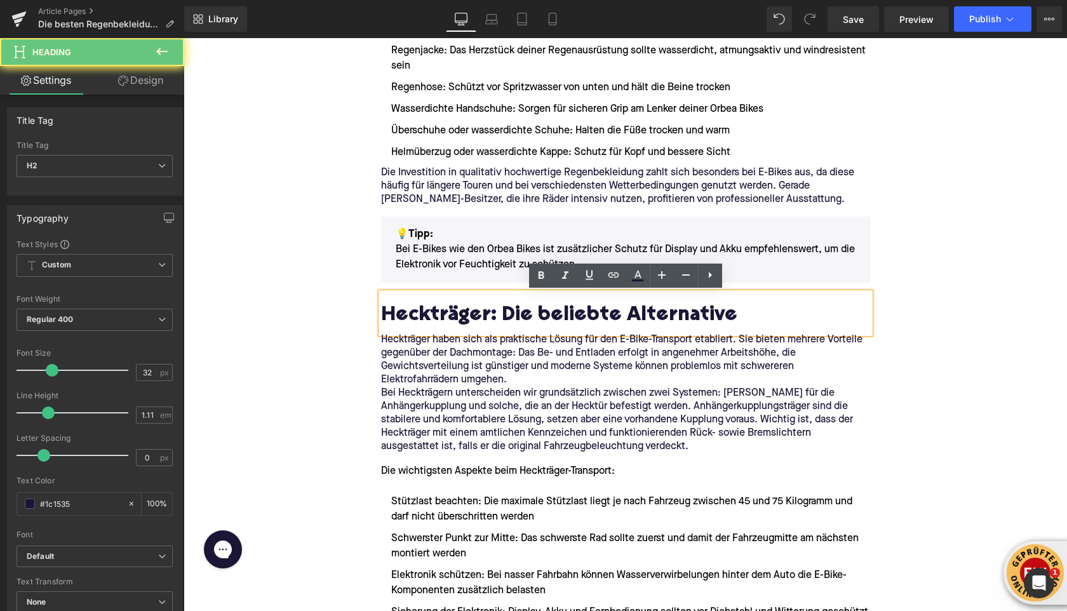
click at [473, 314] on h2 "Heckträger: Die beliebte Alternative" at bounding box center [625, 316] width 489 height 23
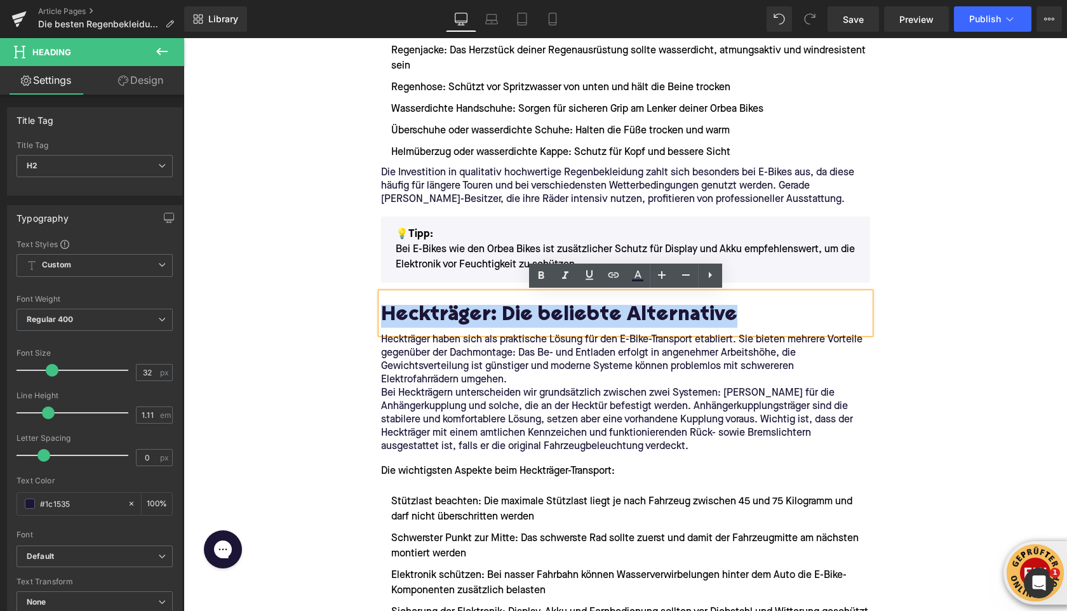
paste div
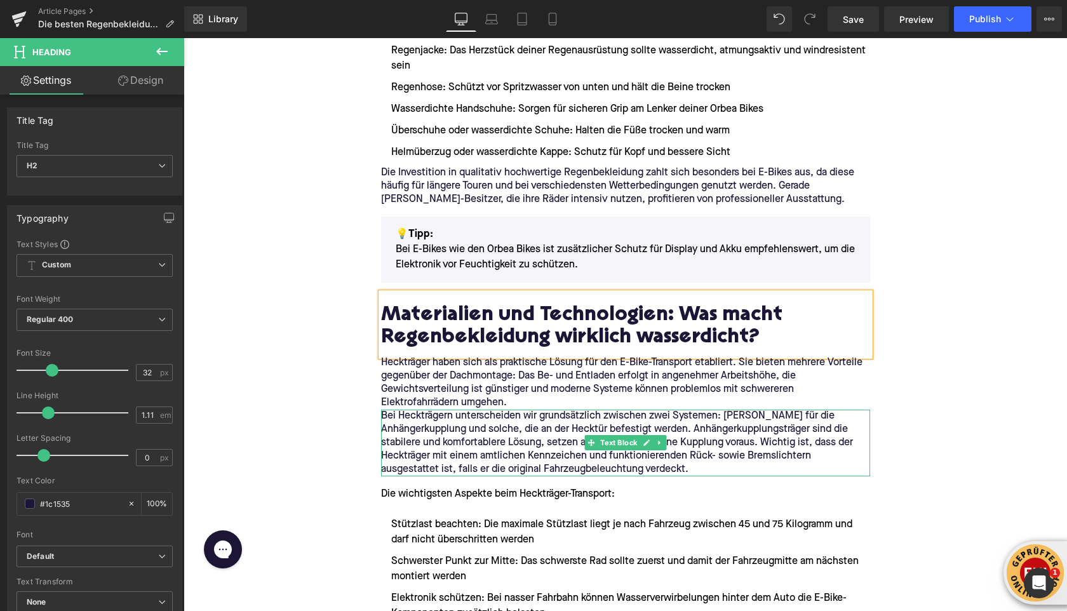
click at [528, 416] on p "Bei Heckträgern unterscheiden wir grundsätzlich zwischen zwei Systemen: [PERSON…" at bounding box center [625, 442] width 489 height 67
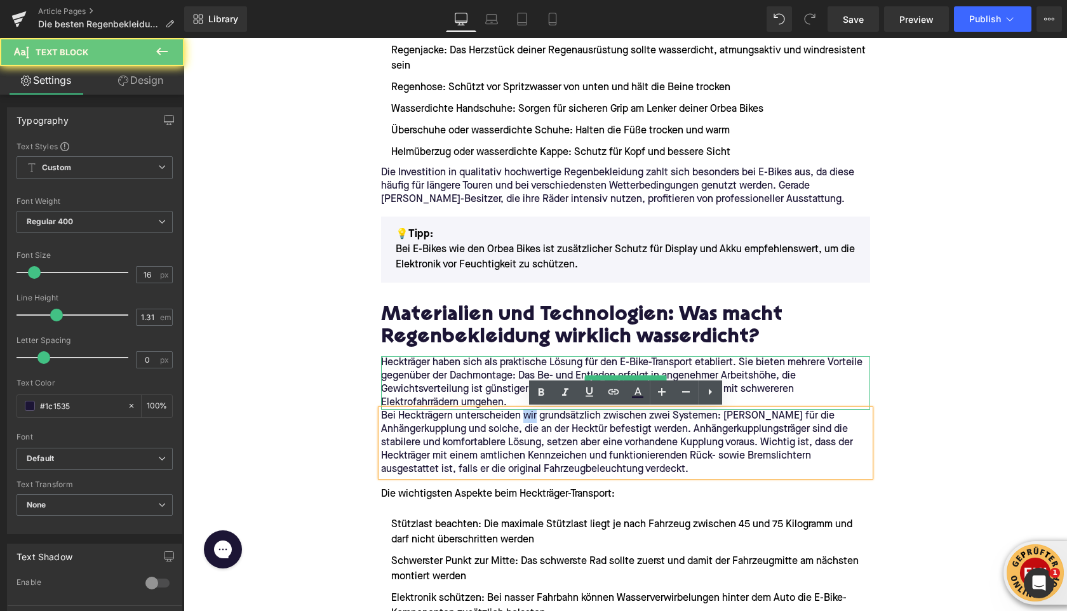
click at [462, 382] on p "Heckträger haben sich als praktische Lösung für den E-Bike-Transport etabliert.…" at bounding box center [625, 382] width 489 height 53
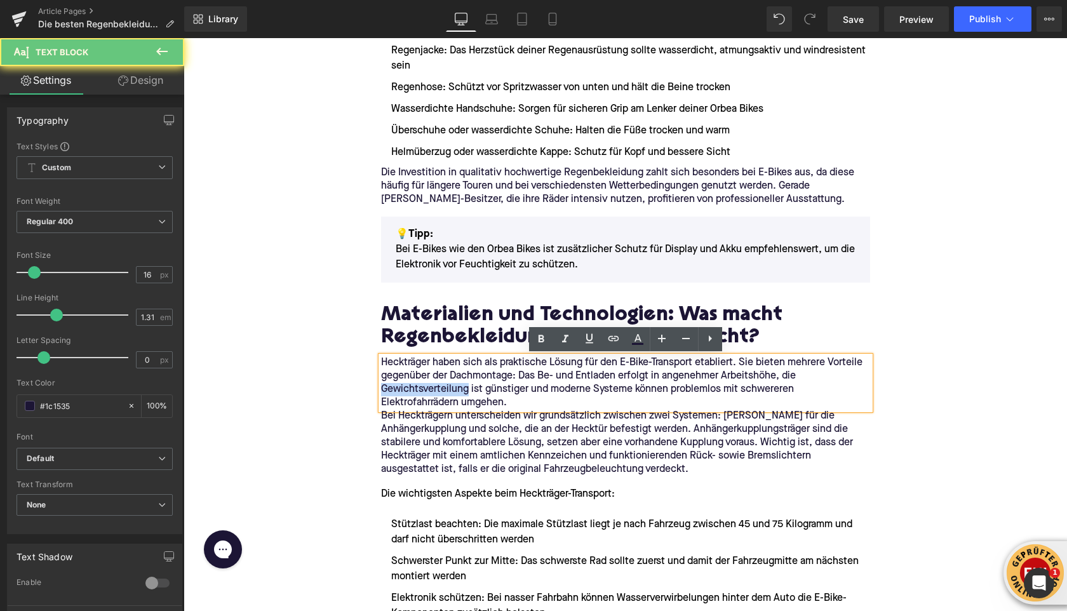
click at [462, 382] on p "Heckträger haben sich als praktische Lösung für den E-Bike-Transport etabliert.…" at bounding box center [625, 382] width 489 height 53
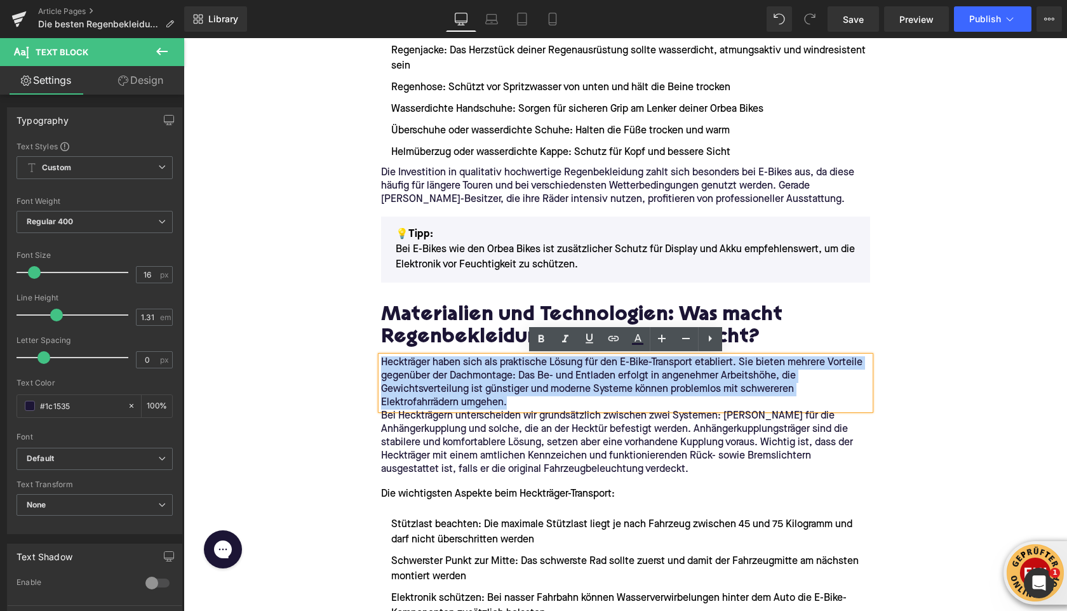
paste div
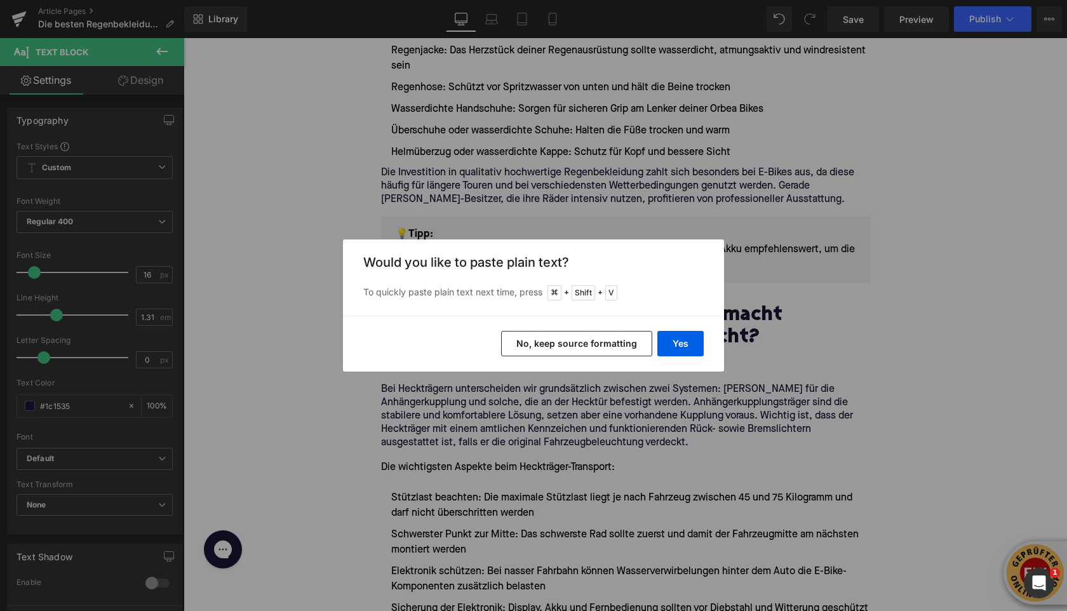
click at [569, 349] on button "No, keep source formatting" at bounding box center [576, 343] width 151 height 25
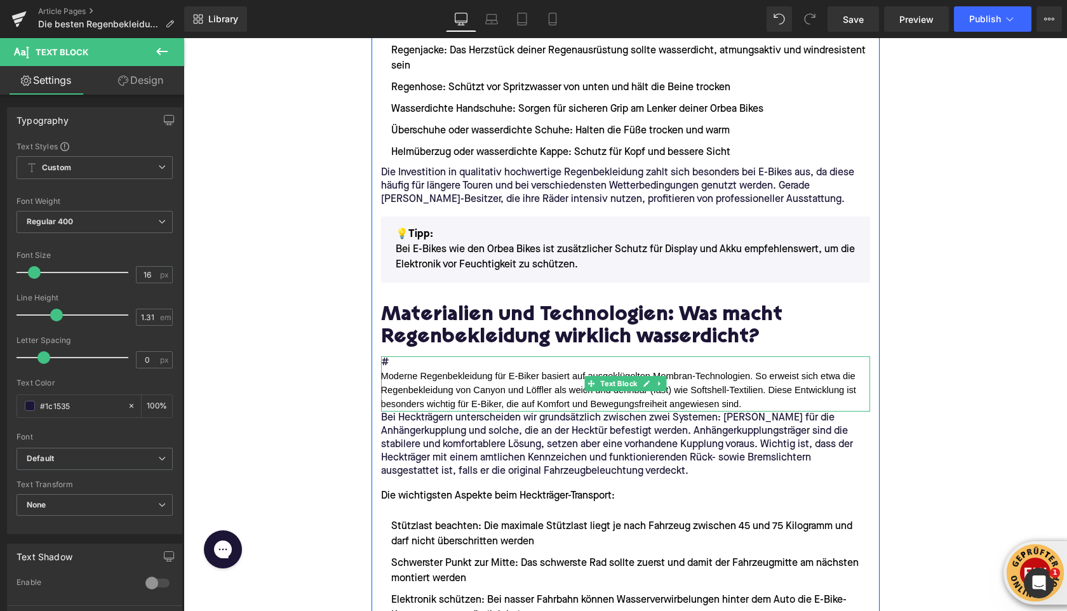
click at [454, 385] on span "Moderne Regenbekleidung für E-Biker basiert auf ausgeklügelten Membran-Technolo…" at bounding box center [620, 390] width 478 height 38
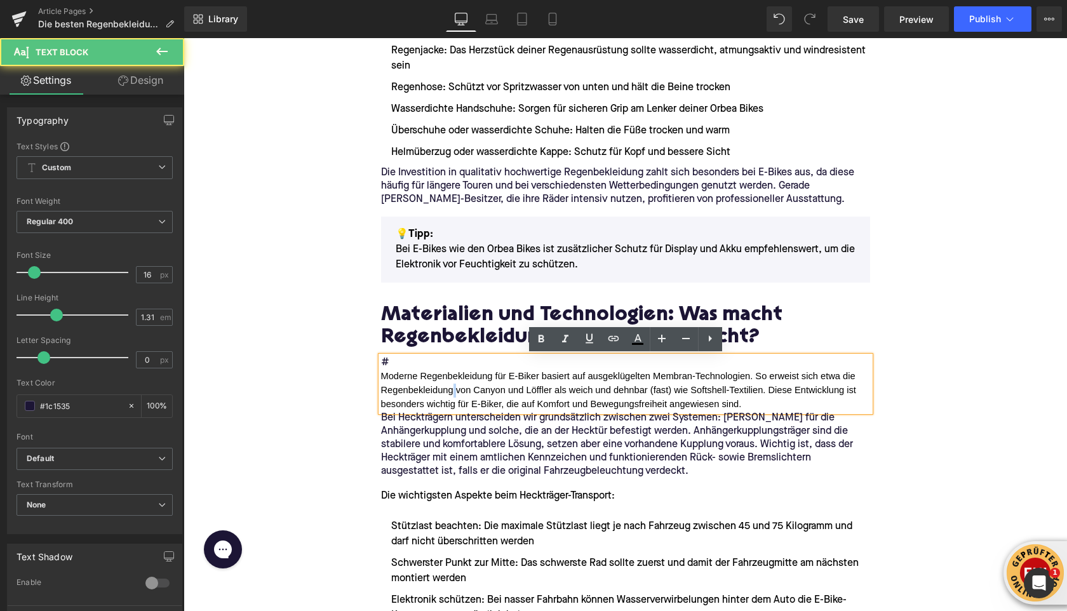
click at [454, 385] on span "Moderne Regenbekleidung für E-Biker basiert auf ausgeklügelten Membran-Technolo…" at bounding box center [620, 390] width 478 height 38
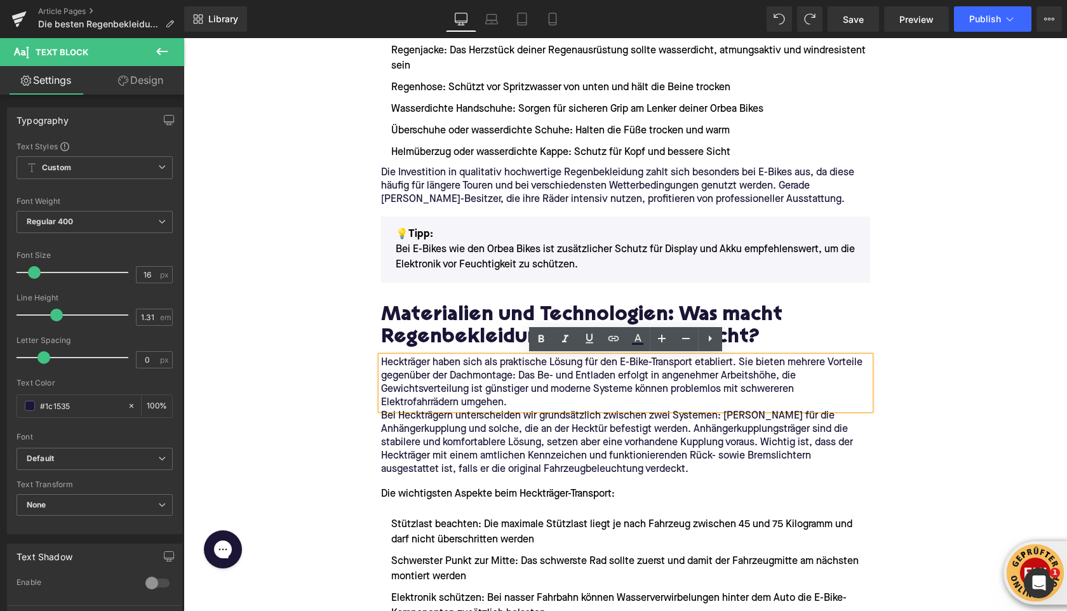
click at [465, 385] on p "Heckträger haben sich als praktische Lösung für den E-Bike-Transport etabliert.…" at bounding box center [625, 382] width 489 height 53
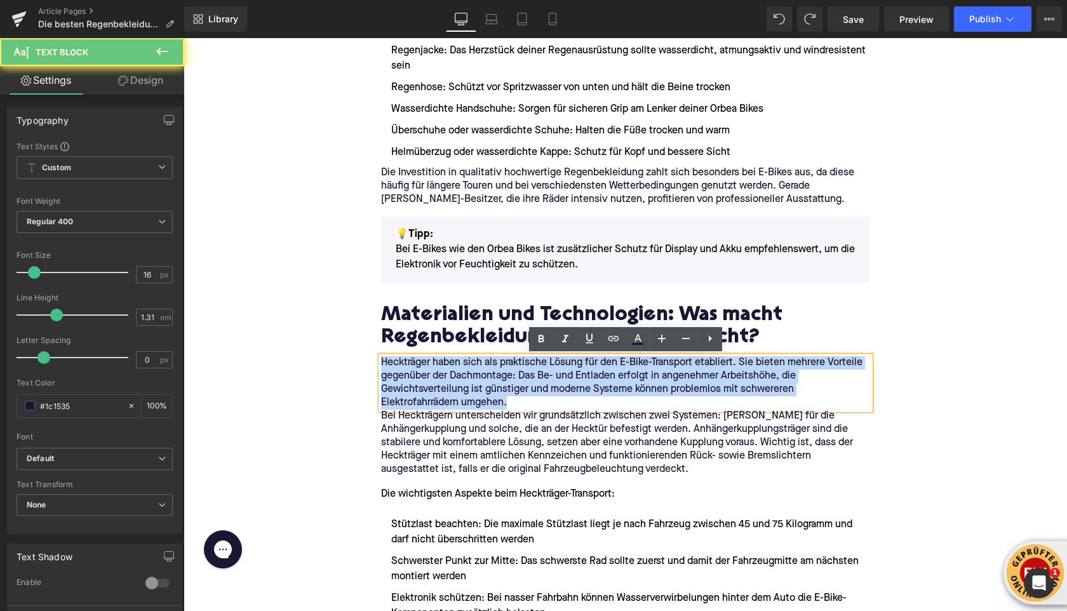
click at [465, 385] on p "Heckträger haben sich als praktische Lösung für den E-Bike-Transport etabliert.…" at bounding box center [625, 382] width 489 height 53
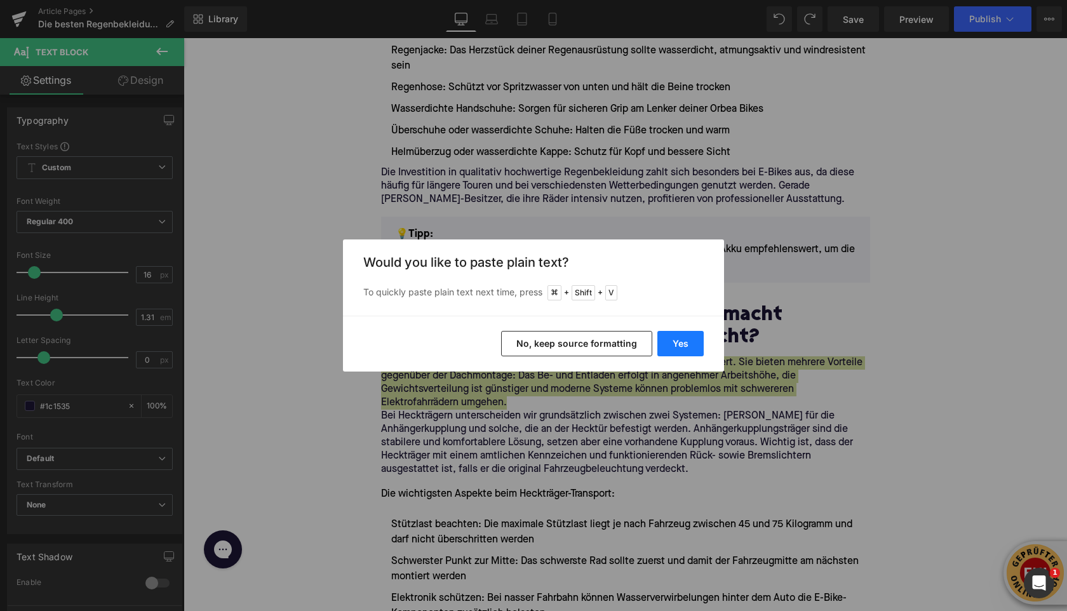
click at [670, 342] on button "Yes" at bounding box center [680, 343] width 46 height 25
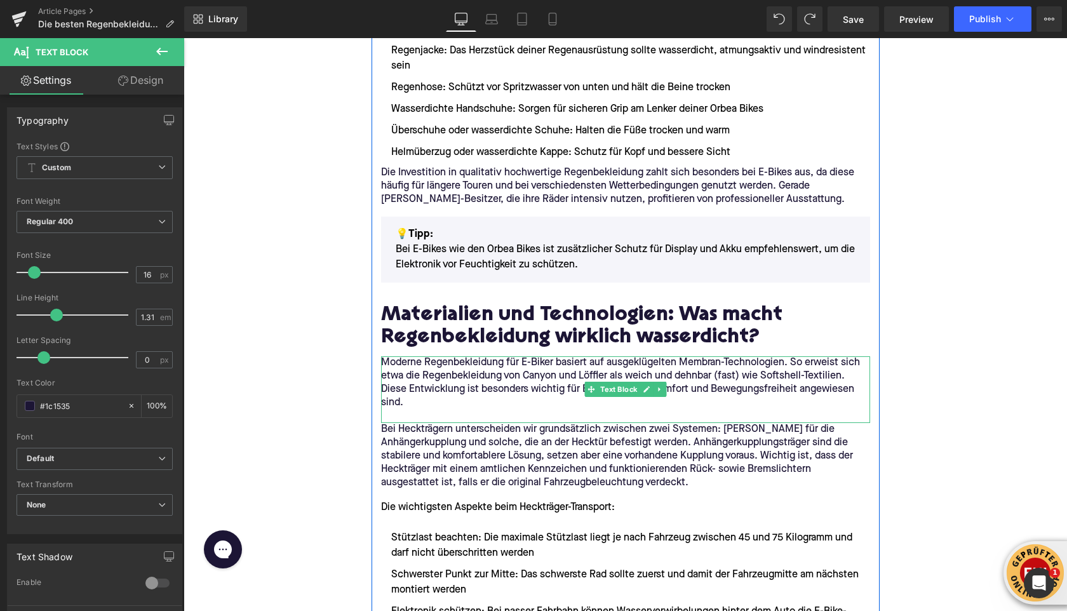
click at [464, 420] on div "Moderne Regenbekleidung für E-Biker basiert auf ausgeklügelten Membran-Technolo…" at bounding box center [625, 389] width 489 height 67
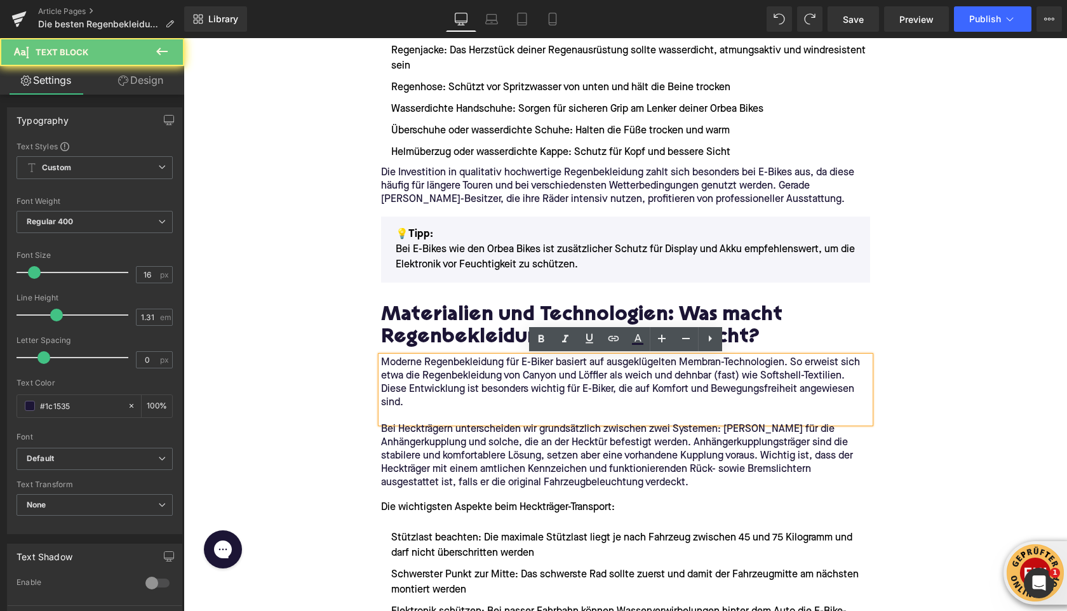
click at [464, 420] on p at bounding box center [625, 415] width 489 height 13
click at [462, 411] on p at bounding box center [625, 415] width 489 height 13
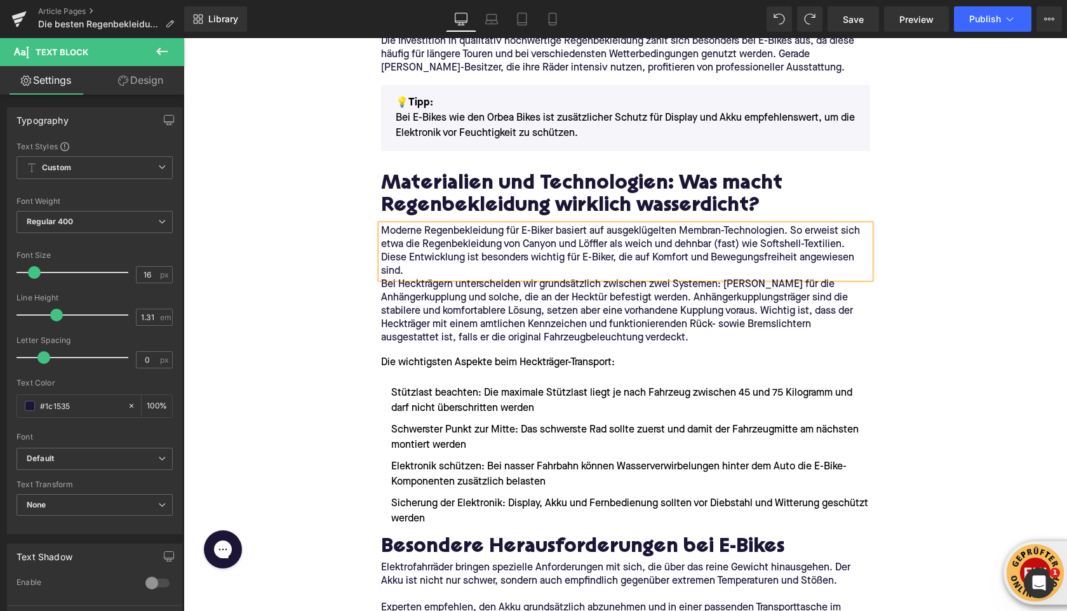
scroll to position [1677, 0]
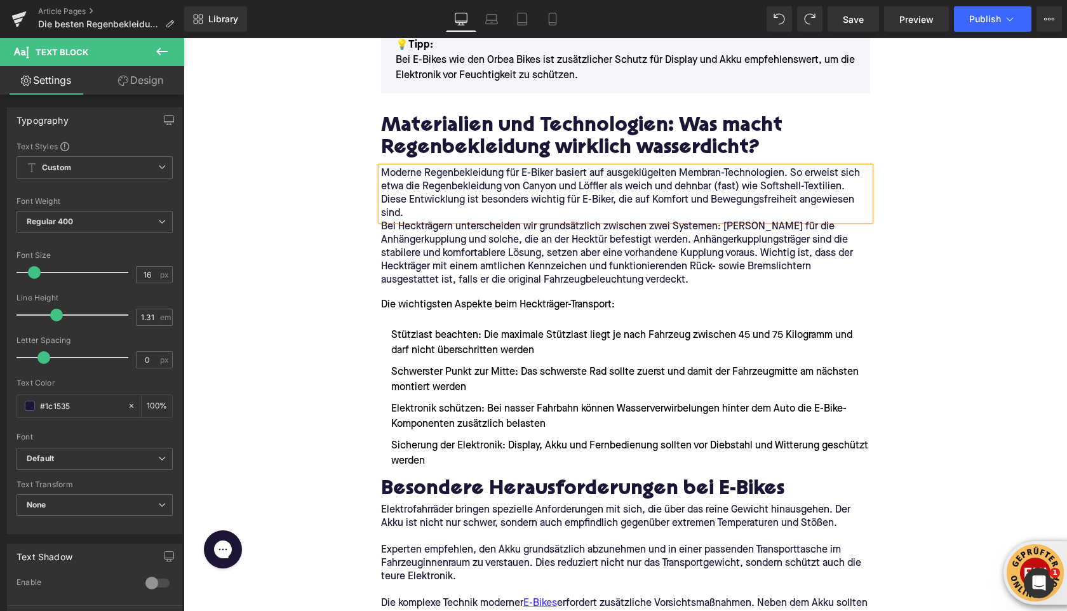
click at [500, 421] on li "Elektronik schützen: Bei nasser Fahrbahn können Wasserverwirbelungen hinter dem…" at bounding box center [625, 416] width 489 height 30
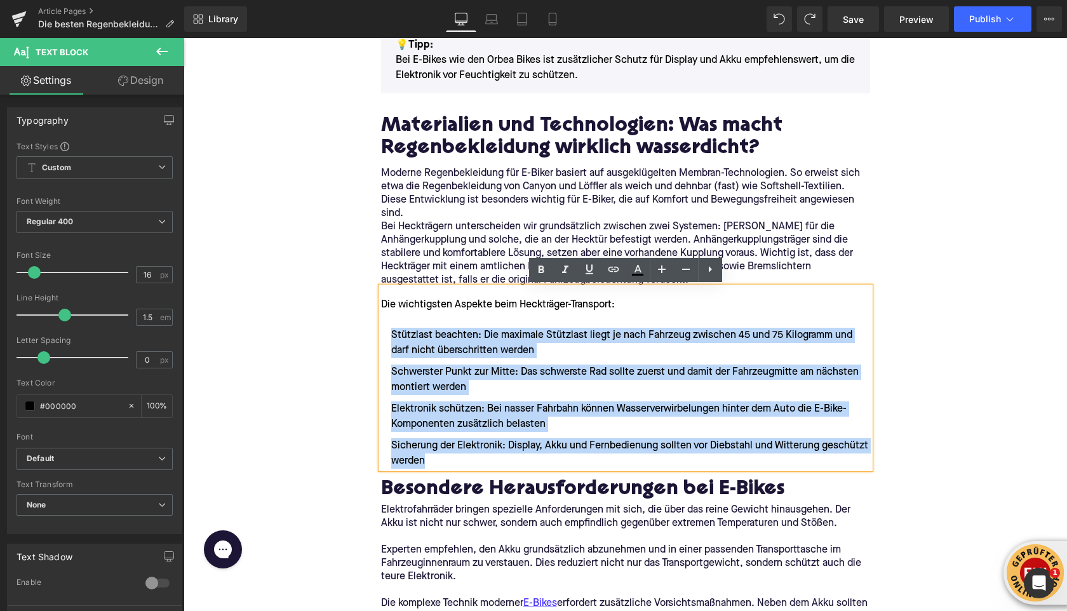
drag, startPoint x: 435, startPoint y: 462, endPoint x: 388, endPoint y: 331, distance: 138.4
click at [388, 331] on ul "Stützlast beachten: Die maximale Stützlast liegt je nach Fahrzeug zwischen 45 u…" at bounding box center [625, 398] width 489 height 141
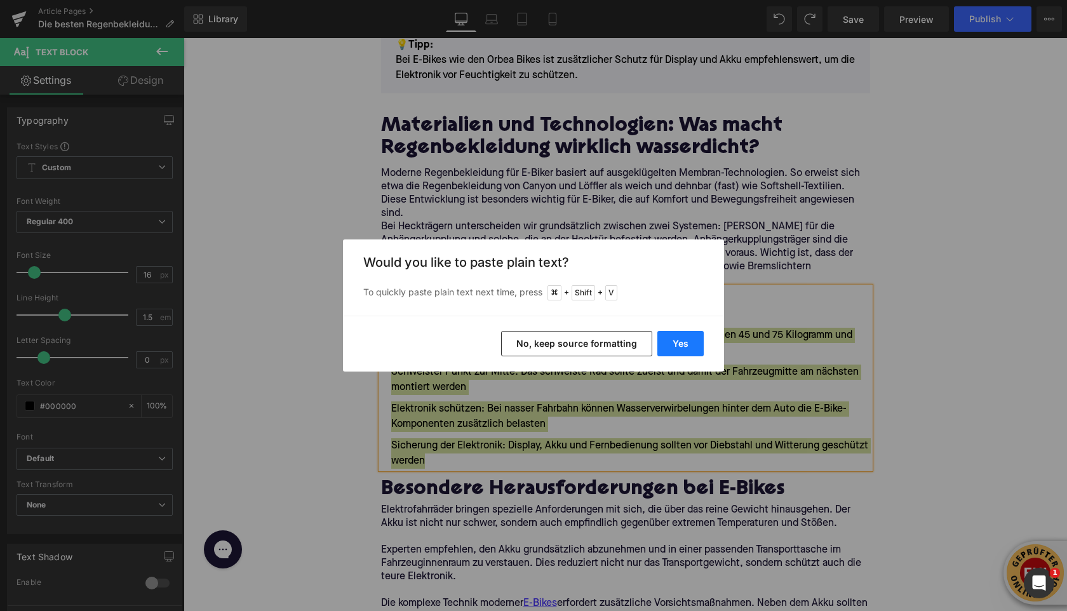
click at [684, 333] on button "Yes" at bounding box center [680, 343] width 46 height 25
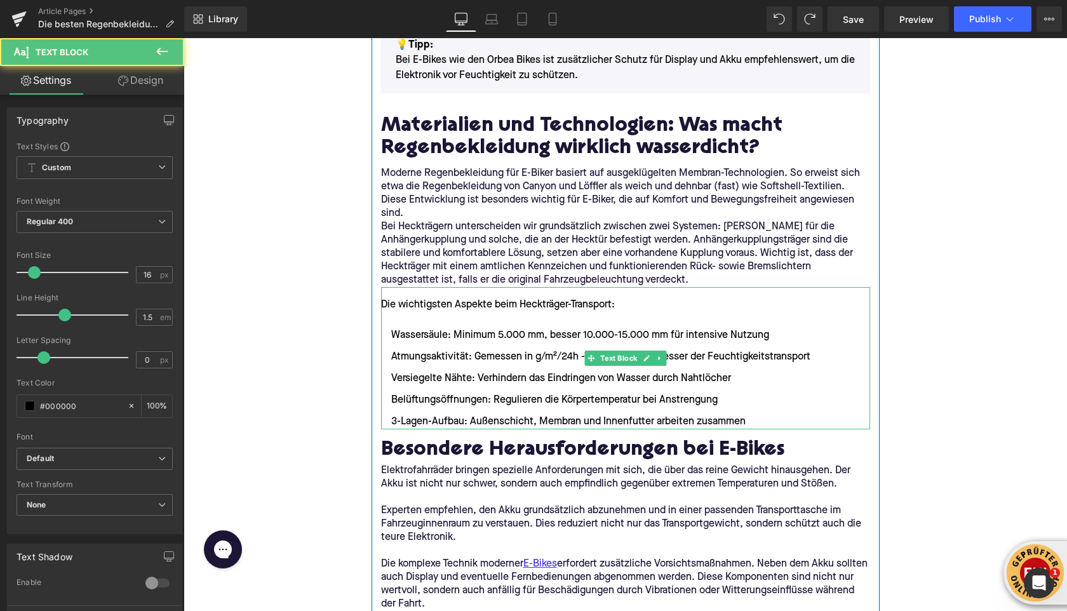
click at [423, 305] on div "Die wichtigsten Aspekte beim Heckträger-Transport:" at bounding box center [625, 304] width 489 height 15
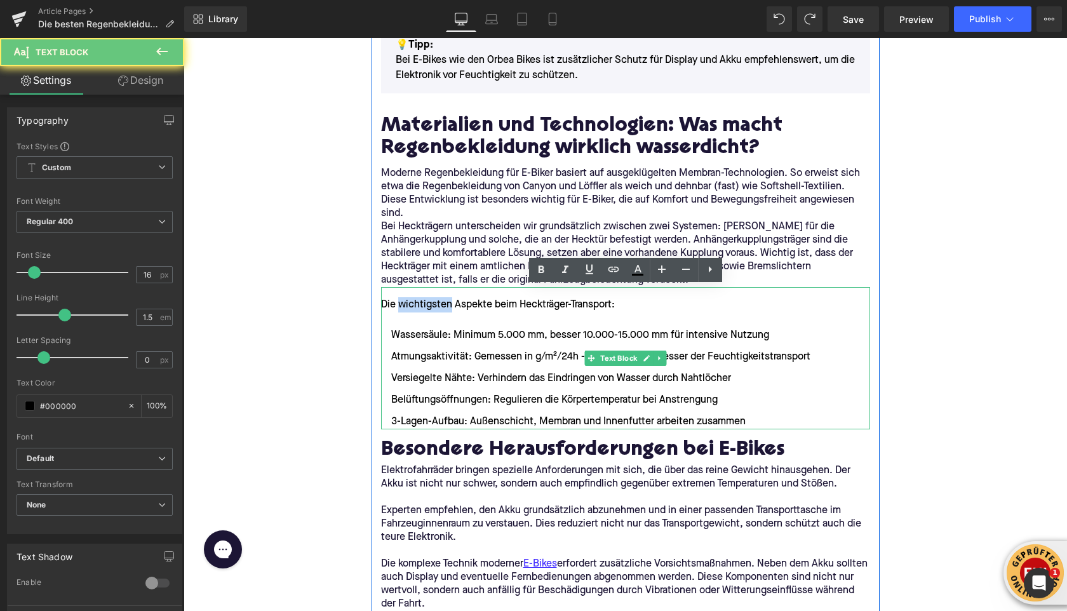
click at [423, 305] on div "Die wichtigsten Aspekte beim Heckträger-Transport:" at bounding box center [625, 304] width 489 height 15
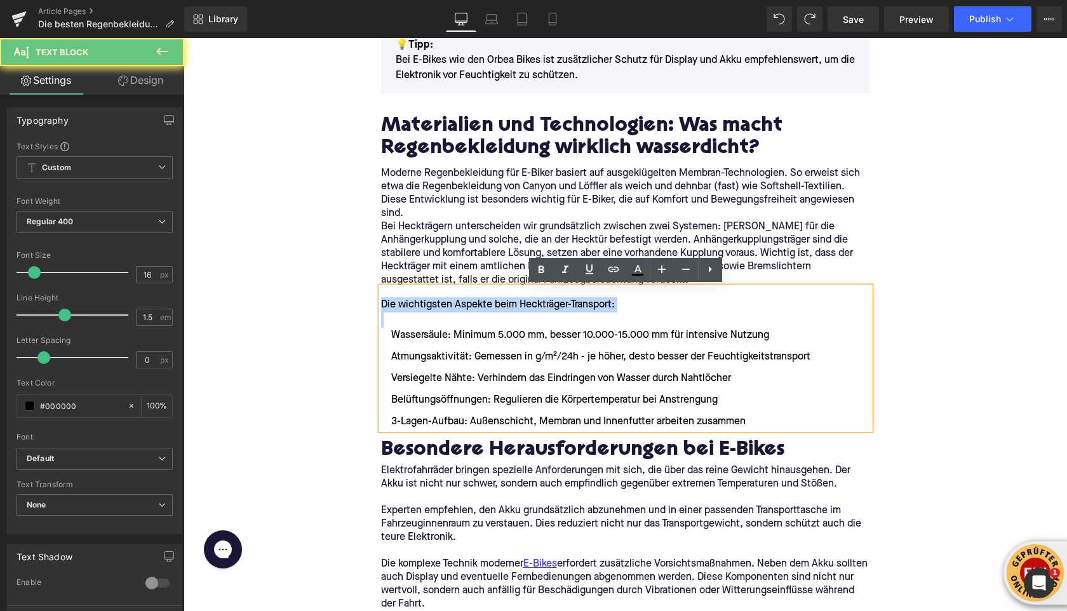
click at [423, 305] on div "Die wichtigsten Aspekte beim Heckträger-Transport:" at bounding box center [625, 304] width 489 height 15
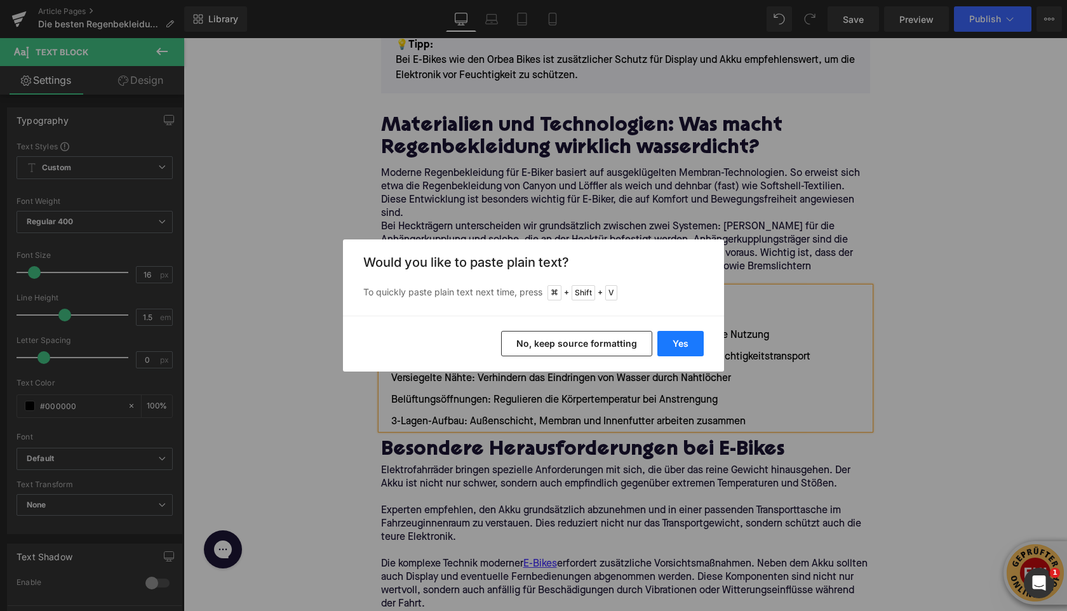
click at [688, 345] on button "Yes" at bounding box center [680, 343] width 46 height 25
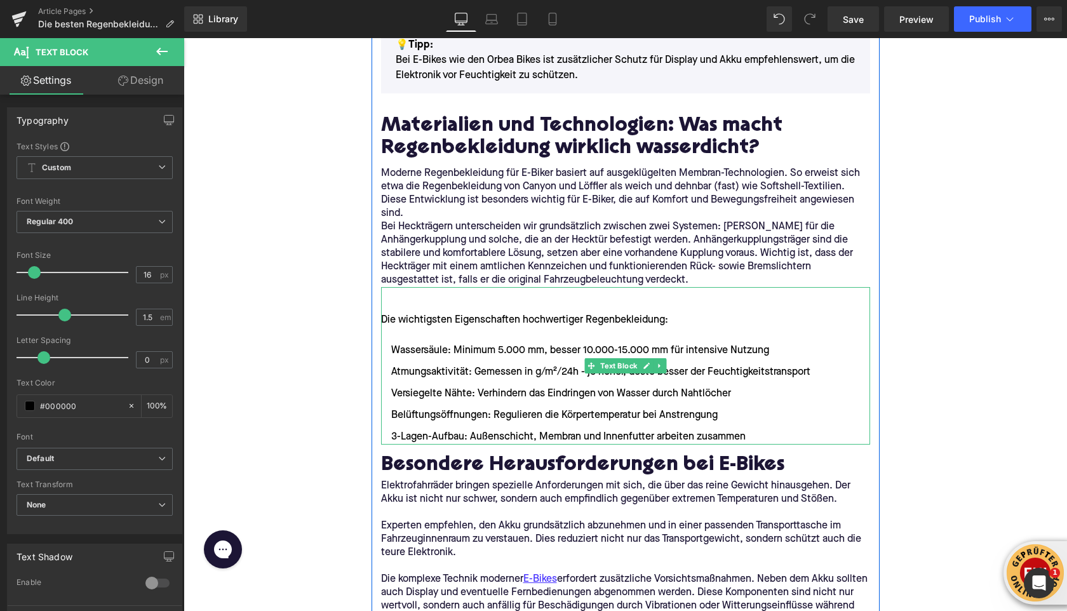
click at [441, 312] on div "Die wichtigsten Eigenschaften hochwertiger Regenbekleidung:" at bounding box center [625, 319] width 489 height 15
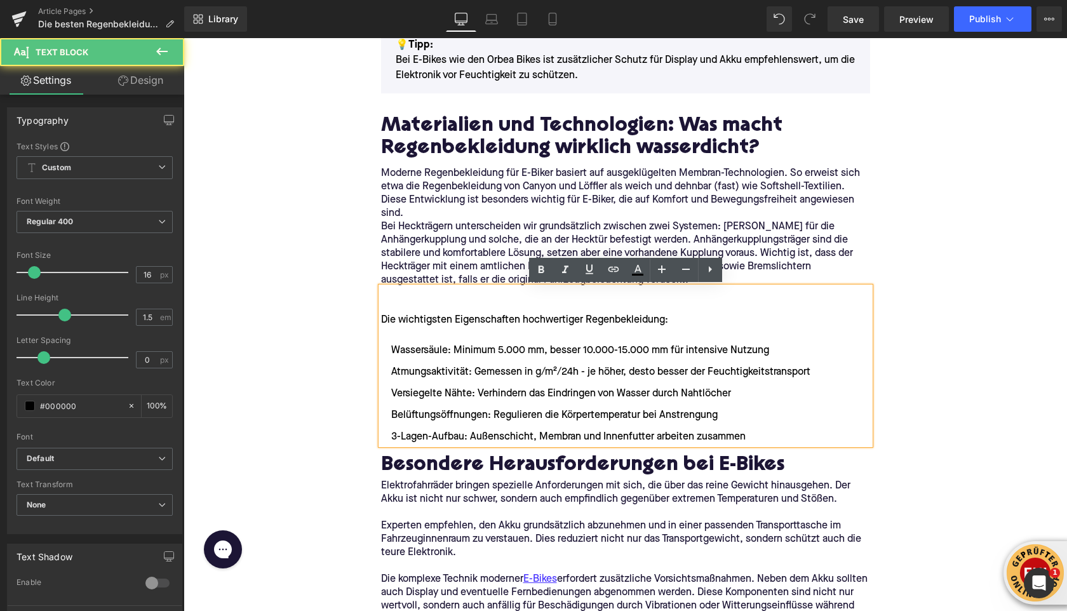
click at [383, 317] on div "Die wichtigsten Eigenschaften hochwertiger Regenbekleidung:" at bounding box center [625, 319] width 489 height 15
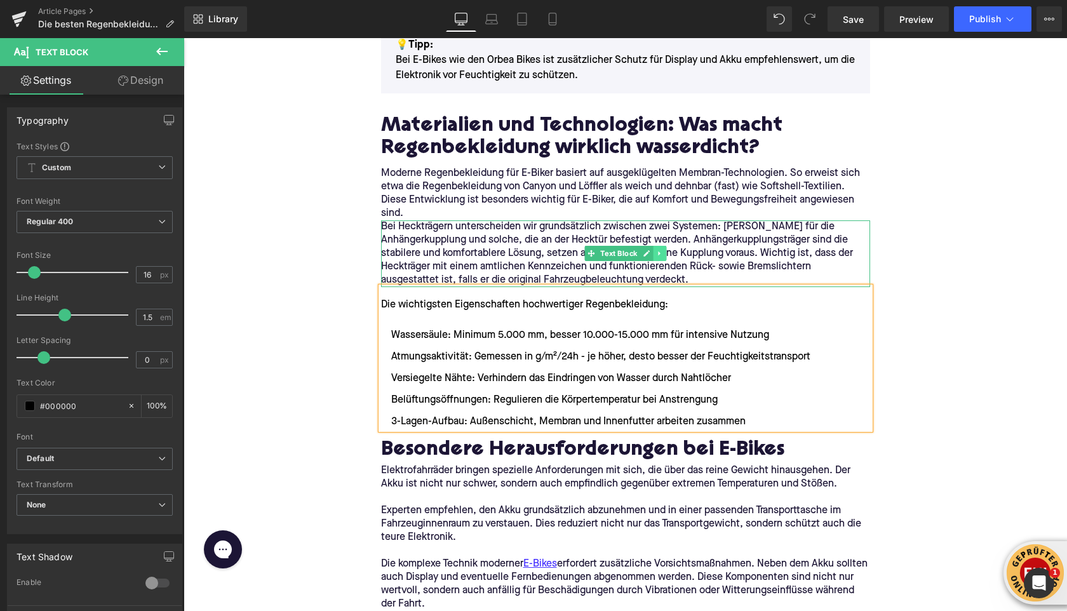
click at [664, 256] on link at bounding box center [659, 253] width 13 height 15
click at [661, 255] on link at bounding box center [666, 253] width 13 height 15
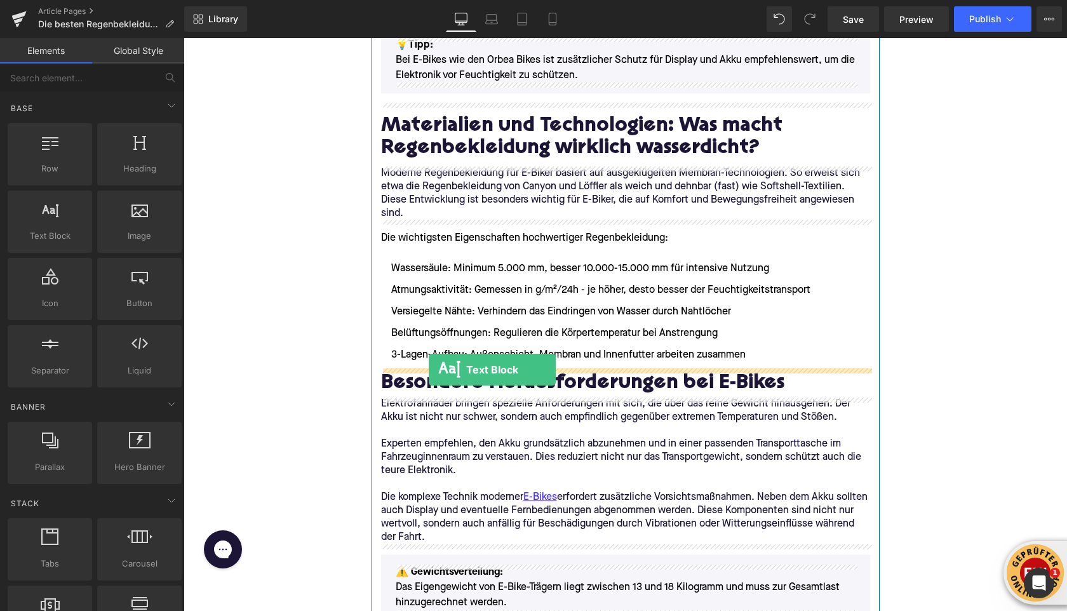
drag, startPoint x: 244, startPoint y: 251, endPoint x: 429, endPoint y: 369, distance: 219.3
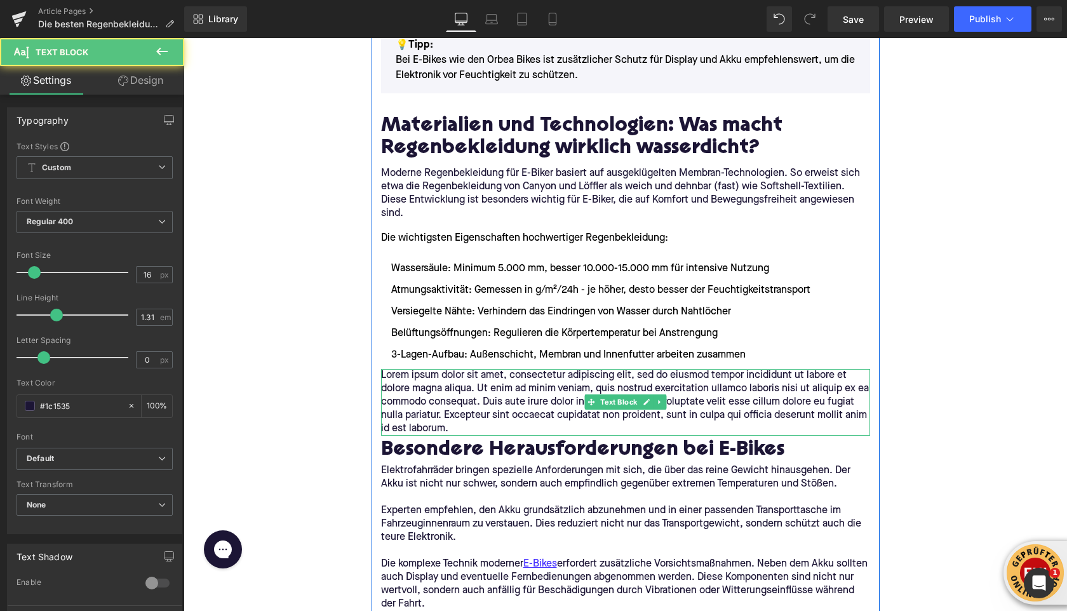
click at [426, 388] on p "Lorem ipsum dolor sit amet, consectetur adipiscing elit, sed do eiusmod tempor …" at bounding box center [625, 402] width 489 height 67
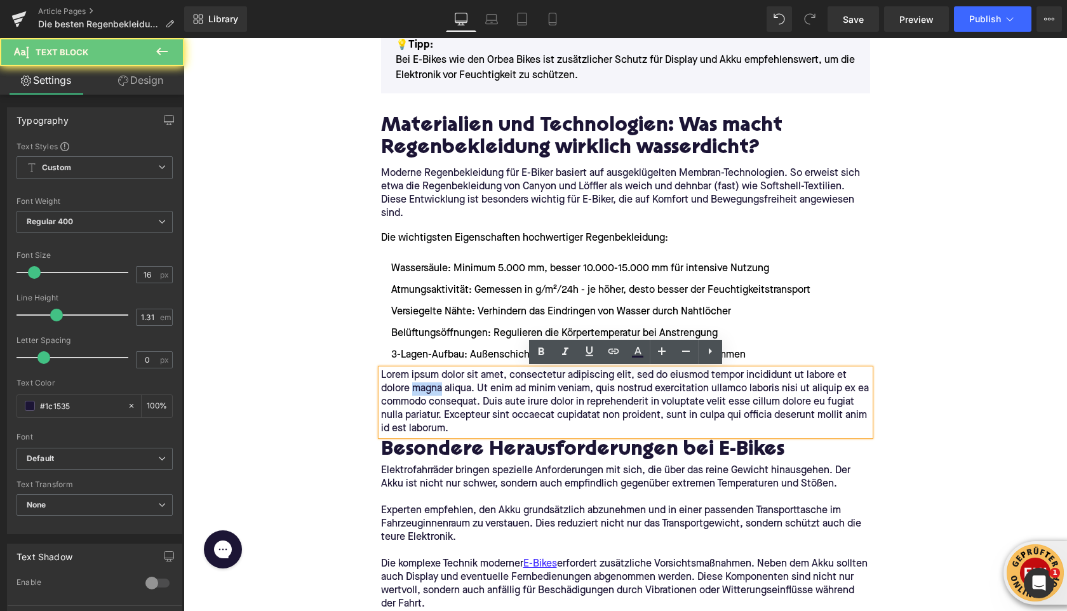
click at [425, 389] on p "Lorem ipsum dolor sit amet, consectetur adipiscing elit, sed do eiusmod tempor …" at bounding box center [625, 402] width 489 height 67
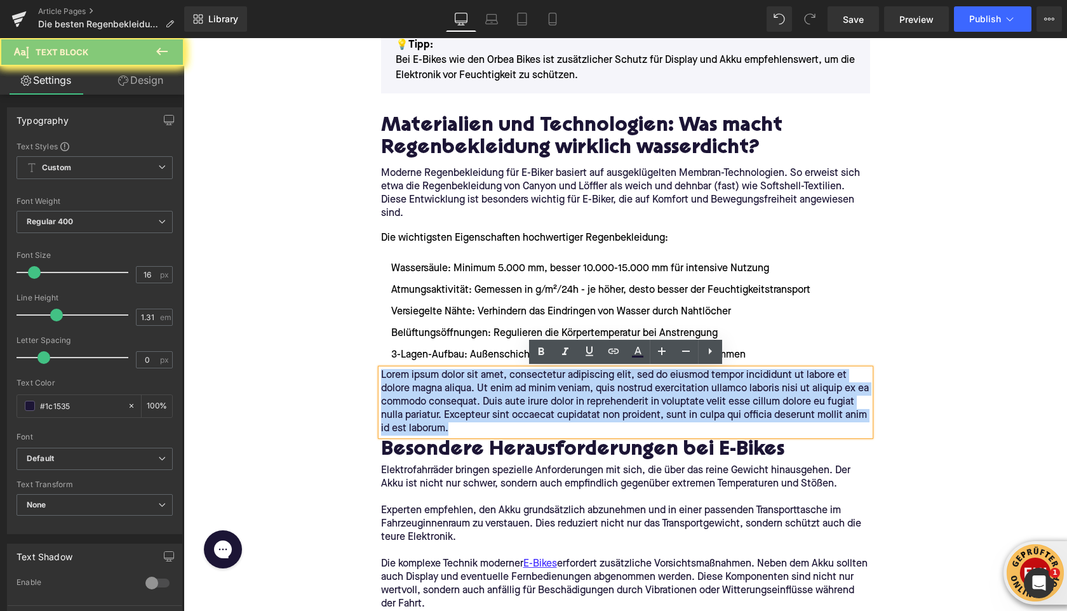
click at [425, 389] on p "Lorem ipsum dolor sit amet, consectetur adipiscing elit, sed do eiusmod tempor …" at bounding box center [625, 402] width 489 height 67
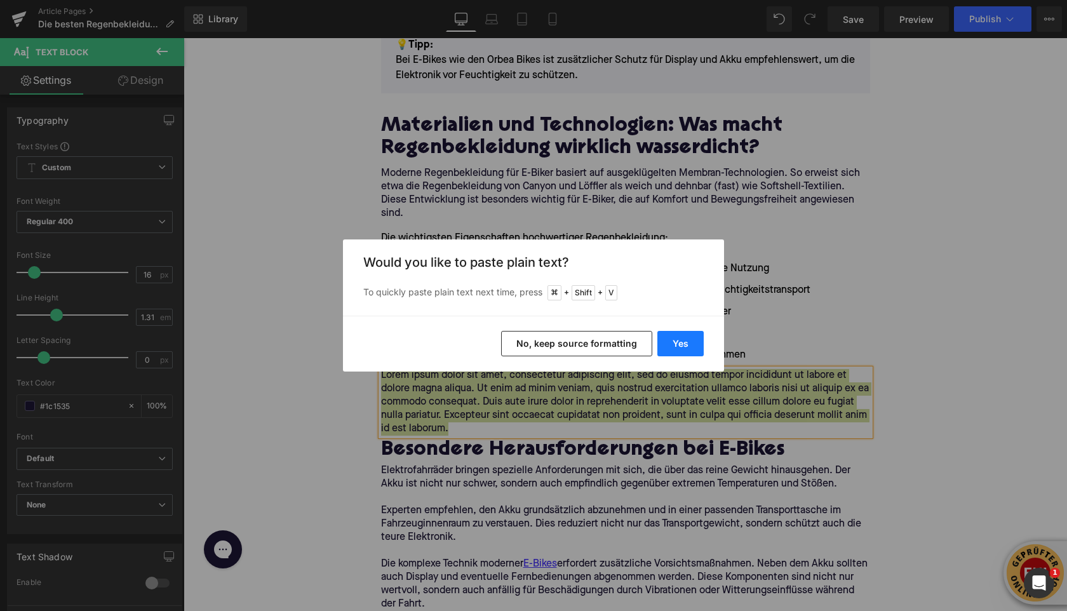
click at [676, 340] on button "Yes" at bounding box center [680, 343] width 46 height 25
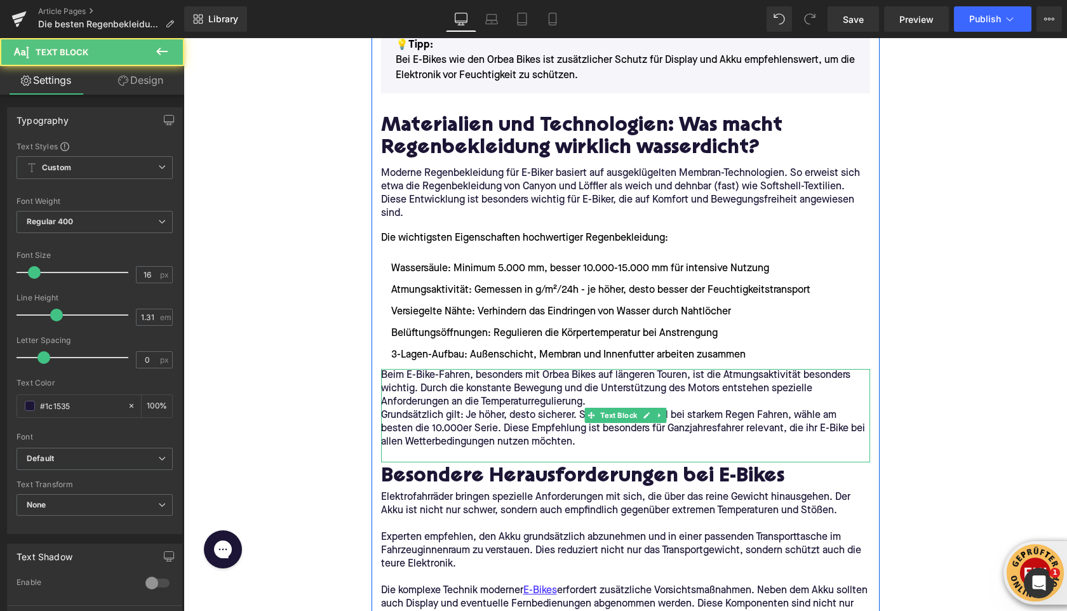
click at [617, 399] on p "Beim E-Bike-Fahren, besonders mit Orbea Bikes auf längeren Touren, ist die Atmu…" at bounding box center [625, 389] width 489 height 40
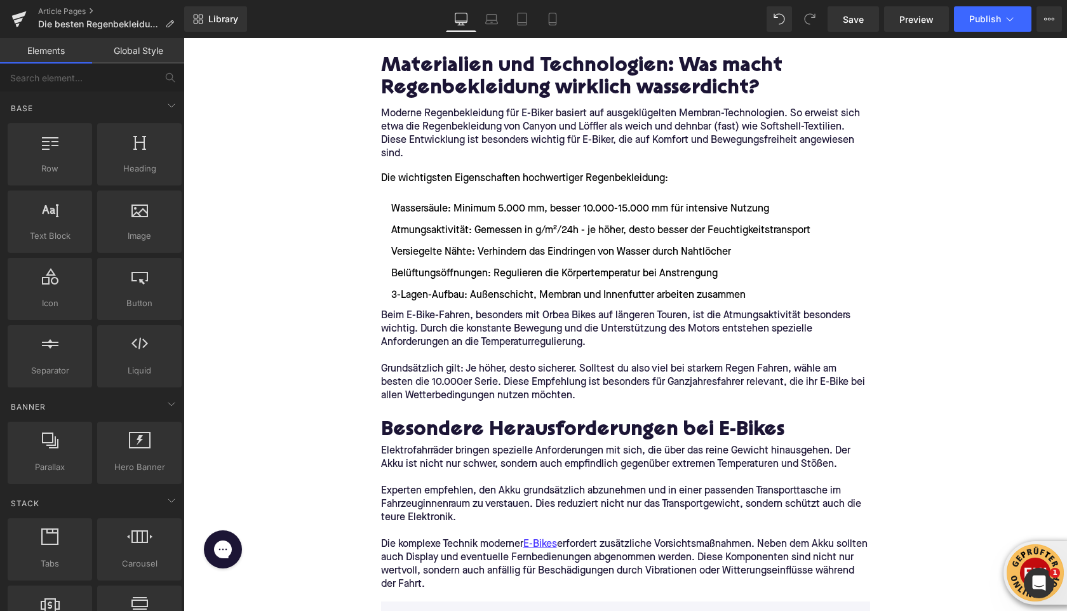
scroll to position [1743, 0]
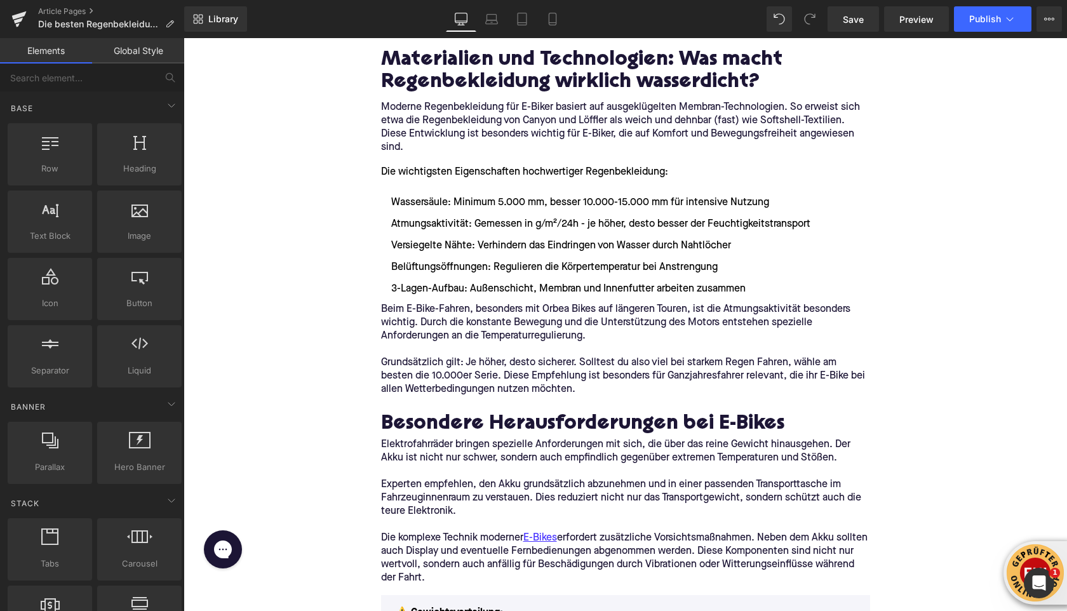
click at [430, 367] on p "Grundsätzlich gilt: Je höher, desto sicherer. Solltest du also viel bei starkem…" at bounding box center [625, 376] width 489 height 40
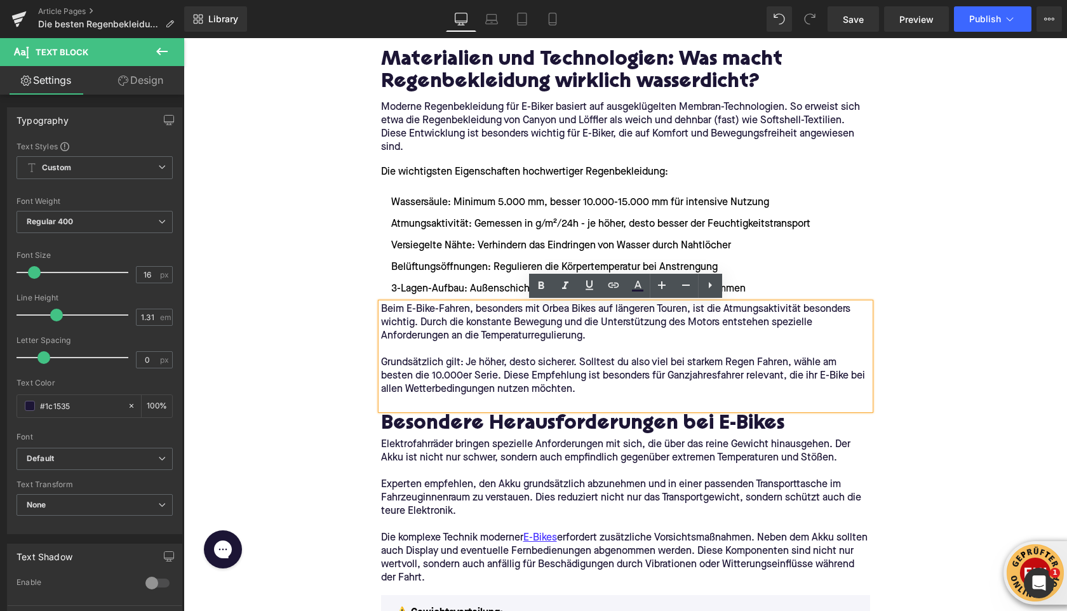
click at [303, 341] on div "Home / Die besten Regenbekleidungen für E-Biker im Ganzjahreseinsatz Breadcrumb…" at bounding box center [624, 562] width 883 height 4321
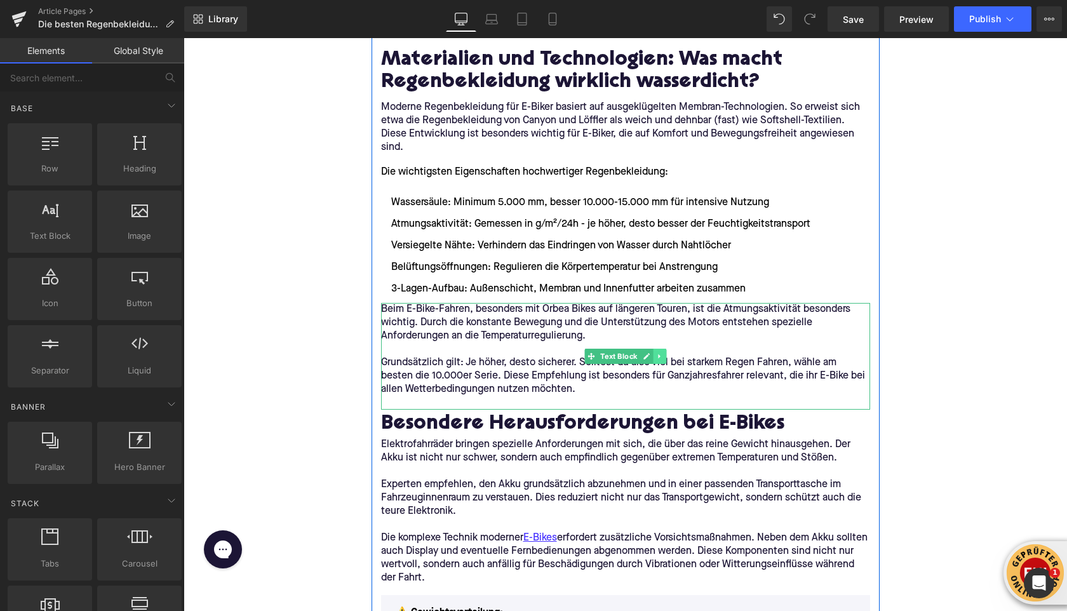
click at [663, 352] on icon at bounding box center [659, 356] width 7 height 8
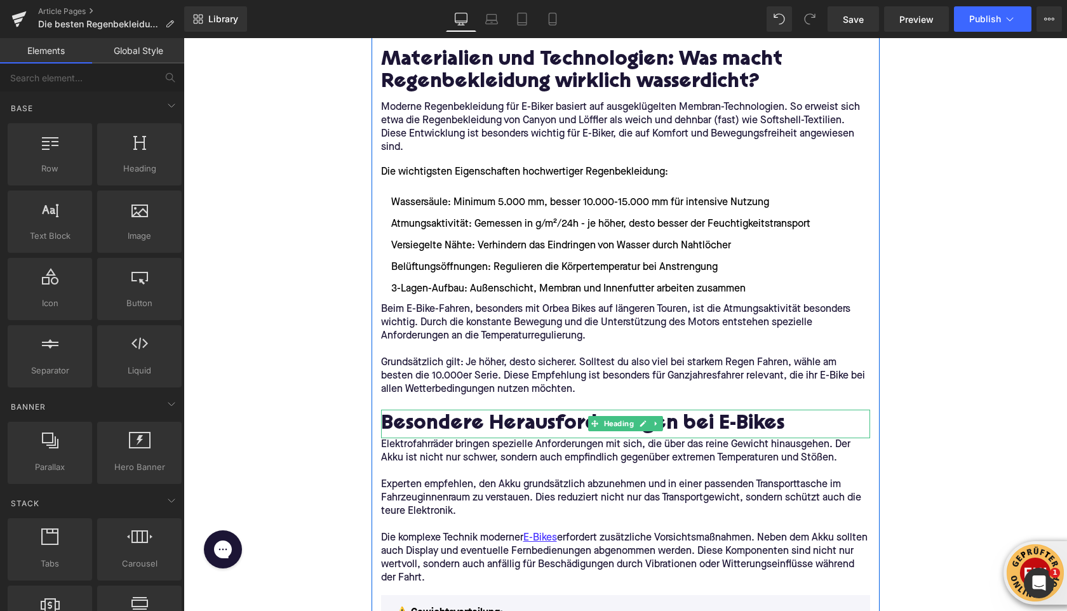
click at [400, 397] on p at bounding box center [625, 402] width 489 height 13
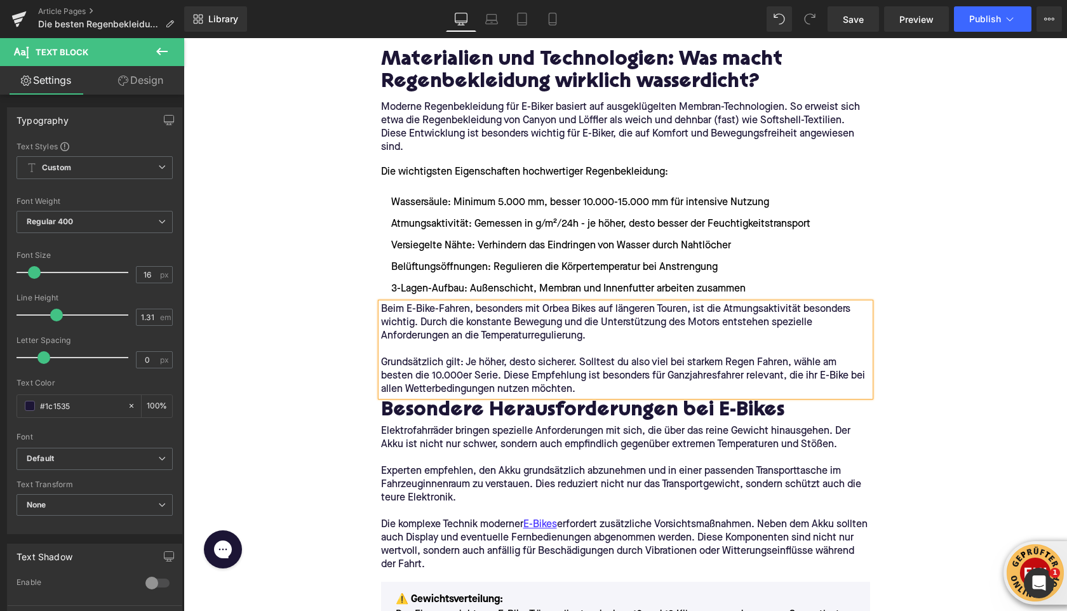
click at [408, 419] on h2 "Besondere Herausforderungen bei E-Bikes" at bounding box center [625, 411] width 489 height 23
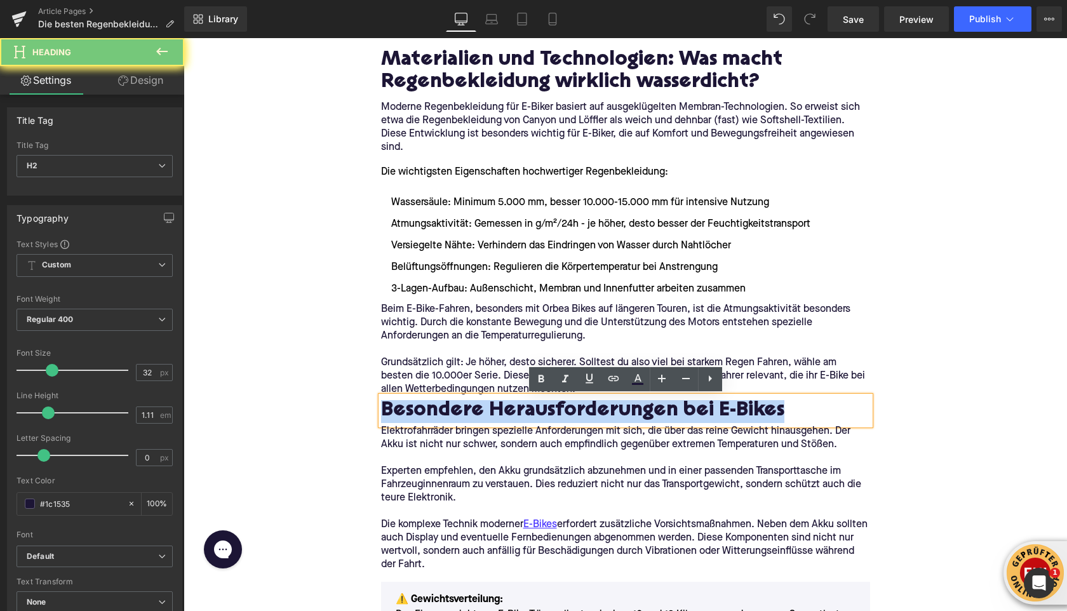
click at [408, 419] on h2 "Besondere Herausforderungen bei E-Bikes" at bounding box center [625, 411] width 489 height 23
paste div
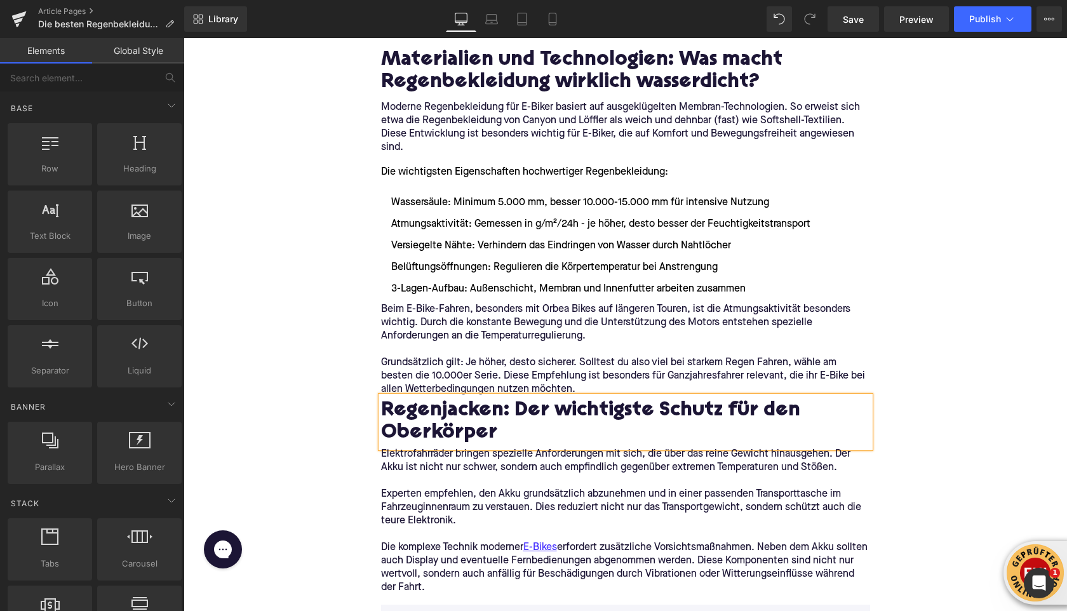
click at [305, 406] on div "Home / Die besten Regenbekleidungen für E-Biker im Ganzjahreseinsatz Breadcrumb…" at bounding box center [624, 567] width 883 height 4330
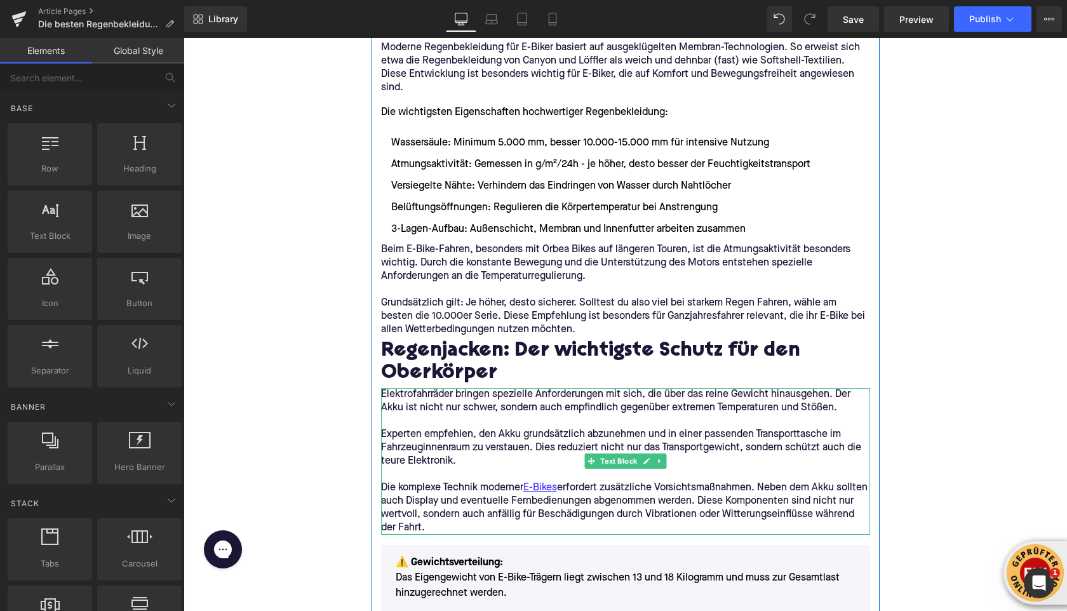
scroll to position [1826, 0]
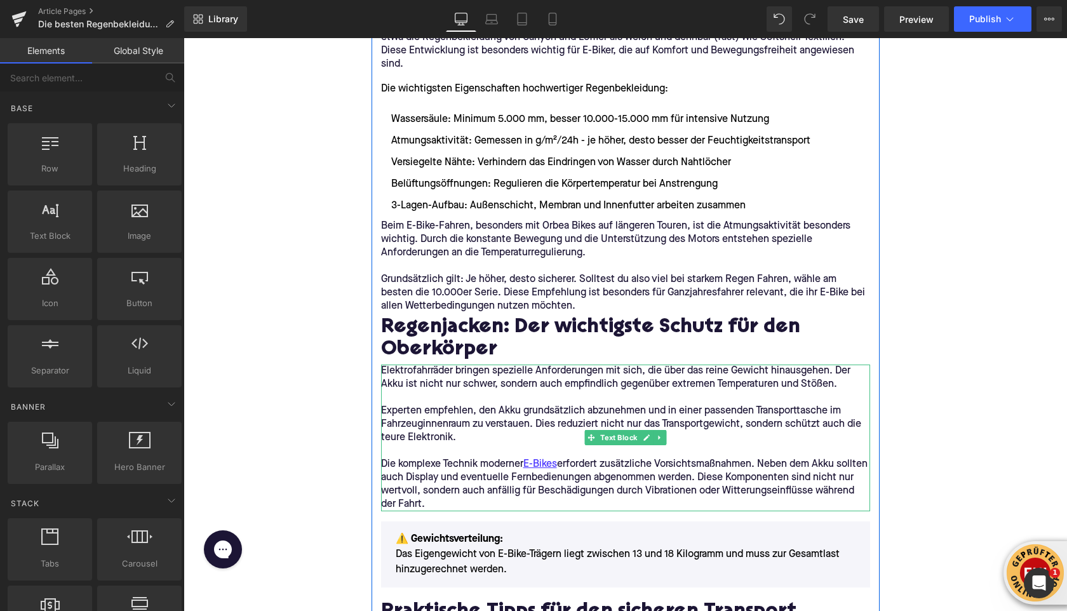
click at [433, 464] on p "Die komplexe Technik moderner E-Bikes erfordert zusätzliche Vorsichtsmaßnahmen.…" at bounding box center [625, 484] width 489 height 53
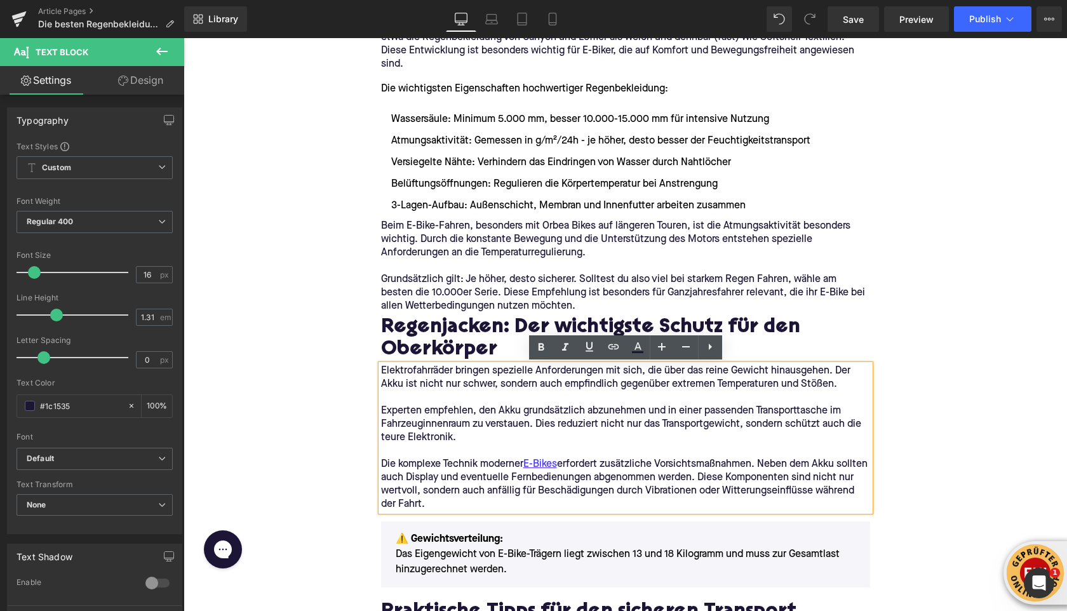
drag, startPoint x: 481, startPoint y: 503, endPoint x: 382, endPoint y: 373, distance: 163.2
click at [382, 373] on div "Elektrofahrräder bringen spezielle Anforderungen mit sich, die über das reine G…" at bounding box center [625, 437] width 489 height 147
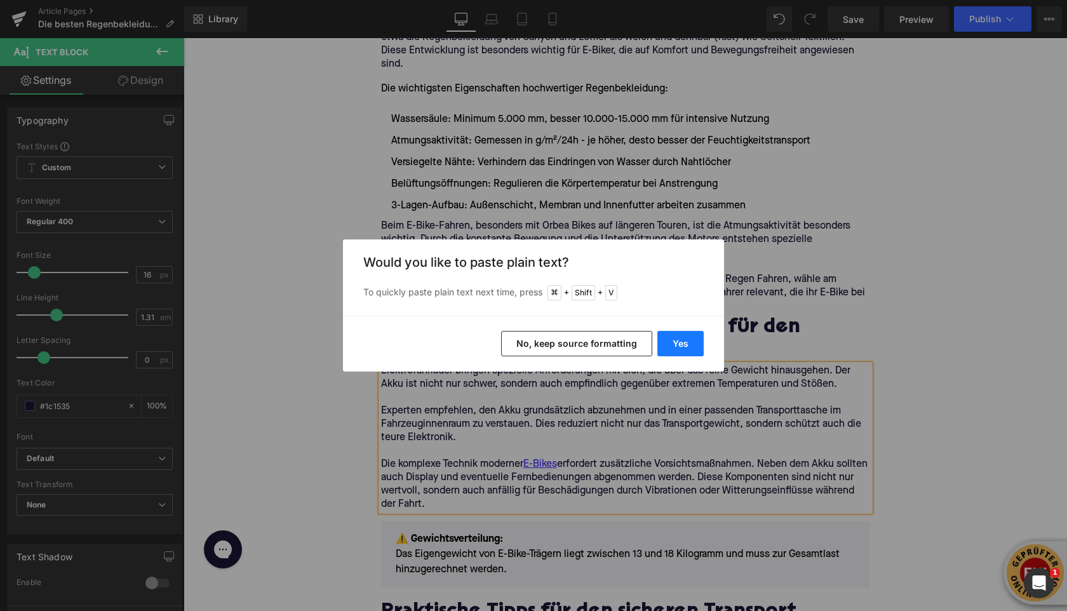
click at [696, 341] on button "Yes" at bounding box center [680, 343] width 46 height 25
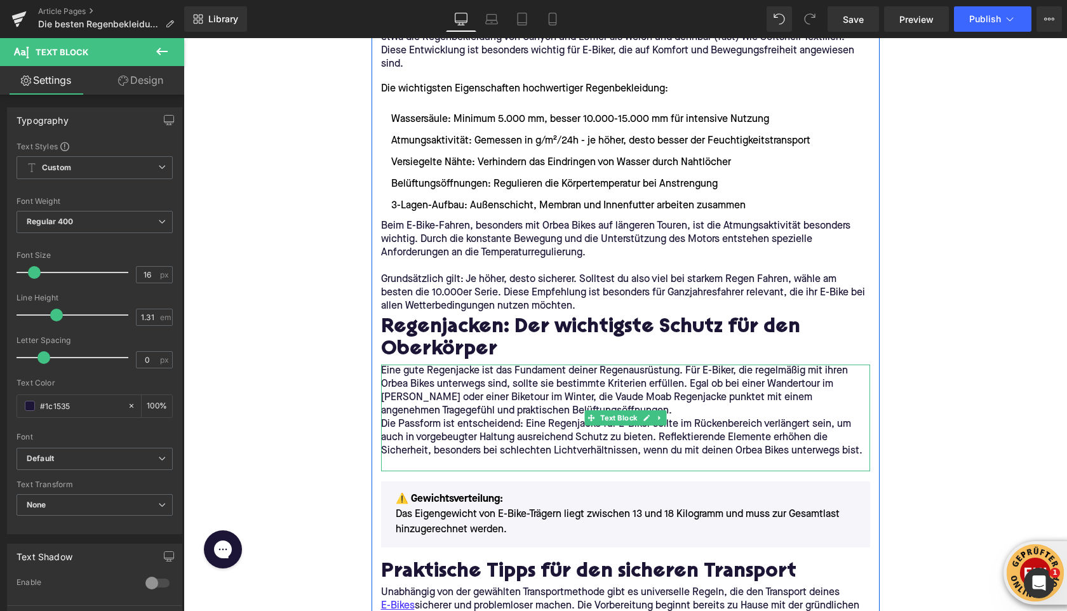
click at [677, 408] on p "Eine gute Regenjacke ist das Fundament deiner Regenausrüstung. Für E-Biker, die…" at bounding box center [625, 390] width 489 height 53
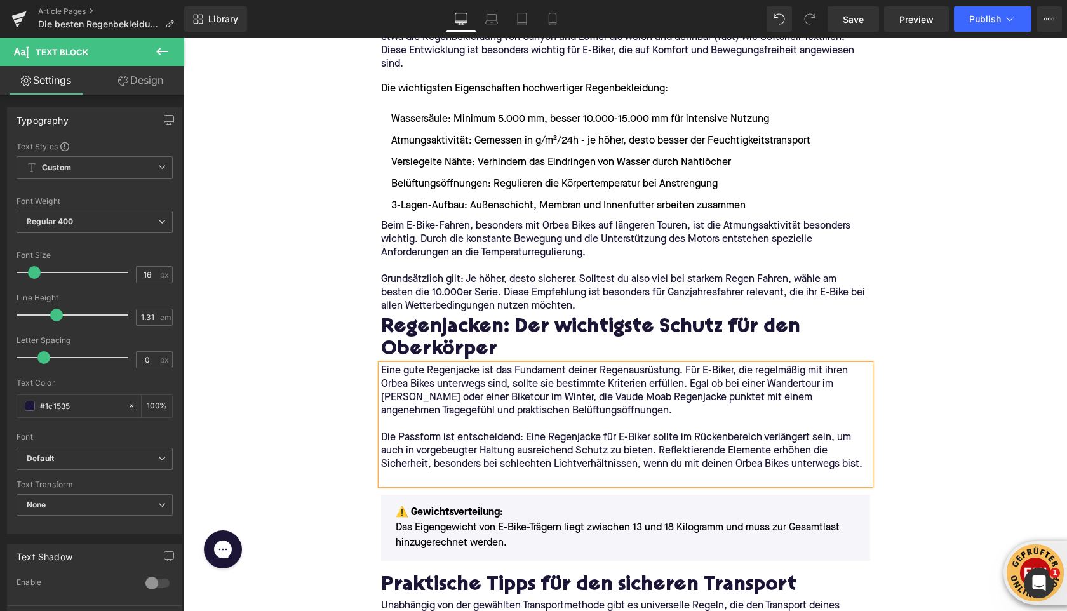
click at [316, 356] on div "Home / Die besten Regenbekleidungen für E-Biker im Ganzjahreseinsatz Breadcrumb…" at bounding box center [624, 471] width 883 height 4304
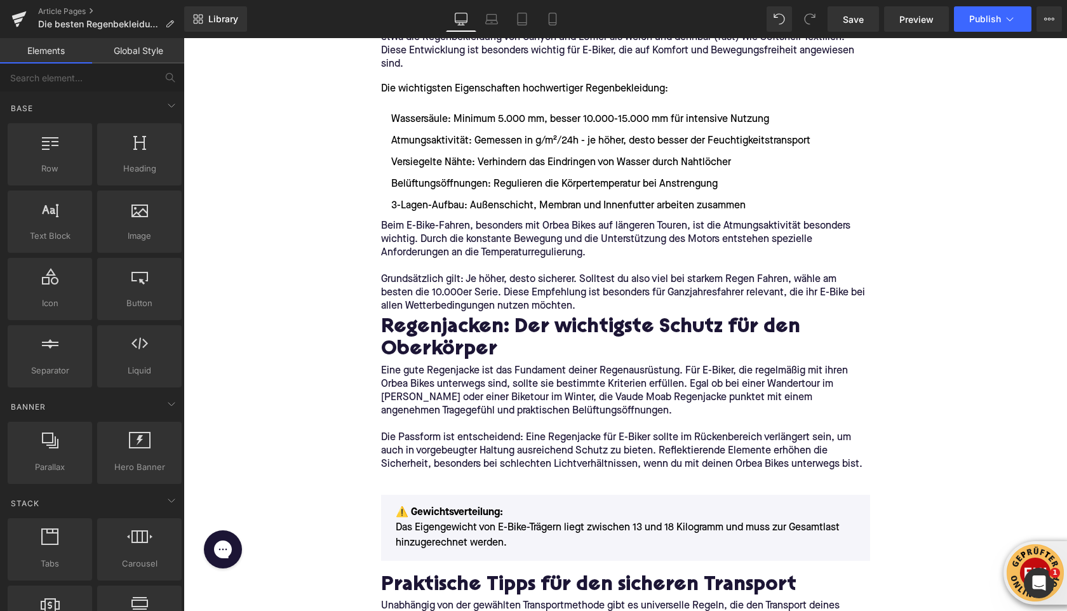
scroll to position [1841, 0]
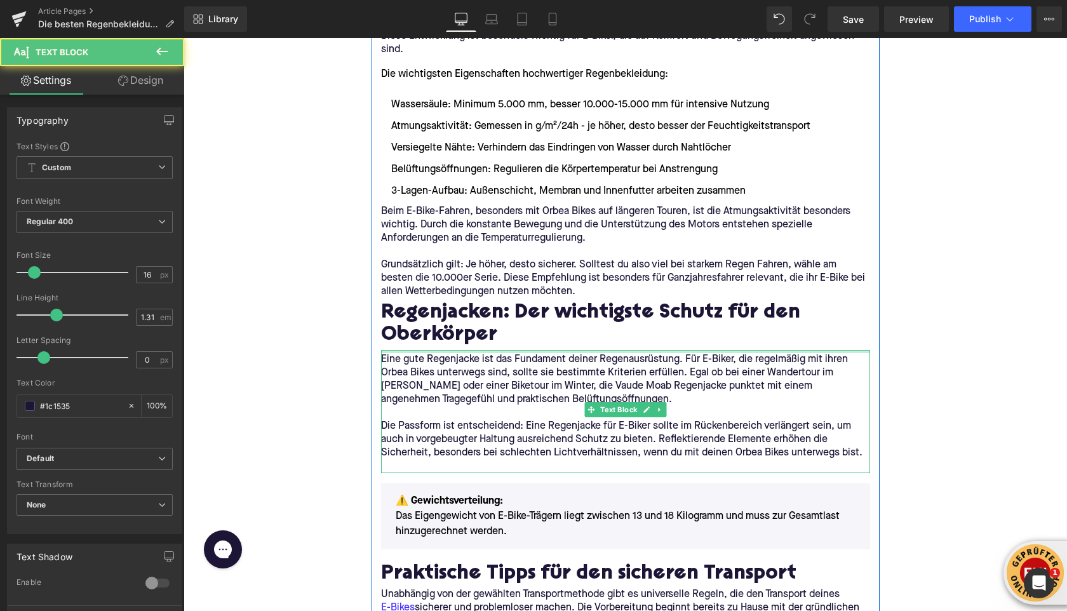
drag, startPoint x: 391, startPoint y: 350, endPoint x: 291, endPoint y: 296, distance: 113.3
click at [391, 354] on div "Eine gute Regenjacke ist das Fundament deiner Regenausrüstung. Für E-Biker, die…" at bounding box center [625, 411] width 489 height 123
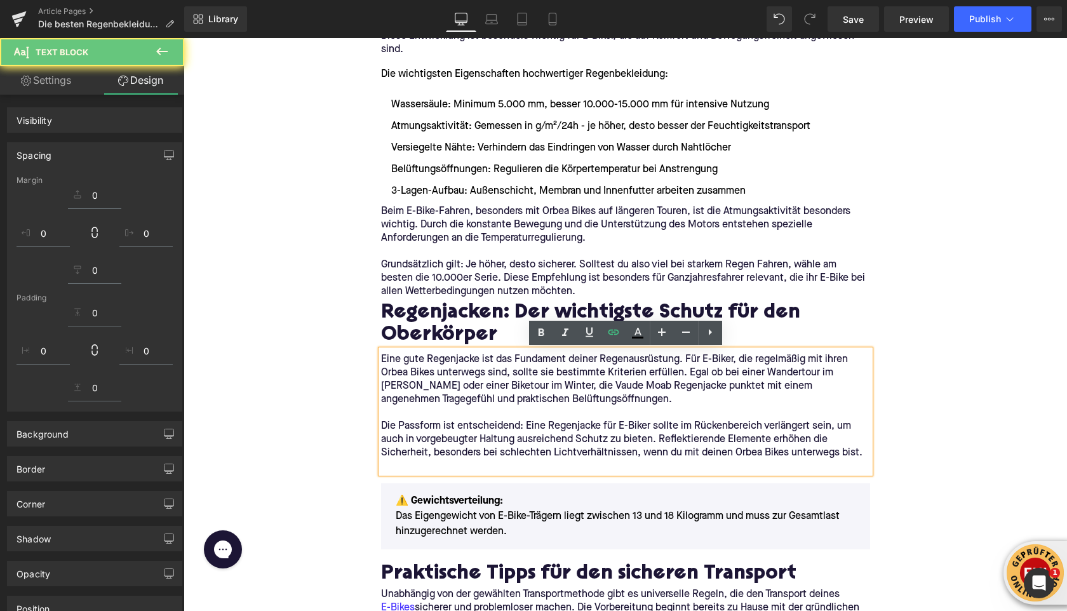
click at [291, 296] on div "Home / Die besten Regenbekleidungen für E-Biker im Ganzjahreseinsatz Breadcrumb…" at bounding box center [624, 457] width 883 height 4307
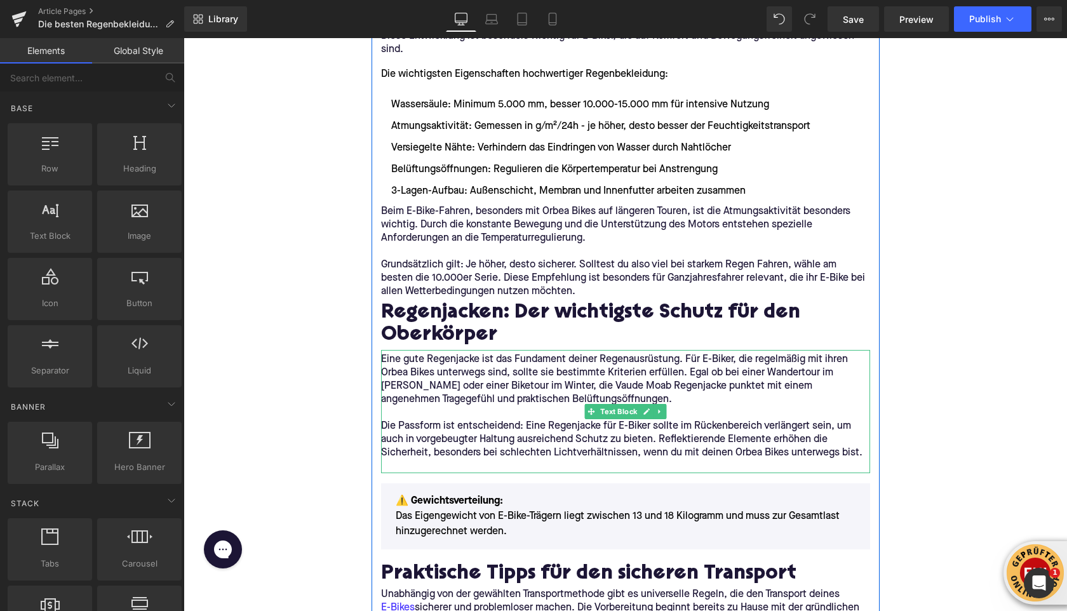
click at [428, 465] on p at bounding box center [625, 466] width 489 height 13
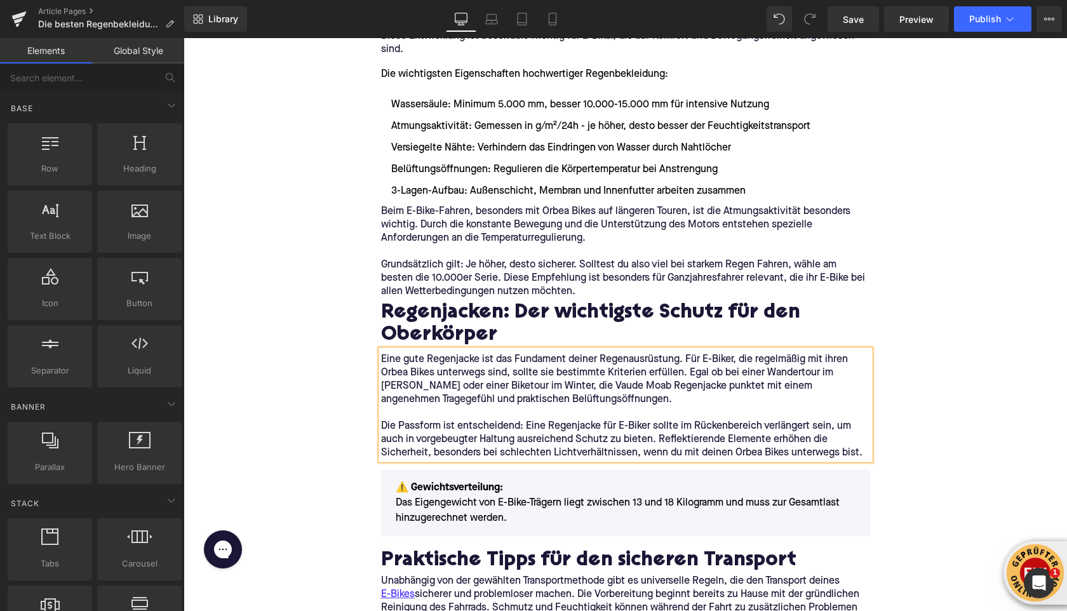
click at [313, 399] on div "Home / Die besten Regenbekleidungen für E-Biker im Ganzjahreseinsatz Breadcrumb…" at bounding box center [624, 451] width 883 height 4294
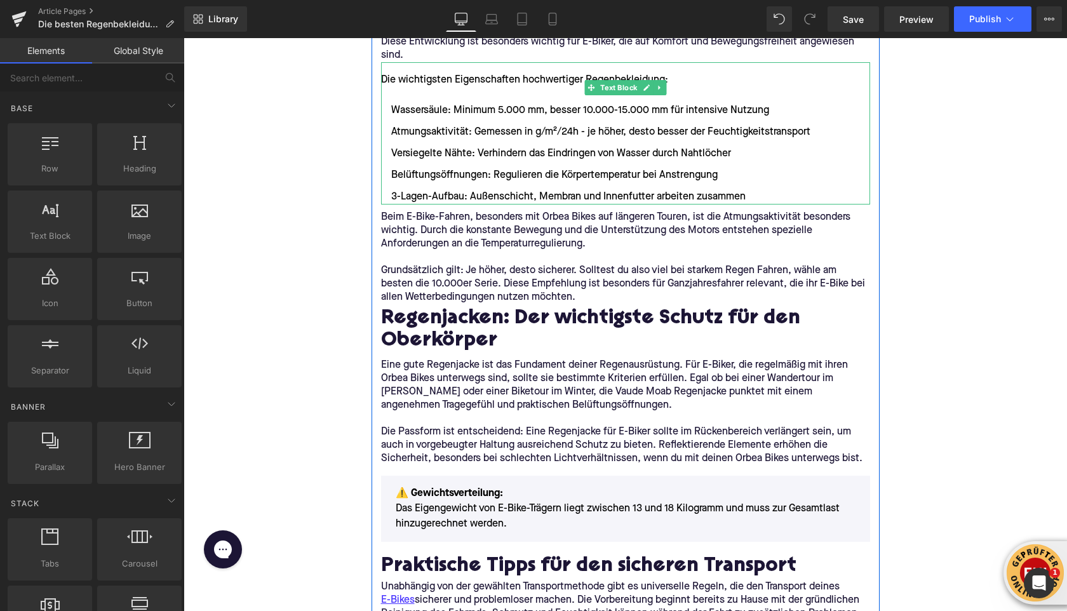
scroll to position [1826, 0]
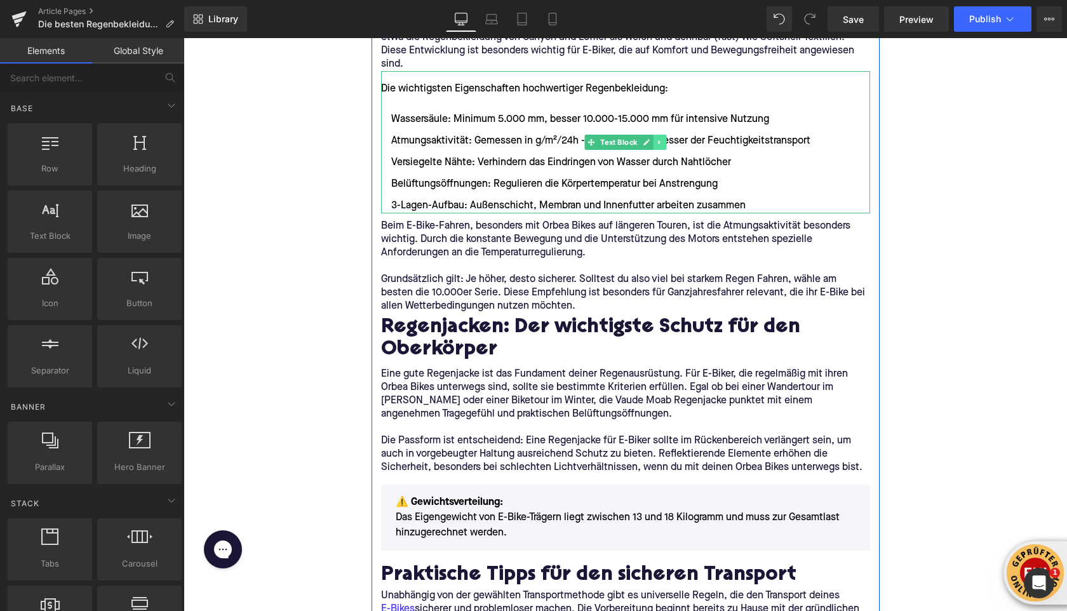
click at [663, 143] on link at bounding box center [659, 142] width 13 height 15
click at [657, 143] on link at bounding box center [652, 142] width 13 height 15
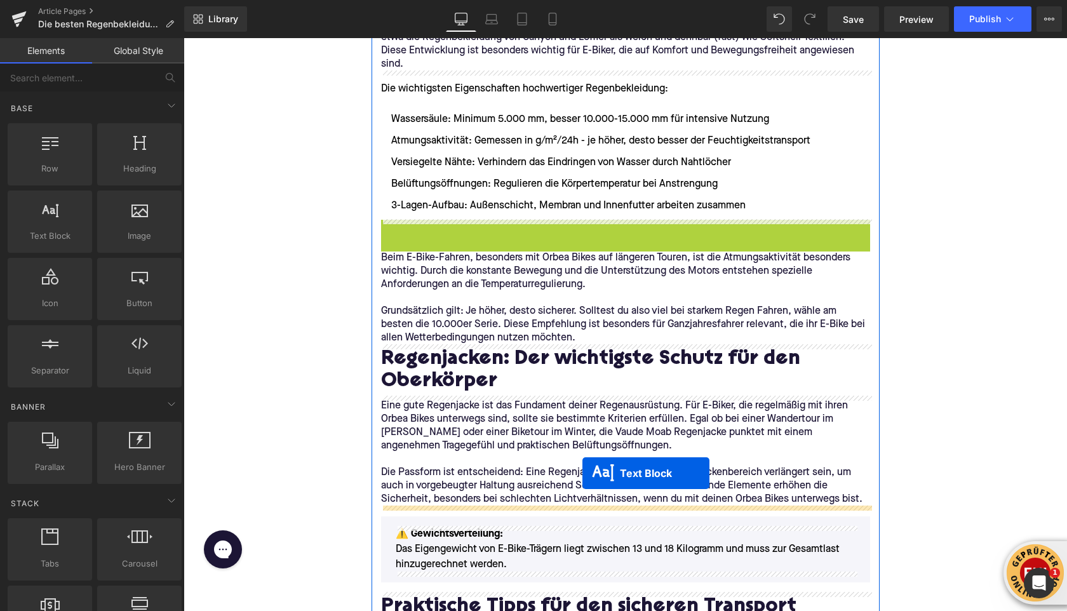
drag, startPoint x: 591, startPoint y: 289, endPoint x: 582, endPoint y: 473, distance: 184.3
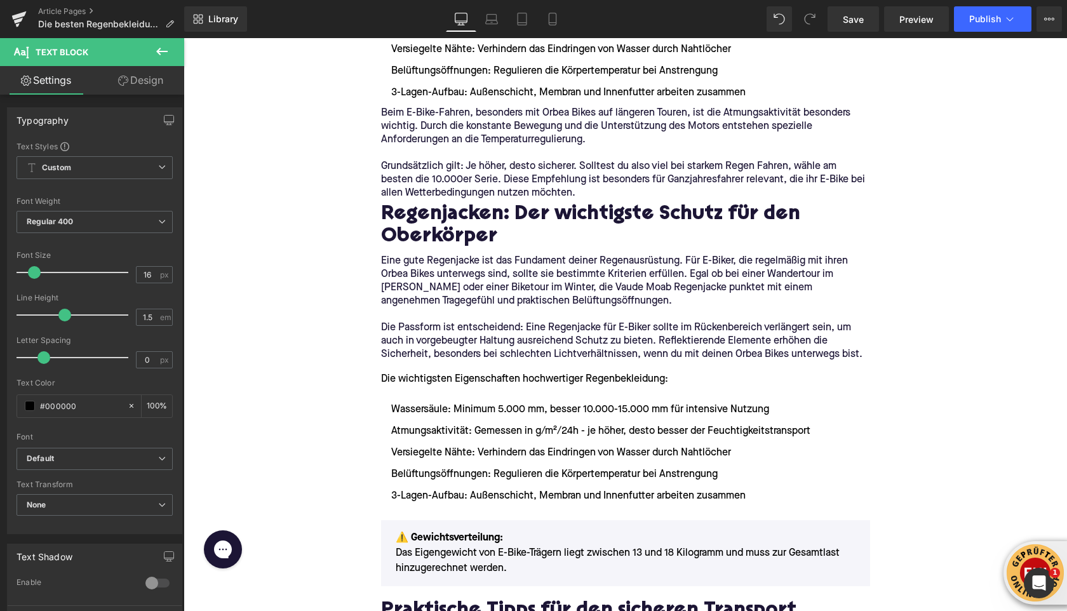
scroll to position [1941, 0]
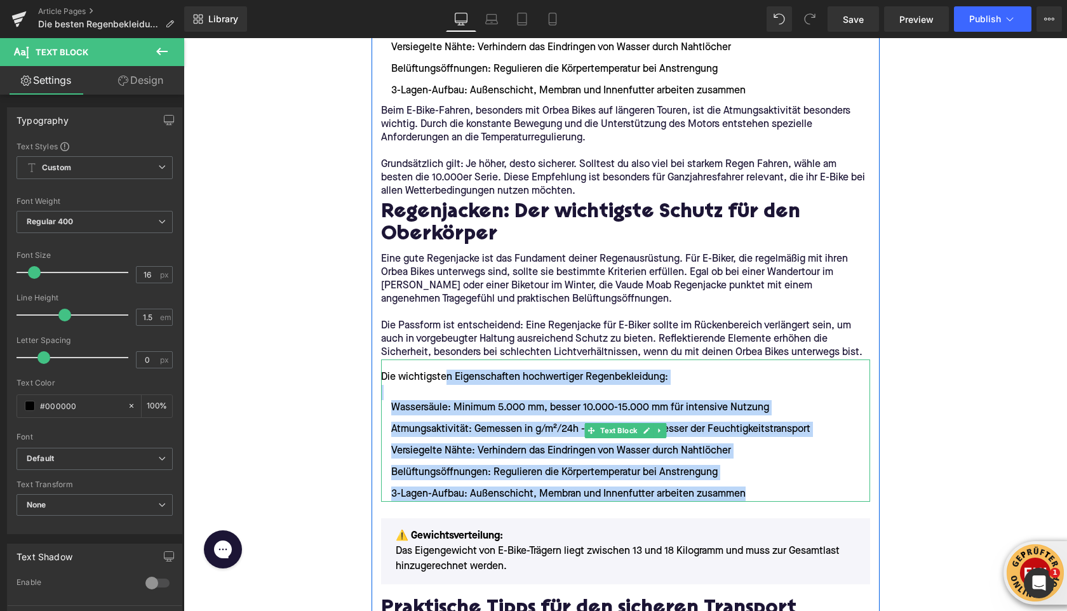
drag, startPoint x: 753, startPoint y: 492, endPoint x: 448, endPoint y: 380, distance: 325.4
click at [447, 381] on div "Die wichtigsten Eigenschaften hochwertiger Regenbekleidung: Wassersäule: Minimu…" at bounding box center [625, 430] width 489 height 142
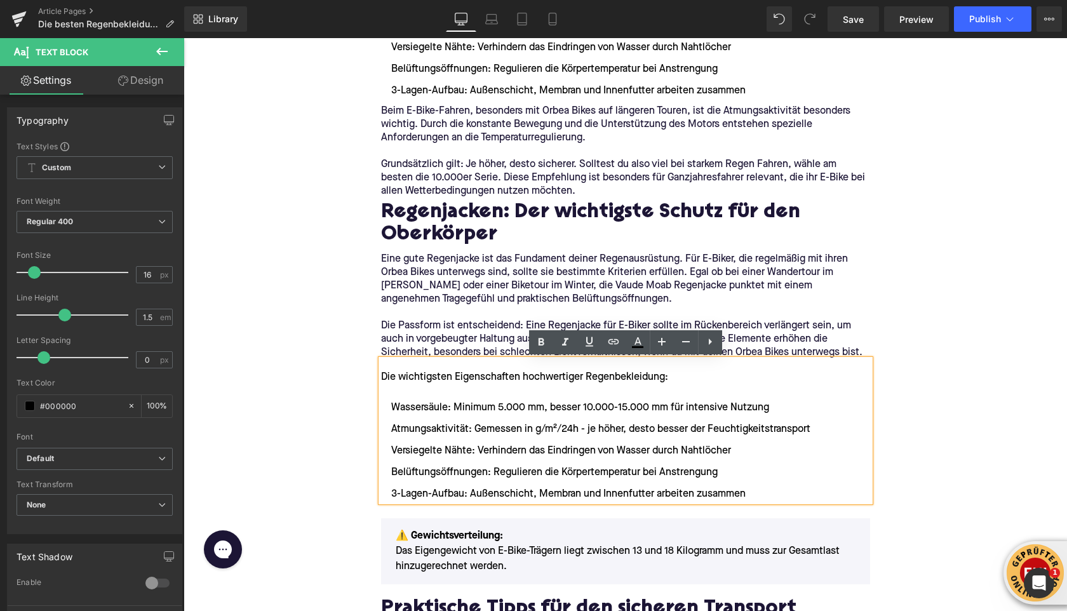
click at [435, 439] on ul "Wassersäule: Minimum 5.000 mm, besser 10.000-15.000 mm für intensive Nutzung At…" at bounding box center [625, 451] width 489 height 102
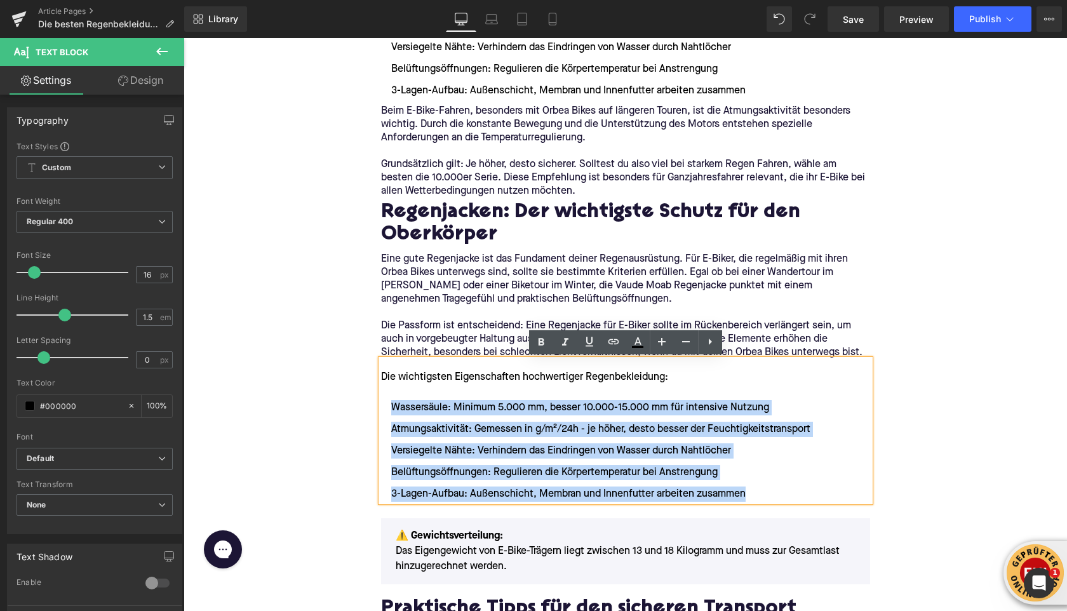
drag, startPoint x: 752, startPoint y: 494, endPoint x: 393, endPoint y: 409, distance: 368.6
click at [394, 409] on ul "Wassersäule: Minimum 5.000 mm, besser 10.000-15.000 mm für intensive Nutzung At…" at bounding box center [625, 451] width 489 height 102
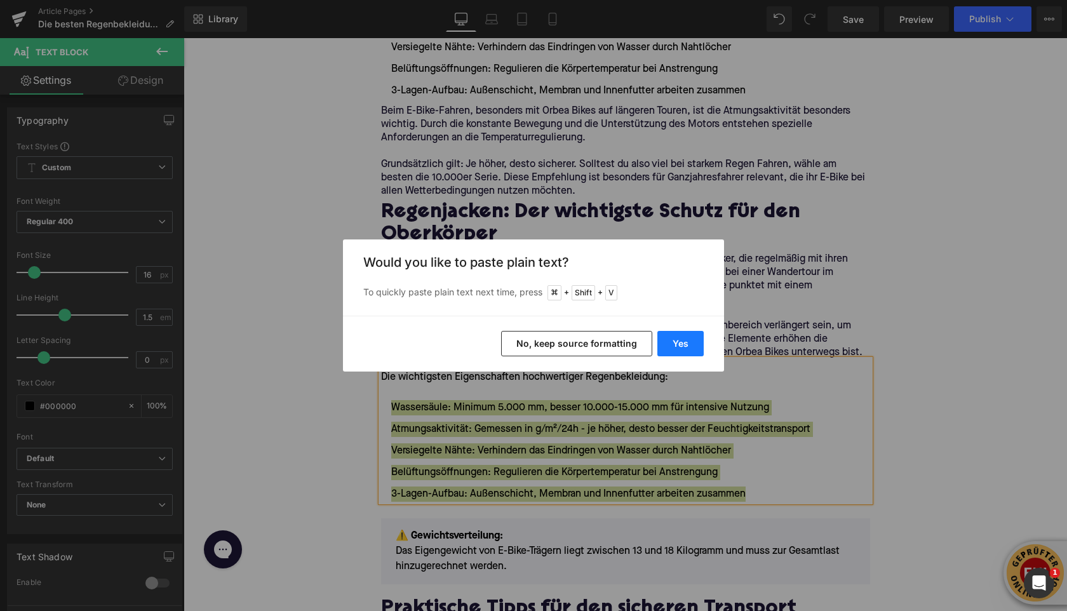
click at [688, 338] on button "Yes" at bounding box center [680, 343] width 46 height 25
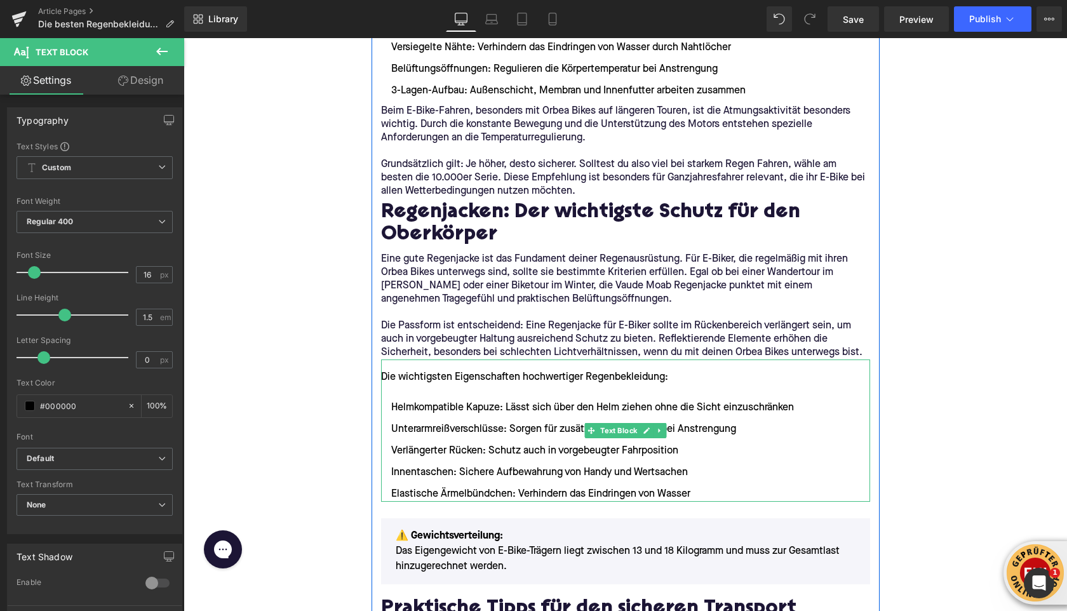
click at [415, 375] on span "Die wichtigsten Eigenschaften hochwertiger Regenbekleidung:" at bounding box center [524, 377] width 287 height 10
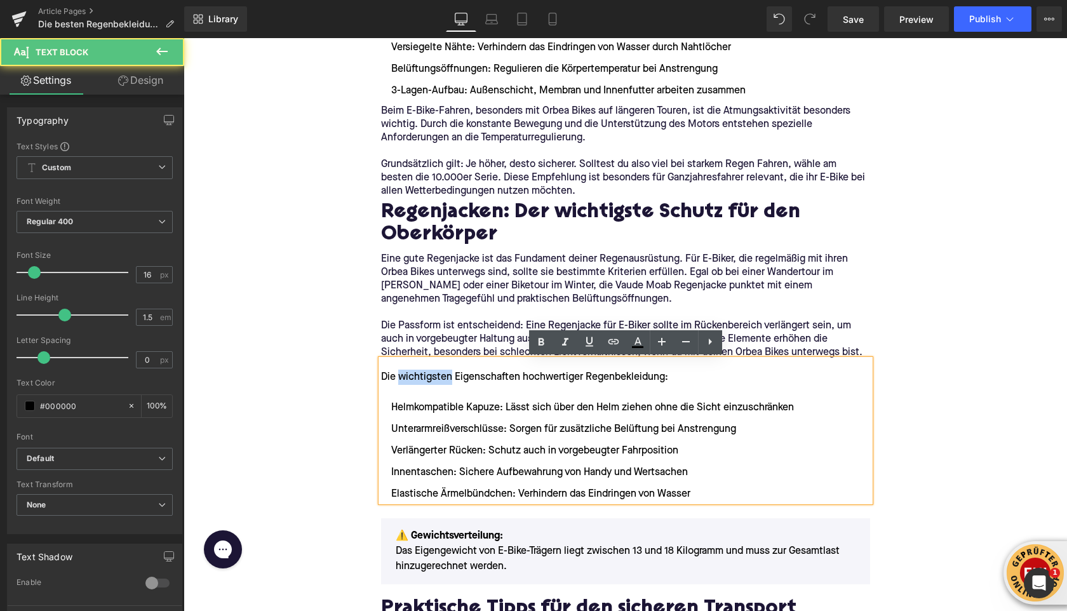
click at [415, 376] on span "Die wichtigsten Eigenschaften hochwertiger Regenbekleidung:" at bounding box center [524, 377] width 287 height 10
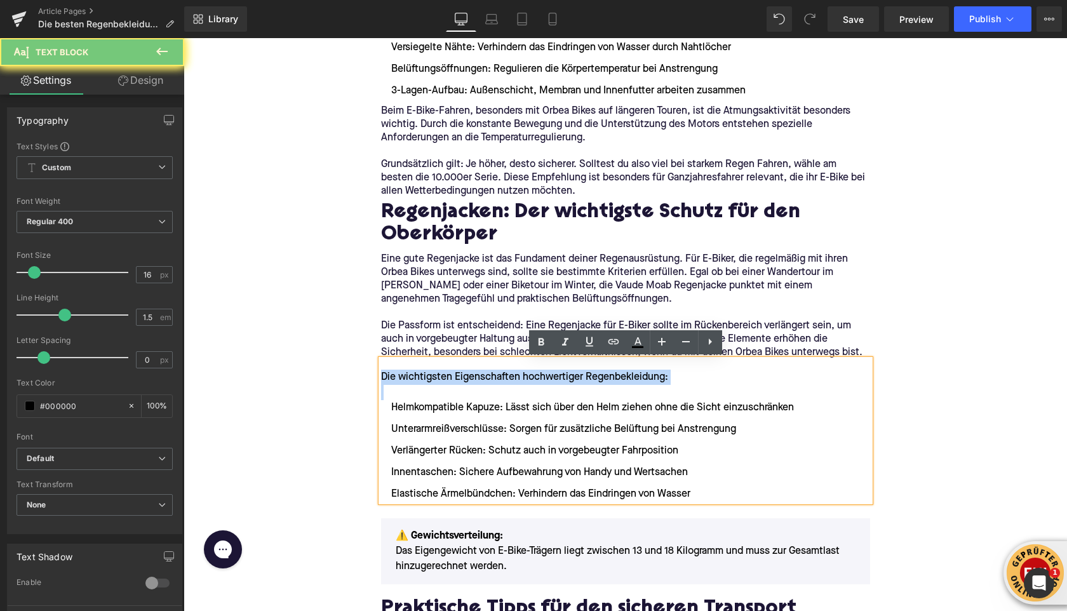
click at [415, 376] on span "Die wichtigsten Eigenschaften hochwertiger Regenbekleidung:" at bounding box center [524, 377] width 287 height 10
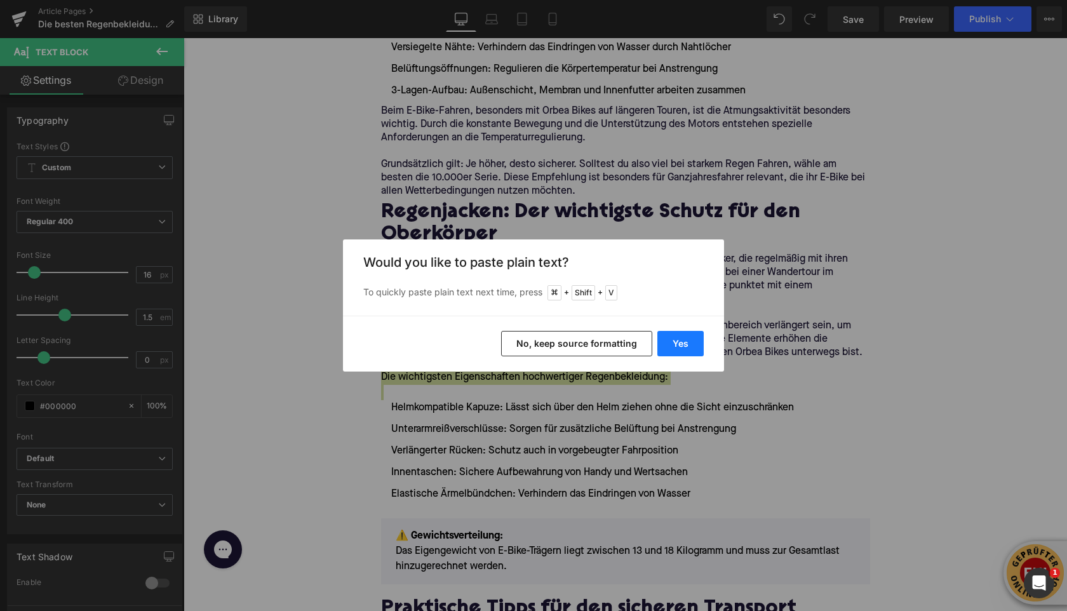
drag, startPoint x: 675, startPoint y: 348, endPoint x: 492, endPoint y: 309, distance: 187.5
click at [675, 348] on button "Yes" at bounding box center [680, 343] width 46 height 25
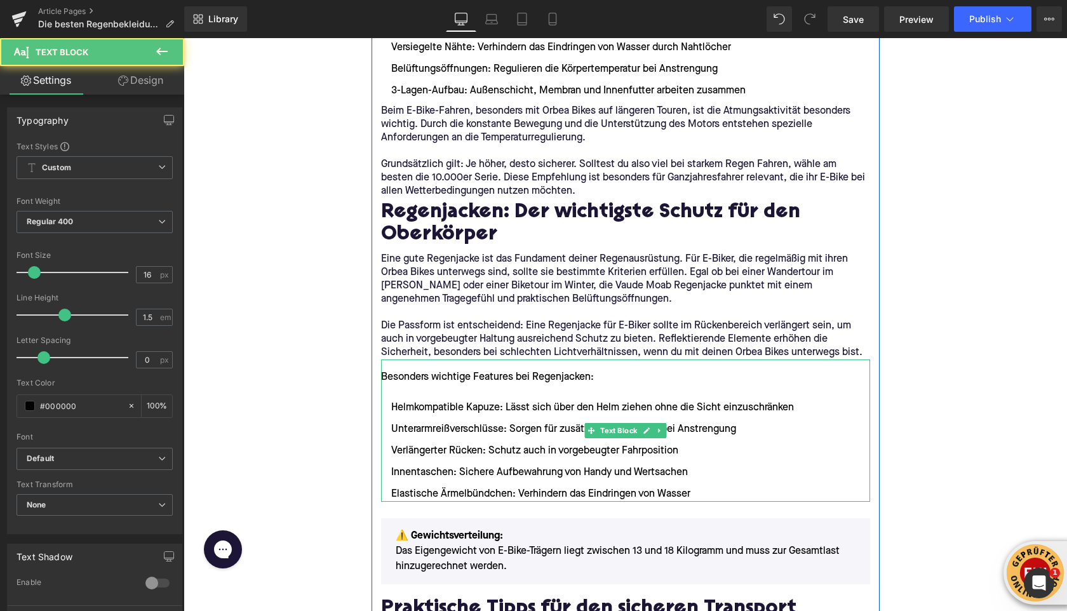
click at [555, 383] on div "Besonders wichtige Features bei Regenjacken:" at bounding box center [625, 376] width 489 height 15
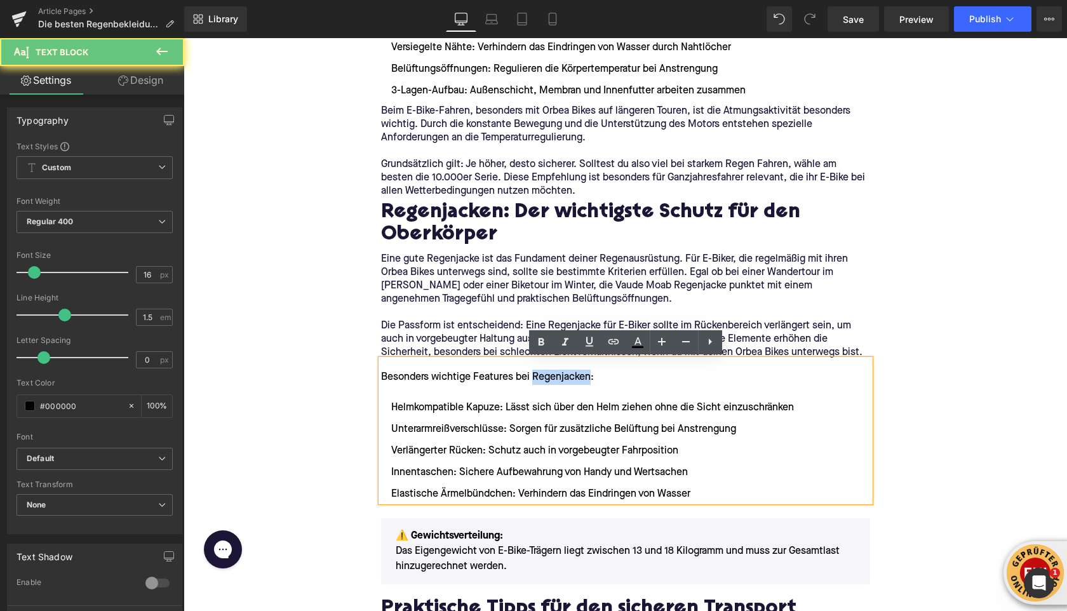
click at [555, 383] on div "Besonders wichtige Features bei Regenjacken:" at bounding box center [625, 376] width 489 height 15
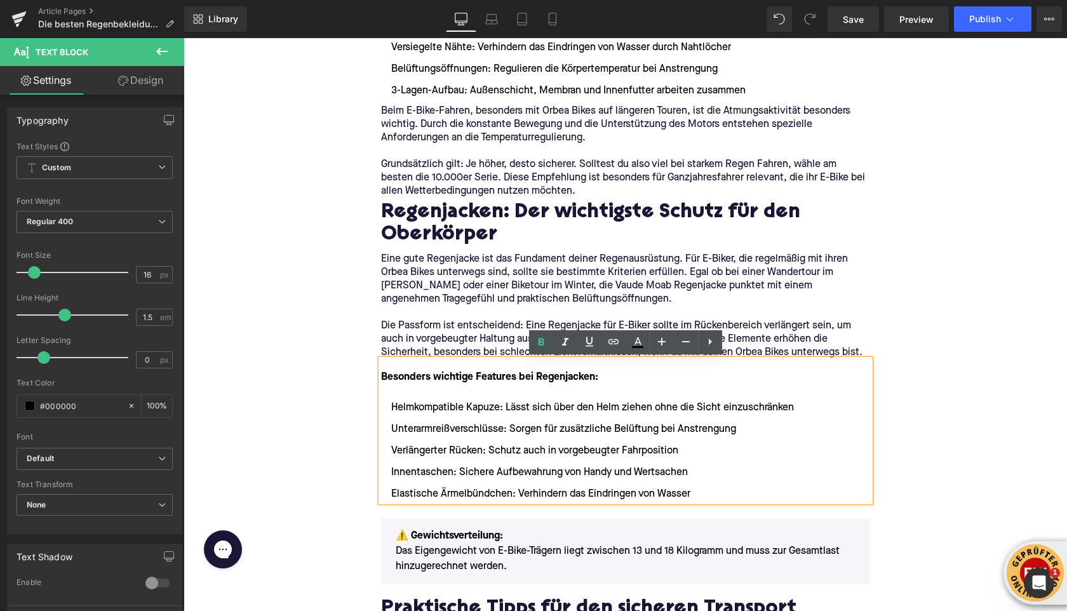
click at [309, 355] on div "Home / Die besten Regenbekleidungen für E-Biker im Ganzjahreseinsatz Breadcrumb…" at bounding box center [624, 425] width 883 height 4442
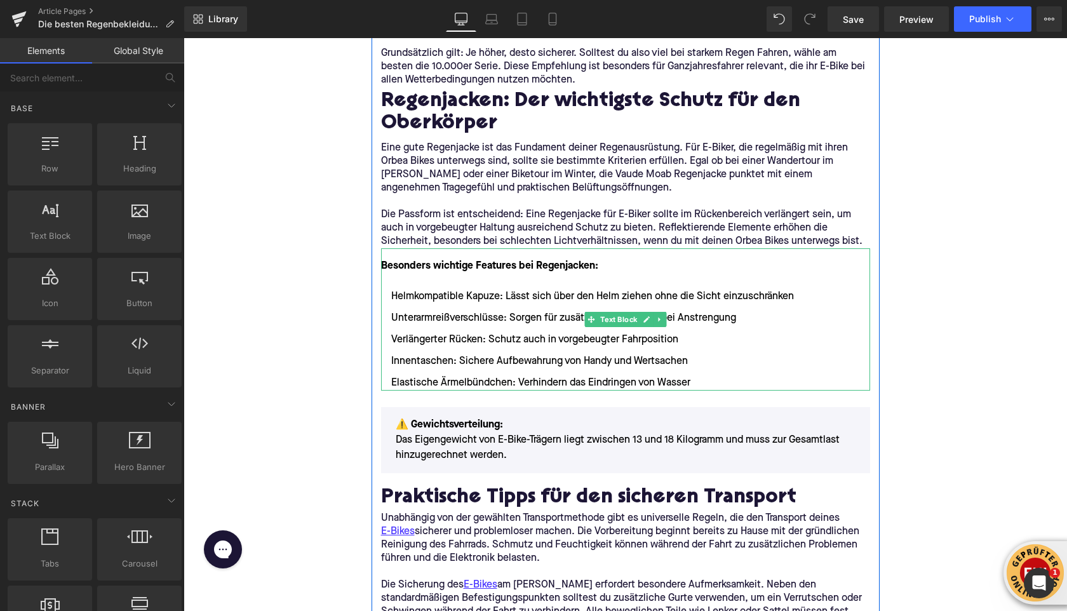
scroll to position [2059, 0]
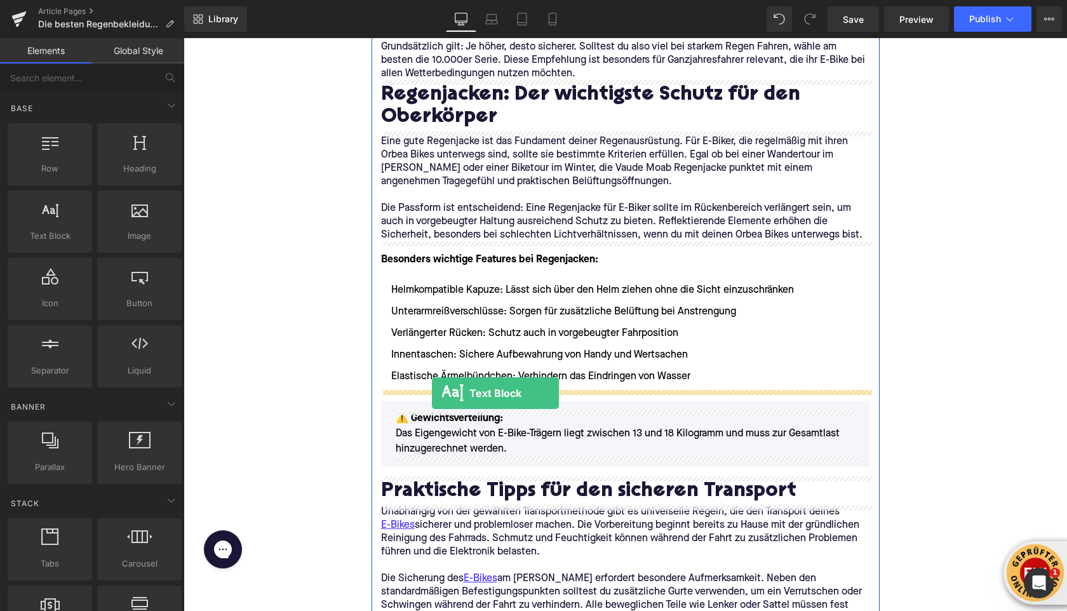
drag, startPoint x: 230, startPoint y: 246, endPoint x: 432, endPoint y: 392, distance: 249.2
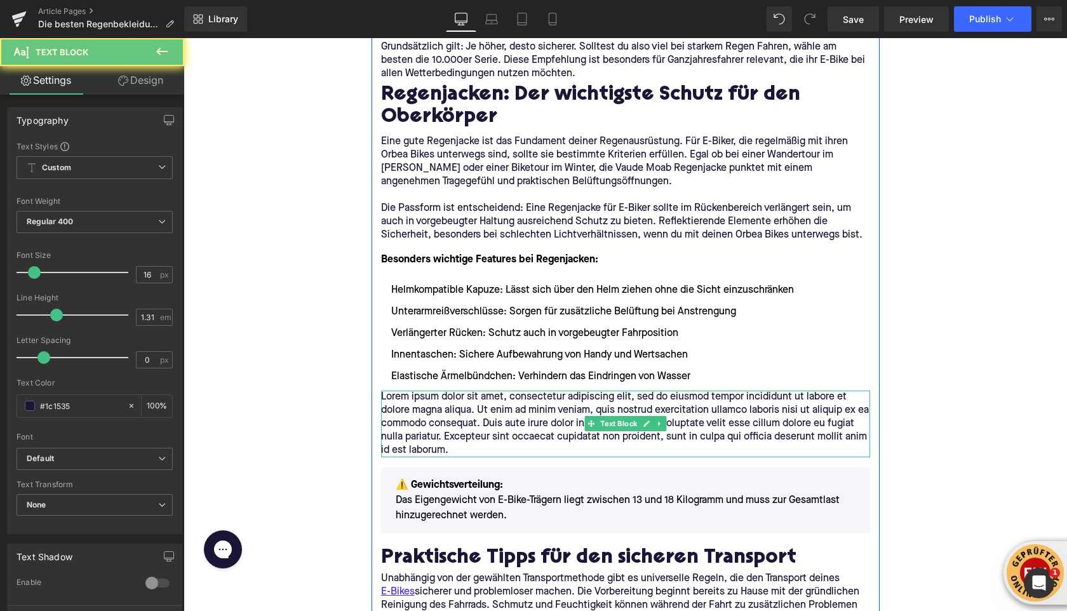
click at [411, 406] on p "Lorem ipsum dolor sit amet, consectetur adipiscing elit, sed do eiusmod tempor …" at bounding box center [625, 423] width 489 height 67
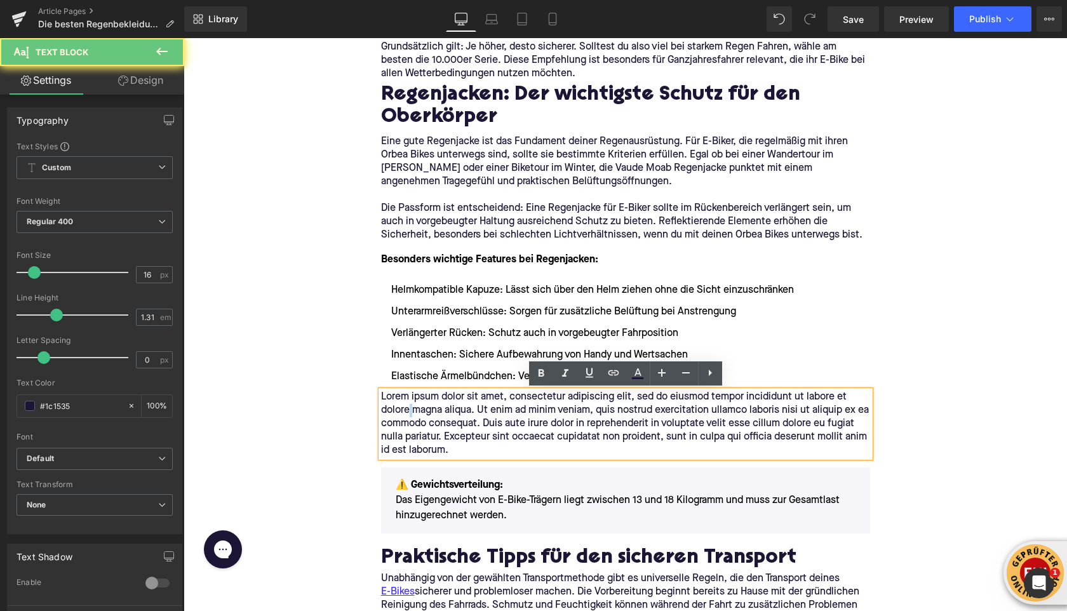
click at [411, 406] on p "Lorem ipsum dolor sit amet, consectetur adipiscing elit, sed do eiusmod tempor …" at bounding box center [625, 423] width 489 height 67
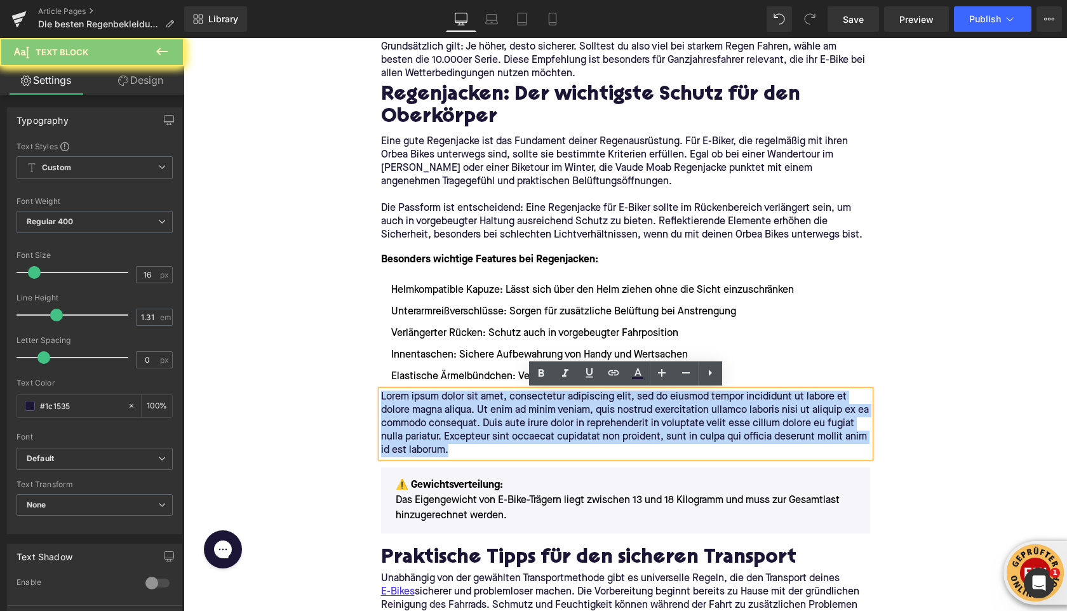
click at [411, 406] on p "Lorem ipsum dolor sit amet, consectetur adipiscing elit, sed do eiusmod tempor …" at bounding box center [625, 423] width 489 height 67
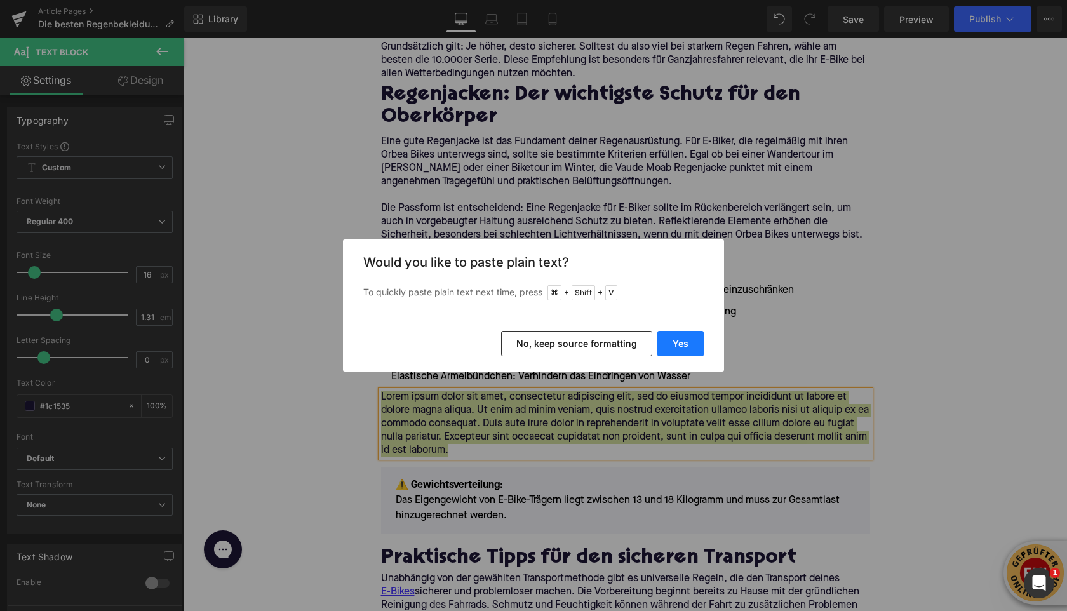
click at [675, 338] on button "Yes" at bounding box center [680, 343] width 46 height 25
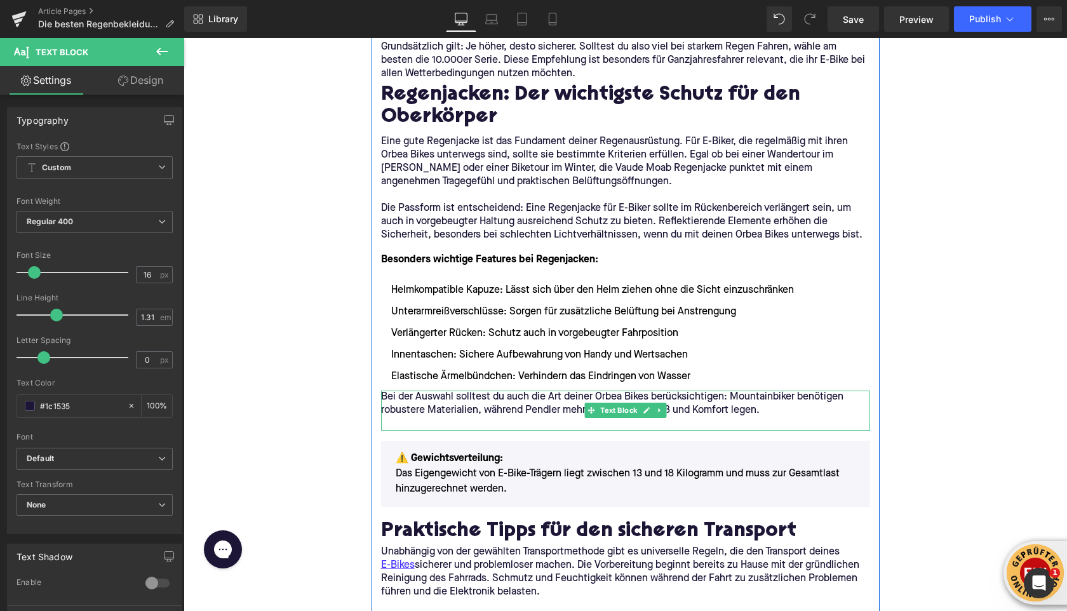
click at [409, 422] on p at bounding box center [625, 423] width 489 height 13
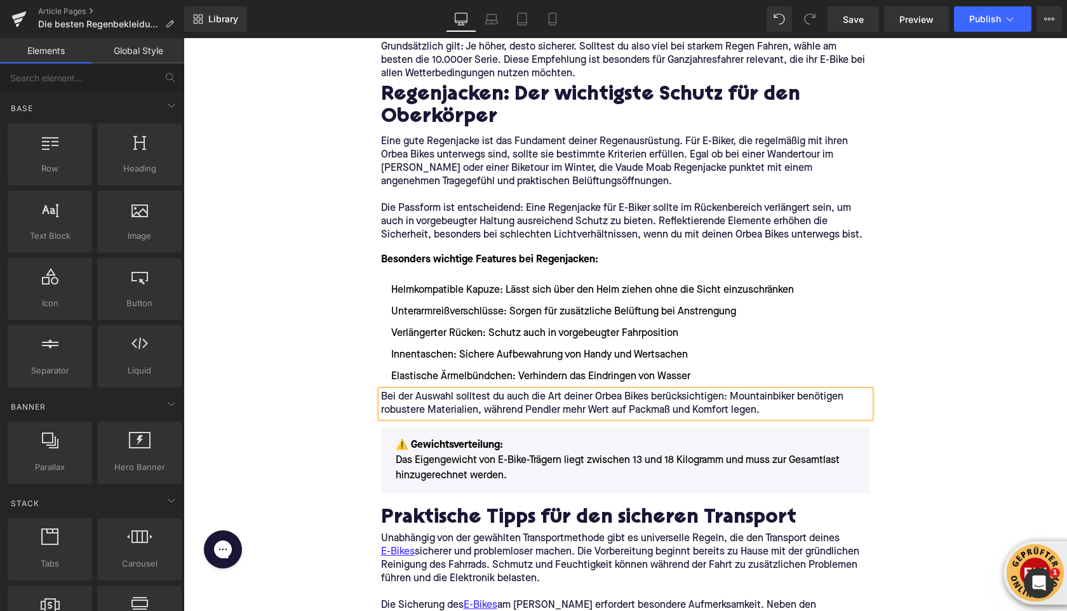
click at [287, 373] on div "Home / Die besten Regenbekleidungen für E-Biker im Ganzjahreseinsatz Breadcrumb…" at bounding box center [624, 321] width 883 height 4469
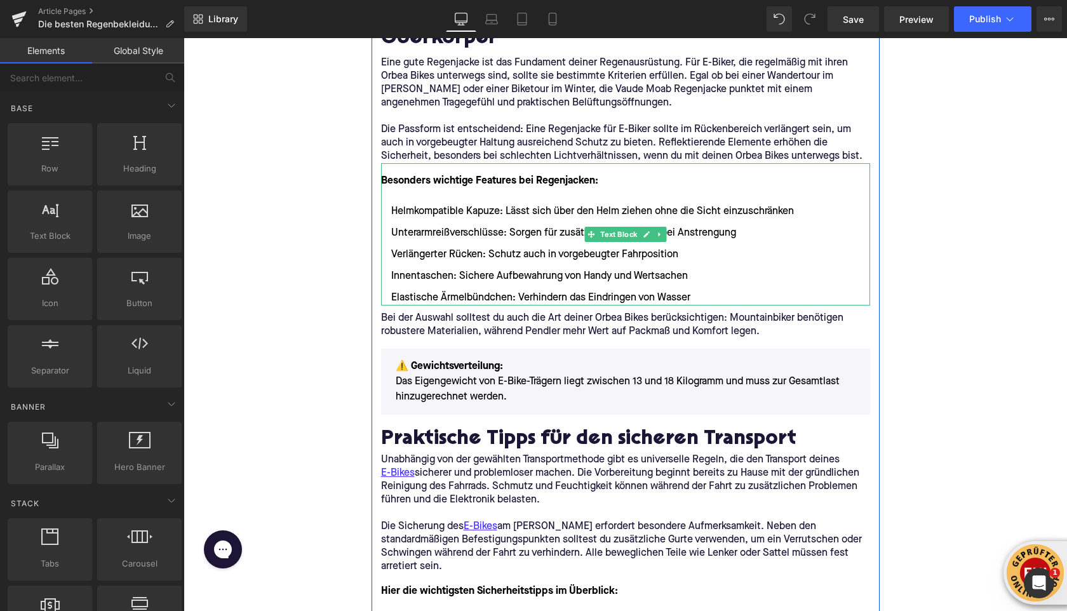
scroll to position [2157, 0]
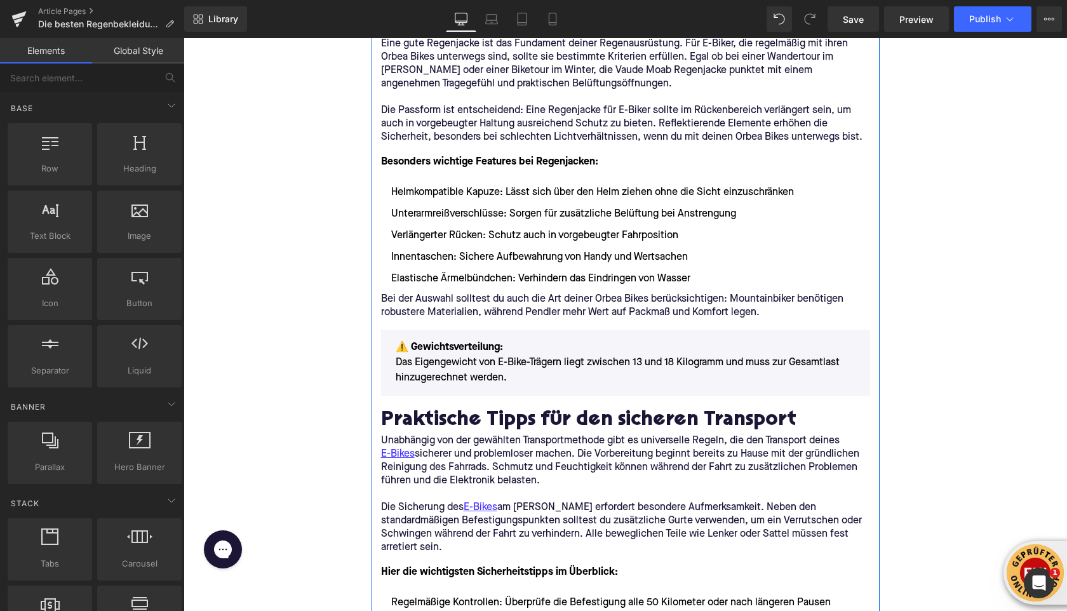
click at [429, 406] on div "Praktische Tipps für den sicheren Transport Heading" at bounding box center [625, 420] width 489 height 29
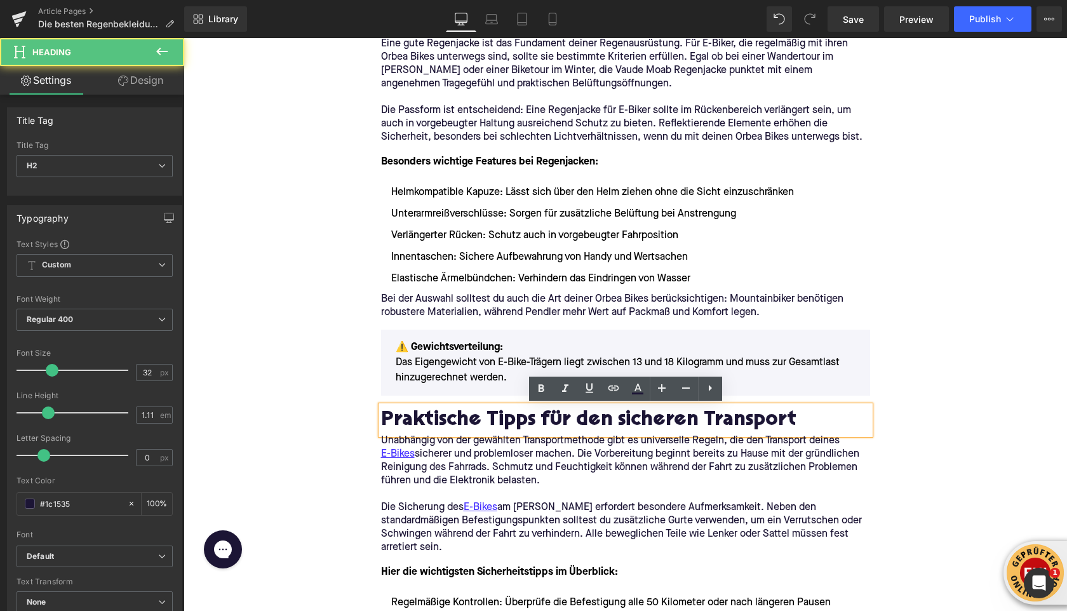
click at [429, 418] on h2 "Praktische Tipps für den sicheren Transport" at bounding box center [625, 420] width 489 height 23
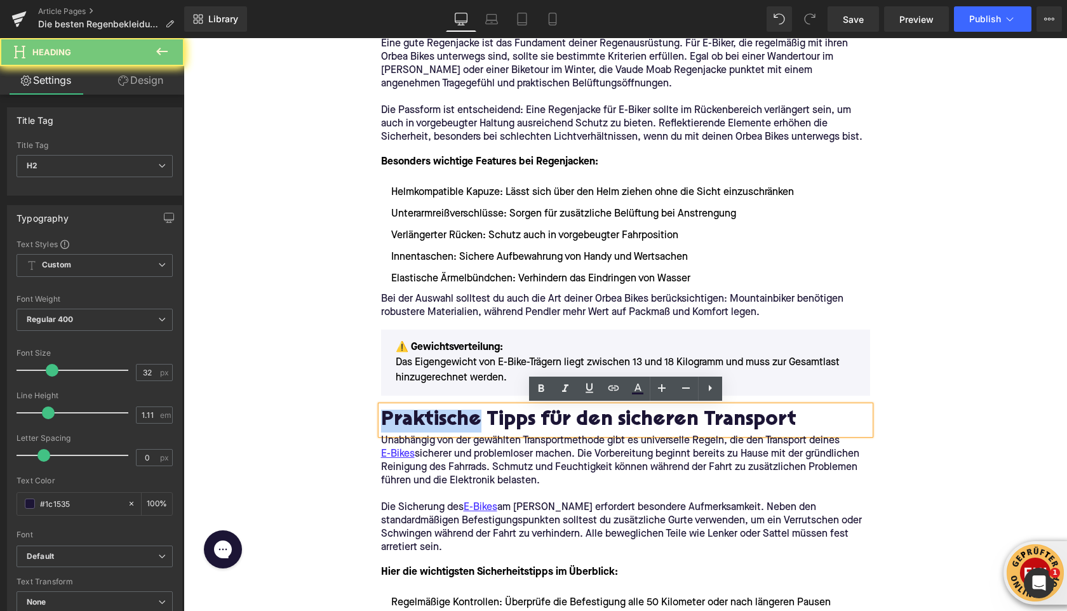
click at [429, 418] on h2 "Praktische Tipps für den sicheren Transport" at bounding box center [625, 420] width 489 height 23
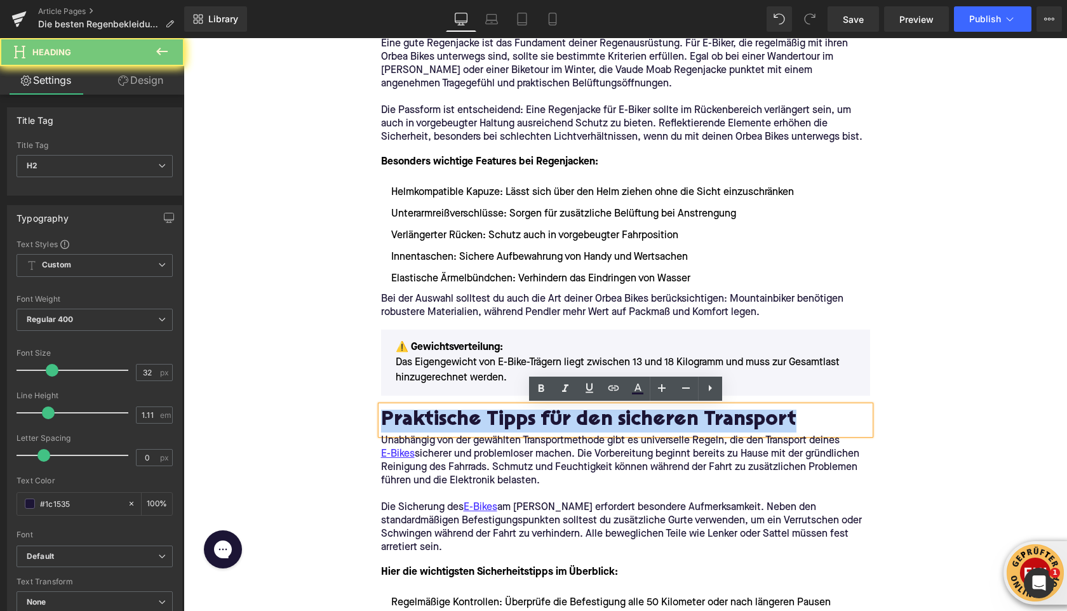
click at [429, 418] on h2 "Praktische Tipps für den sicheren Transport" at bounding box center [625, 420] width 489 height 23
paste div
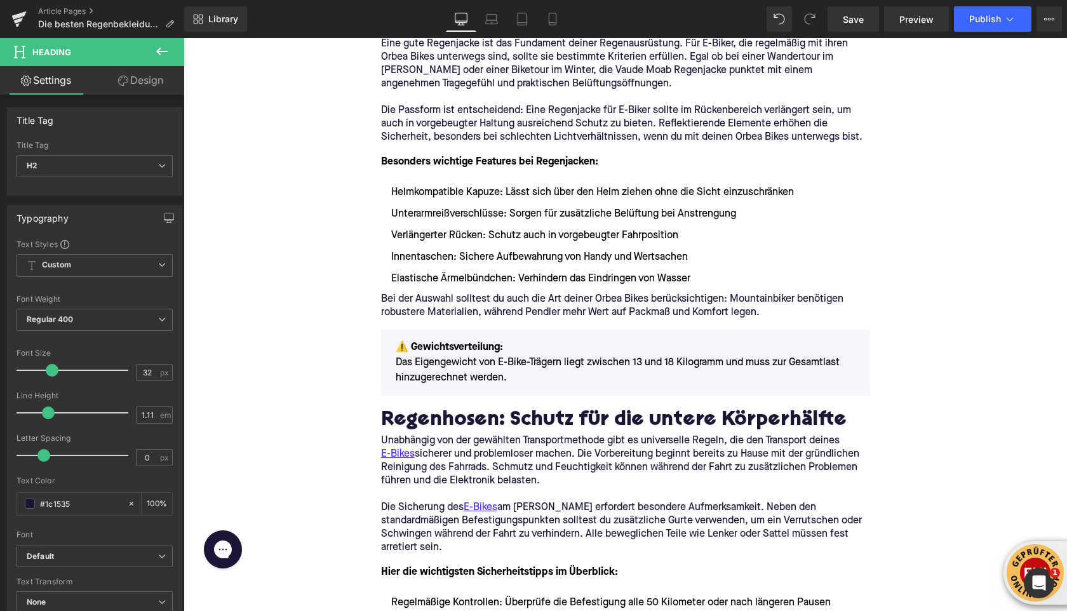
click at [300, 391] on div "Home / Die besten Regenbekleidungen für E-Biker im Ganzjahreseinsatz Breadcrumb…" at bounding box center [624, 223] width 883 height 4469
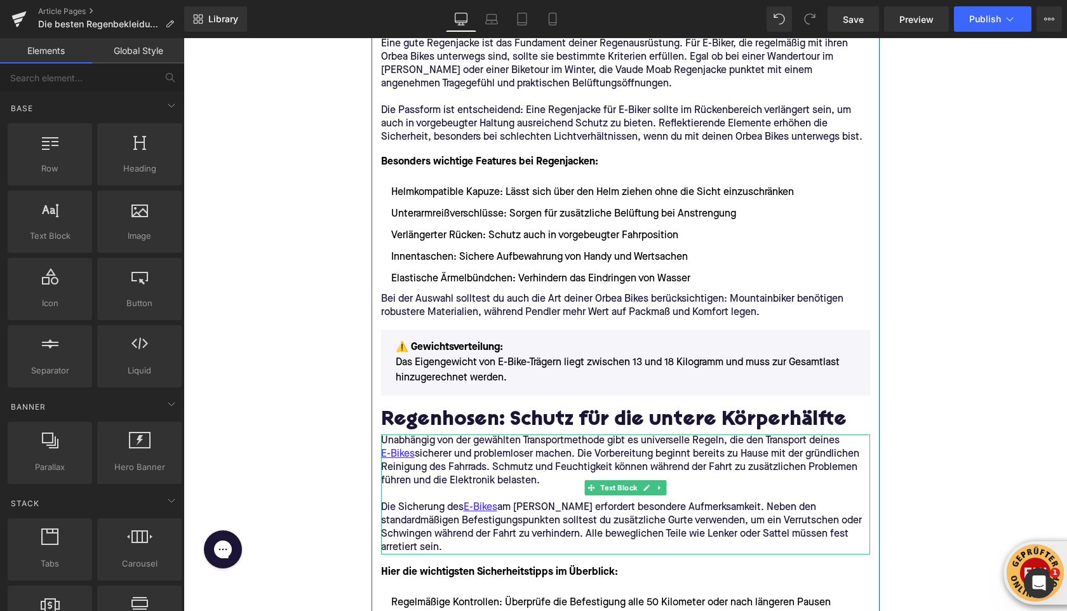
click at [781, 532] on p "Die Sicherung des E-Bikes am [PERSON_NAME] erfordert besondere Aufmerksamkeit. …" at bounding box center [625, 527] width 489 height 53
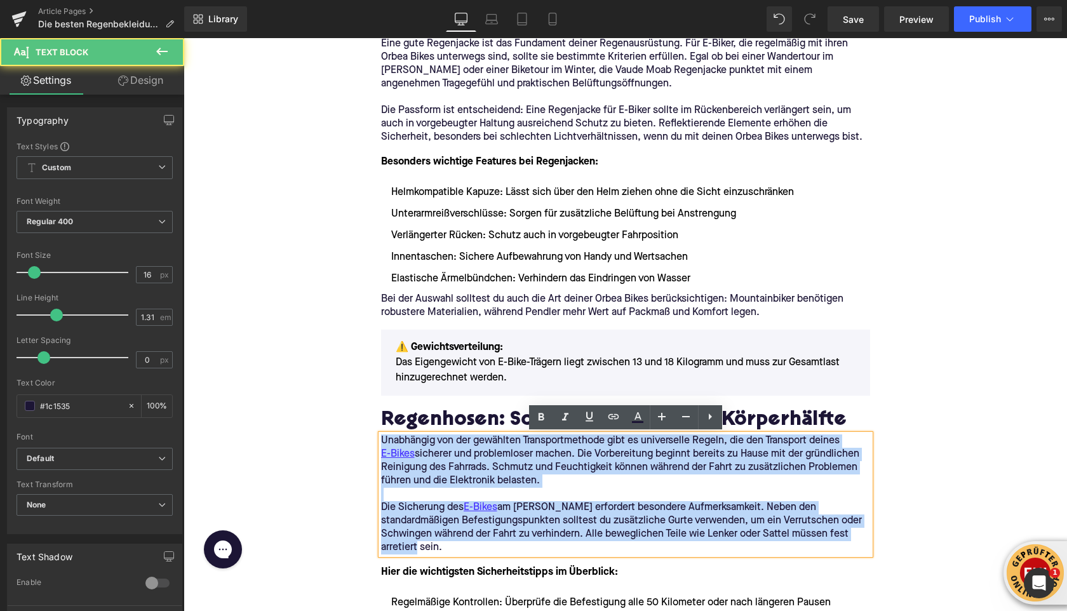
drag, startPoint x: 860, startPoint y: 534, endPoint x: 315, endPoint y: 439, distance: 553.5
click at [315, 439] on div "Home / Die besten Regenbekleidungen für E-Biker im Ganzjahreseinsatz Breadcrumb…" at bounding box center [624, 223] width 883 height 4469
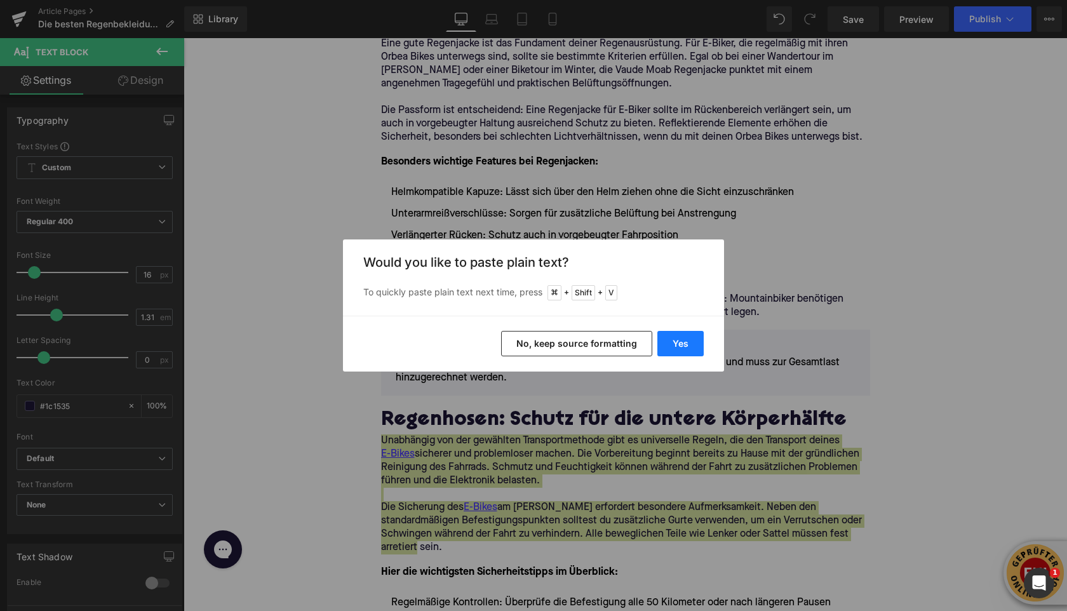
click at [688, 345] on button "Yes" at bounding box center [680, 343] width 46 height 25
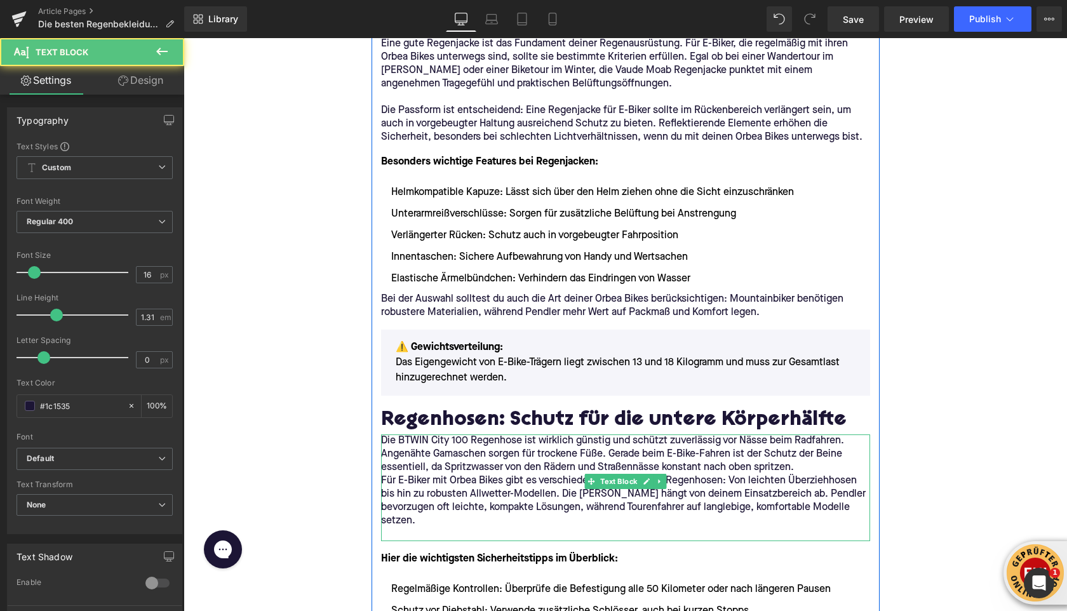
click at [801, 471] on p "Die BTWIN City 100 Regenhose ist wirklich günstig und schützt zuverlässig vor N…" at bounding box center [625, 454] width 489 height 40
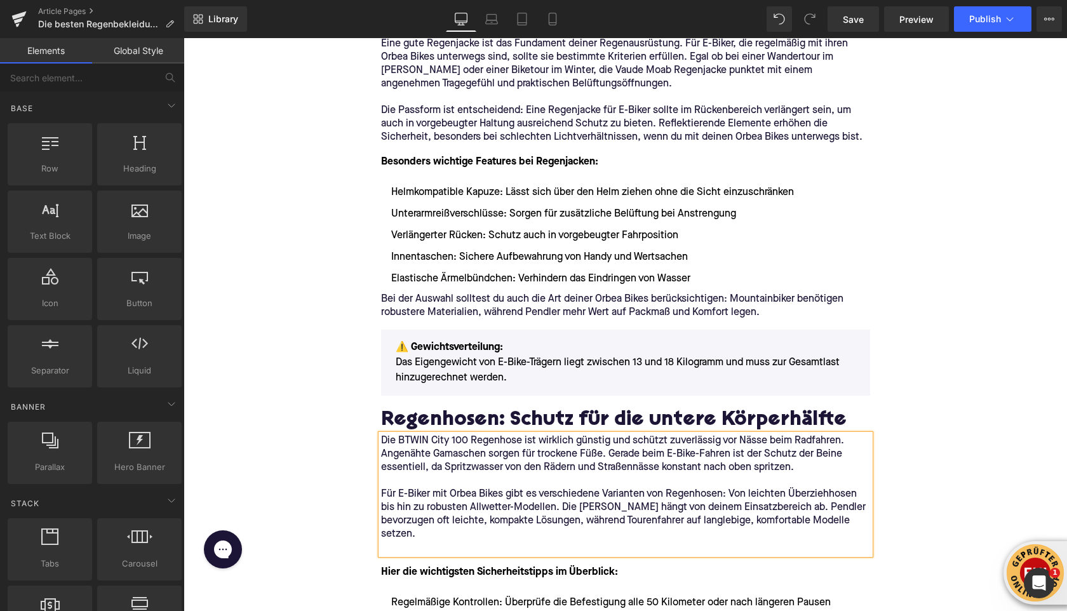
click at [284, 493] on div "Home / Die besten Regenbekleidungen für E-Biker im Ganzjahreseinsatz Breadcrumb…" at bounding box center [624, 223] width 883 height 4469
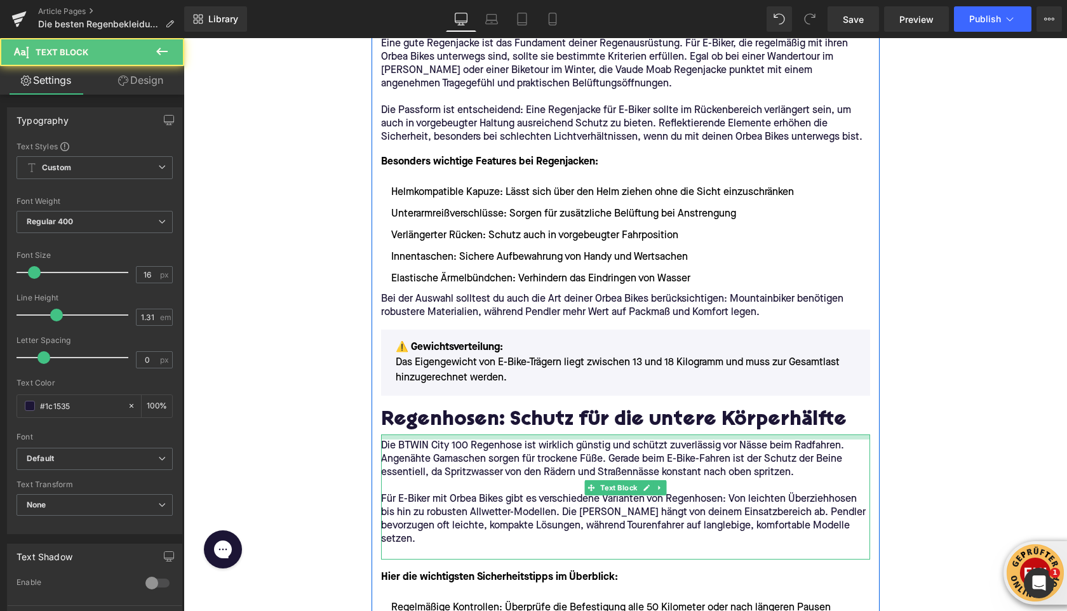
drag, startPoint x: 406, startPoint y: 436, endPoint x: 296, endPoint y: 409, distance: 113.6
click at [405, 441] on div "Die BTWIN City 100 Regenhose ist wirklich günstig und schützt zuverlässig vor N…" at bounding box center [625, 496] width 489 height 125
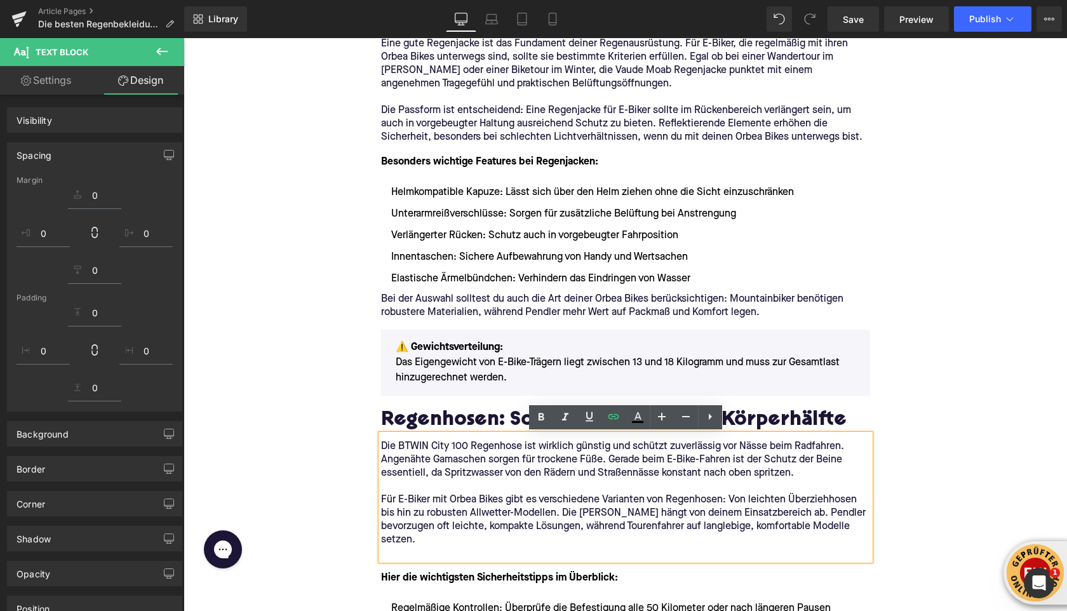
click at [281, 404] on div "Home / Die besten Regenbekleidungen für E-Biker im Ganzjahreseinsatz Breadcrumb…" at bounding box center [624, 226] width 883 height 4474
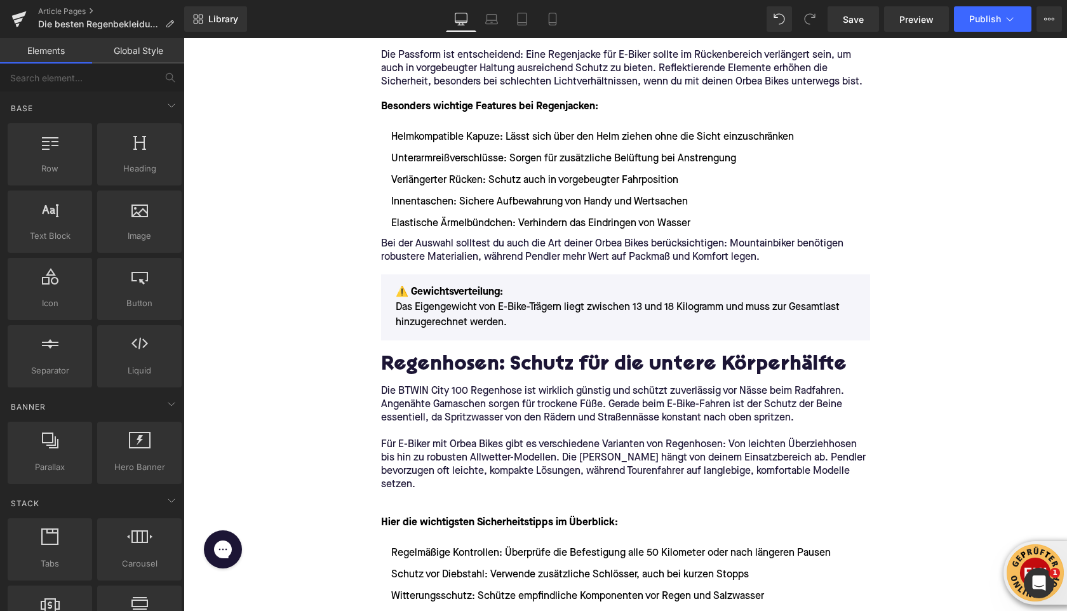
scroll to position [2237, 0]
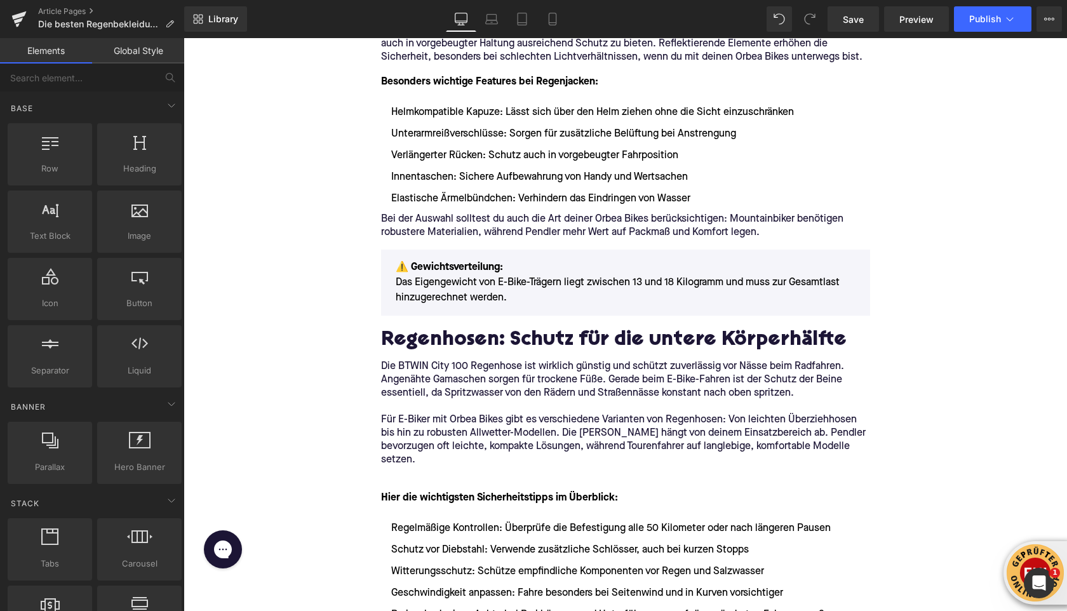
click at [405, 467] on p at bounding box center [625, 473] width 489 height 13
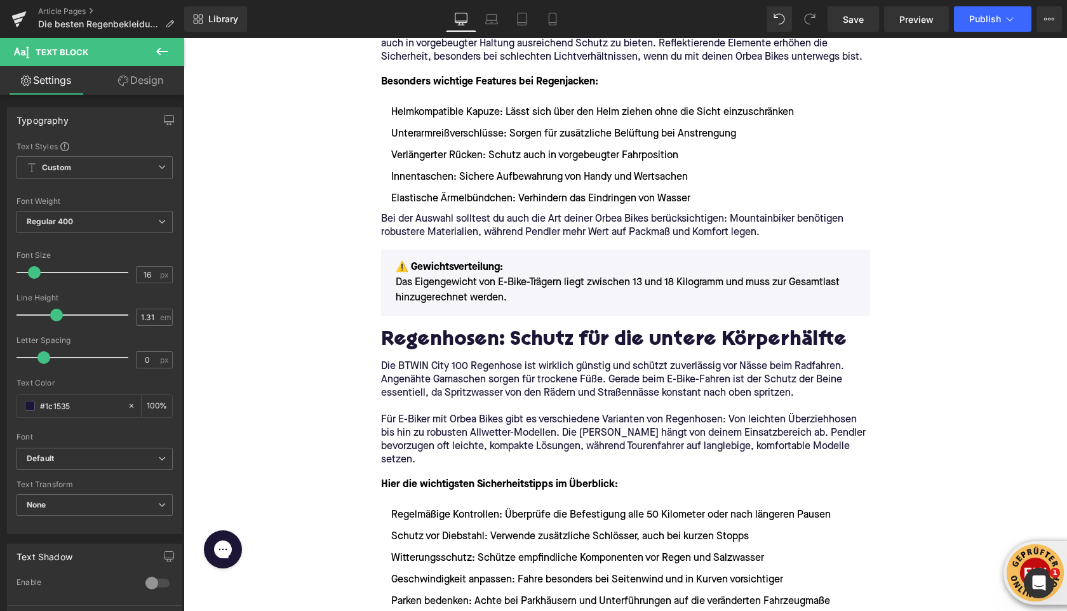
click at [238, 299] on div "Home / Die besten Regenbekleidungen für E-Biker im Ganzjahreseinsatz Breadcrumb…" at bounding box center [624, 139] width 883 height 4461
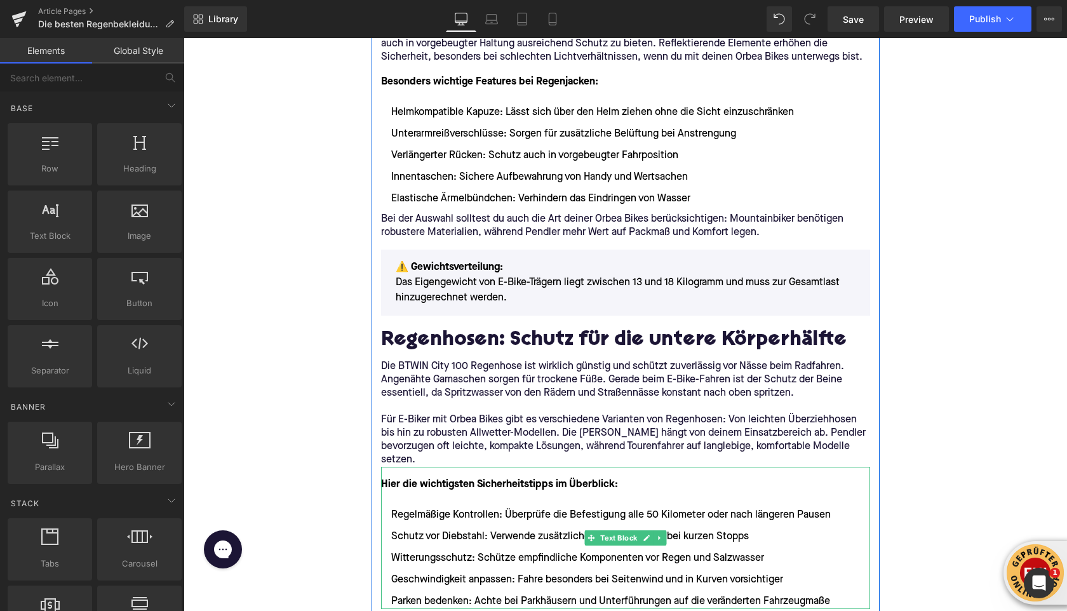
click at [406, 479] on strong "Hier die wichtigsten Sicherheitstipps im Überblick:" at bounding box center [499, 484] width 237 height 10
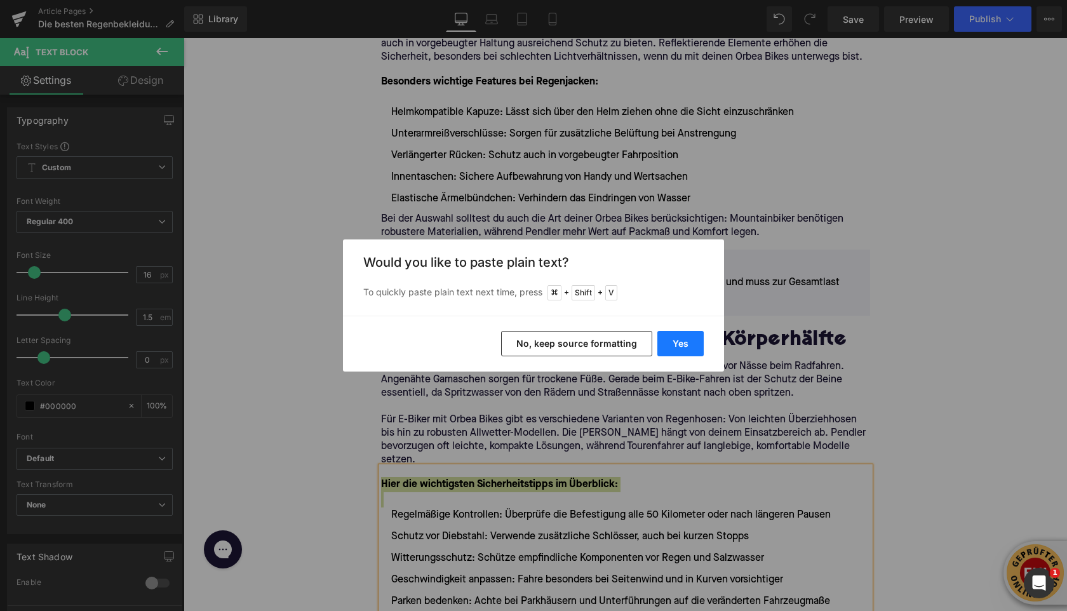
click at [682, 347] on button "Yes" at bounding box center [680, 343] width 46 height 25
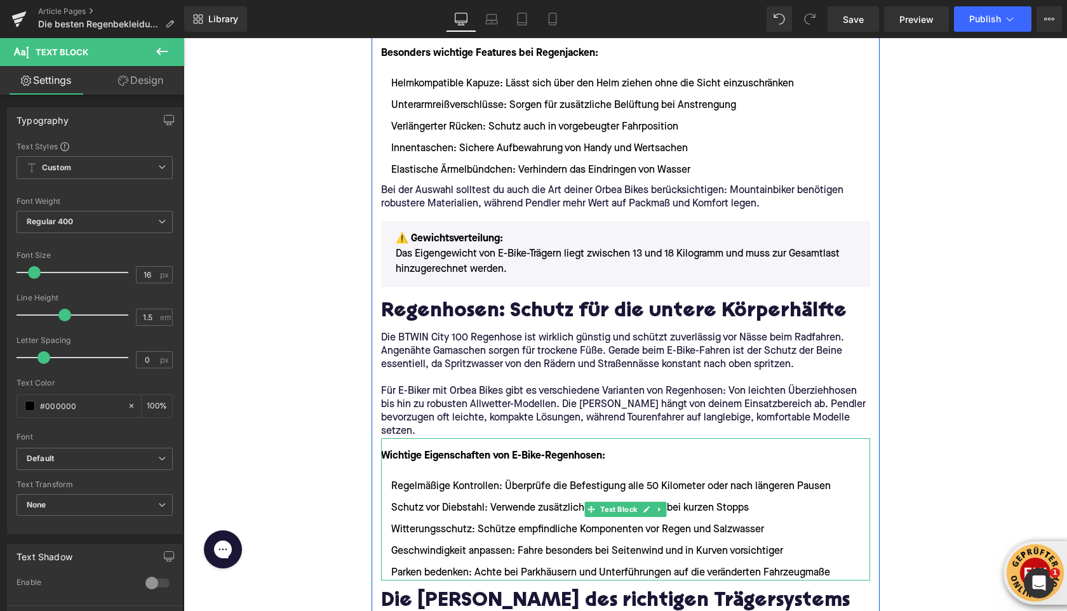
scroll to position [2267, 0]
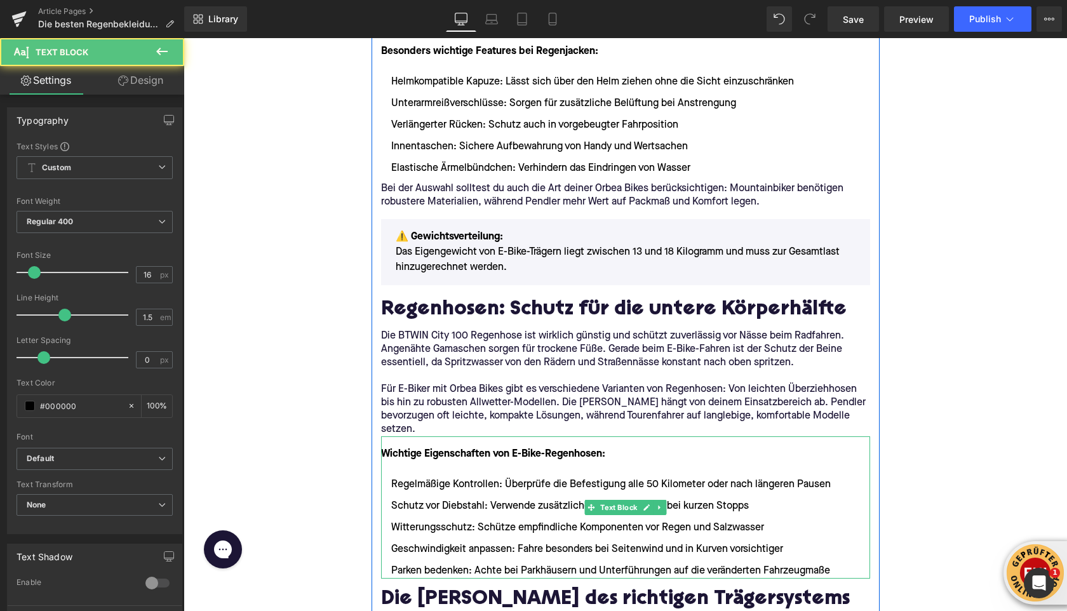
click at [458, 498] on li "Schutz vor Diebstahl: Verwende zusätzliche Schlösser, auch bei kurzen Stopps" at bounding box center [625, 505] width 489 height 15
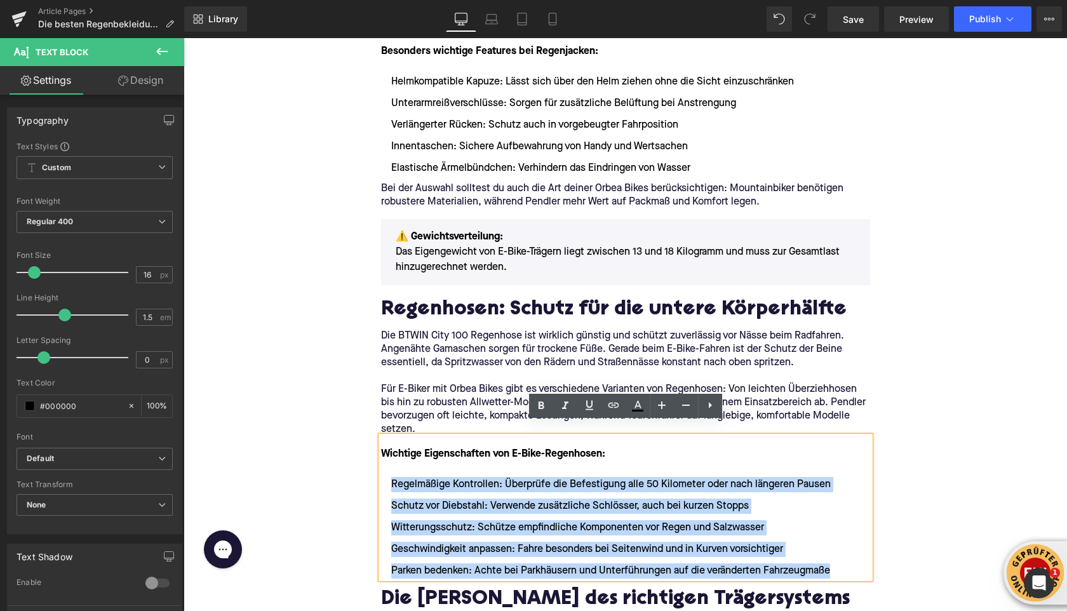
drag, startPoint x: 843, startPoint y: 559, endPoint x: 389, endPoint y: 469, distance: 462.8
click at [389, 477] on ul "Regelmäßige Kontrollen: Überprüfe die Befestigung alle 50 Kilometer oder nach l…" at bounding box center [625, 528] width 489 height 102
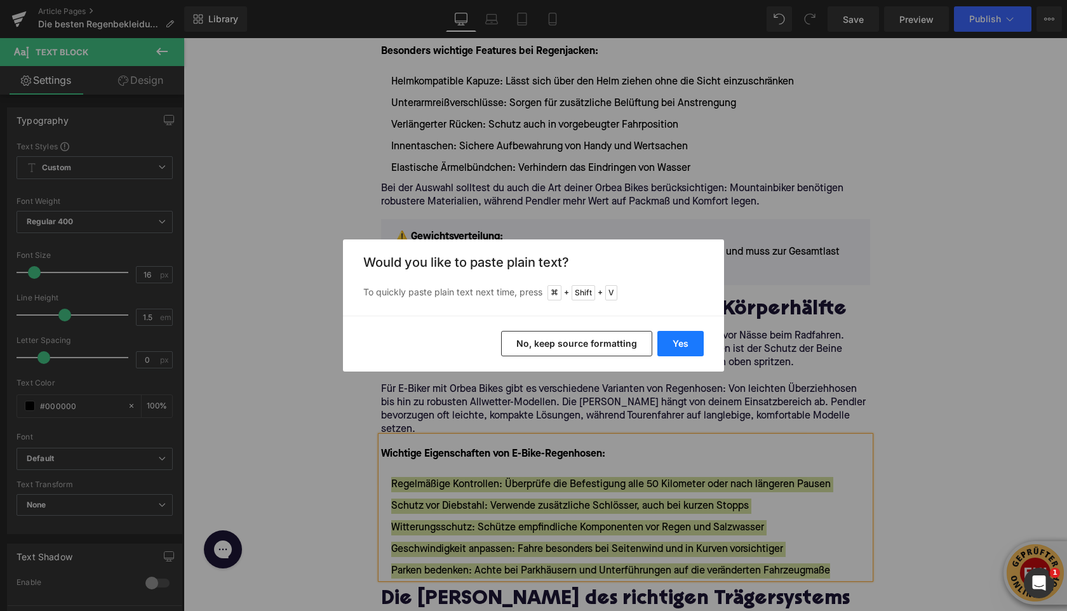
click at [675, 343] on button "Yes" at bounding box center [680, 343] width 46 height 25
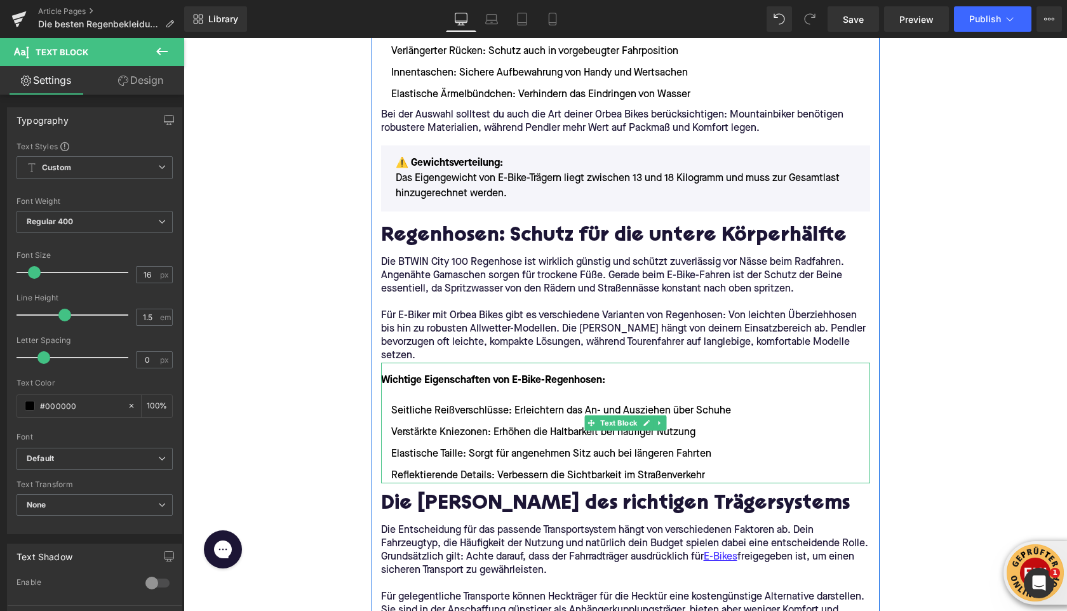
scroll to position [2352, 0]
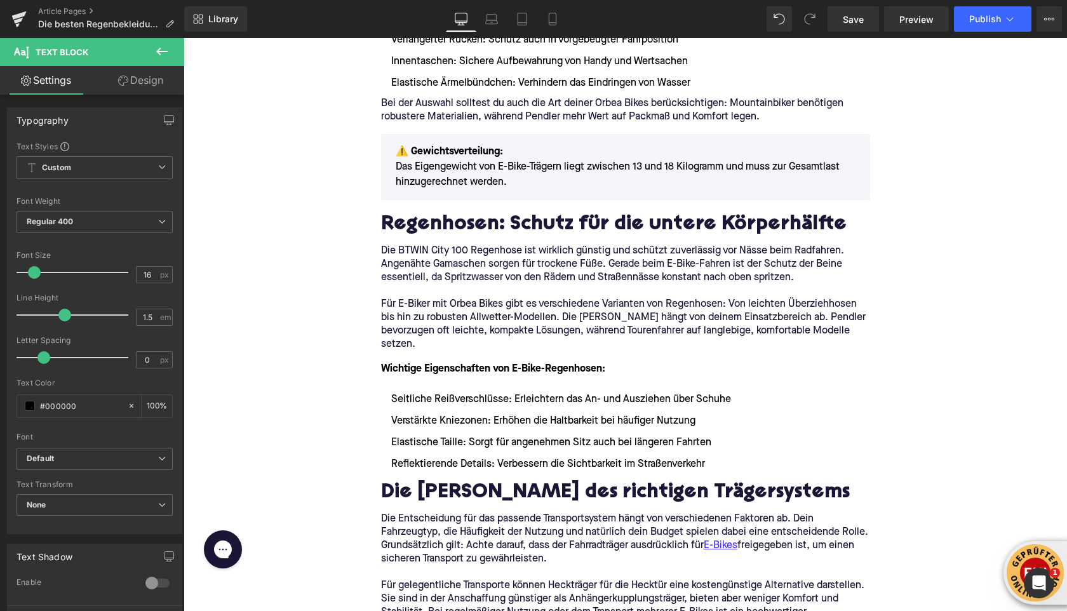
click at [164, 46] on icon at bounding box center [161, 51] width 15 height 15
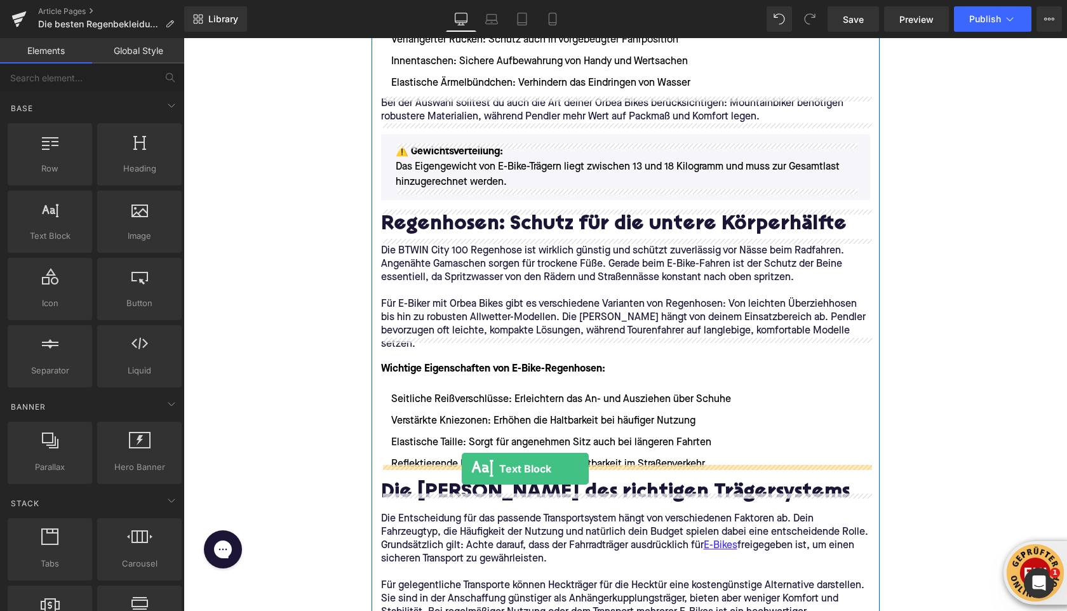
drag, startPoint x: 228, startPoint y: 260, endPoint x: 462, endPoint y: 467, distance: 313.0
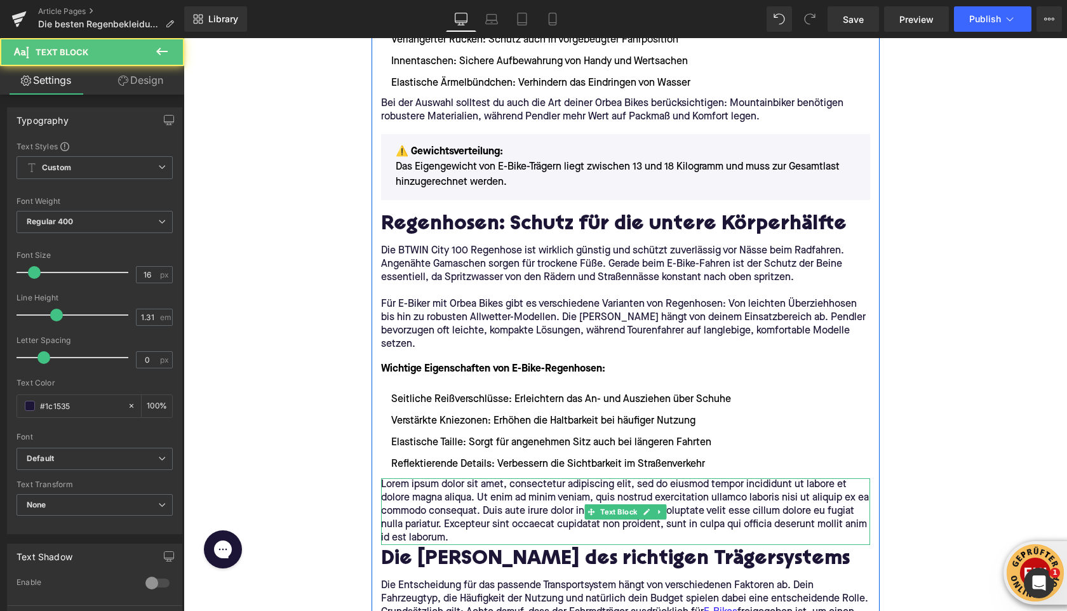
click at [429, 509] on p "Lorem ipsum dolor sit amet, consectetur adipiscing elit, sed do eiusmod tempor …" at bounding box center [625, 511] width 489 height 67
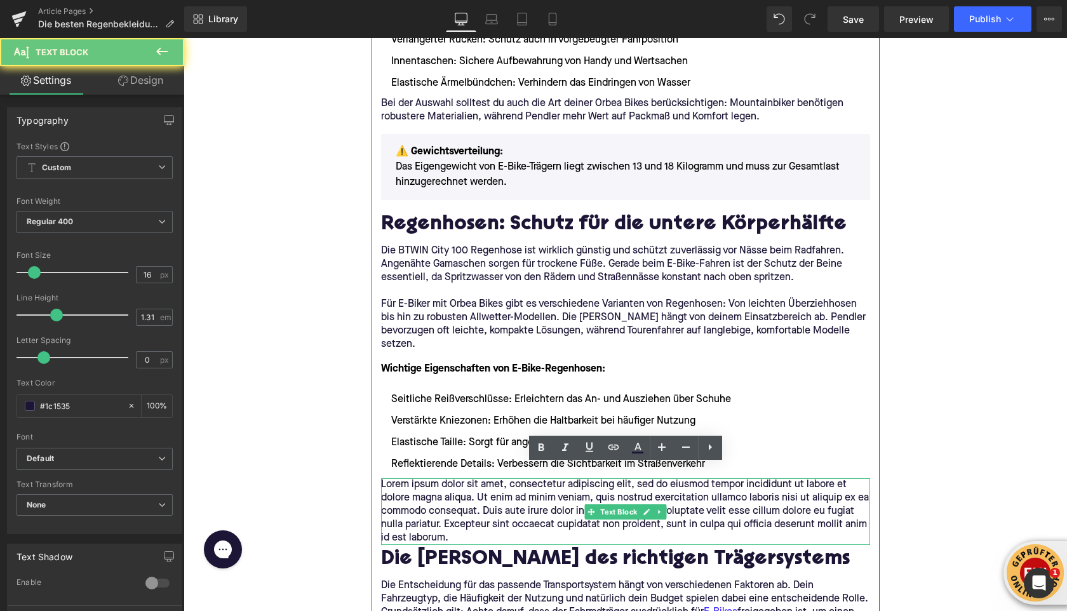
click at [429, 509] on p "Lorem ipsum dolor sit amet, consectetur adipiscing elit, sed do eiusmod tempor …" at bounding box center [625, 511] width 489 height 67
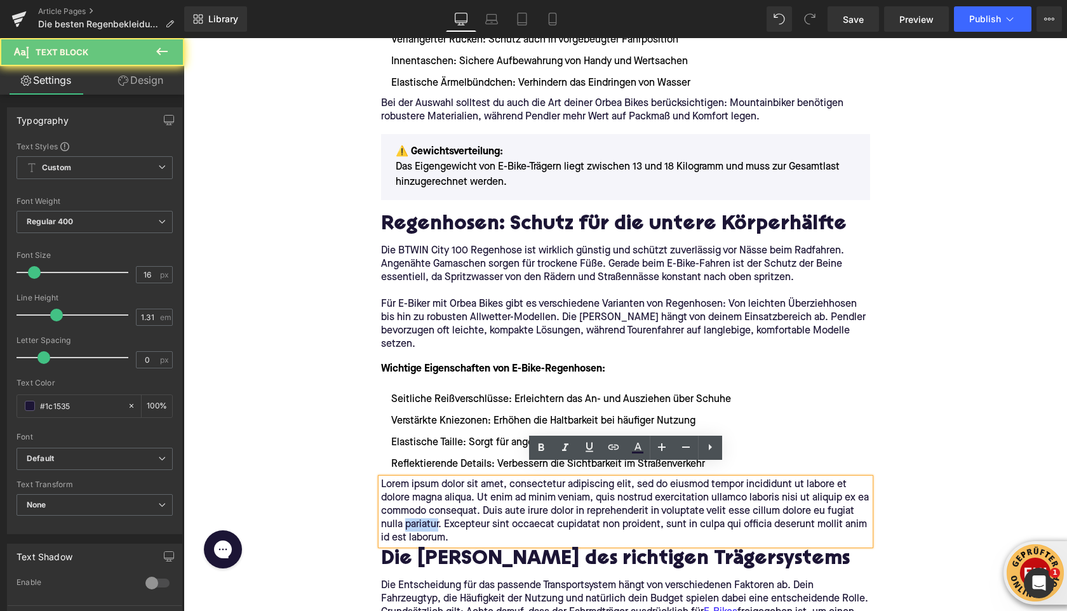
click at [429, 509] on p "Lorem ipsum dolor sit amet, consectetur adipiscing elit, sed do eiusmod tempor …" at bounding box center [625, 511] width 489 height 67
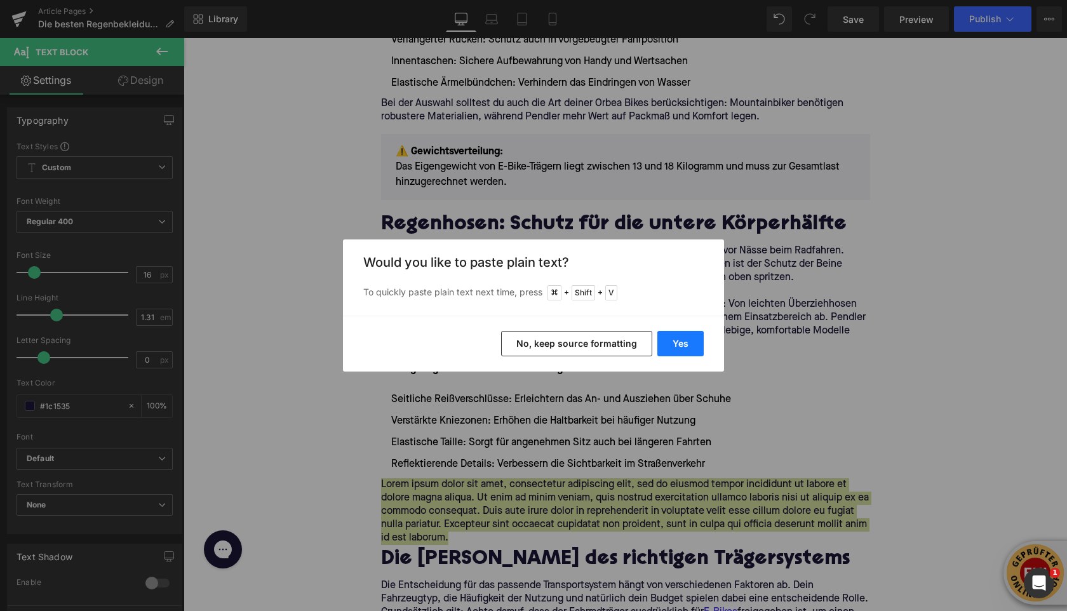
click at [669, 344] on button "Yes" at bounding box center [680, 343] width 46 height 25
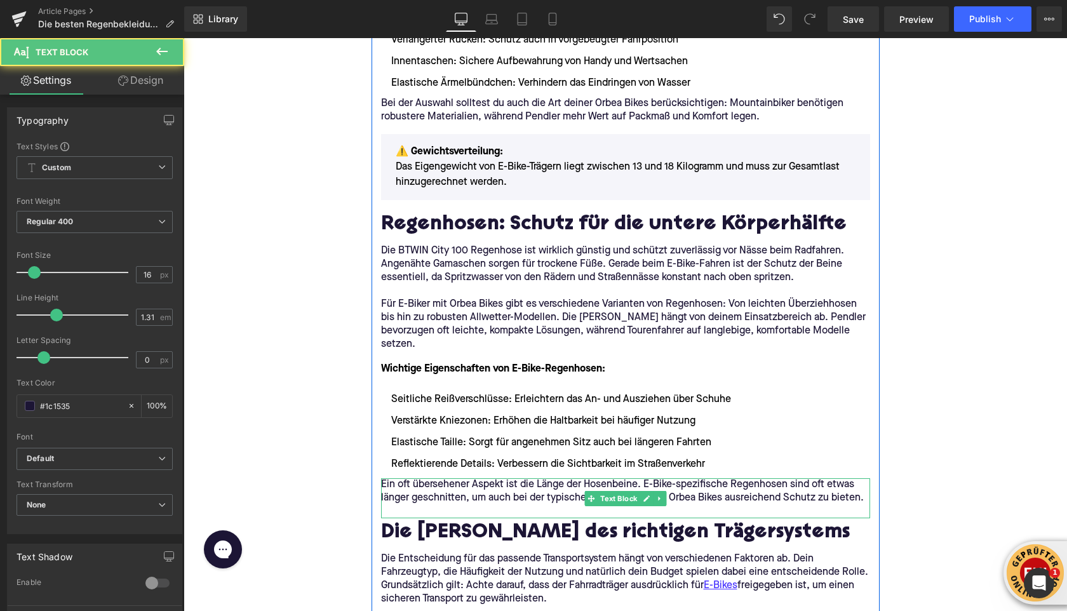
click at [407, 505] on p at bounding box center [625, 511] width 489 height 13
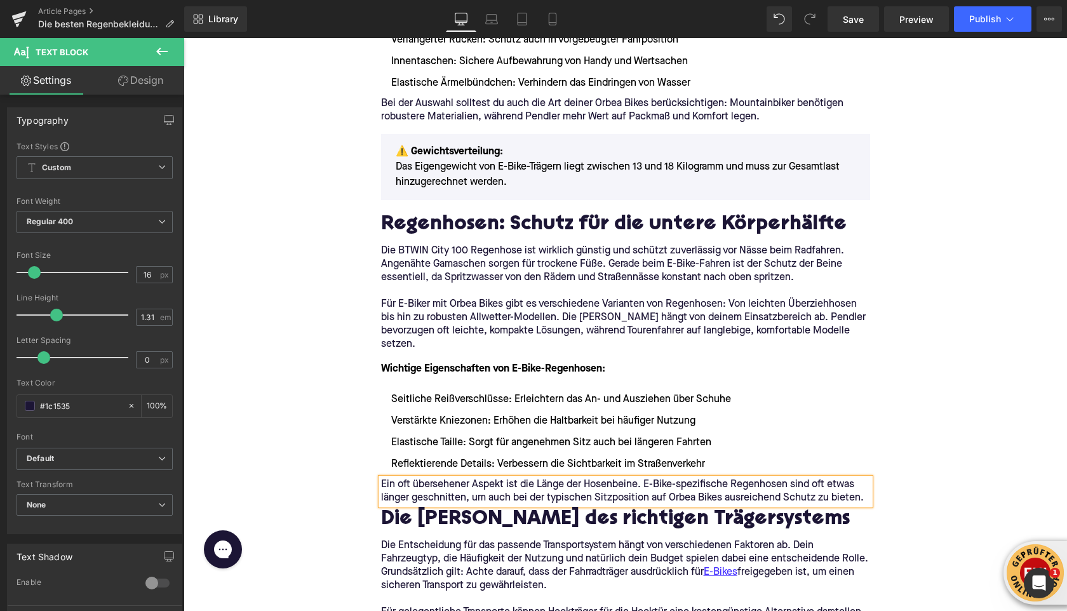
click at [298, 485] on div "Home / Die besten Regenbekleidungen für E-Biker im Ganzjahreseinsatz Breadcrumb…" at bounding box center [624, 26] width 883 height 4466
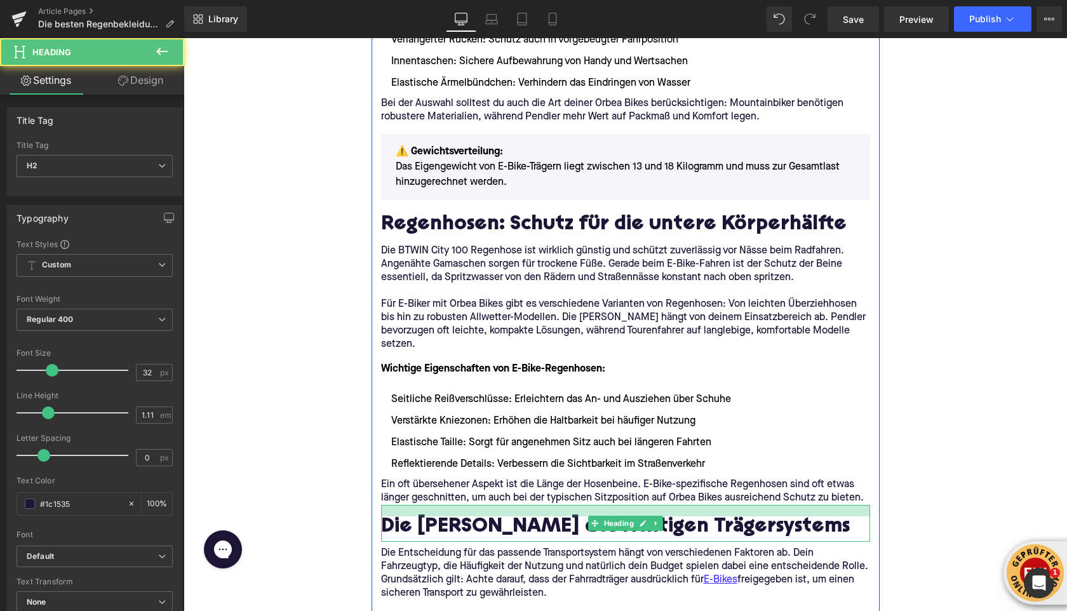
drag, startPoint x: 389, startPoint y: 493, endPoint x: 387, endPoint y: 500, distance: 7.9
click at [387, 505] on div at bounding box center [625, 510] width 489 height 11
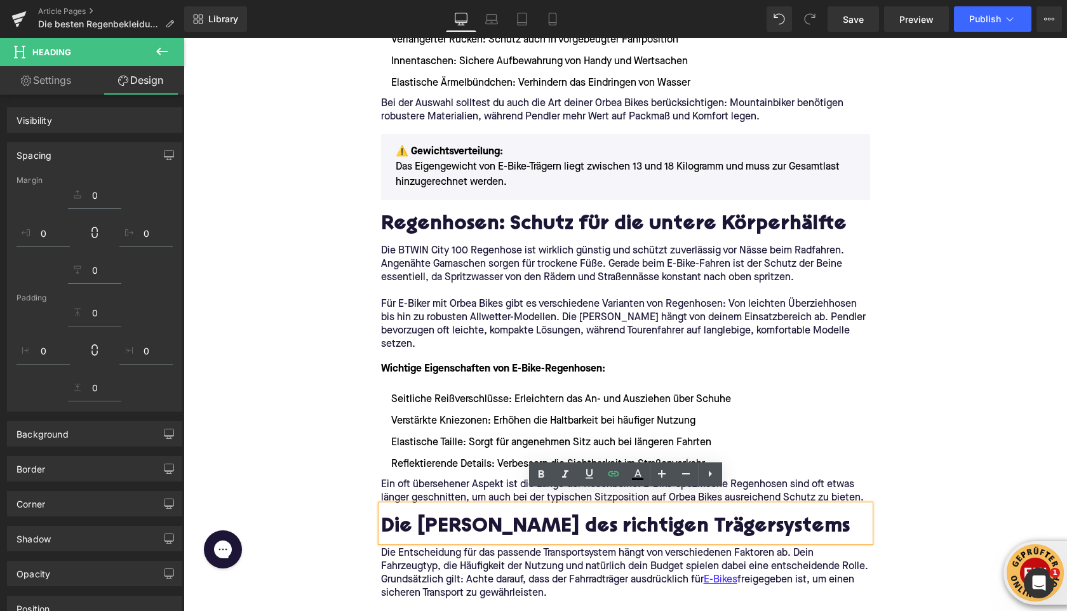
click at [330, 474] on div "Home / Die besten Regenbekleidungen für E-Biker im Ganzjahreseinsatz Breadcrumb…" at bounding box center [624, 30] width 883 height 4474
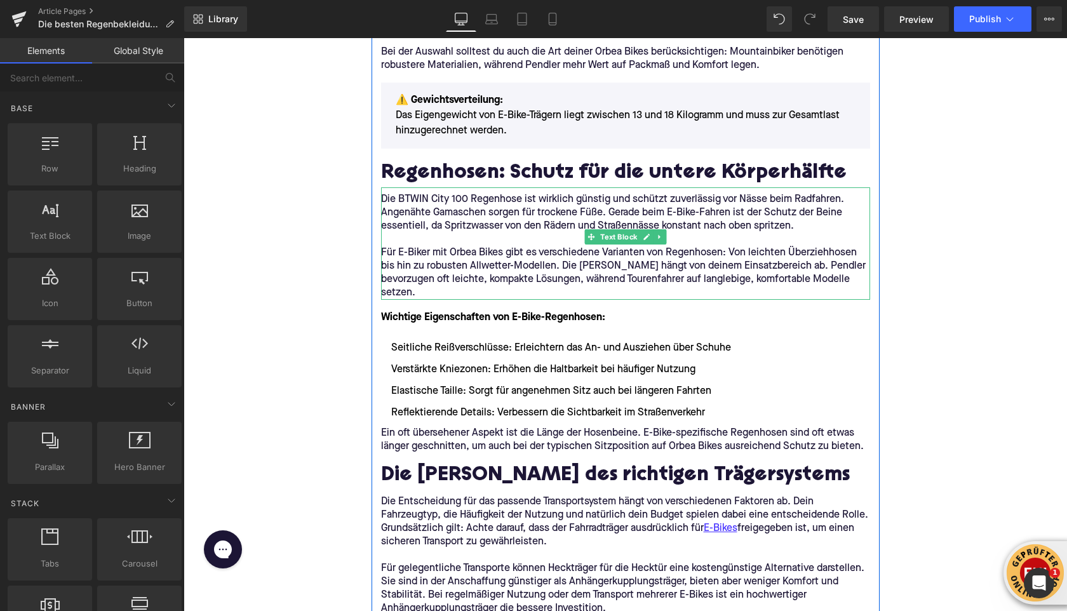
scroll to position [2408, 0]
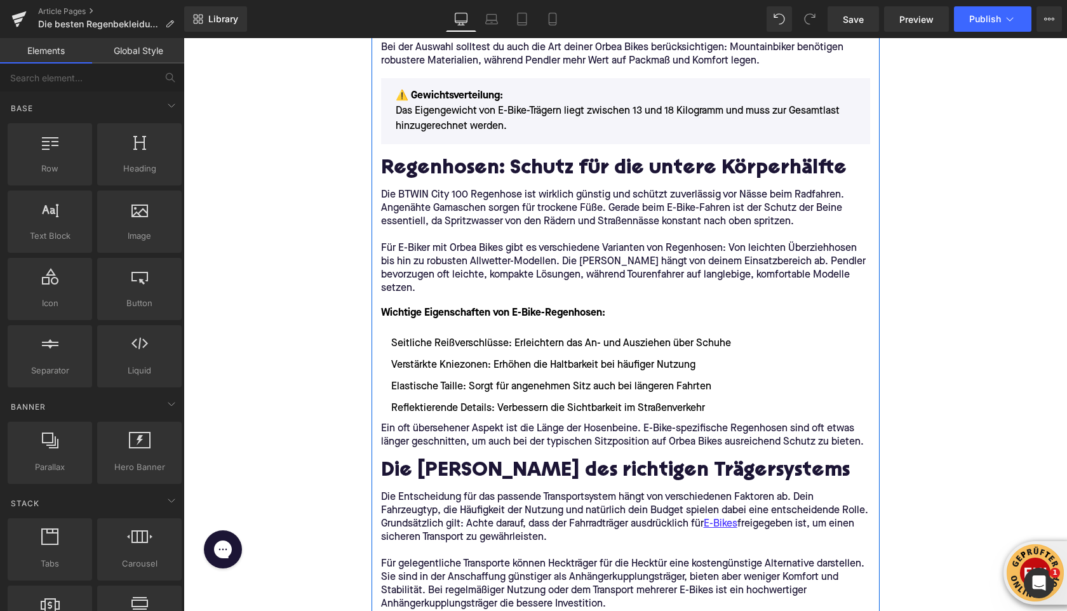
click at [414, 466] on h2 "Die [PERSON_NAME] des richtigen Trägersystems" at bounding box center [625, 471] width 489 height 23
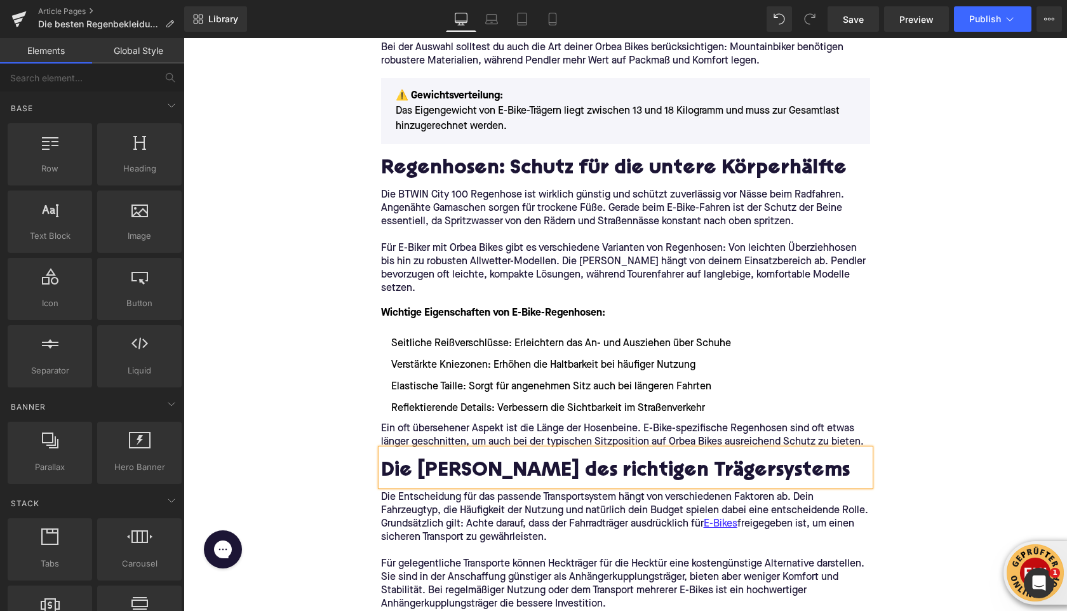
click at [414, 466] on h2 "Die [PERSON_NAME] des richtigen Trägersystems" at bounding box center [625, 471] width 489 height 23
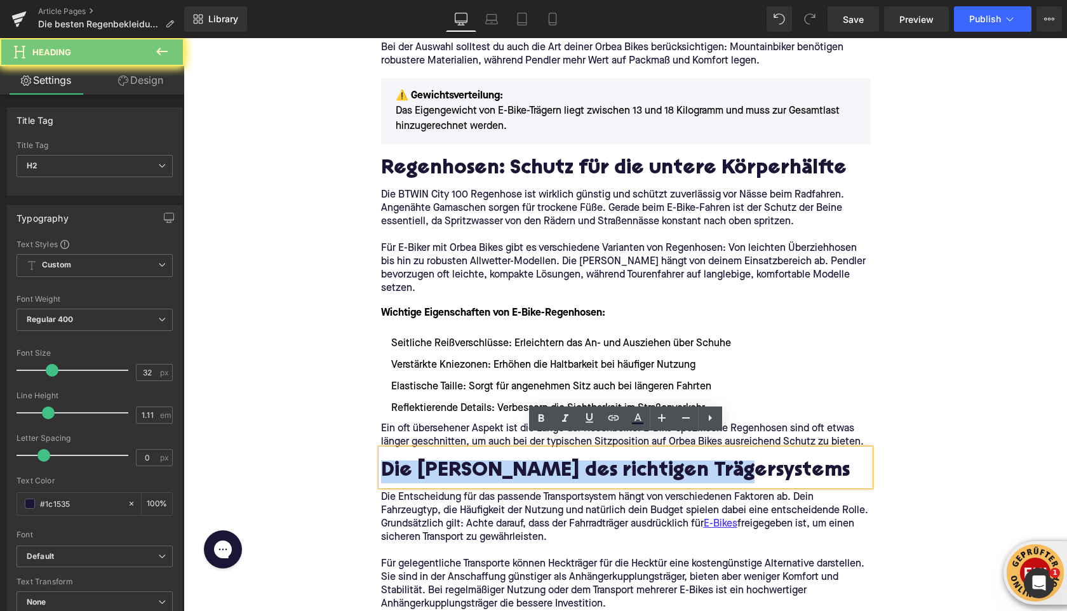
paste div
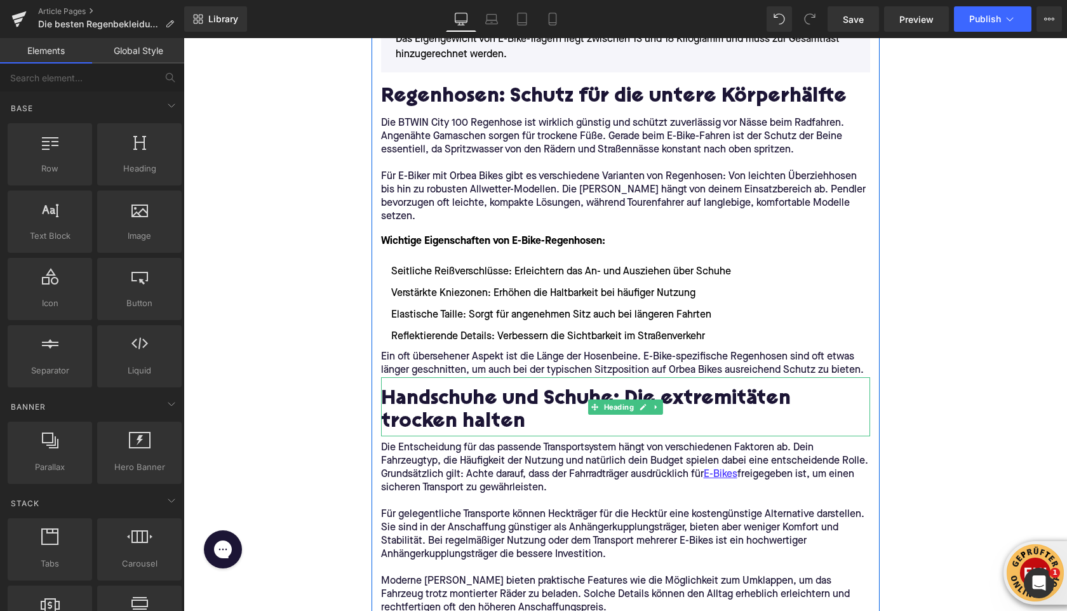
scroll to position [2696, 0]
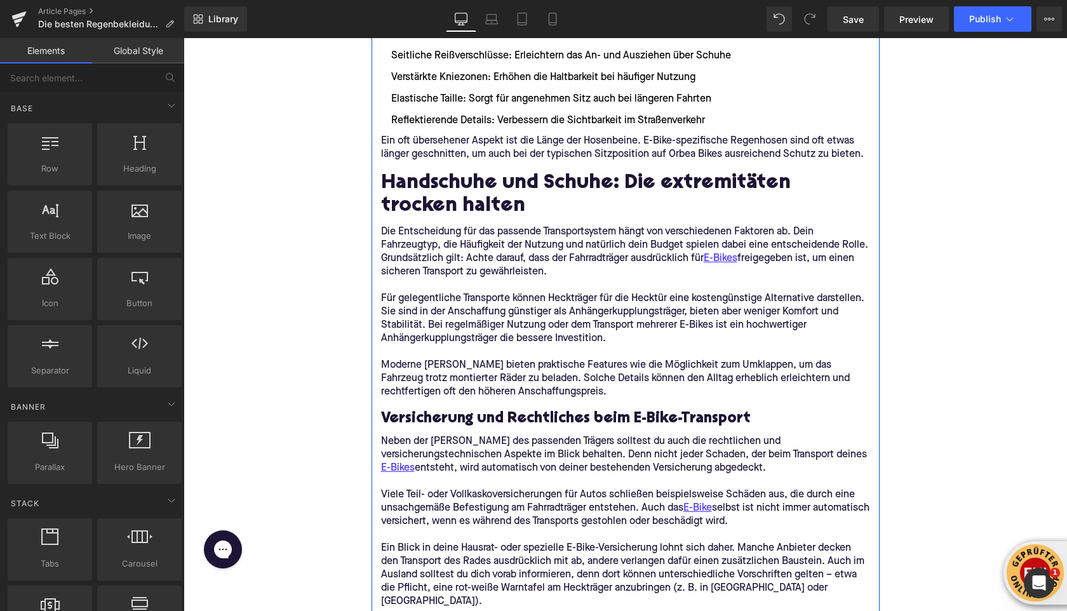
click at [423, 367] on p "Moderne [PERSON_NAME] bieten praktische Features wie die Möglichkeit zum Umklap…" at bounding box center [625, 379] width 489 height 40
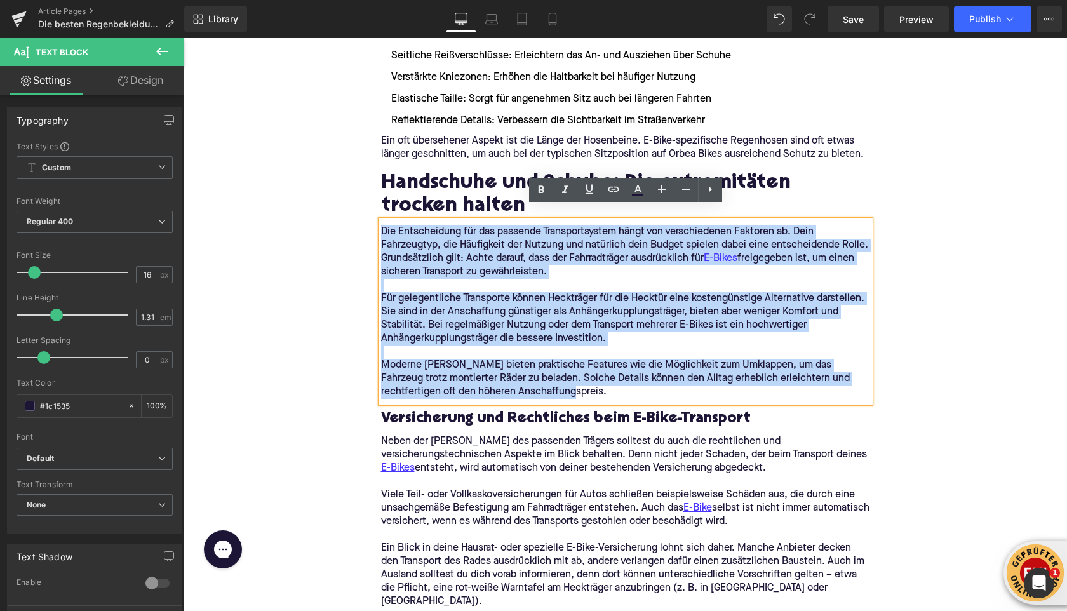
drag, startPoint x: 535, startPoint y: 380, endPoint x: 383, endPoint y: 218, distance: 222.3
click at [383, 220] on div "Die Entscheidung für das passende Transportsystem hängt von verschiedenen Fakto…" at bounding box center [625, 311] width 489 height 182
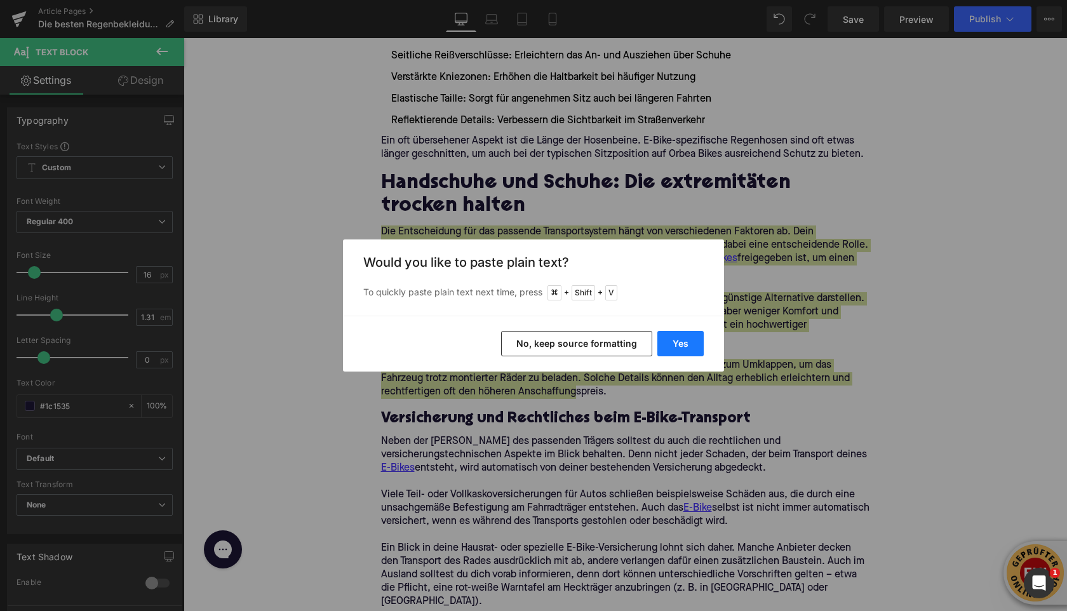
click at [693, 345] on button "Yes" at bounding box center [680, 343] width 46 height 25
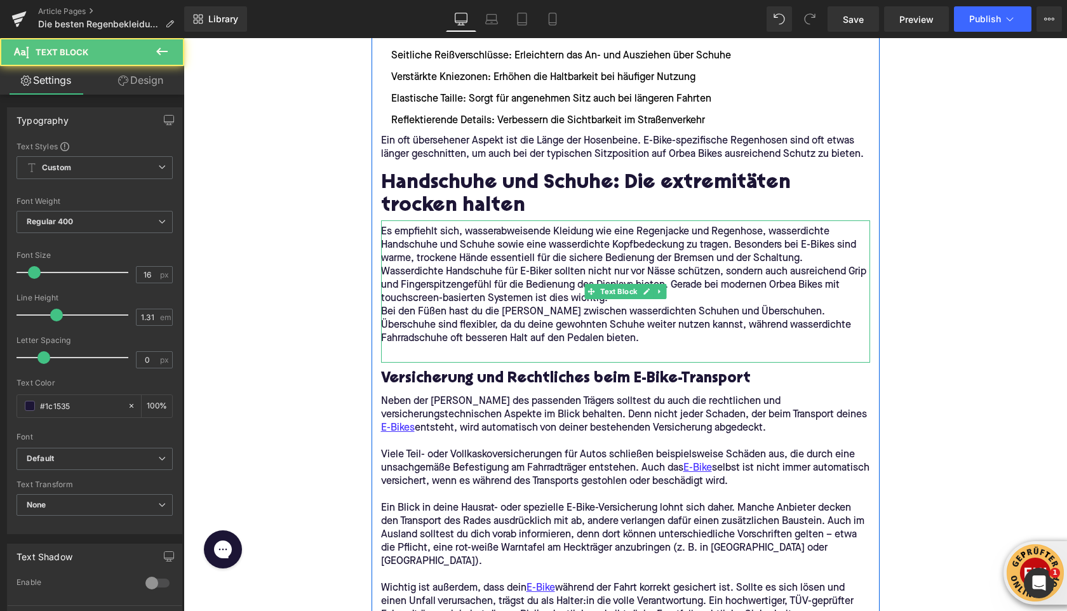
click at [810, 244] on p "Es empfiehlt sich, wasserabweisende Kleidung wie eine Regenjacke und Regenhose,…" at bounding box center [625, 245] width 489 height 40
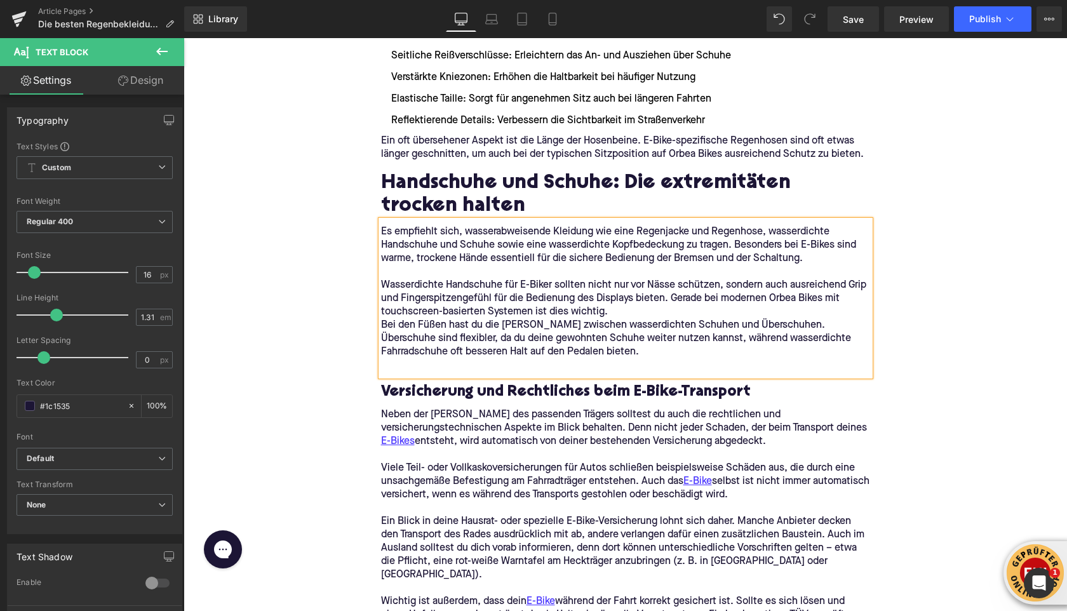
click at [729, 296] on p "Wasserdichte Handschuhe für E-Biker sollten nicht nur vor Nässe schützen, sonde…" at bounding box center [625, 299] width 489 height 40
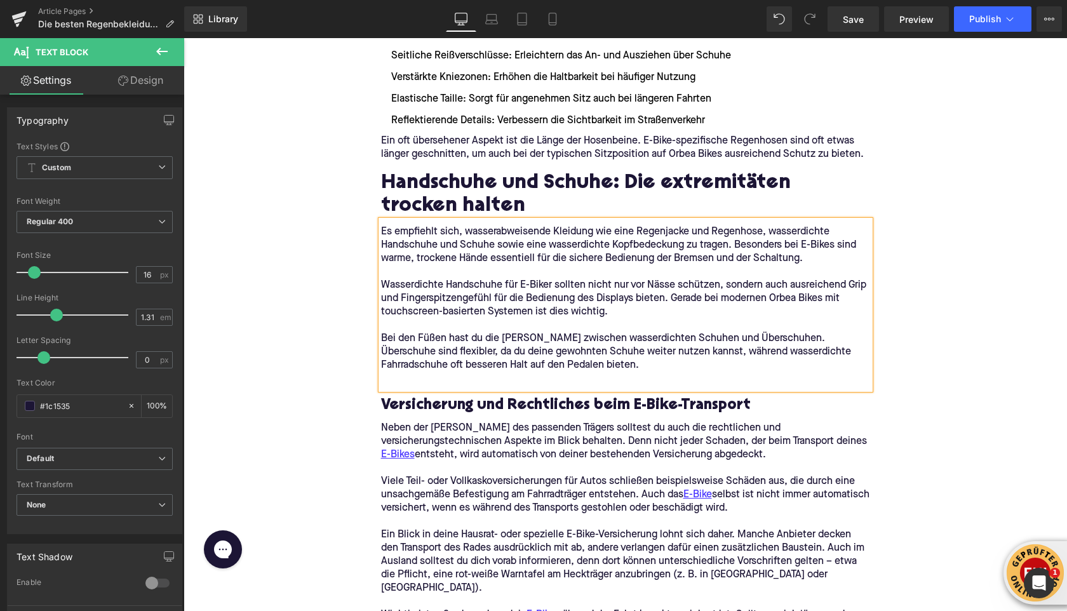
click at [423, 372] on p at bounding box center [625, 378] width 489 height 13
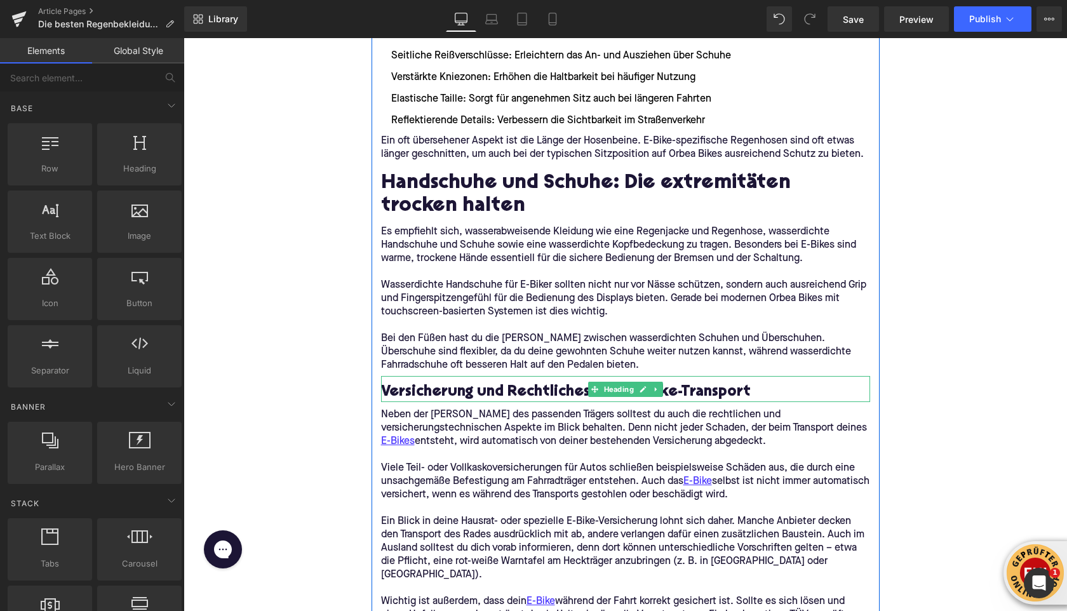
click at [432, 382] on h3 "Versicherung und Rechtliches beim E-Bike-Transport" at bounding box center [625, 392] width 489 height 20
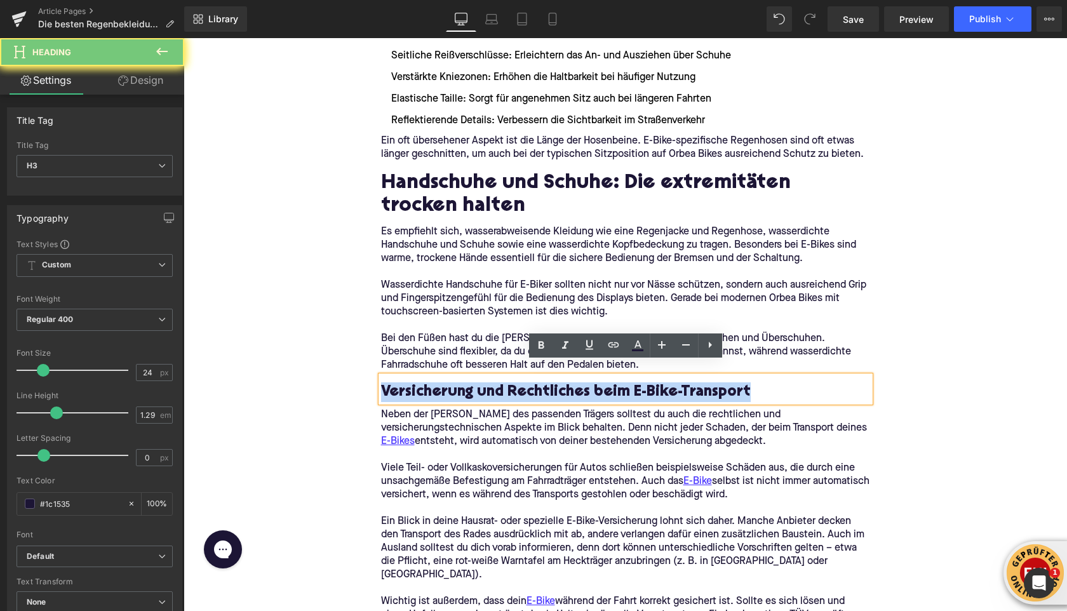
paste div
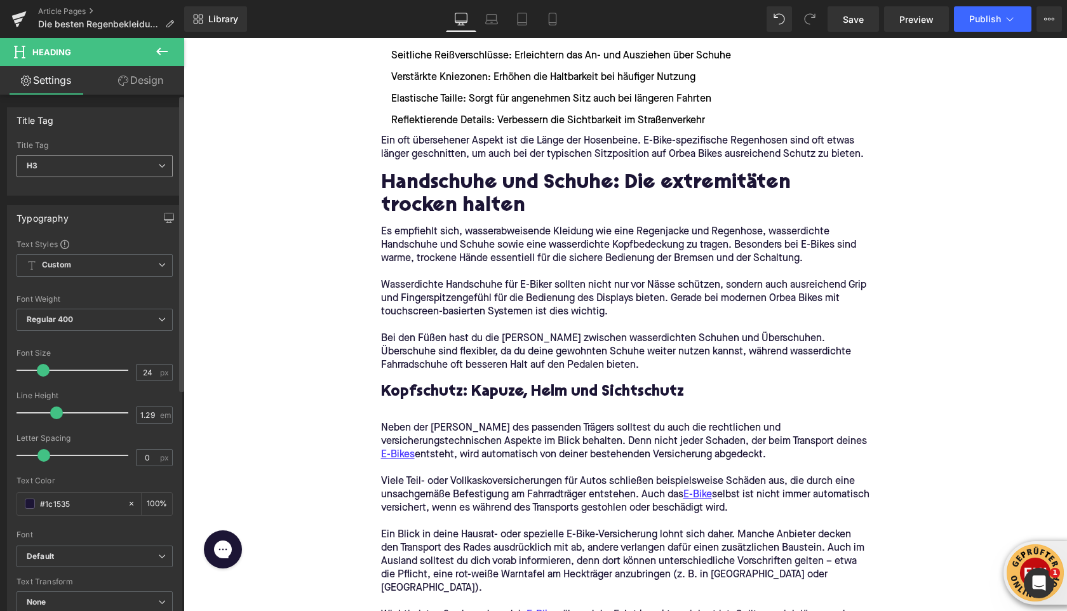
click at [102, 170] on span "H3" at bounding box center [95, 166] width 156 height 22
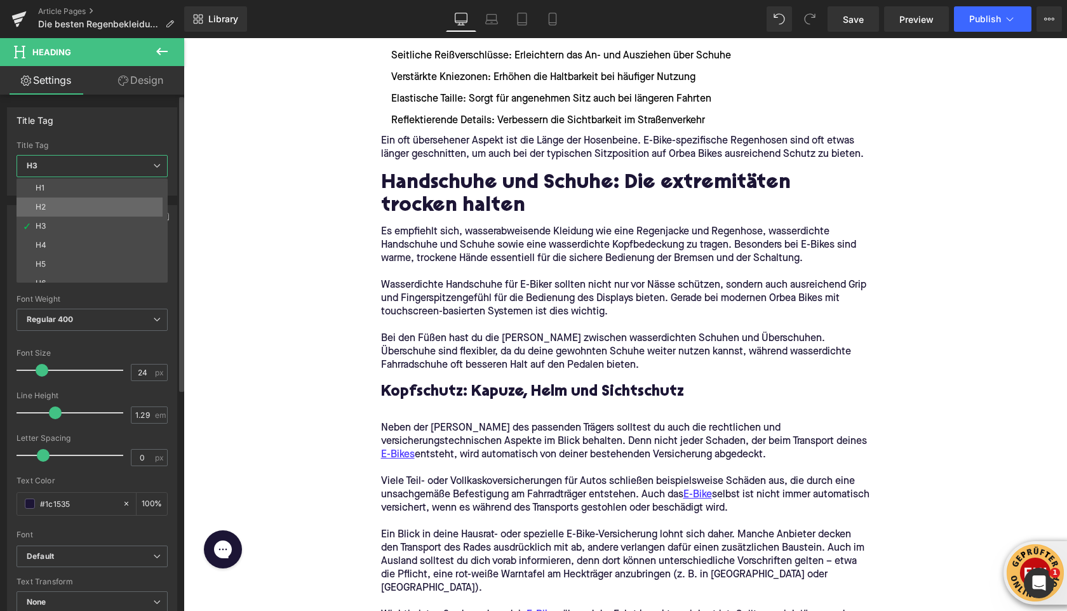
click at [80, 206] on li "H2" at bounding box center [95, 206] width 157 height 19
type input "32"
type input "1.11"
type input "100"
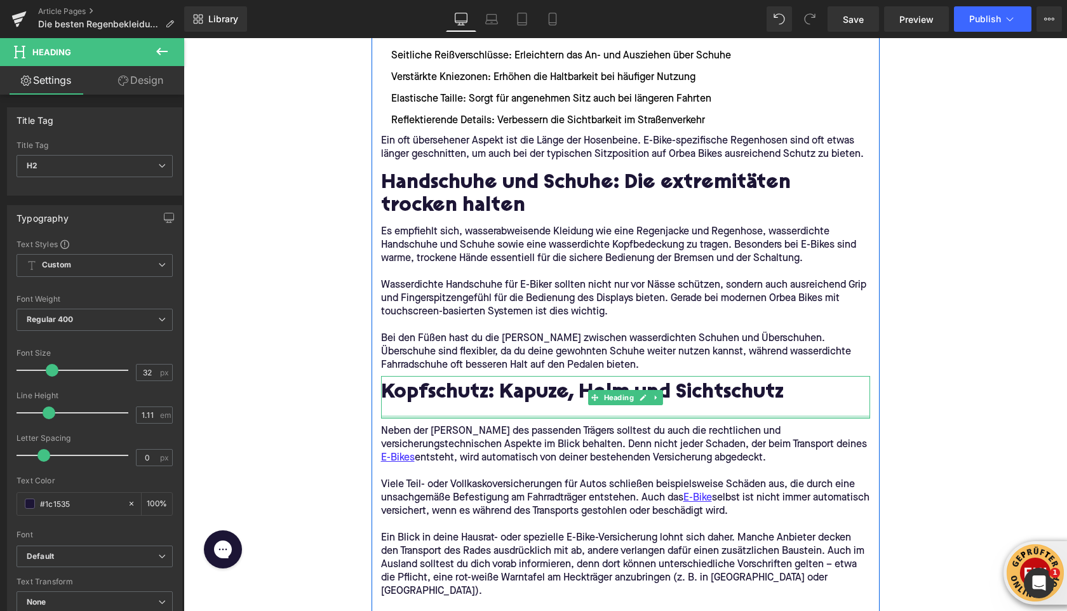
click at [409, 415] on div at bounding box center [625, 416] width 489 height 3
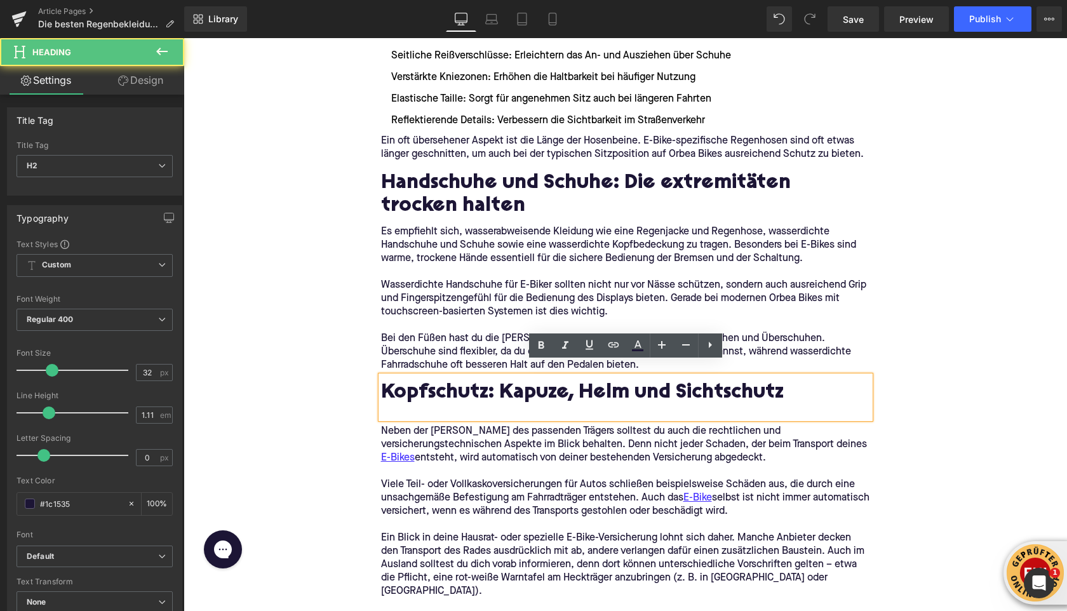
click at [408, 405] on div at bounding box center [625, 411] width 489 height 13
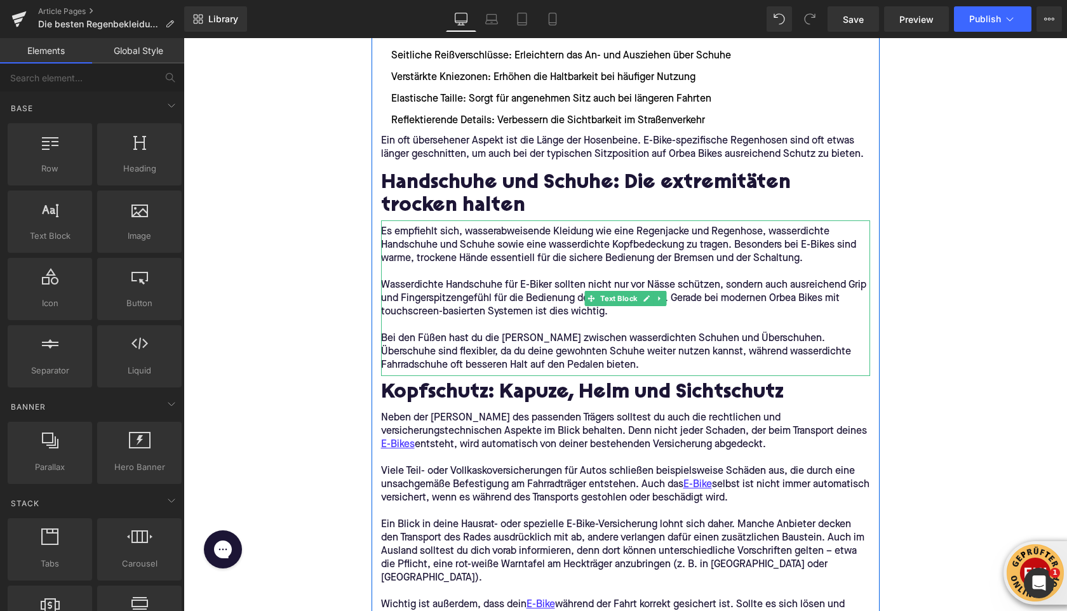
click at [436, 319] on p at bounding box center [625, 325] width 489 height 13
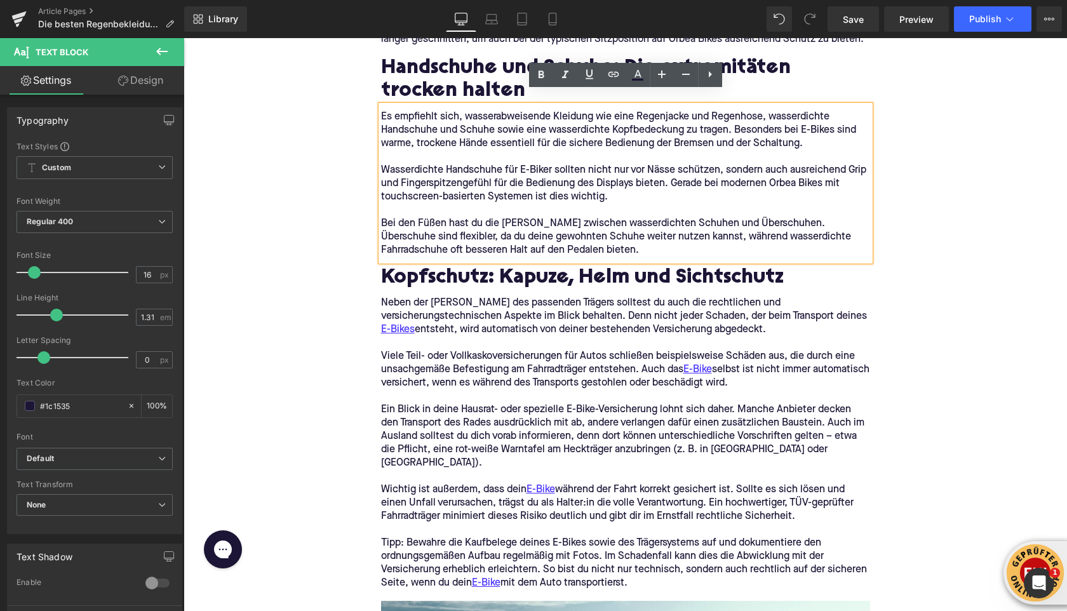
scroll to position [2829, 0]
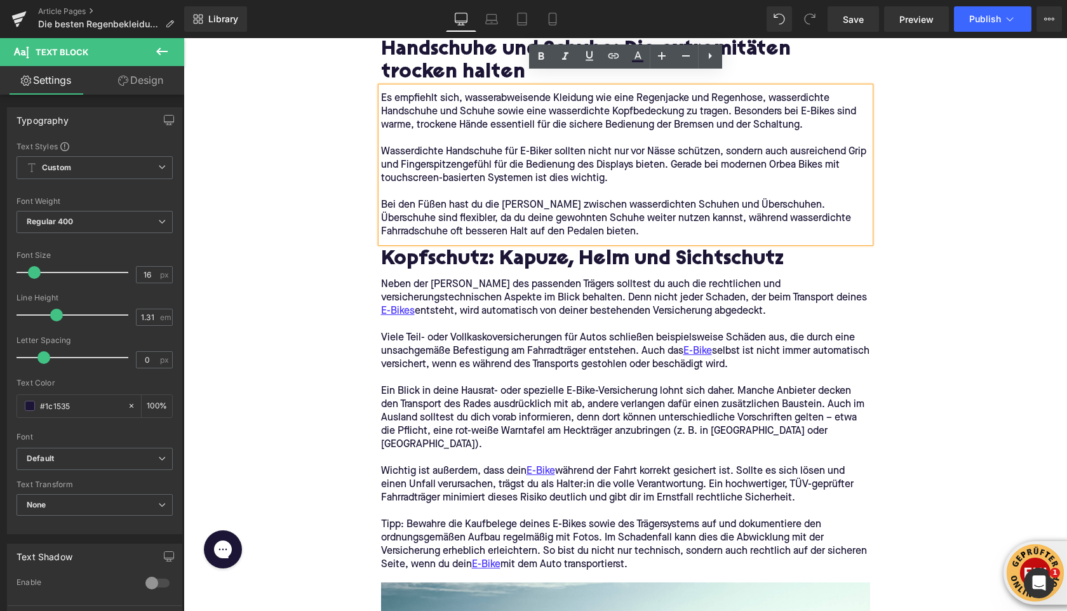
click at [487, 399] on p "Ein Blick in deine Hausrat- oder spezielle E-Bike-Versicherung lohnt sich daher…" at bounding box center [625, 418] width 489 height 67
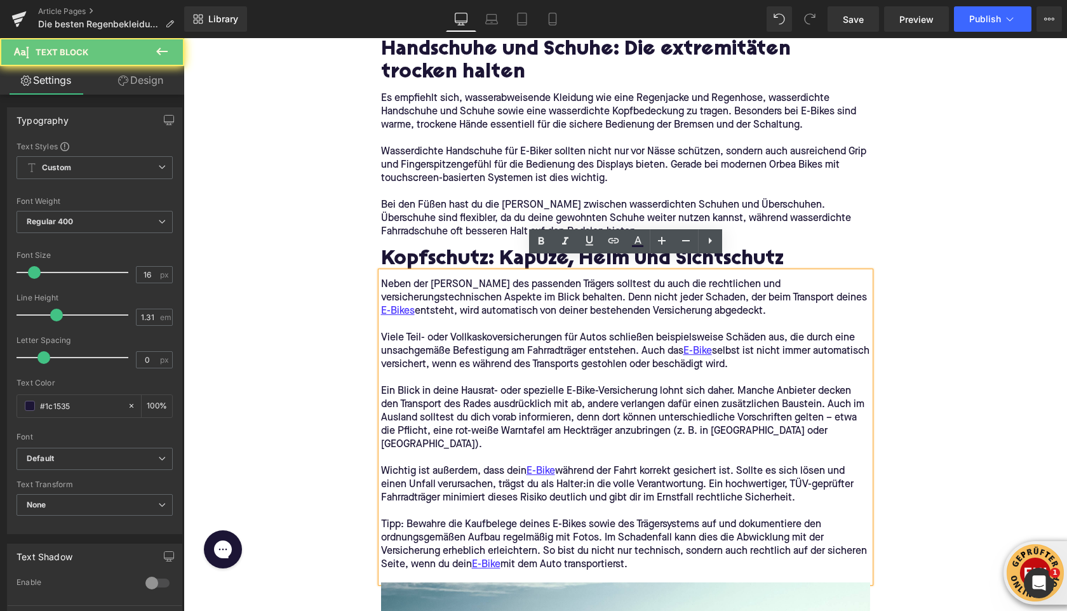
click at [595, 542] on p "Tipp: Bewahre die Kaufbelege deines E-Bikes sowie des Trägersystems auf und dok…" at bounding box center [625, 544] width 489 height 53
drag, startPoint x: 635, startPoint y: 539, endPoint x: 382, endPoint y: 272, distance: 368.2
click at [382, 272] on div "Neben der [PERSON_NAME] des passenden Trägers solltest du auch die rechtlichen …" at bounding box center [625, 427] width 489 height 310
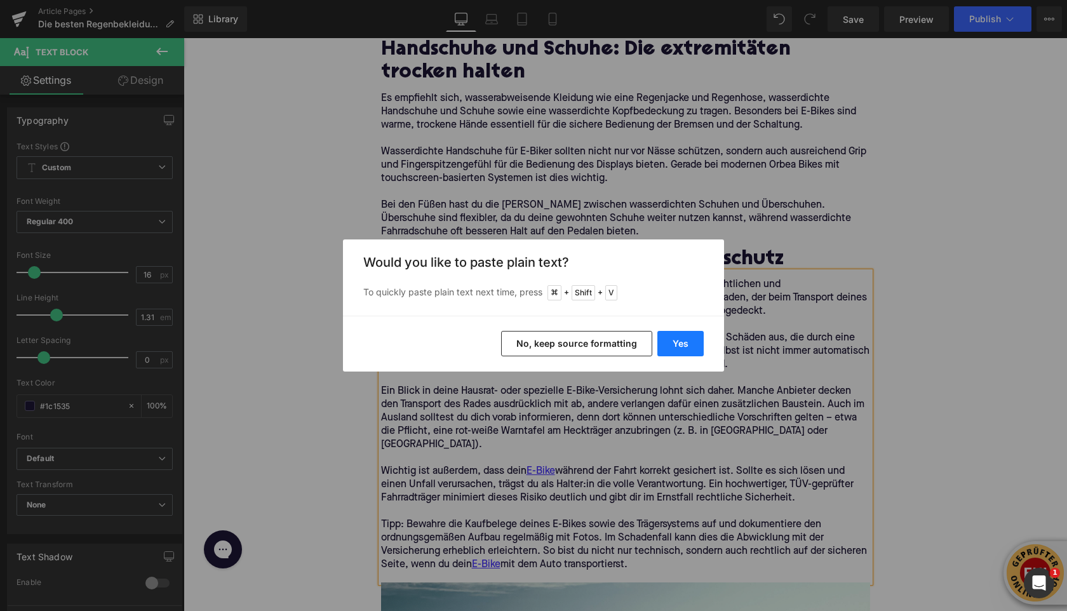
click at [695, 347] on button "Yes" at bounding box center [680, 343] width 46 height 25
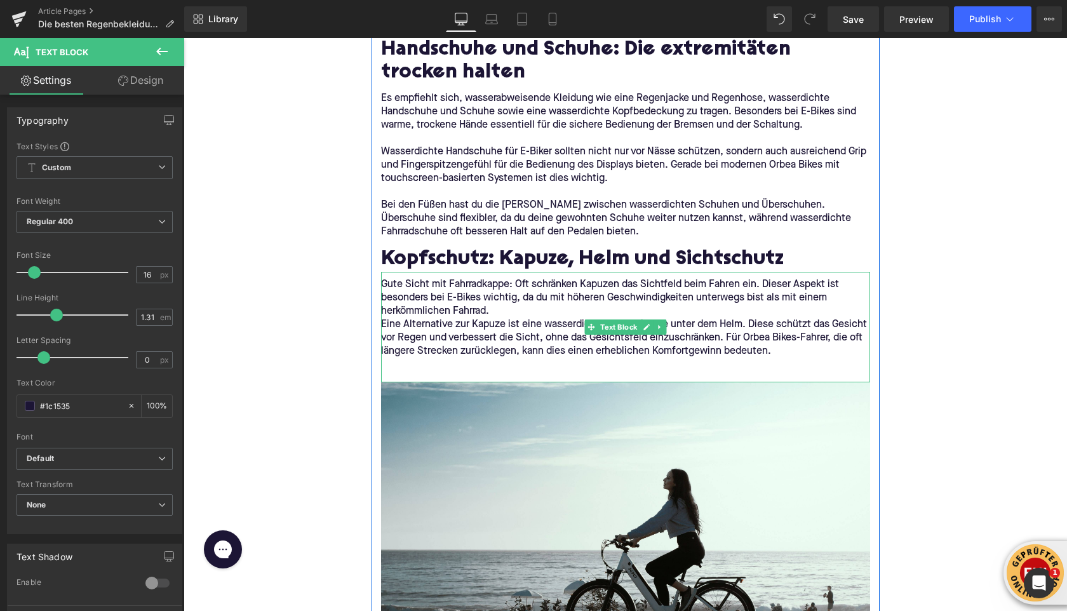
click at [535, 296] on p "Gute Sicht mit Fahrradkappe: Oft schränken Kapuzen das Sichtfeld beim Fahren ei…" at bounding box center [625, 298] width 489 height 40
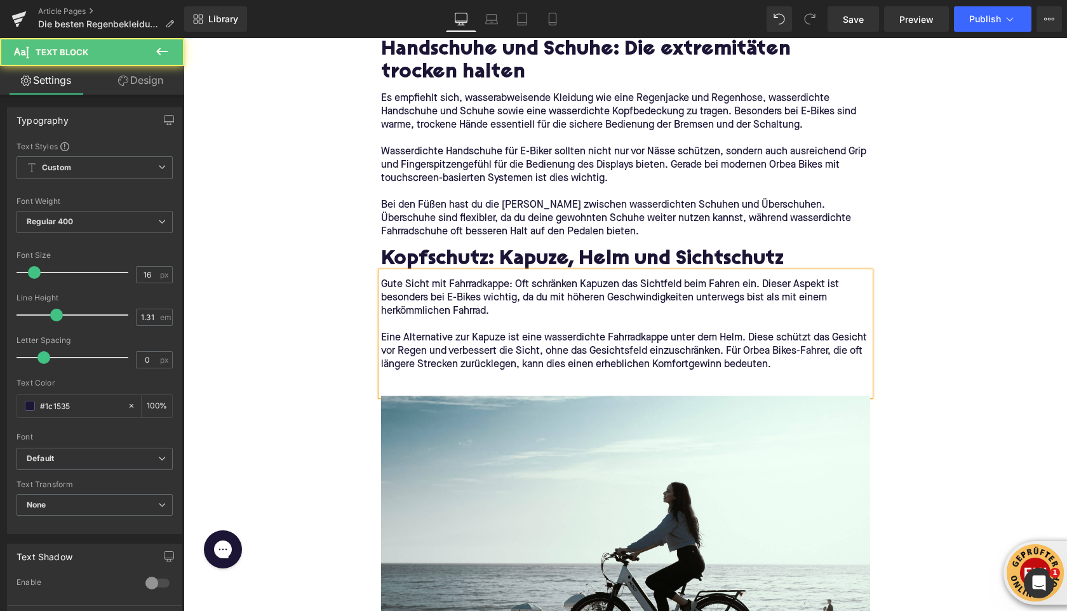
click at [391, 375] on div "Gute Sicht mit Fahrradkappe: Oft schränken Kapuzen das Sichtfeld beim Fahren ei…" at bounding box center [625, 334] width 489 height 124
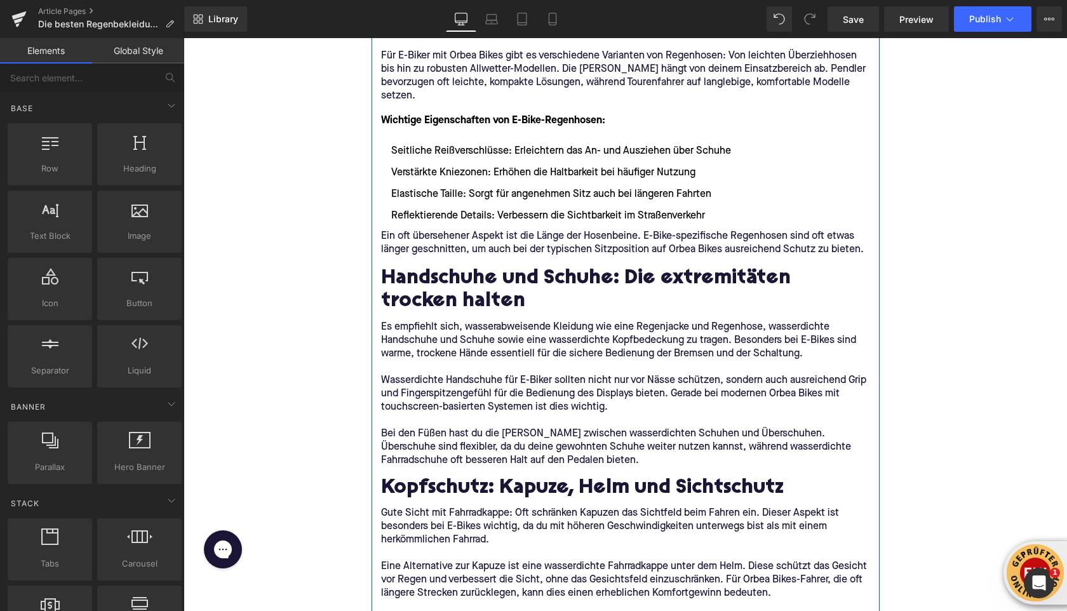
scroll to position [2557, 0]
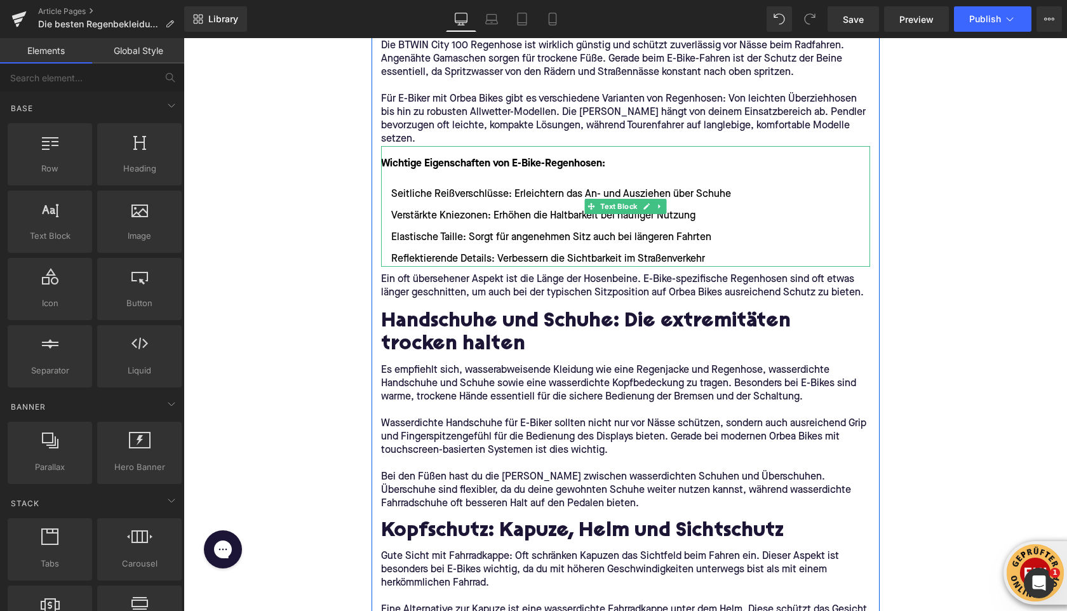
click at [660, 203] on icon at bounding box center [659, 207] width 7 height 8
click at [656, 203] on icon at bounding box center [652, 206] width 7 height 7
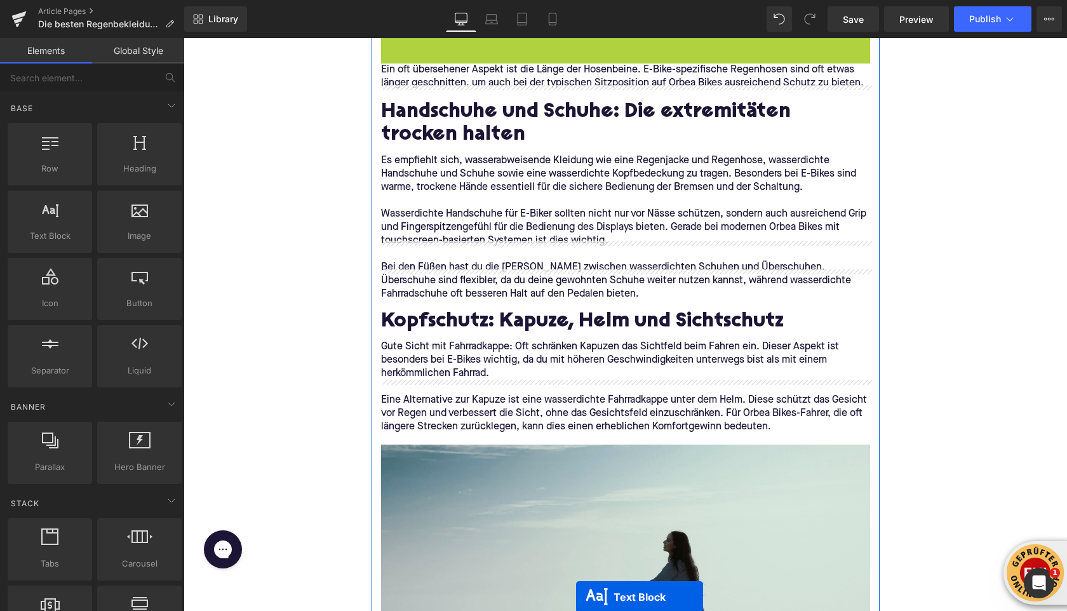
scroll to position [2951, 0]
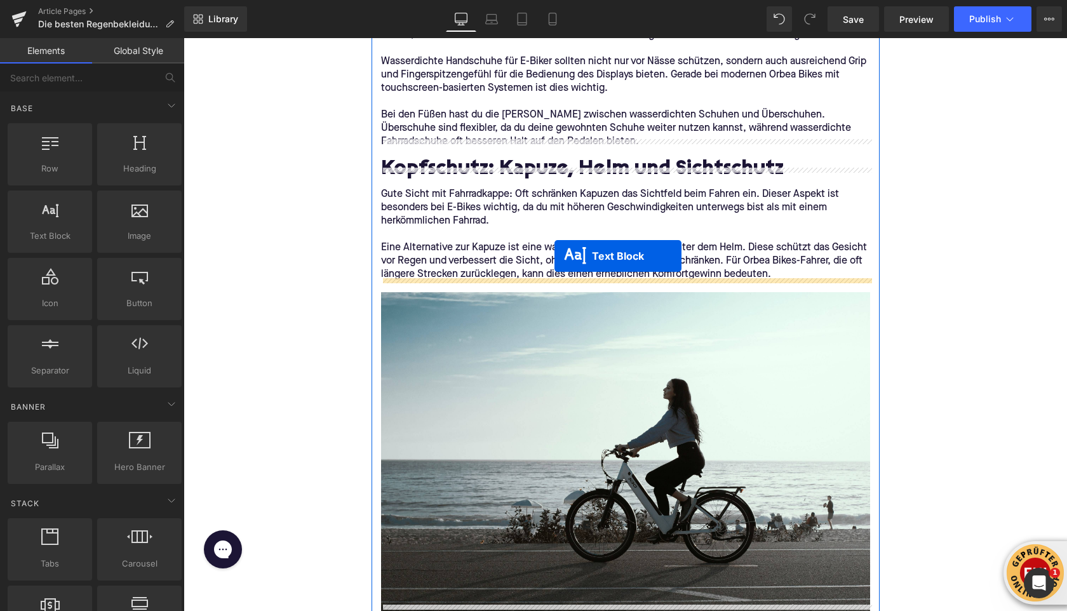
drag, startPoint x: 592, startPoint y: 321, endPoint x: 554, endPoint y: 260, distance: 71.3
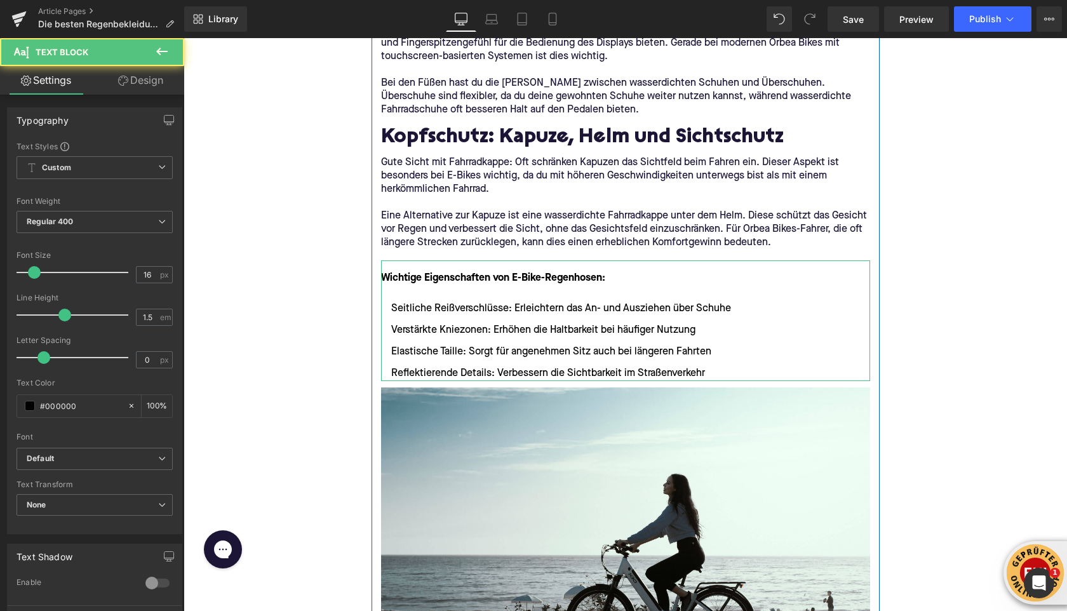
scroll to position [2919, 0]
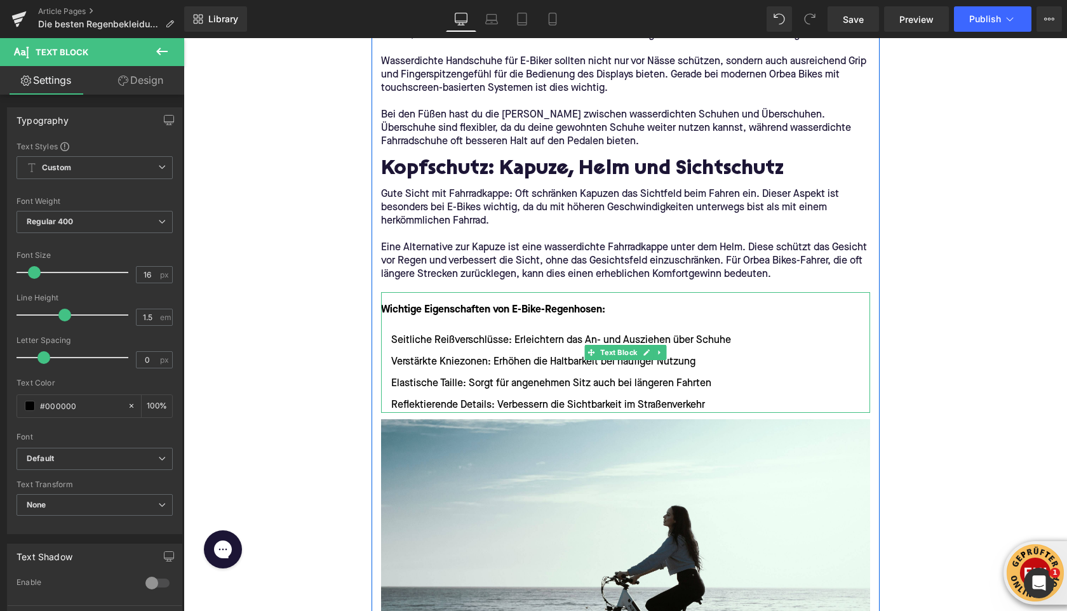
click at [486, 305] on font "Wichtige Eigenschaften von E-Bike-Regenhosen:" at bounding box center [493, 310] width 224 height 10
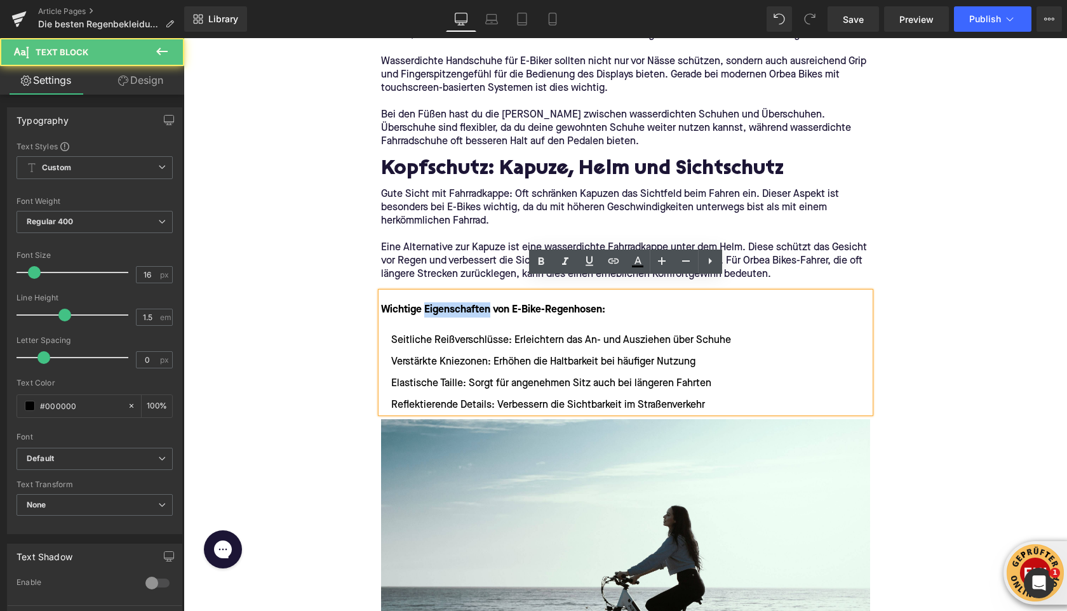
click at [486, 305] on font "Wichtige Eigenschaften von E-Bike-Regenhosen:" at bounding box center [493, 310] width 224 height 10
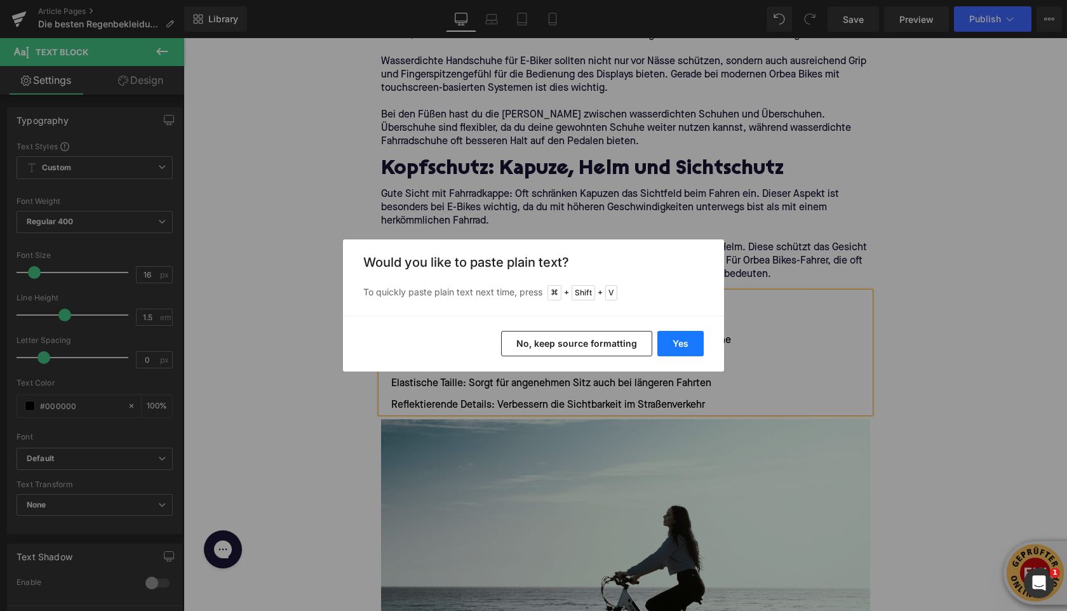
click at [672, 339] on button "Yes" at bounding box center [680, 343] width 46 height 25
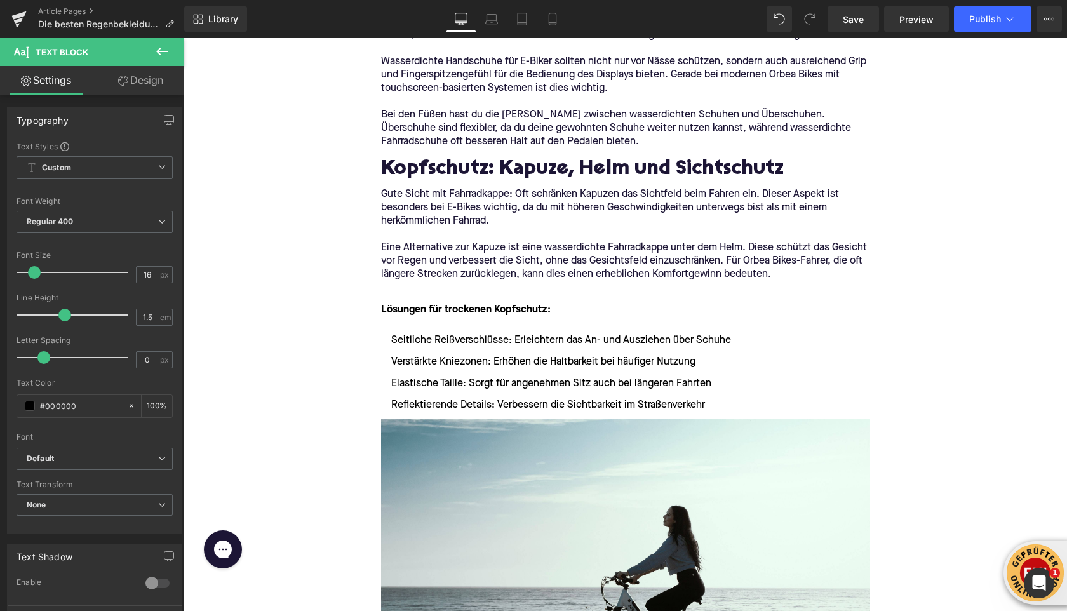
click at [498, 382] on ul "Seitliche Reißverschlüsse: Erleichtern das An- und Ausziehen über Schuhe Verstä…" at bounding box center [625, 373] width 489 height 80
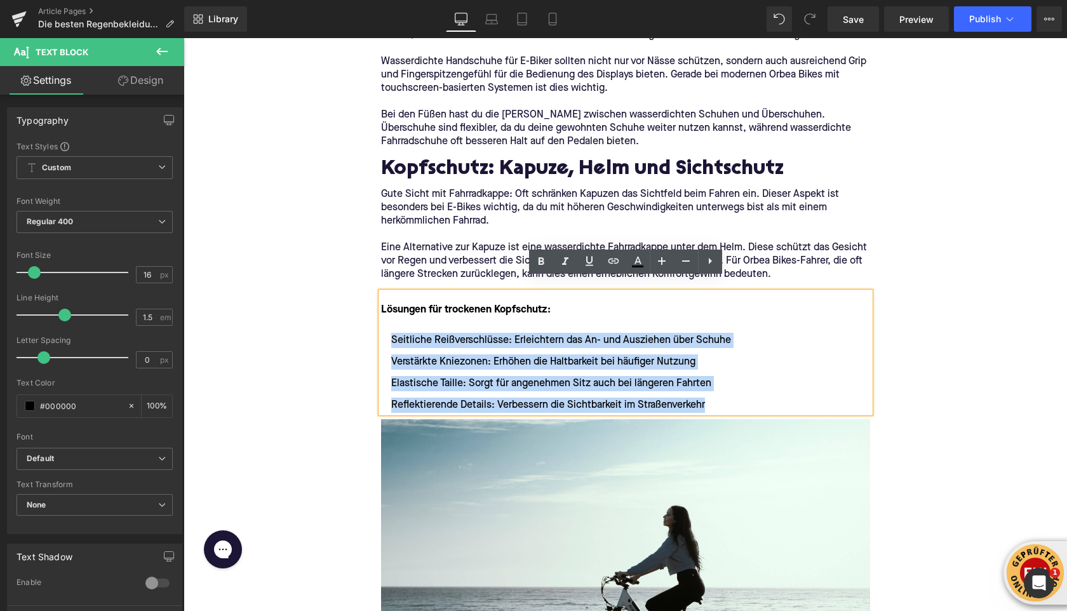
drag, startPoint x: 711, startPoint y: 391, endPoint x: 389, endPoint y: 327, distance: 328.8
click at [389, 333] on ul "Seitliche Reißverschlüsse: Erleichtern das An- und Ausziehen über Schuhe Verstä…" at bounding box center [625, 373] width 489 height 80
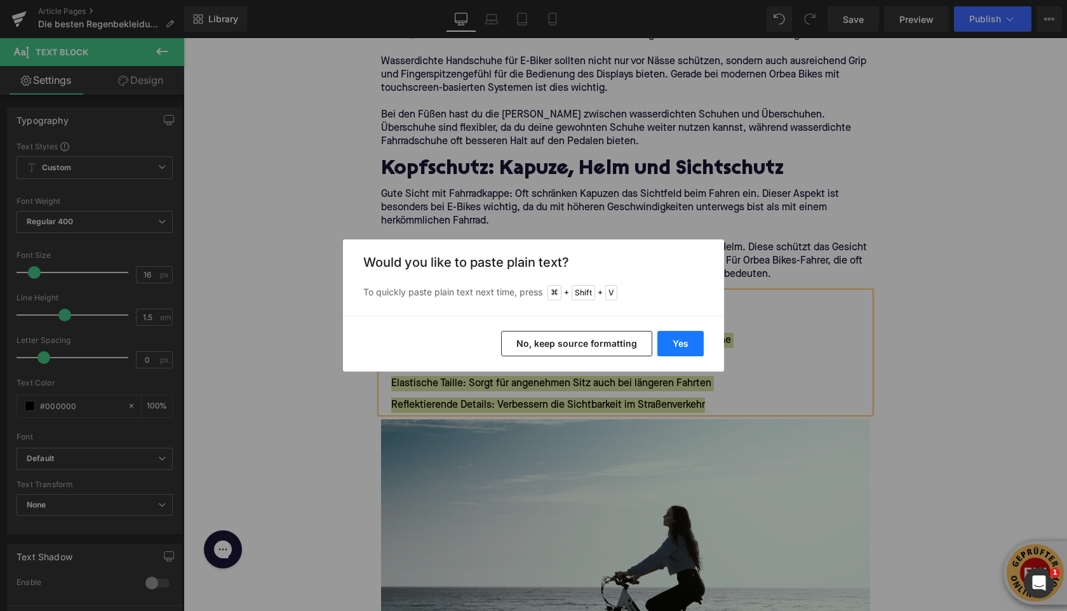
click at [679, 349] on button "Yes" at bounding box center [680, 343] width 46 height 25
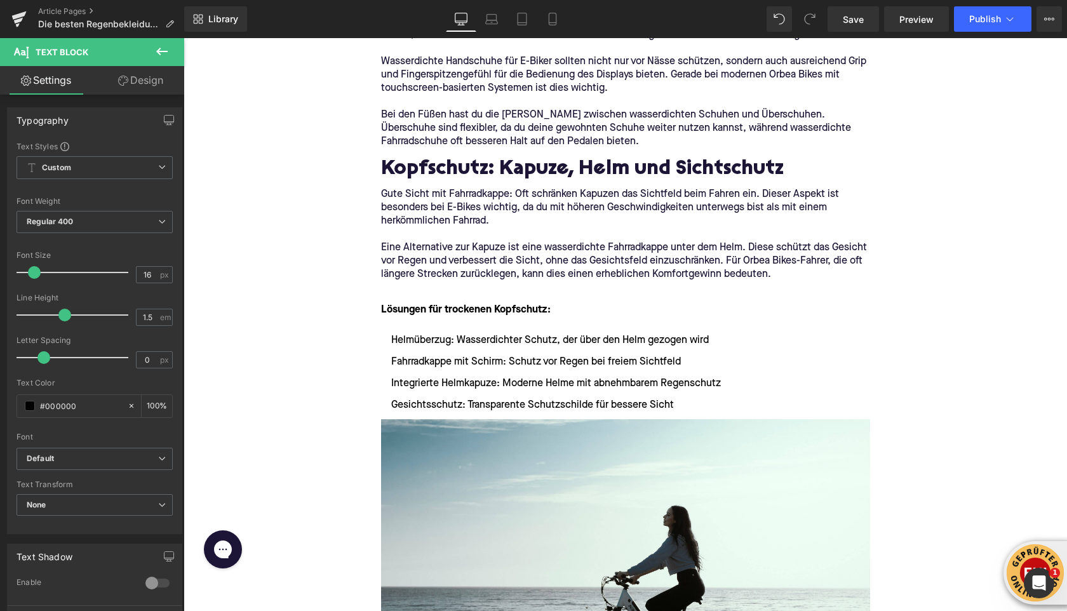
scroll to position [2927, 0]
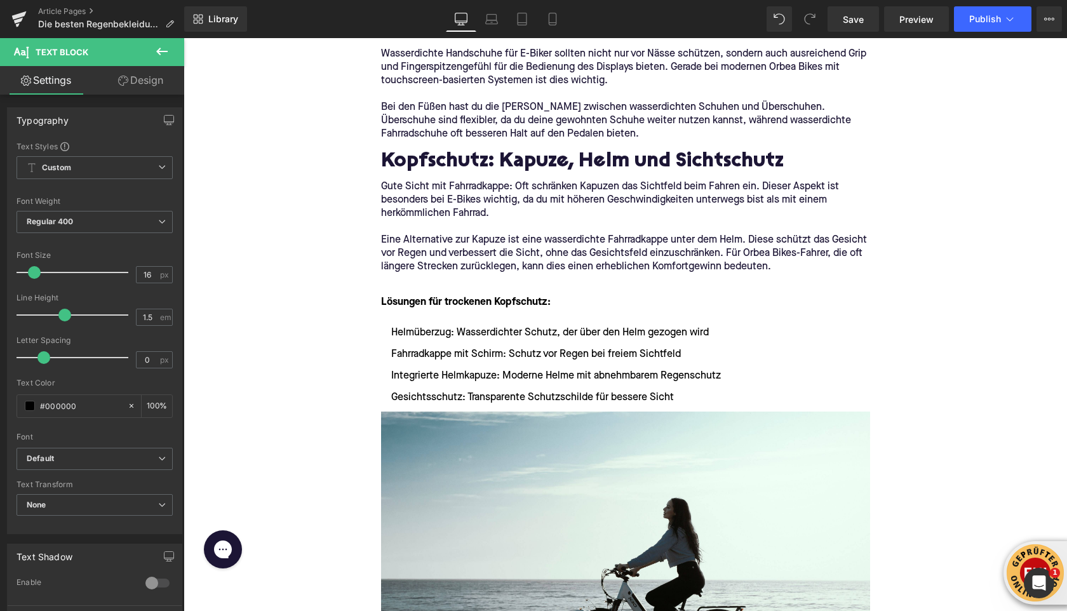
click at [164, 54] on icon at bounding box center [161, 51] width 15 height 15
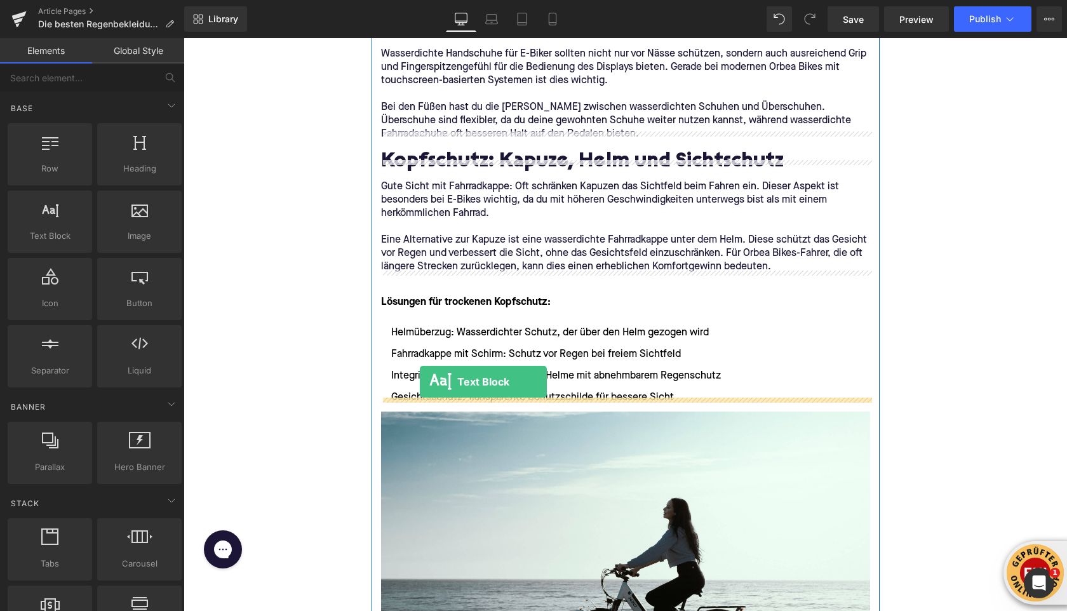
drag, startPoint x: 234, startPoint y: 249, endPoint x: 420, endPoint y: 382, distance: 228.0
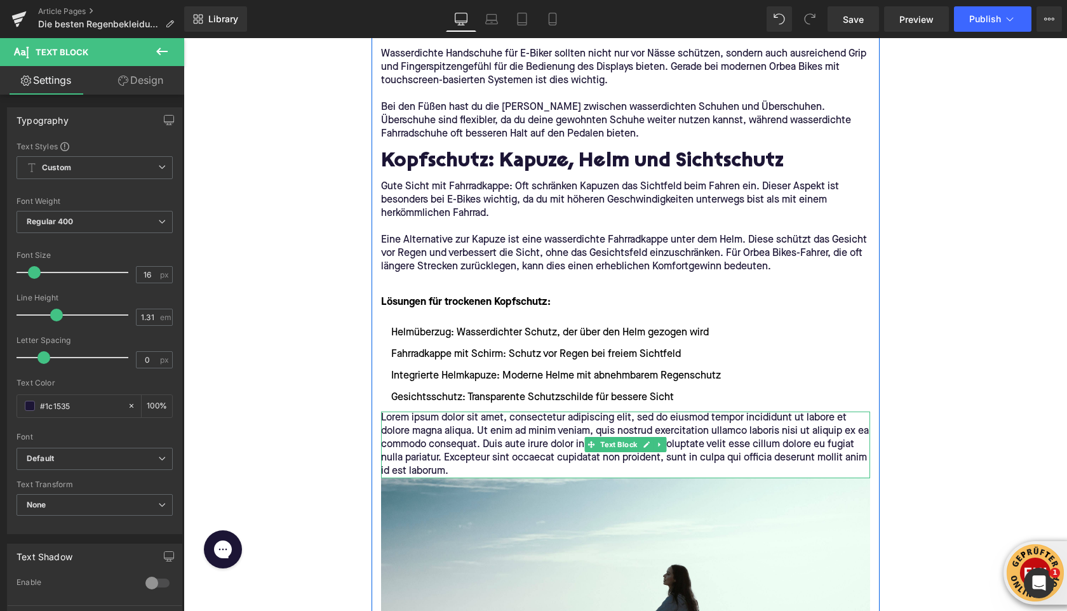
click at [453, 411] on p "Lorem ipsum dolor sit amet, consectetur adipiscing elit, sed do eiusmod tempor …" at bounding box center [625, 444] width 489 height 67
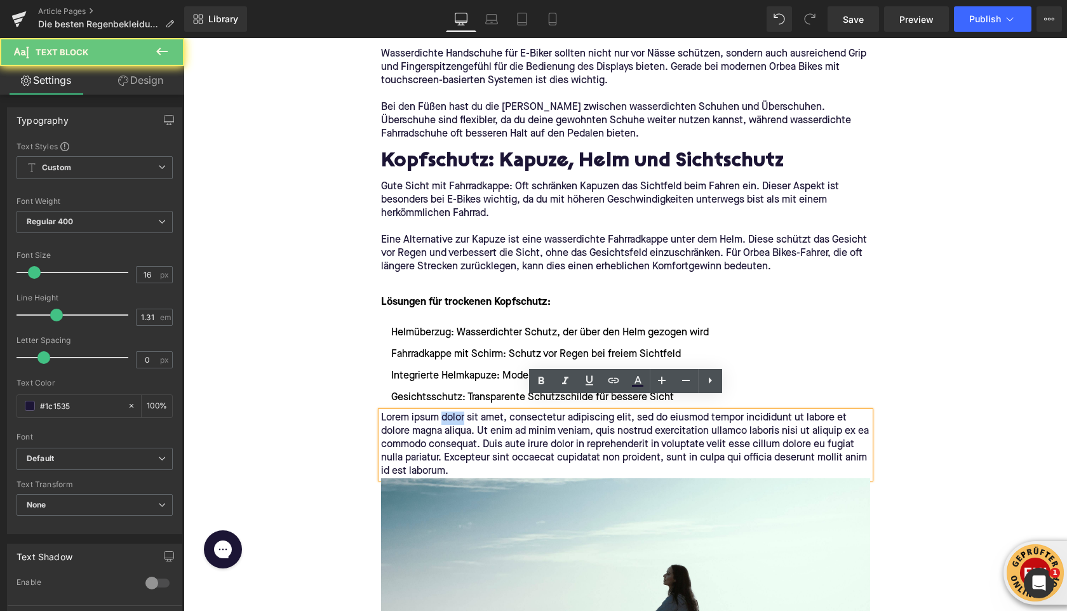
click at [453, 411] on p "Lorem ipsum dolor sit amet, consectetur adipiscing elit, sed do eiusmod tempor …" at bounding box center [625, 444] width 489 height 67
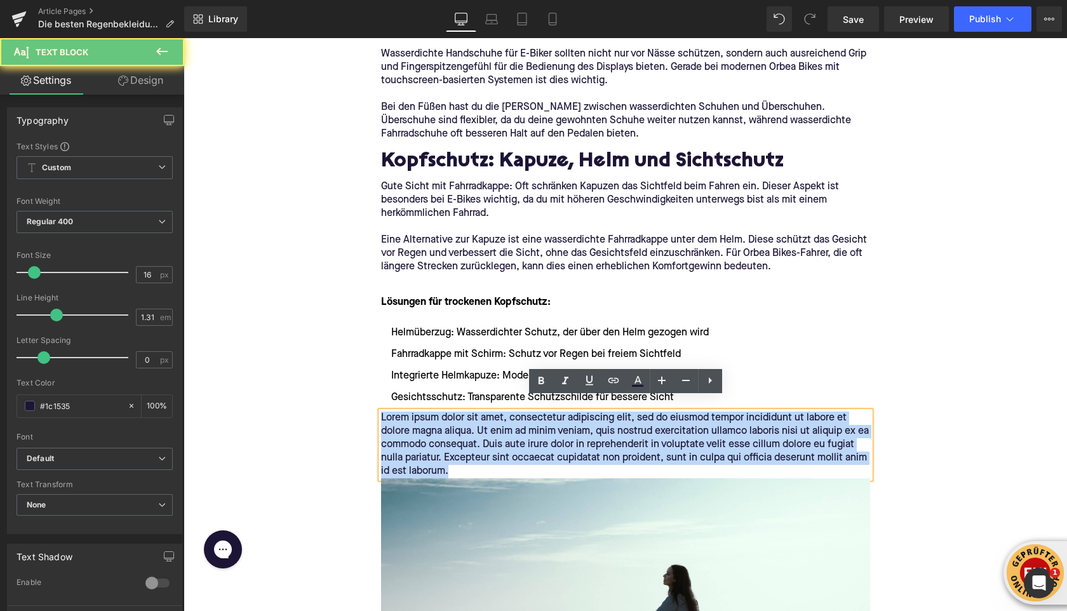
click at [453, 411] on p "Lorem ipsum dolor sit amet, consectetur adipiscing elit, sed do eiusmod tempor …" at bounding box center [625, 444] width 489 height 67
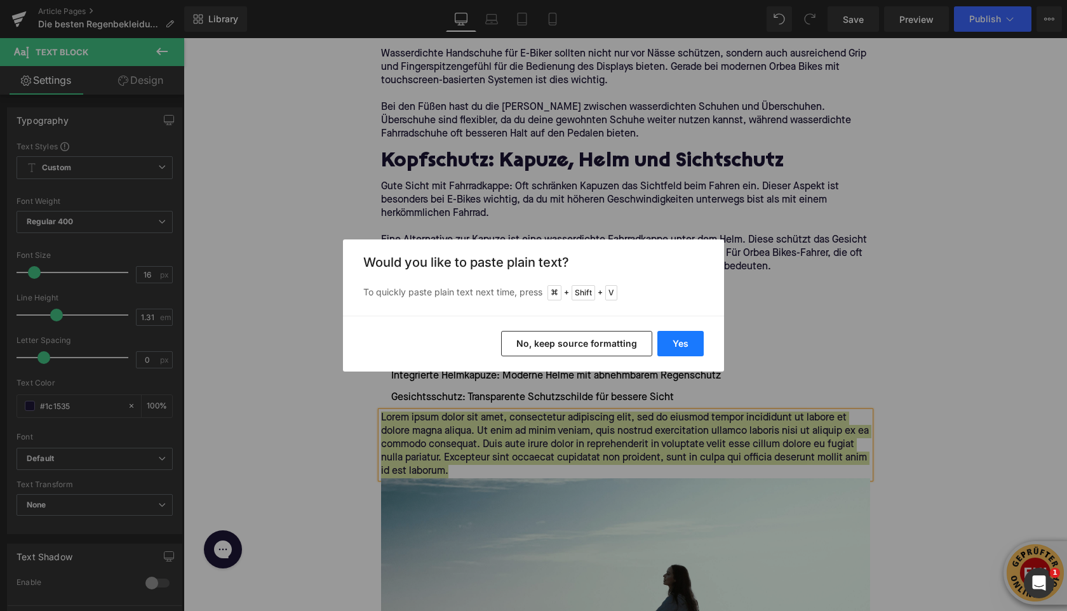
click at [677, 342] on button "Yes" at bounding box center [680, 343] width 46 height 25
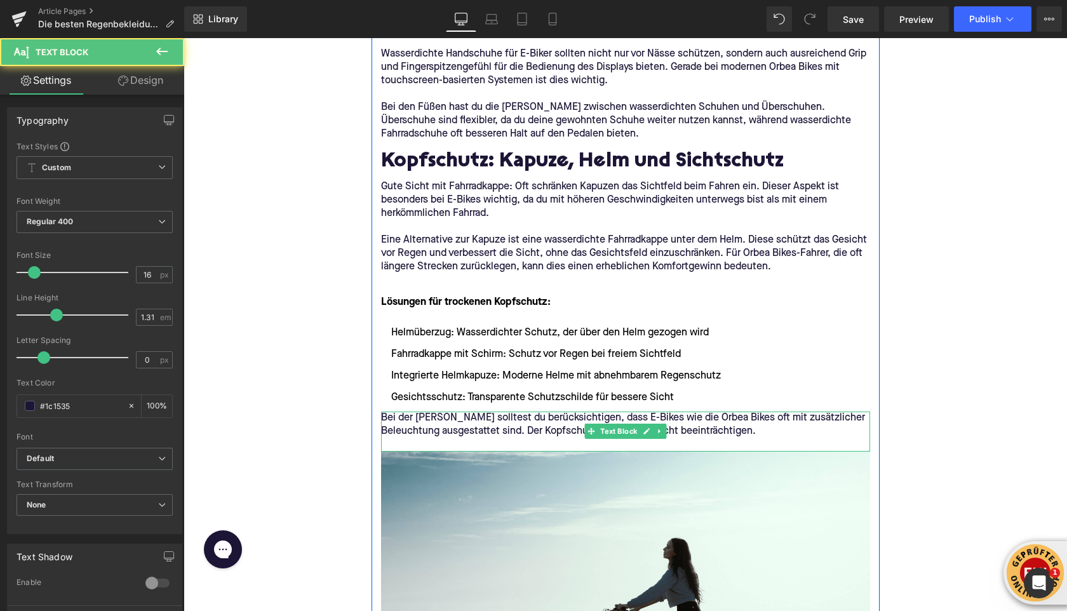
click at [460, 438] on p at bounding box center [625, 444] width 489 height 13
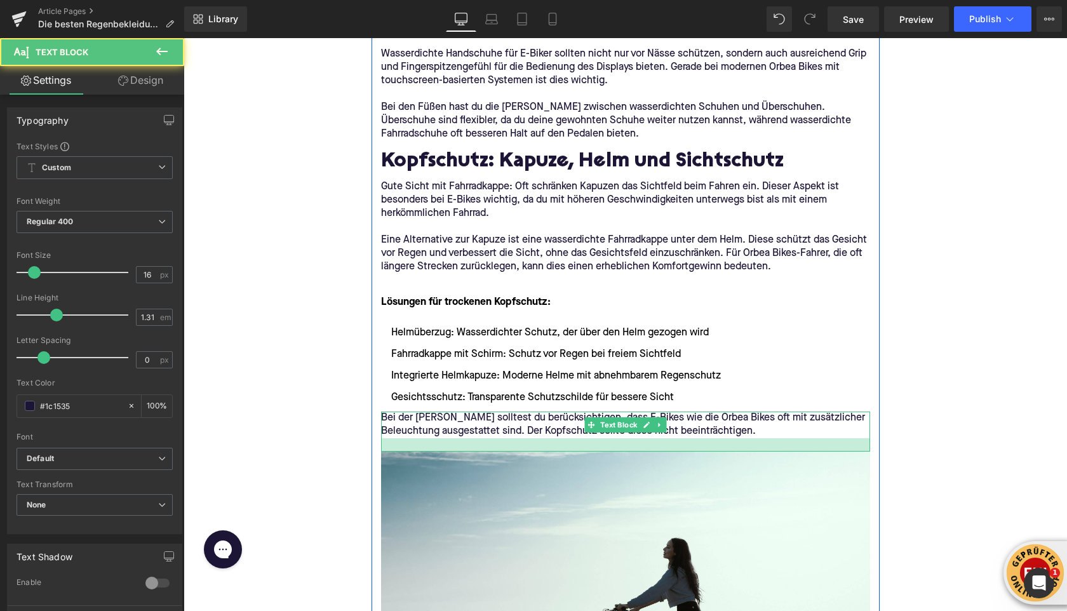
drag, startPoint x: 467, startPoint y: 423, endPoint x: 364, endPoint y: 392, distance: 107.4
click at [467, 438] on div at bounding box center [625, 444] width 489 height 13
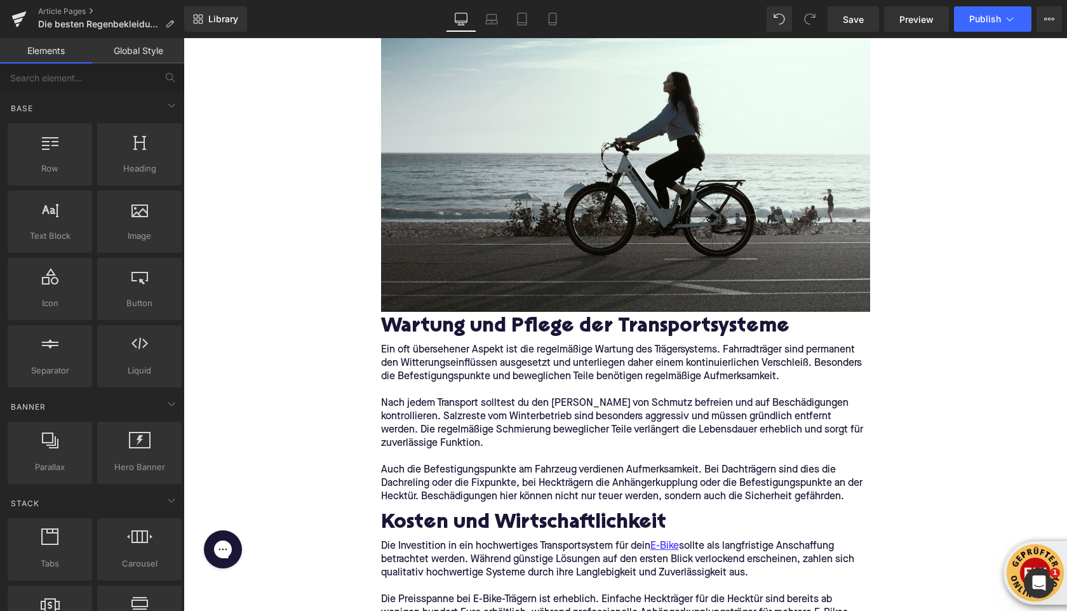
scroll to position [3405, 0]
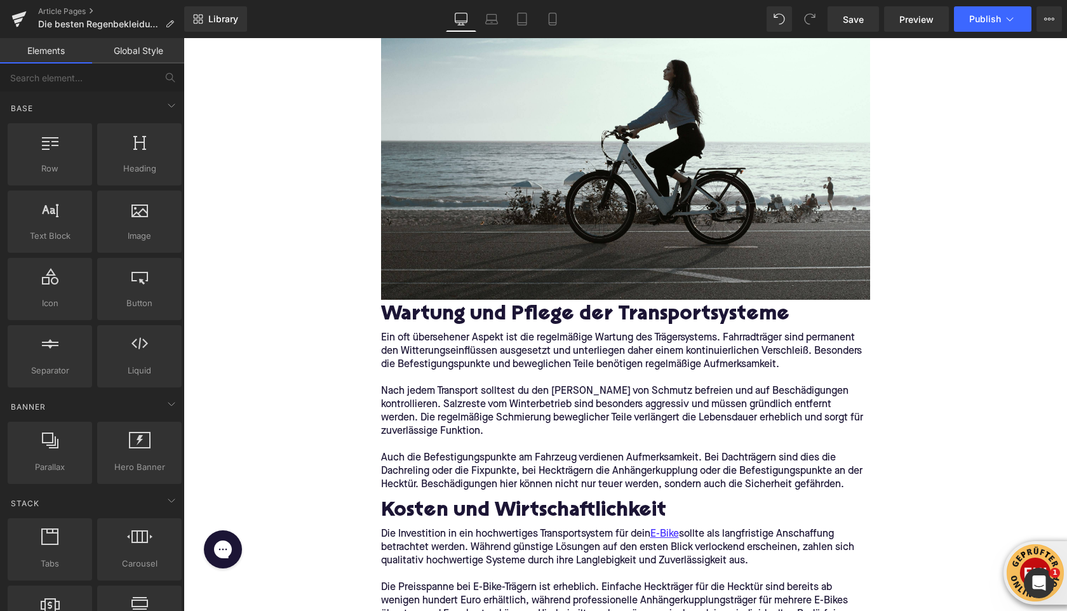
click at [424, 304] on h2 "Wartung und Pflege der Transportsysteme" at bounding box center [625, 315] width 489 height 23
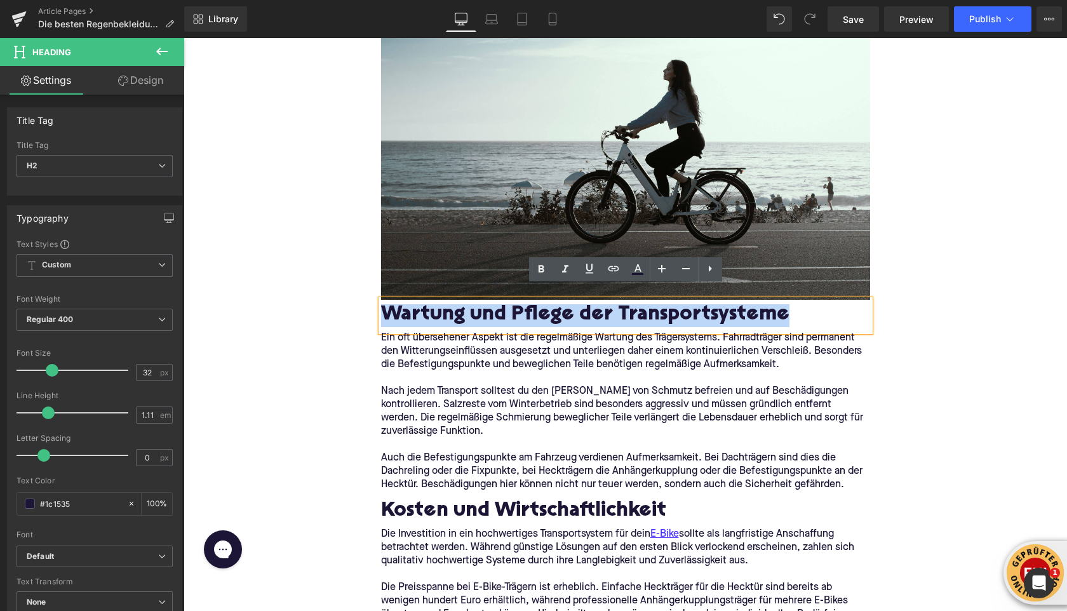
paste div
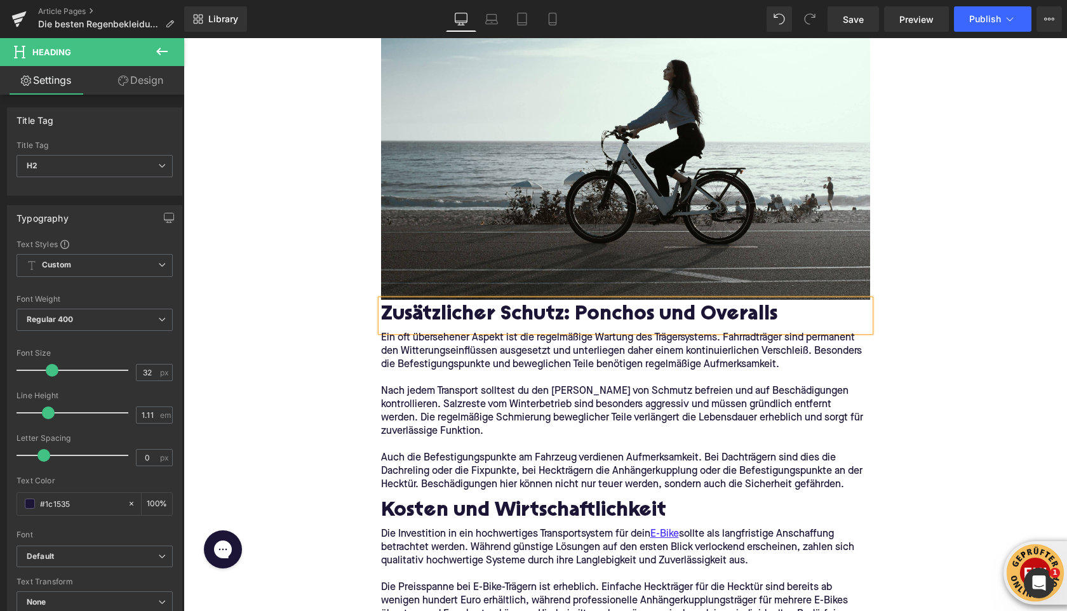
click at [456, 413] on p "Nach jedem Transport solltest du den [PERSON_NAME] von Schmutz befreien und auf…" at bounding box center [625, 411] width 489 height 53
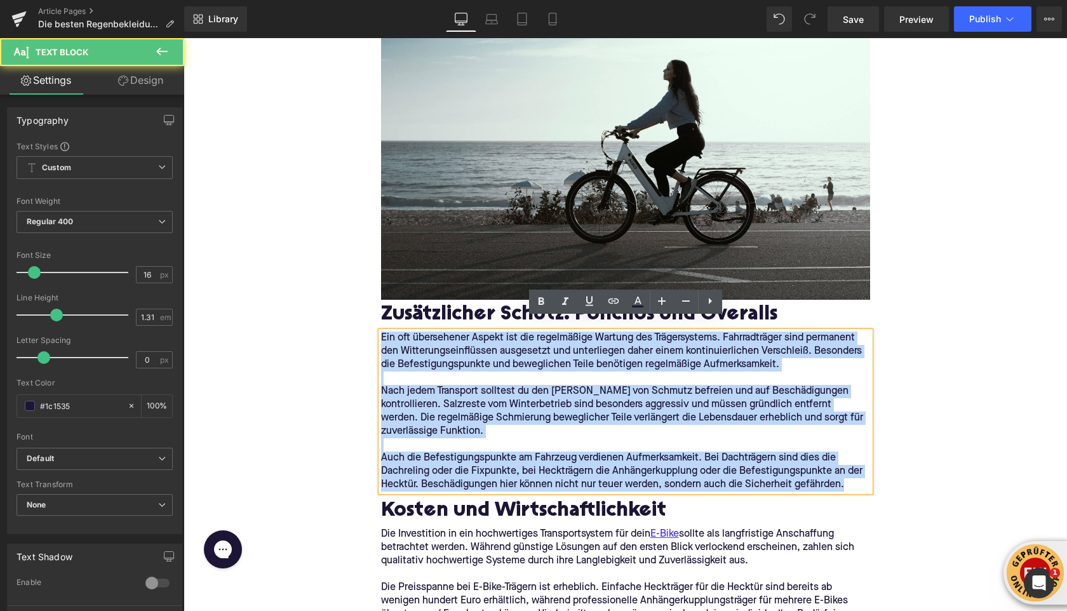
drag, startPoint x: 847, startPoint y: 472, endPoint x: 357, endPoint y: 319, distance: 512.8
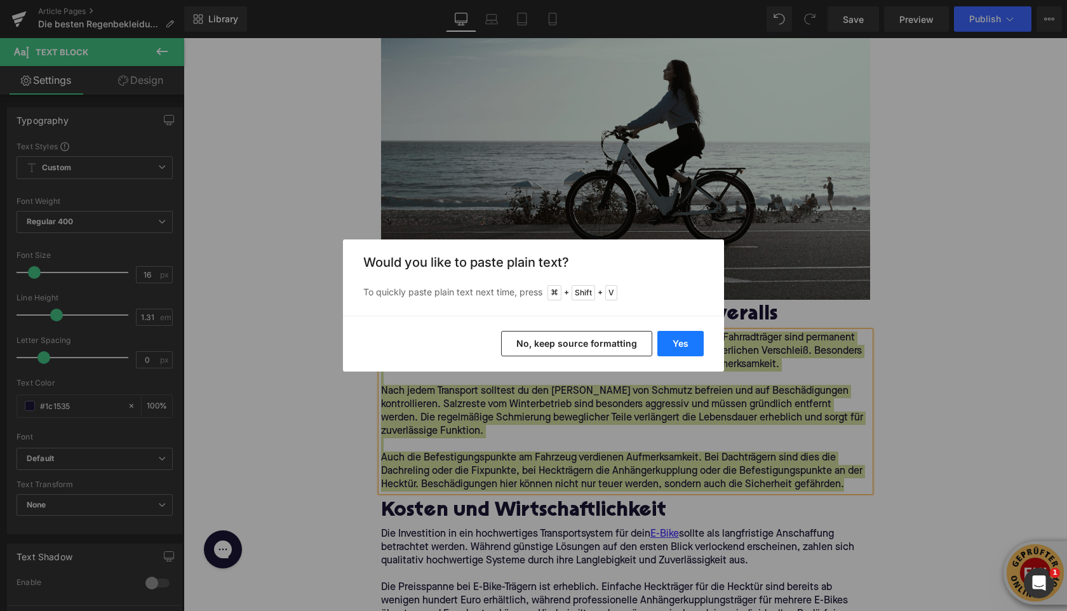
click at [684, 340] on button "Yes" at bounding box center [680, 343] width 46 height 25
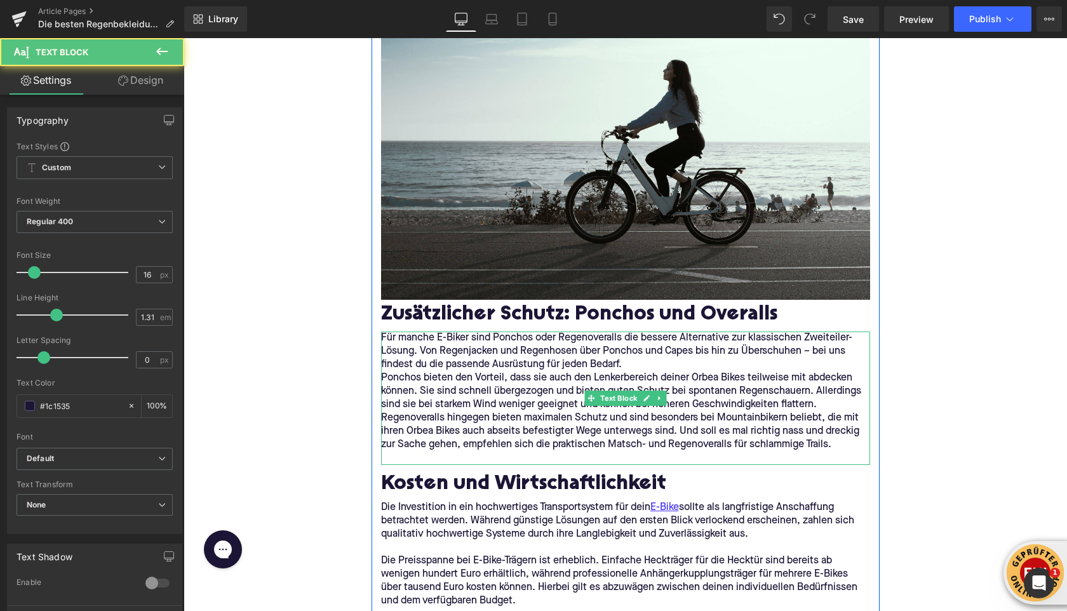
click at [639, 350] on p "Für manche E-Biker sind Ponchos oder Regenoveralls die bessere Alternative zur …" at bounding box center [625, 351] width 489 height 40
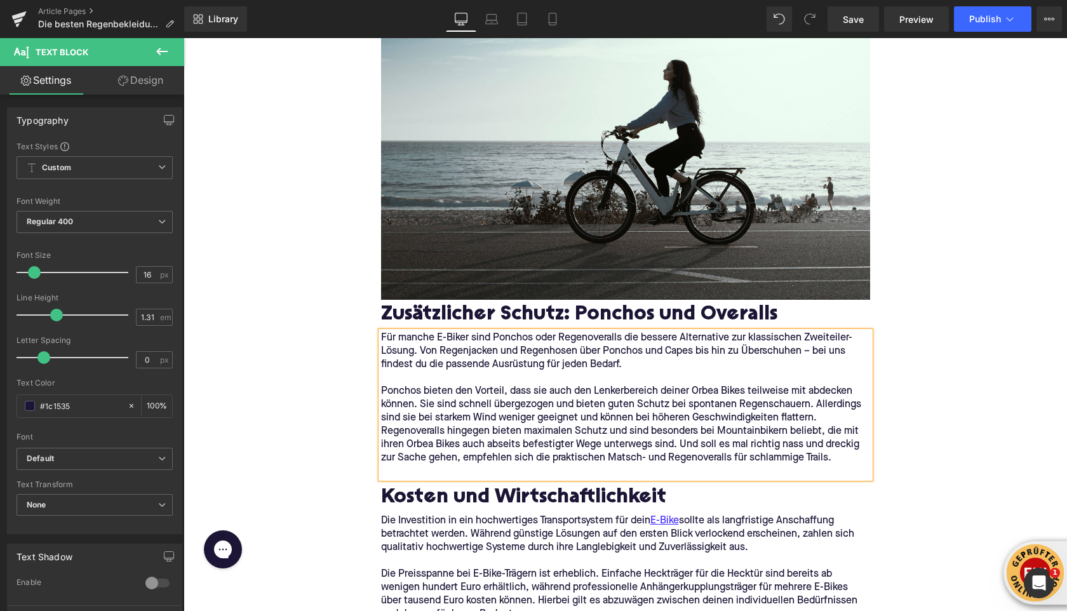
click at [832, 404] on p "Ponchos bieten den Vorteil, dass sie auch den Lenkerbereich deiner Orbea Bikes …" at bounding box center [625, 405] width 489 height 40
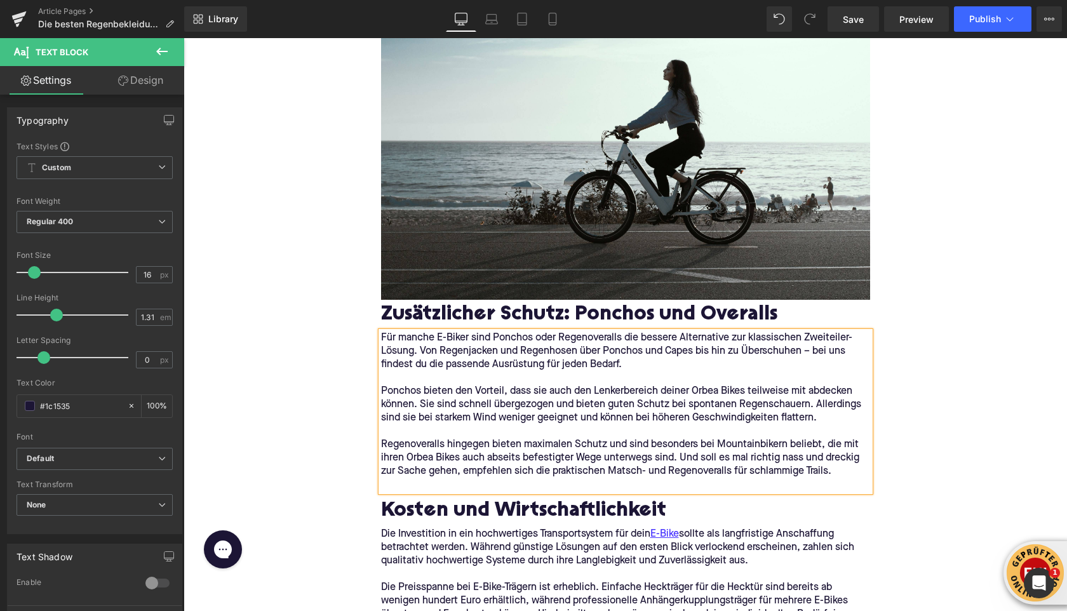
click at [457, 478] on p at bounding box center [625, 484] width 489 height 13
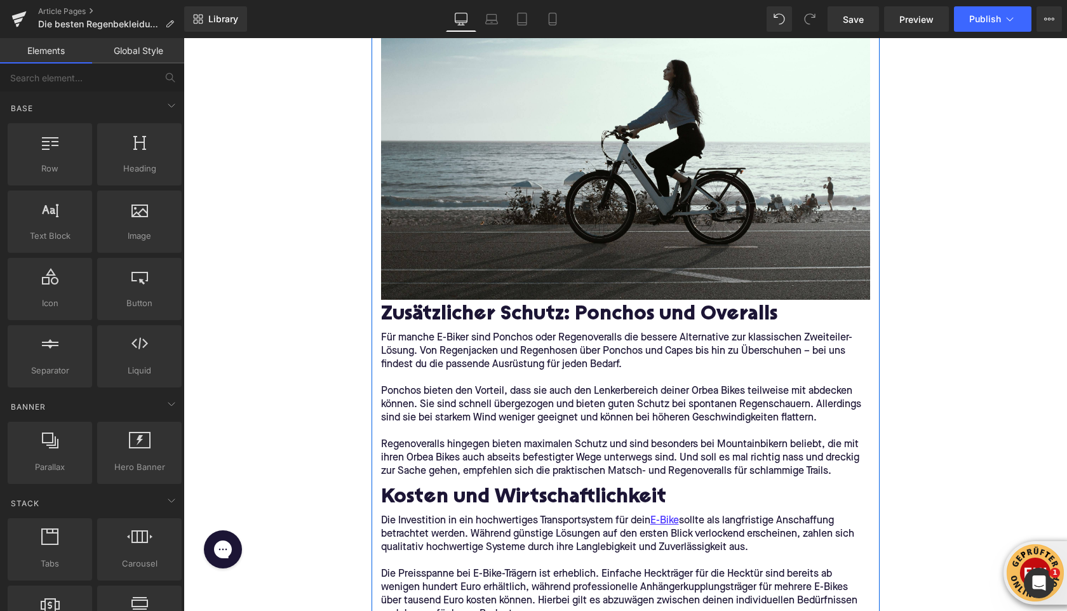
click at [410, 304] on h2 "Zusätzlicher Schutz: Ponchos und Overalls" at bounding box center [625, 315] width 489 height 23
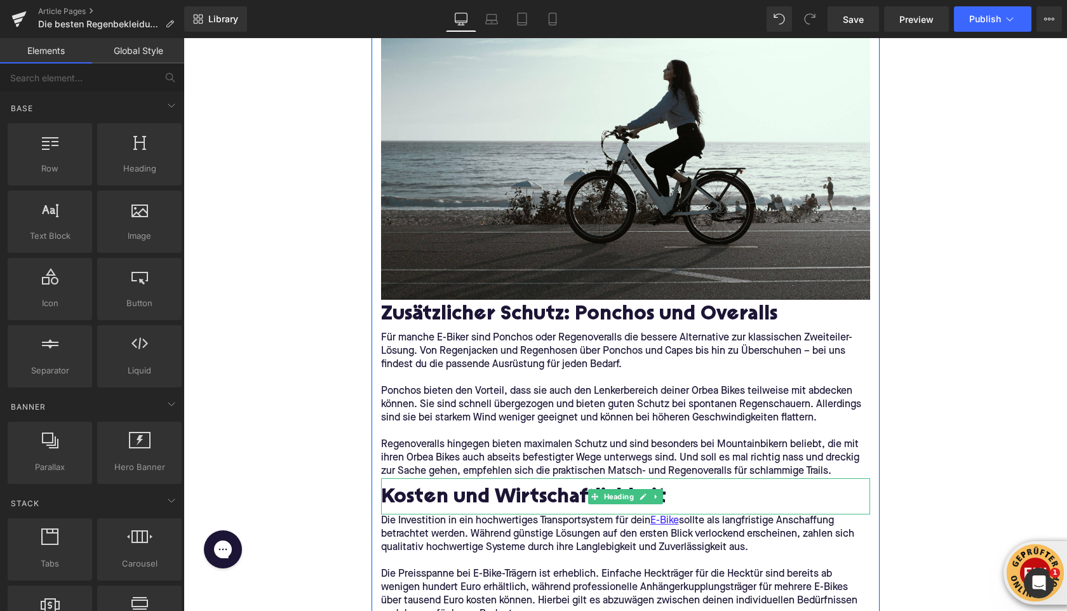
click at [475, 487] on h2 "Kosten und Wirtschaftlichkeit" at bounding box center [625, 498] width 489 height 23
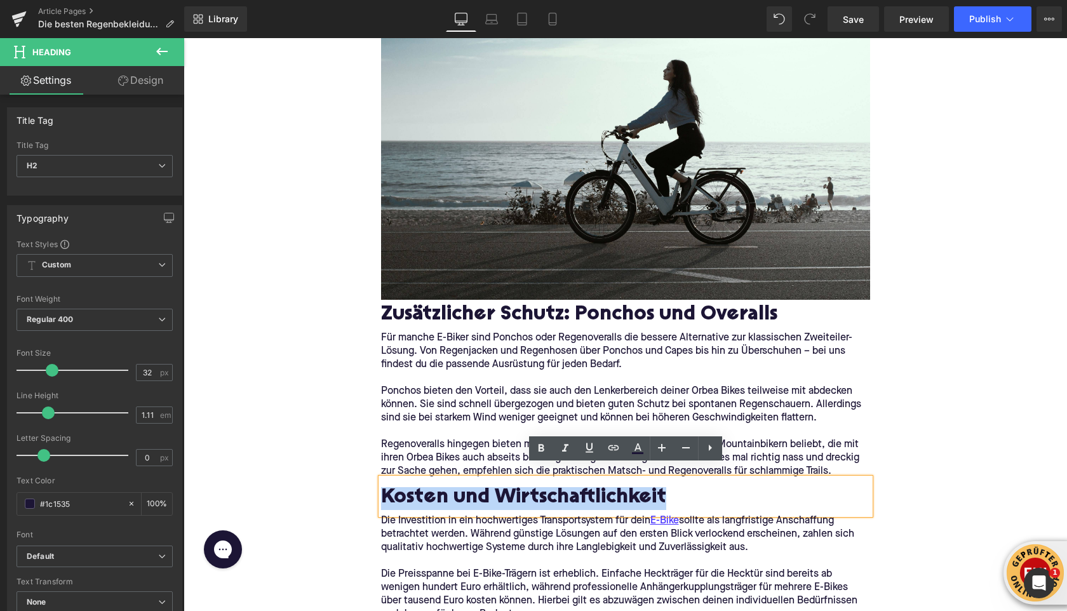
paste div
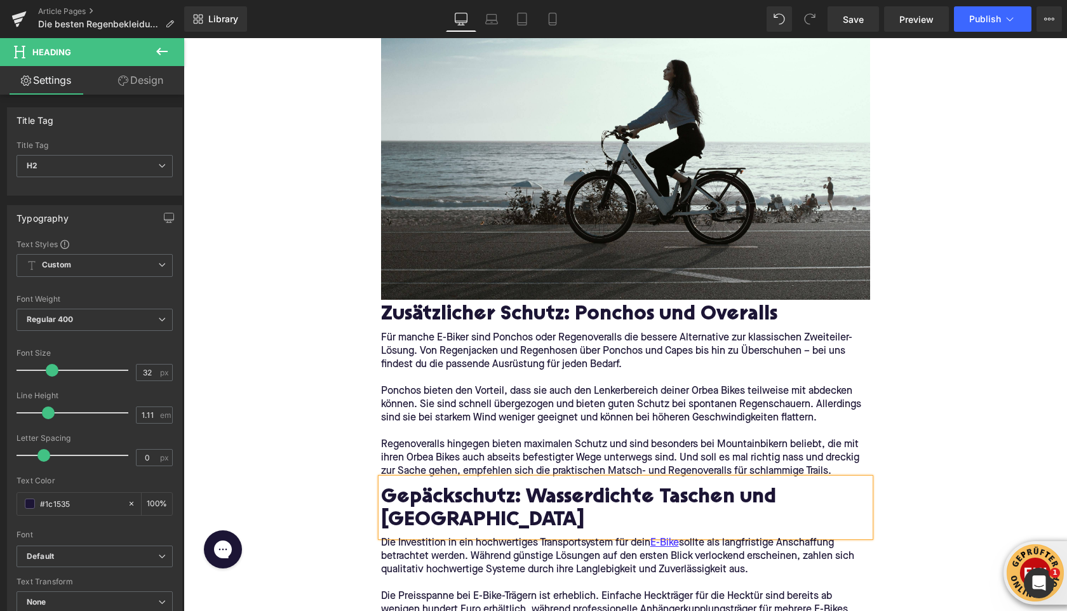
click at [416, 304] on h2 "Zusätzlicher Schutz: Ponchos und Overalls" at bounding box center [625, 315] width 489 height 23
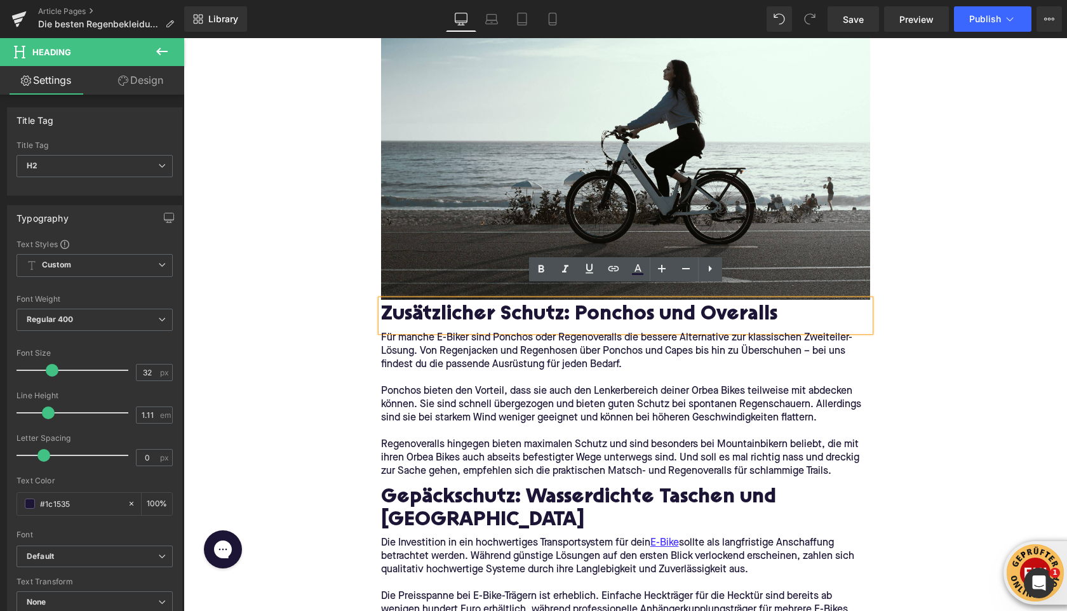
click at [415, 304] on h2 "Zusätzlicher Schutz: Ponchos und Overalls" at bounding box center [625, 315] width 489 height 23
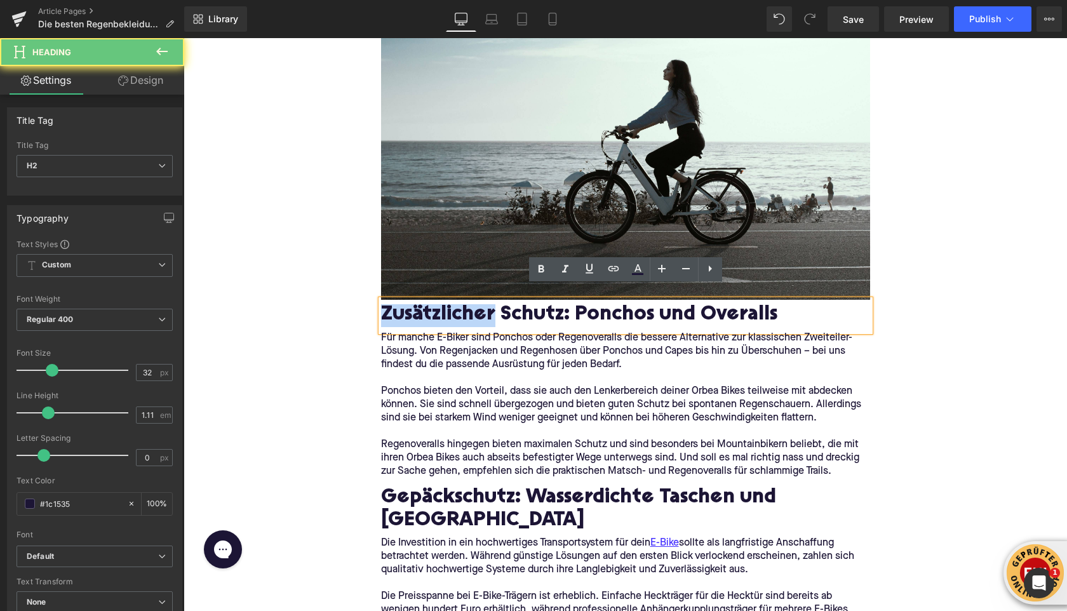
click at [441, 487] on h2 "Gepäckschutz: Wasserdichte Taschen und [GEOGRAPHIC_DATA]" at bounding box center [625, 509] width 489 height 45
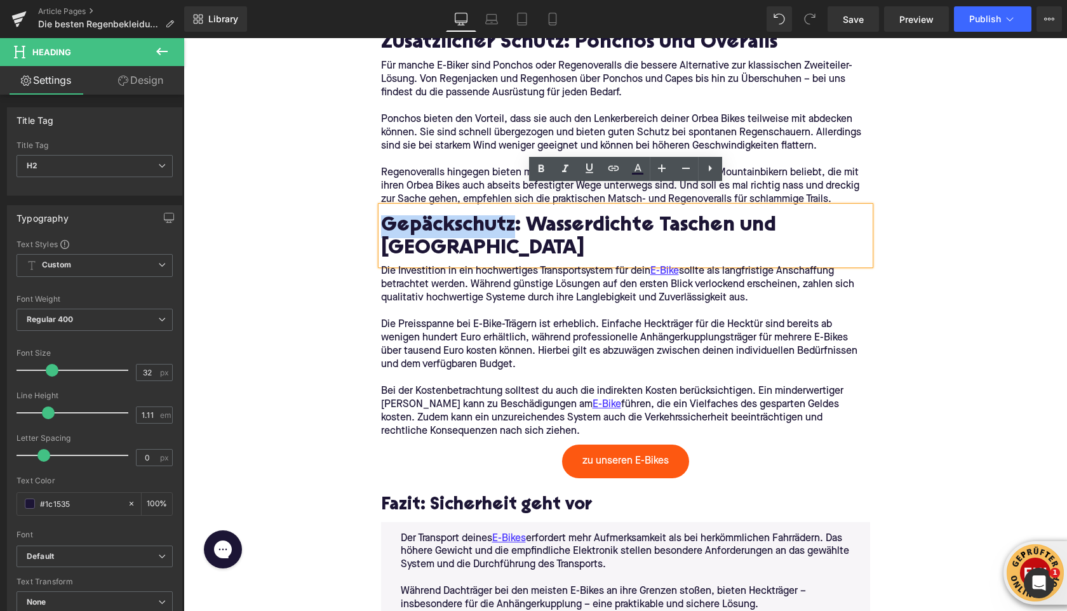
scroll to position [3687, 0]
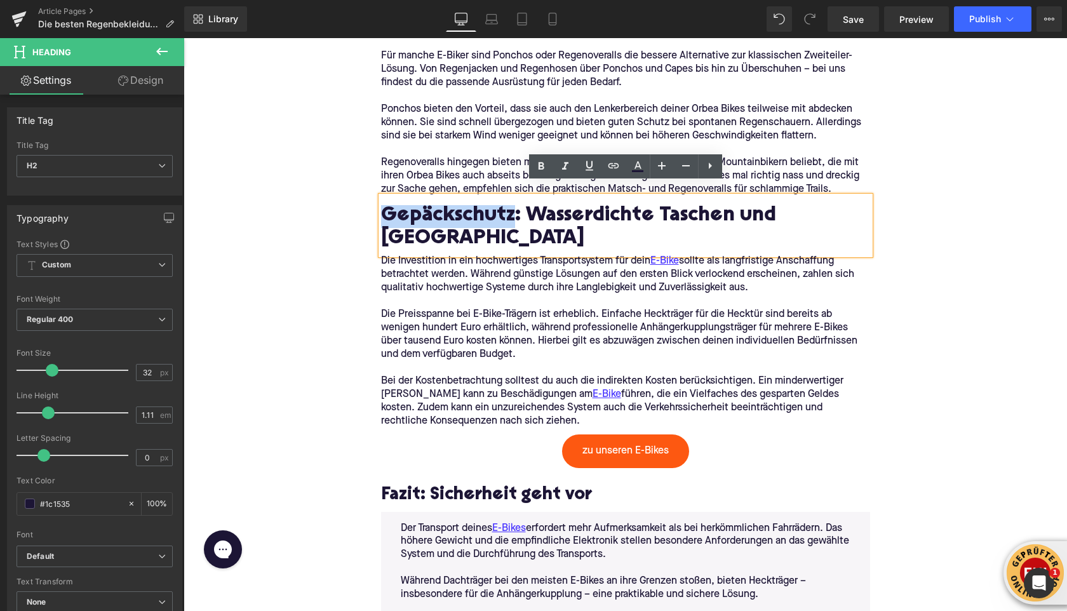
click at [518, 399] on p "Bei der Kostenbetrachtung solltest du auch die indirekten Kosten berücksichtige…" at bounding box center [625, 401] width 489 height 53
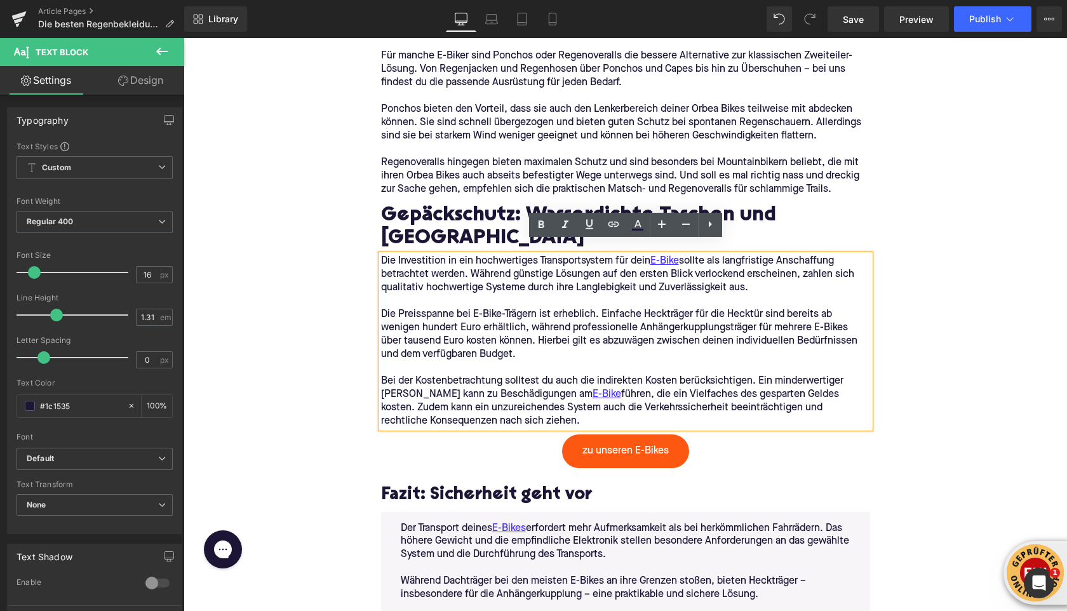
drag, startPoint x: 533, startPoint y: 411, endPoint x: 377, endPoint y: 249, distance: 225.4
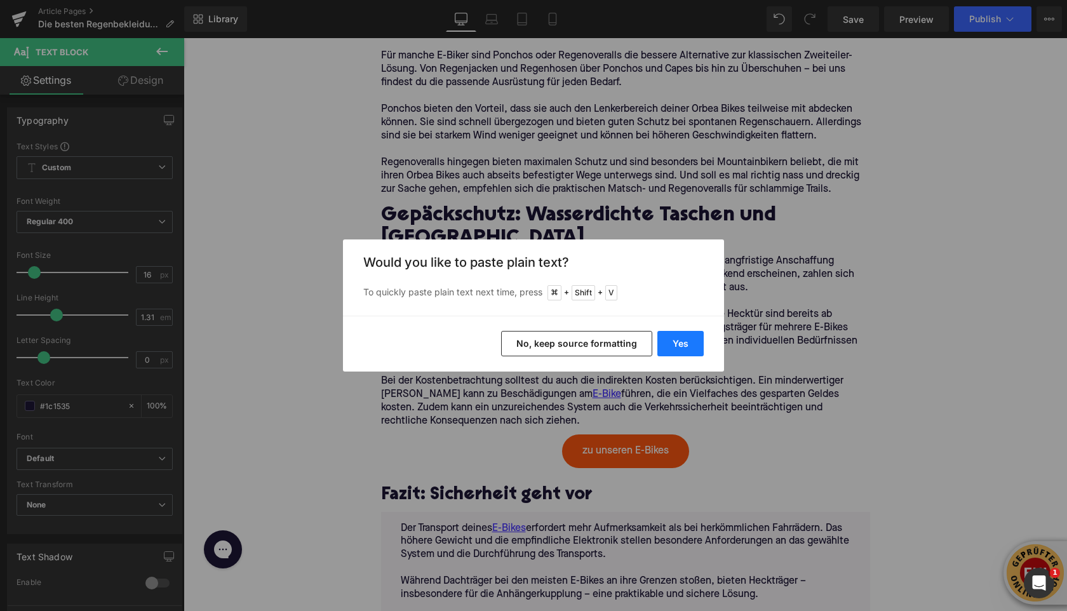
click at [675, 349] on button "Yes" at bounding box center [680, 343] width 46 height 25
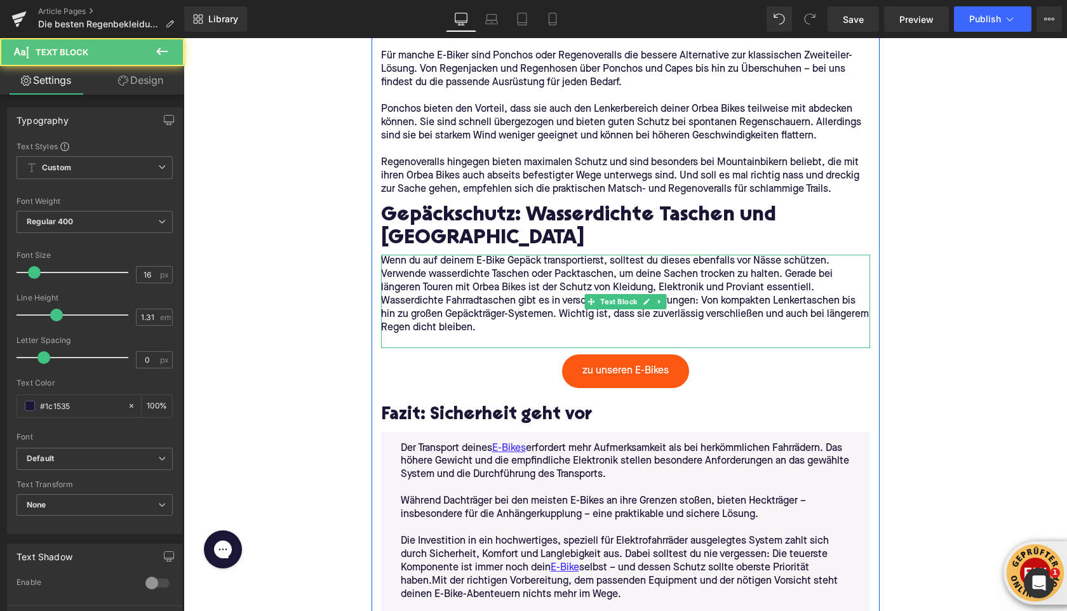
click at [820, 272] on p "Wenn du auf deinem E-Bike Gepäck transportierst, solltest du dieses ebenfalls v…" at bounding box center [625, 275] width 489 height 40
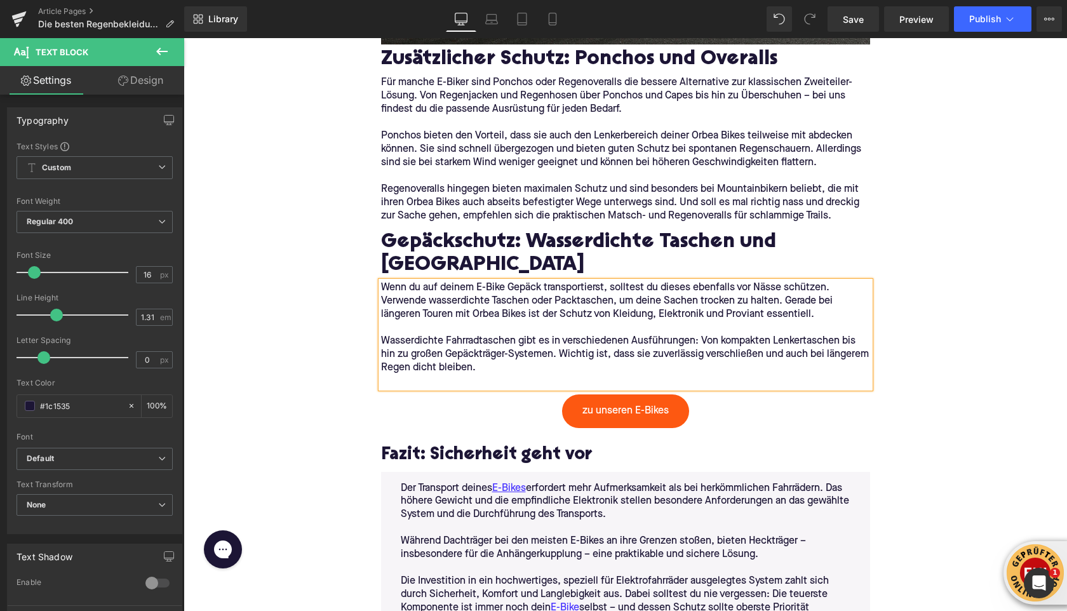
scroll to position [3661, 0]
click at [391, 374] on p at bounding box center [625, 380] width 489 height 13
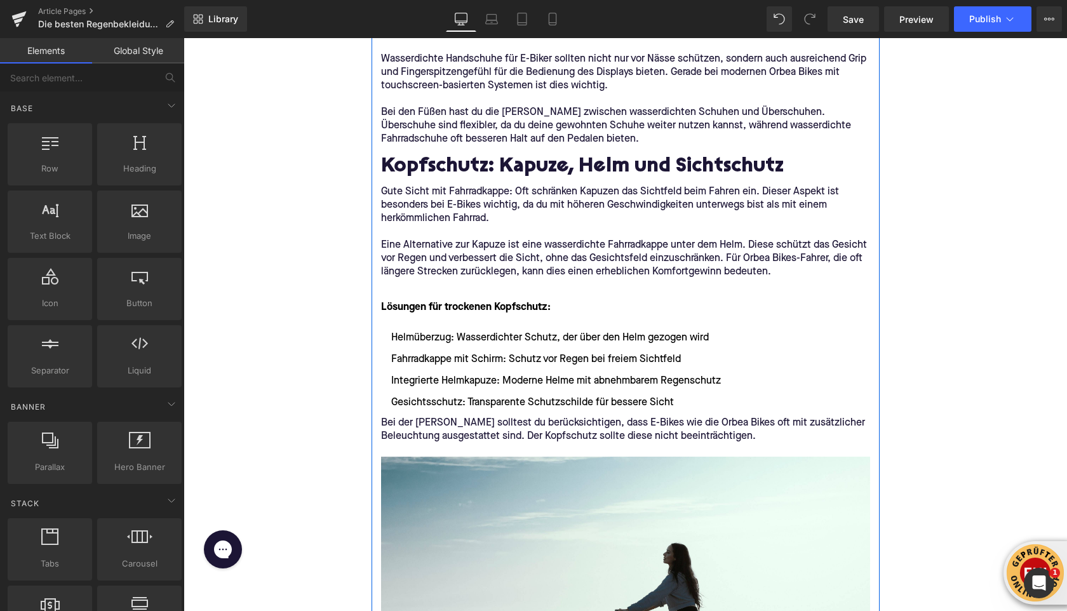
scroll to position [2926, 0]
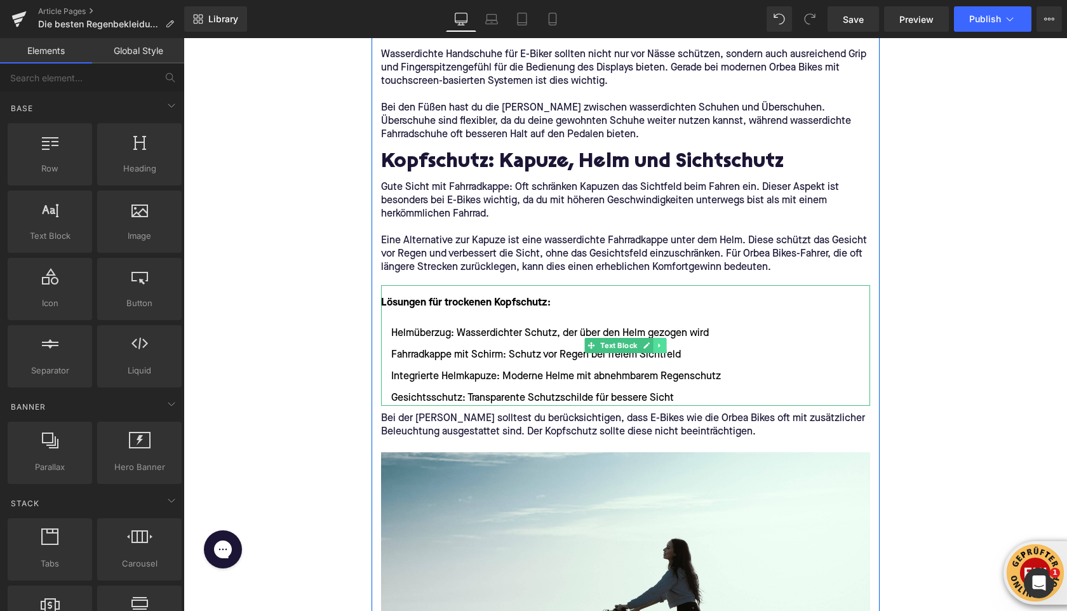
click at [659, 343] on icon at bounding box center [659, 345] width 2 height 4
click at [658, 338] on link at bounding box center [652, 345] width 13 height 15
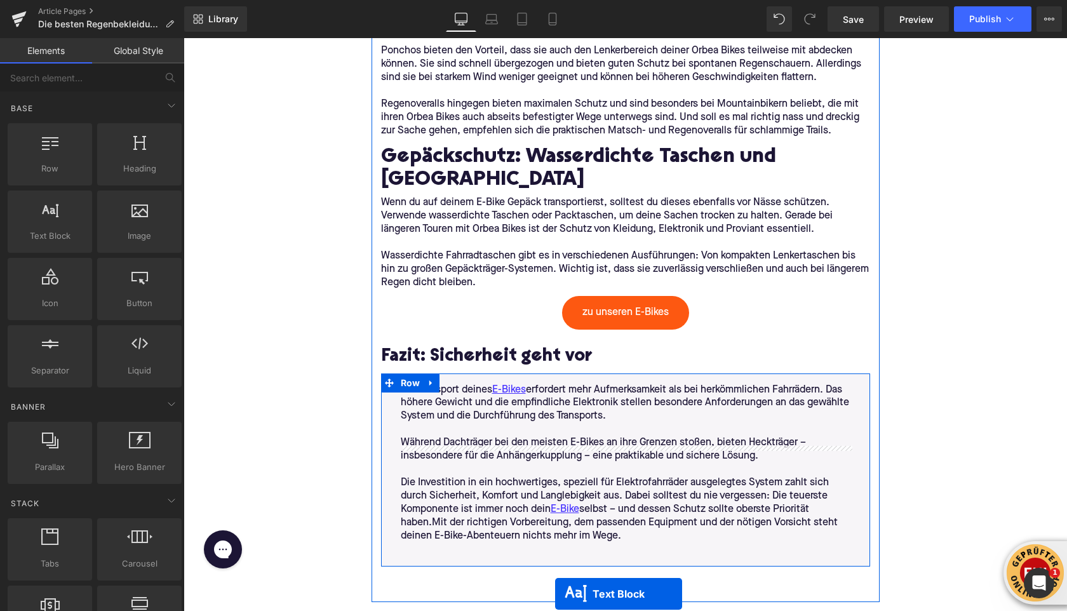
scroll to position [3840, 0]
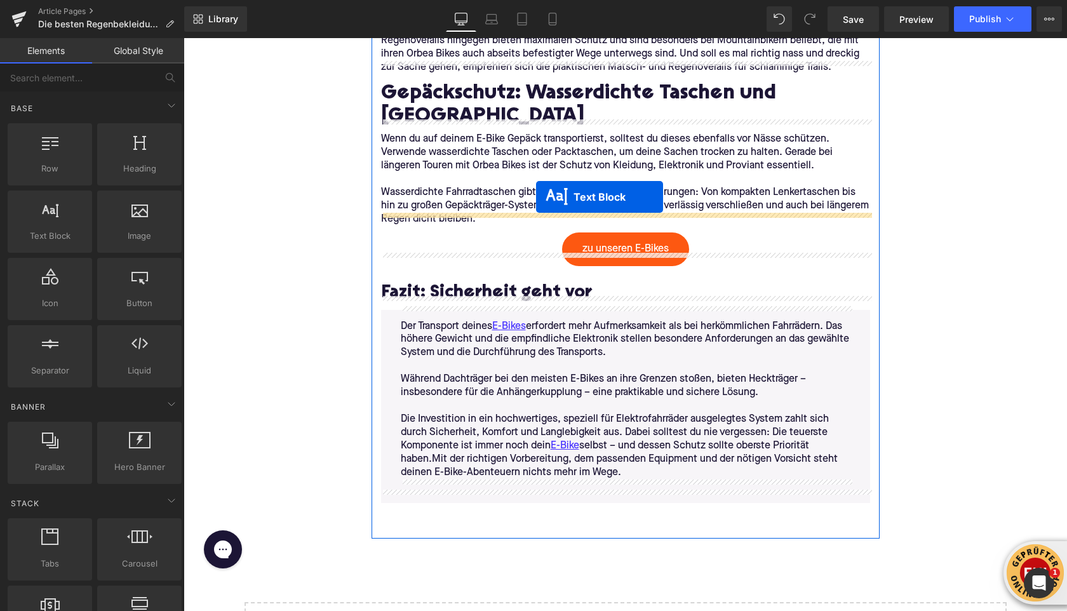
drag, startPoint x: 591, startPoint y: 458, endPoint x: 535, endPoint y: 200, distance: 263.7
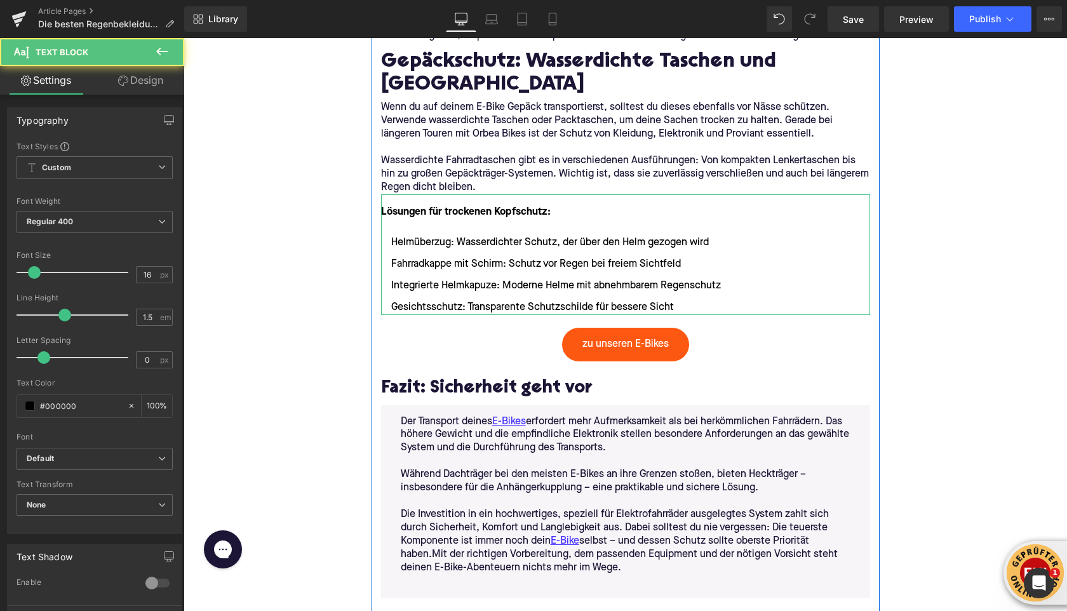
scroll to position [3809, 0]
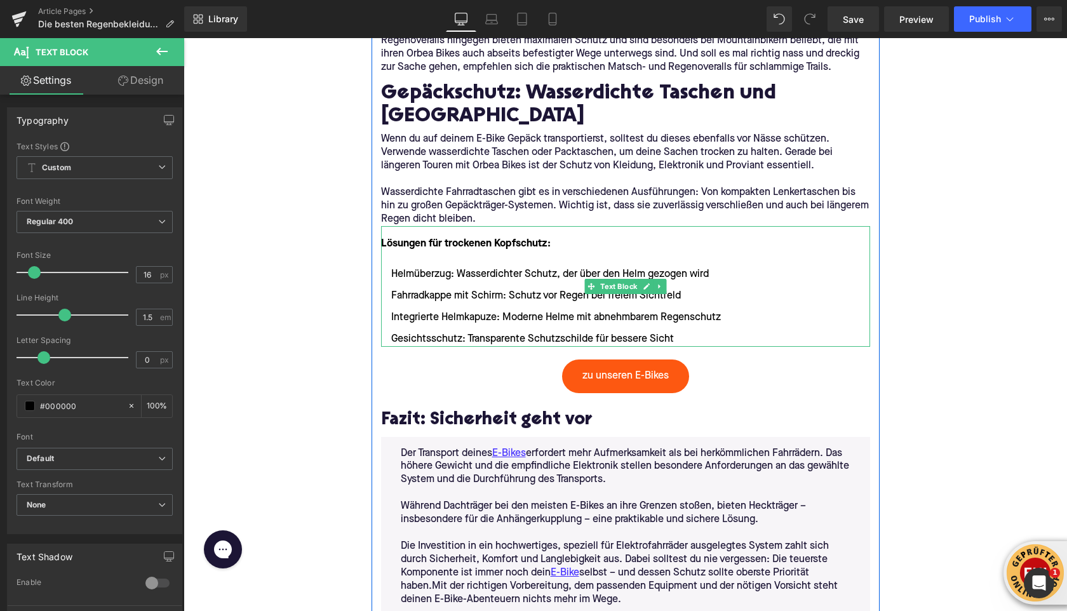
click at [418, 239] on font "Lösungen für trockenen Kopfschutz:" at bounding box center [466, 244] width 170 height 10
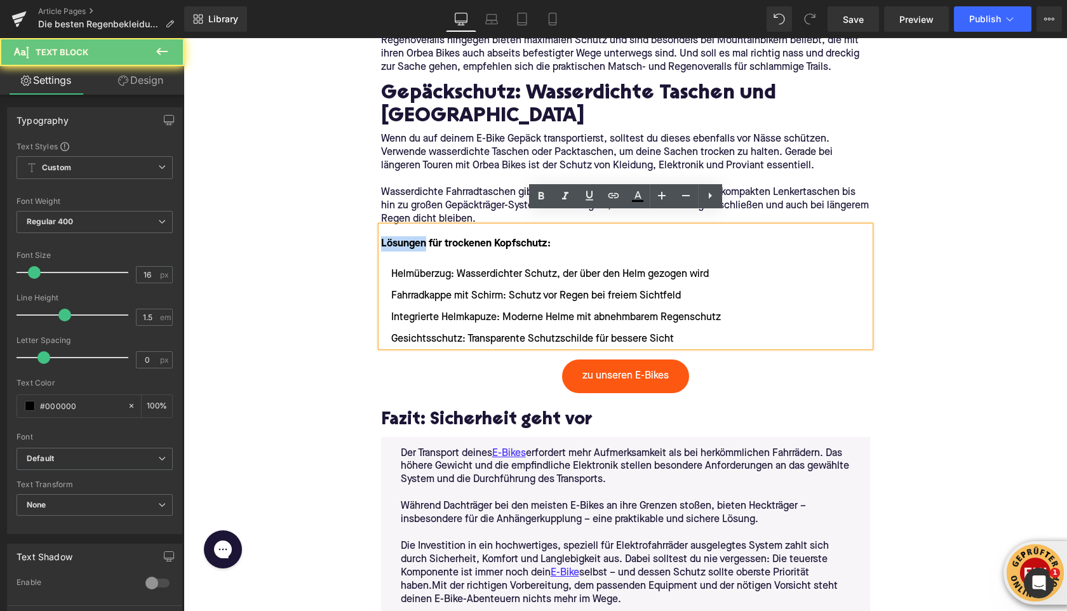
click at [418, 239] on font "Lösungen für trockenen Kopfschutz:" at bounding box center [466, 244] width 170 height 10
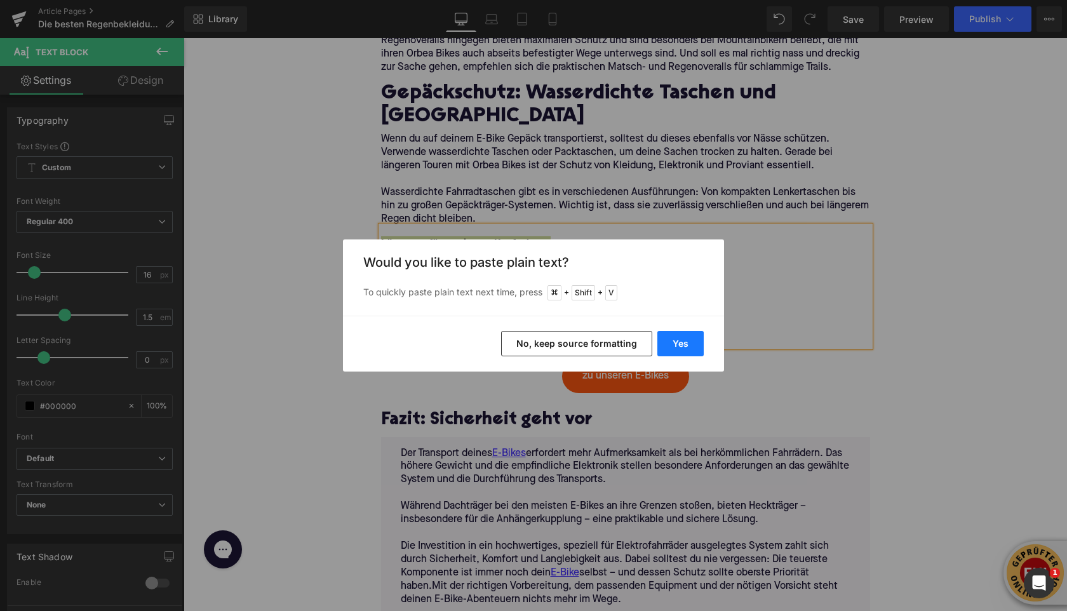
click at [674, 338] on button "Yes" at bounding box center [680, 343] width 46 height 25
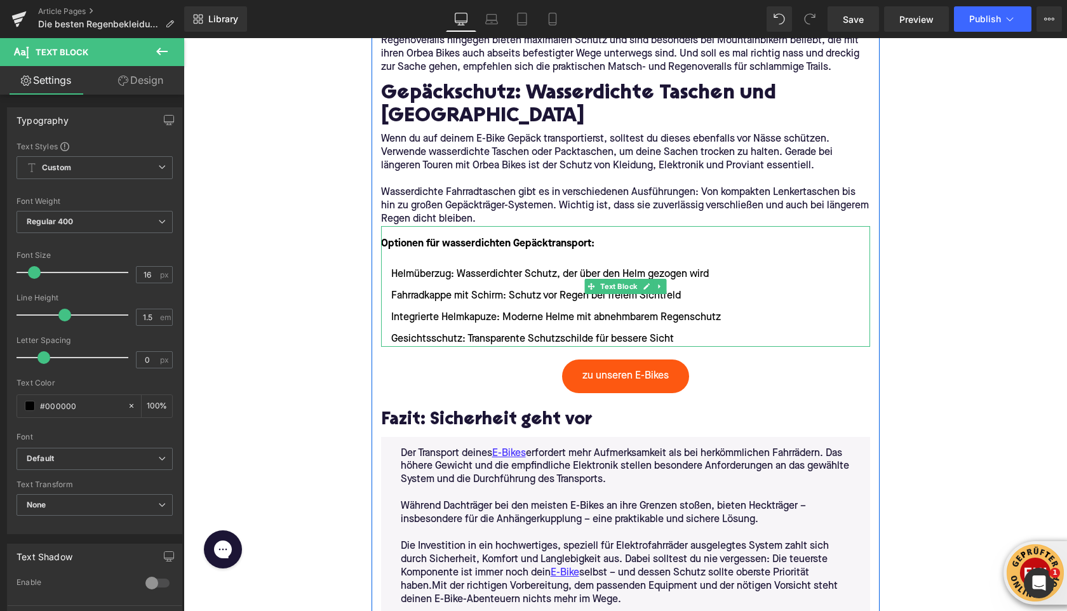
click at [498, 270] on ul "Helmüberzug: Wasserdichter Schutz, der über den Helm gezogen wird Fahrradkappe …" at bounding box center [625, 307] width 489 height 80
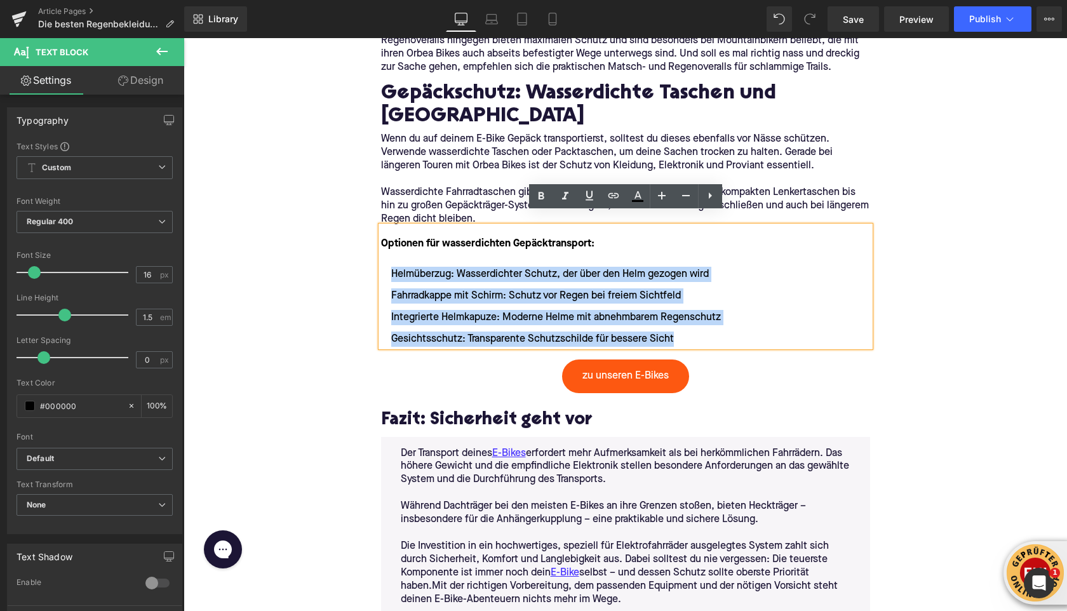
drag, startPoint x: 678, startPoint y: 326, endPoint x: 361, endPoint y: 262, distance: 323.2
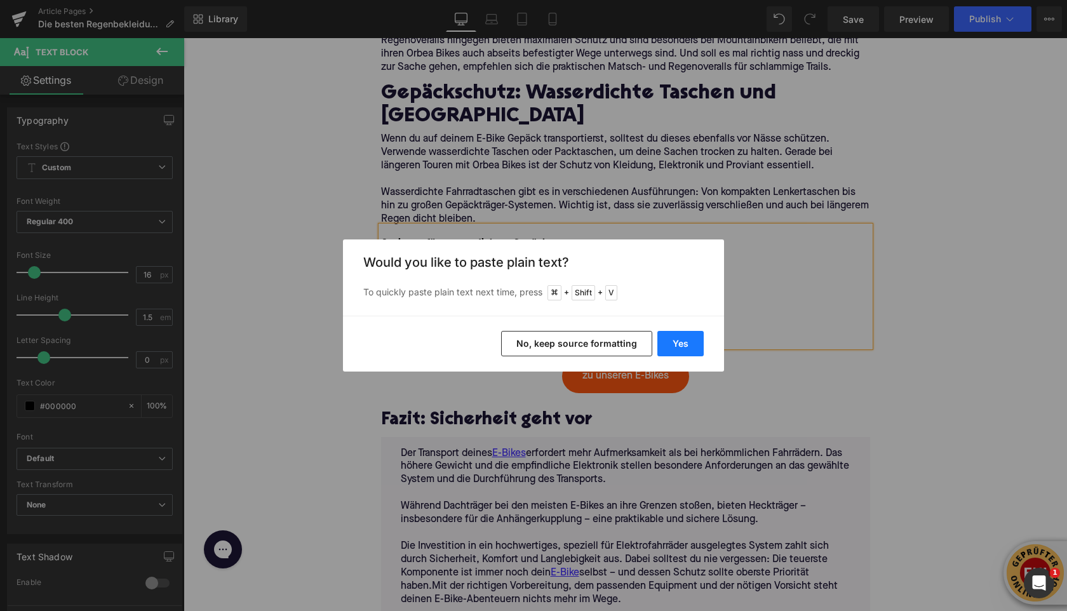
click at [686, 350] on button "Yes" at bounding box center [680, 343] width 46 height 25
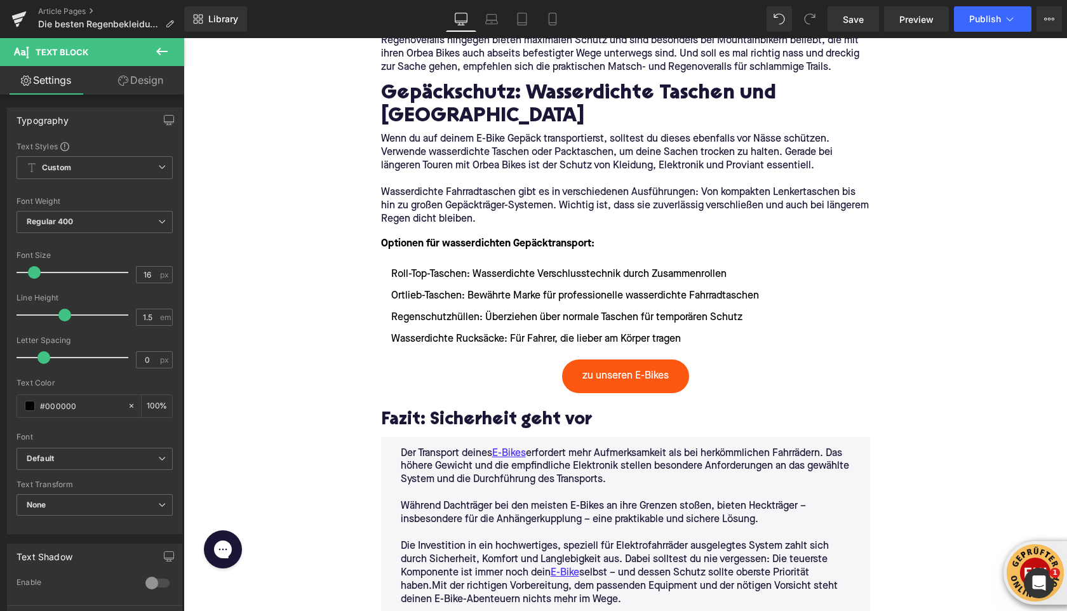
click at [157, 46] on icon at bounding box center [161, 51] width 15 height 15
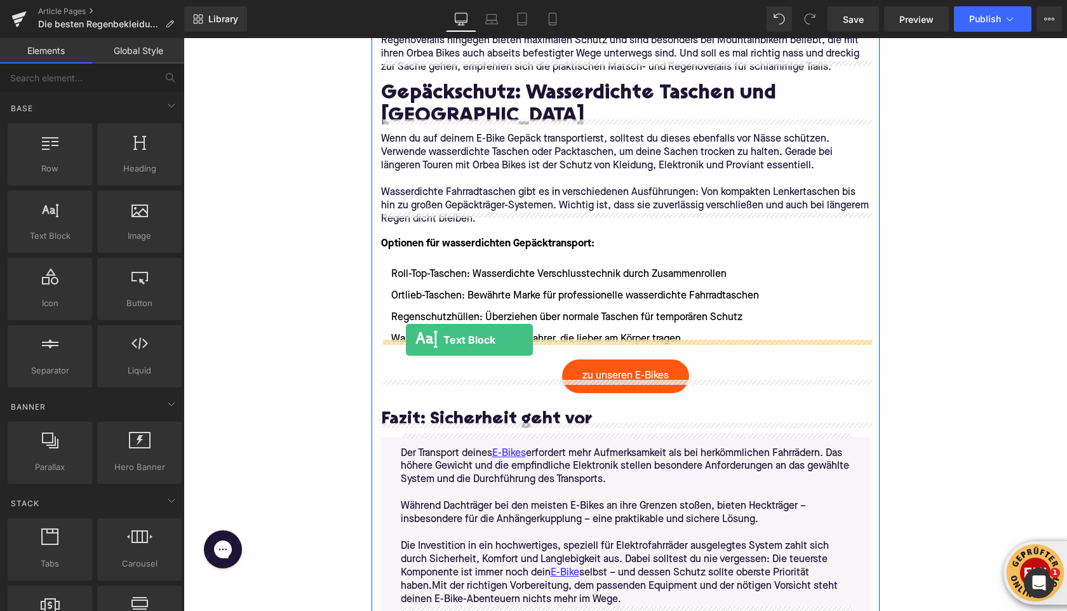
drag, startPoint x: 242, startPoint y: 248, endPoint x: 408, endPoint y: 341, distance: 190.7
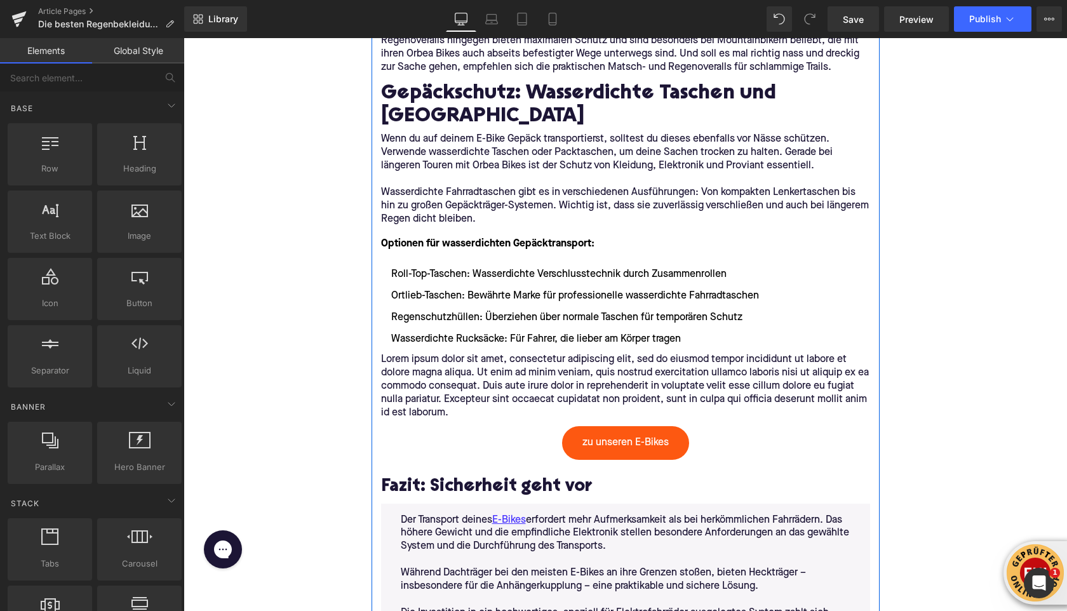
click at [412, 353] on p "Lorem ipsum dolor sit amet, consectetur adipiscing elit, sed do eiusmod tempor …" at bounding box center [625, 386] width 489 height 67
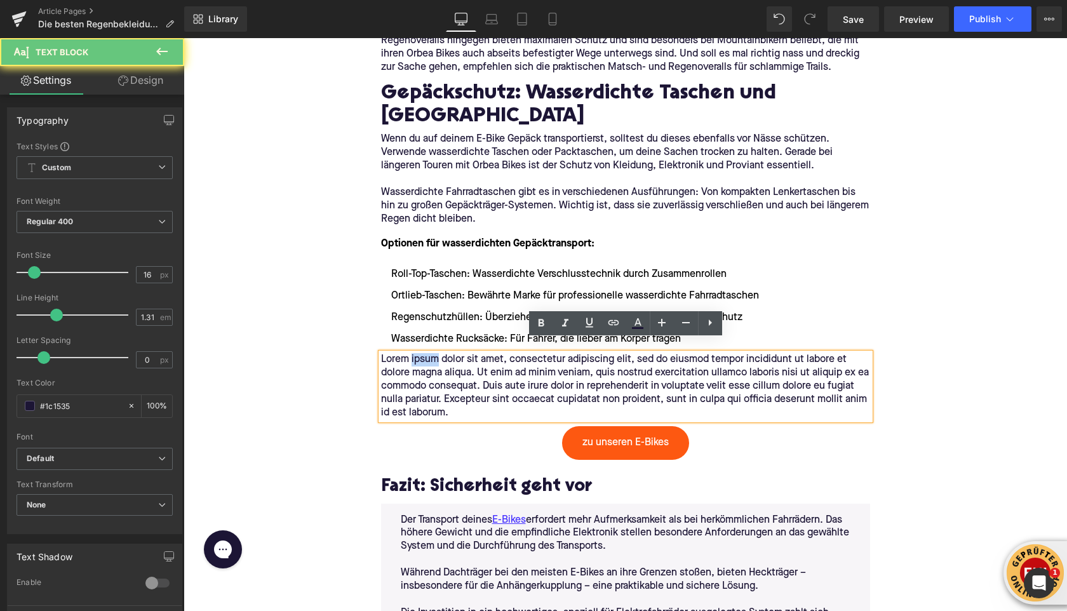
click at [412, 353] on p "Lorem ipsum dolor sit amet, consectetur adipiscing elit, sed do eiusmod tempor …" at bounding box center [625, 386] width 489 height 67
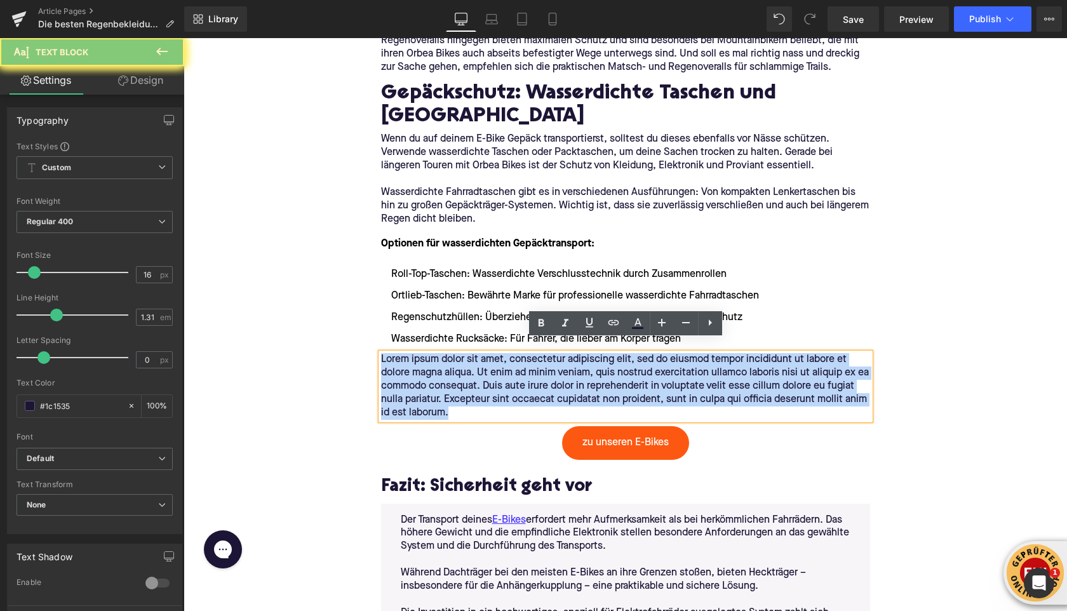
click at [412, 353] on p "Lorem ipsum dolor sit amet, consectetur adipiscing elit, sed do eiusmod tempor …" at bounding box center [625, 386] width 489 height 67
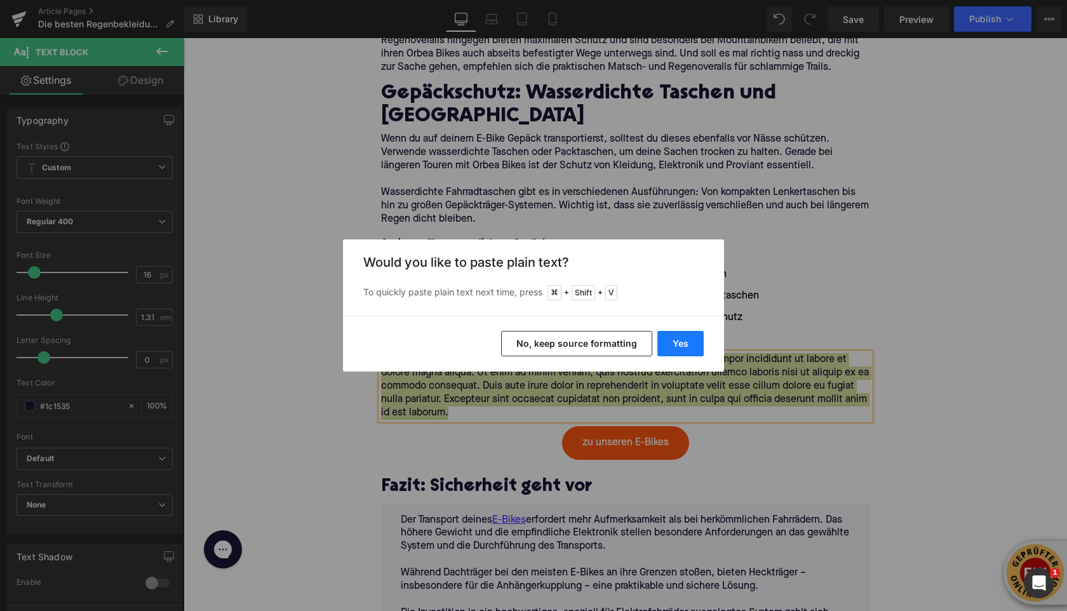
click at [693, 347] on button "Yes" at bounding box center [680, 343] width 46 height 25
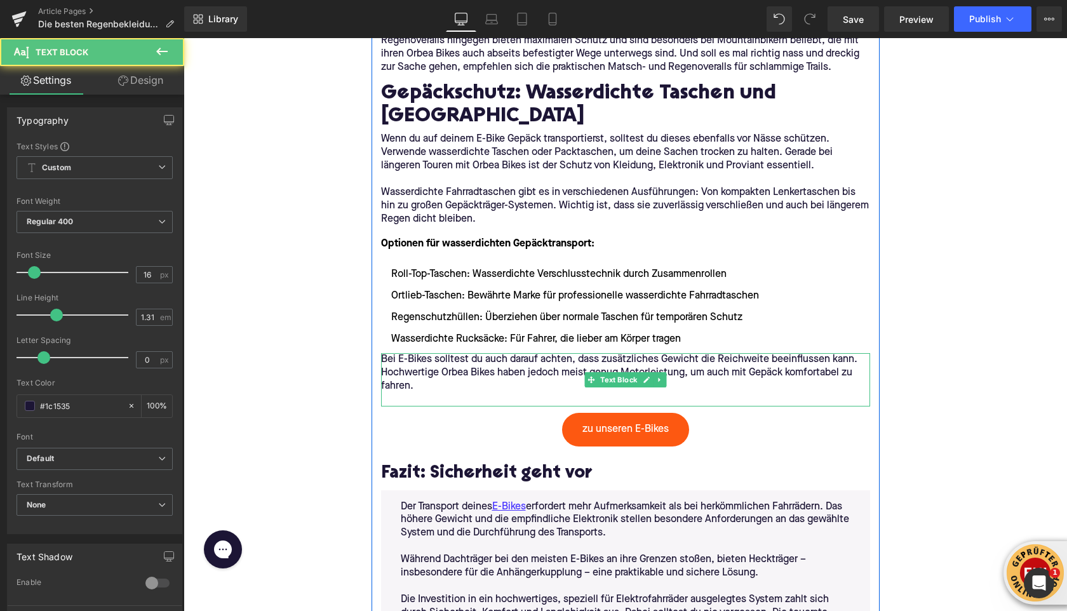
click at [491, 378] on p "Bei E-Bikes solltest du auch darauf achten, dass zusätzliches Gewicht die Reich…" at bounding box center [625, 373] width 489 height 40
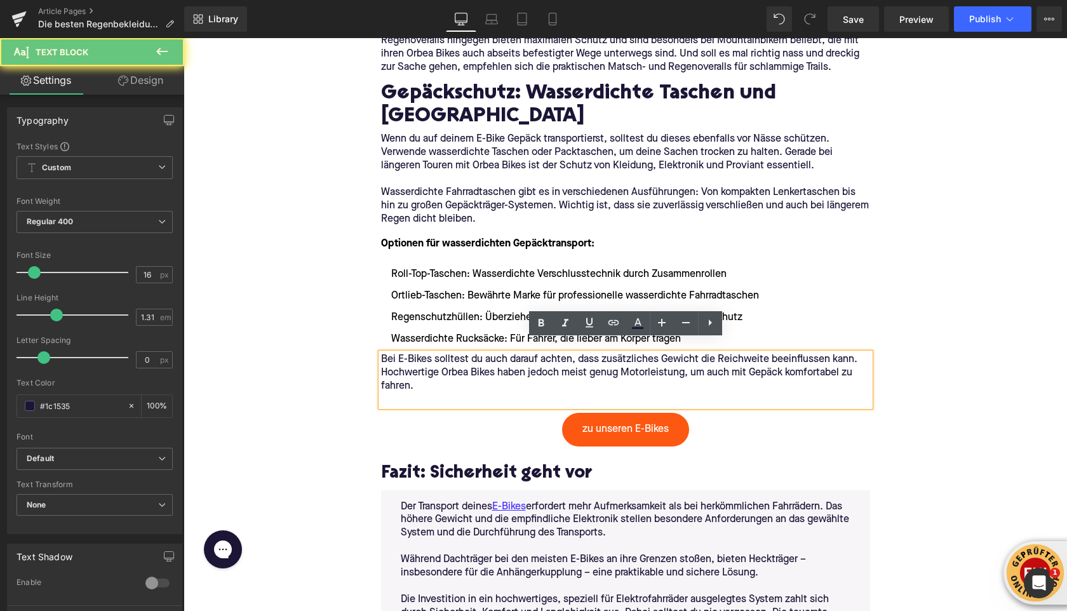
click at [470, 393] on p at bounding box center [625, 399] width 489 height 13
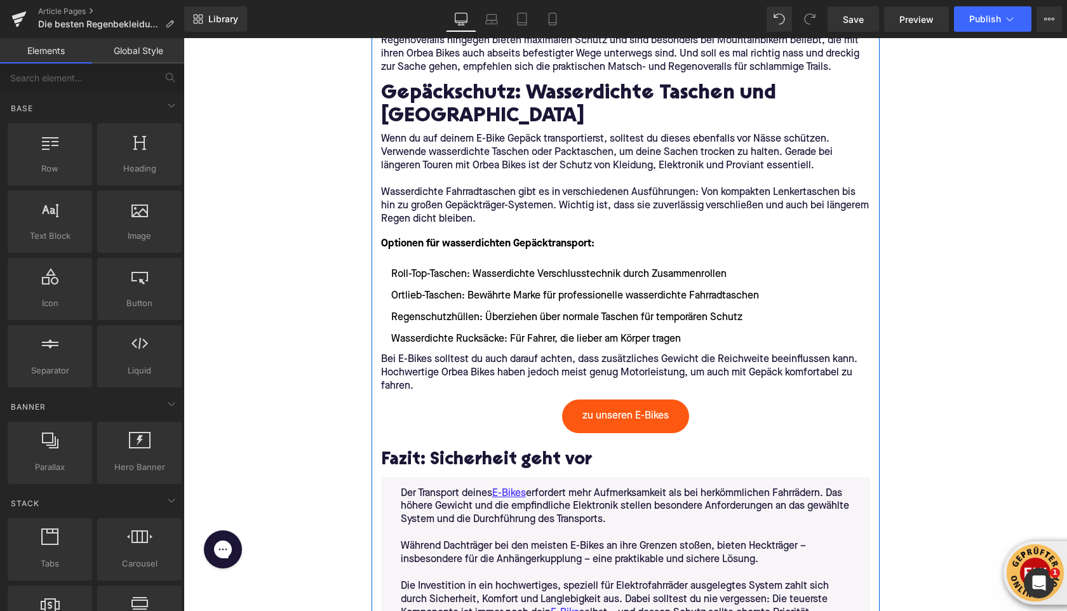
scroll to position [3830, 0]
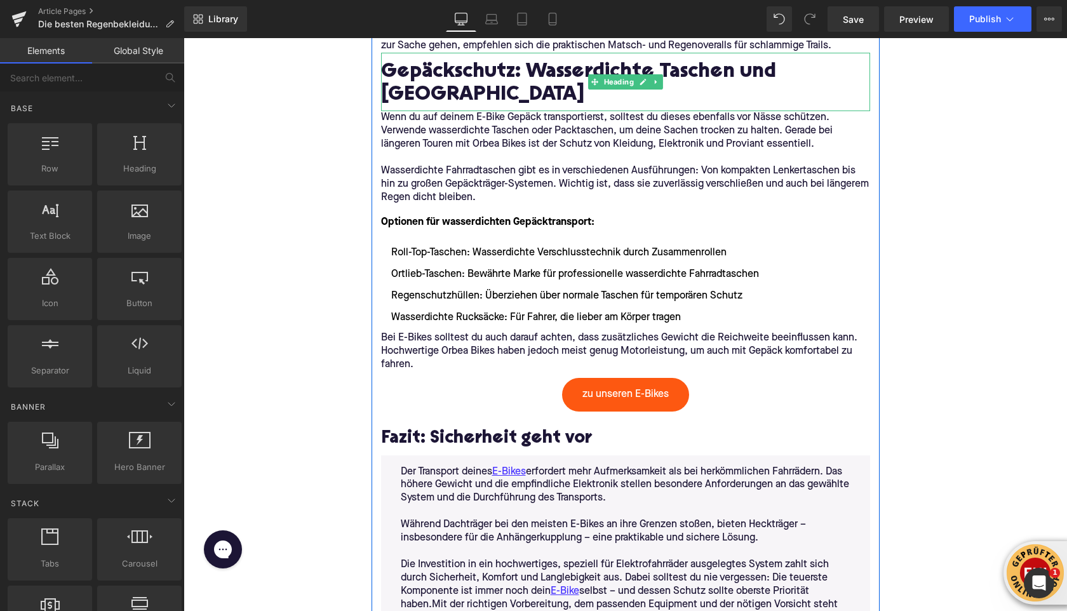
click at [658, 78] on icon at bounding box center [655, 82] width 7 height 8
click at [653, 74] on link at bounding box center [648, 81] width 13 height 15
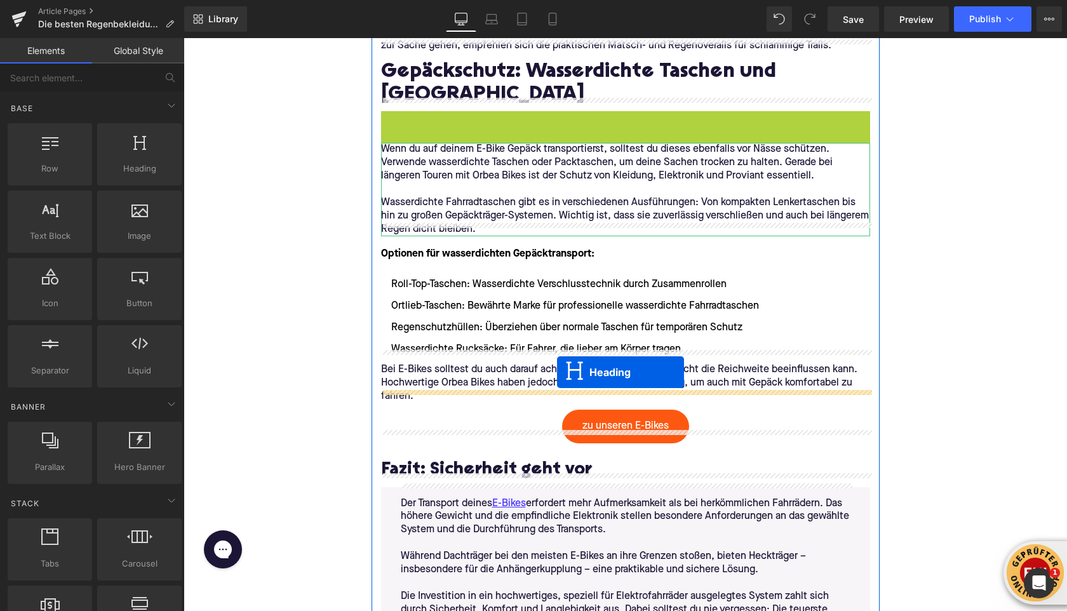
drag, startPoint x: 594, startPoint y: 127, endPoint x: 555, endPoint y: 375, distance: 251.1
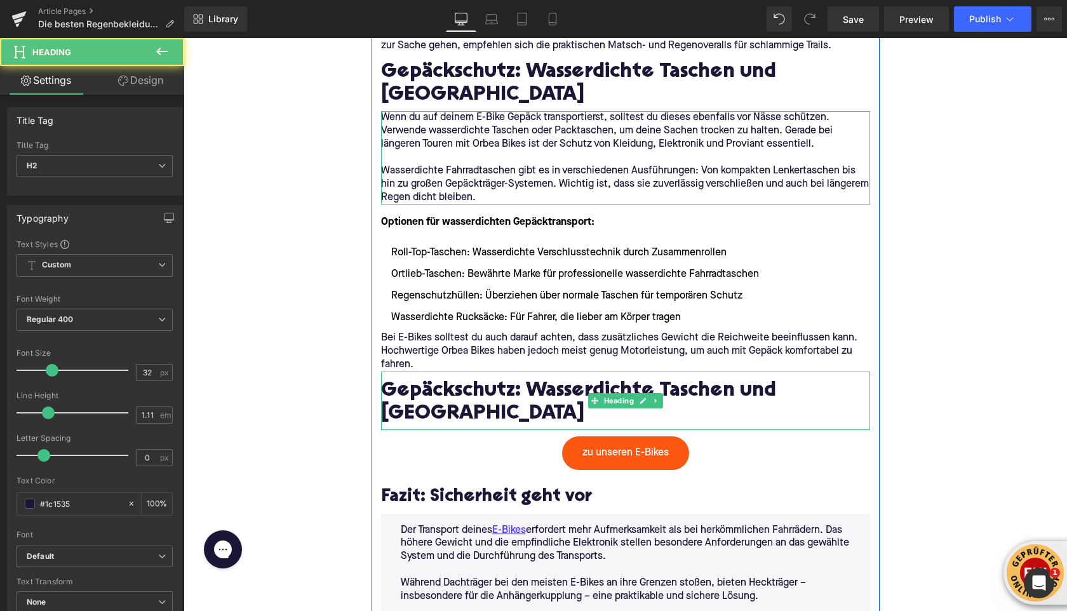
click at [435, 389] on h2 "Gepäckschutz: Wasserdichte Taschen und [GEOGRAPHIC_DATA]" at bounding box center [625, 402] width 489 height 45
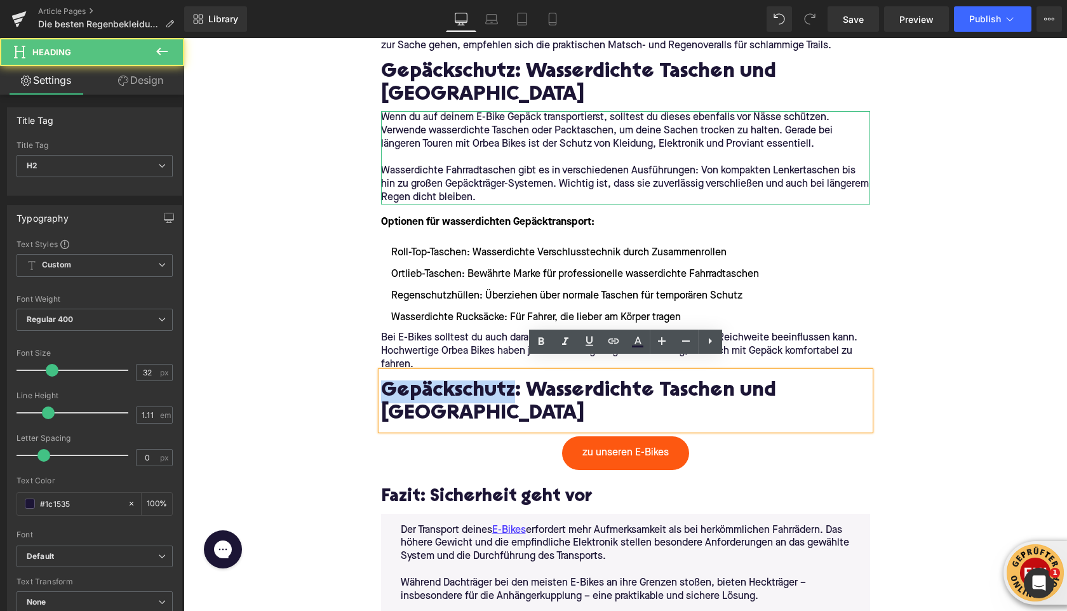
click at [435, 389] on h2 "Gepäckschutz: Wasserdichte Taschen und [GEOGRAPHIC_DATA]" at bounding box center [625, 402] width 489 height 45
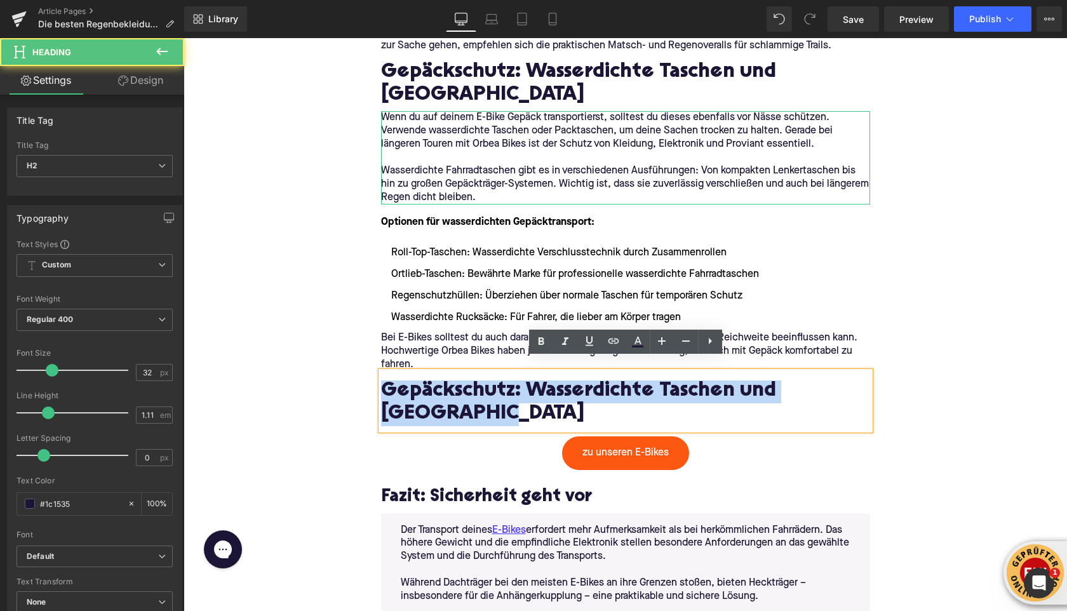
click at [435, 389] on h2 "Gepäckschutz: Wasserdichte Taschen und [GEOGRAPHIC_DATA]" at bounding box center [625, 402] width 489 height 45
paste div
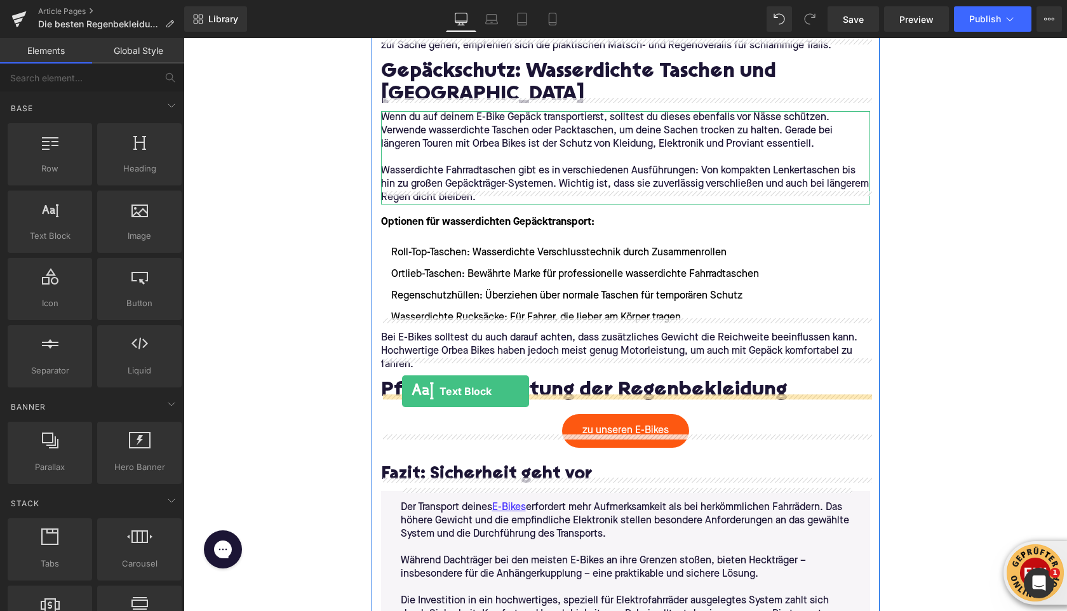
drag, startPoint x: 235, startPoint y: 248, endPoint x: 402, endPoint y: 391, distance: 220.1
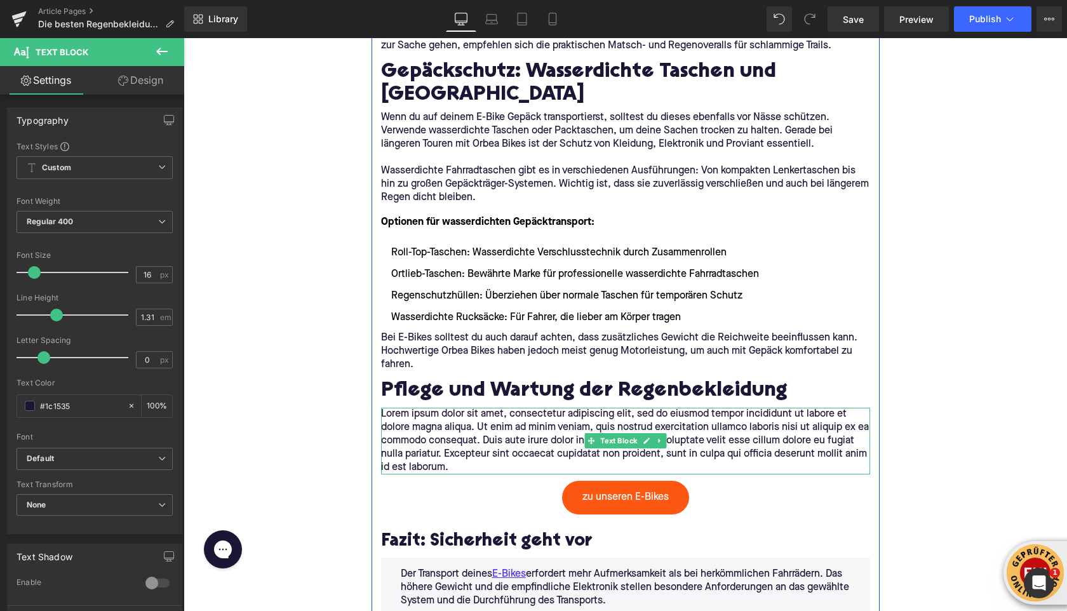
click at [418, 427] on p "Lorem ipsum dolor sit amet, consectetur adipiscing elit, sed do eiusmod tempor …" at bounding box center [625, 441] width 489 height 67
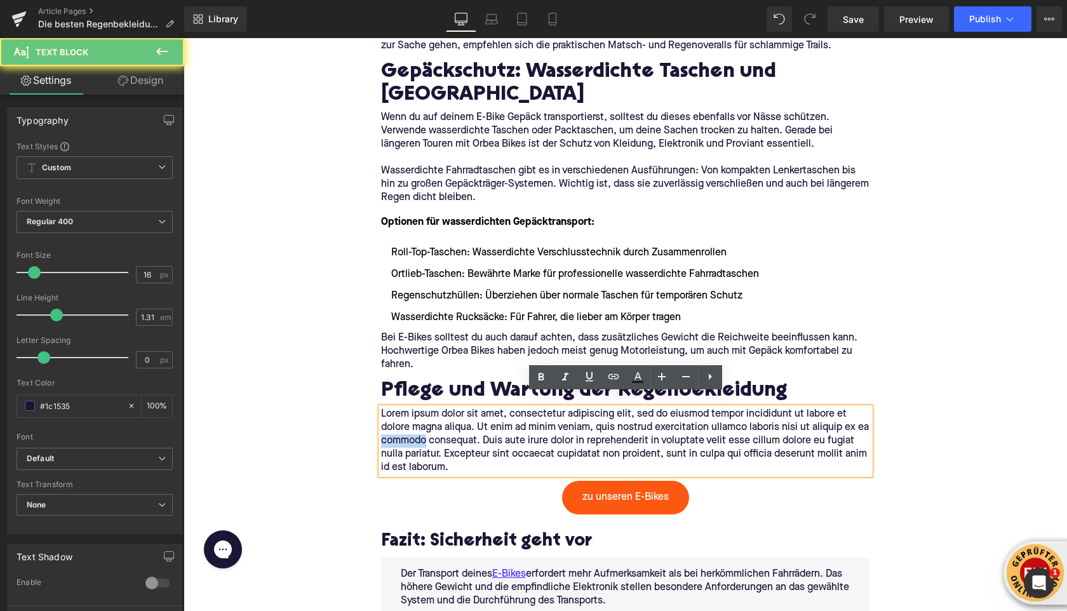
click at [418, 427] on p "Lorem ipsum dolor sit amet, consectetur adipiscing elit, sed do eiusmod tempor …" at bounding box center [625, 441] width 489 height 67
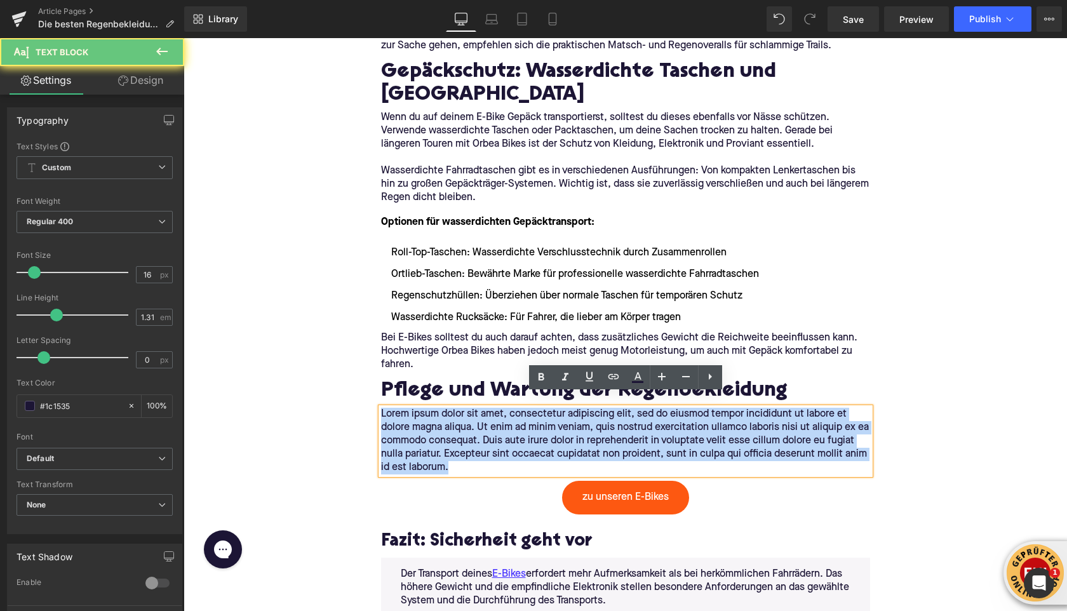
click at [418, 427] on p "Lorem ipsum dolor sit amet, consectetur adipiscing elit, sed do eiusmod tempor …" at bounding box center [625, 441] width 489 height 67
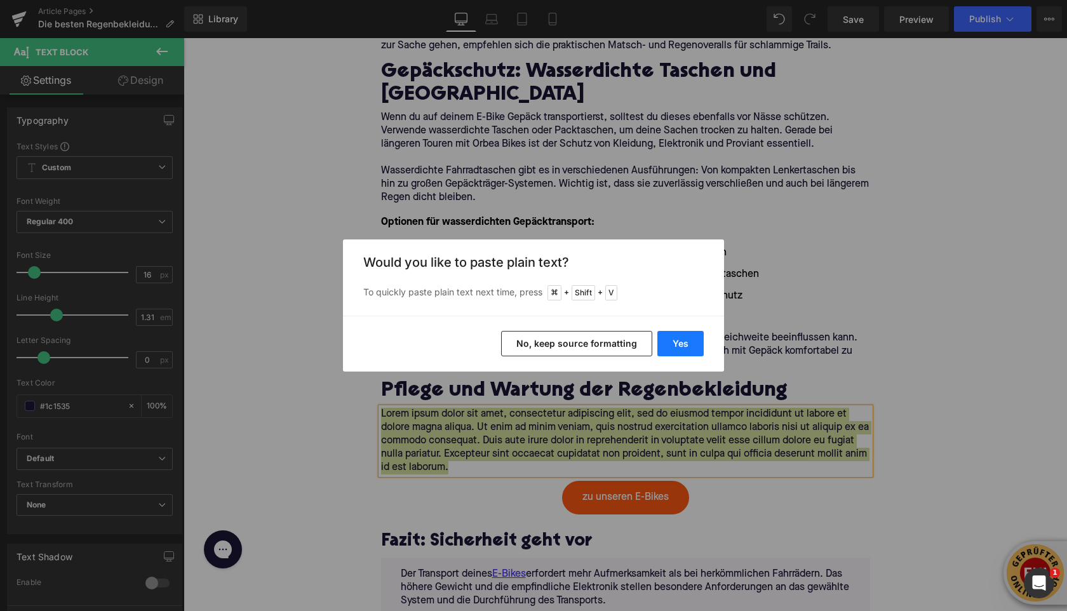
click at [679, 342] on button "Yes" at bounding box center [680, 343] width 46 height 25
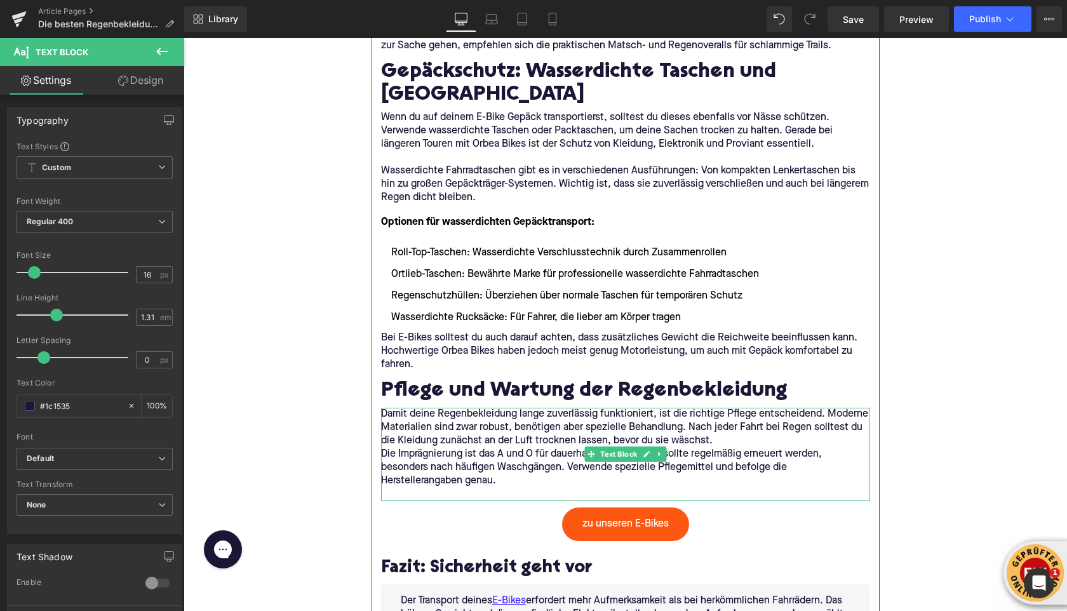
click at [733, 430] on p "Damit deine Regenbekleidung lange zuverlässig funktioniert, ist die richtige Pf…" at bounding box center [625, 428] width 489 height 40
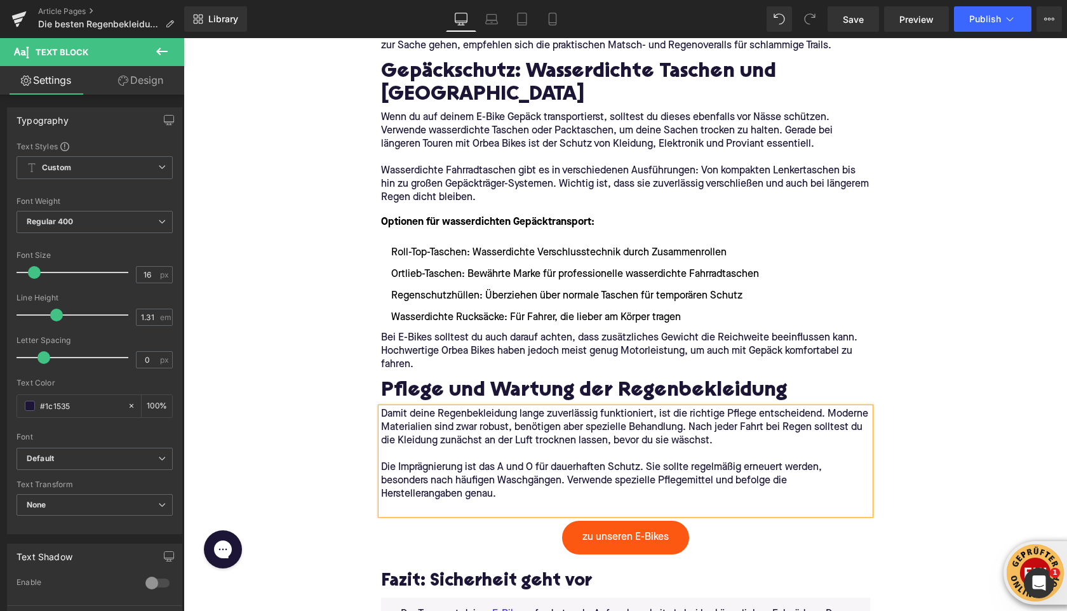
click at [459, 501] on p at bounding box center [625, 507] width 489 height 13
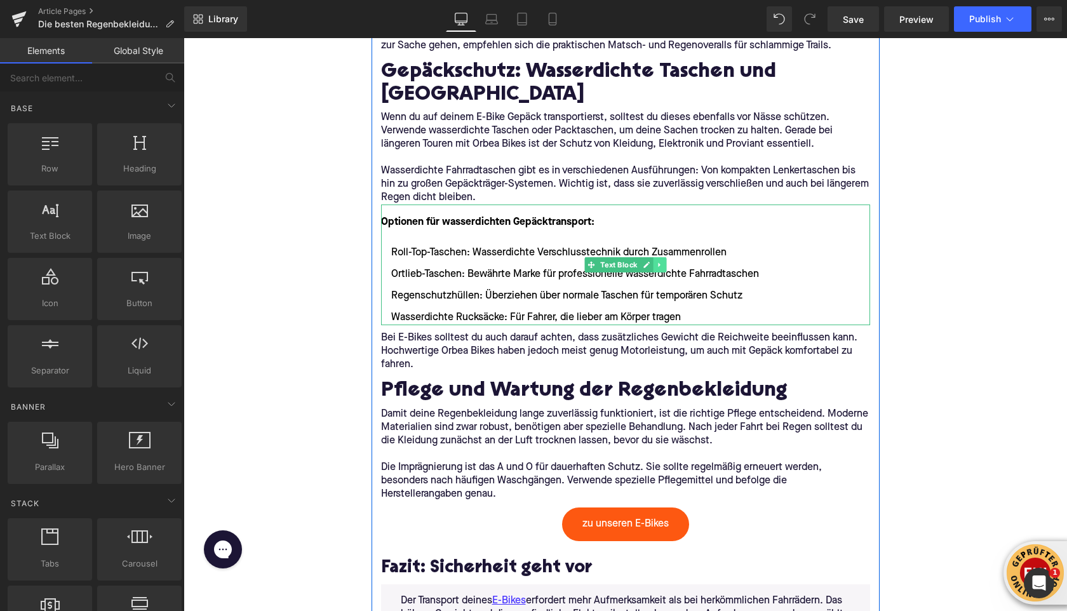
click at [664, 257] on link at bounding box center [659, 264] width 13 height 15
click at [655, 262] on icon at bounding box center [652, 265] width 7 height 7
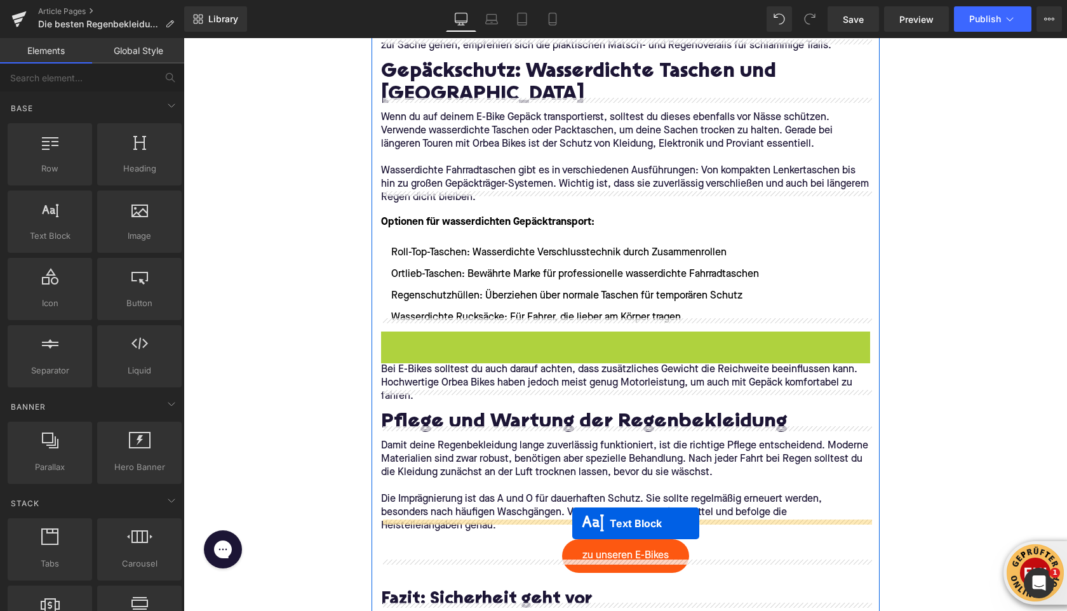
drag, startPoint x: 592, startPoint y: 380, endPoint x: 572, endPoint y: 524, distance: 146.2
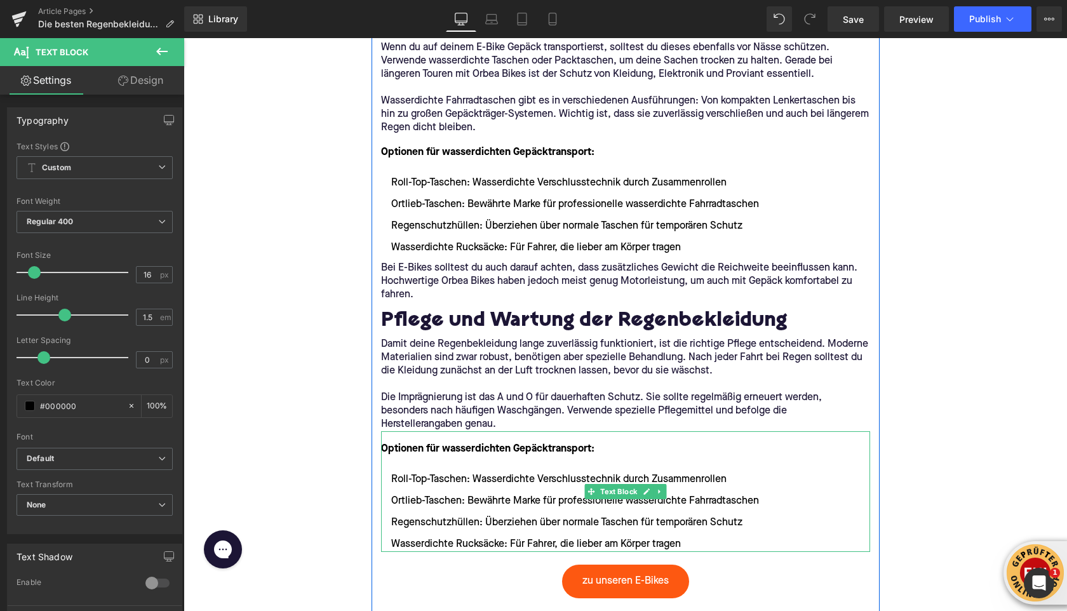
scroll to position [3901, 0]
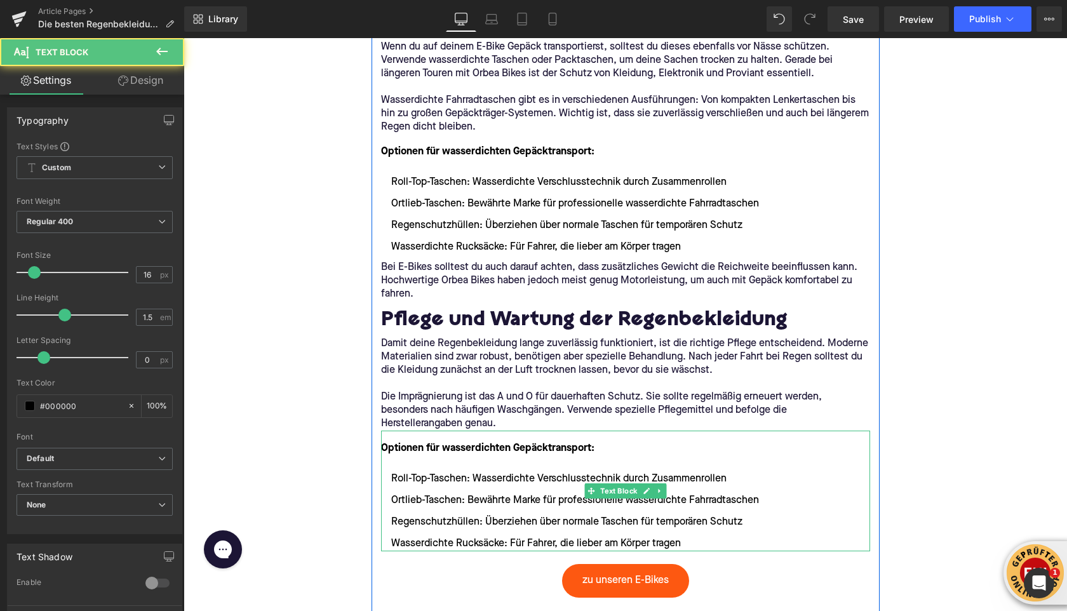
click at [420, 443] on font "Optionen für wasserdichten Gepäcktransport:" at bounding box center [487, 448] width 213 height 10
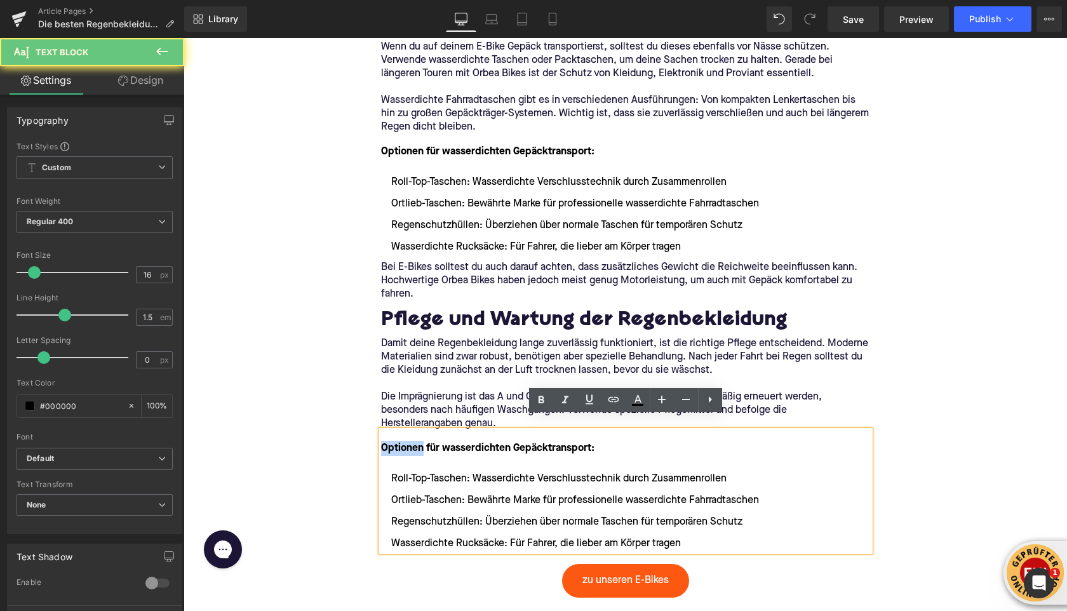
click at [420, 443] on font "Optionen für wasserdichten Gepäcktransport:" at bounding box center [487, 448] width 213 height 10
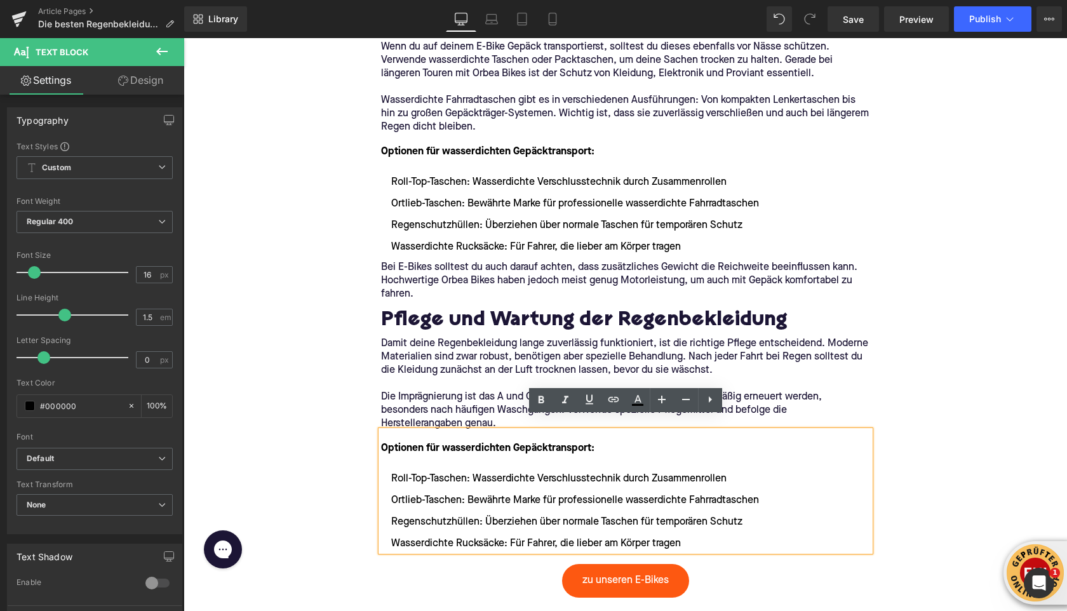
click at [420, 443] on font "Optionen für wasserdichten Gepäcktransport:" at bounding box center [487, 448] width 213 height 10
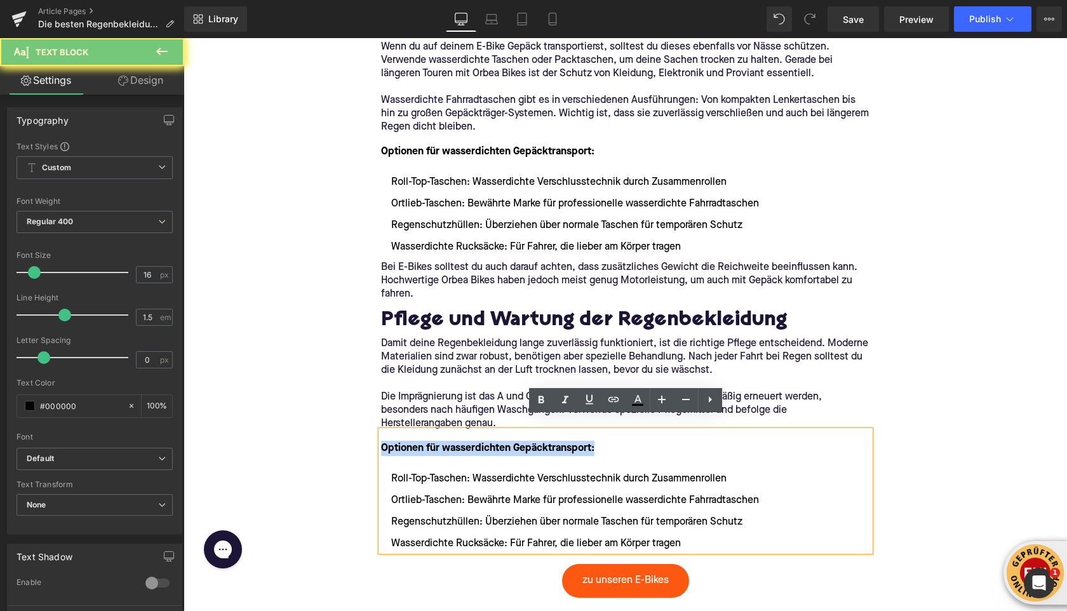
click at [420, 443] on font "Optionen für wasserdichten Gepäcktransport:" at bounding box center [487, 448] width 213 height 10
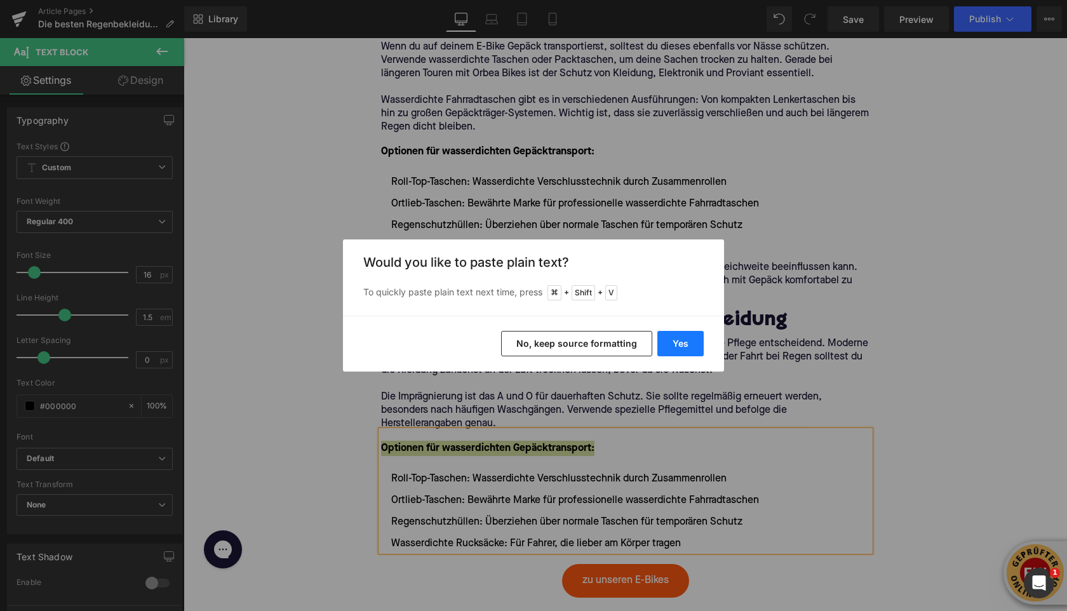
click at [679, 342] on button "Yes" at bounding box center [680, 343] width 46 height 25
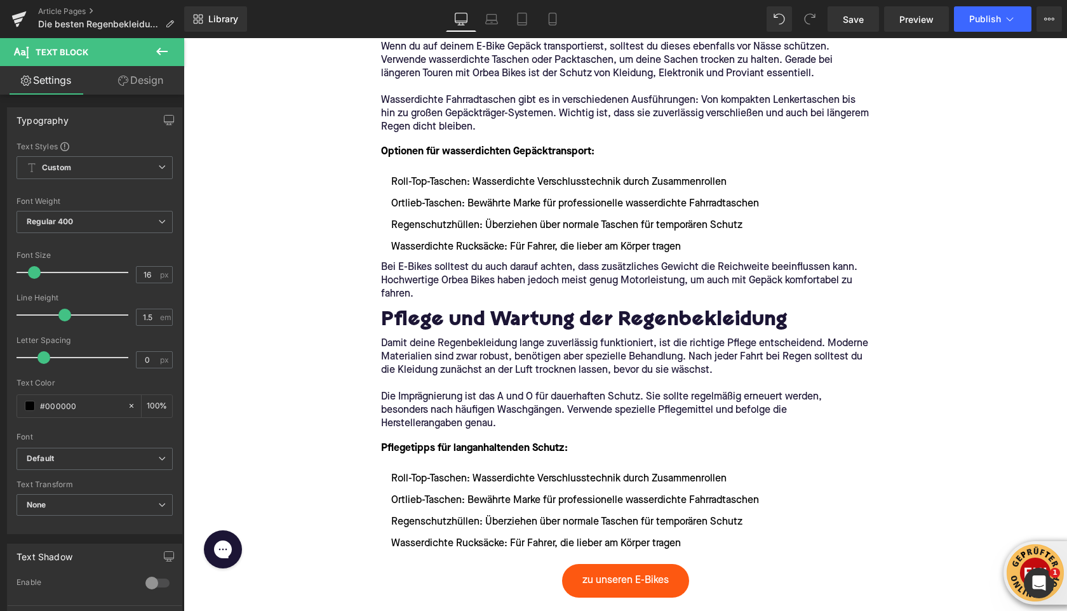
click at [492, 514] on li "Regenschutzhüllen: Überziehen über normale Taschen für temporären Schutz" at bounding box center [625, 521] width 489 height 15
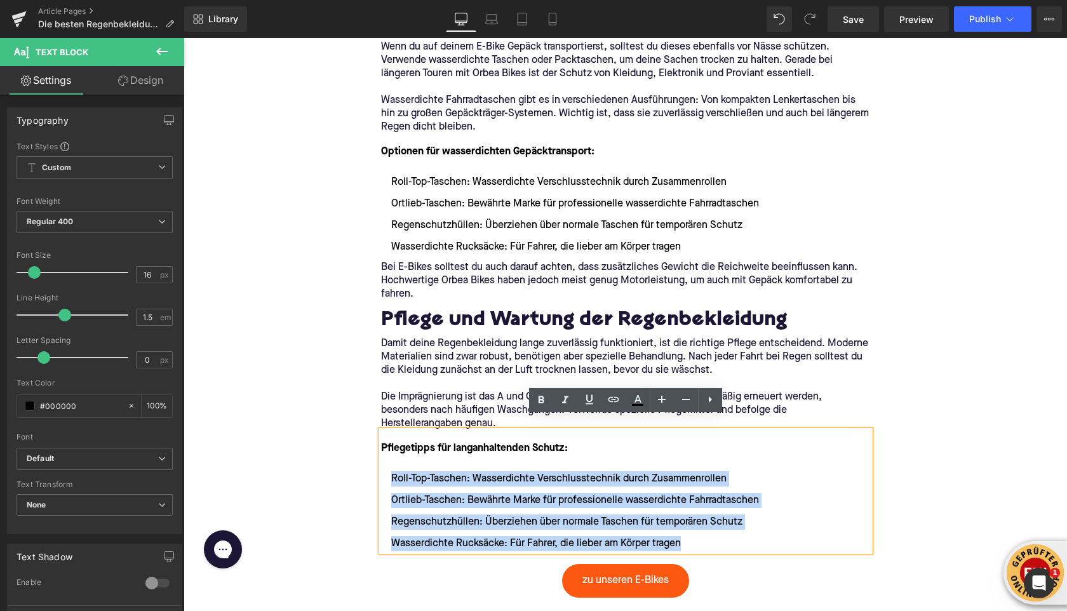
drag, startPoint x: 684, startPoint y: 531, endPoint x: 376, endPoint y: 465, distance: 314.3
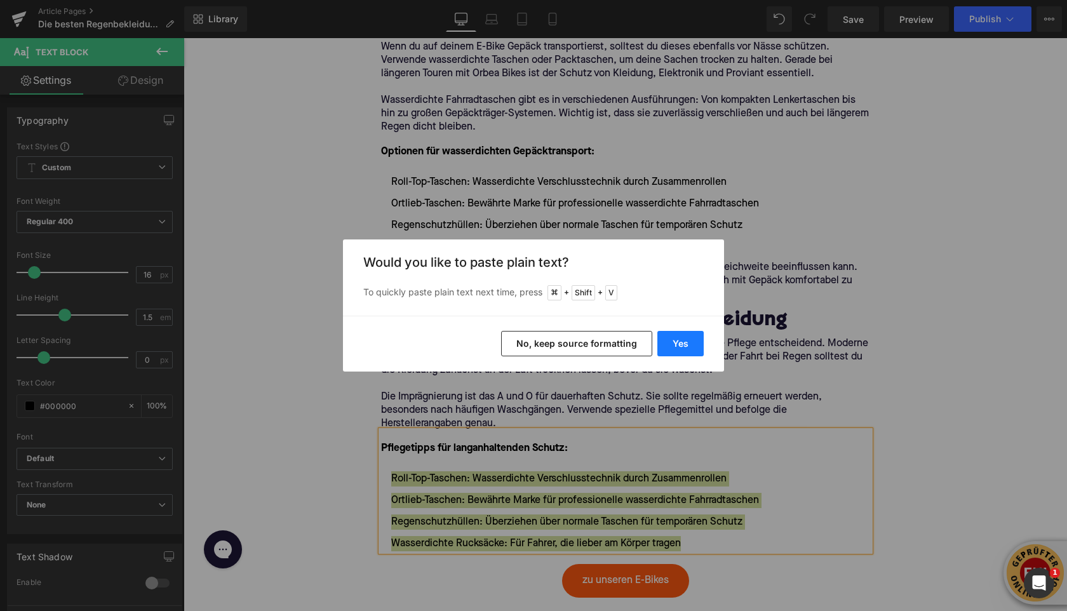
click at [703, 342] on button "Yes" at bounding box center [680, 343] width 46 height 25
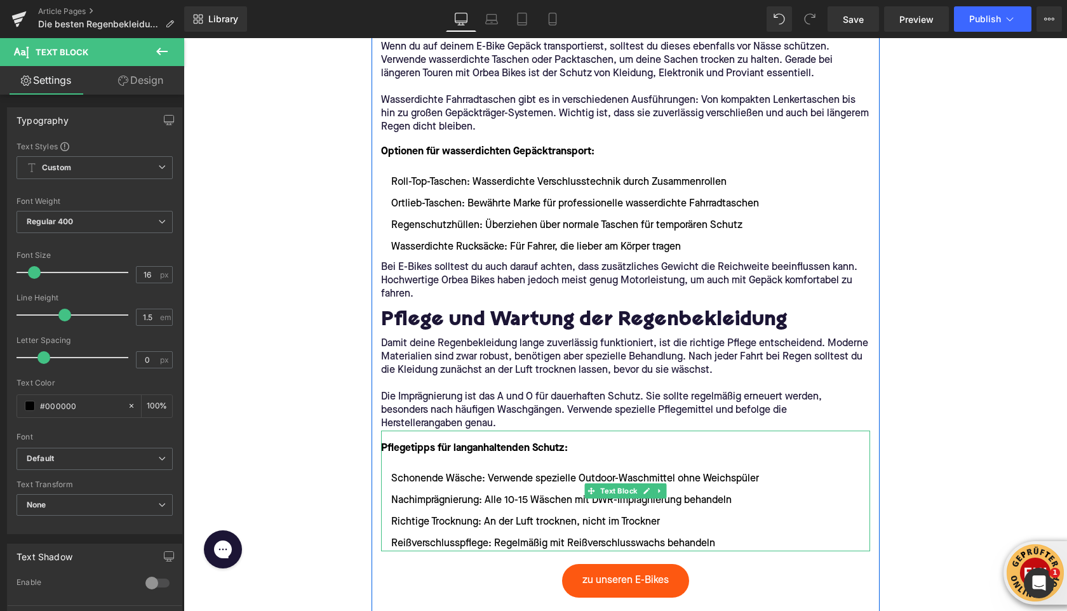
click at [597, 514] on li "Richtige Trocknung: An der Luft trocknen, nicht im Trockner" at bounding box center [625, 521] width 489 height 15
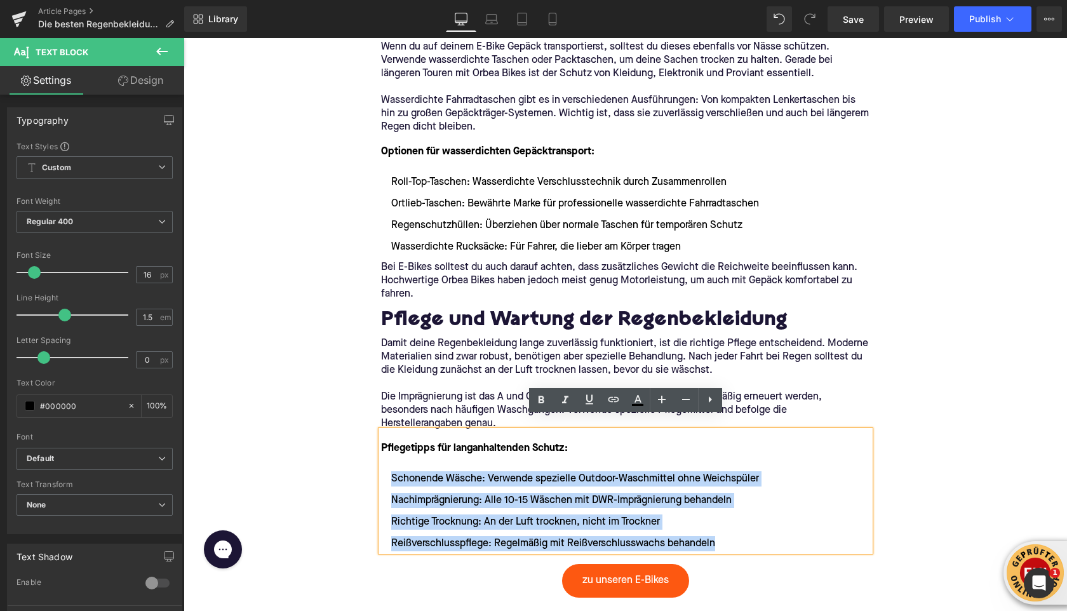
drag, startPoint x: 721, startPoint y: 530, endPoint x: 373, endPoint y: 468, distance: 352.8
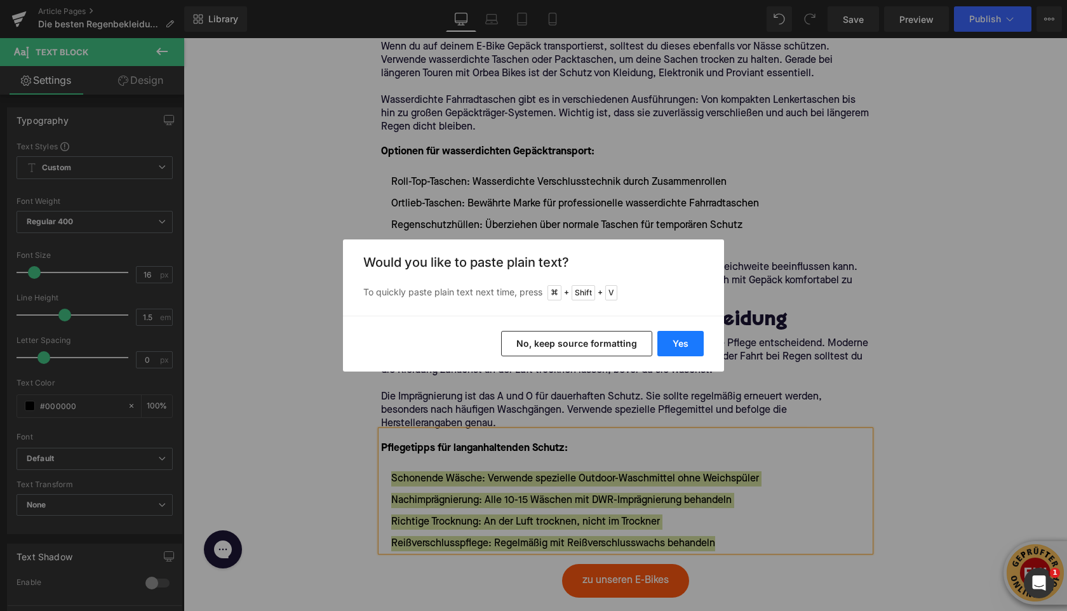
click at [672, 342] on button "Yes" at bounding box center [680, 343] width 46 height 25
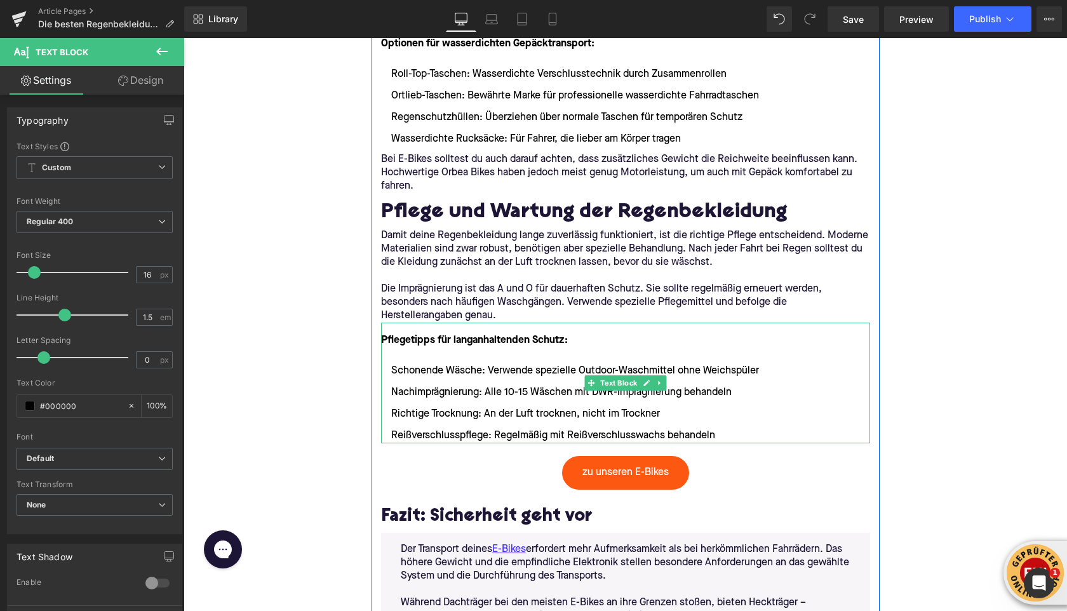
scroll to position [4035, 0]
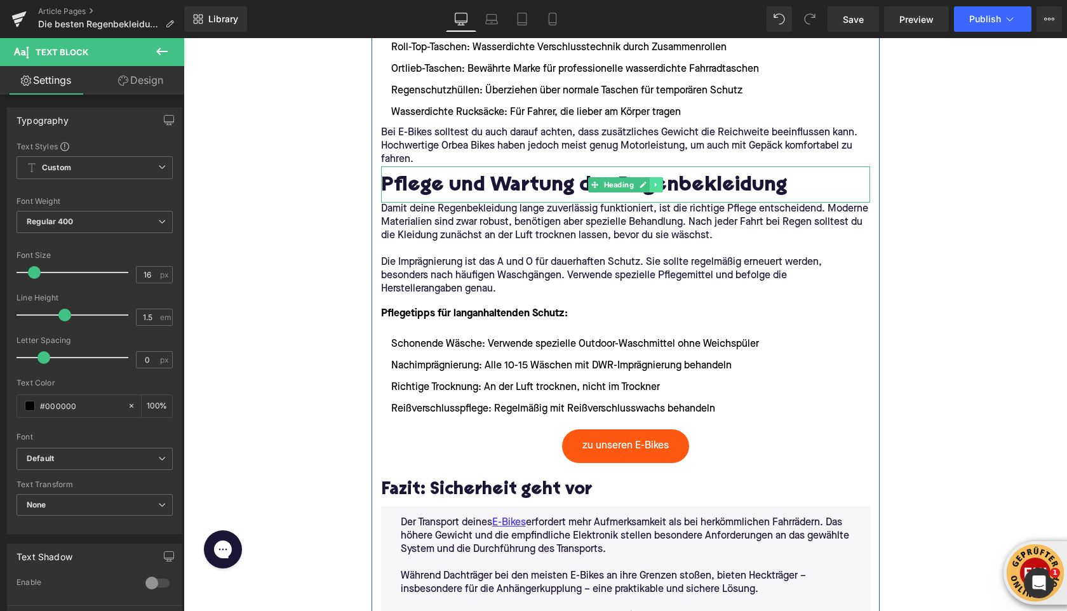
click at [658, 181] on icon at bounding box center [655, 185] width 7 height 8
click at [653, 177] on link at bounding box center [648, 184] width 13 height 15
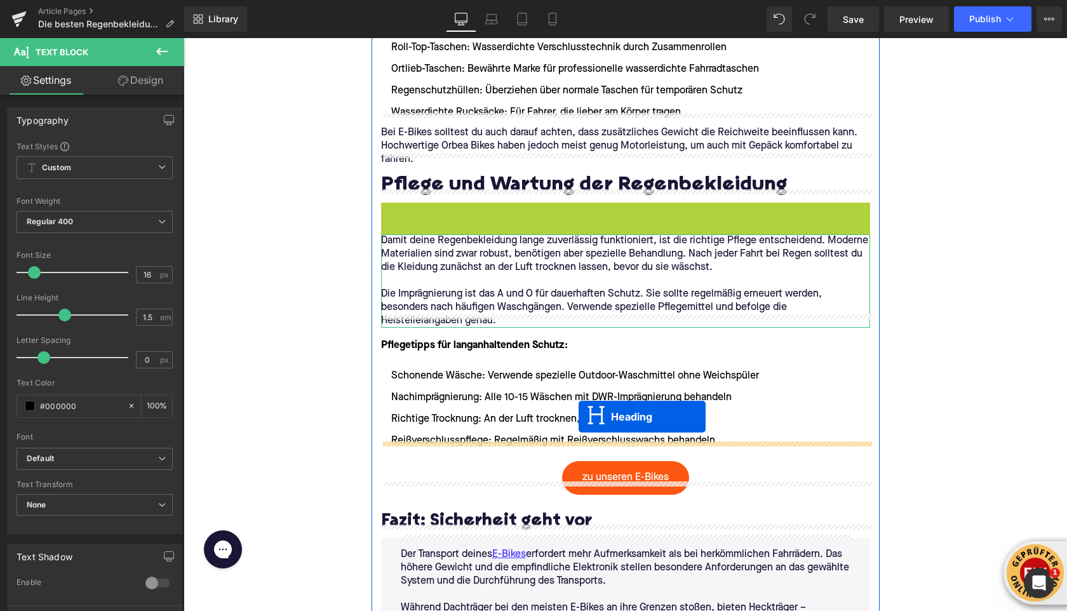
drag, startPoint x: 592, startPoint y: 207, endPoint x: 578, endPoint y: 416, distance: 210.0
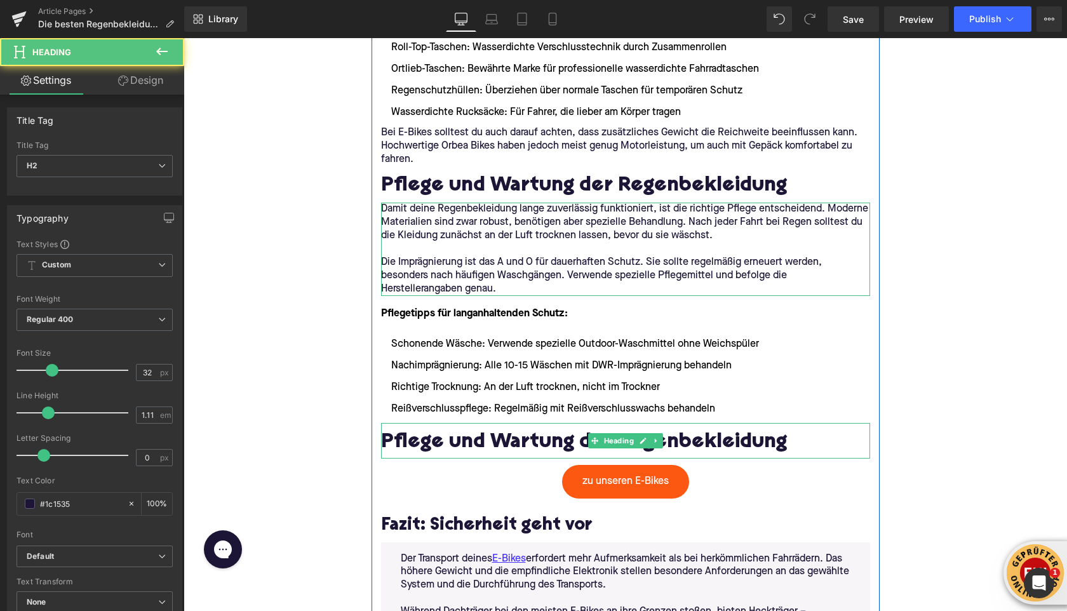
click at [411, 432] on h2 "Pflege und Wartung der Regenbekleidung" at bounding box center [625, 443] width 489 height 23
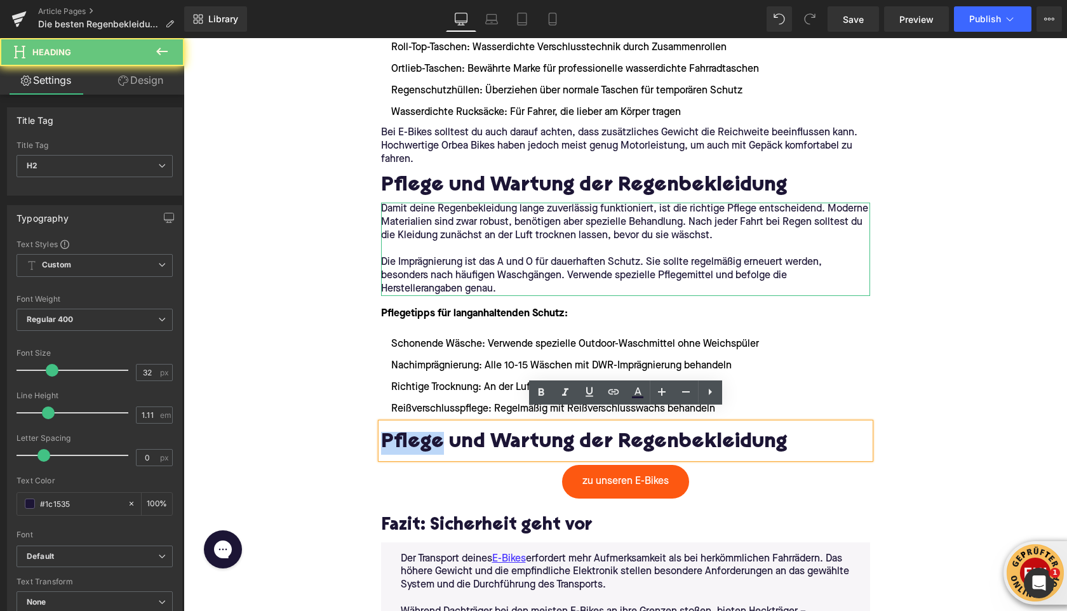
click at [411, 432] on h2 "Pflege und Wartung der Regenbekleidung" at bounding box center [625, 443] width 489 height 23
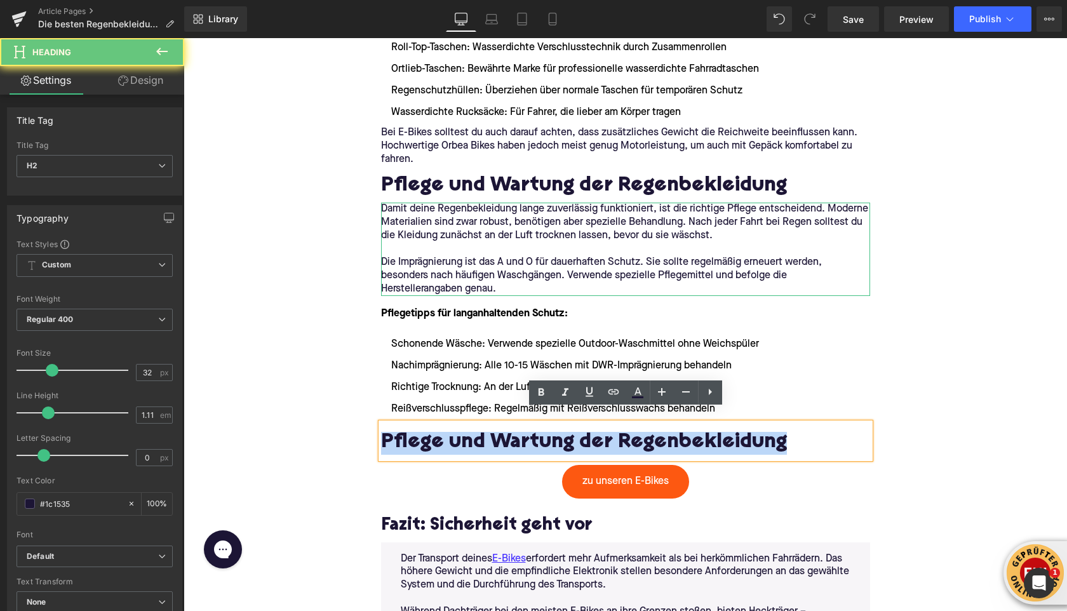
click at [411, 432] on h2 "Pflege und Wartung der Regenbekleidung" at bounding box center [625, 443] width 489 height 23
paste div
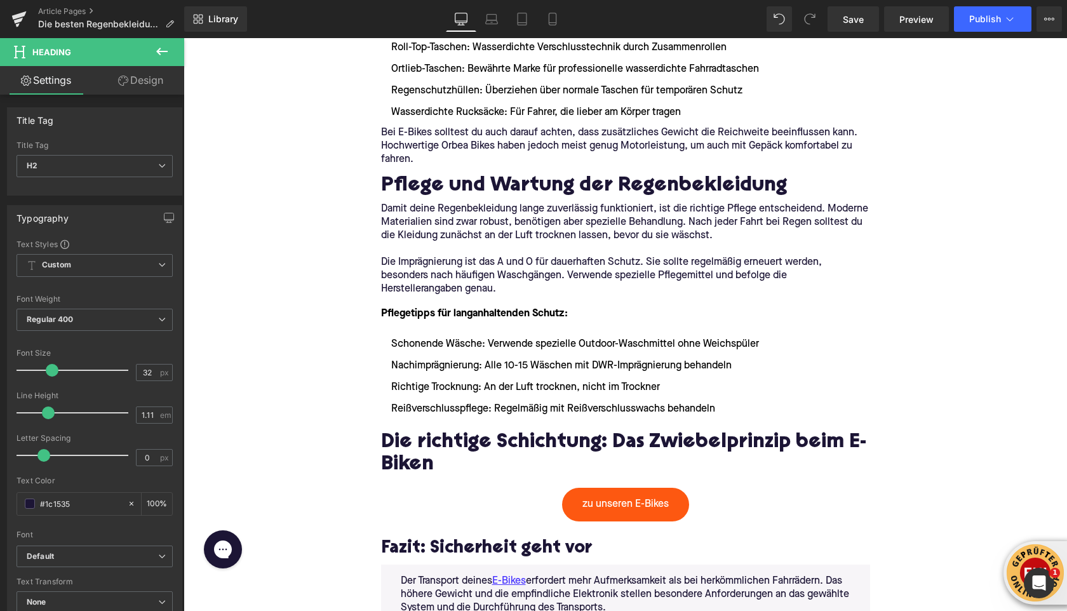
click at [170, 46] on button at bounding box center [162, 52] width 44 height 28
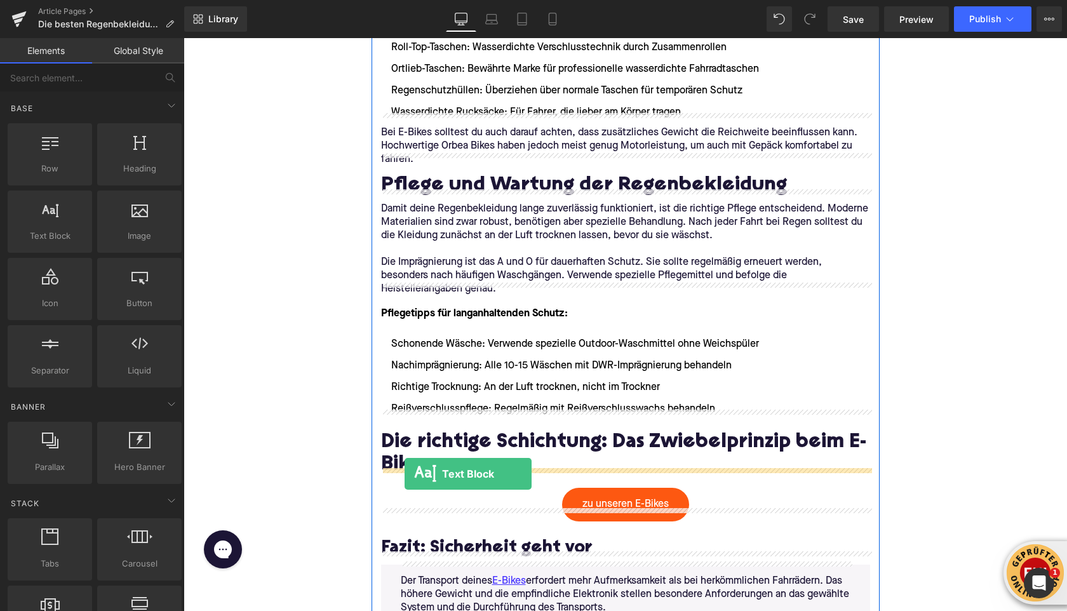
drag, startPoint x: 250, startPoint y: 243, endPoint x: 404, endPoint y: 473, distance: 276.8
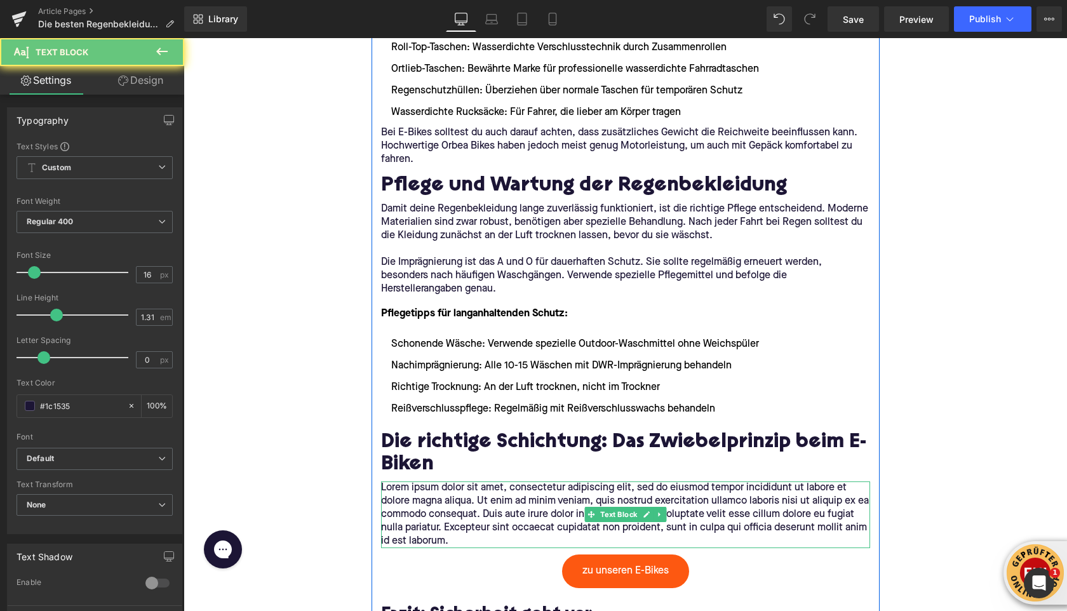
click at [419, 482] on p "Lorem ipsum dolor sit amet, consectetur adipiscing elit, sed do eiusmod tempor …" at bounding box center [625, 514] width 489 height 67
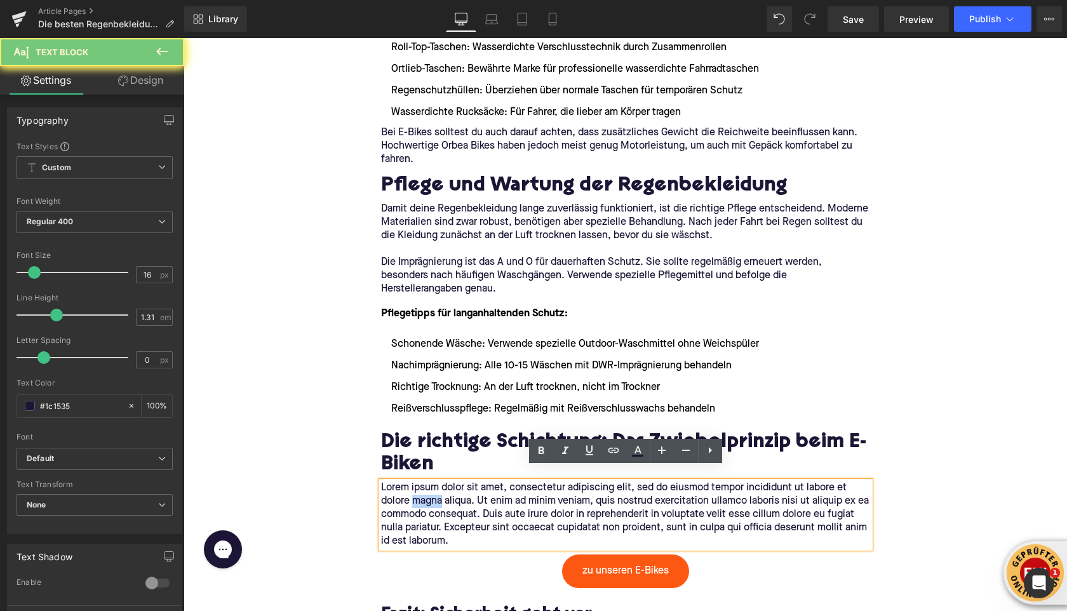
click at [419, 482] on p "Lorem ipsum dolor sit amet, consectetur adipiscing elit, sed do eiusmod tempor …" at bounding box center [625, 514] width 489 height 67
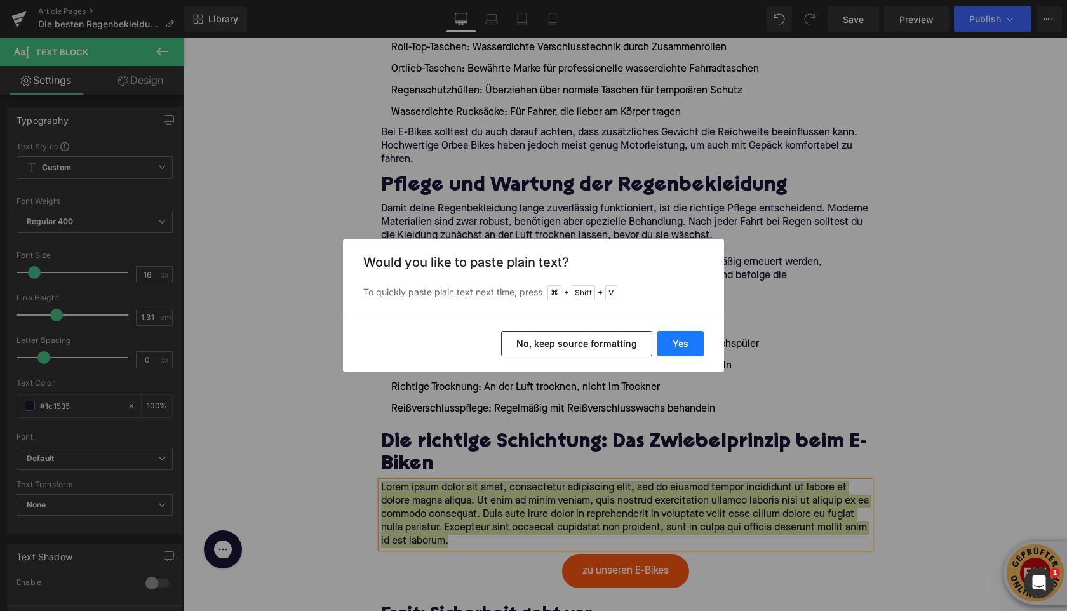
click at [672, 337] on button "Yes" at bounding box center [680, 343] width 46 height 25
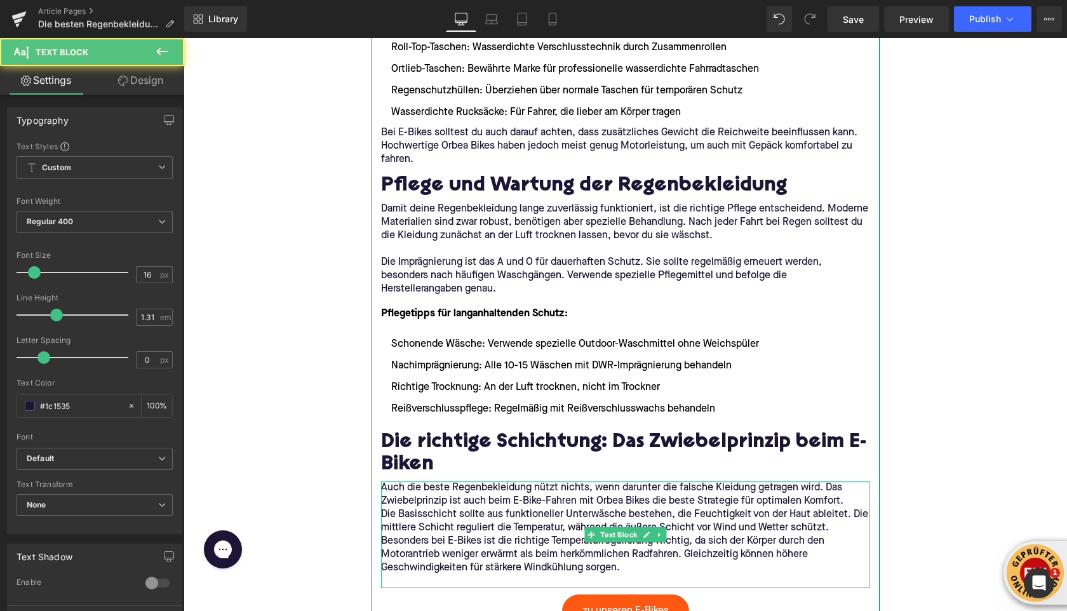
click at [849, 508] on p "Die Basisschicht sollte aus funktioneller Unterwäsche bestehen, die Feuchtigkei…" at bounding box center [625, 521] width 489 height 27
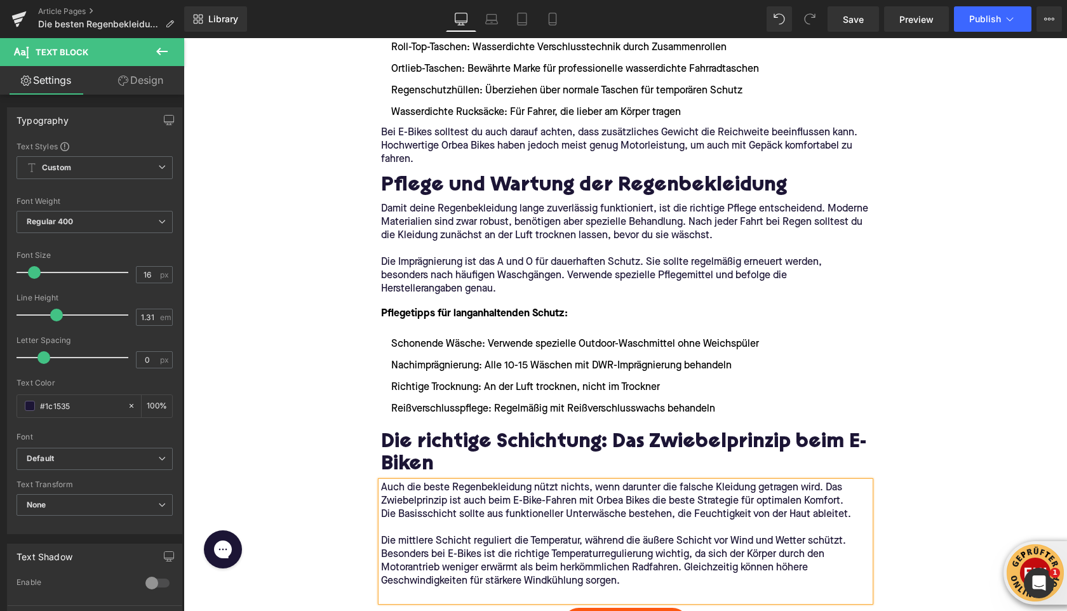
click at [575, 588] on p at bounding box center [625, 594] width 489 height 13
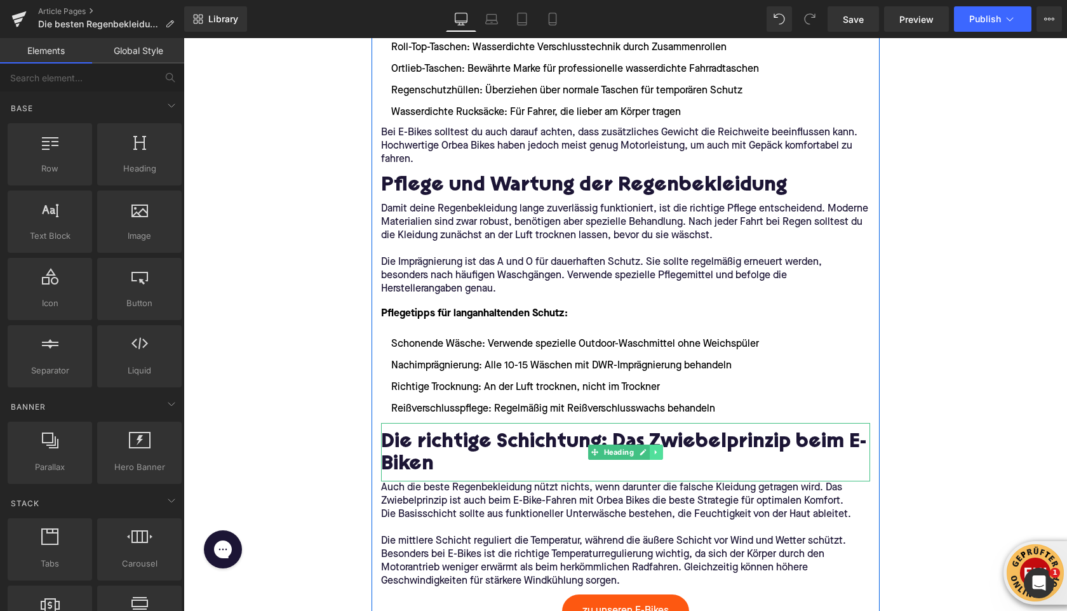
click at [660, 444] on link at bounding box center [655, 451] width 13 height 15
click at [651, 448] on icon at bounding box center [649, 451] width 7 height 7
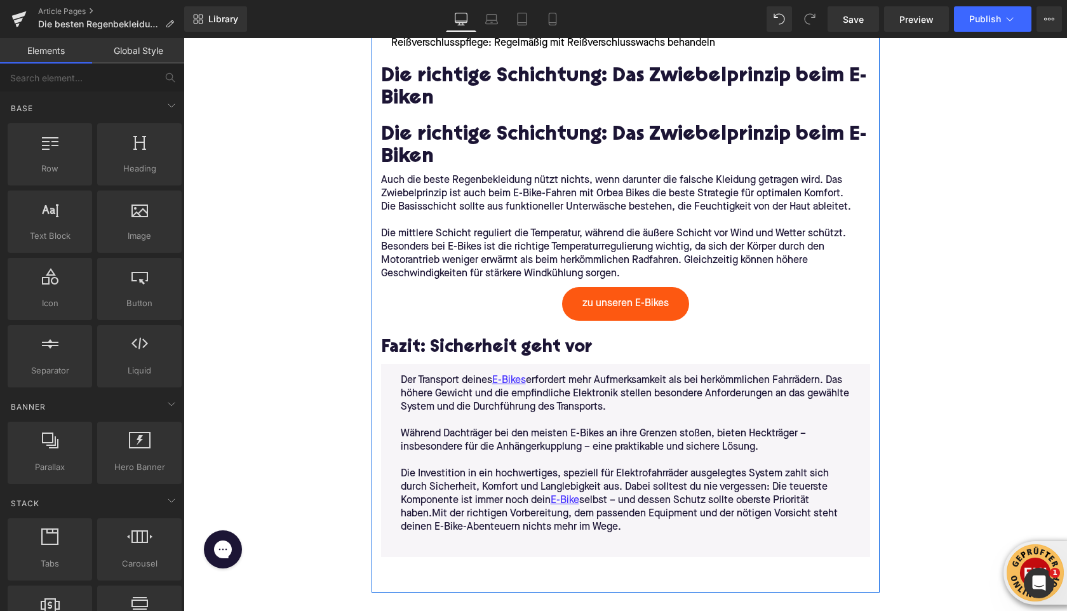
scroll to position [4414, 0]
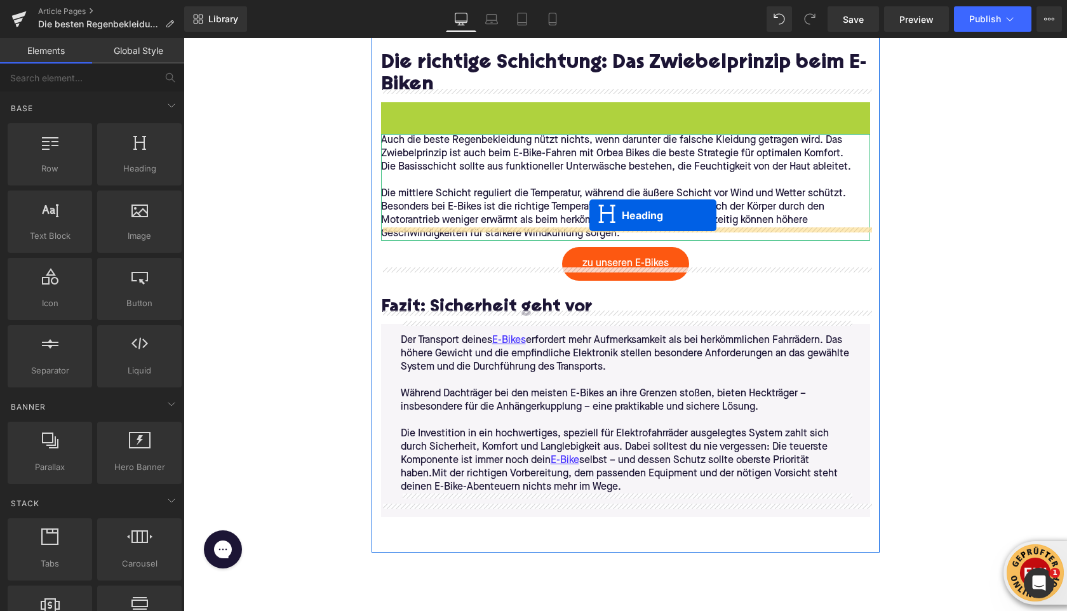
drag, startPoint x: 592, startPoint y: 116, endPoint x: 589, endPoint y: 215, distance: 99.7
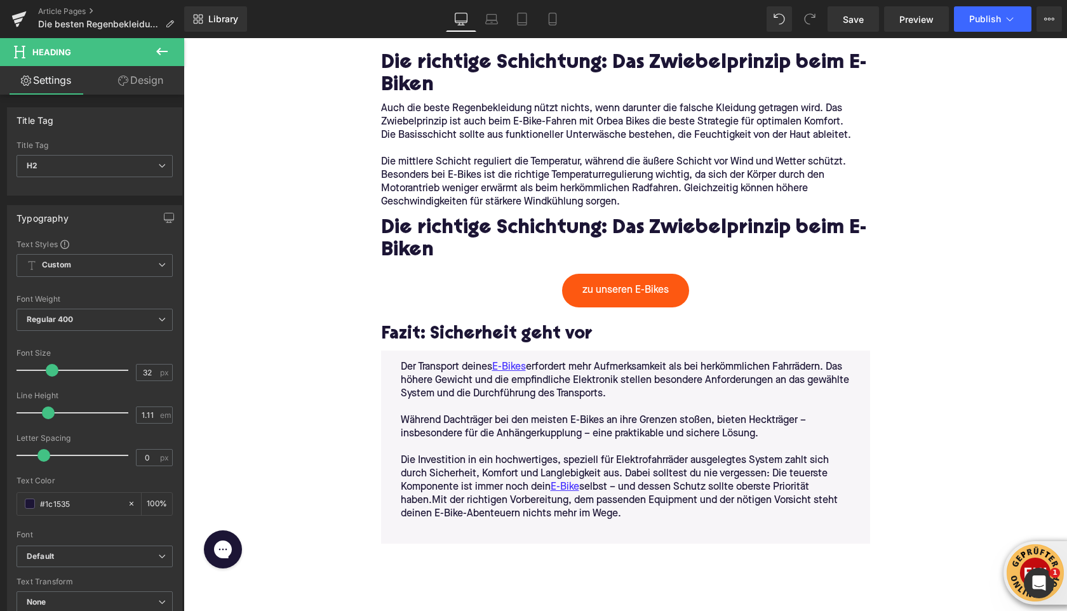
click at [161, 43] on button at bounding box center [162, 52] width 44 height 28
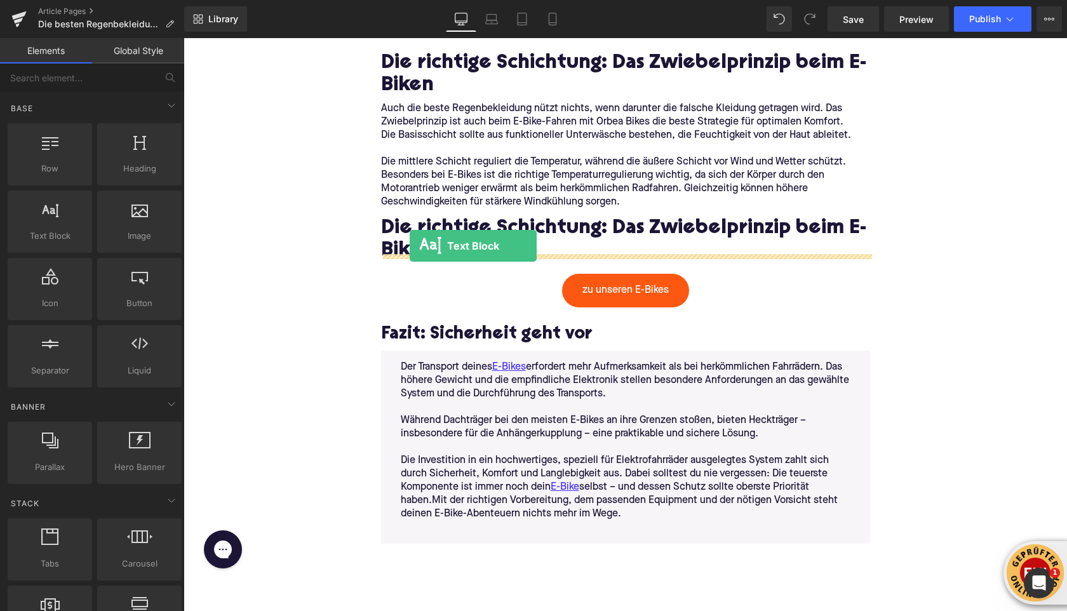
drag, startPoint x: 233, startPoint y: 272, endPoint x: 409, endPoint y: 244, distance: 178.7
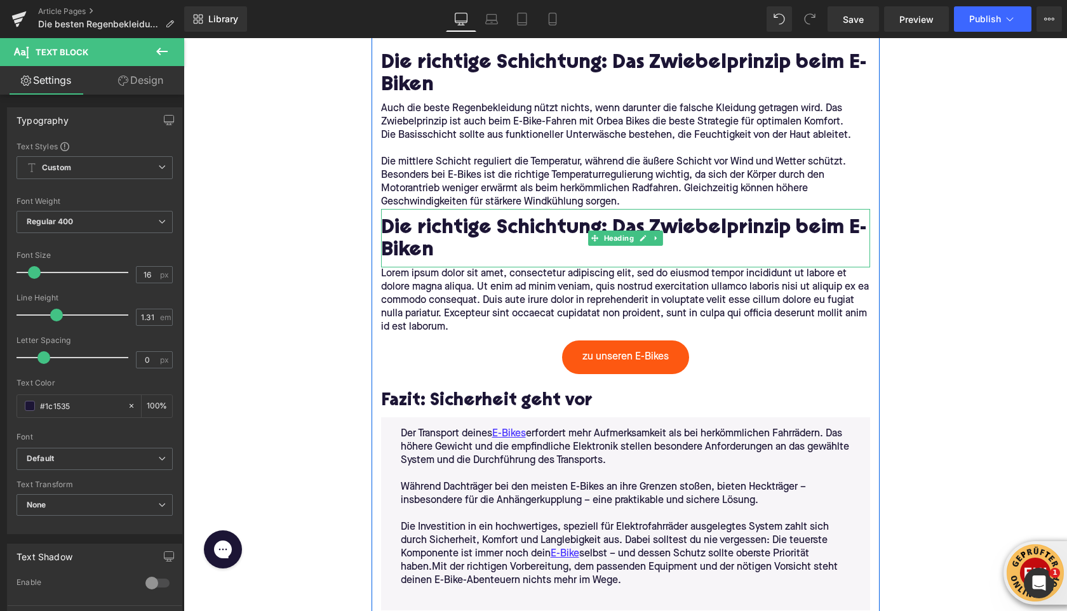
click at [402, 236] on h2 "Die richtige Schichtung: Das Zwiebelprinzip beim E-Biken" at bounding box center [625, 240] width 489 height 45
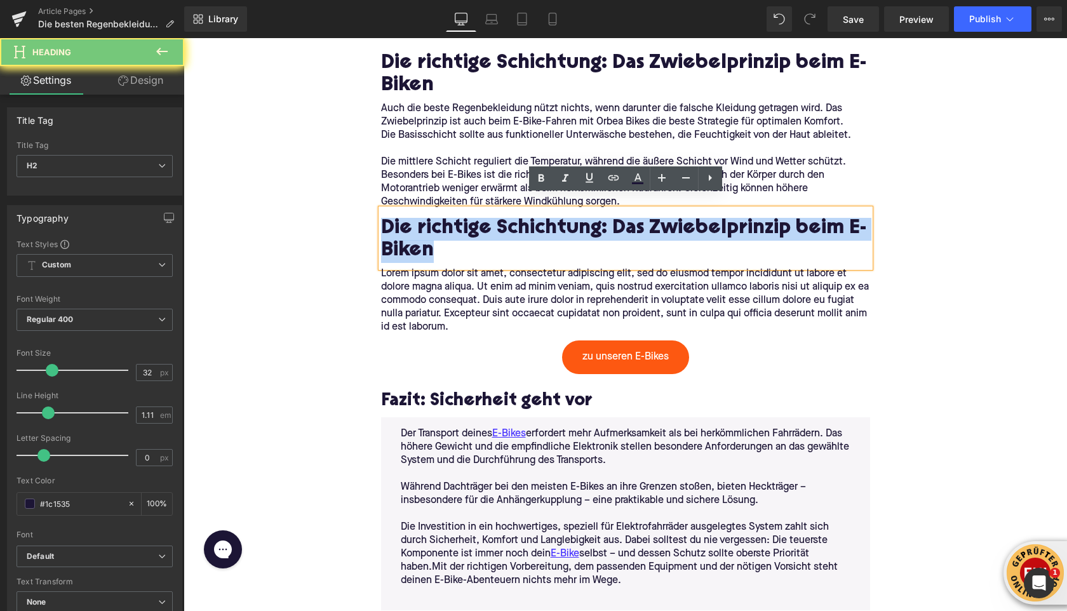
paste div
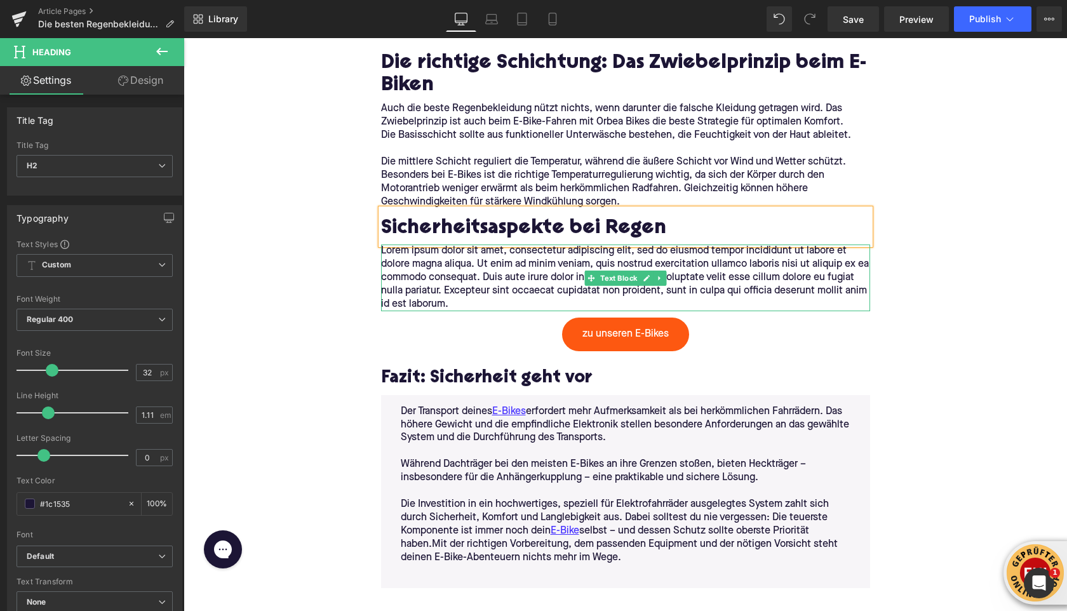
click at [430, 251] on p "Lorem ipsum dolor sit amet, consectetur adipiscing elit, sed do eiusmod tempor …" at bounding box center [625, 277] width 489 height 67
click at [431, 251] on p "Lorem ipsum dolor sit amet, consectetur adipiscing elit, sed do eiusmod tempor …" at bounding box center [625, 277] width 489 height 67
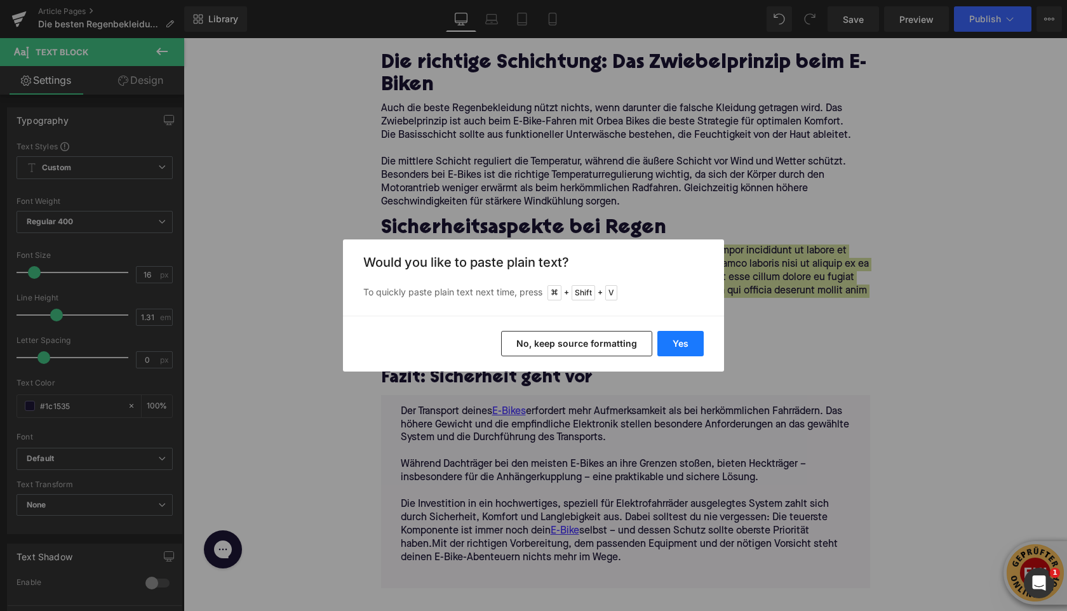
click at [683, 348] on button "Yes" at bounding box center [680, 343] width 46 height 25
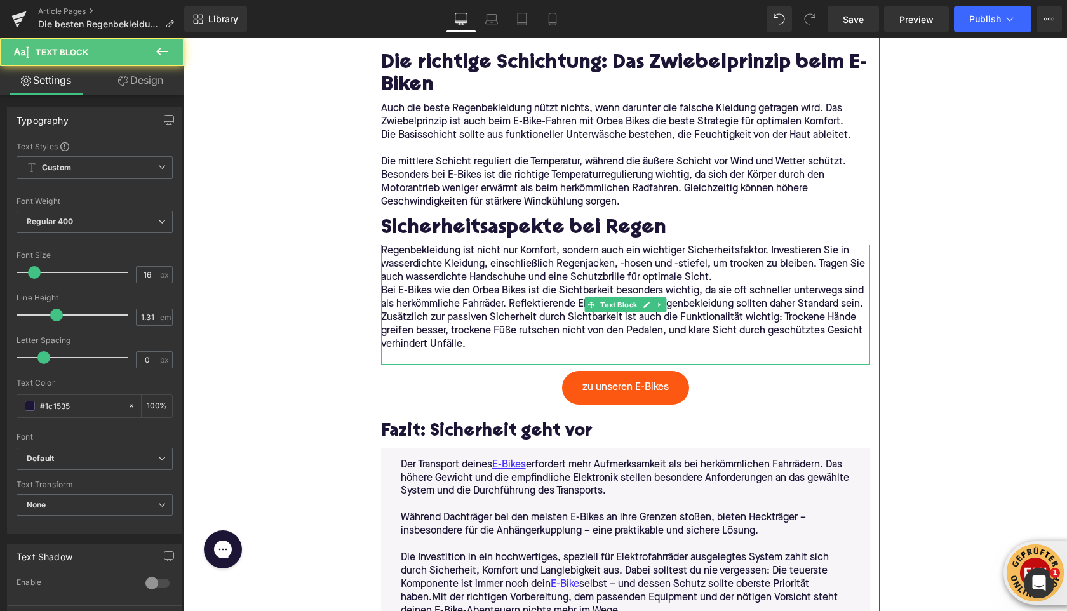
click at [733, 263] on p "Regenbekleidung ist nicht nur Komfort, sondern auch ein wichtiger Sicherheitsfa…" at bounding box center [625, 264] width 489 height 40
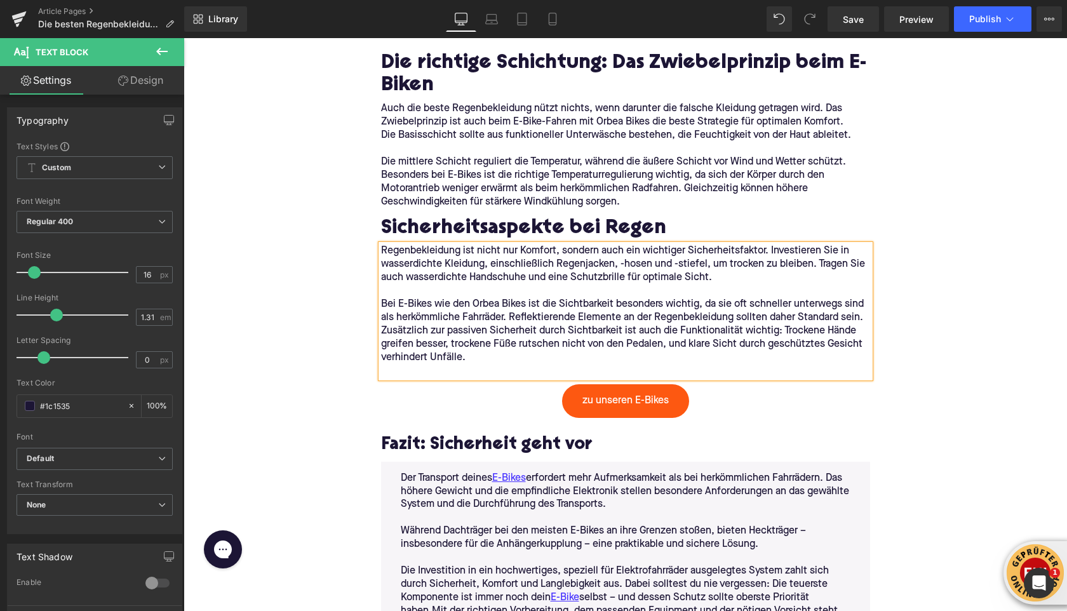
click at [865, 307] on p "Bei E-Bikes wie den Orbea Bikes ist die Sichtbarkeit besonders wichtig, da sie …" at bounding box center [625, 311] width 489 height 27
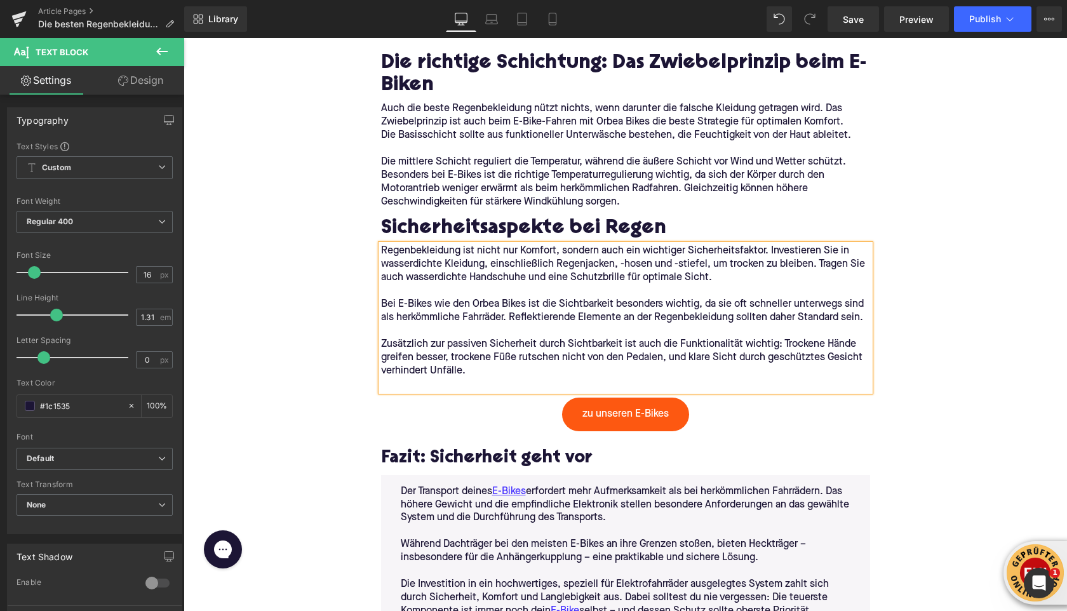
click at [446, 397] on div "zu unseren E-Bikes Button" at bounding box center [625, 414] width 489 height 34
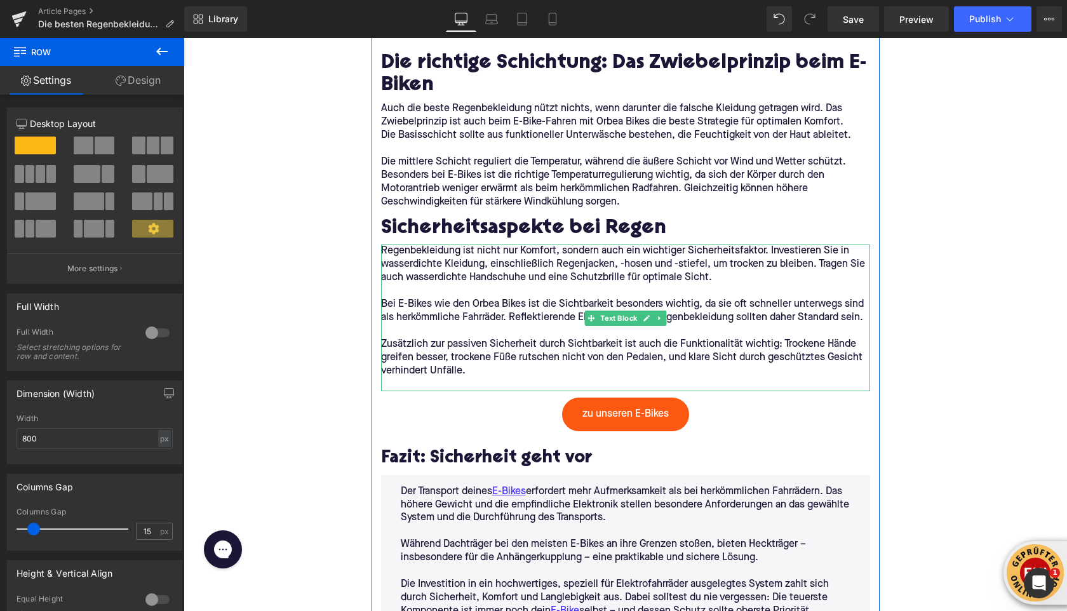
click at [427, 378] on p at bounding box center [625, 384] width 489 height 13
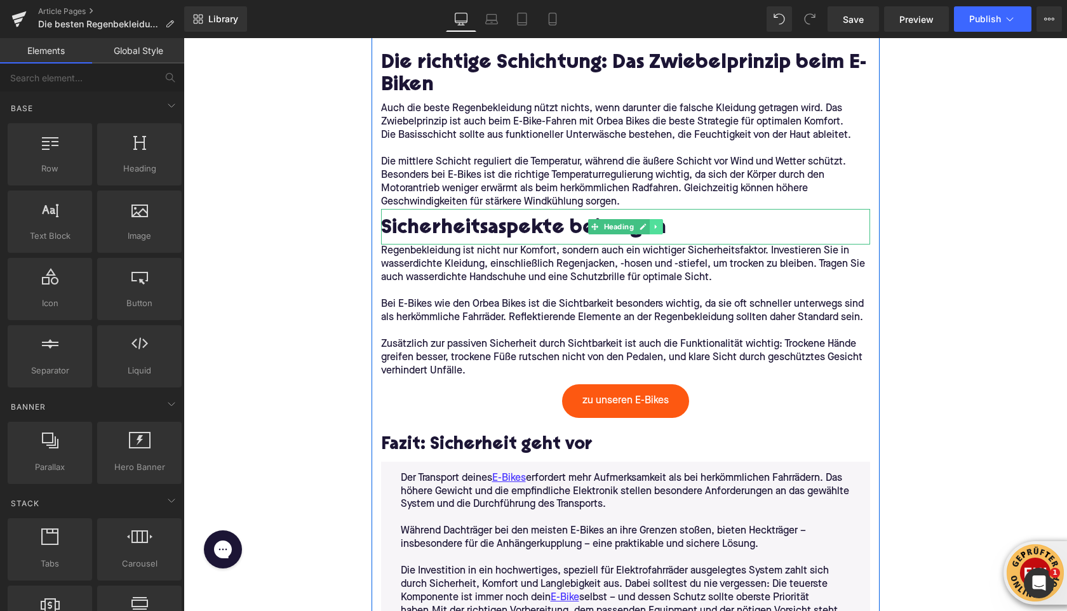
click at [656, 223] on icon at bounding box center [655, 227] width 7 height 8
click at [648, 223] on icon at bounding box center [649, 226] width 7 height 7
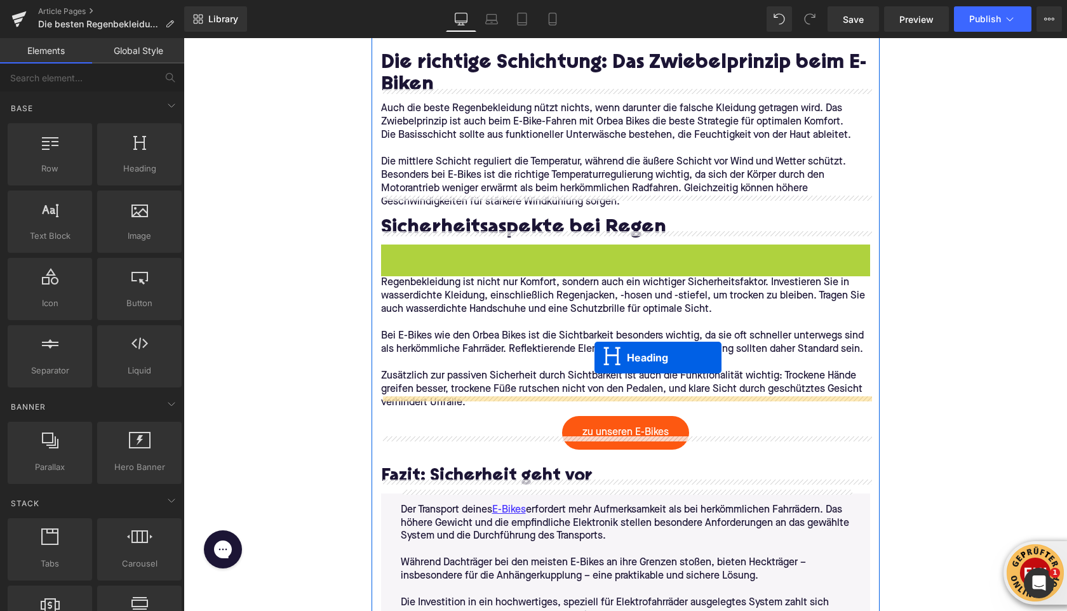
drag, startPoint x: 594, startPoint y: 249, endPoint x: 670, endPoint y: 312, distance: 97.9
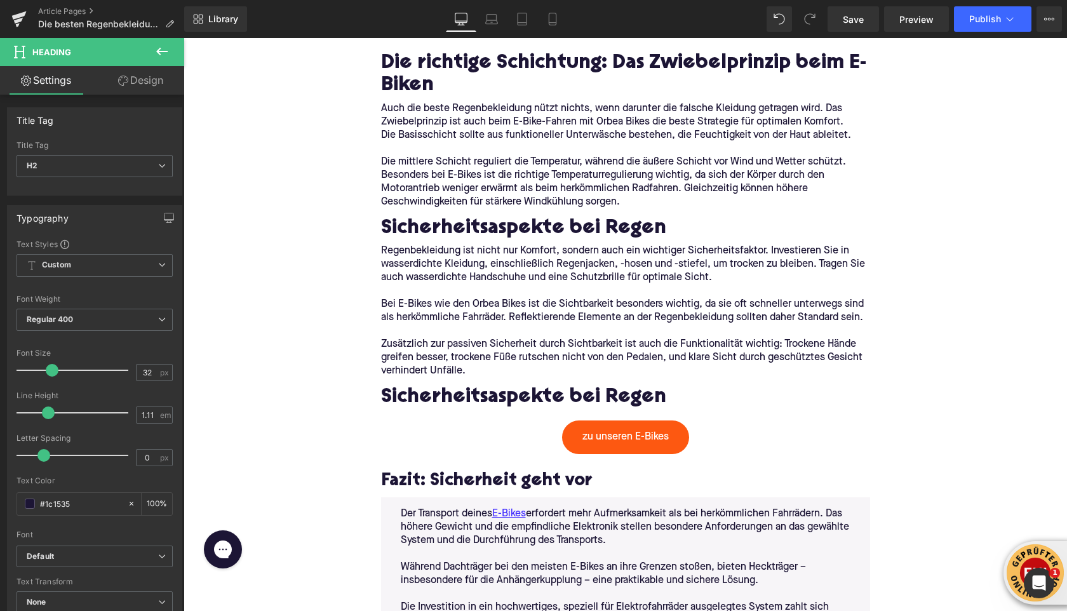
click at [164, 46] on icon at bounding box center [161, 51] width 15 height 15
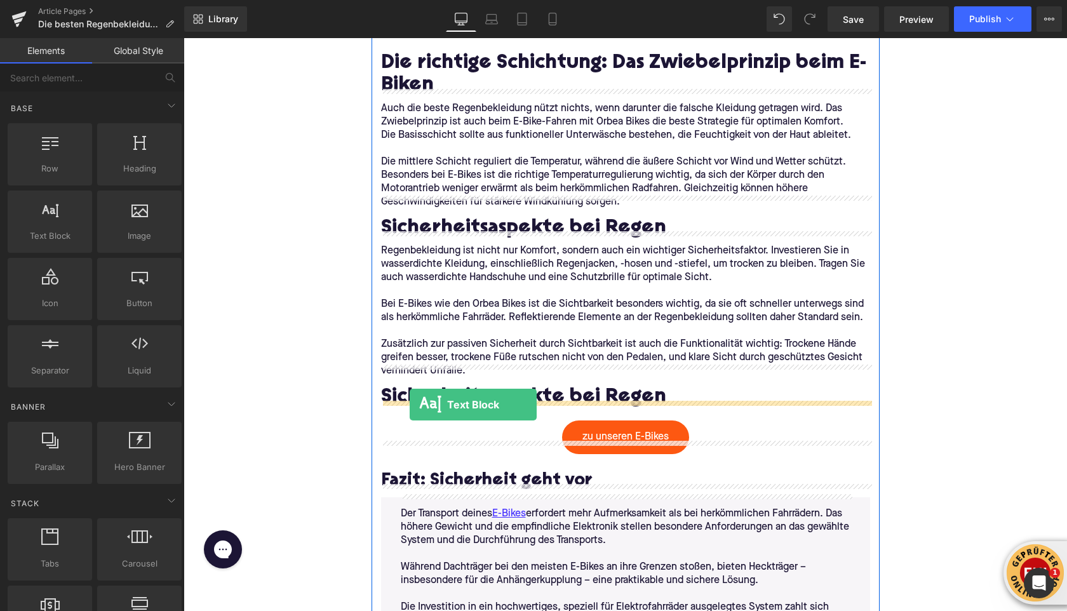
drag, startPoint x: 238, startPoint y: 253, endPoint x: 409, endPoint y: 404, distance: 228.9
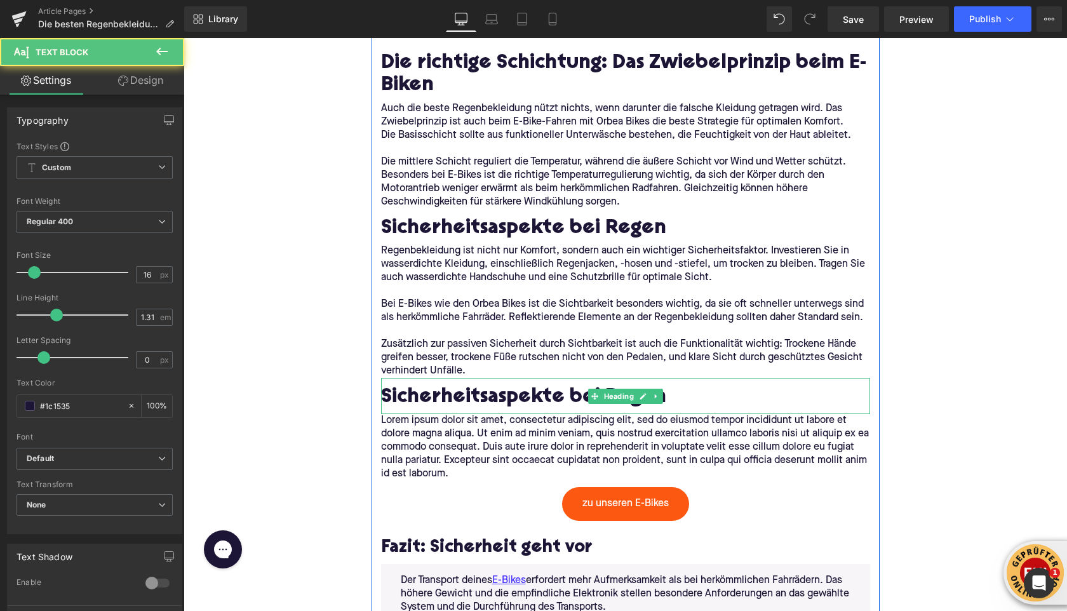
click at [416, 387] on h2 "Sicherheitsaspekte bei Regen" at bounding box center [625, 398] width 489 height 23
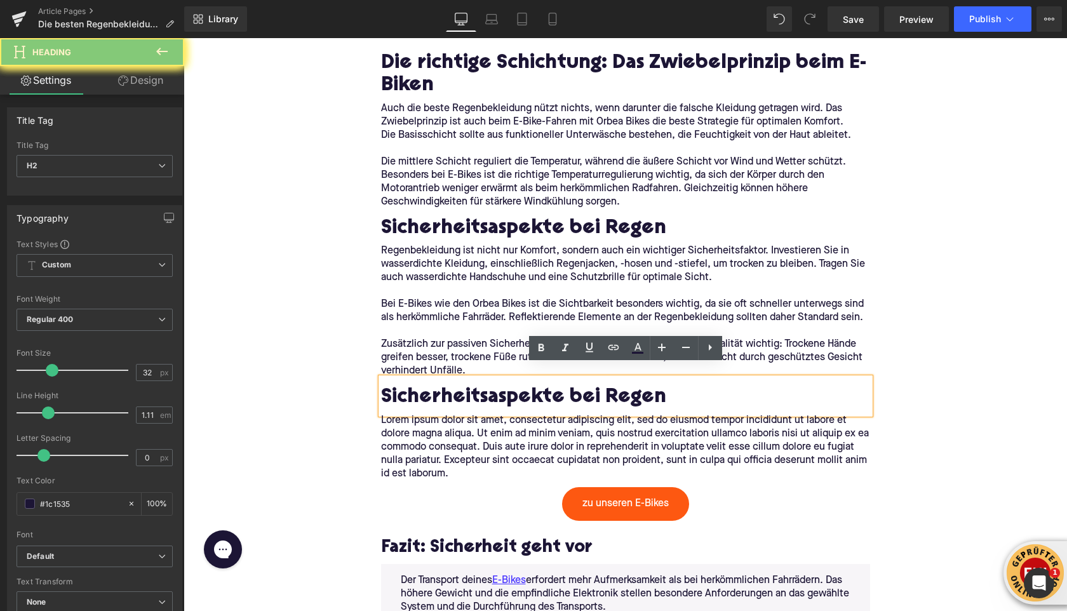
click at [416, 387] on h2 "Sicherheitsaspekte bei Regen" at bounding box center [625, 398] width 489 height 23
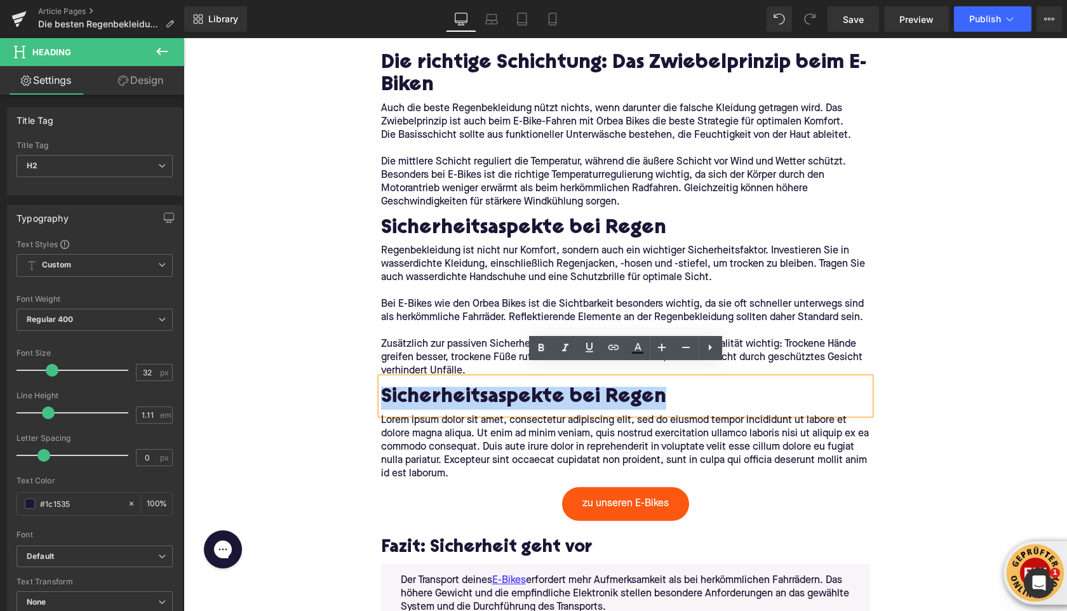
paste div
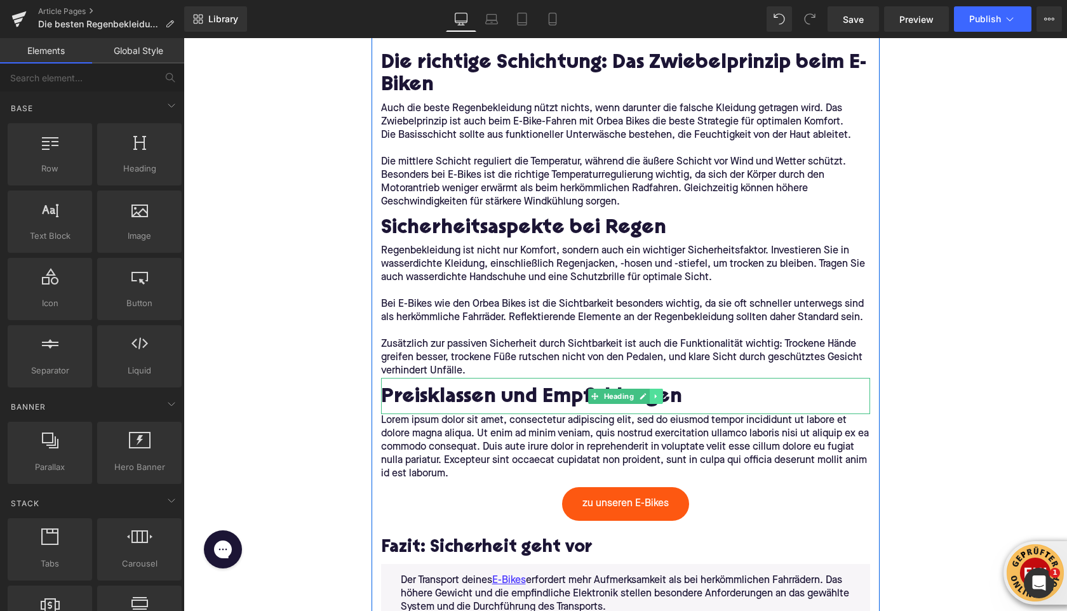
click at [656, 389] on link at bounding box center [655, 396] width 13 height 15
click at [658, 389] on link at bounding box center [662, 396] width 13 height 15
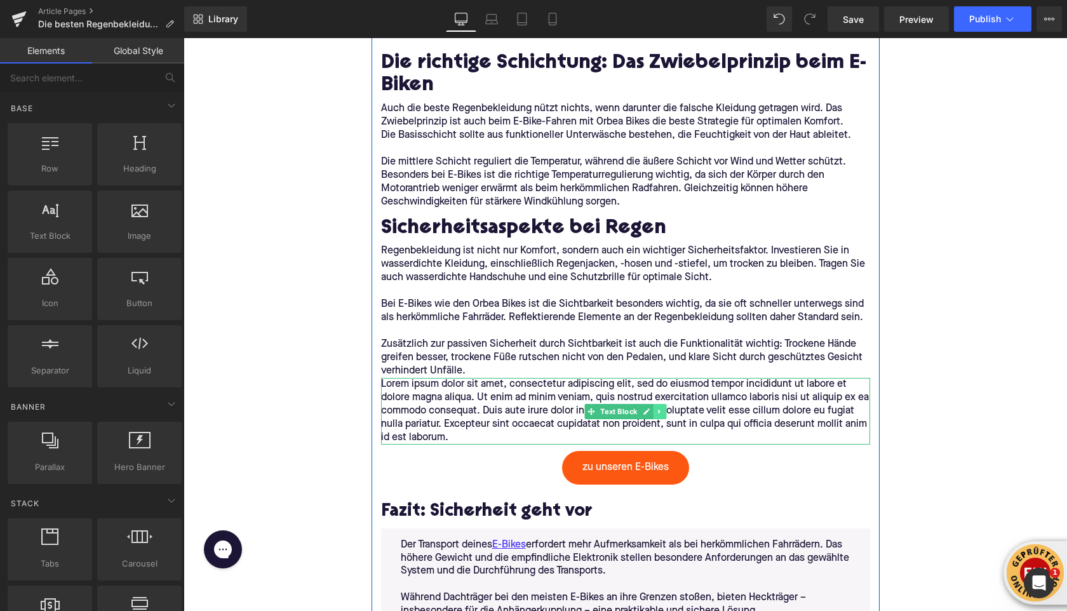
click at [658, 409] on icon at bounding box center [659, 411] width 2 height 4
click at [663, 408] on icon at bounding box center [665, 411] width 7 height 7
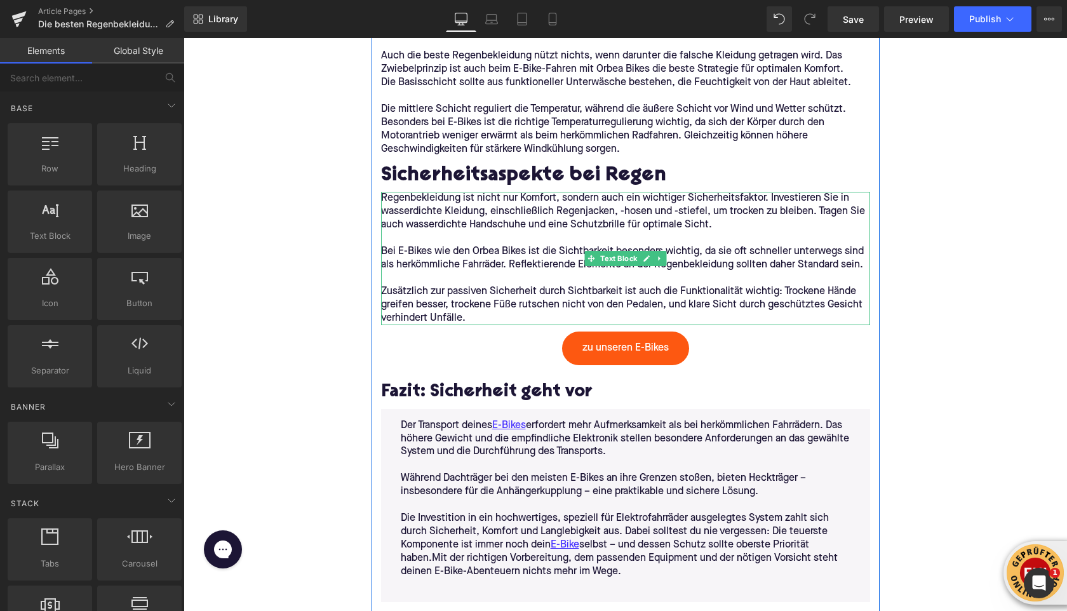
scroll to position [4499, 0]
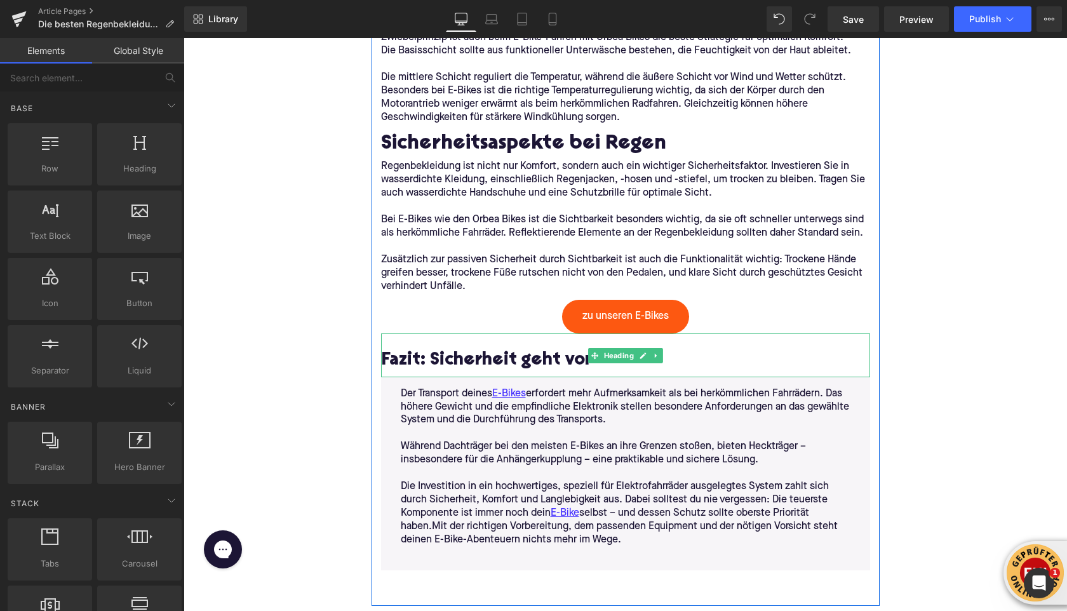
click at [435, 351] on h2 "Fazit: Sicherheit geht vor" at bounding box center [625, 361] width 489 height 20
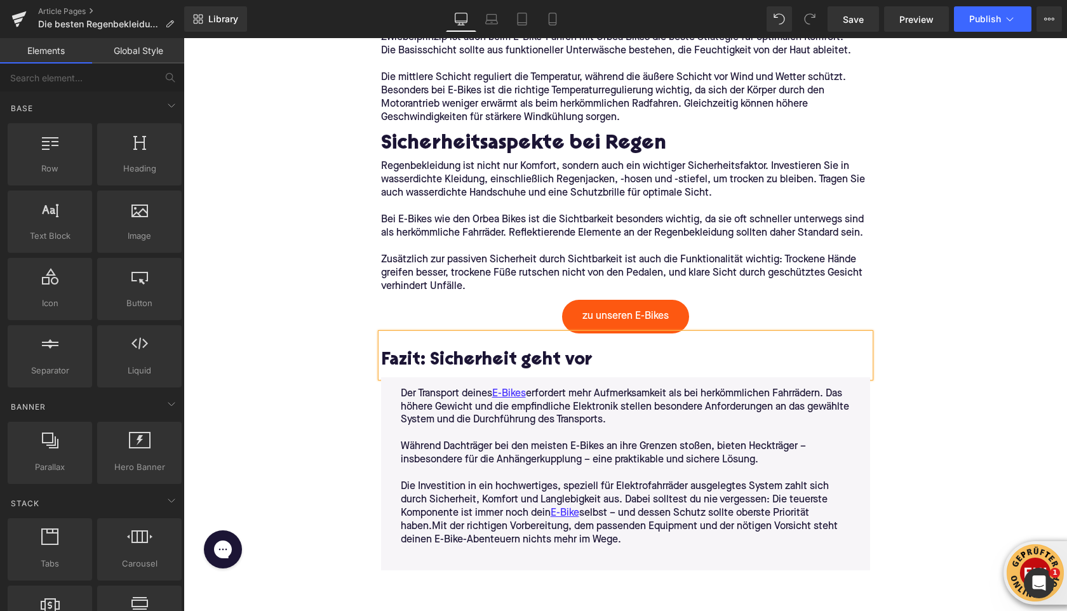
click at [435, 351] on h2 "Fazit: Sicherheit geht vor" at bounding box center [625, 361] width 489 height 20
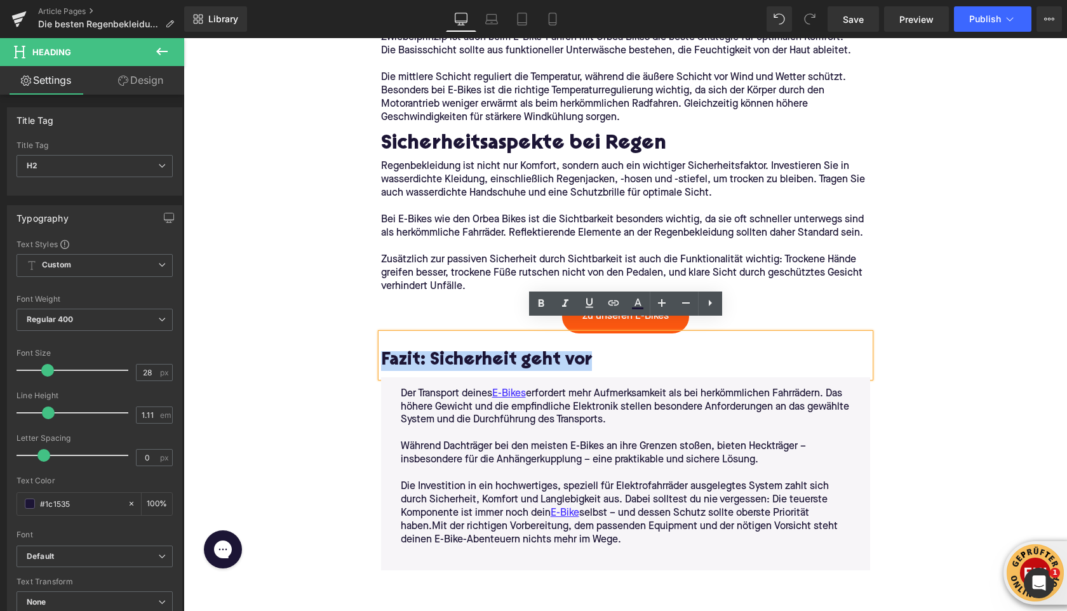
paste div
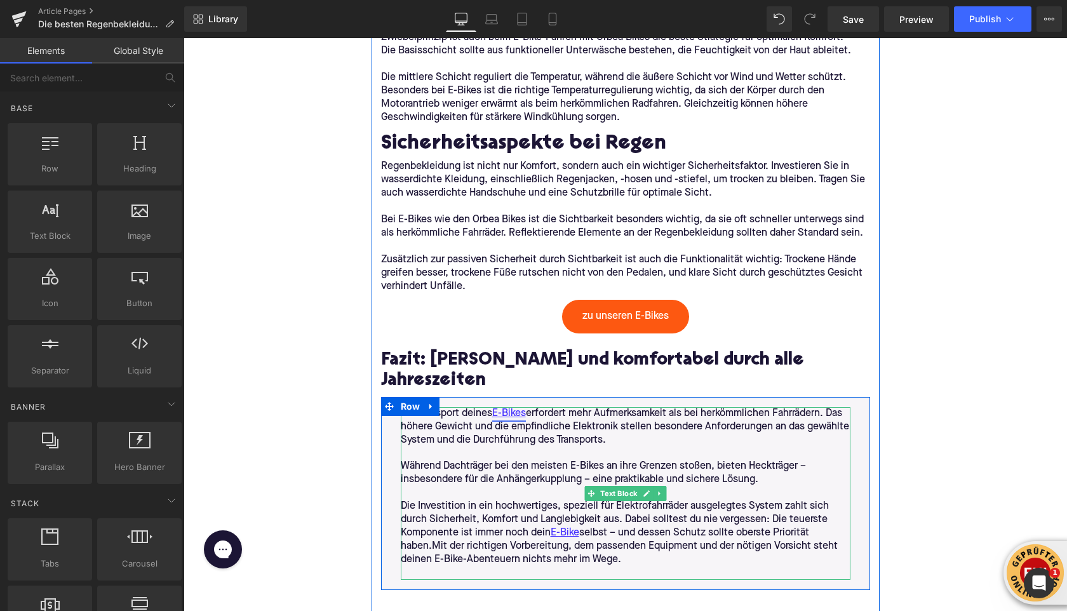
scroll to position [4505, 0]
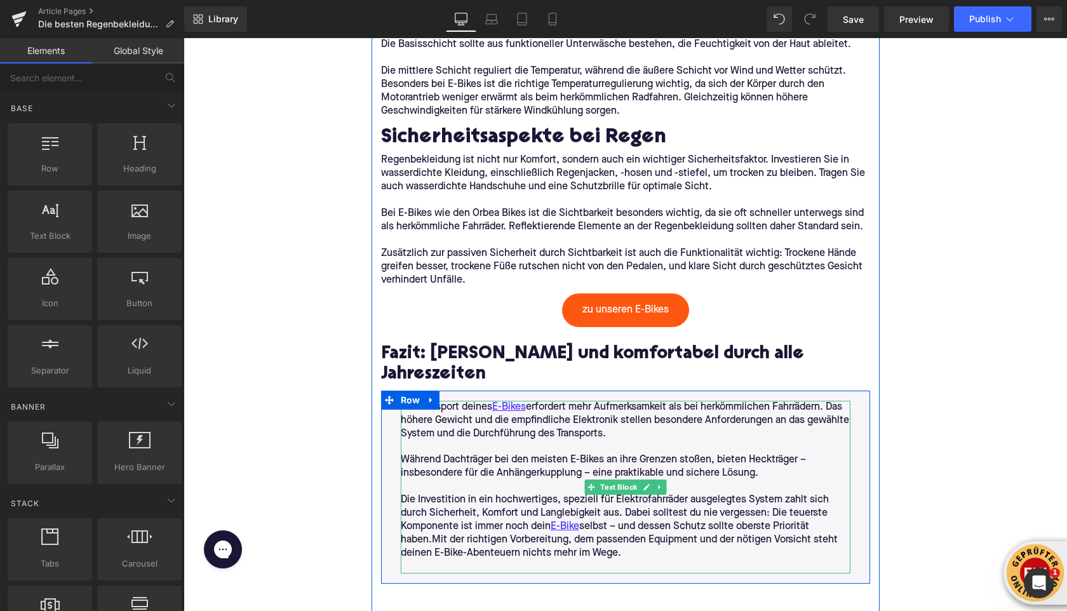
click at [616, 535] on span "Mit der richtigen Vorbereitung, dem passenden Equipment und der nötigen Vorsich…" at bounding box center [619, 546] width 437 height 23
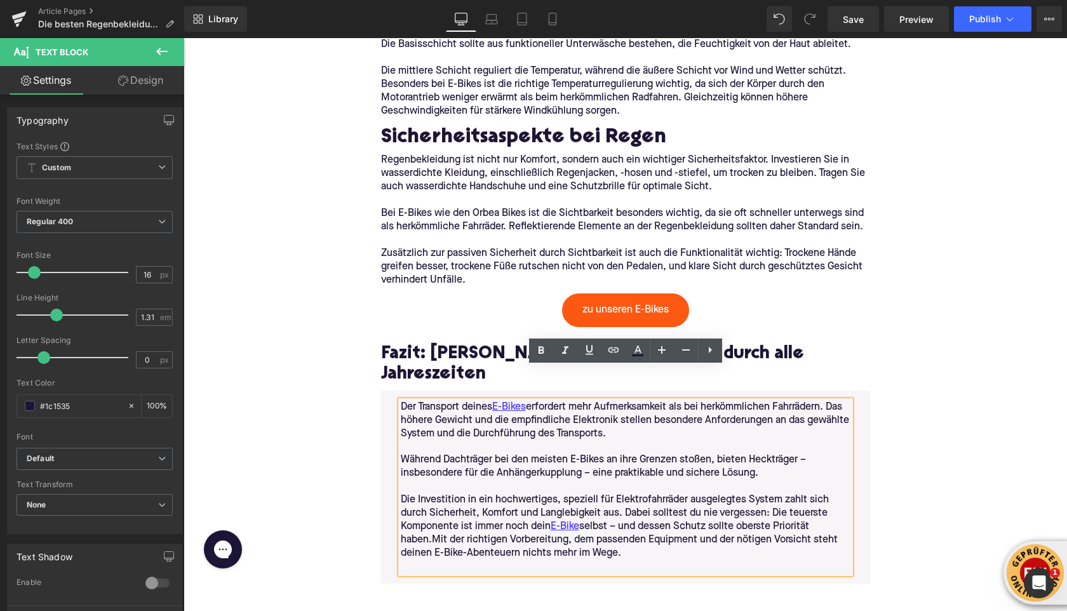
drag, startPoint x: 628, startPoint y: 522, endPoint x: 369, endPoint y: 375, distance: 298.0
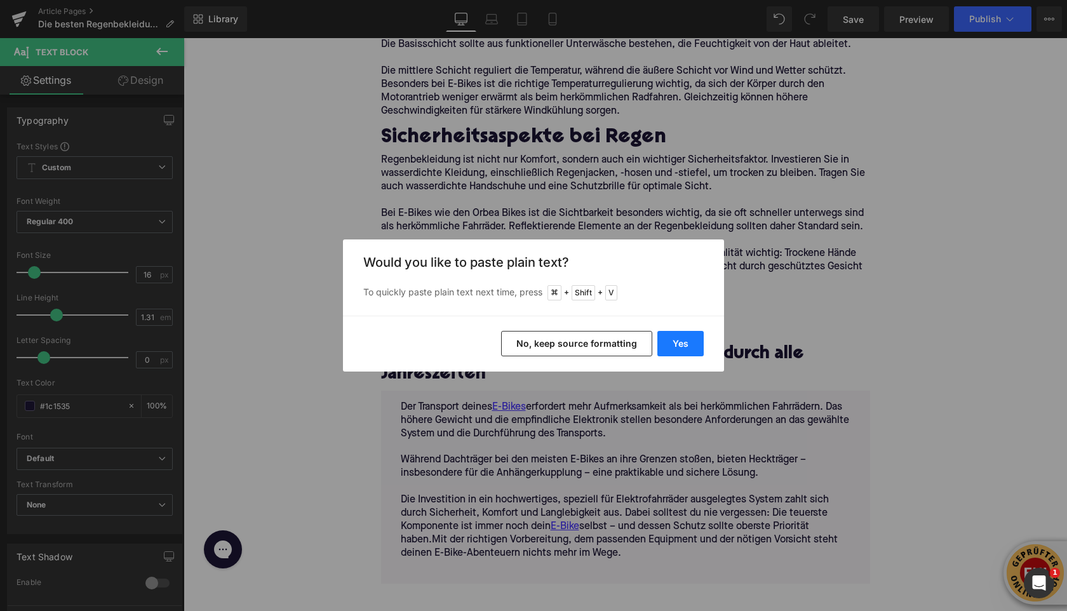
click at [670, 346] on button "Yes" at bounding box center [680, 343] width 46 height 25
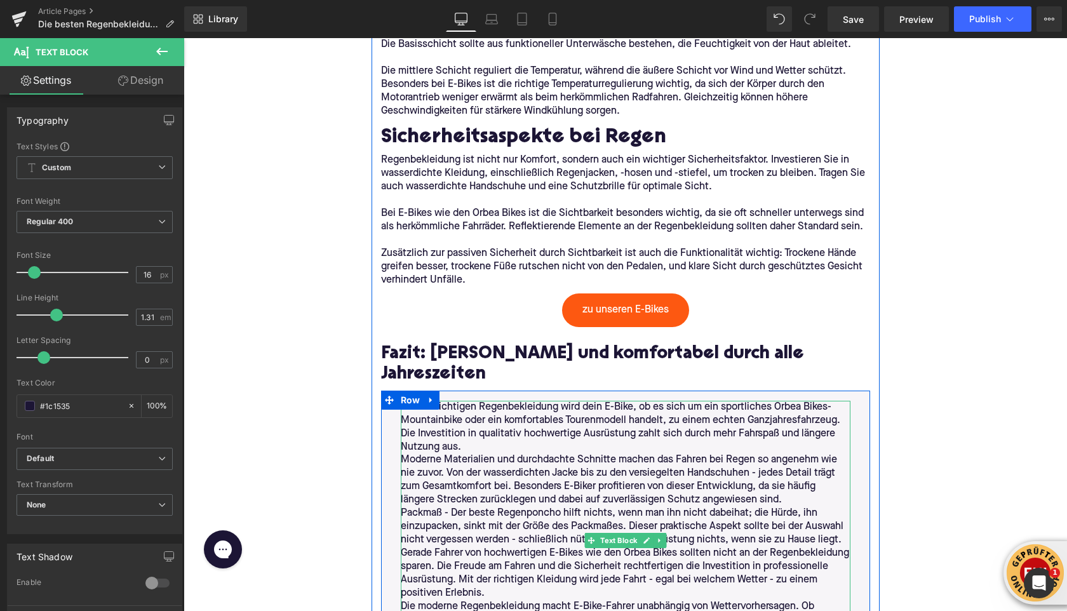
click at [542, 418] on p "Mit der richtigen Regenbekleidung wird dein E-Bike, ob es sich um ein sportlich…" at bounding box center [625, 427] width 449 height 53
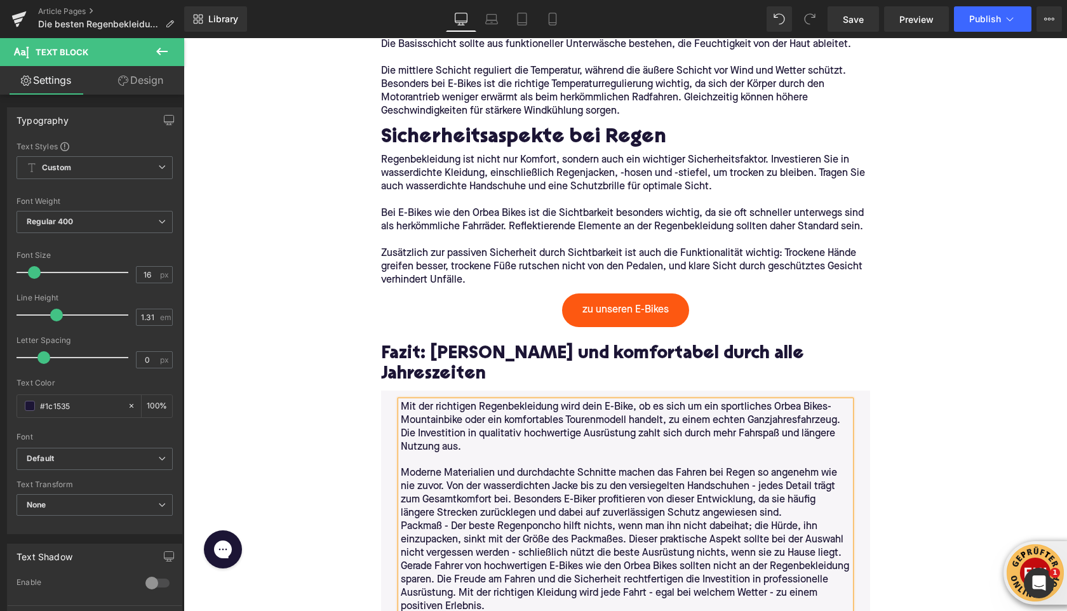
click at [790, 486] on p "Moderne Materialien und durchdachte Schnitte machen das Fahren bei Regen so ang…" at bounding box center [625, 493] width 449 height 53
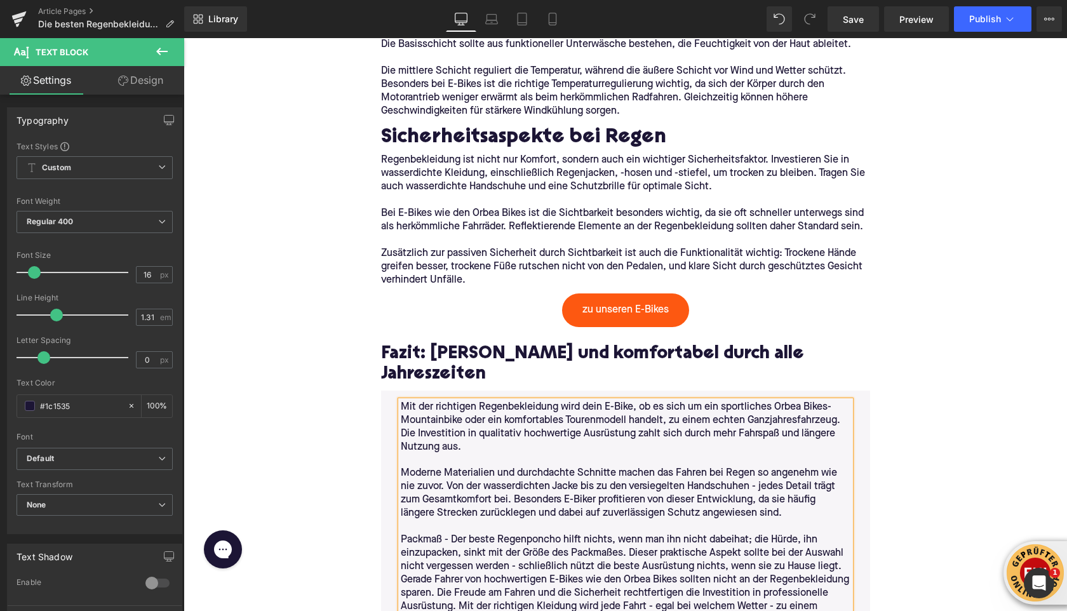
click at [531, 582] on p "Gerade Fahrer von hochwertigen E-Bikes wie den Orbea Bikes sollten nicht an der…" at bounding box center [625, 599] width 449 height 53
click at [840, 533] on p "Packmaß - Der beste Regenponcho hilft nichts, wenn man ihn nicht dabeihat; die …" at bounding box center [625, 553] width 449 height 40
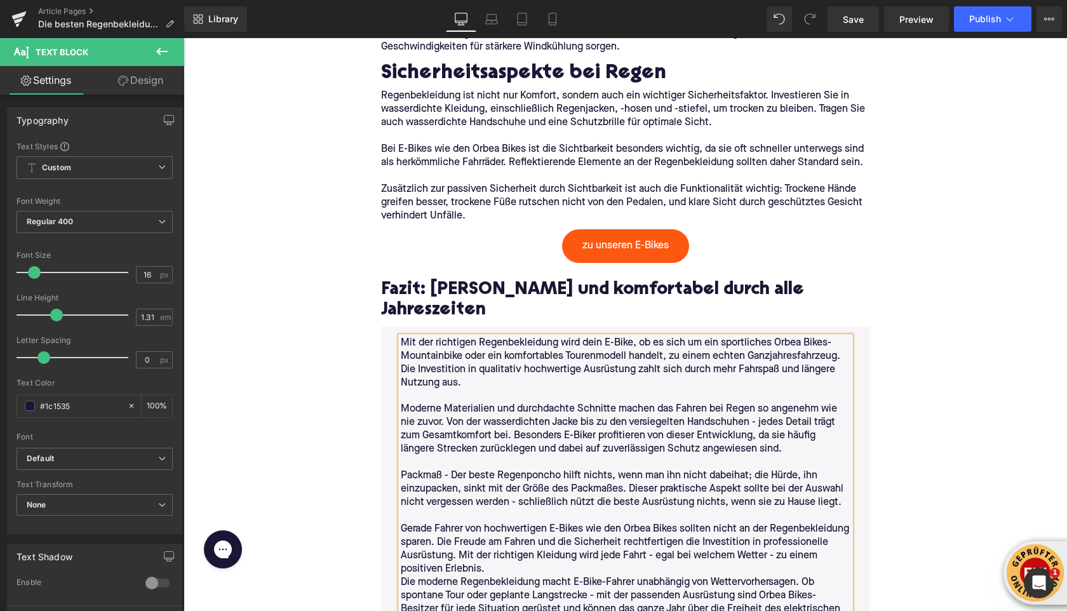
scroll to position [4570, 0]
click at [613, 536] on p "Gerade Fahrer von hochwertigen E-Bikes wie den Orbea Bikes sollten nicht an der…" at bounding box center [625, 548] width 449 height 53
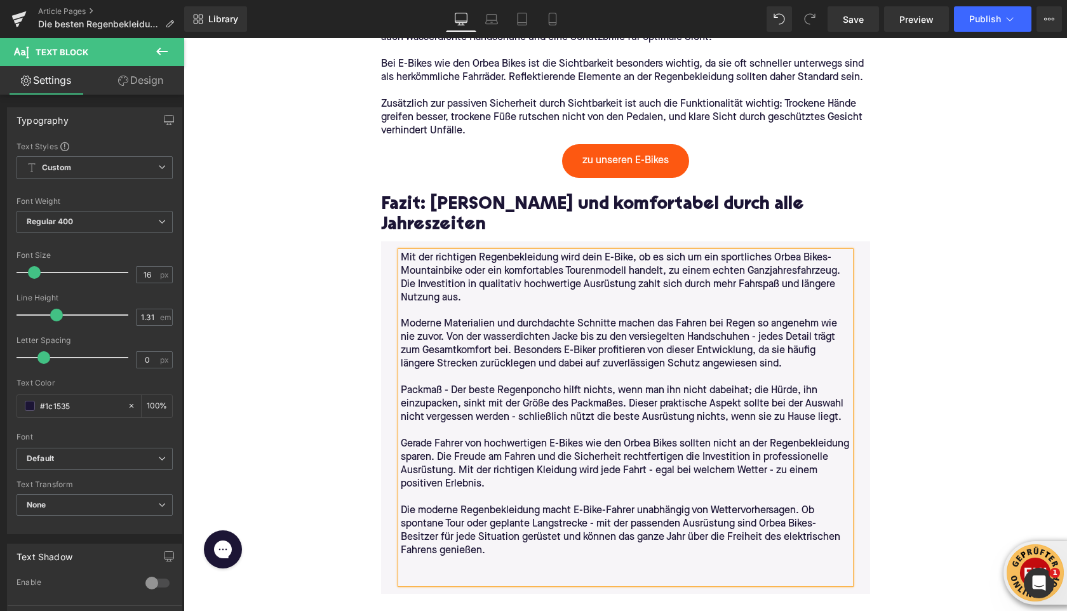
scroll to position [4655, 0]
click at [442, 557] on p at bounding box center [625, 563] width 449 height 13
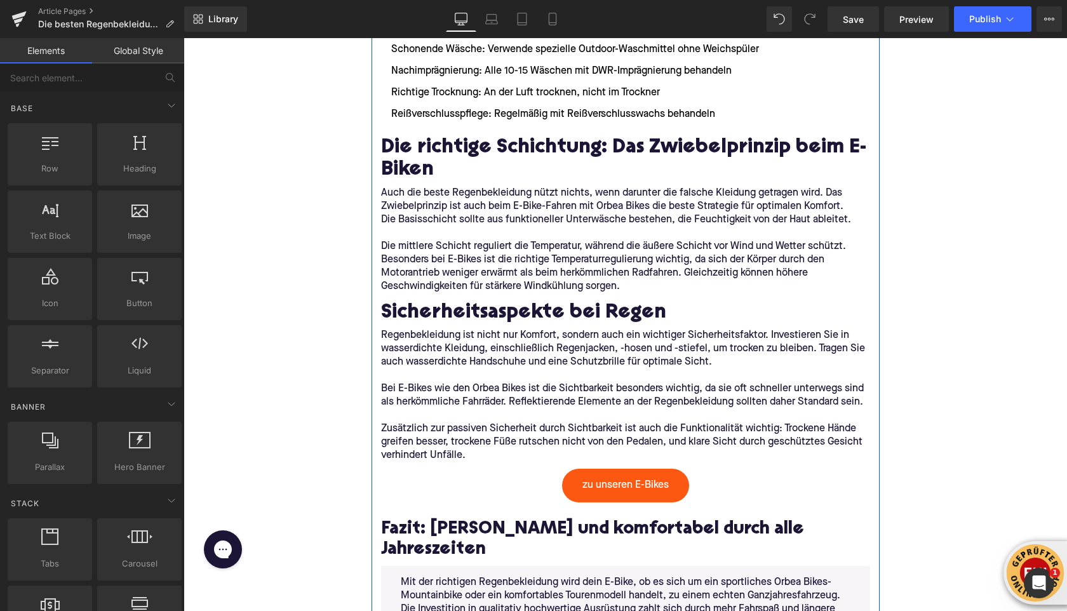
scroll to position [4363, 0]
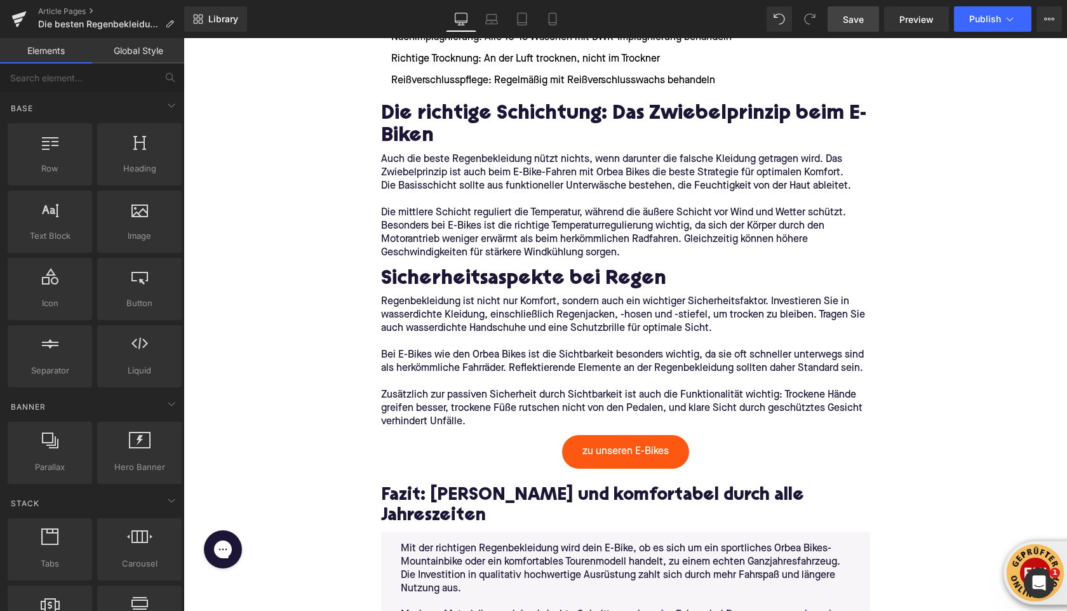
click at [856, 25] on span "Save" at bounding box center [852, 19] width 21 height 13
